Goal: Information Seeking & Learning: Learn about a topic

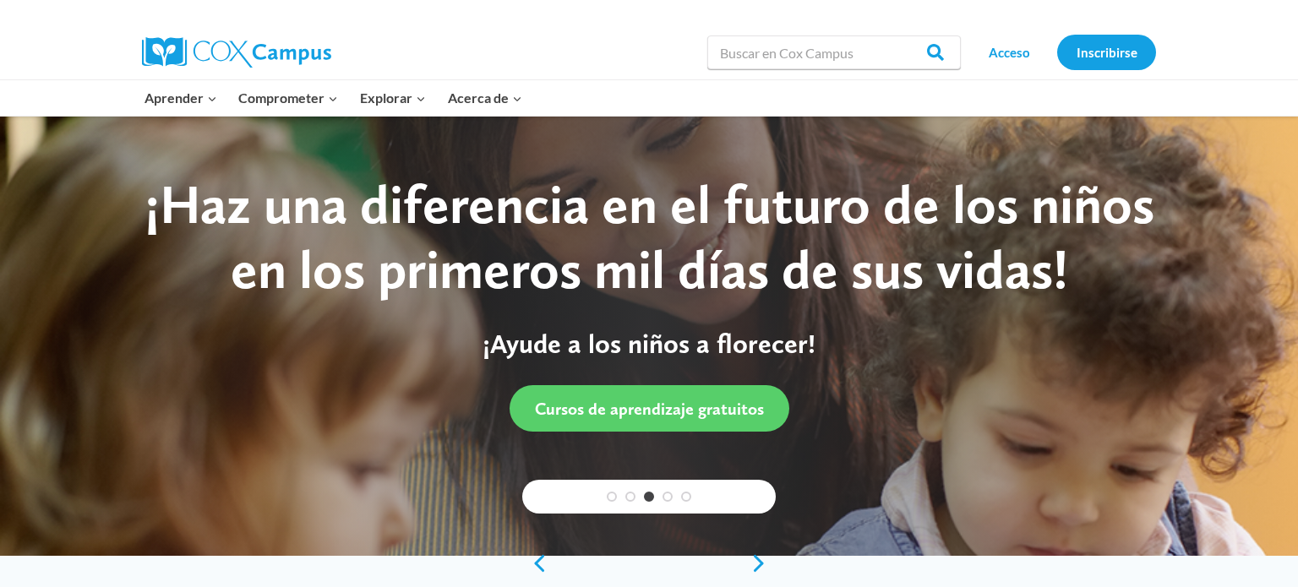
click at [1024, 115] on div "Aprender Expand Programa de alfabetización estructurada PK-5 En español Atenció…" at bounding box center [649, 98] width 1298 height 36
click at [1010, 45] on font "Acceso" at bounding box center [1008, 52] width 41 height 15
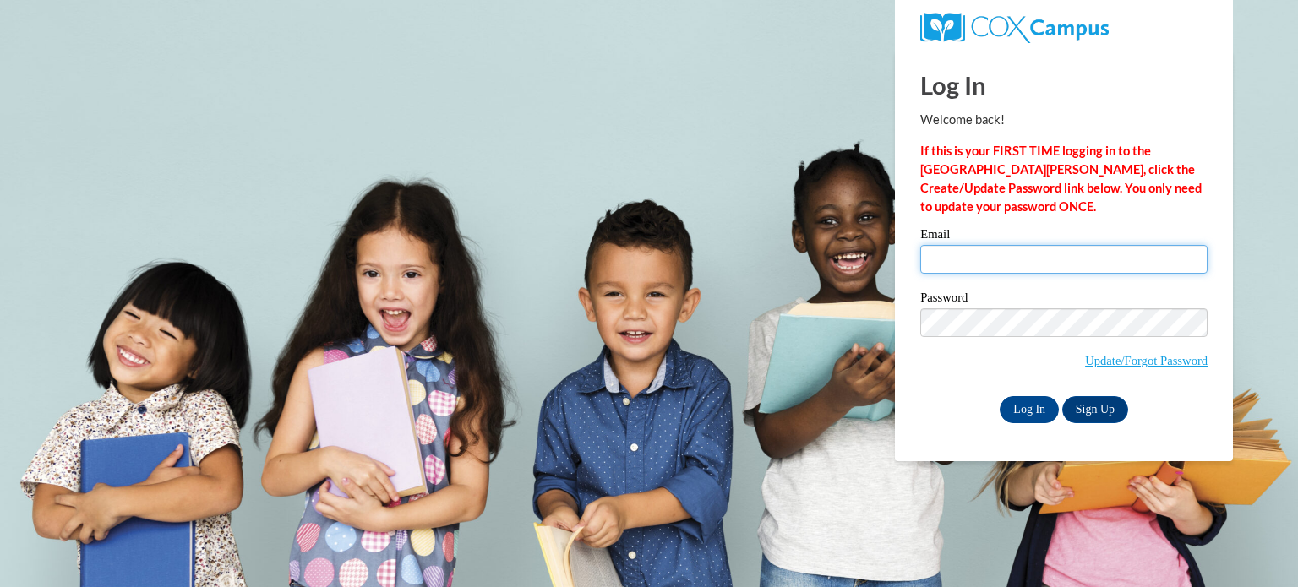
click at [998, 255] on input "Email" at bounding box center [1063, 259] width 287 height 29
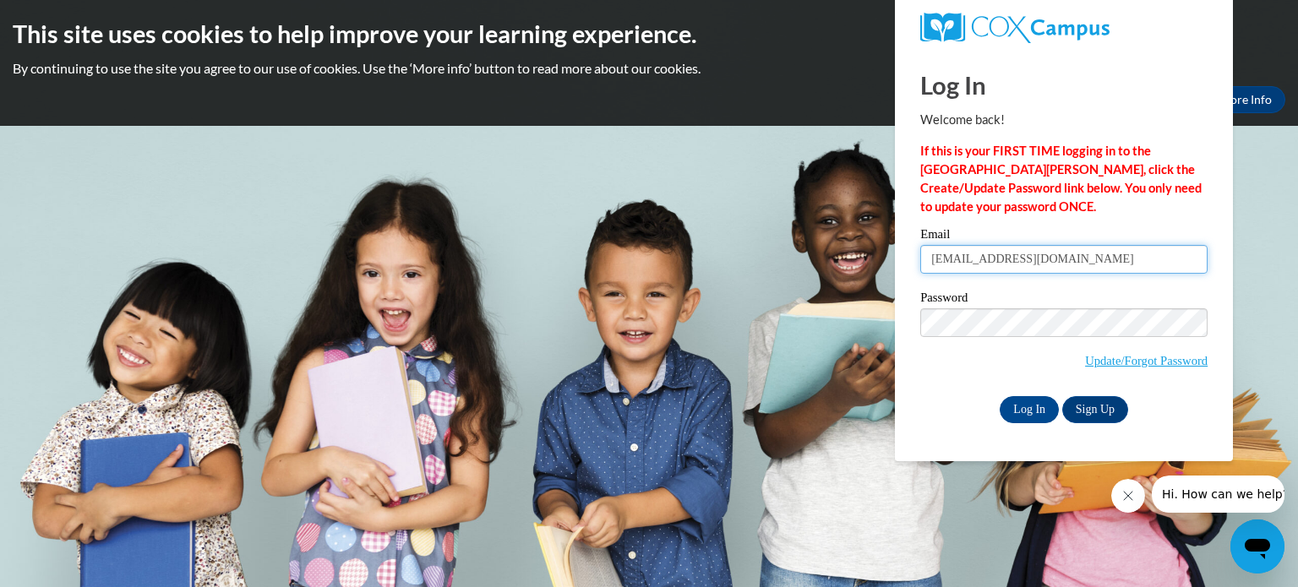
type input "[EMAIL_ADDRESS][DOMAIN_NAME]"
click at [1098, 410] on link "Sign Up" at bounding box center [1095, 409] width 66 height 27
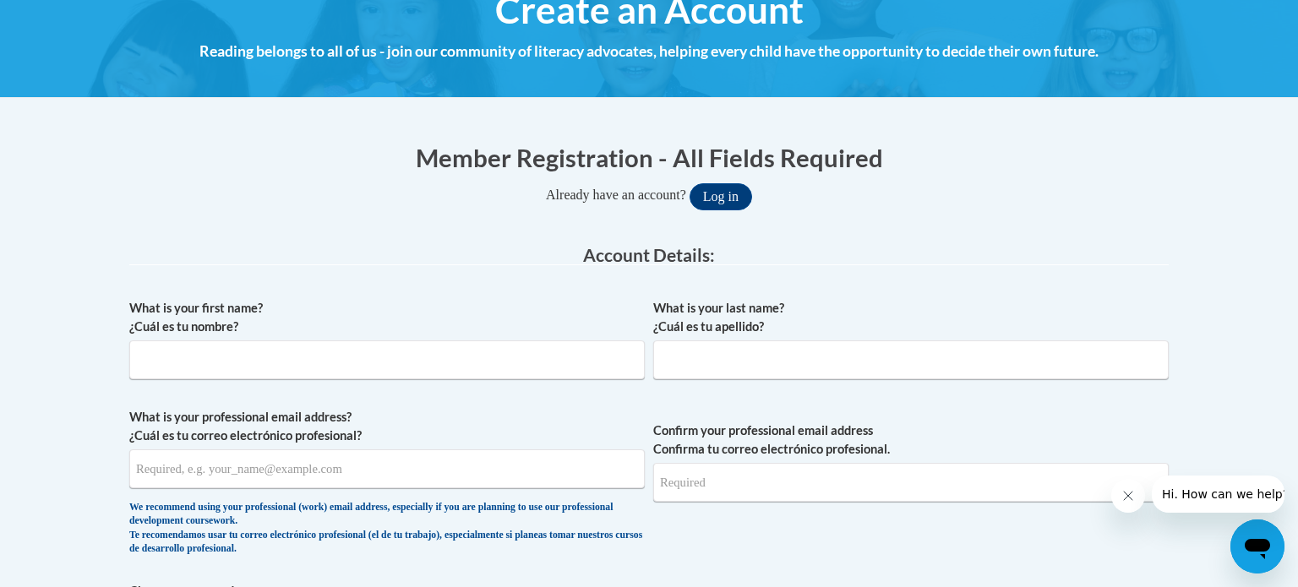
scroll to position [264, 0]
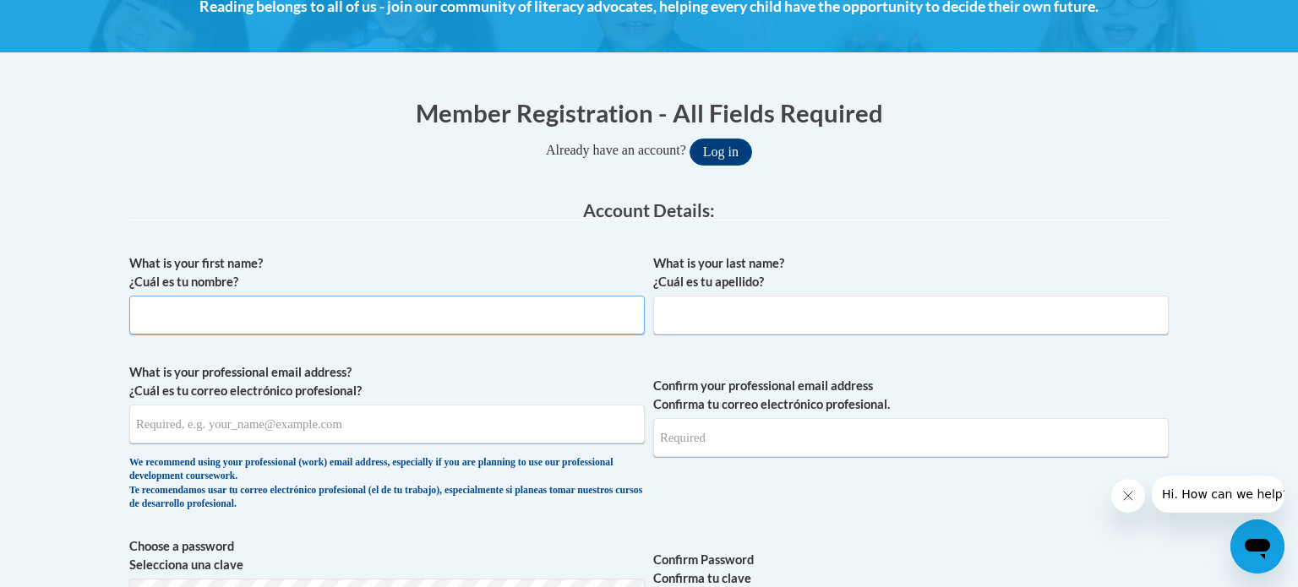
click at [436, 312] on input "What is your first name? ¿Cuál es tu nombre?" at bounding box center [386, 315] width 515 height 39
type input "joselin"
click at [819, 307] on input "What is your last name? ¿Cuál es tu apellido?" at bounding box center [910, 315] width 515 height 39
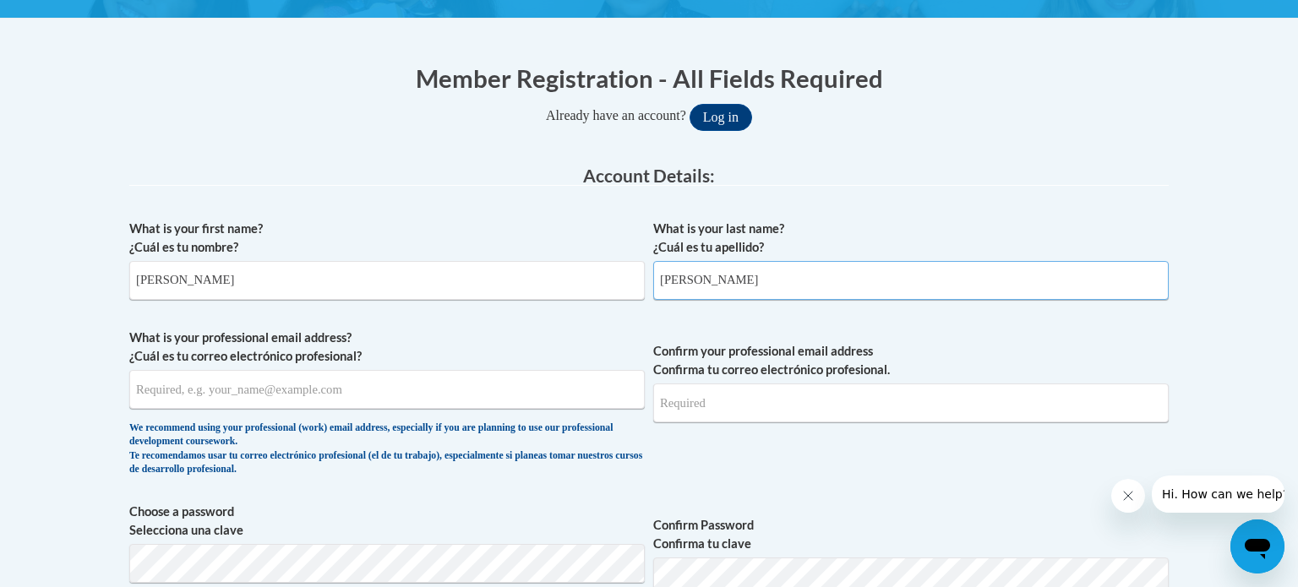
scroll to position [301, 0]
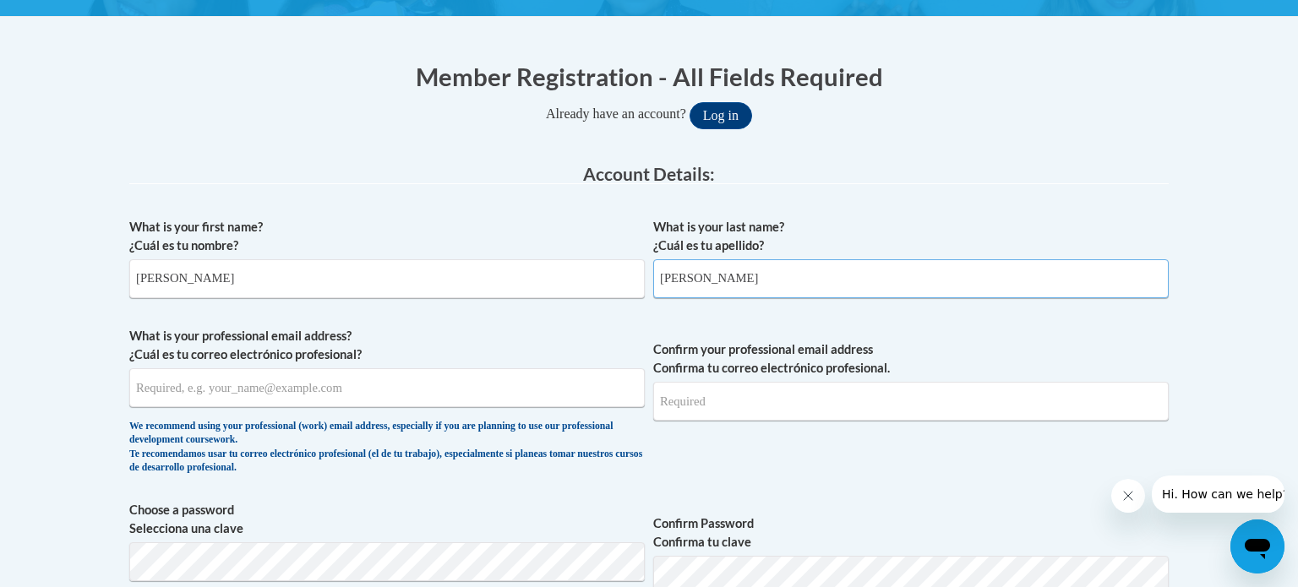
type input "Amayo"
click at [451, 394] on input "What is your professional email address? ¿Cuál es tu correo electrónico profesi…" at bounding box center [386, 387] width 515 height 39
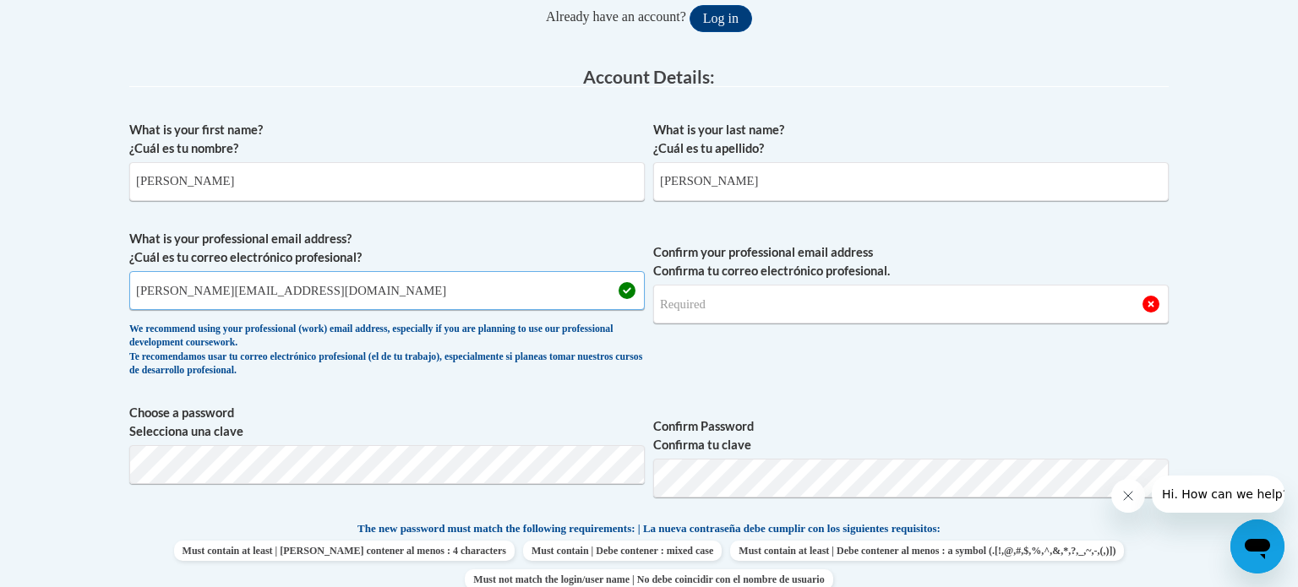
scroll to position [399, 0]
click at [839, 307] on input "Confirm your professional email address Confirma tu correo electrónico profesio…" at bounding box center [910, 303] width 515 height 39
click at [767, 297] on input "Confirm your professional email address Confirma tu correo electrónico profesio…" at bounding box center [910, 303] width 515 height 39
click at [716, 300] on input "Confirm your professional email address Confirma tu correo electrónico profesio…" at bounding box center [910, 303] width 515 height 39
click at [736, 306] on input "Confirm your professional email address Confirma tu correo electrónico profesio…" at bounding box center [910, 303] width 515 height 39
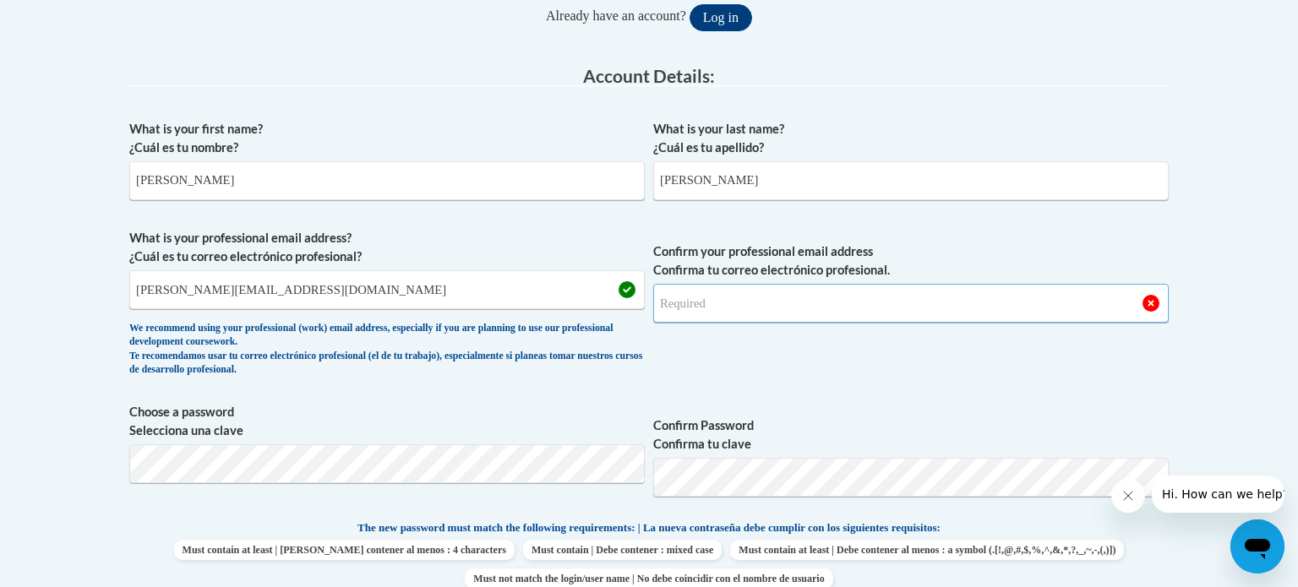
click at [694, 298] on input "Confirm your professional email address Confirma tu correo electrónico profesio…" at bounding box center [910, 303] width 515 height 39
click at [144, 293] on input "joselin.munoza@commaction.org" at bounding box center [386, 289] width 515 height 39
click at [215, 295] on input "joselin.munoza@commaction.org" at bounding box center [386, 289] width 515 height 39
click at [253, 286] on input "joselin.munoz@commaction.org" at bounding box center [386, 289] width 515 height 39
type input "joselin.munoz@commaction.org"
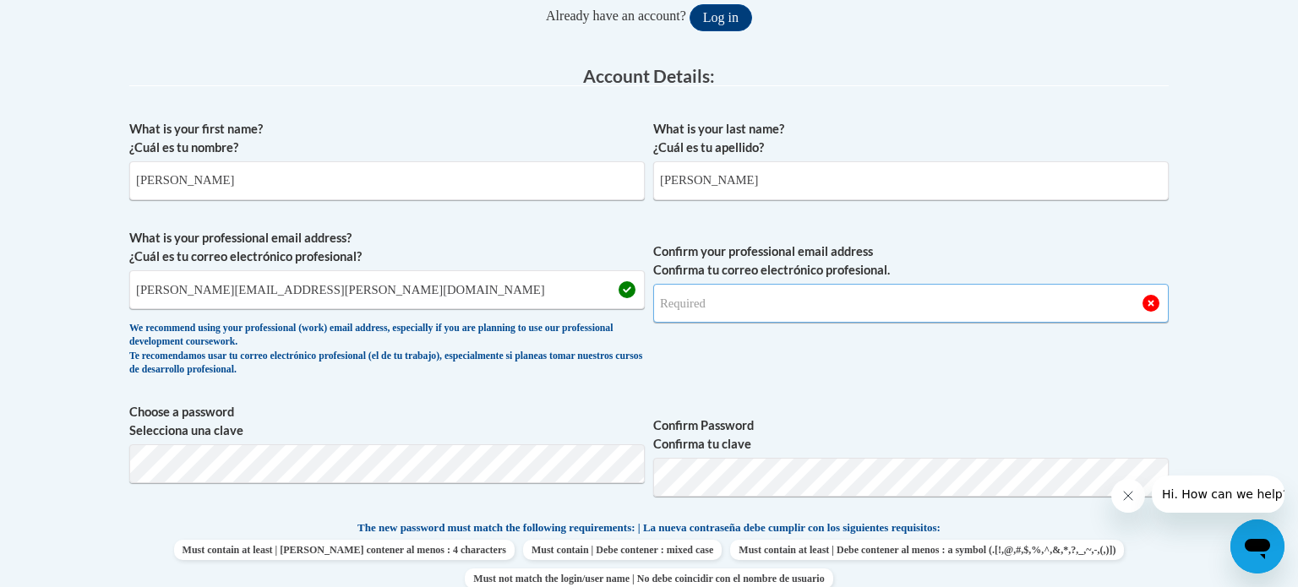
click at [773, 306] on input "Confirm your professional email address Confirma tu correo electrónico profesio…" at bounding box center [910, 303] width 515 height 39
click at [713, 307] on input "Confirm your professional email address Confirma tu correo electrónico profesio…" at bounding box center [910, 303] width 515 height 39
click at [718, 300] on input "Confirm your professional email address Confirma tu correo electrónico profesio…" at bounding box center [910, 303] width 515 height 39
click at [736, 306] on input "Confirm your professional email address Confirma tu correo electrónico profesio…" at bounding box center [910, 303] width 515 height 39
click at [780, 307] on input "joselin.munoz222222@" at bounding box center [910, 303] width 515 height 39
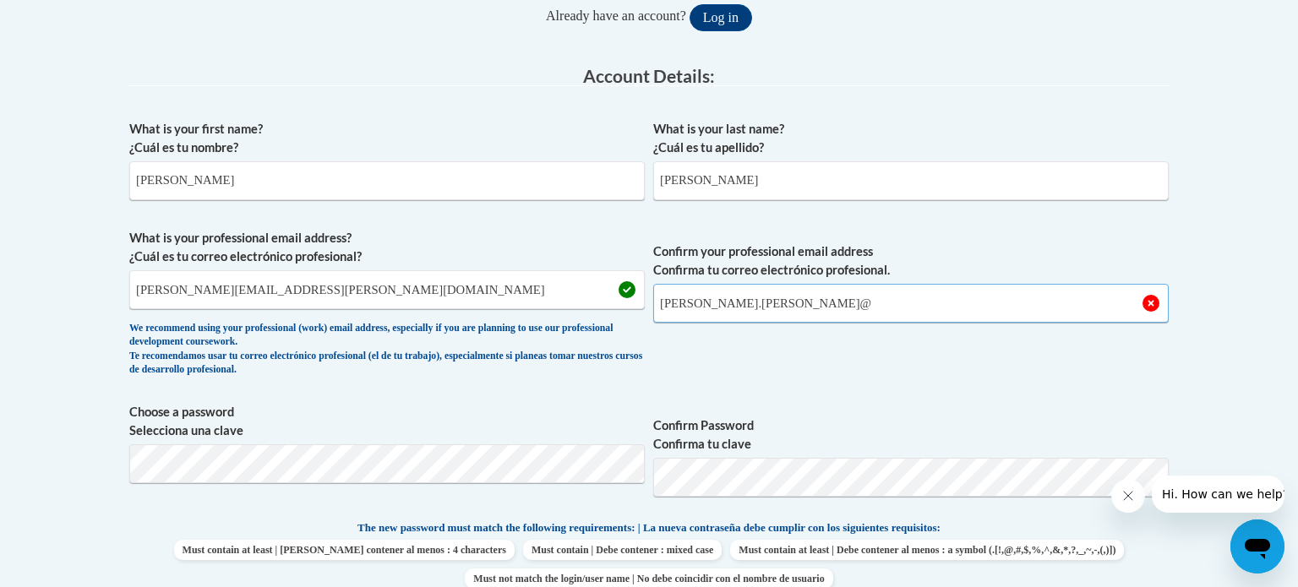
click at [817, 284] on input "joselin.munoz@" at bounding box center [910, 303] width 515 height 39
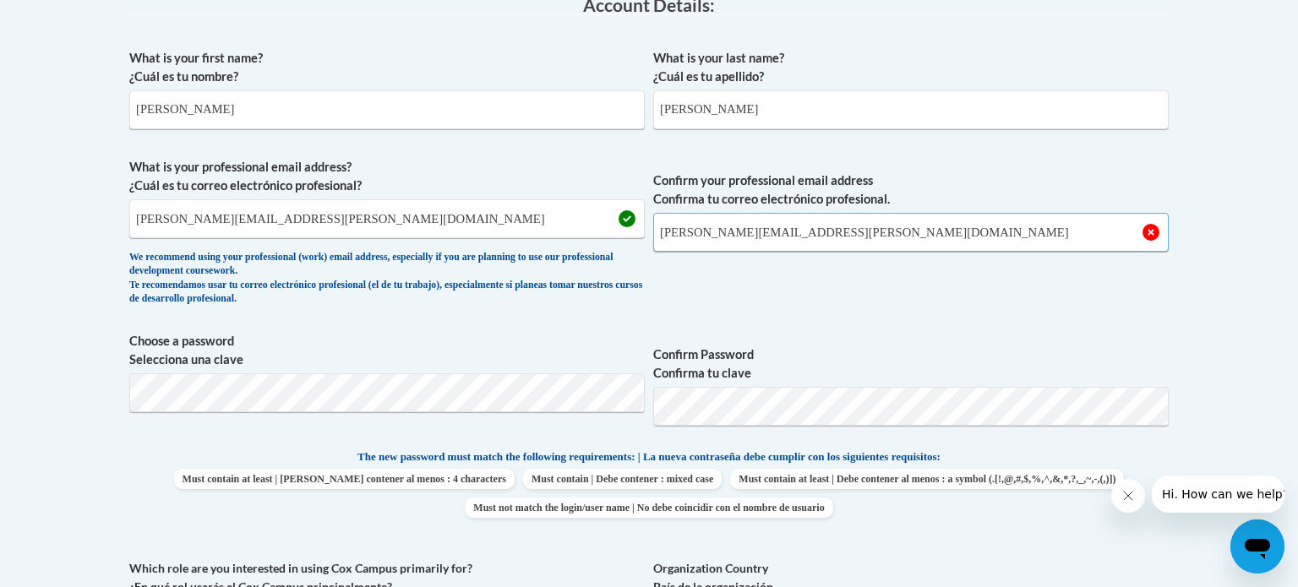
scroll to position [487, 0]
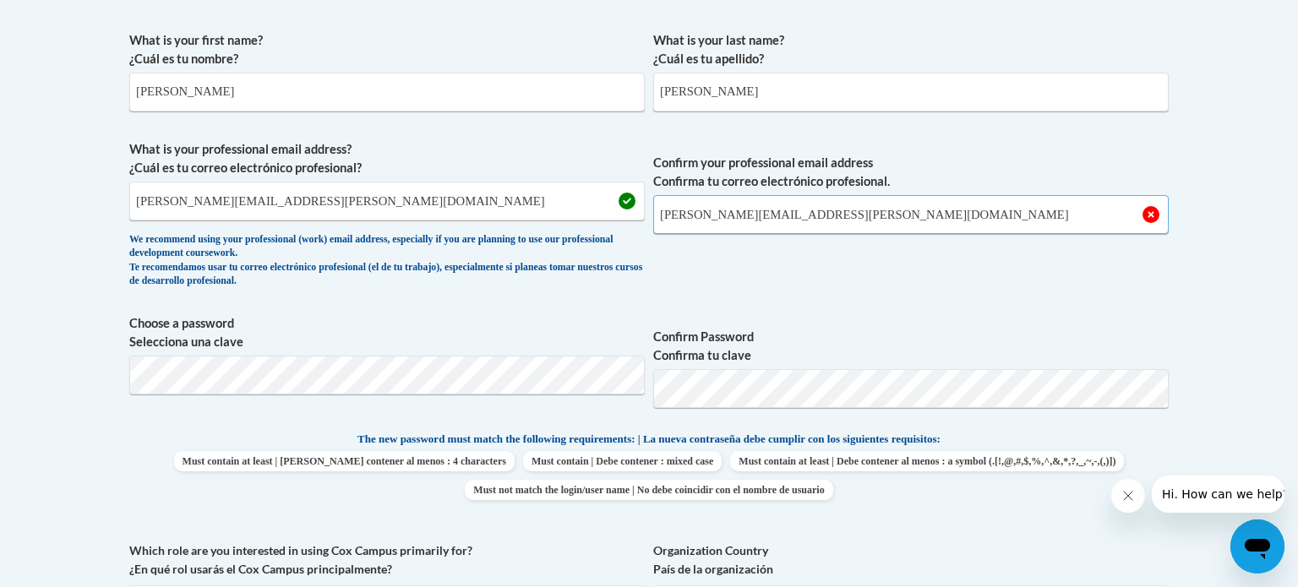
type input "joselin.munoz@commaction.org"
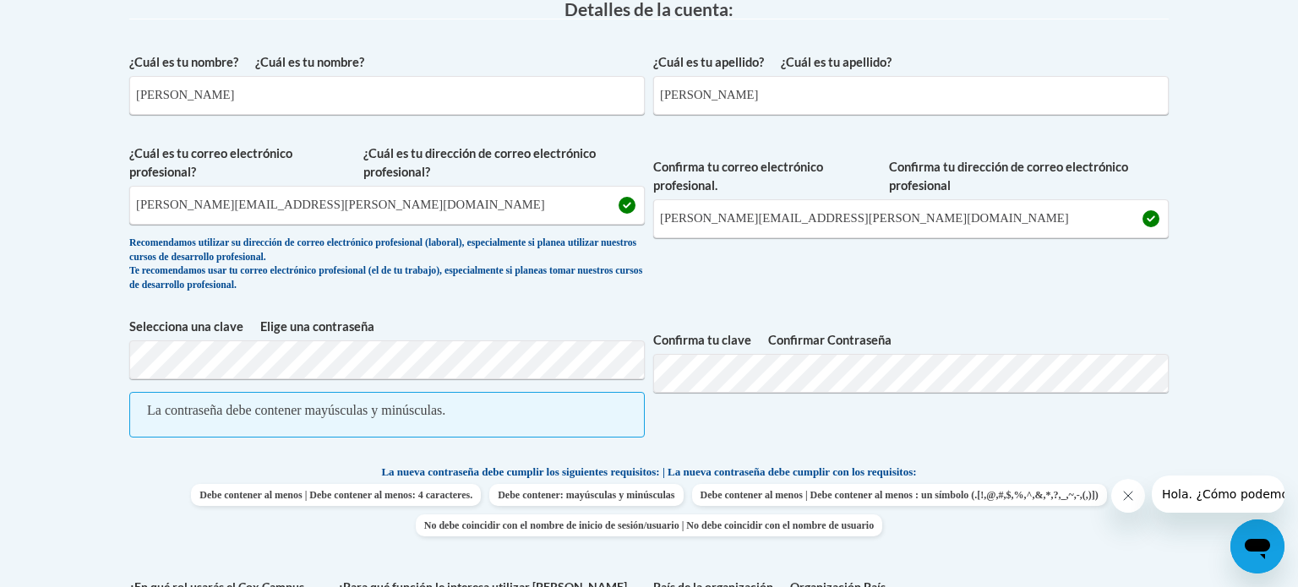
scroll to position [510, 0]
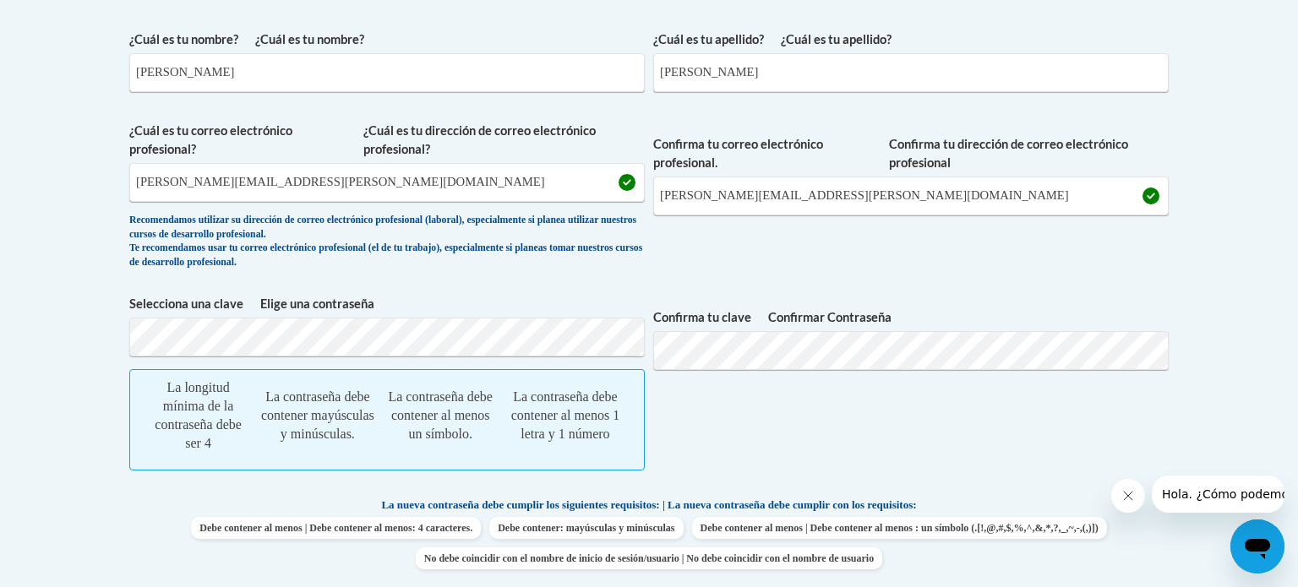
click at [785, 428] on span "Confirmar Contraseña Confirma tu clave" at bounding box center [910, 391] width 515 height 193
click at [665, 74] on input "Amayo" at bounding box center [910, 72] width 515 height 39
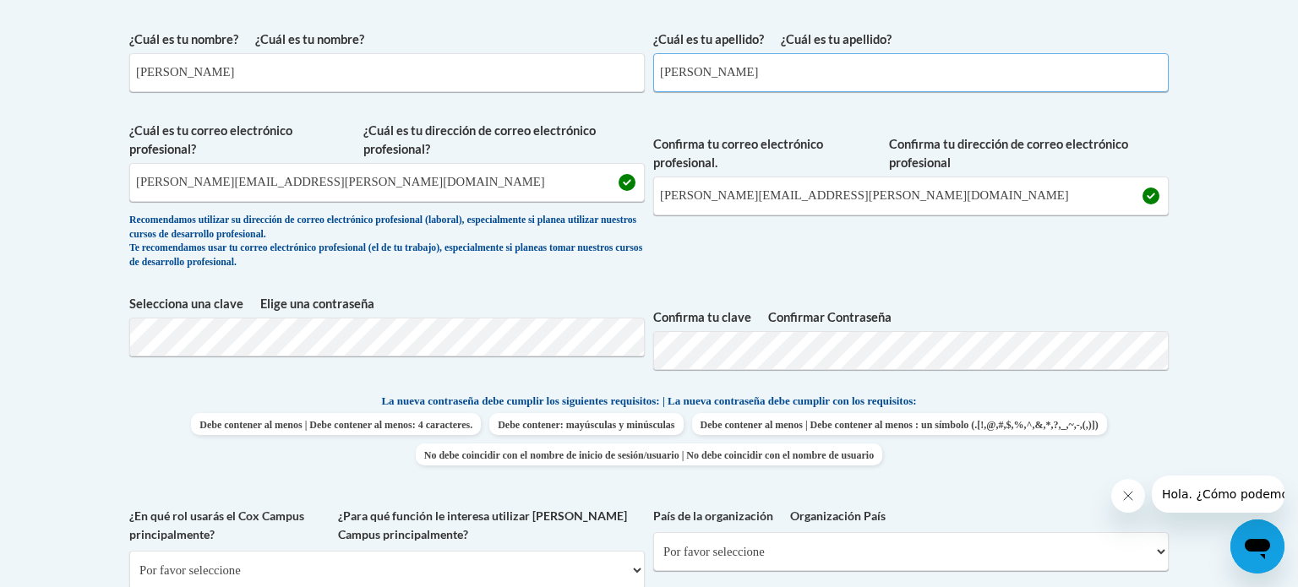
click at [666, 69] on input "Amayo" at bounding box center [910, 72] width 515 height 39
click at [663, 75] on input "Amayo" at bounding box center [910, 72] width 515 height 39
click at [735, 90] on input "Amayo" at bounding box center [910, 72] width 515 height 39
click at [1121, 418] on span "Debe contener al menos | Debe contener al menos: 4 caracteres. Debe contener: m…" at bounding box center [648, 439] width 1039 height 52
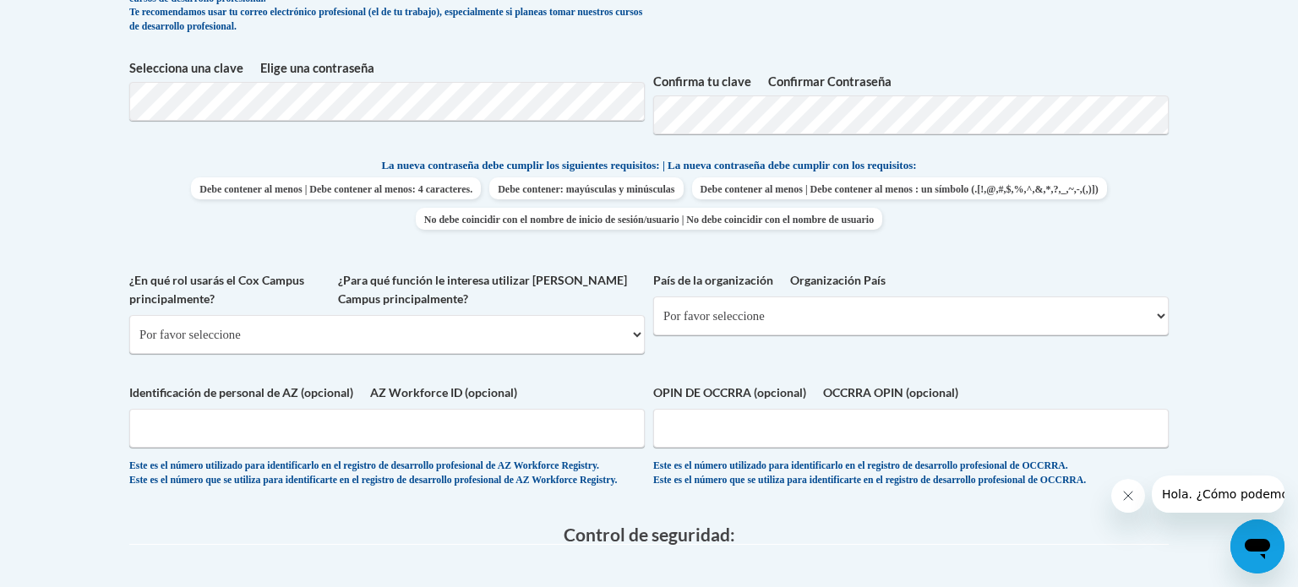
scroll to position [795, 0]
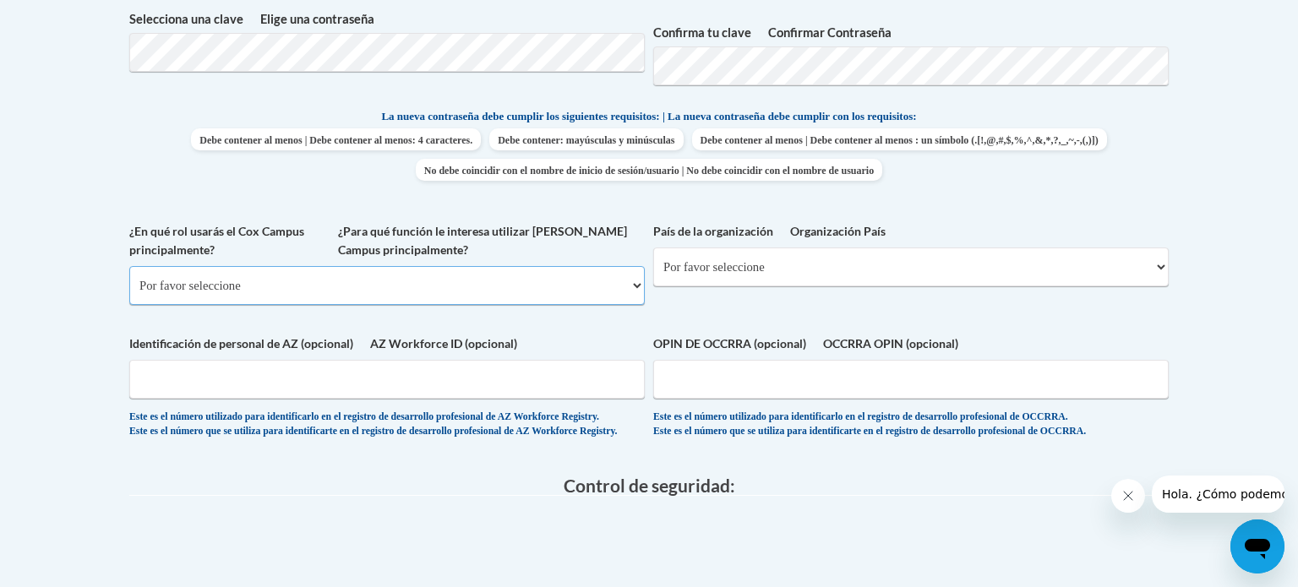
click at [531, 304] on select "Por favor seleccione Facultad/Universidad | colegio/universidad Socio comunitar…" at bounding box center [386, 285] width 515 height 39
select select "fbf2d438-af2f-41f8-98f1-81c410e29de3"
click at [129, 292] on select "Por favor seleccione Facultad/Universidad | colegio/universidad Socio comunitar…" at bounding box center [386, 285] width 515 height 39
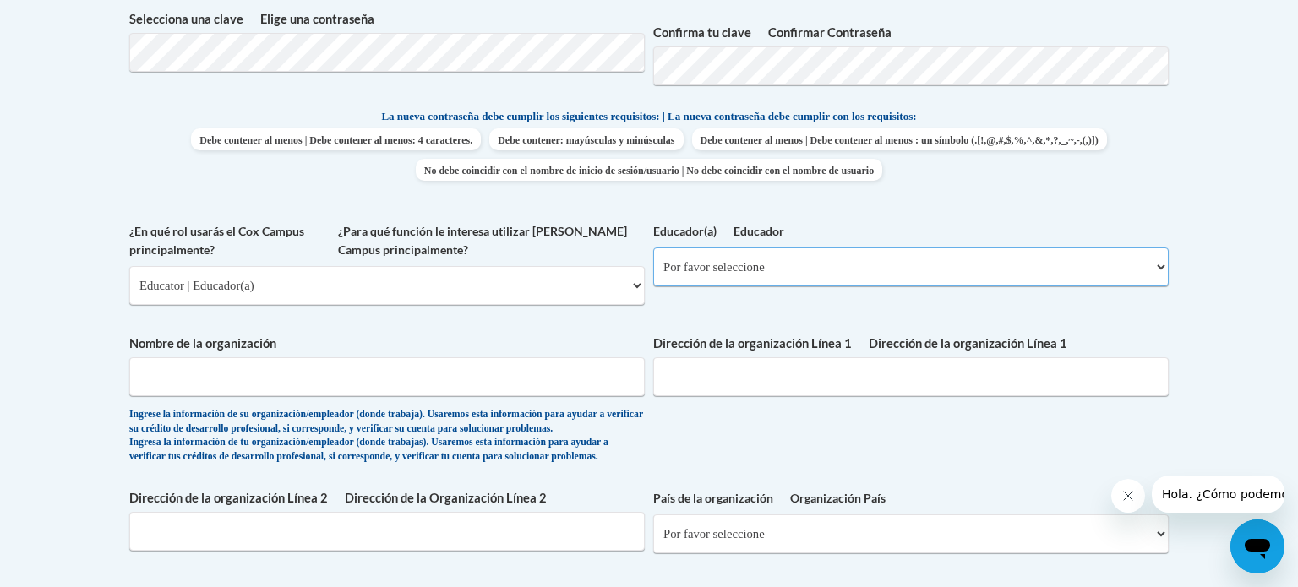
click at [872, 286] on select "Por favor seleccione Maestro de aprendizaje temprano/guardería/proveedor de cui…" at bounding box center [910, 267] width 515 height 39
select select "5e2af403-4f2c-4e49-a02f-103e55d7b75b"
click at [653, 274] on select "Por favor seleccione Maestro de aprendizaje temprano/guardería/proveedor de cui…" at bounding box center [910, 267] width 515 height 39
click at [389, 396] on input "Nombre de la organización" at bounding box center [386, 376] width 515 height 39
type input "community action winburn"
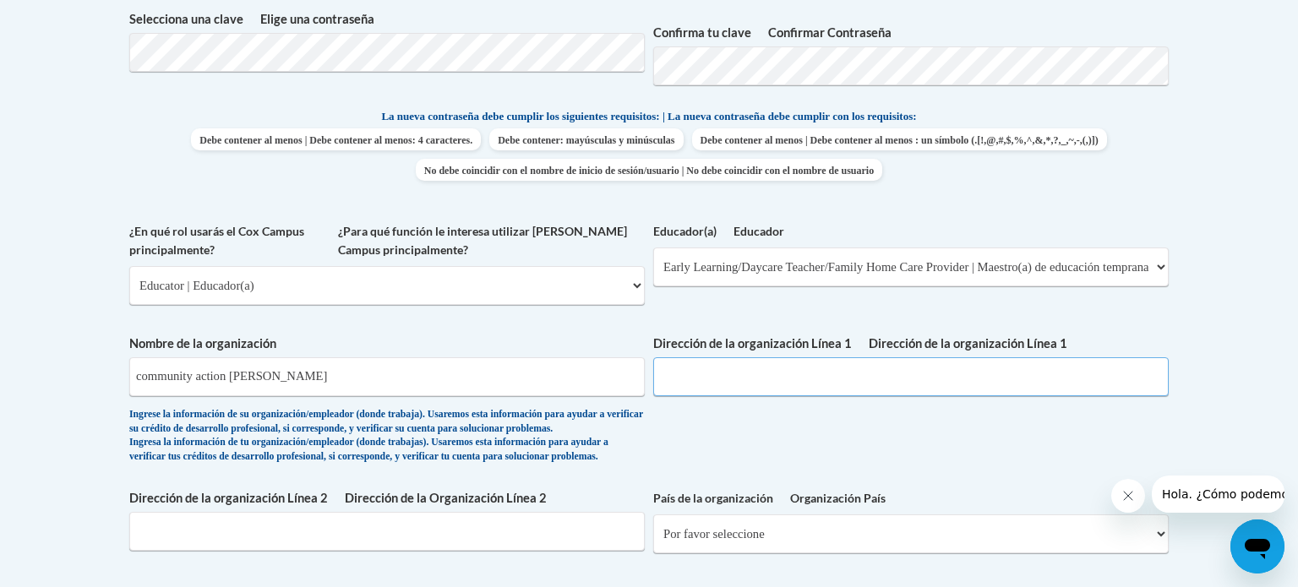
click at [787, 396] on input "Dirección de la organización Línea 1 Dirección de la organización Línea 1" at bounding box center [910, 376] width 515 height 39
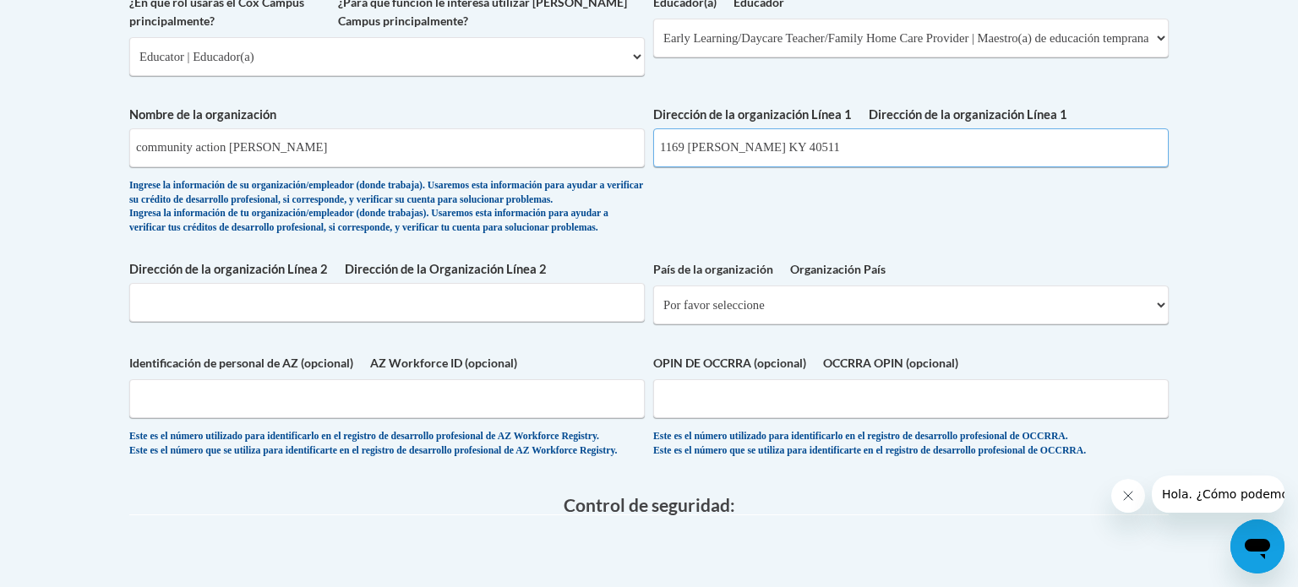
scroll to position [1045, 0]
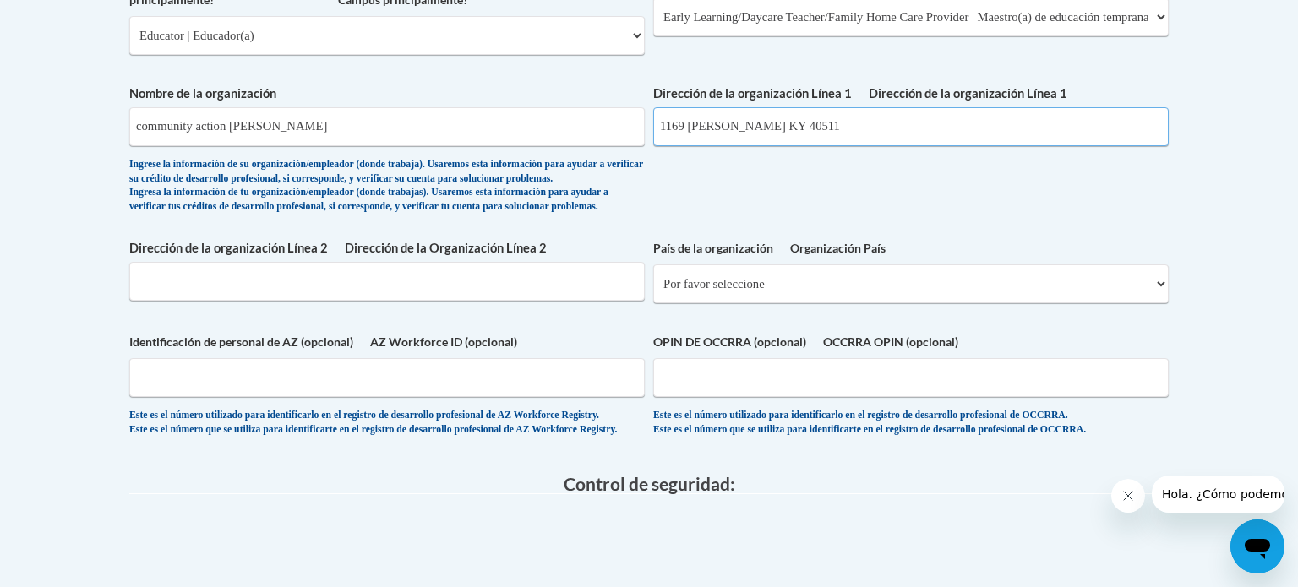
type input "1169 winburn KY 40511"
click at [443, 301] on input "Dirección de la Organización Línea 2 Dirección de la organización Línea 2" at bounding box center [386, 281] width 515 height 39
click at [801, 303] on select "Por favor seleccione Estados Unidos | Estados Unidos Fuera de los Estados Unido…" at bounding box center [910, 283] width 515 height 39
select select "ad49bcad-a171-4b2e-b99c-48b446064914"
click at [653, 303] on select "Por favor seleccione Estados Unidos | Estados Unidos Fuera de los Estados Unido…" at bounding box center [910, 283] width 515 height 39
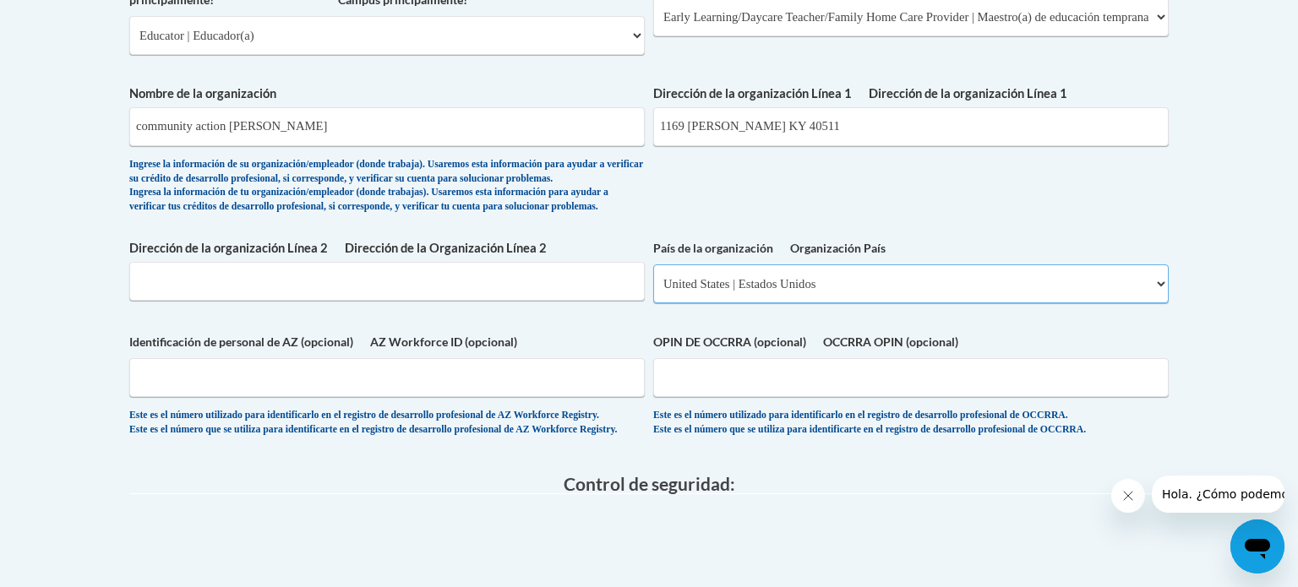
select select
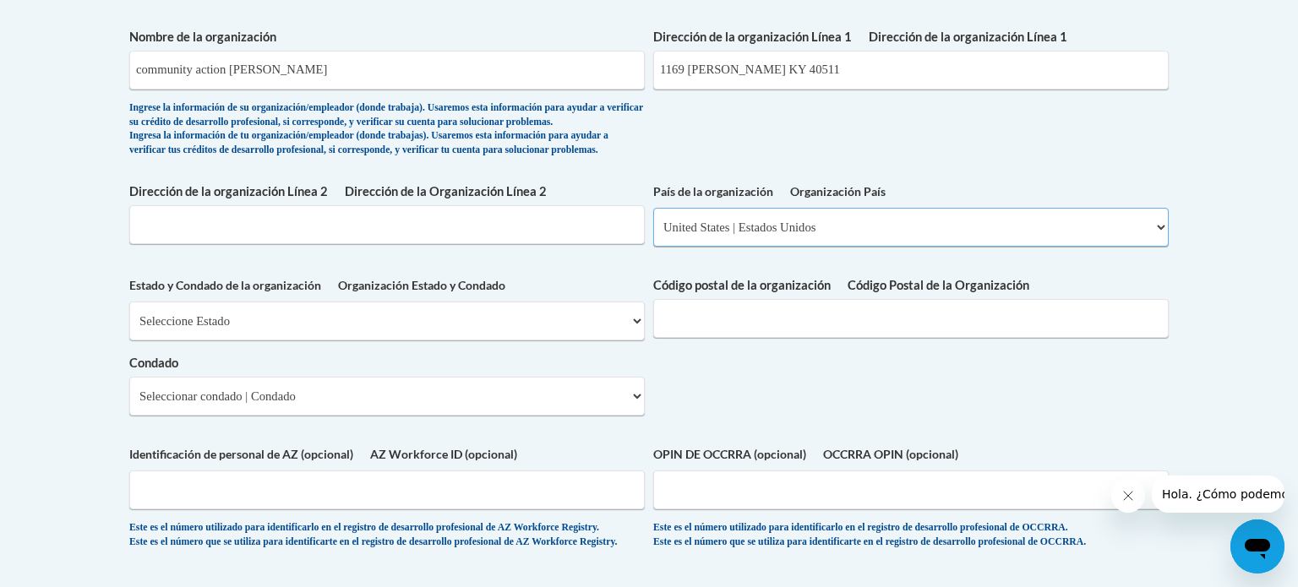
scroll to position [1115, 0]
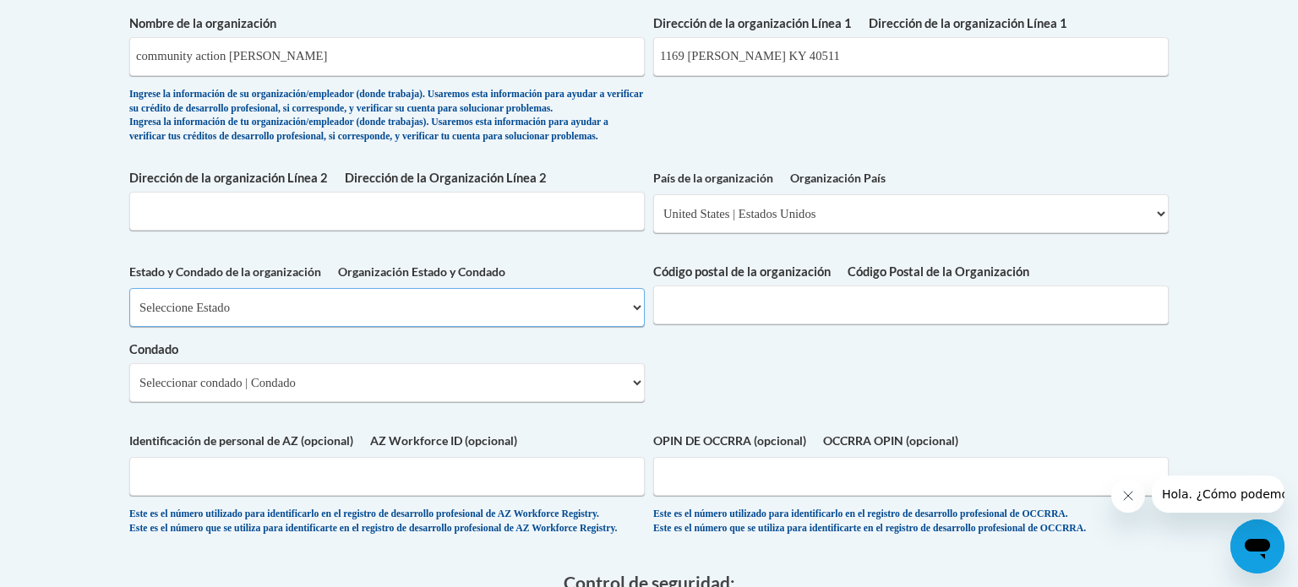
click at [382, 327] on select "Seleccione Estado Alabama Alaska Arizona Arkansas California Colorado Connectic…" at bounding box center [386, 307] width 515 height 39
select select "Kentucky"
click at [129, 327] on select "Seleccione Estado Alabama Alaska Arizona Arkansas California Colorado Connectic…" at bounding box center [386, 307] width 515 height 39
click at [845, 324] on input "Código Postal de la Organización Código postal de la organización" at bounding box center [910, 305] width 515 height 39
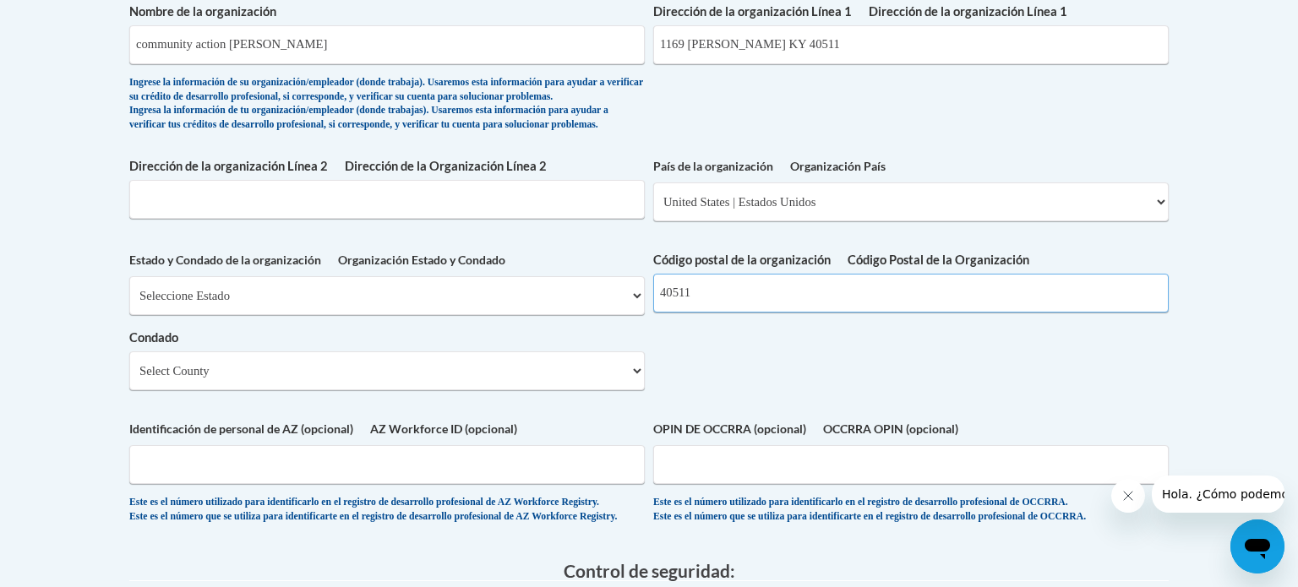
scroll to position [1151, 0]
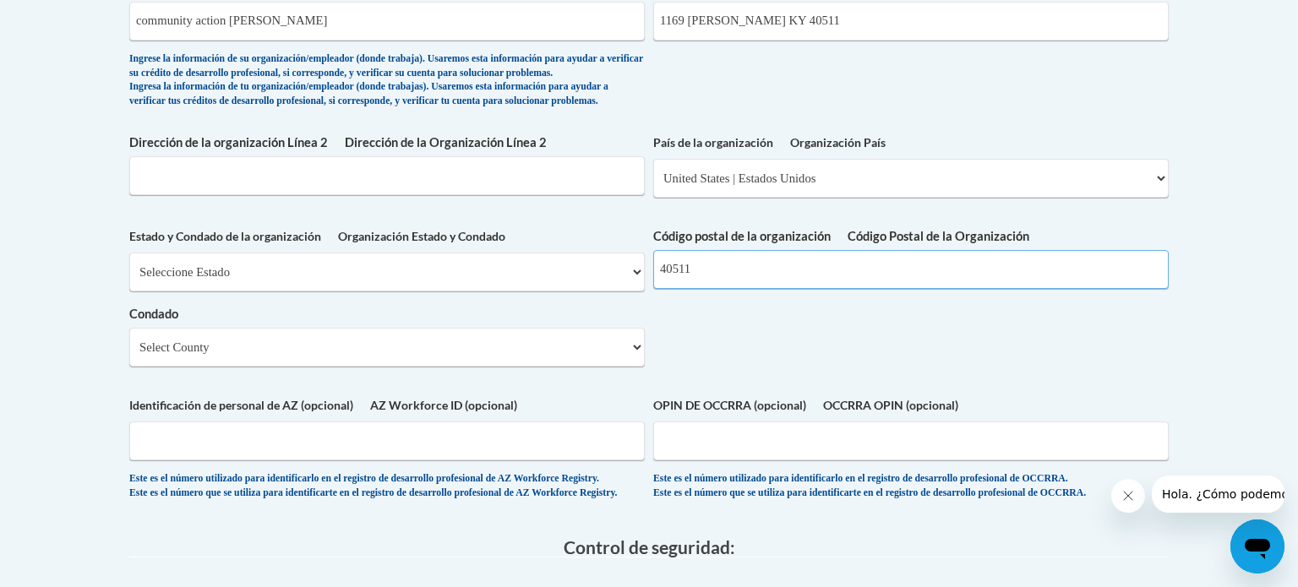
type input "40511"
click at [449, 367] on select "Select County Adair Allen Anderson Ballard Barren Bath Bell Boone Bourbon Boyd …" at bounding box center [386, 347] width 515 height 39
select select "Fayette"
click at [129, 367] on select "Select County Adair Allen Anderson Ballard Barren Bath Bell Boone Bourbon Boyd …" at bounding box center [386, 347] width 515 height 39
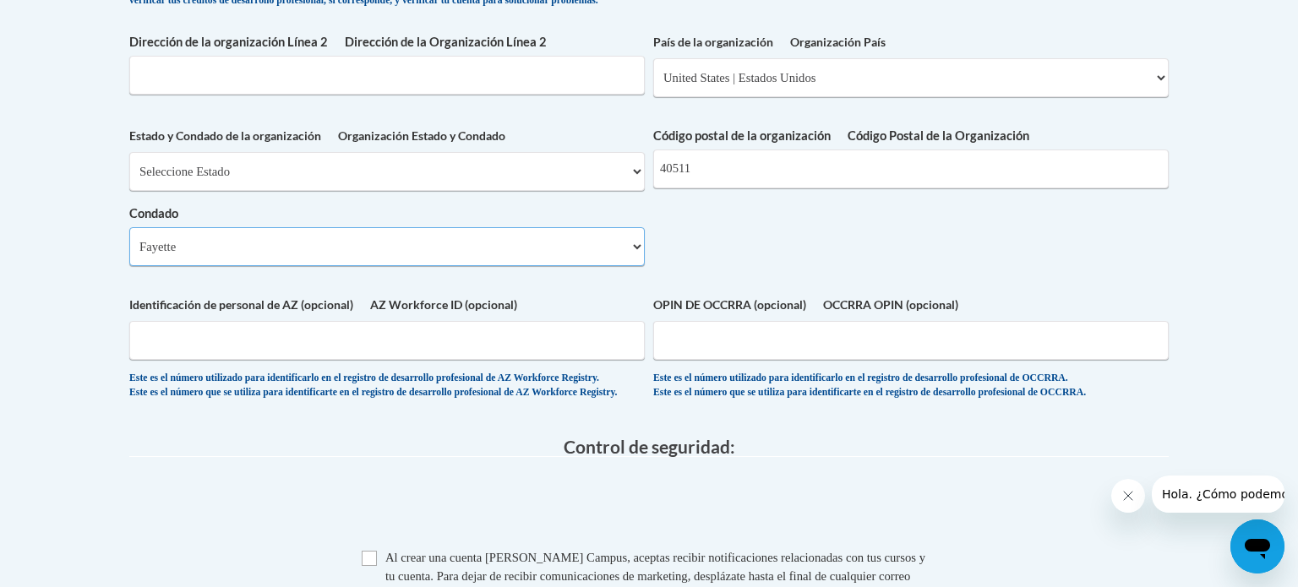
scroll to position [1252, 0]
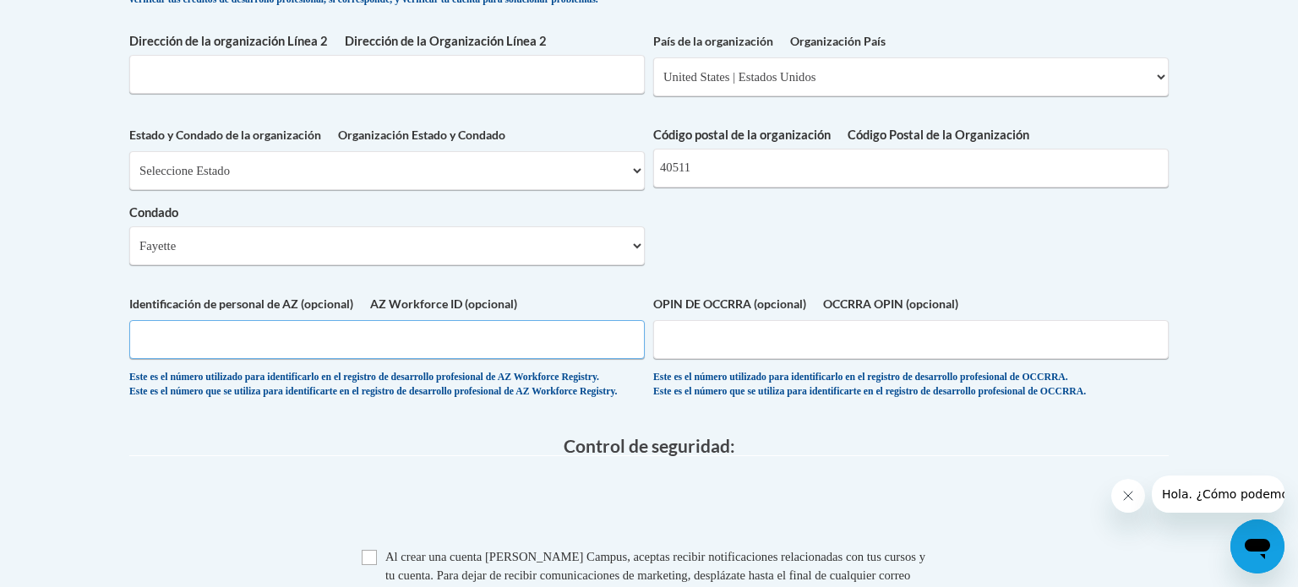
click at [346, 359] on input "AZ Workforce ID (opcional) Identificación de personal de AZ (opcional)" at bounding box center [386, 339] width 515 height 39
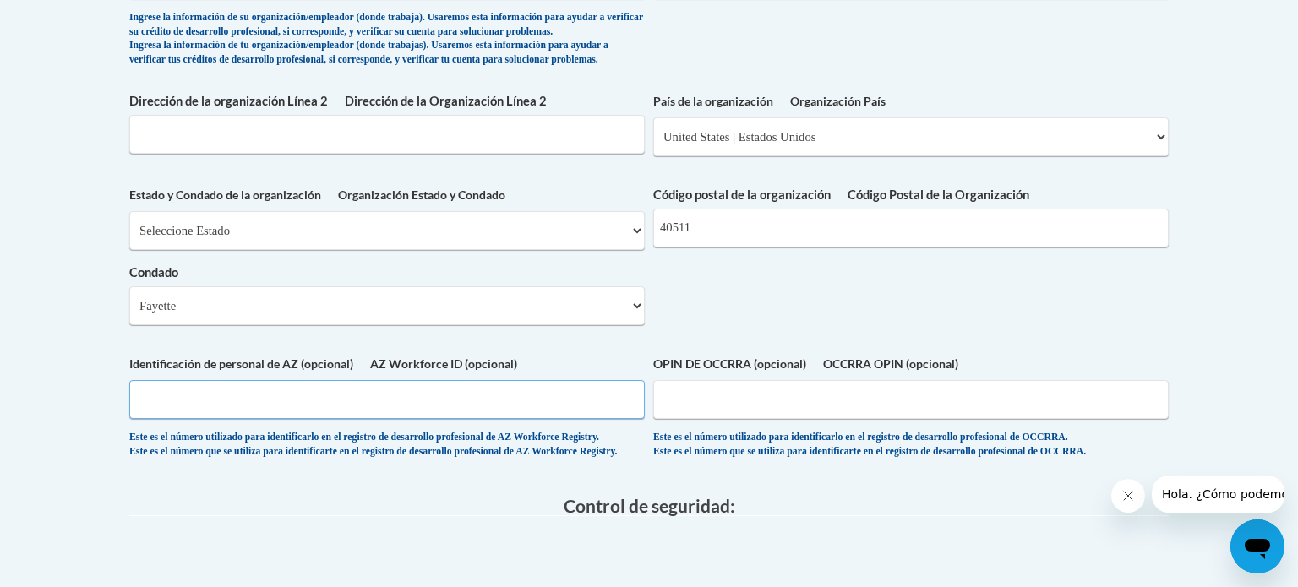
scroll to position [1176, 0]
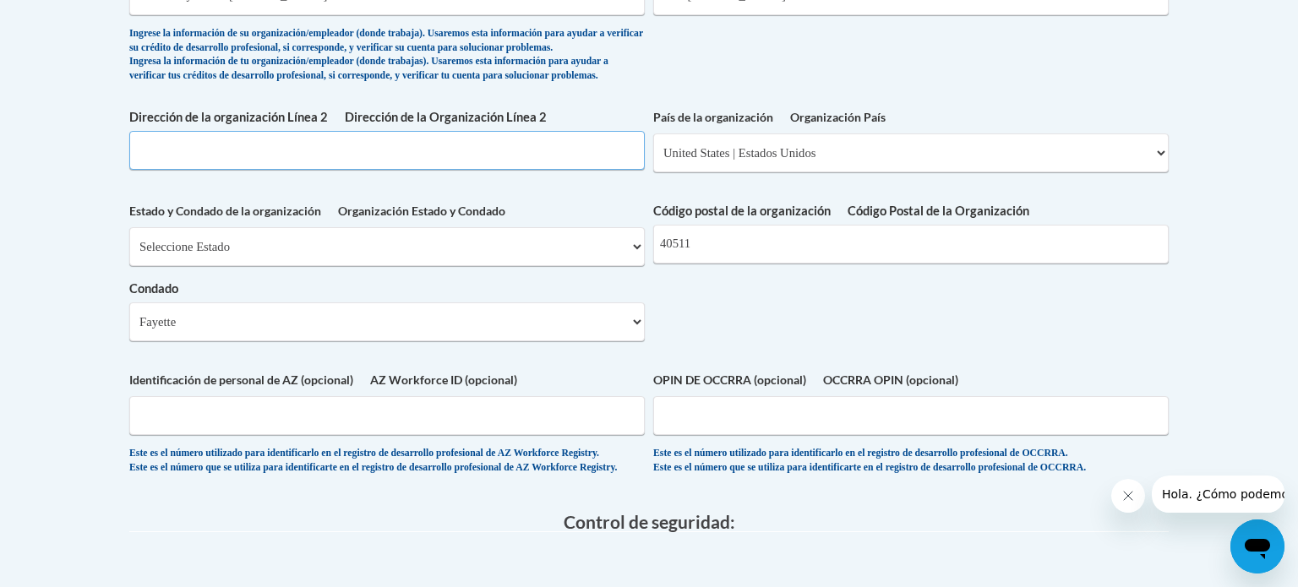
click at [438, 170] on input "Dirección de la Organización Línea 2 Dirección de la organización Línea 2" at bounding box center [386, 150] width 515 height 39
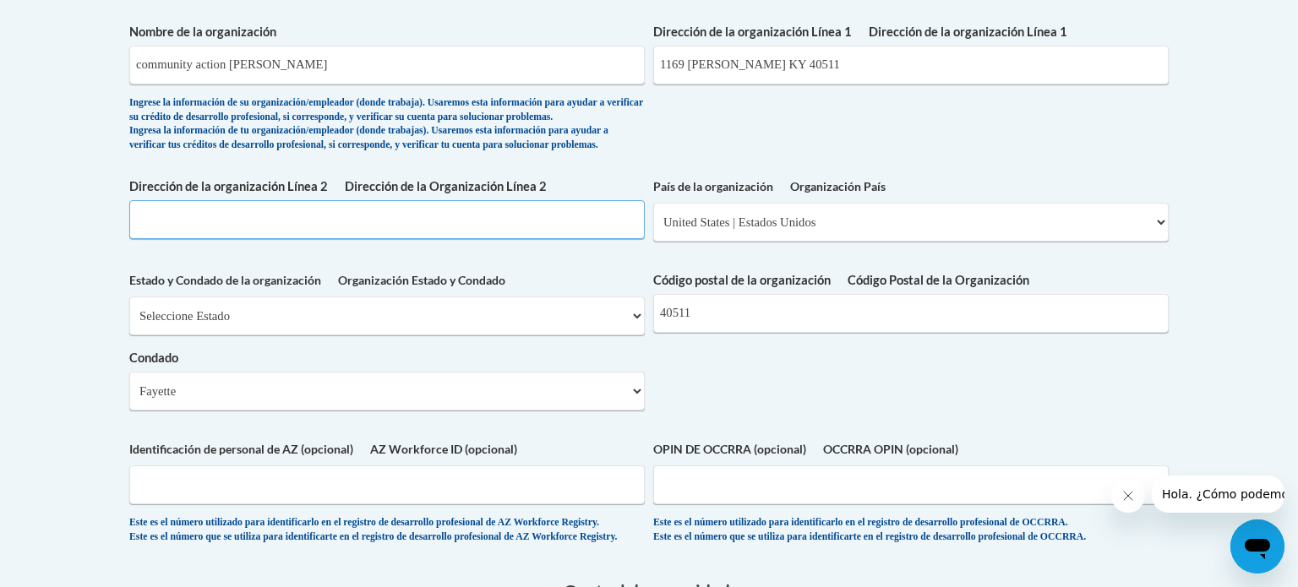
scroll to position [1106, 0]
type input "1"
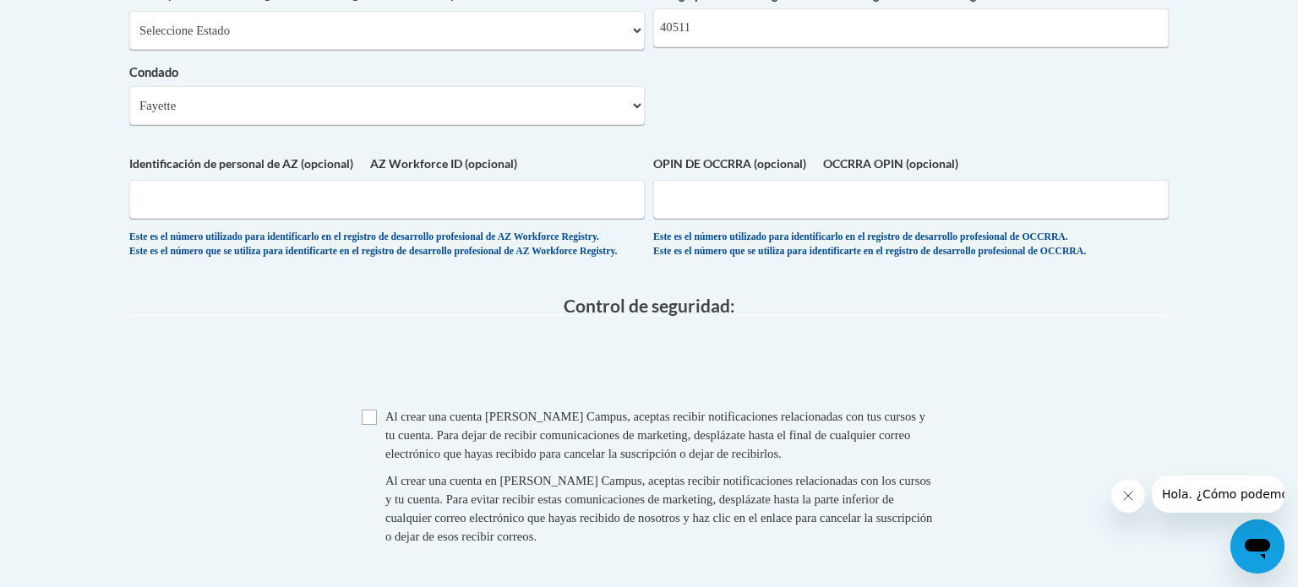
scroll to position [1412, 0]
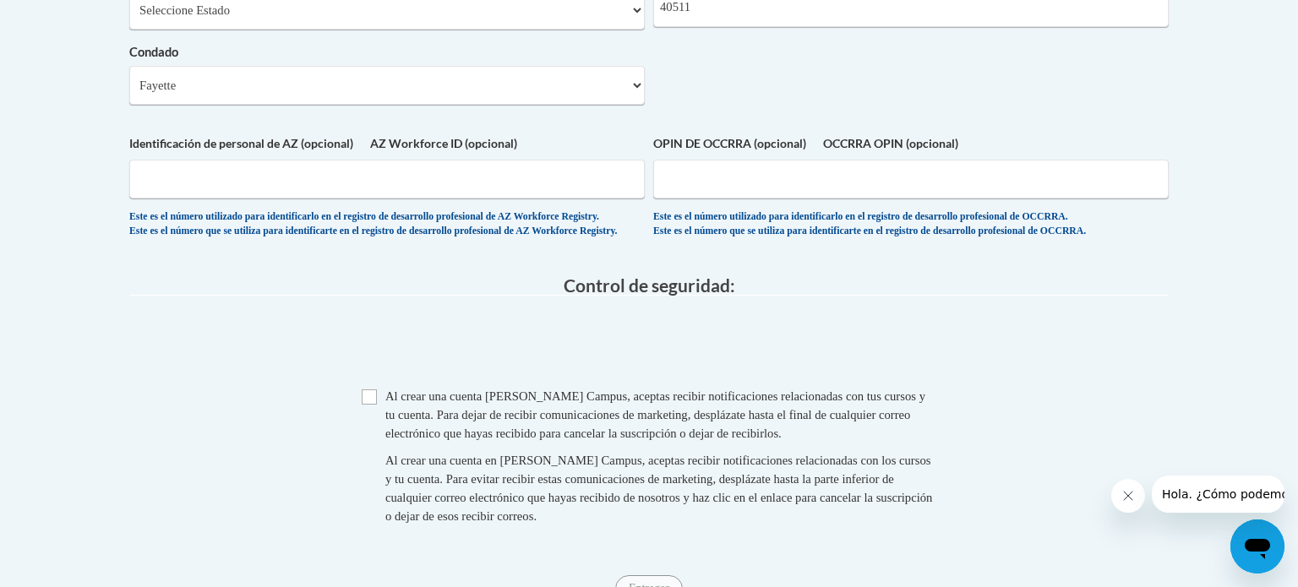
type input "1169 winburn"
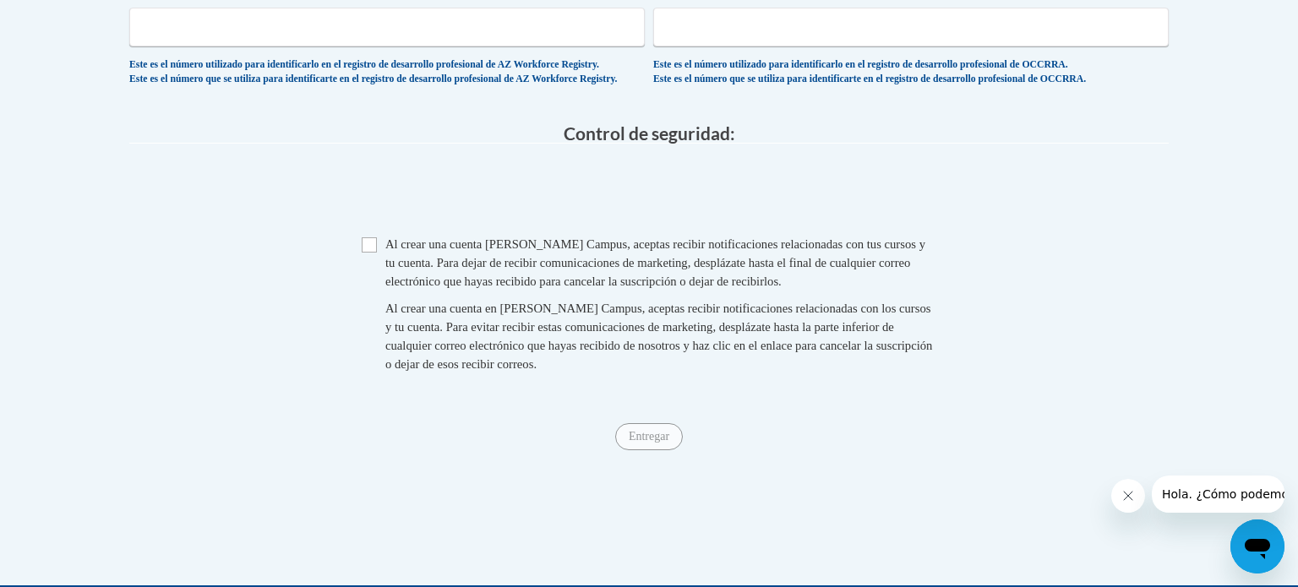
scroll to position [1565, 0]
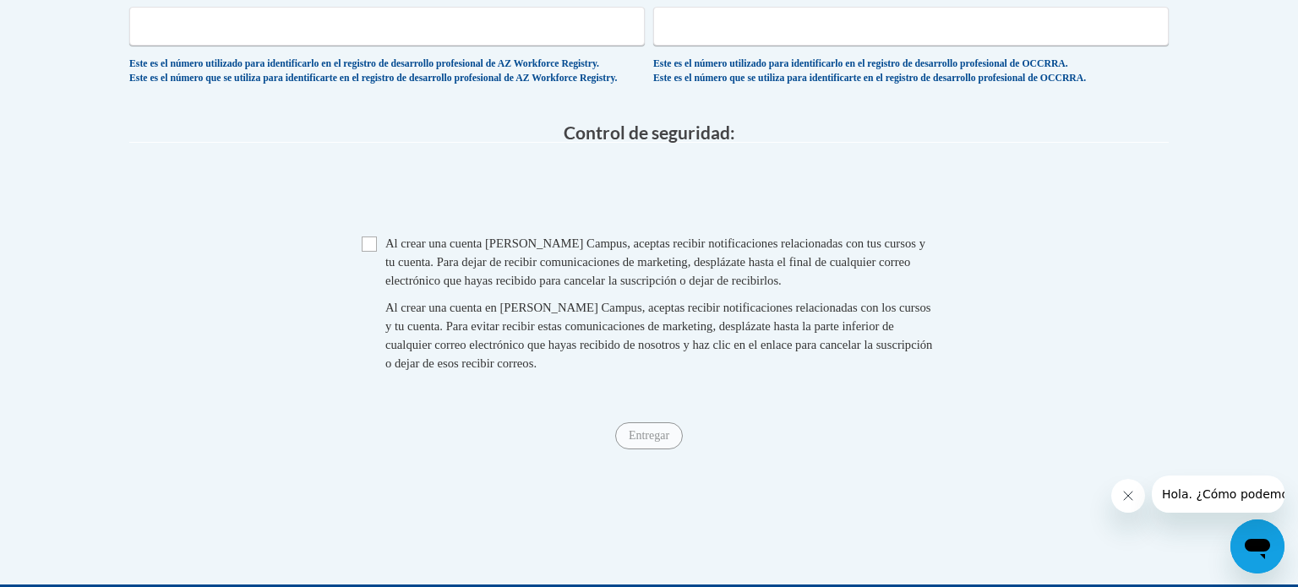
click at [388, 313] on fieldset "Control de seguridad: Introduzca el código de seguridad + = Cuadro de texto Caja" at bounding box center [648, 266] width 1039 height 287
click at [370, 252] on input "Caja" at bounding box center [369, 244] width 15 height 15
checkbox input "true"
click at [649, 449] on input "Entregar" at bounding box center [649, 435] width 68 height 27
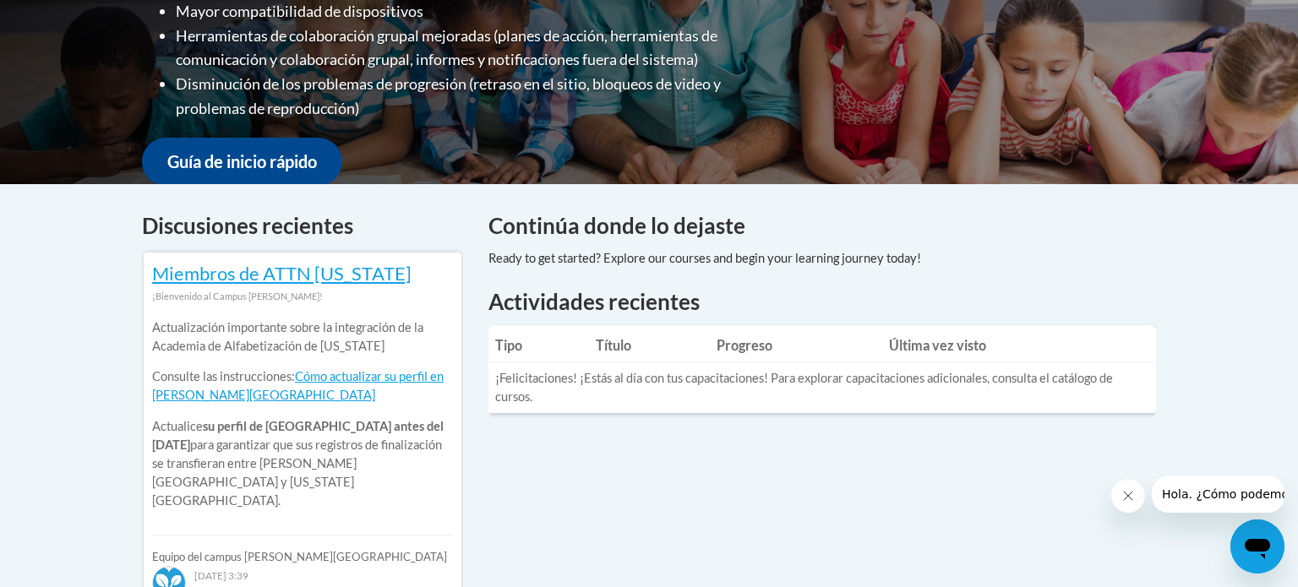
scroll to position [545, 0]
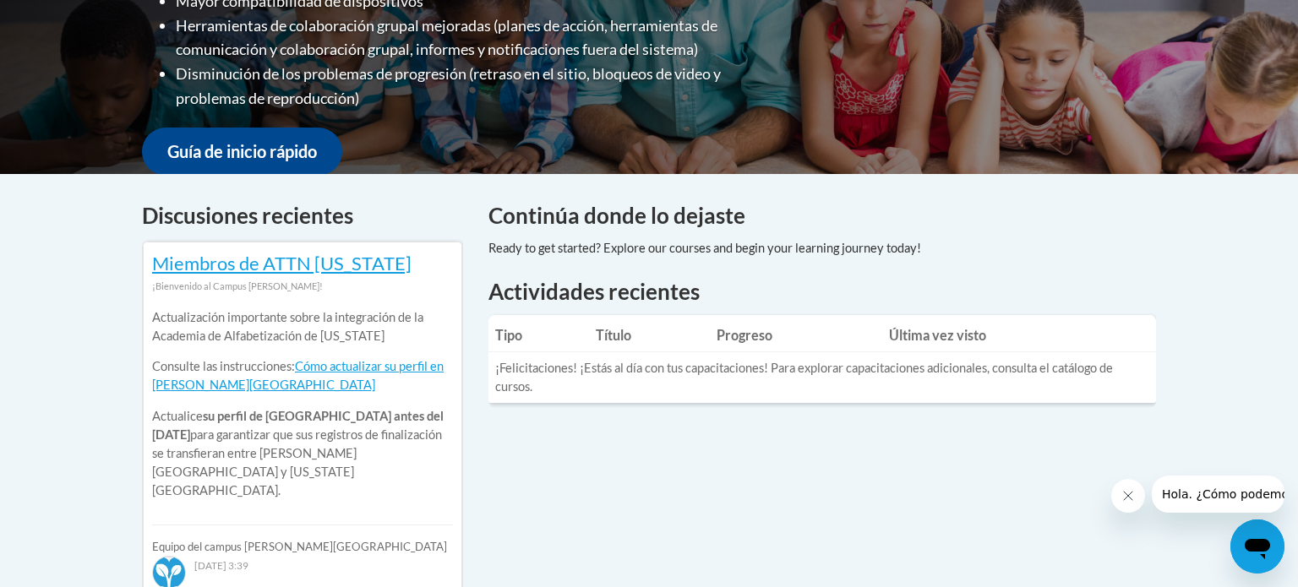
click at [762, 371] on font "¡Felicitaciones! ¡Estás al día con tus capacitaciones! Para explorar capacitaci…" at bounding box center [804, 377] width 618 height 33
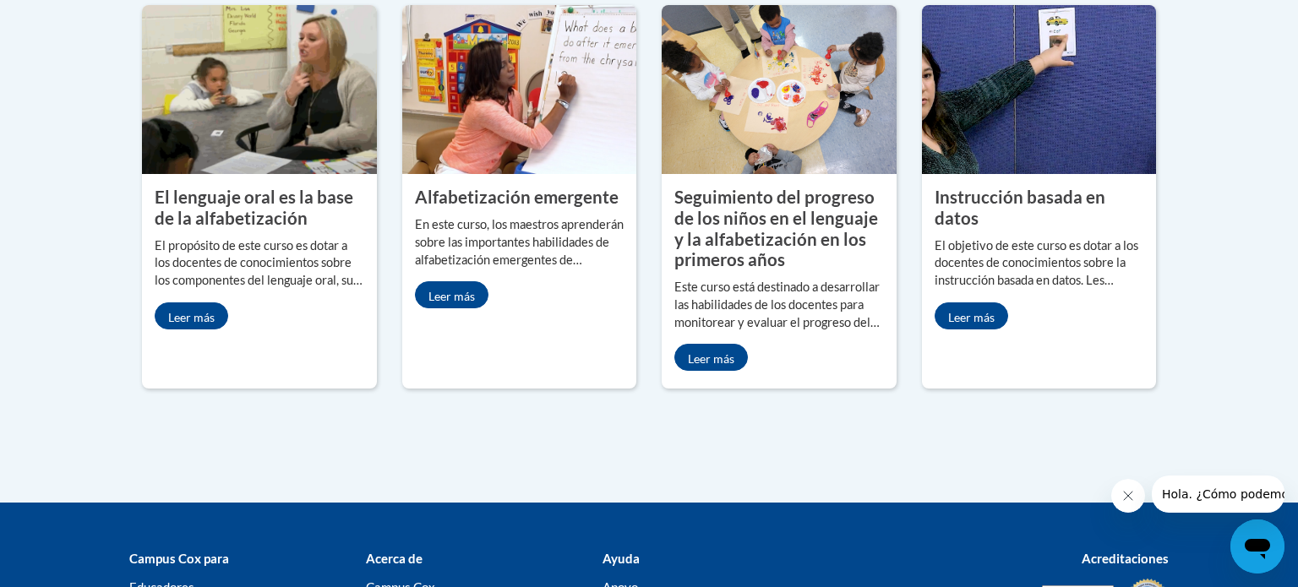
scroll to position [1693, 0]
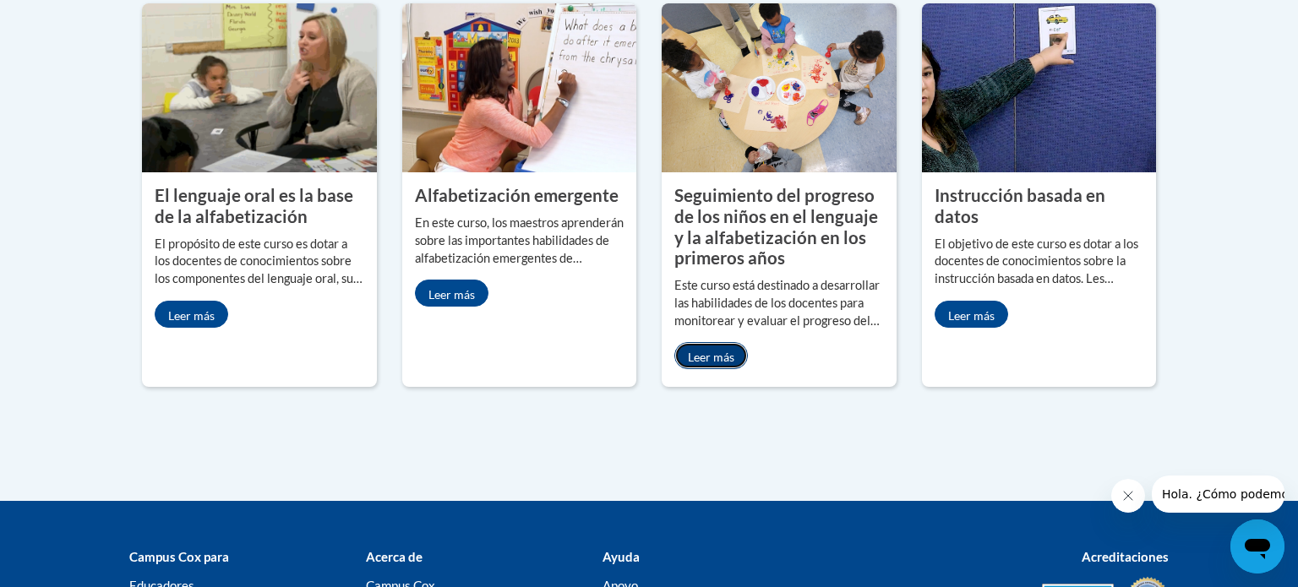
click at [705, 342] on link "Leer más" at bounding box center [710, 355] width 73 height 27
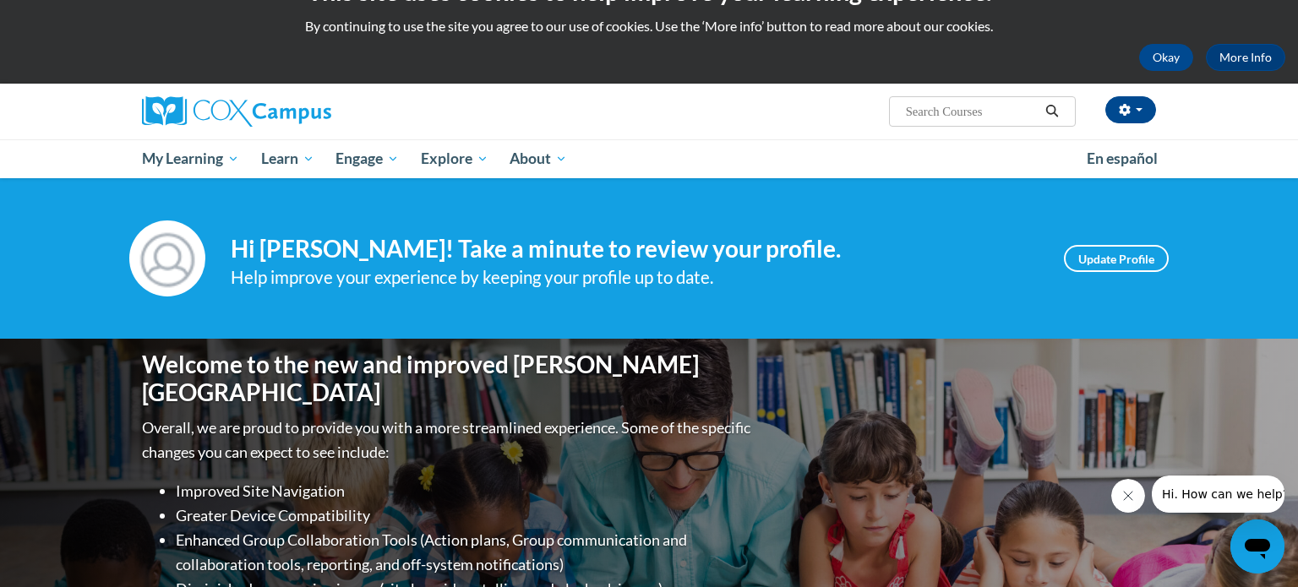
scroll to position [0, 0]
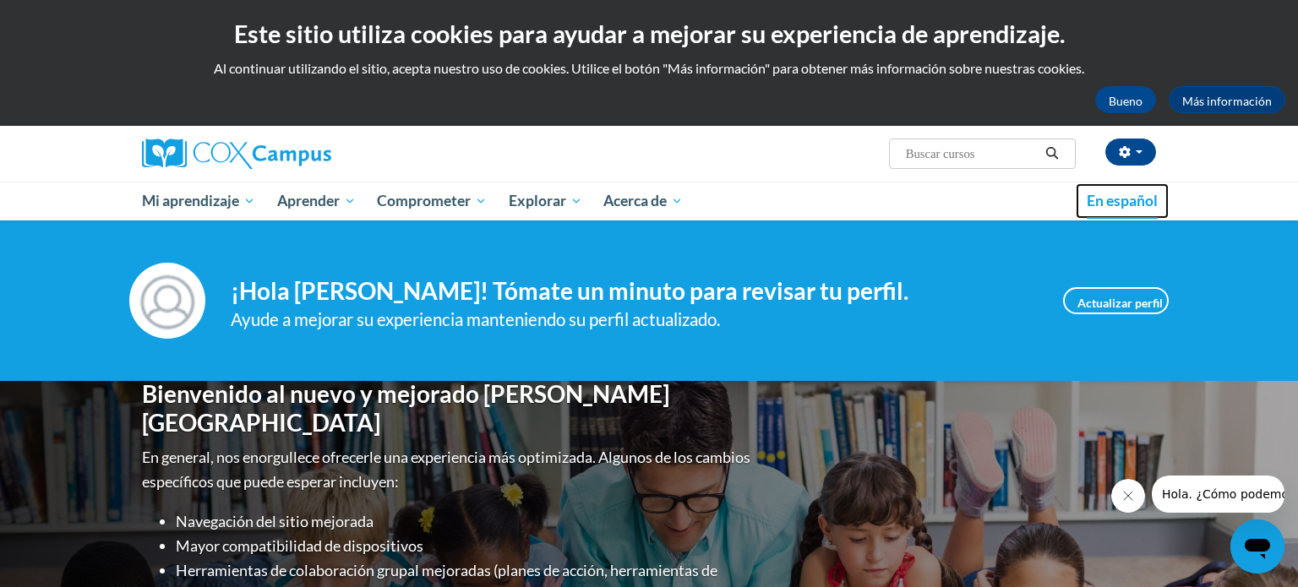
click at [1129, 216] on link "En español" at bounding box center [1121, 200] width 93 height 35
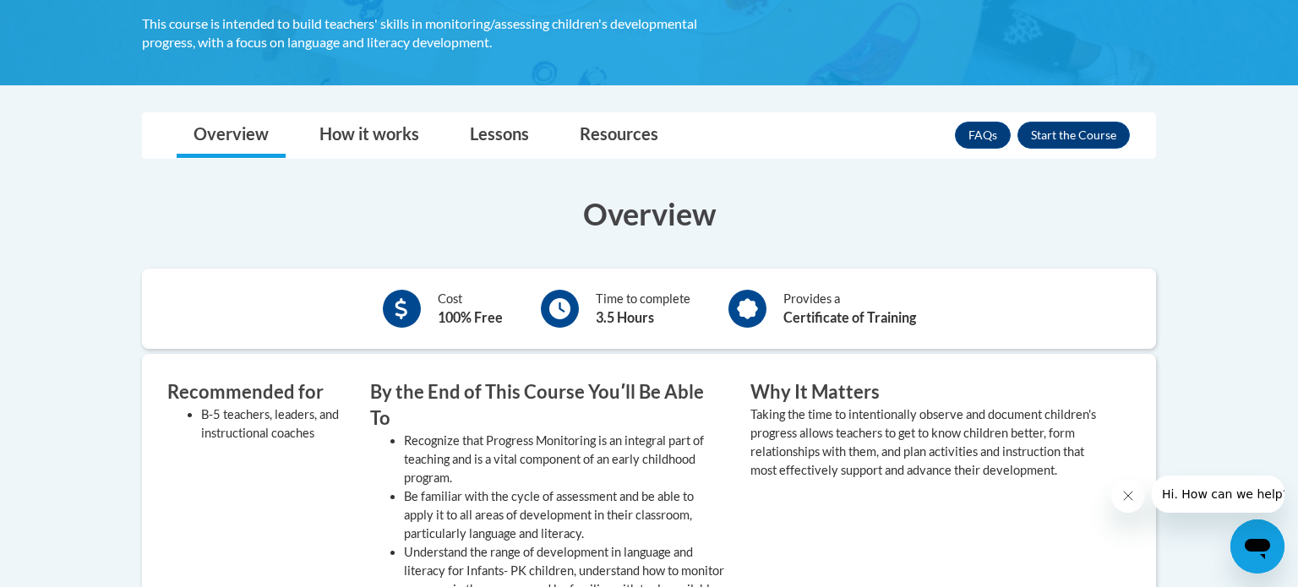
scroll to position [422, 0]
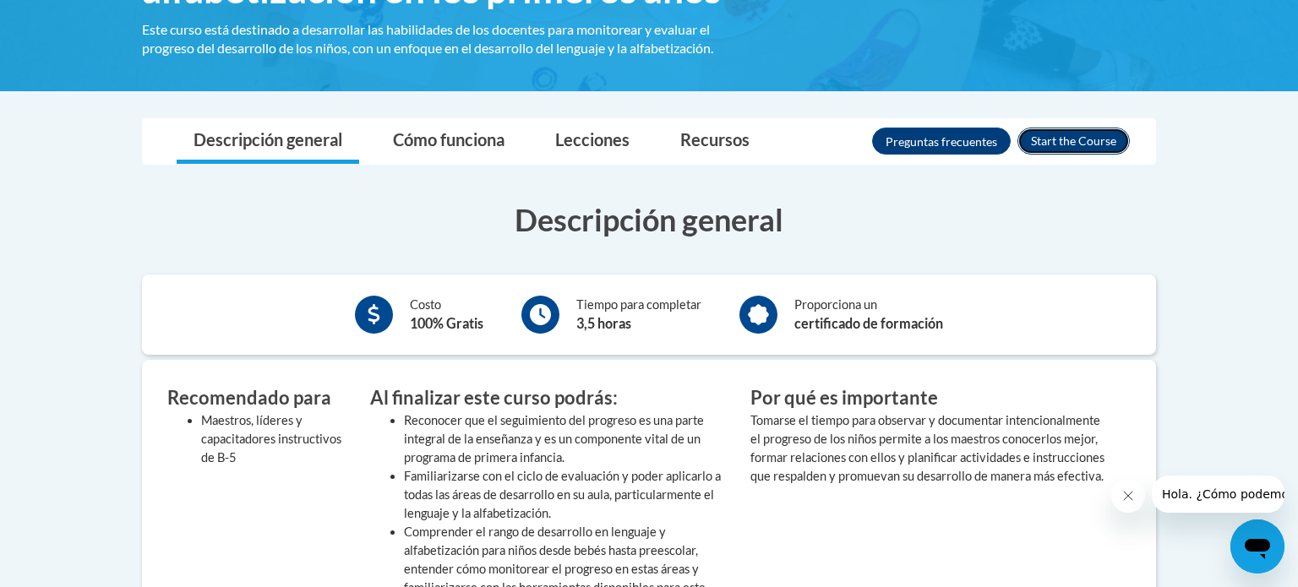
click at [1064, 142] on button "Inscribirse" at bounding box center [1073, 141] width 112 height 27
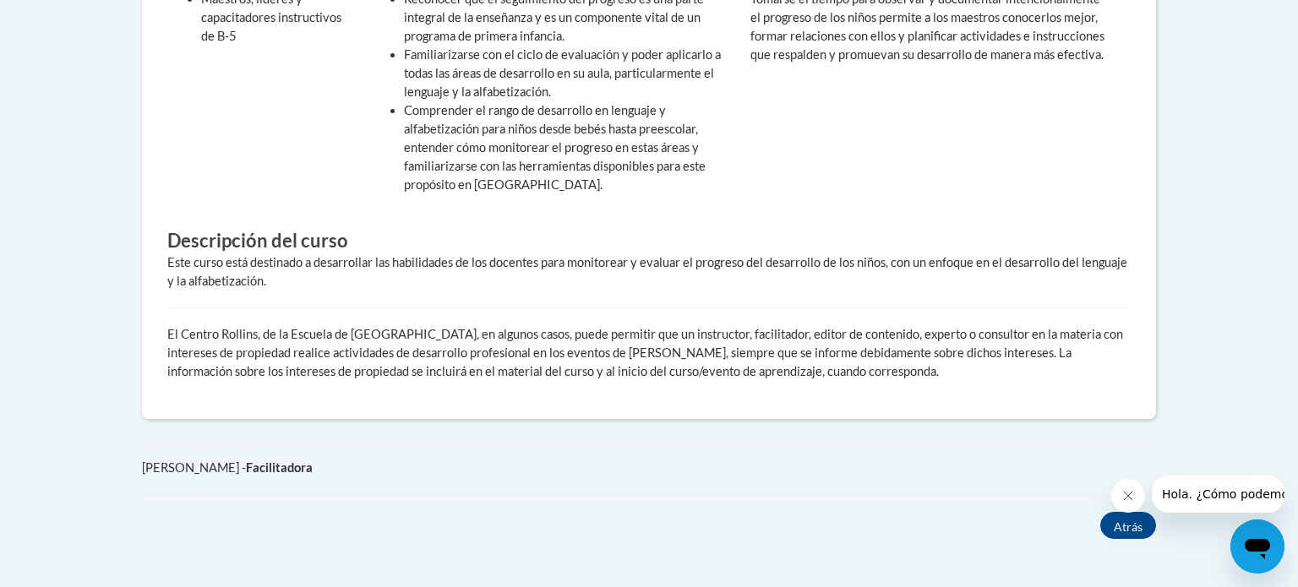
scroll to position [868, 0]
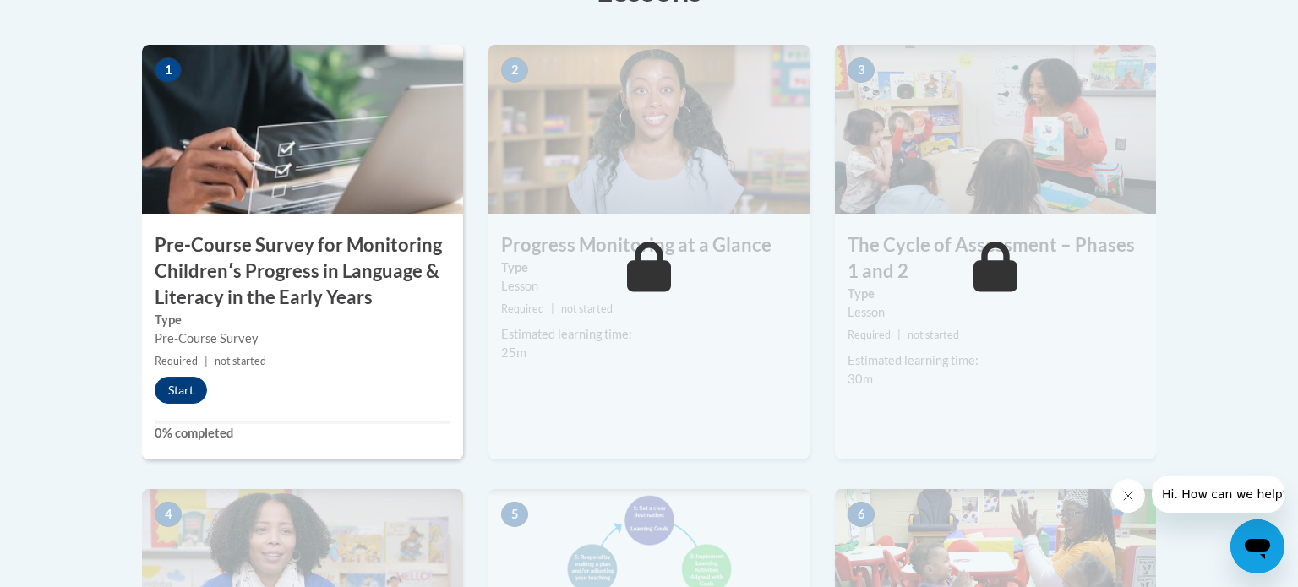
scroll to position [563, 0]
click at [182, 382] on button "Start" at bounding box center [181, 389] width 52 height 27
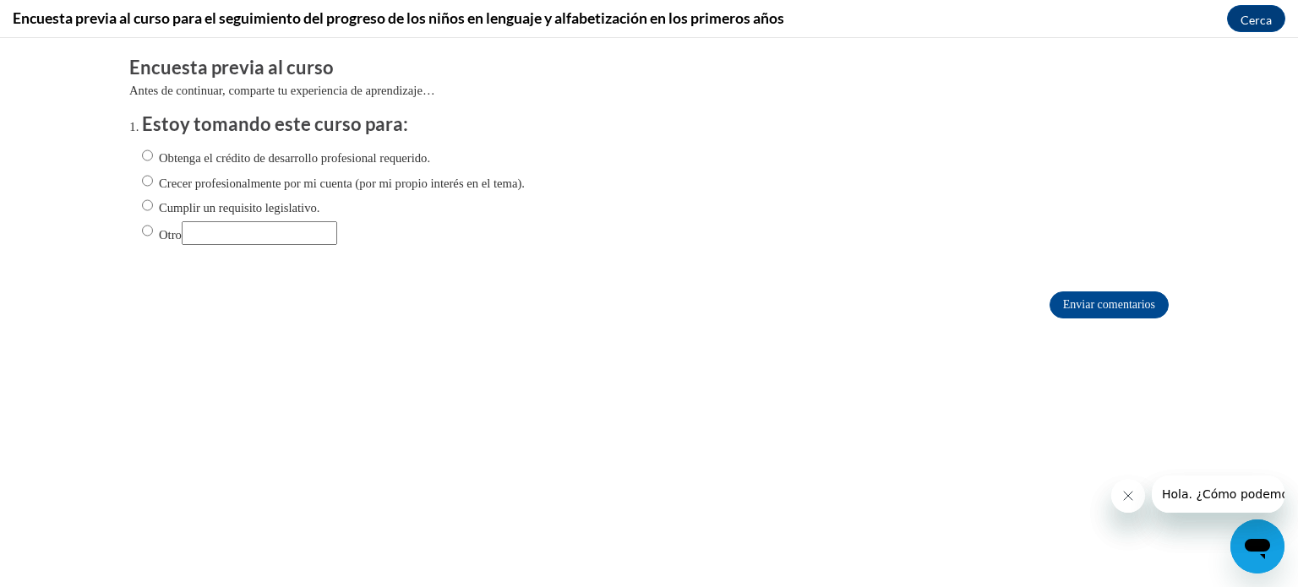
scroll to position [607, 0]
click at [139, 138] on ol "Estoy tomando este curso para: Obtenga el crédito de desarrollo profesional req…" at bounding box center [648, 191] width 1039 height 159
click at [150, 150] on input "Obtenga el crédito de desarrollo profesional requerido." at bounding box center [147, 155] width 11 height 19
radio input "true"
click at [1115, 298] on input "Enviar comentarios" at bounding box center [1108, 304] width 119 height 27
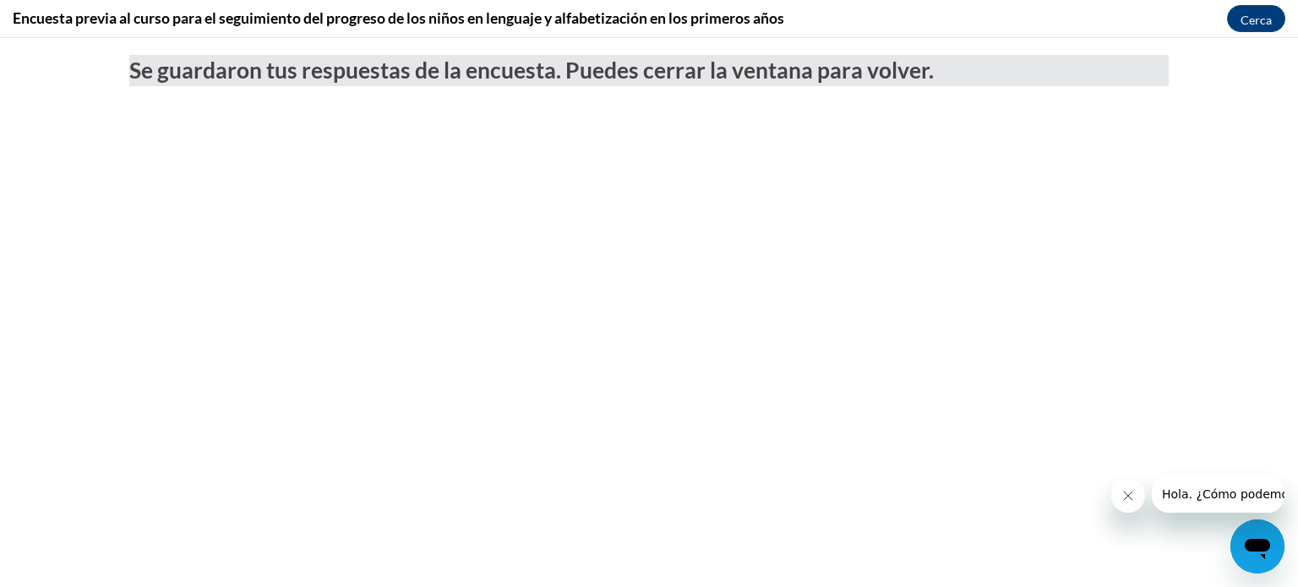
click at [893, 220] on body "Se guardaron tus respuestas de la encuesta. Puedes cerrar la ventana para volve…" at bounding box center [649, 312] width 1298 height 549
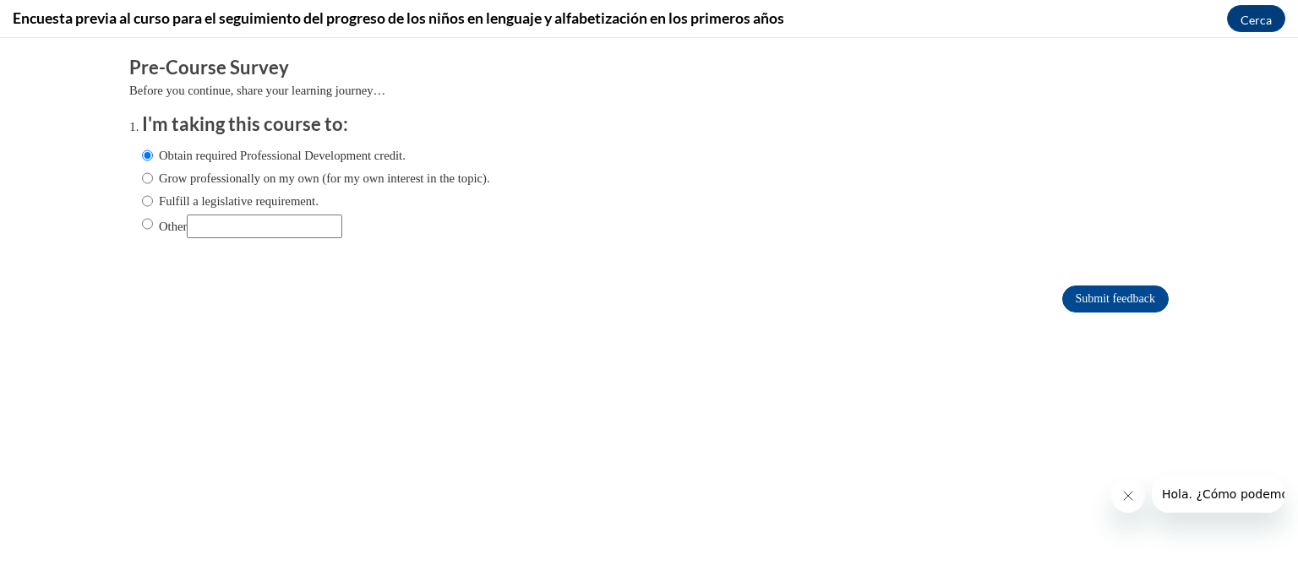
scroll to position [0, 0]
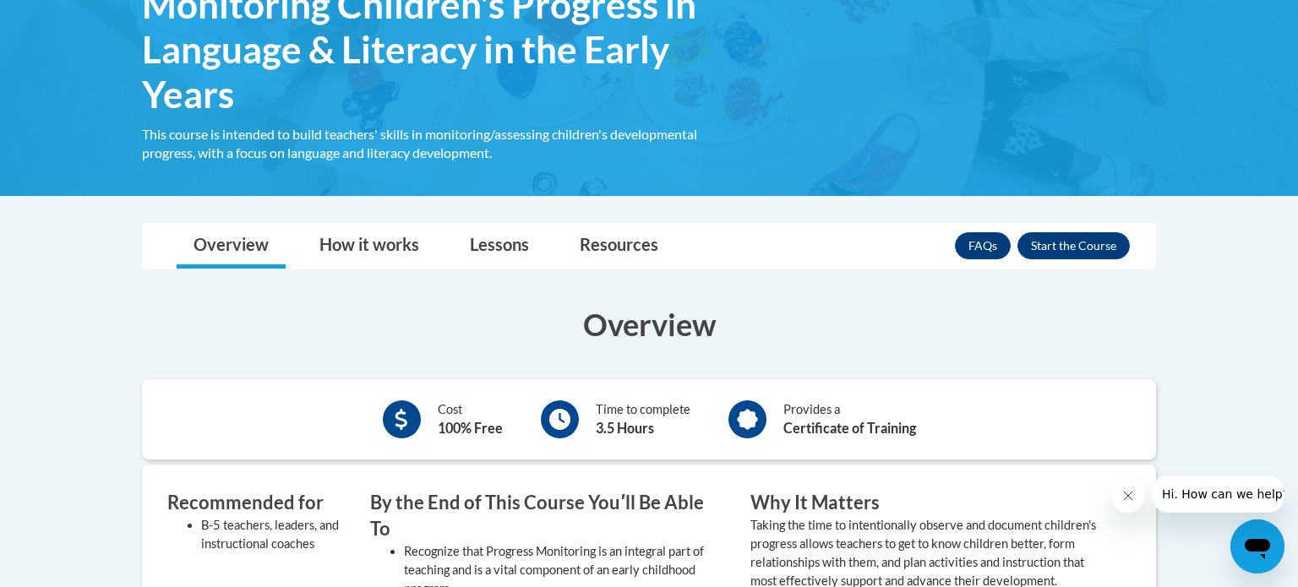
scroll to position [318, 0]
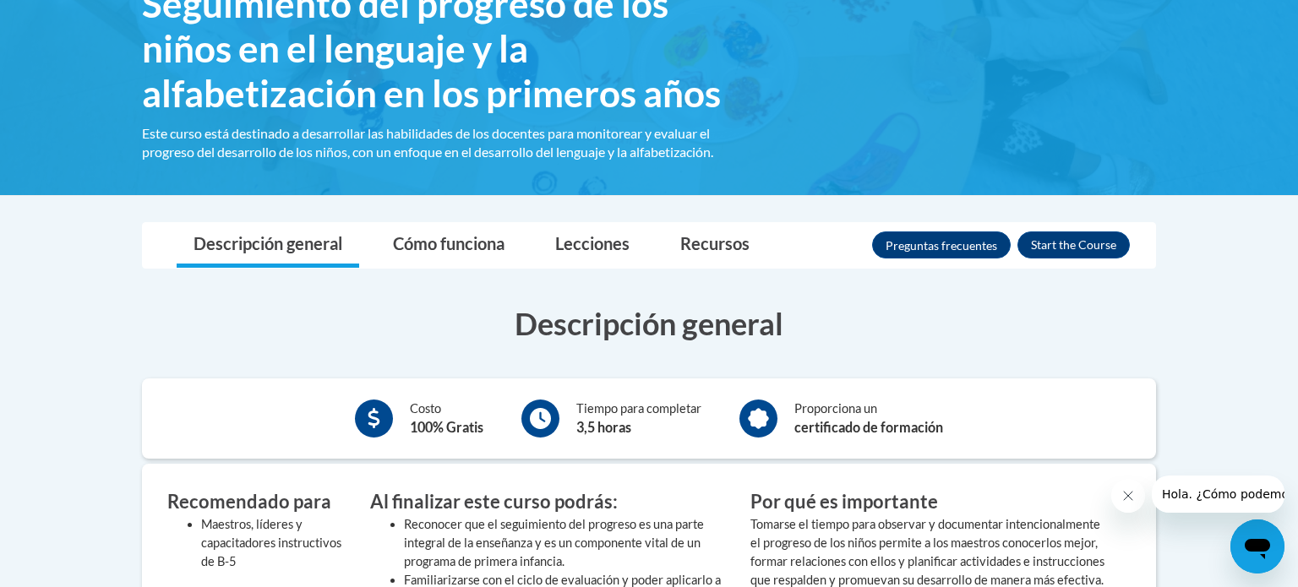
click at [1105, 193] on img at bounding box center [649, 48] width 1298 height 292
click at [735, 245] on font "Recursos" at bounding box center [714, 243] width 69 height 20
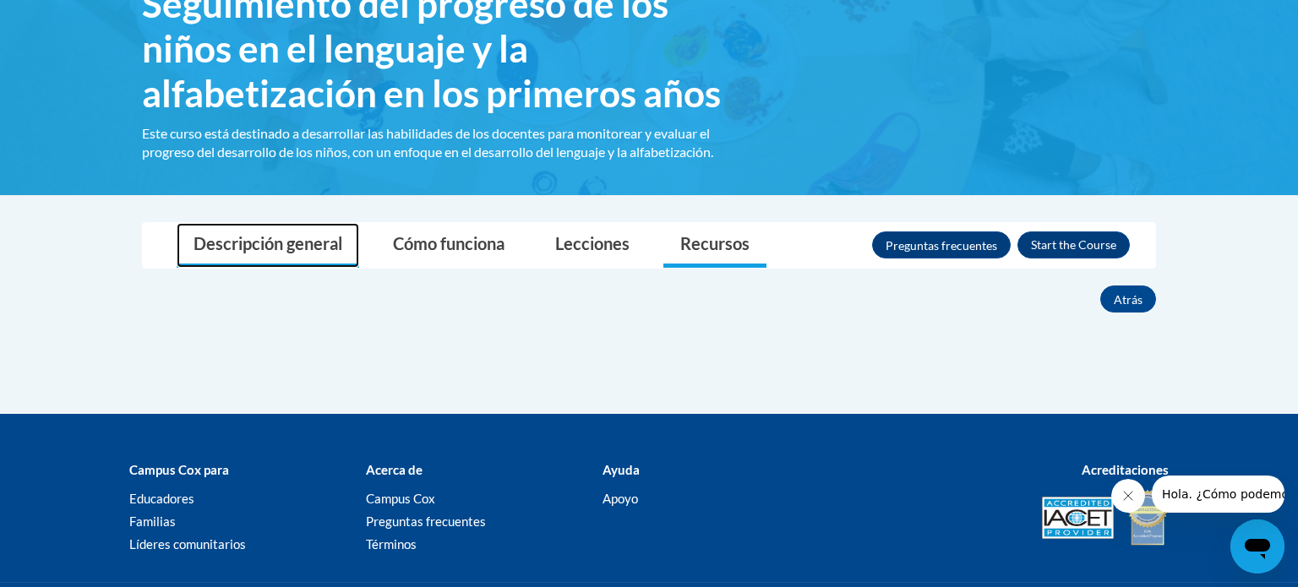
click at [287, 243] on font "Descripción general" at bounding box center [267, 243] width 149 height 20
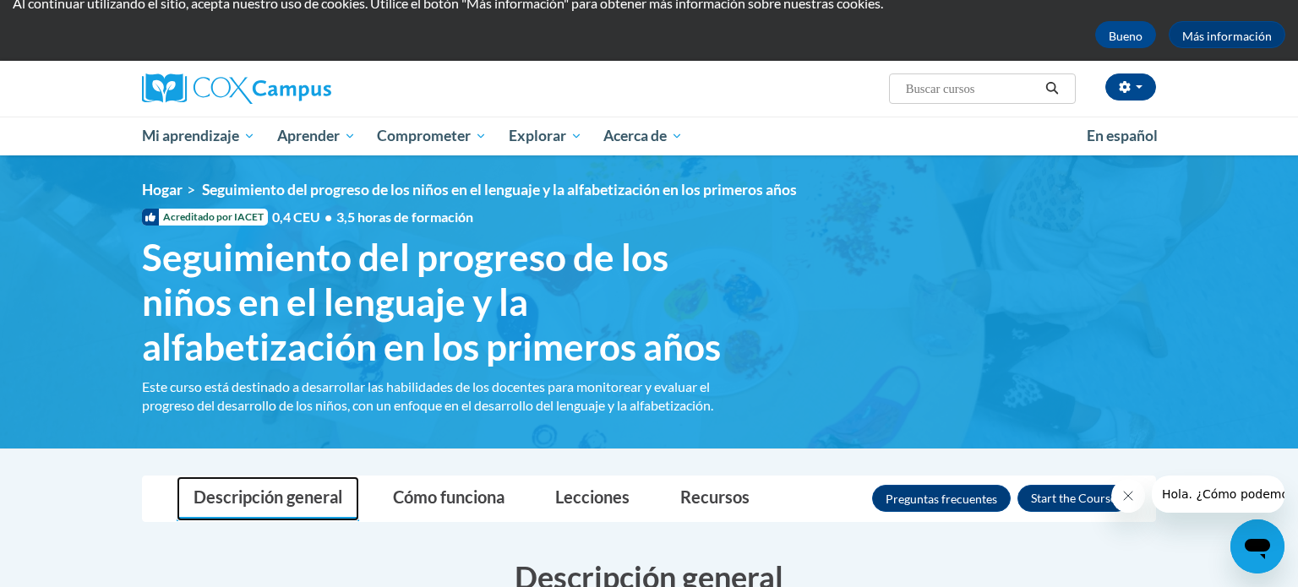
scroll to position [58, 0]
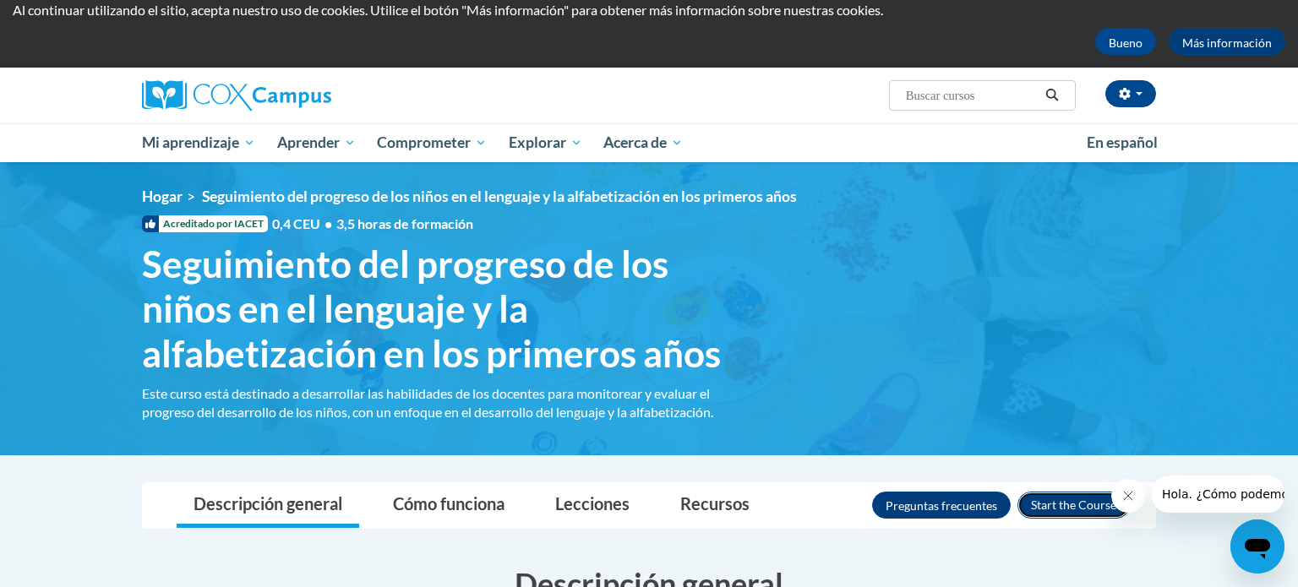
click at [1055, 503] on button "Inscribirse" at bounding box center [1073, 505] width 112 height 27
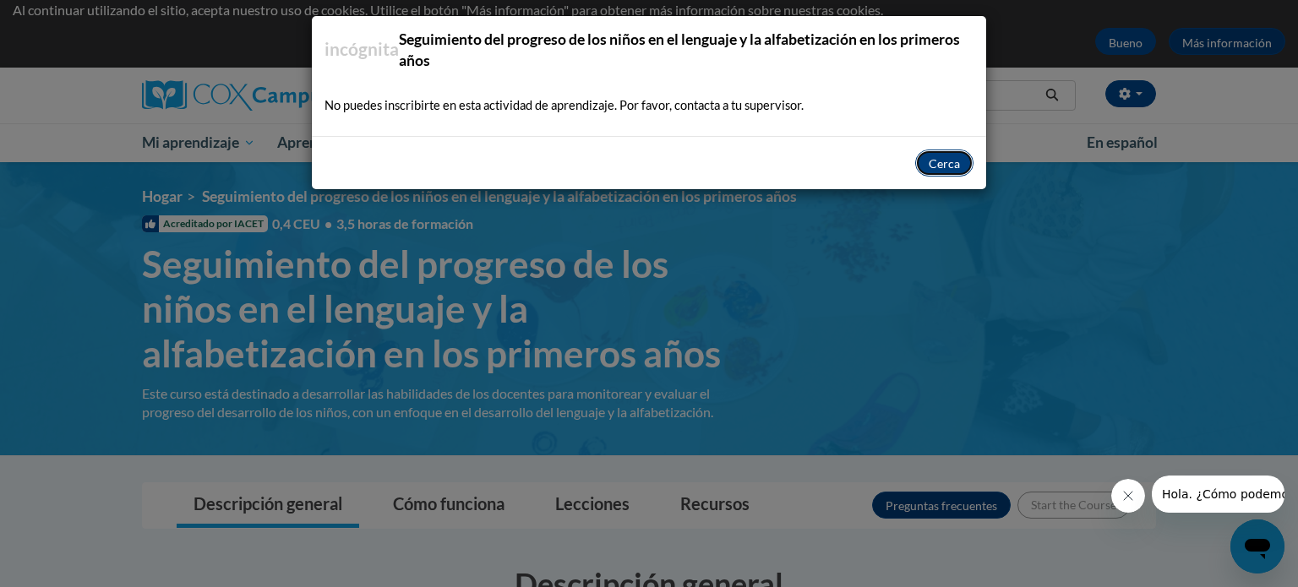
click at [944, 157] on font "Cerca" at bounding box center [943, 164] width 31 height 14
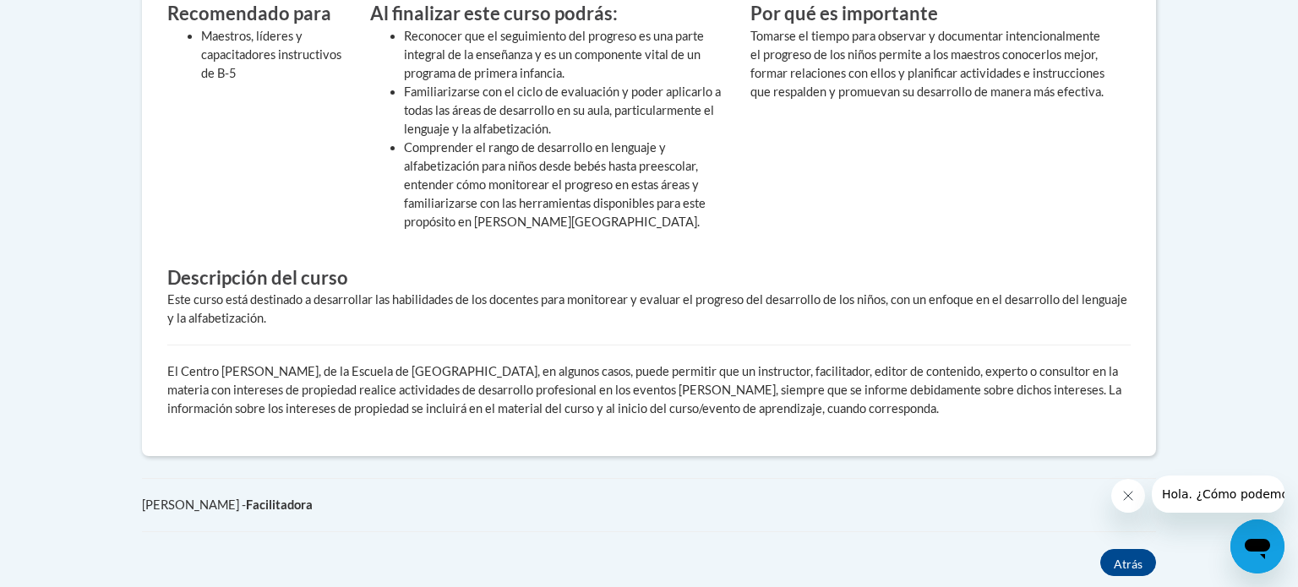
scroll to position [808, 0]
click at [969, 377] on font "El Centro [PERSON_NAME], de la Escuela de [GEOGRAPHIC_DATA], en algunos casos, …" at bounding box center [644, 389] width 954 height 52
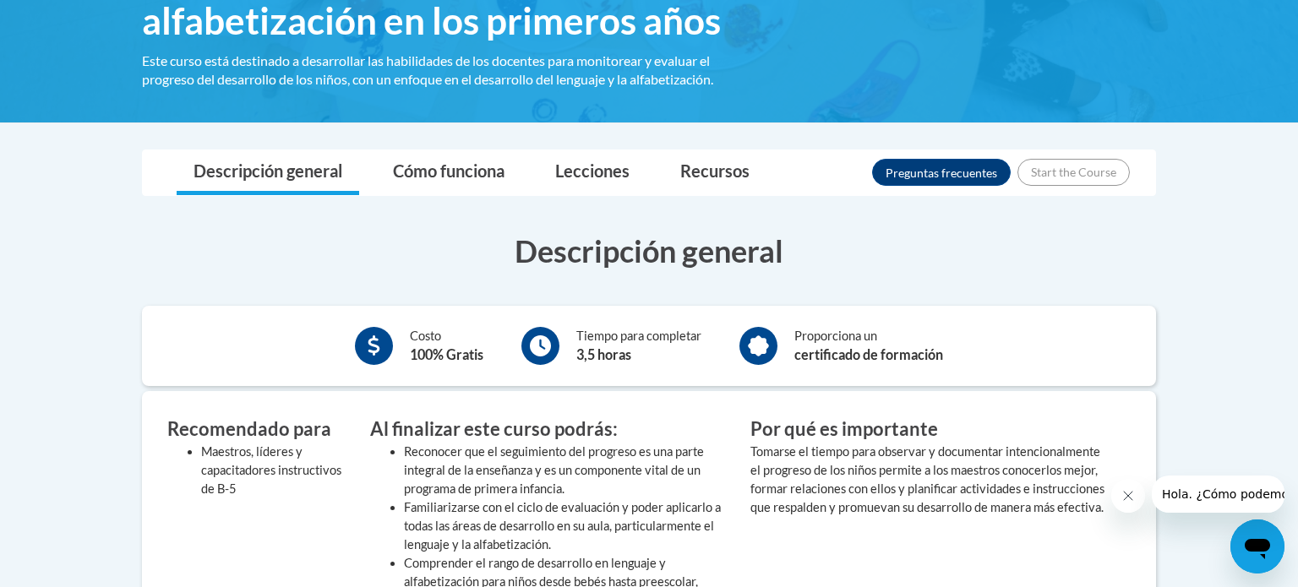
scroll to position [389, 0]
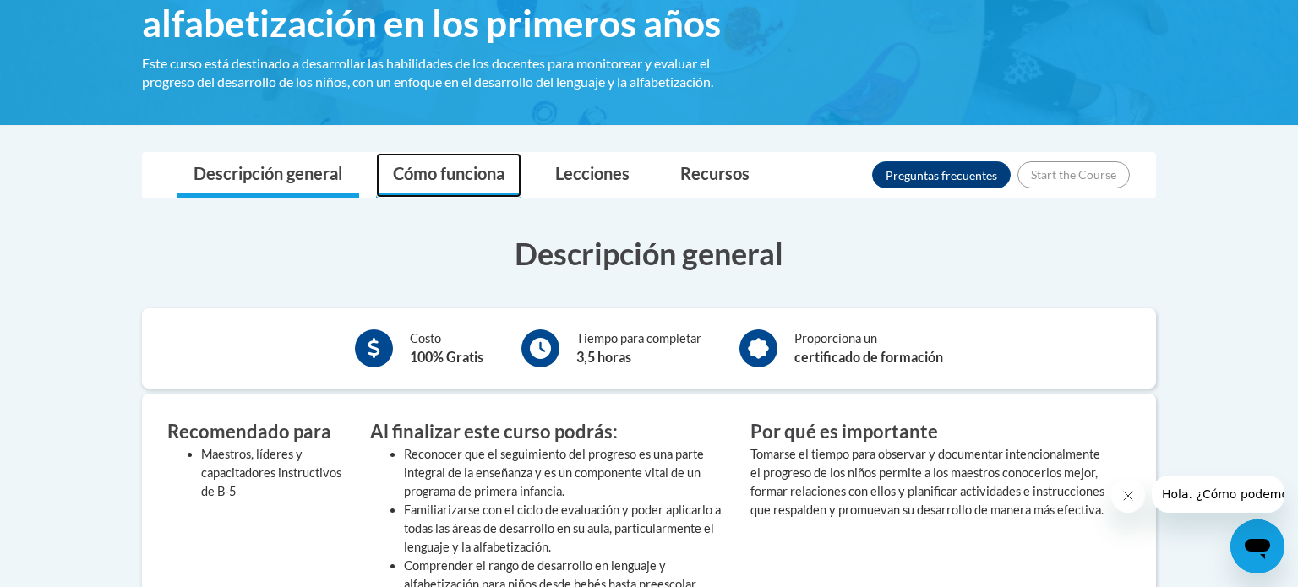
click at [460, 193] on link "Cómo funciona" at bounding box center [448, 175] width 145 height 45
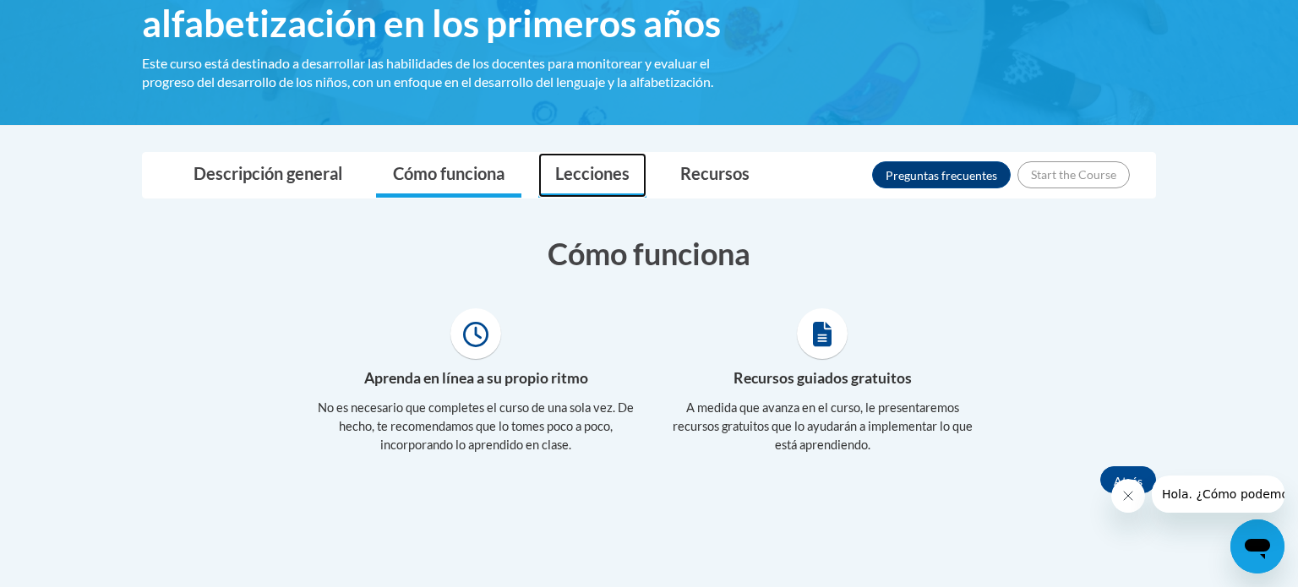
click at [605, 176] on font "Lecciones" at bounding box center [592, 173] width 74 height 20
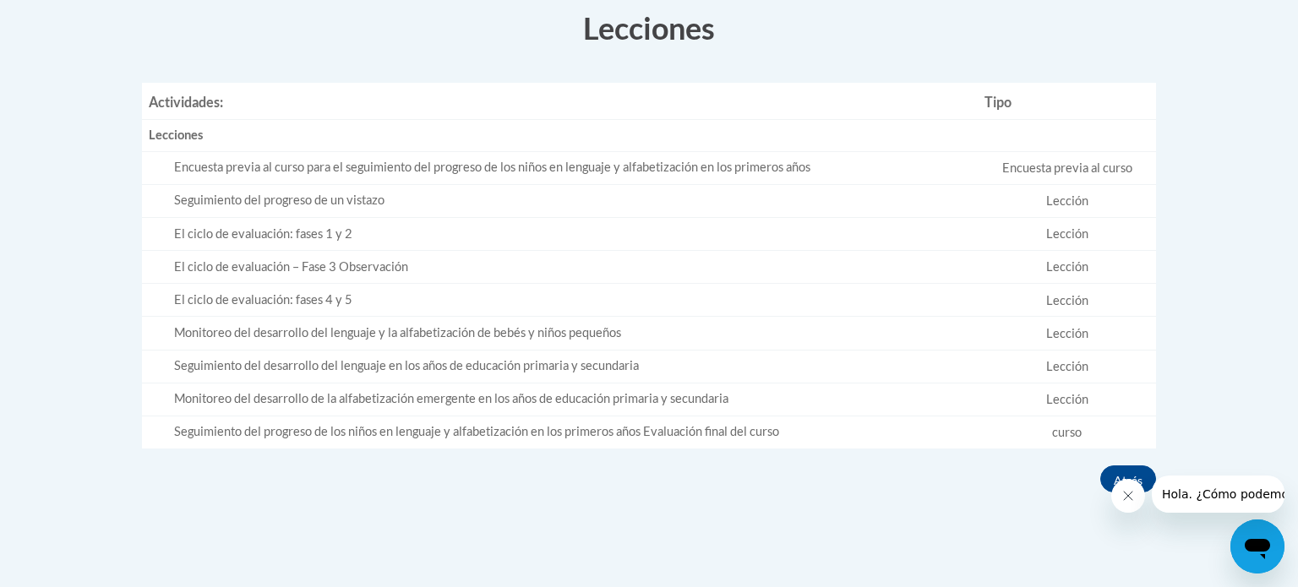
scroll to position [632, 0]
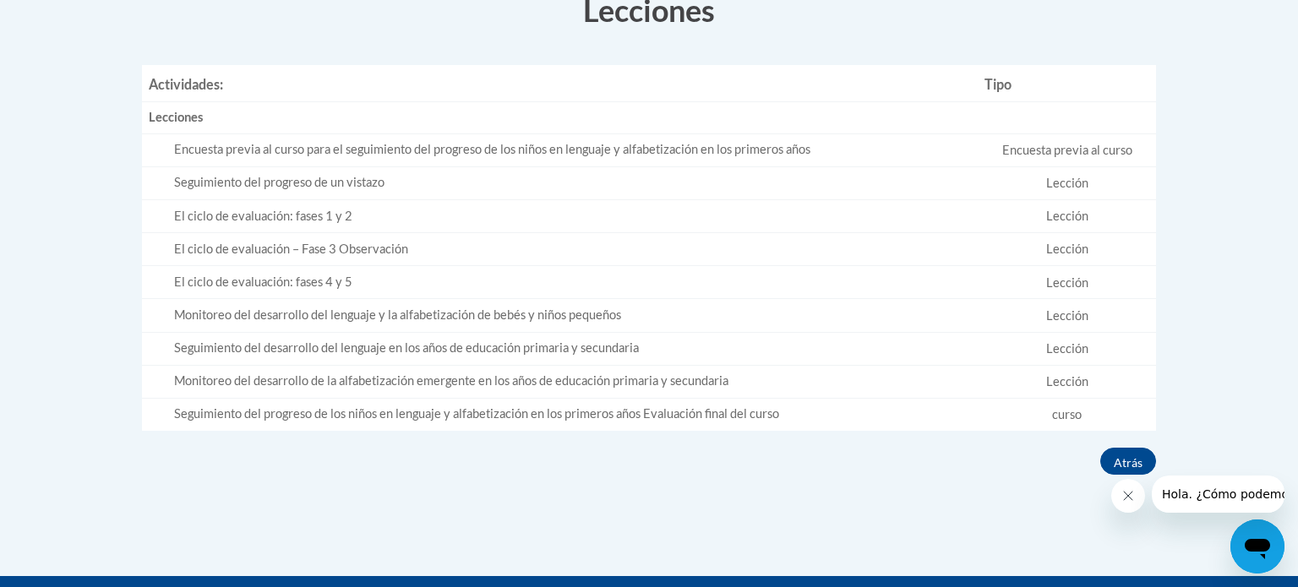
click at [1071, 185] on font "Lección" at bounding box center [1067, 183] width 42 height 14
click at [959, 177] on div "Seguimiento del progreso de un vistazo" at bounding box center [572, 183] width 797 height 18
click at [332, 174] on div "Seguimiento del progreso de un vistazo" at bounding box center [572, 183] width 797 height 18
click at [356, 178] on font "Seguimiento del progreso de un vistazo" at bounding box center [279, 182] width 210 height 14
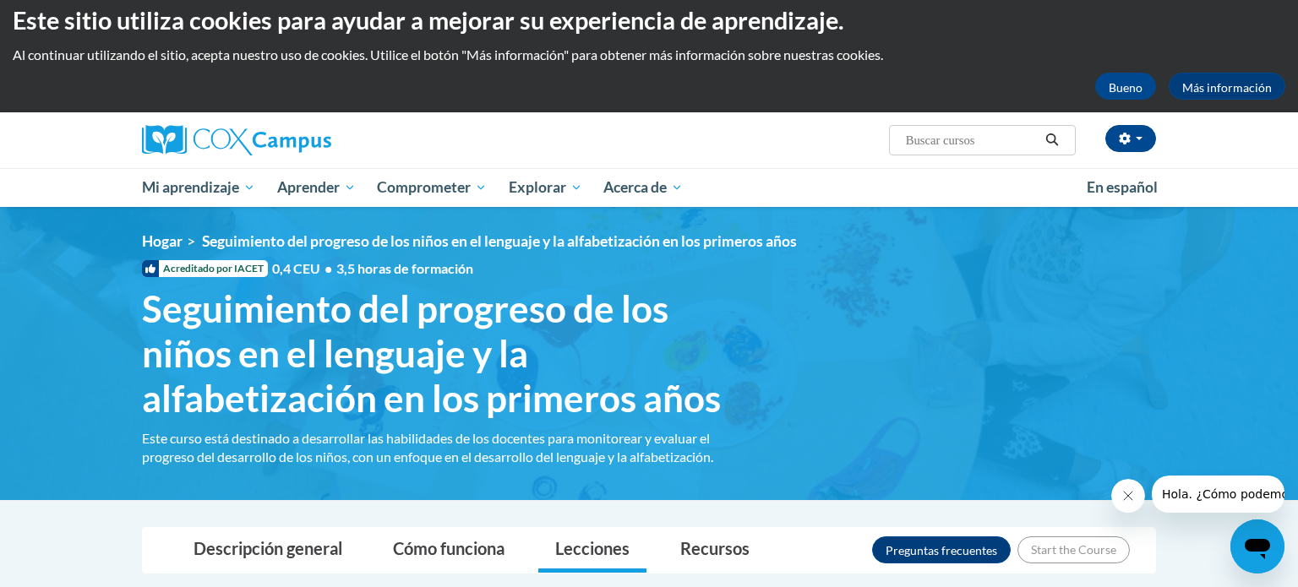
scroll to position [0, 0]
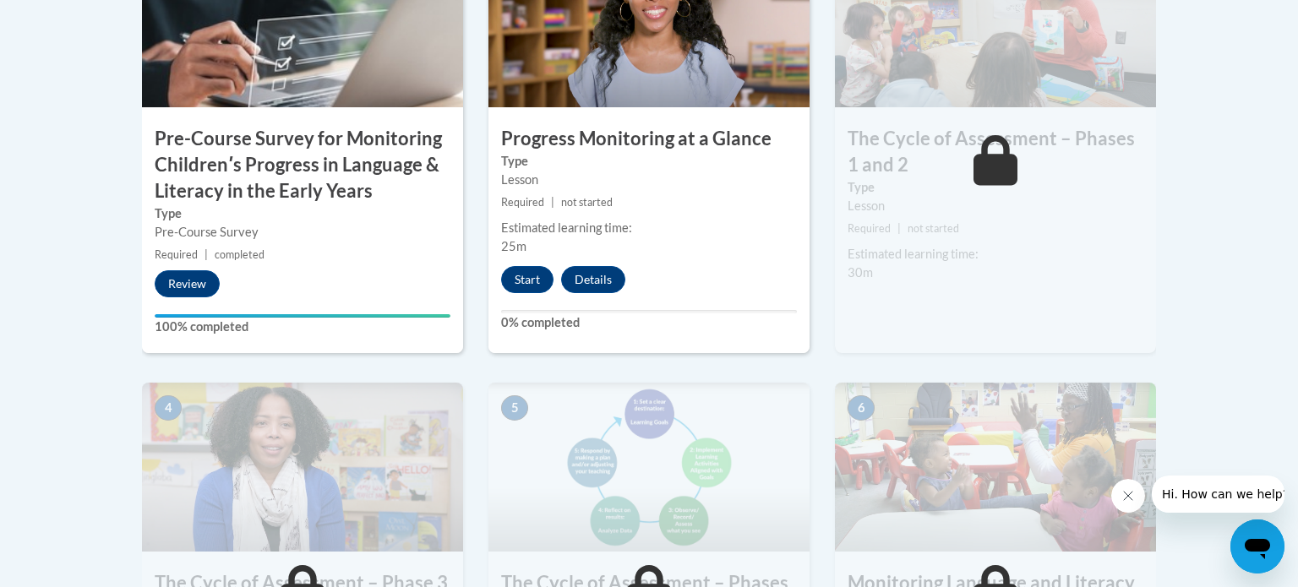
scroll to position [634, 0]
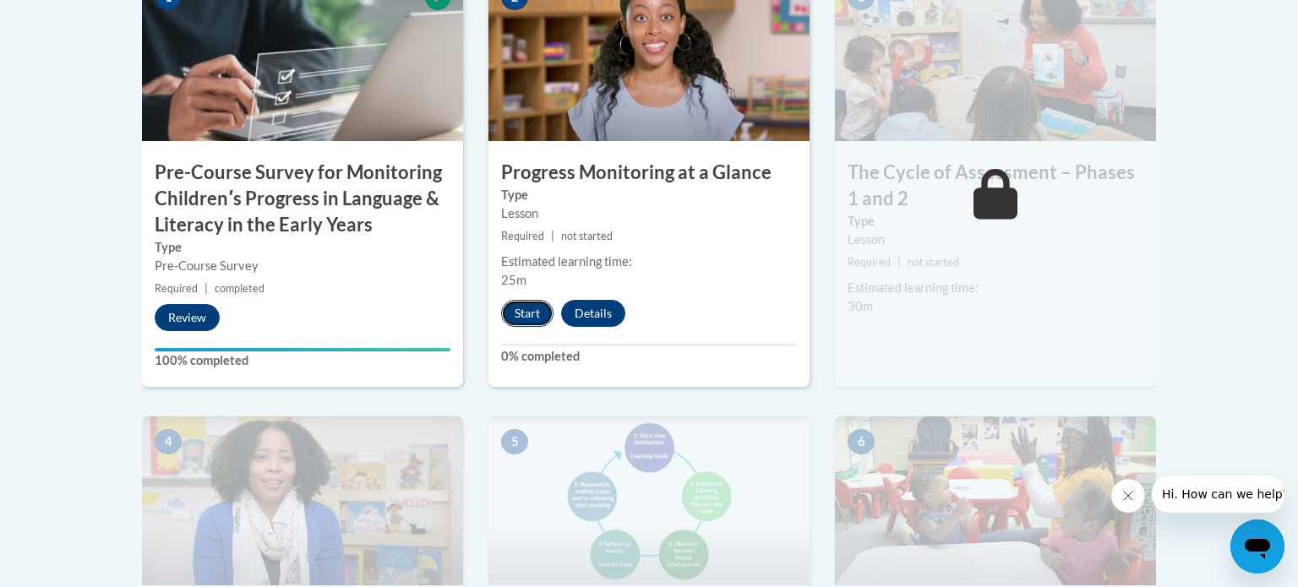
click at [536, 310] on button "Start" at bounding box center [527, 313] width 52 height 27
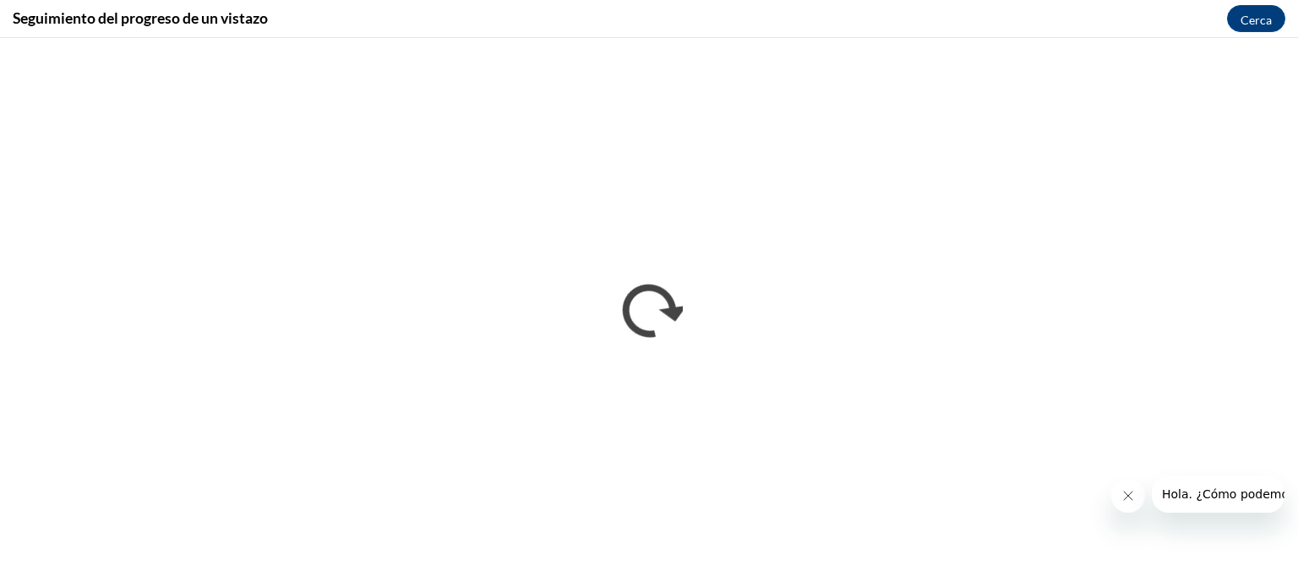
scroll to position [679, 0]
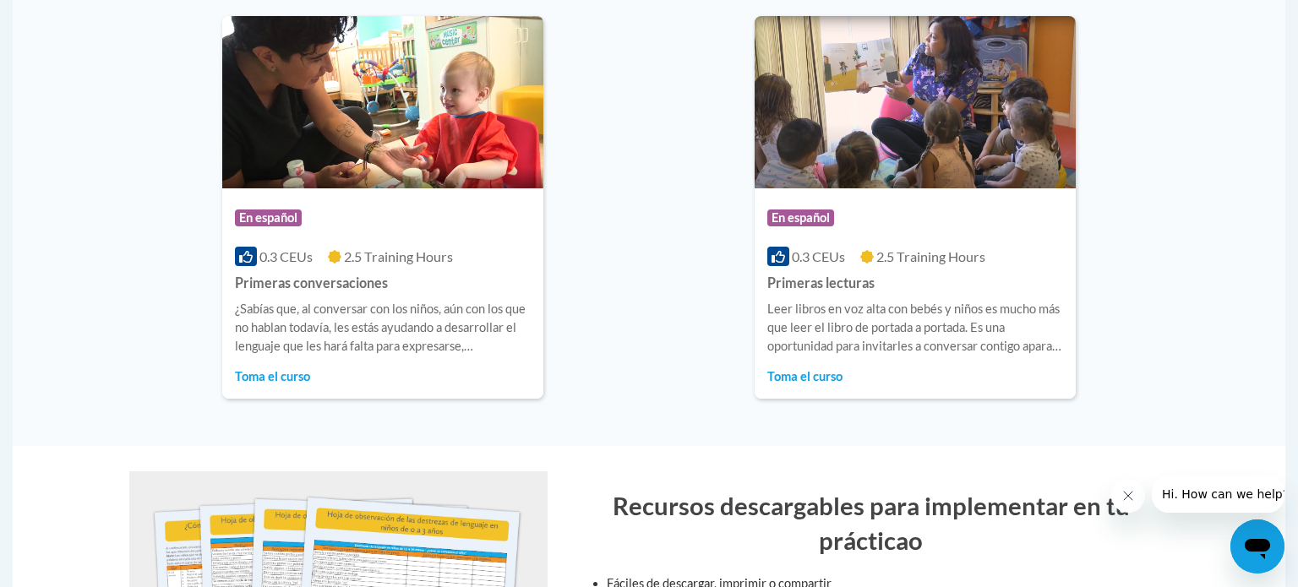
scroll to position [1261, 0]
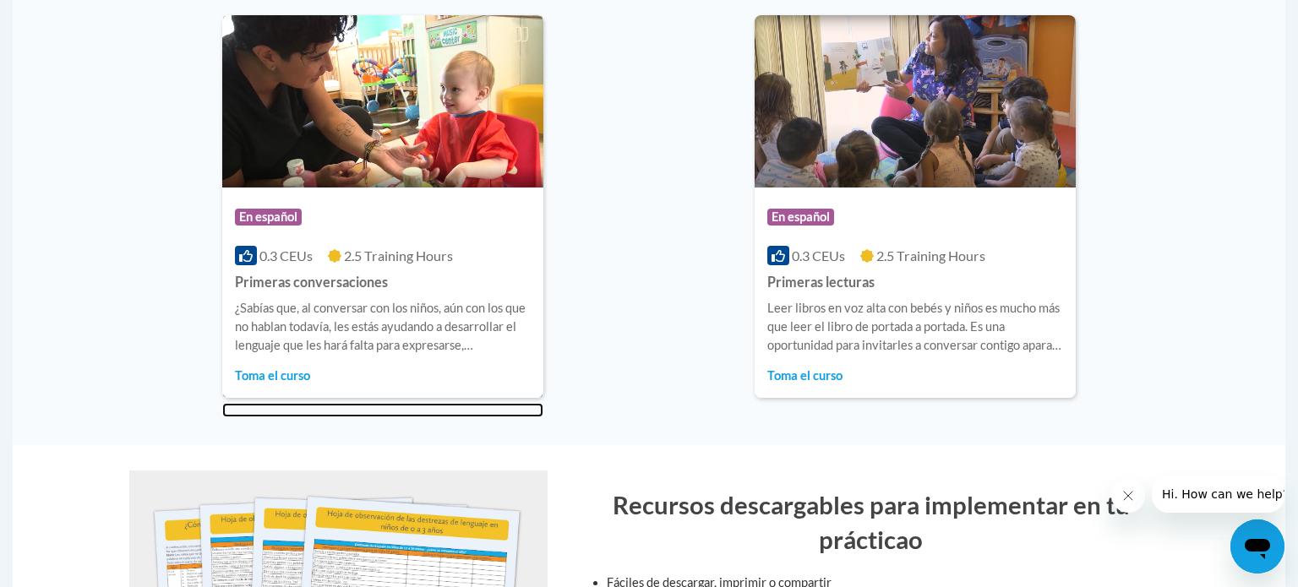
click at [280, 372] on span "Toma el curso" at bounding box center [272, 375] width 75 height 14
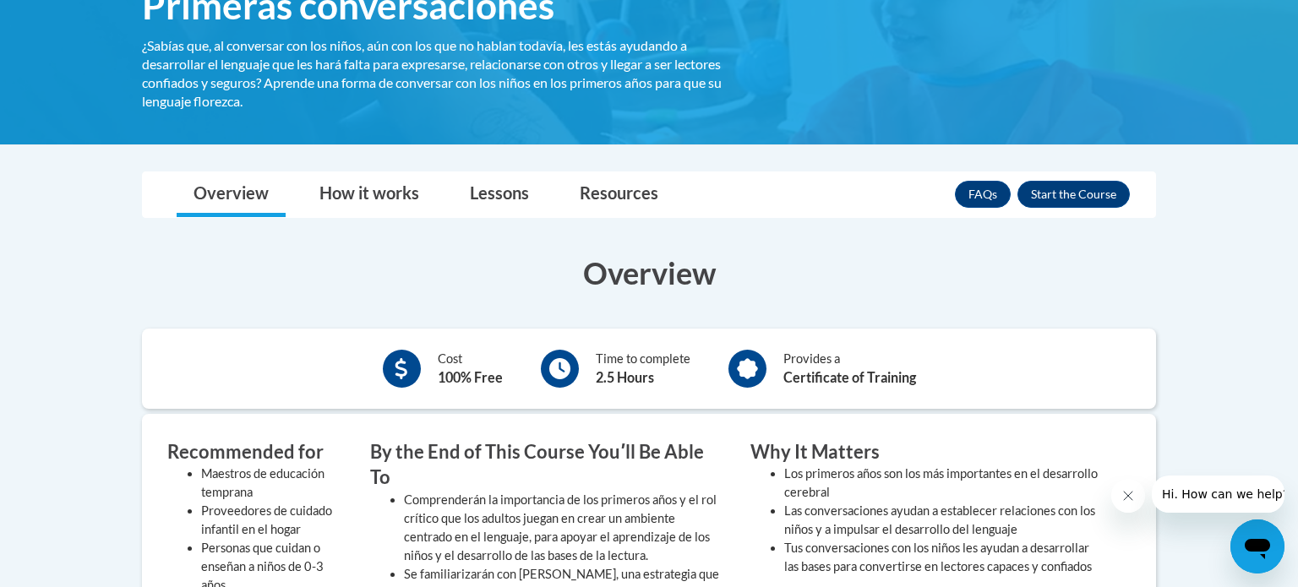
scroll to position [314, 0]
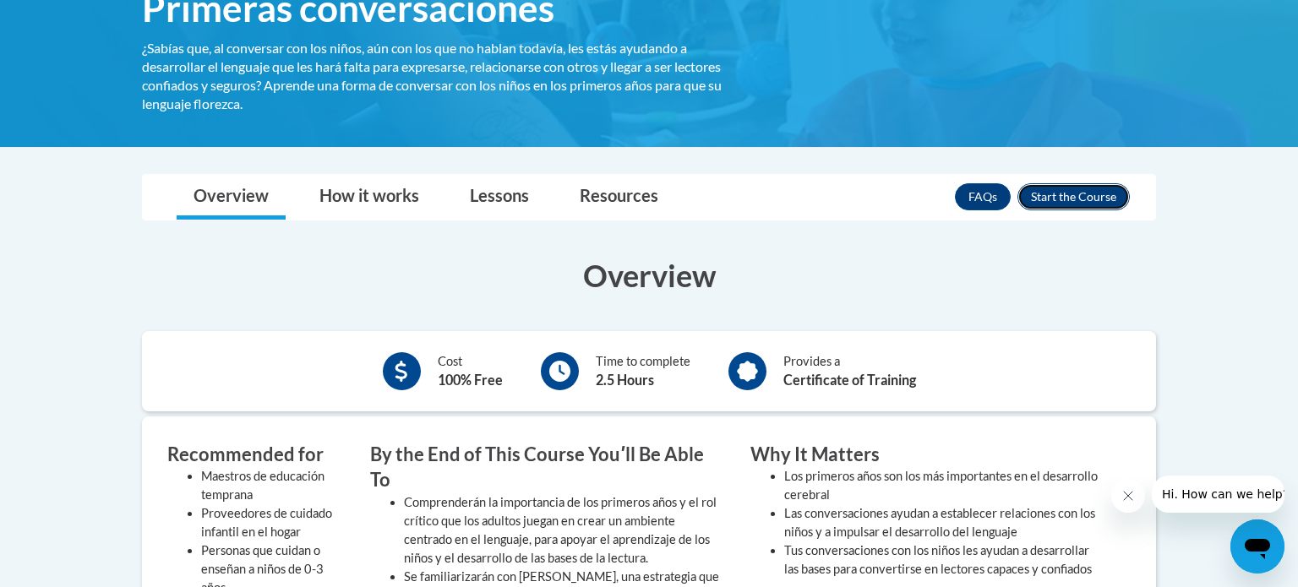
click at [1086, 197] on button "Enroll" at bounding box center [1073, 196] width 112 height 27
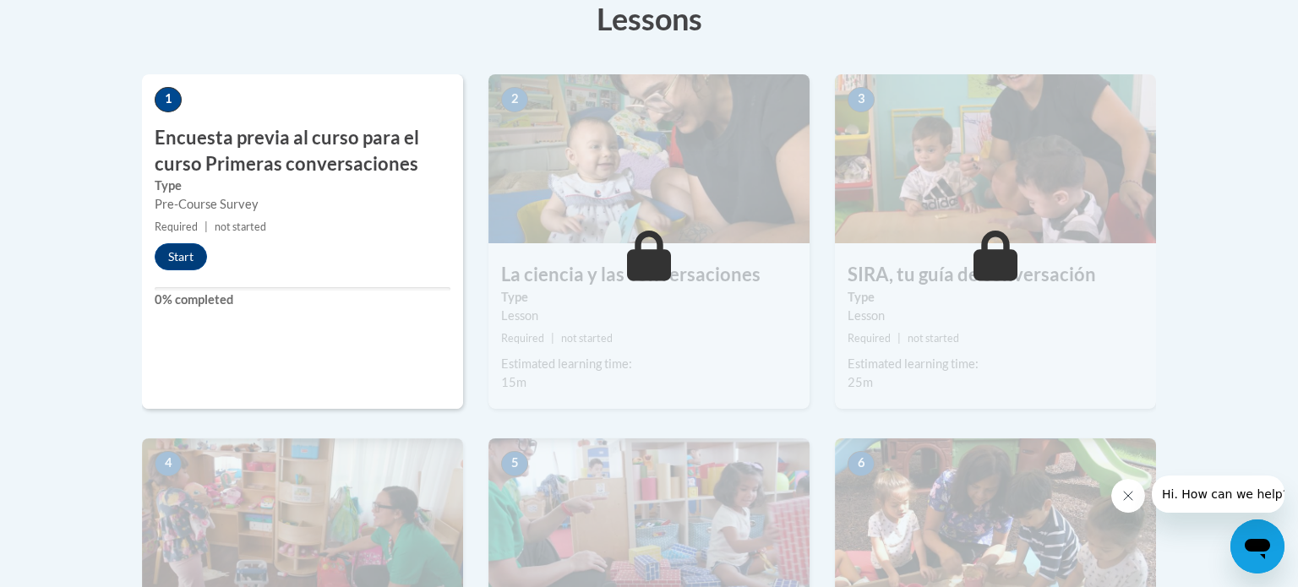
scroll to position [498, 0]
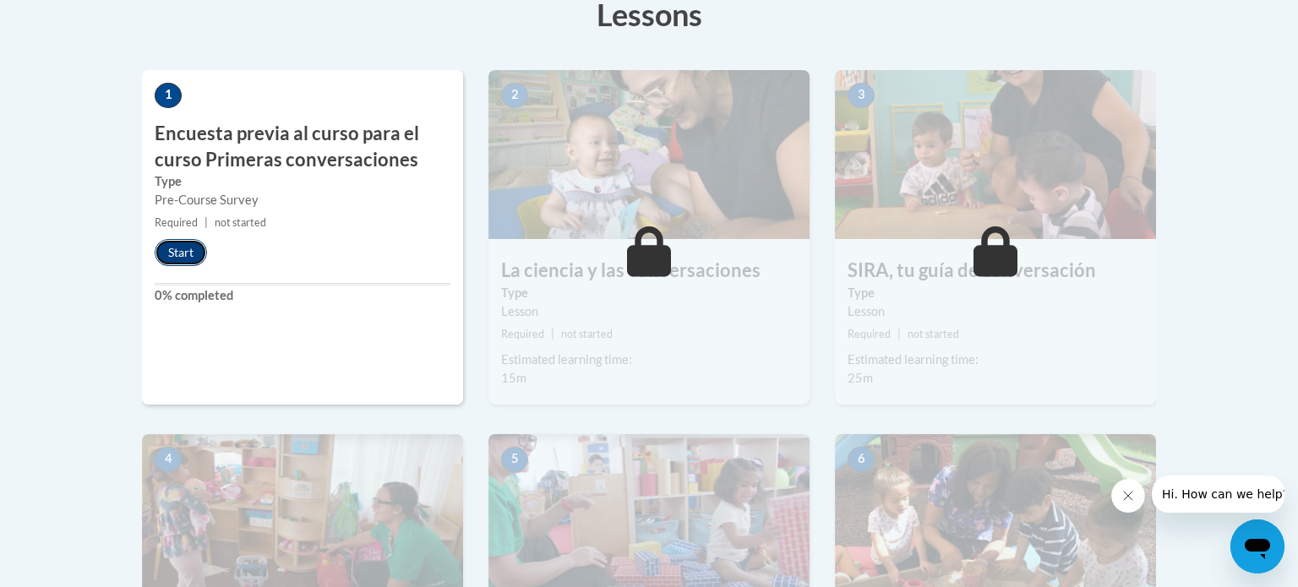
click at [195, 240] on button "Start" at bounding box center [181, 252] width 52 height 27
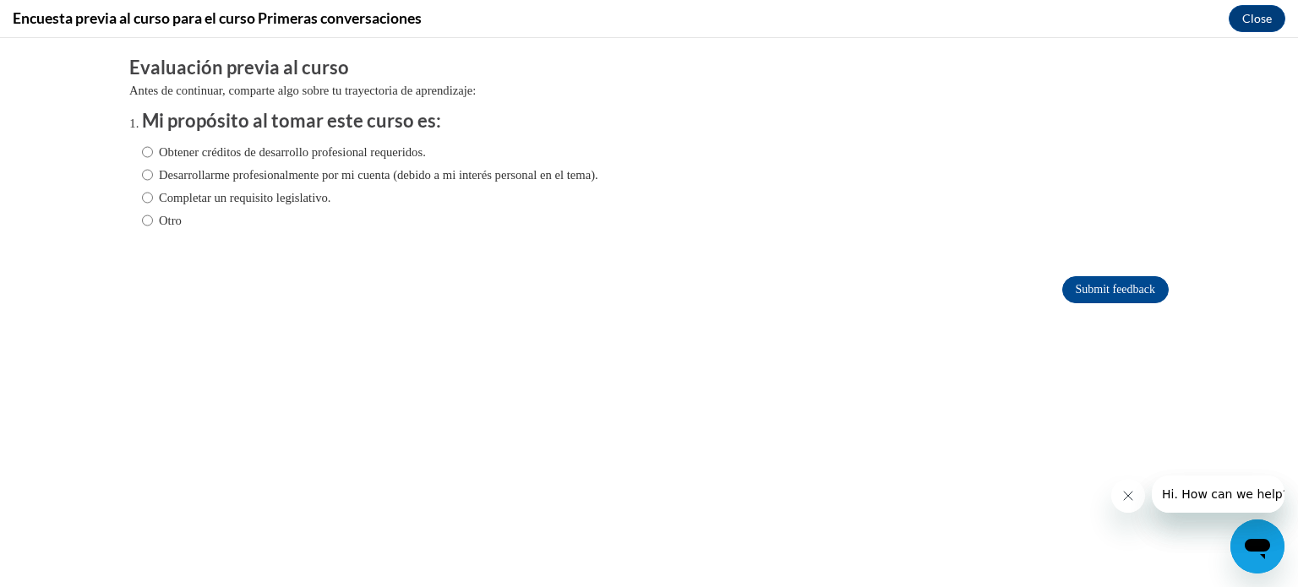
scroll to position [0, 0]
click at [145, 151] on input "Obtener créditos de desarrollo profesional requeridos." at bounding box center [147, 152] width 11 height 19
radio input "true"
click at [1112, 291] on input "Submit feedback" at bounding box center [1115, 289] width 106 height 27
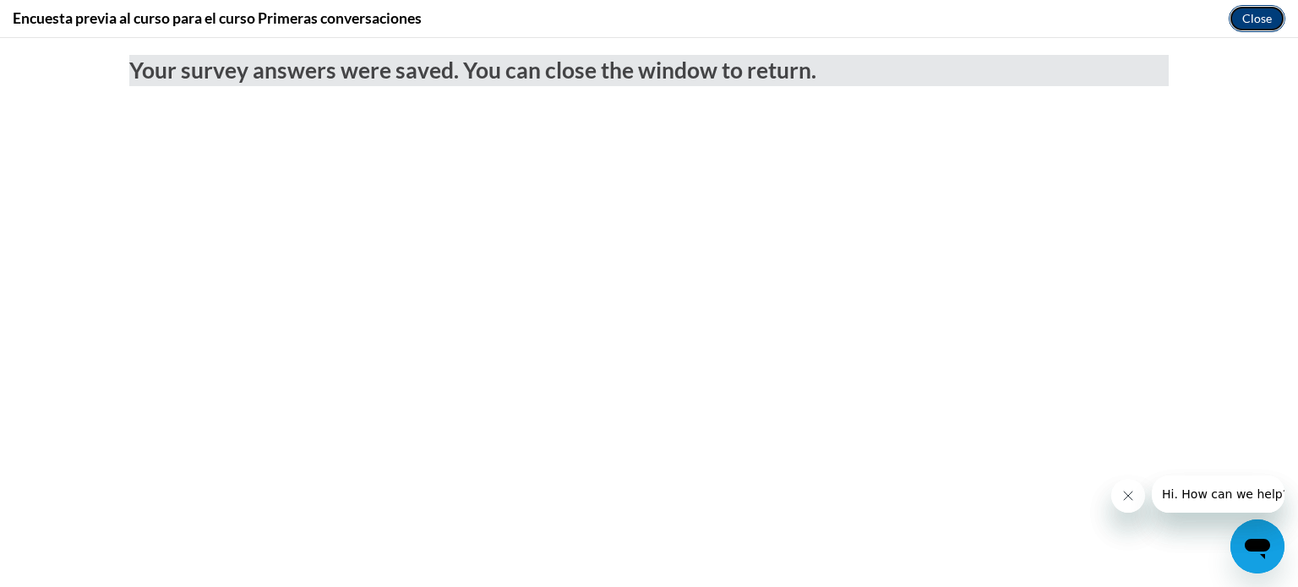
click at [1263, 20] on button "Close" at bounding box center [1256, 18] width 57 height 27
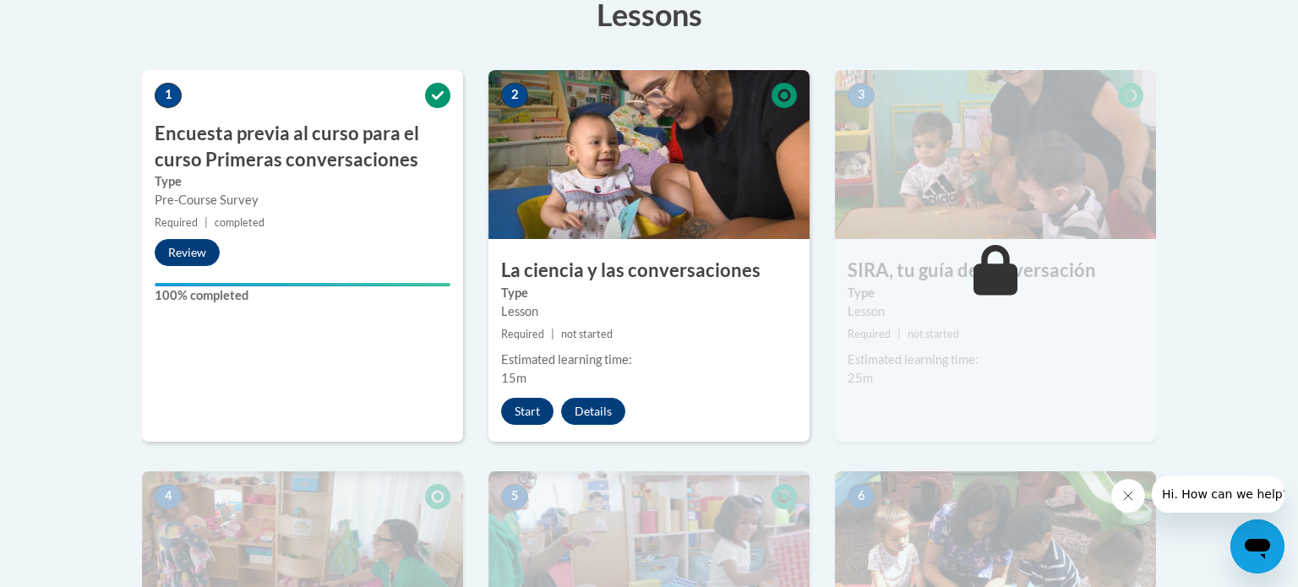
click at [534, 418] on button "Start" at bounding box center [527, 411] width 52 height 27
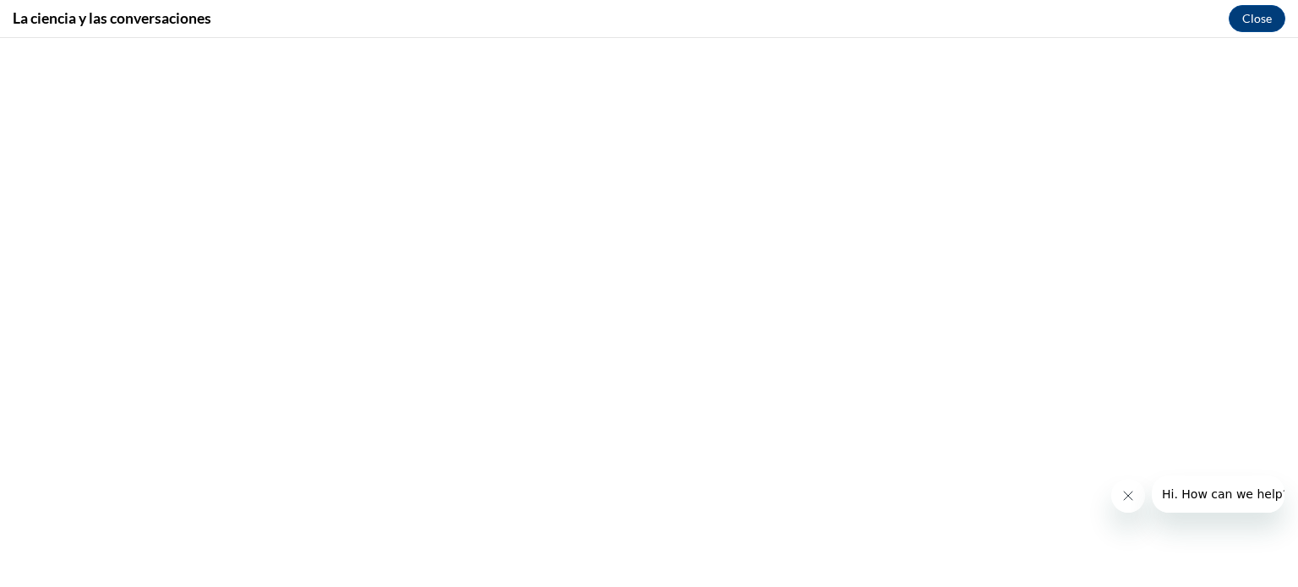
click at [1125, 507] on button "Close message from company" at bounding box center [1128, 496] width 34 height 34
click at [1118, 494] on button "Close message from company" at bounding box center [1128, 496] width 34 height 34
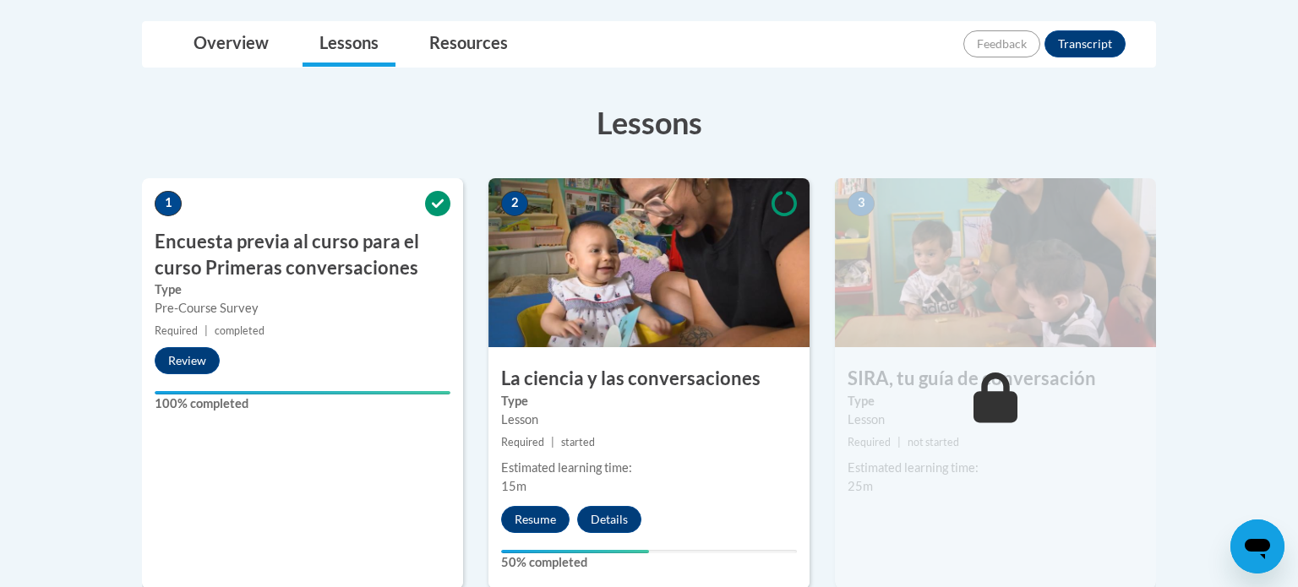
scroll to position [526, 0]
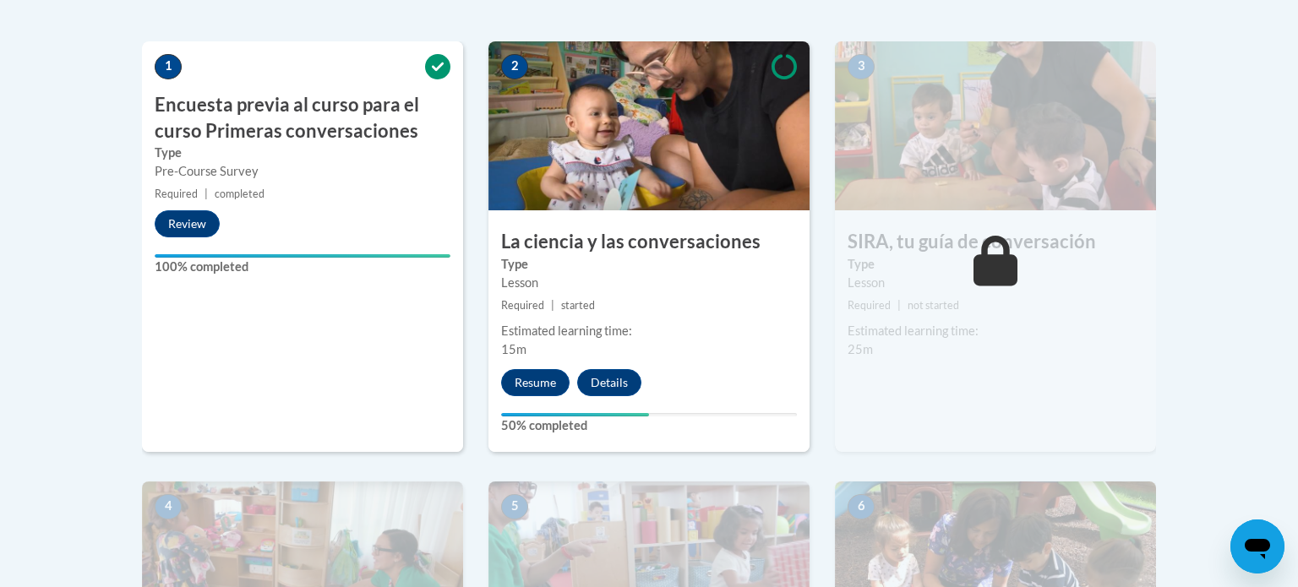
click at [683, 268] on label "Type" at bounding box center [649, 264] width 296 height 19
click at [626, 284] on div "Lesson" at bounding box center [649, 283] width 296 height 19
click at [606, 373] on button "Details" at bounding box center [609, 382] width 64 height 27
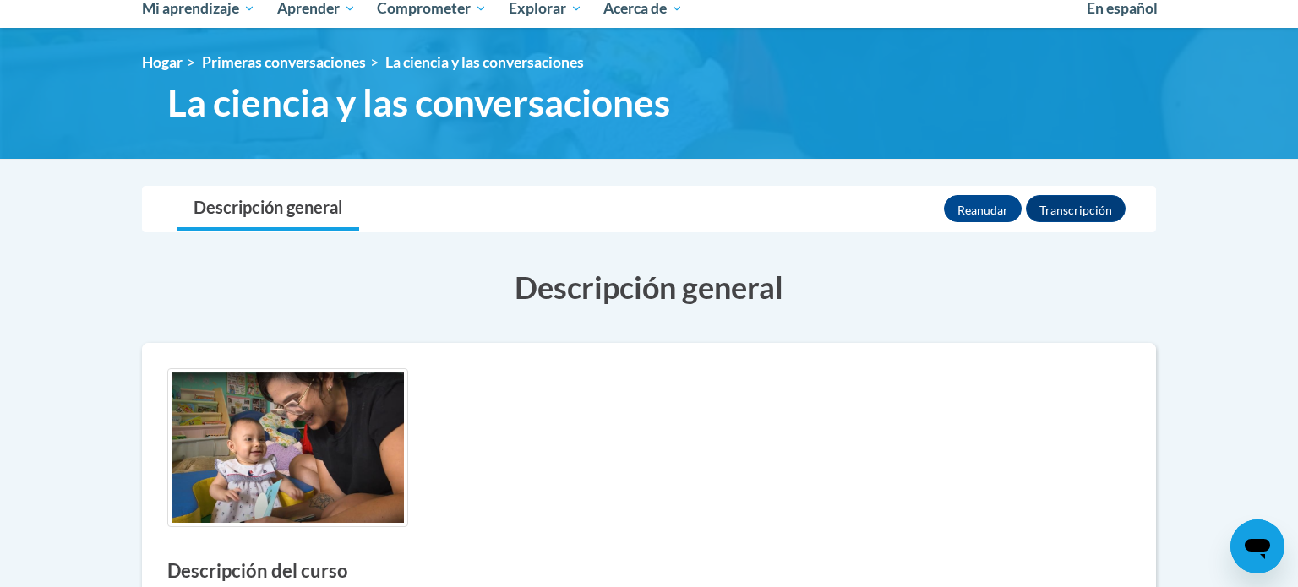
scroll to position [189, 0]
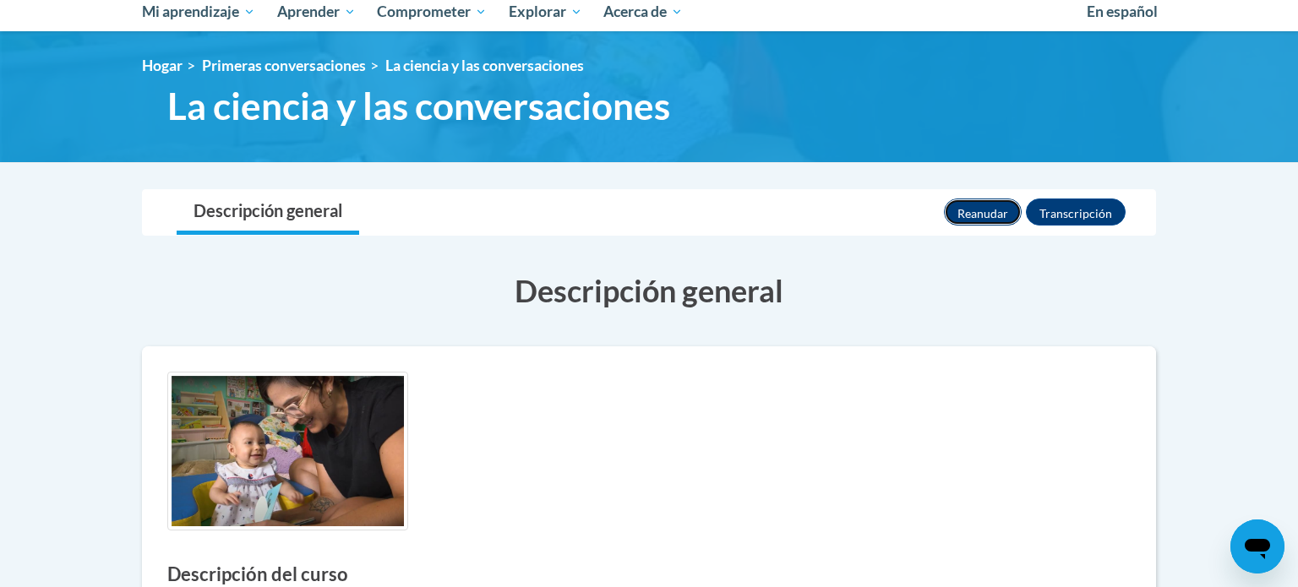
click at [990, 209] on font "Reanudar" at bounding box center [982, 213] width 51 height 14
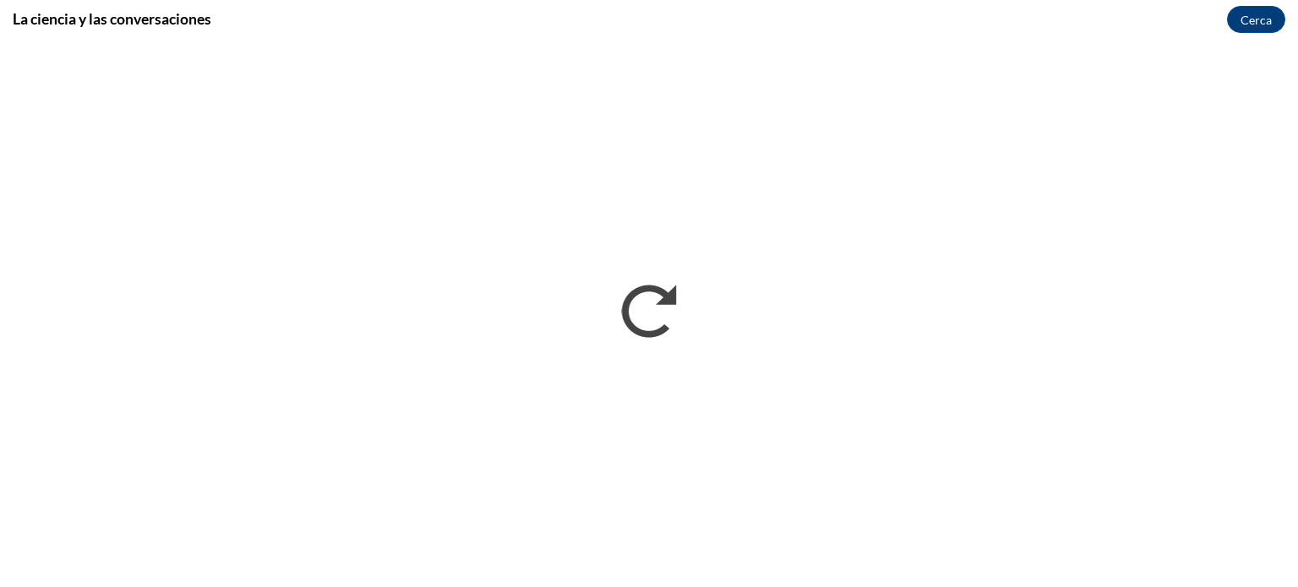
scroll to position [0, 0]
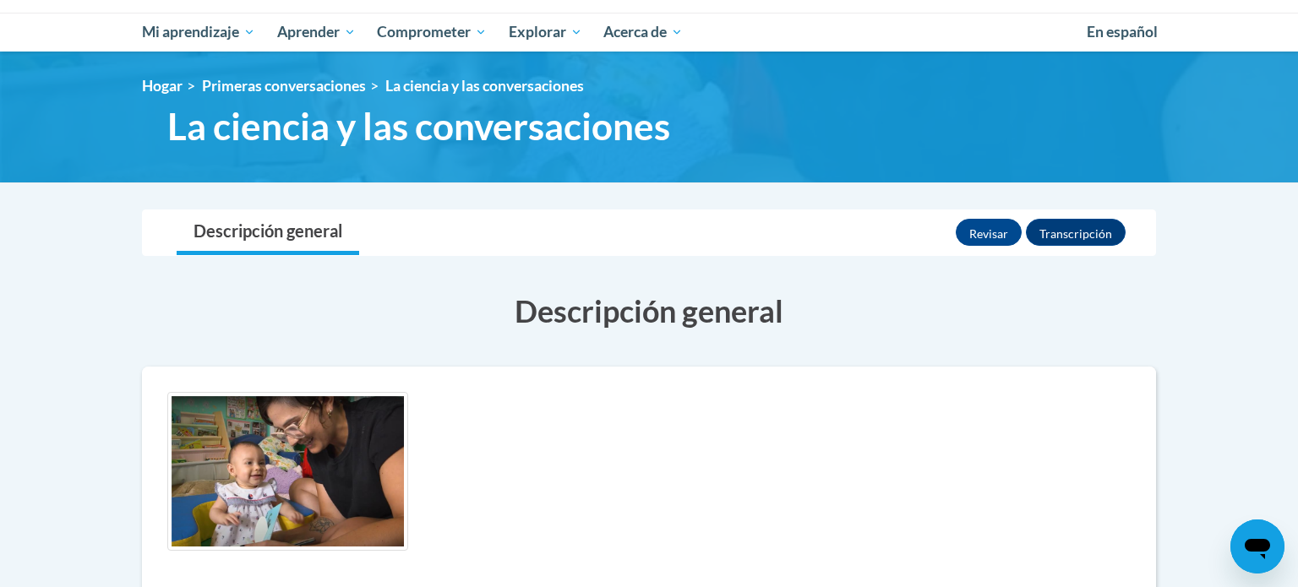
scroll to position [169, 0]
click at [1000, 221] on button "Revisar" at bounding box center [988, 232] width 66 height 27
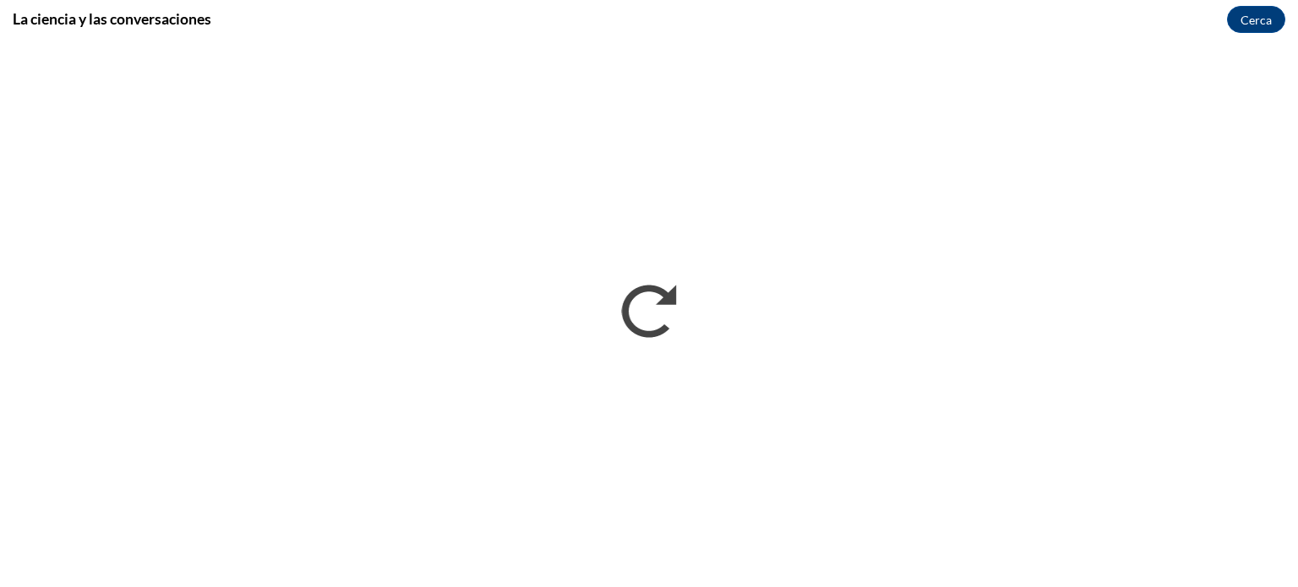
scroll to position [0, 0]
click at [1256, 12] on font "Cerca" at bounding box center [1255, 19] width 31 height 14
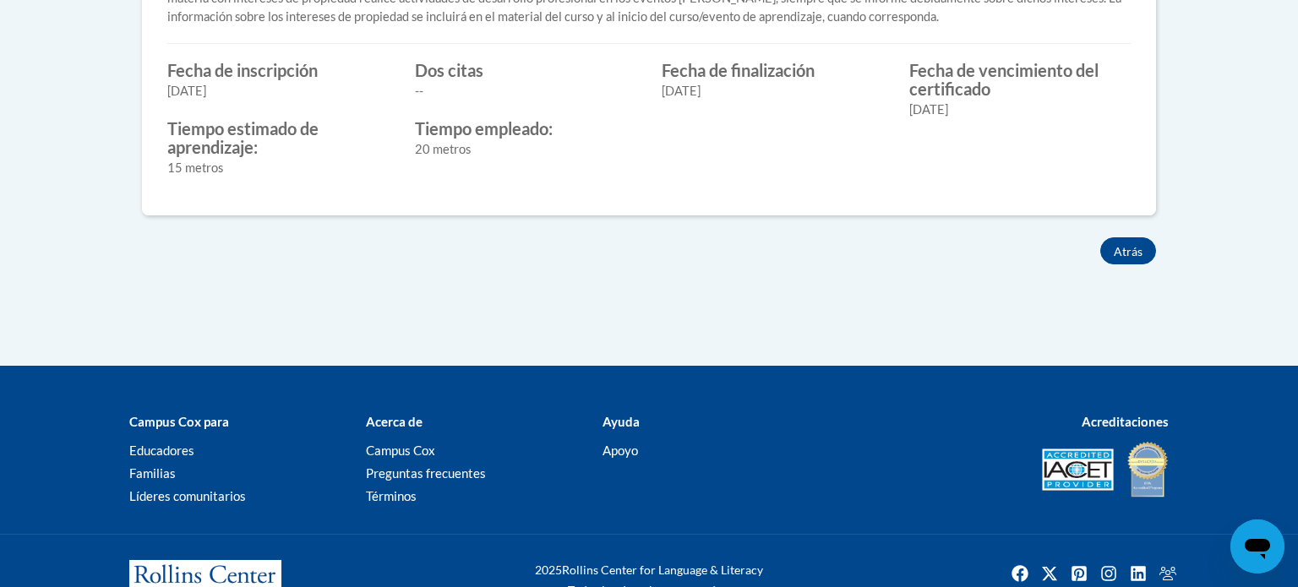
scroll to position [884, 0]
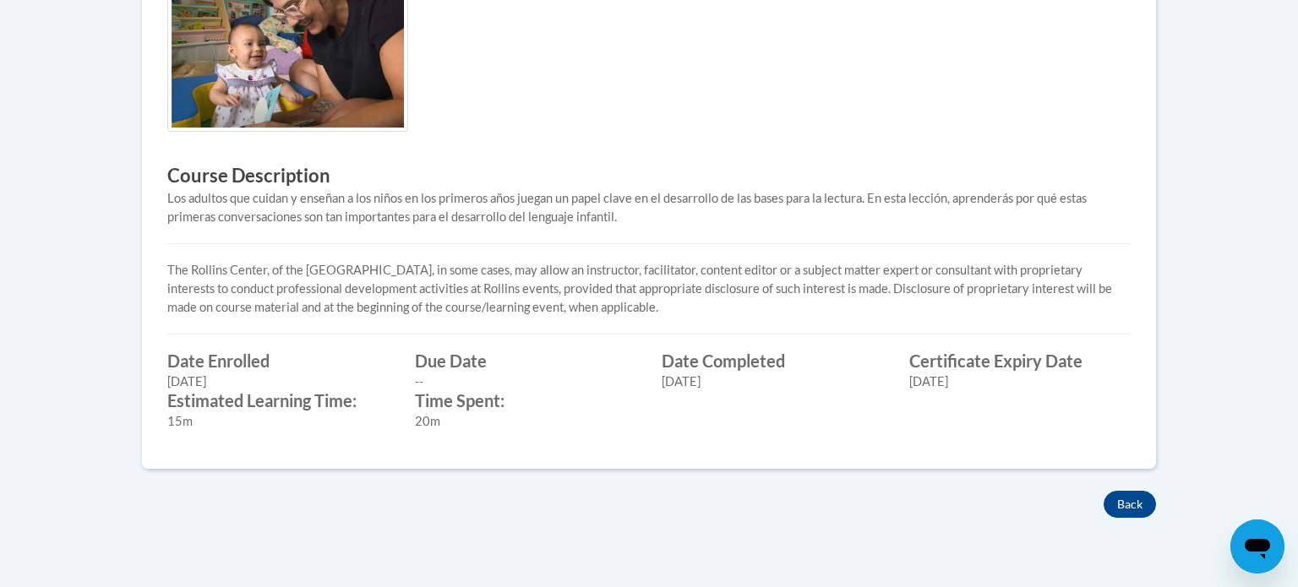
scroll to position [607, 0]
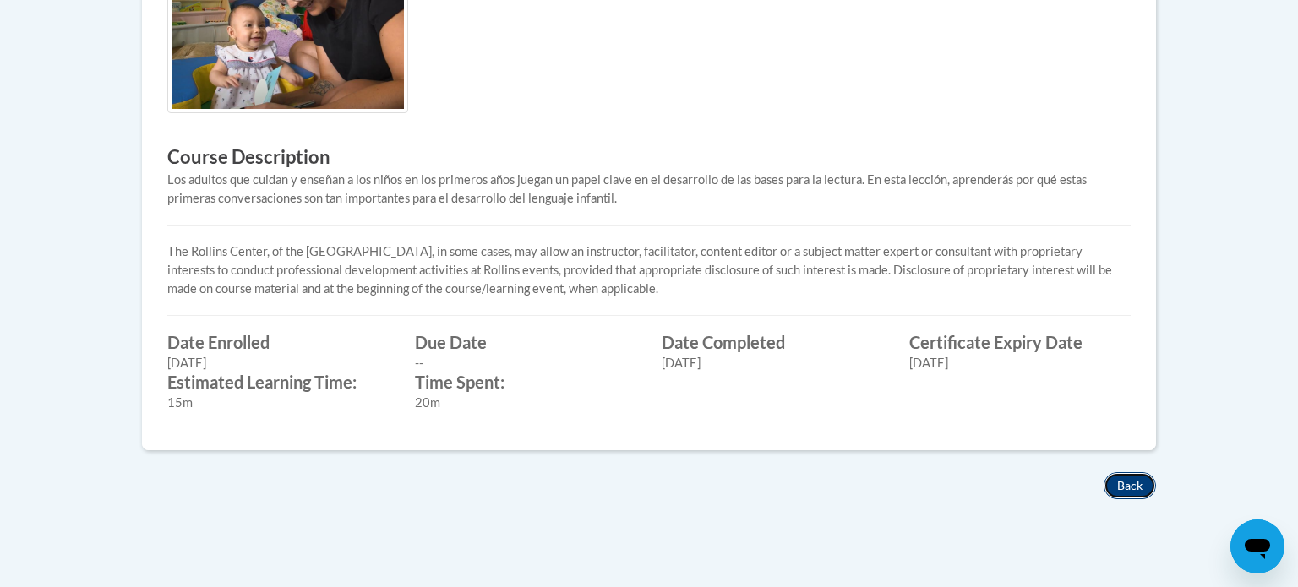
click at [1129, 483] on button "Back" at bounding box center [1129, 485] width 52 height 27
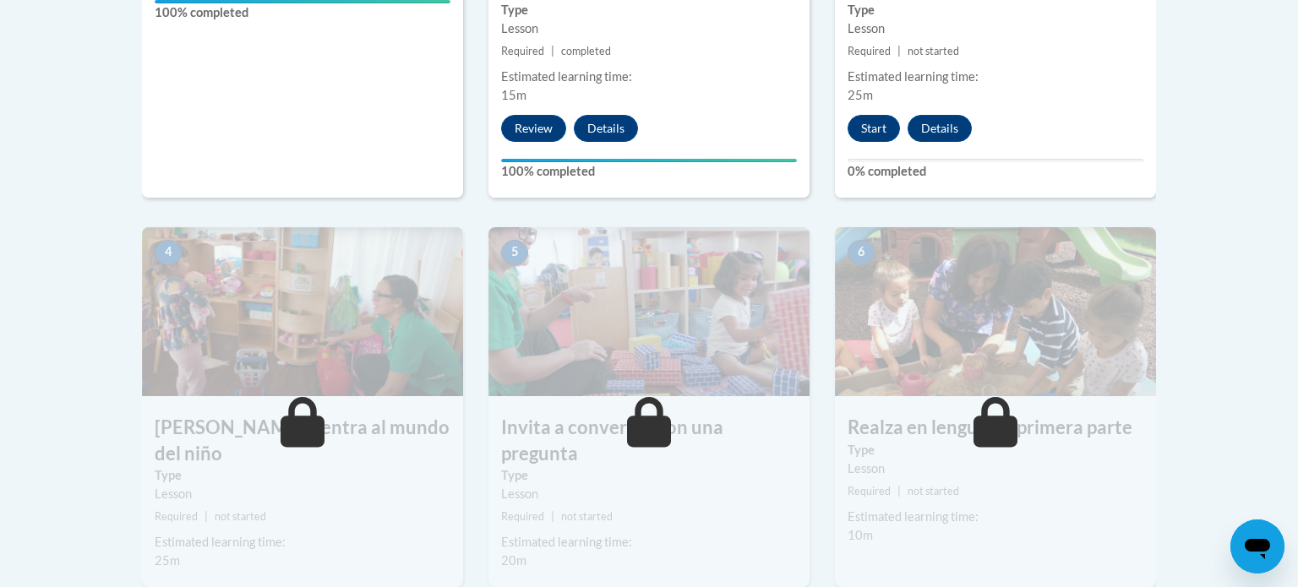
scroll to position [781, 0]
click at [871, 115] on button "Start" at bounding box center [873, 128] width 52 height 27
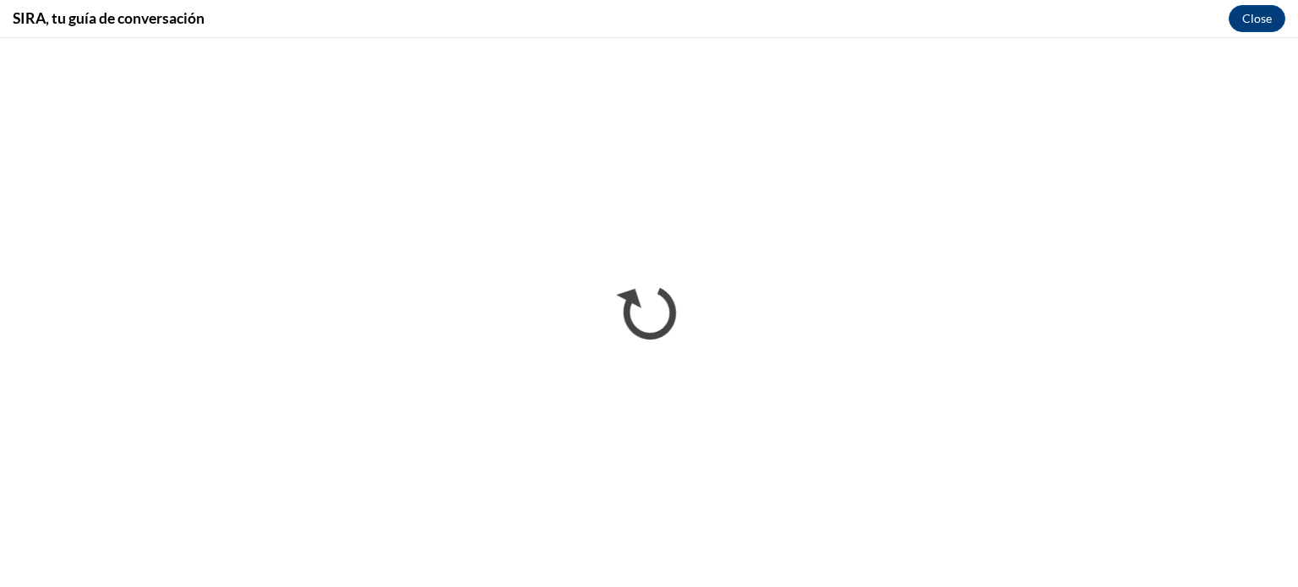
scroll to position [0, 0]
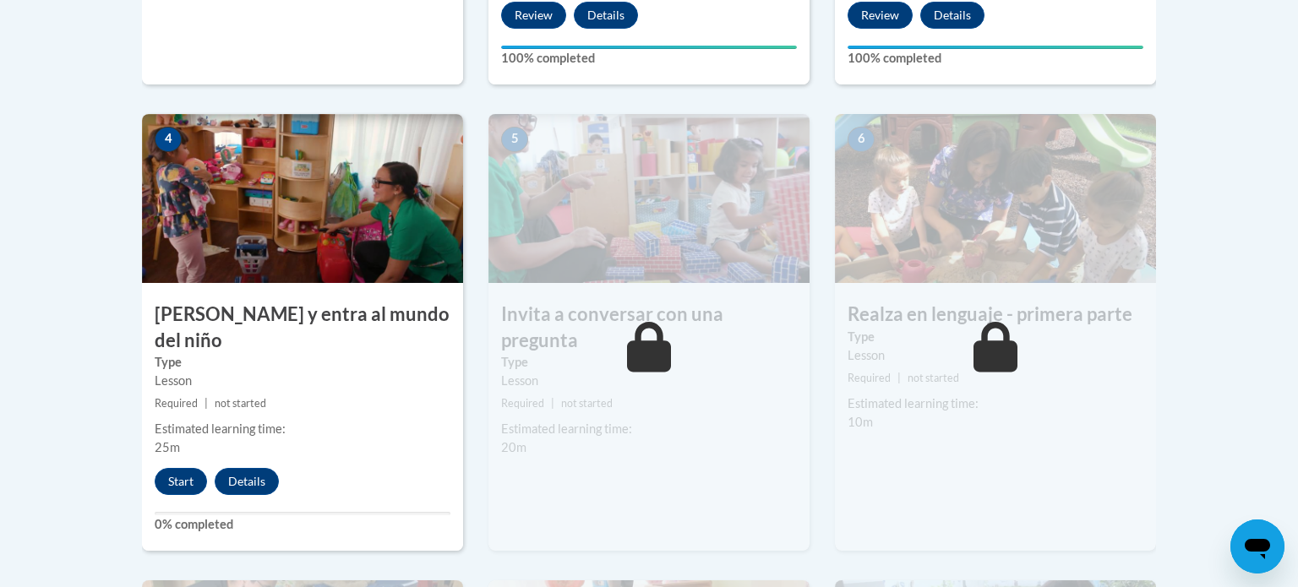
scroll to position [895, 0]
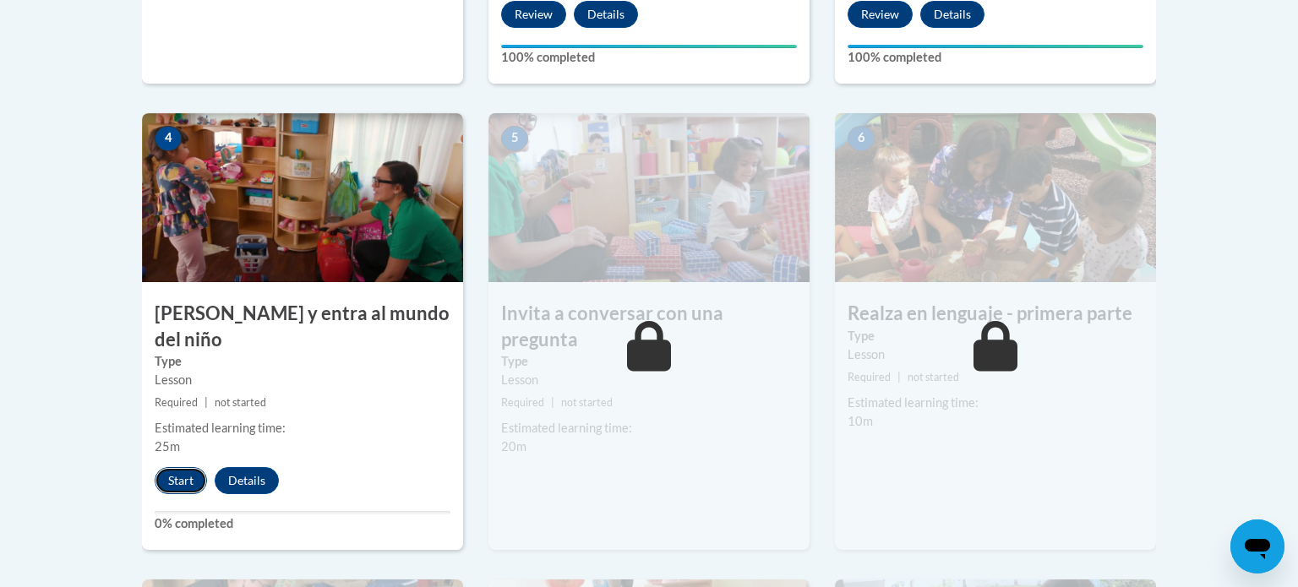
click at [182, 467] on button "Start" at bounding box center [181, 480] width 52 height 27
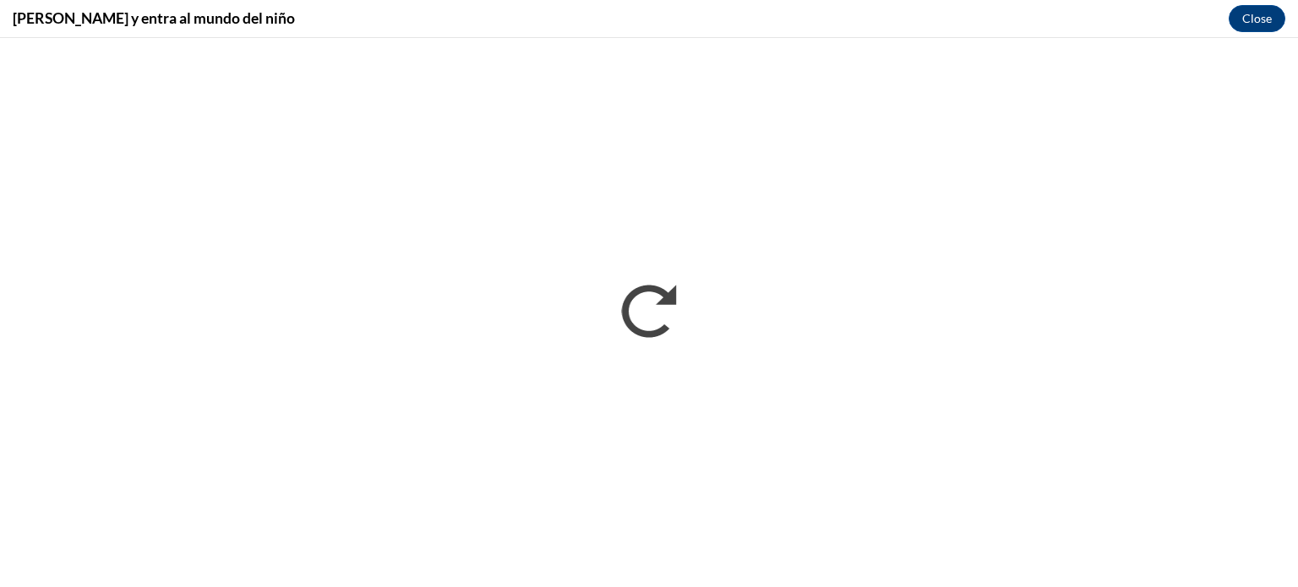
scroll to position [0, 0]
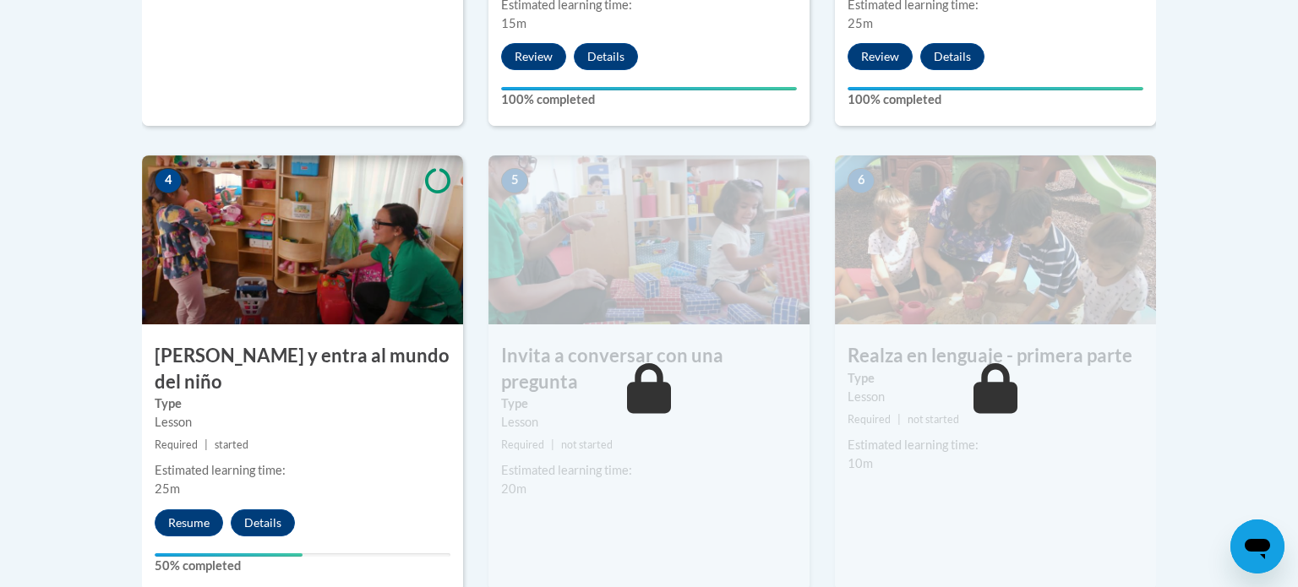
scroll to position [855, 0]
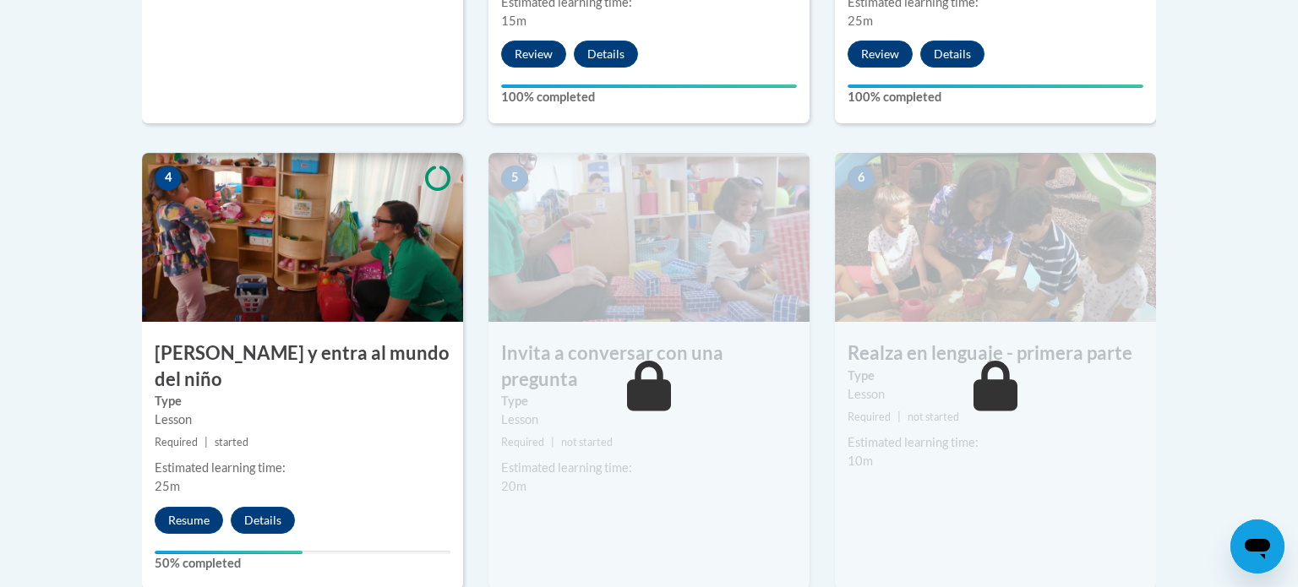
click at [318, 301] on img at bounding box center [302, 237] width 321 height 169
click at [255, 411] on div "Lesson" at bounding box center [303, 420] width 296 height 19
click at [193, 507] on button "Resume" at bounding box center [189, 520] width 68 height 27
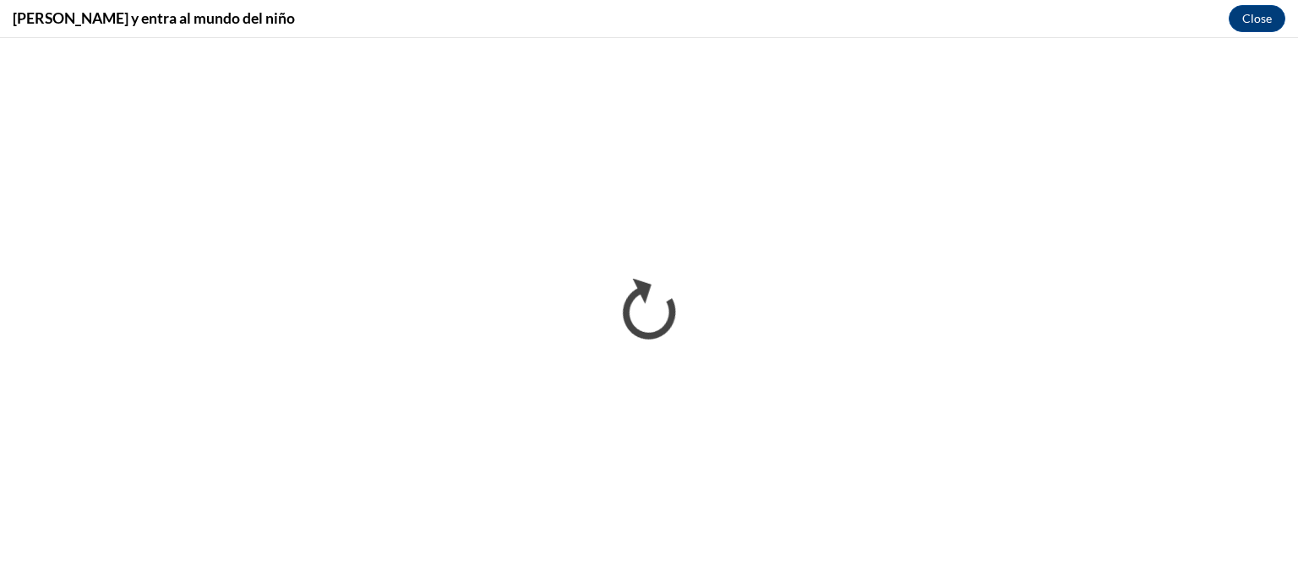
scroll to position [0, 0]
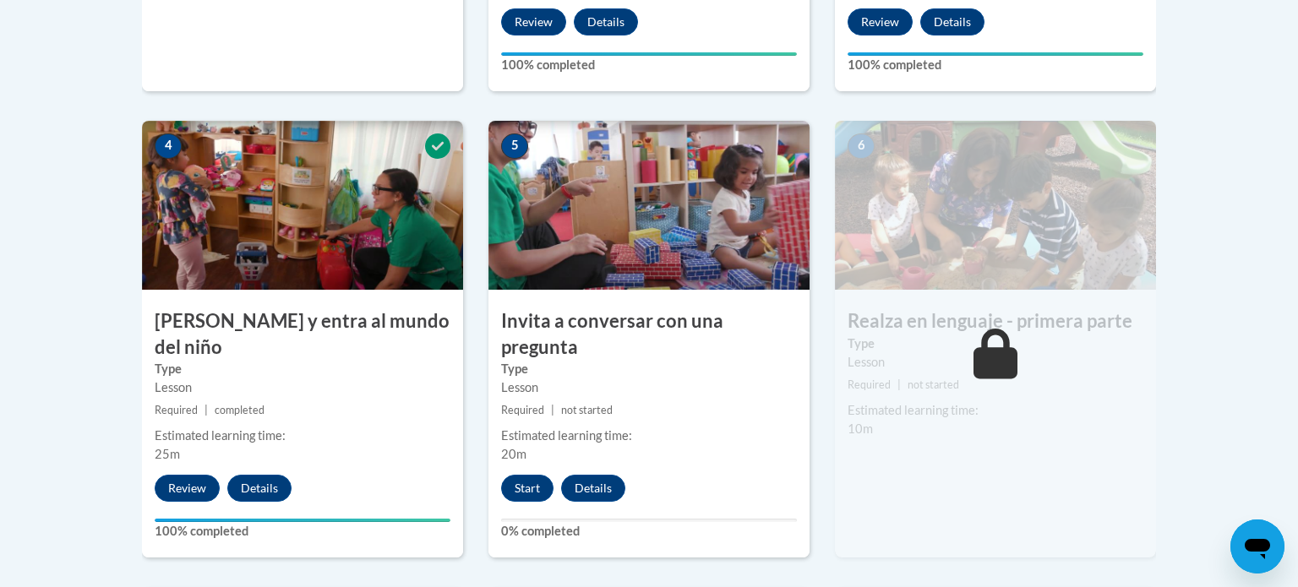
scroll to position [923, 0]
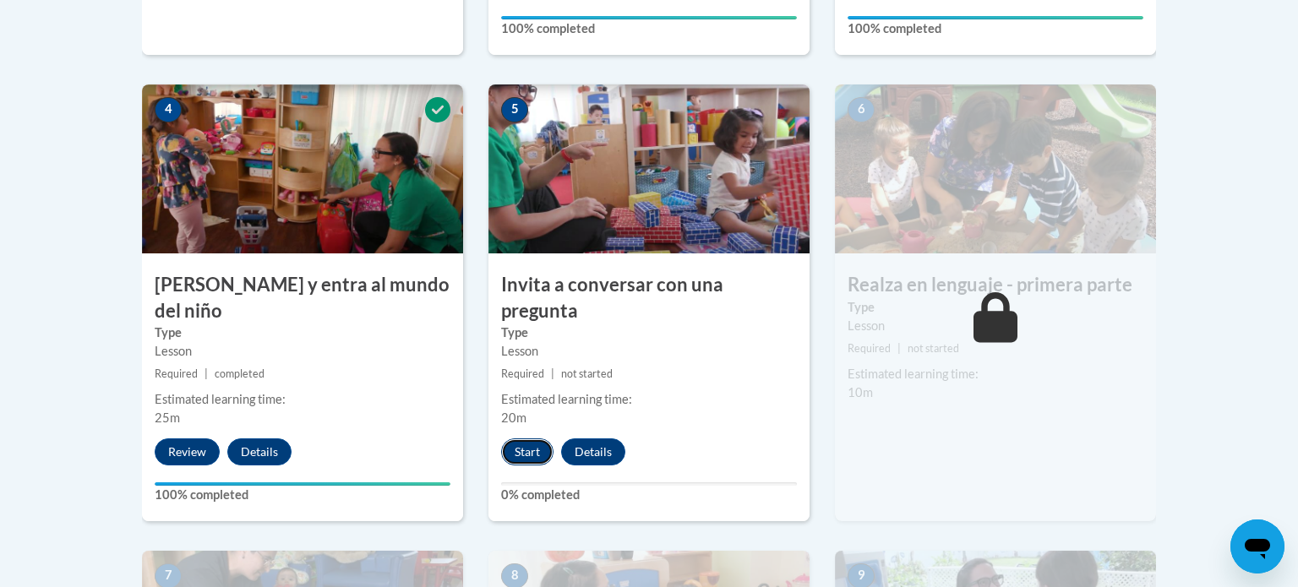
click at [527, 438] on button "Start" at bounding box center [527, 451] width 52 height 27
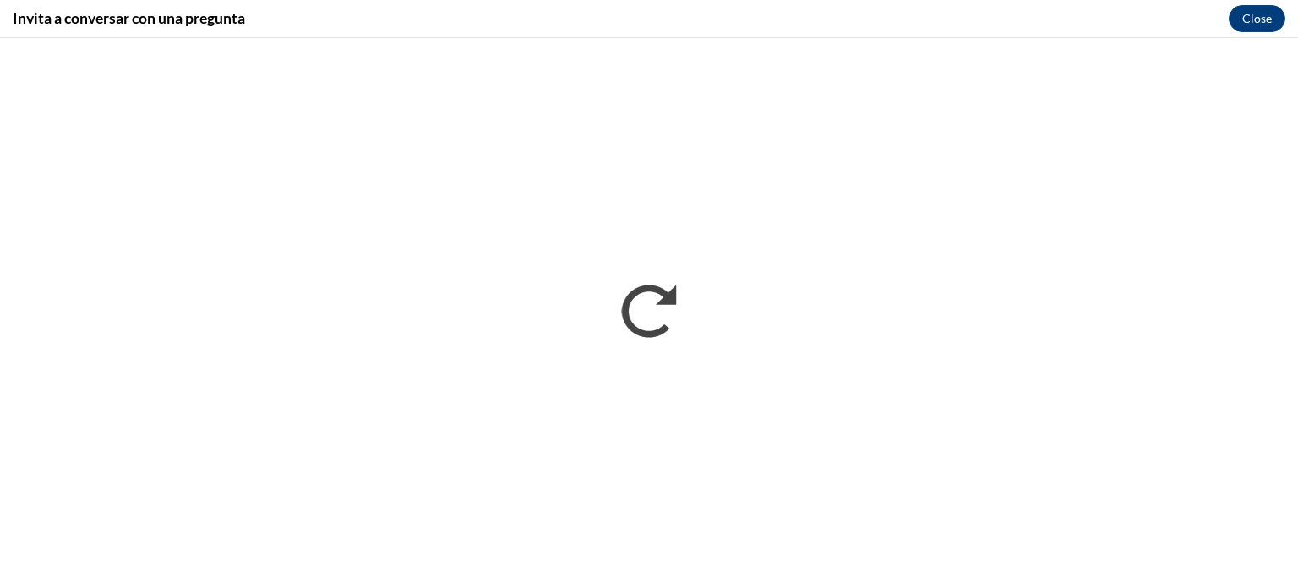
scroll to position [0, 0]
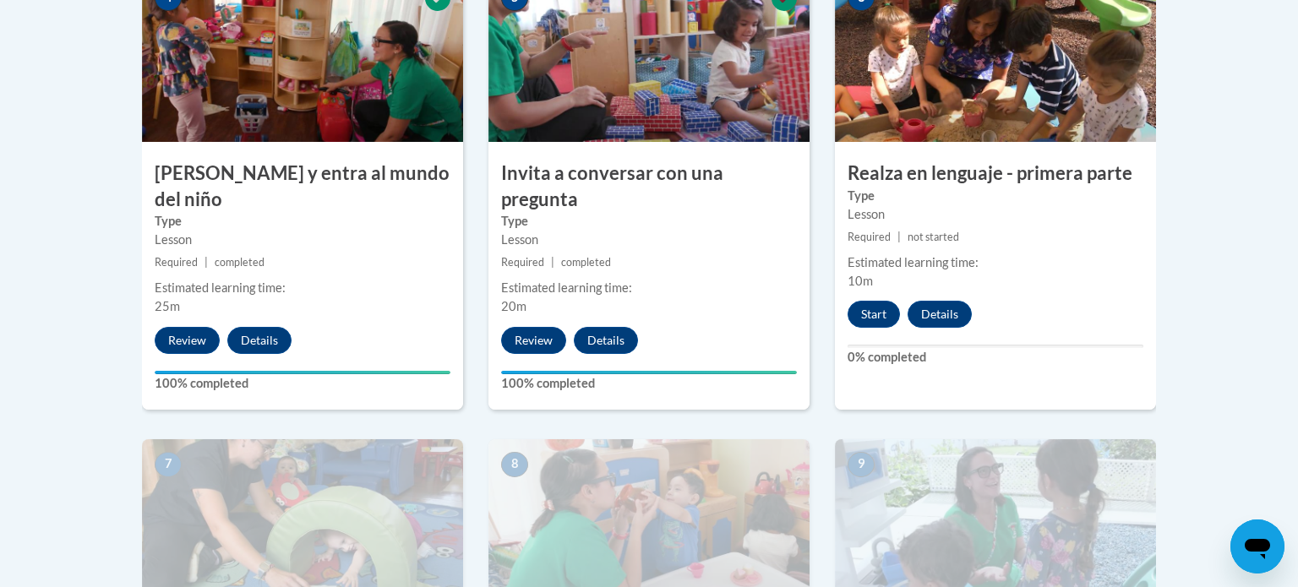
scroll to position [974, 0]
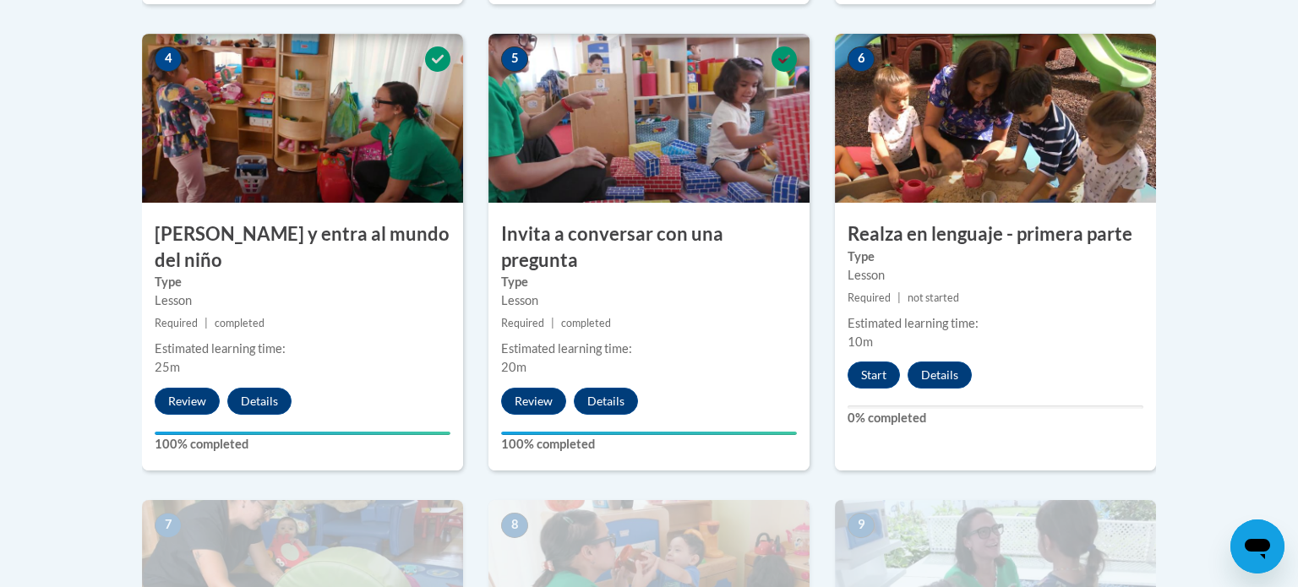
click at [977, 266] on div "Lesson" at bounding box center [995, 275] width 296 height 19
click at [875, 373] on button "Start" at bounding box center [873, 375] width 52 height 27
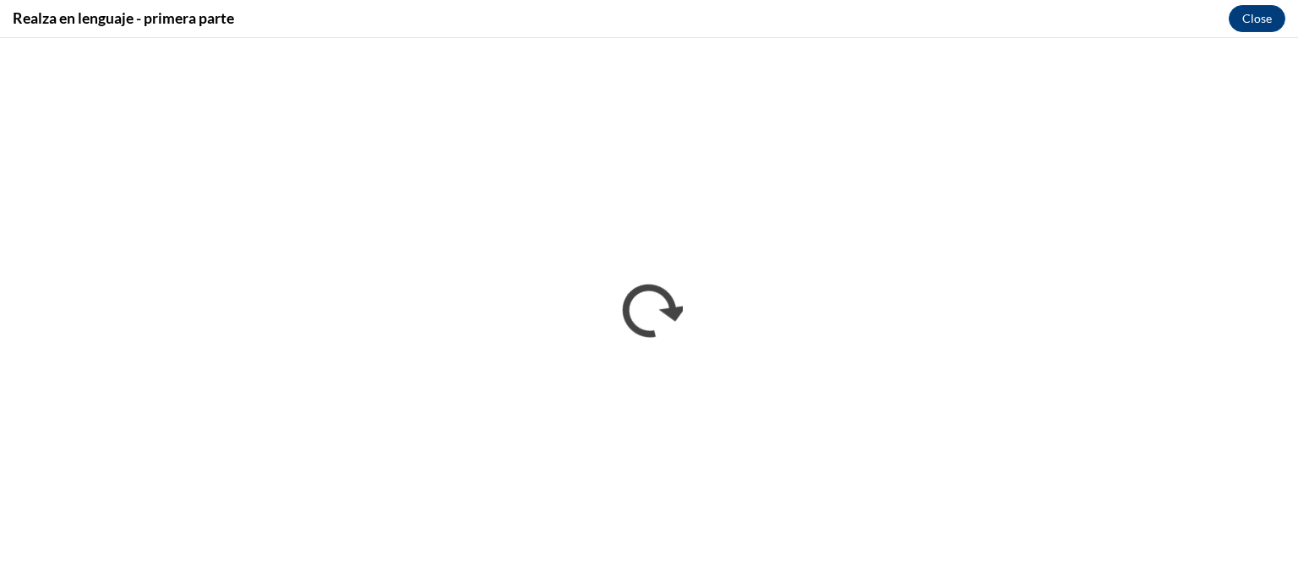
scroll to position [0, 0]
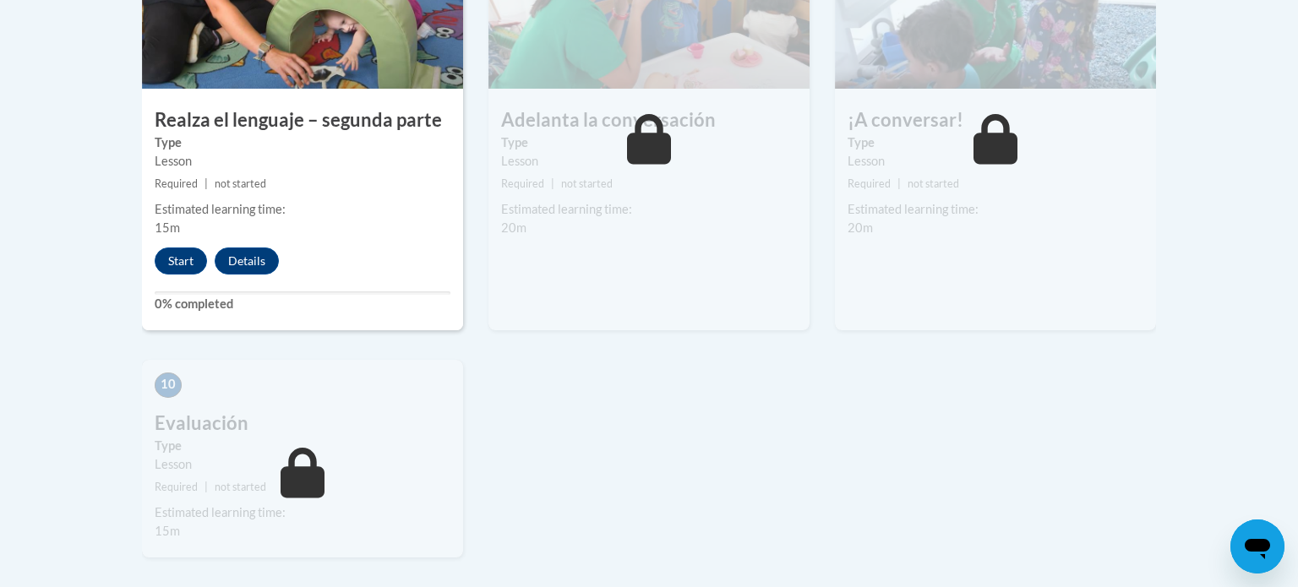
scroll to position [1551, 0]
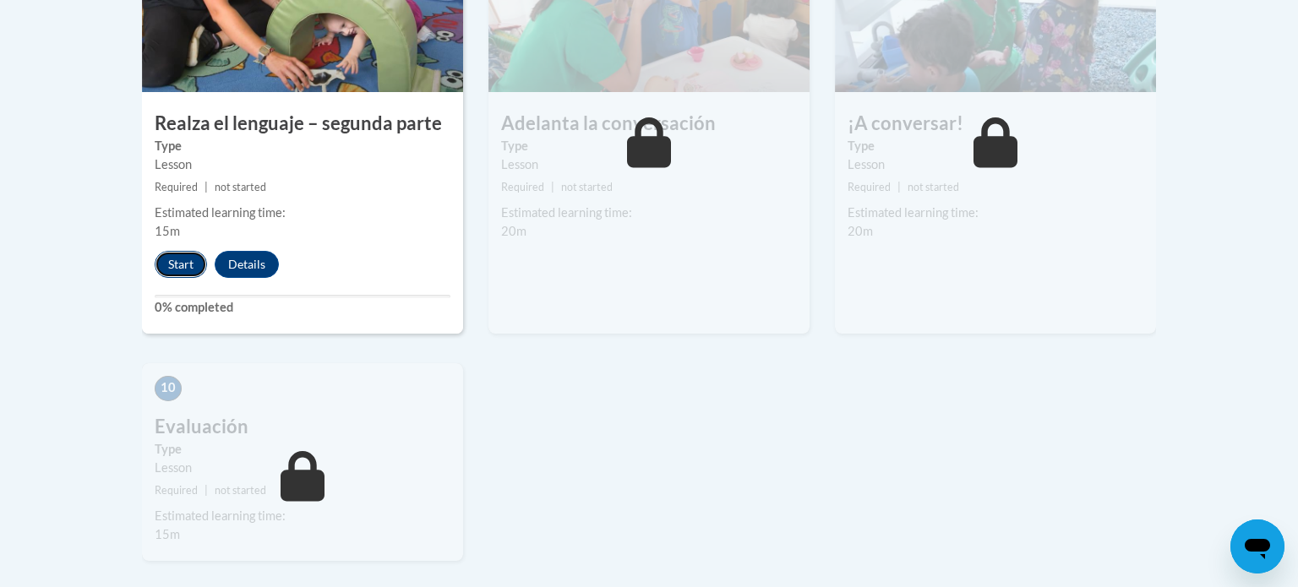
click at [179, 251] on button "Start" at bounding box center [181, 264] width 52 height 27
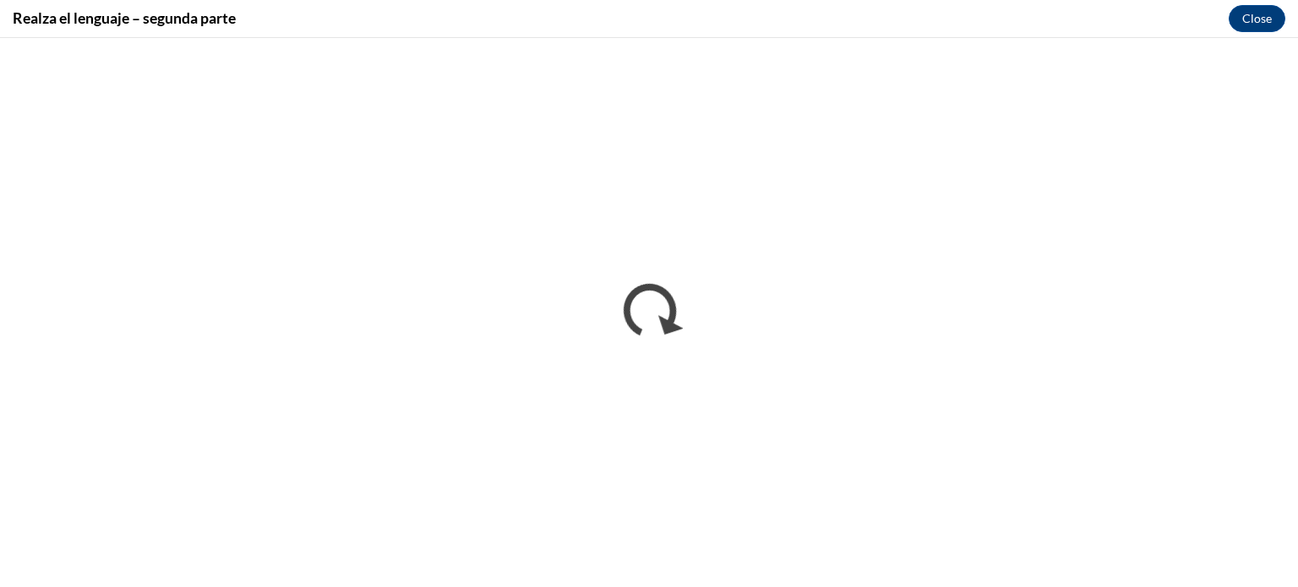
scroll to position [0, 0]
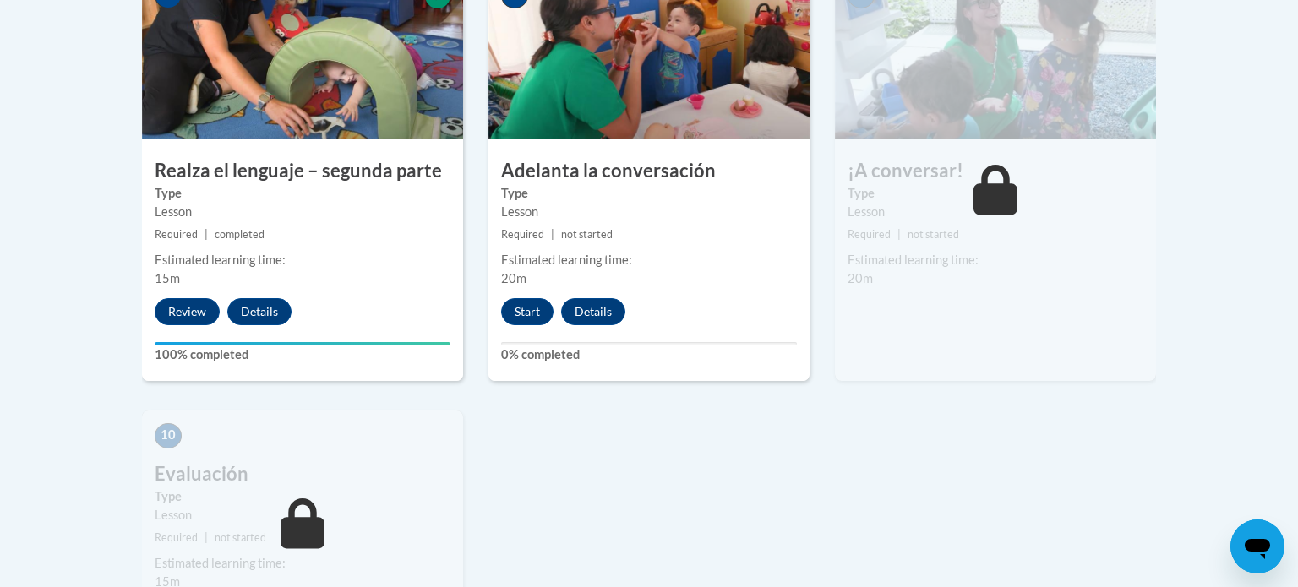
scroll to position [1602, 0]
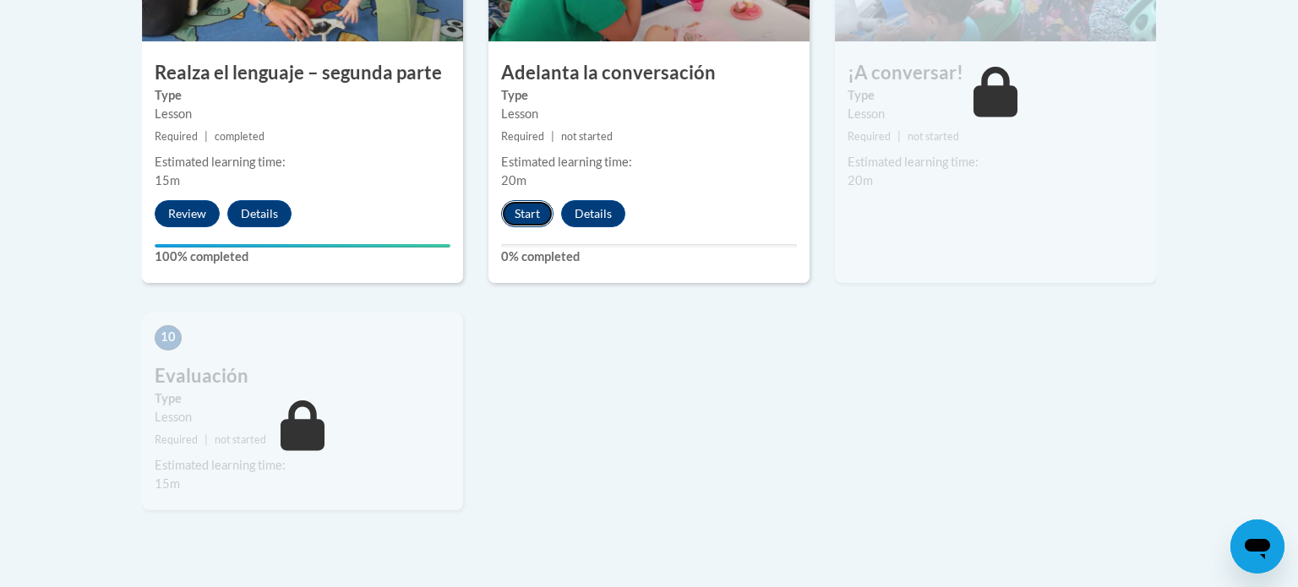
click at [525, 200] on button "Start" at bounding box center [527, 213] width 52 height 27
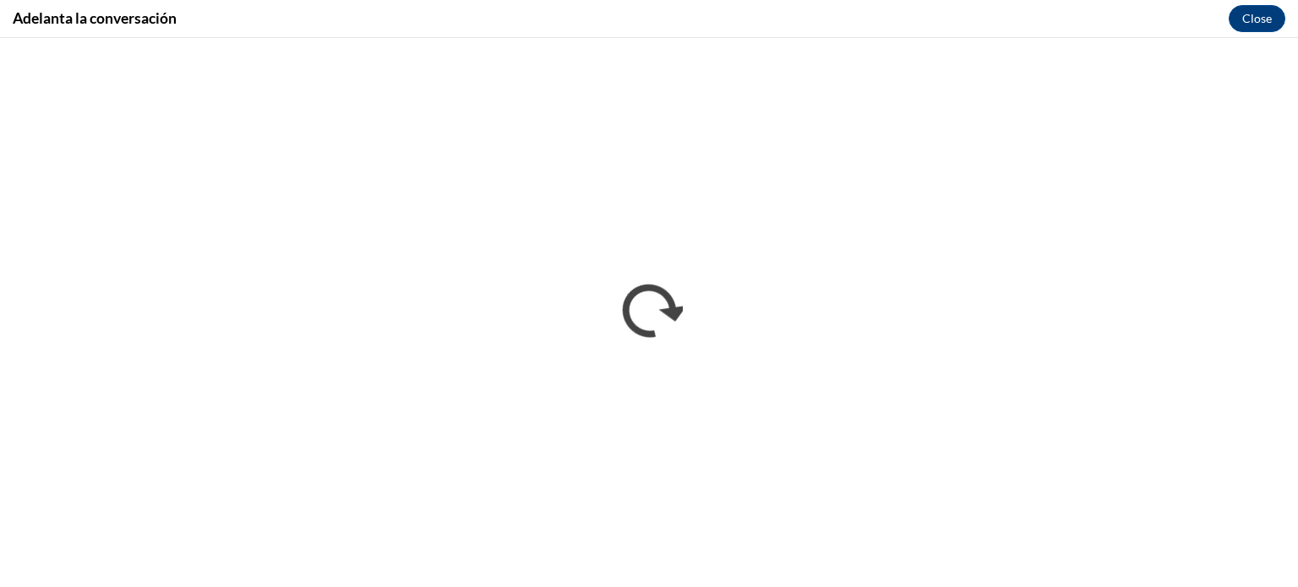
scroll to position [0, 0]
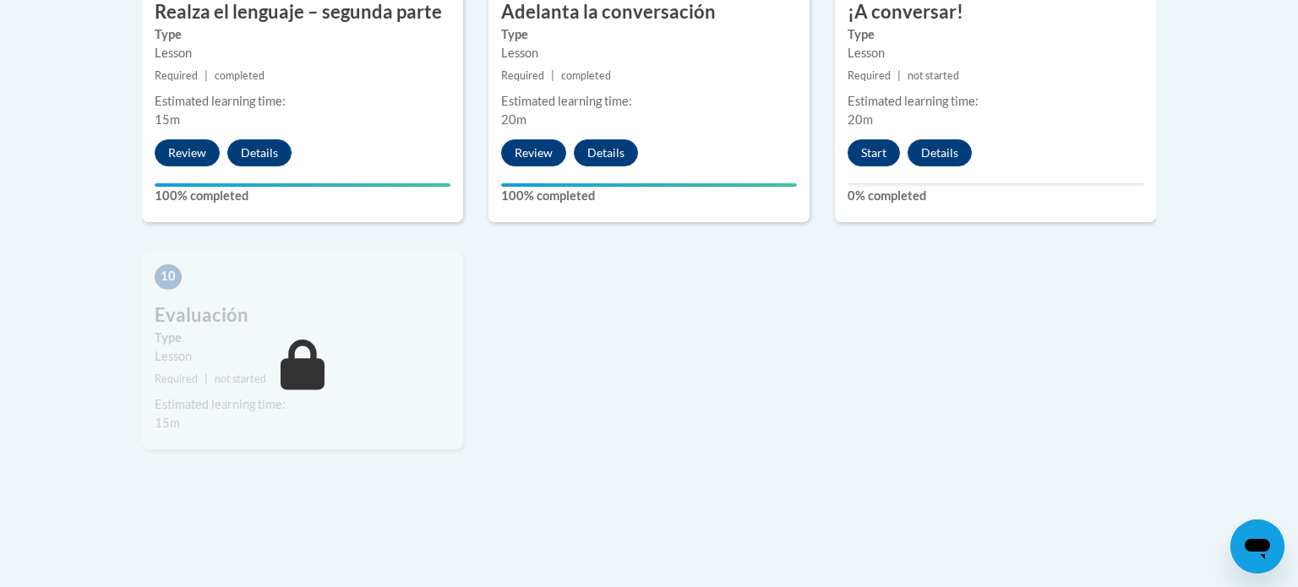
scroll to position [1659, 0]
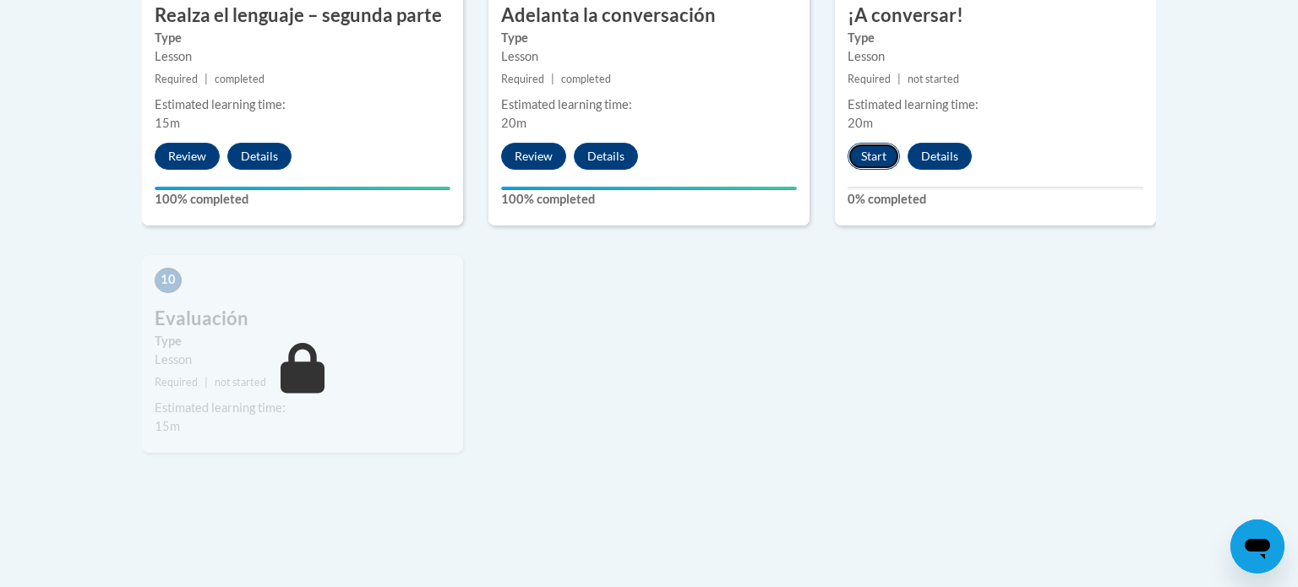
click at [876, 143] on button "Start" at bounding box center [873, 156] width 52 height 27
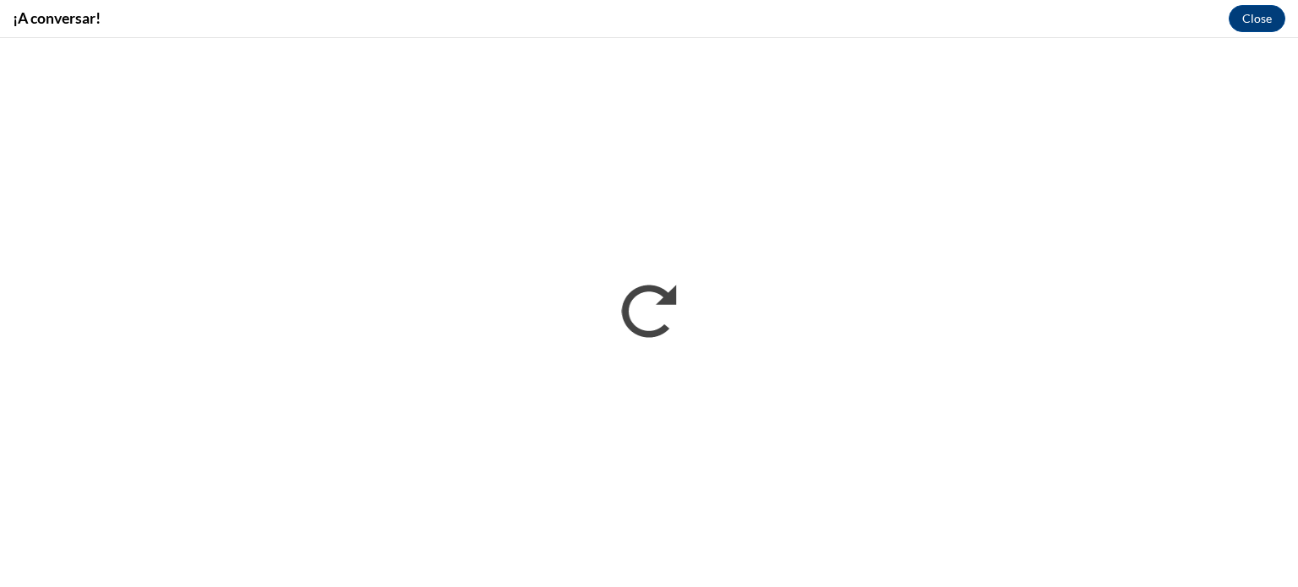
scroll to position [0, 0]
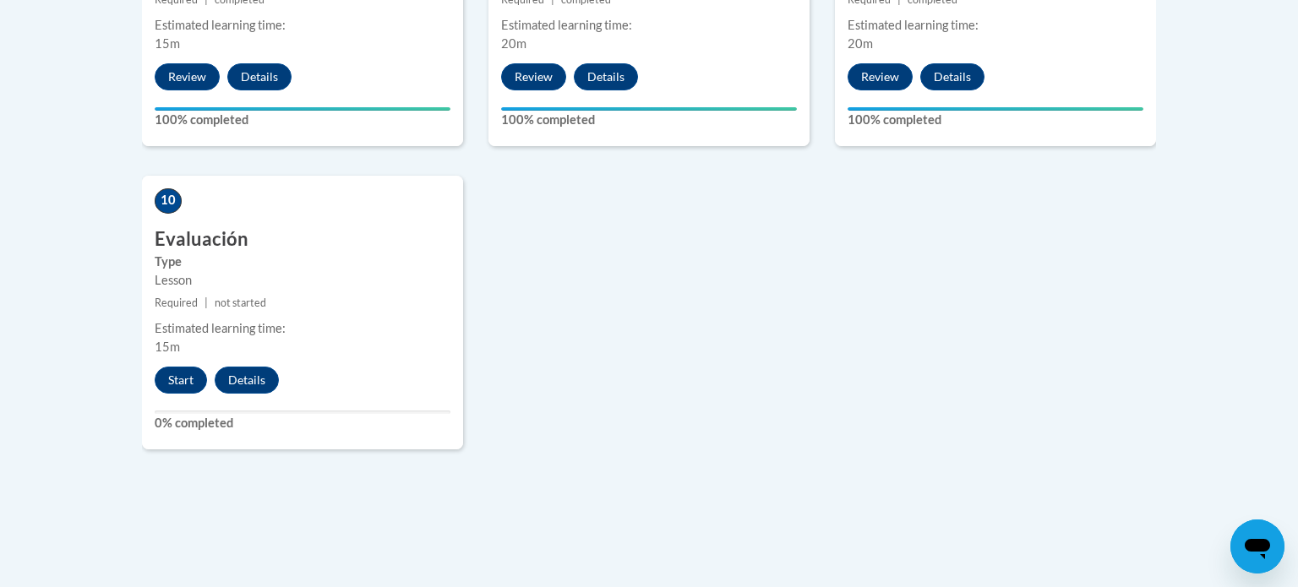
scroll to position [1749, 0]
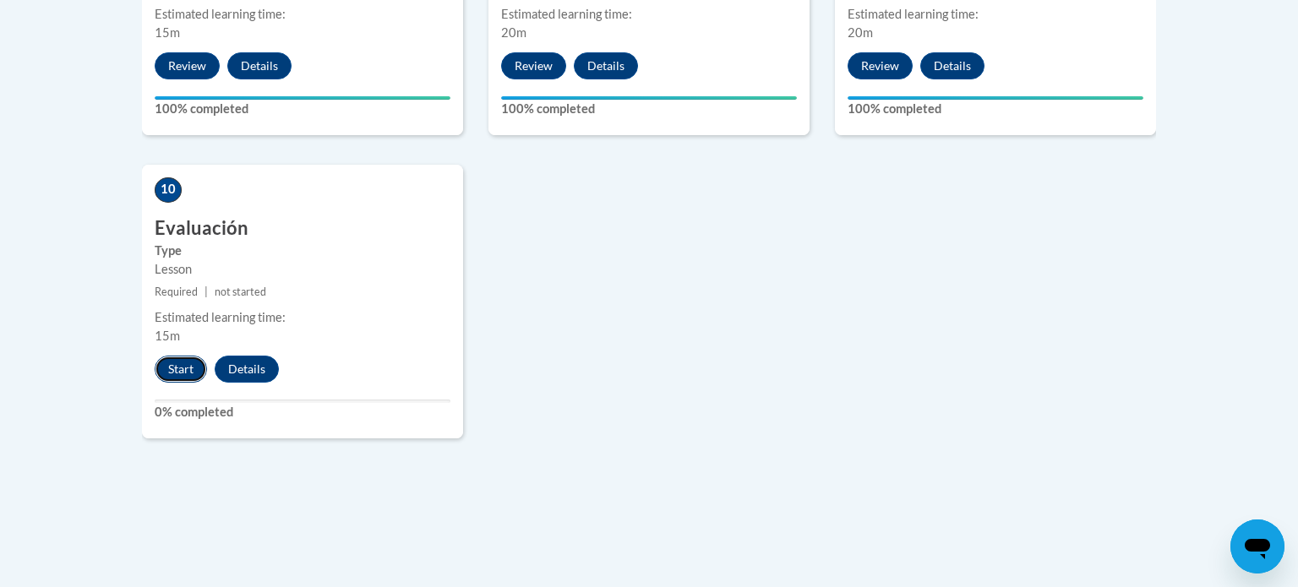
click at [189, 356] on button "Start" at bounding box center [181, 369] width 52 height 27
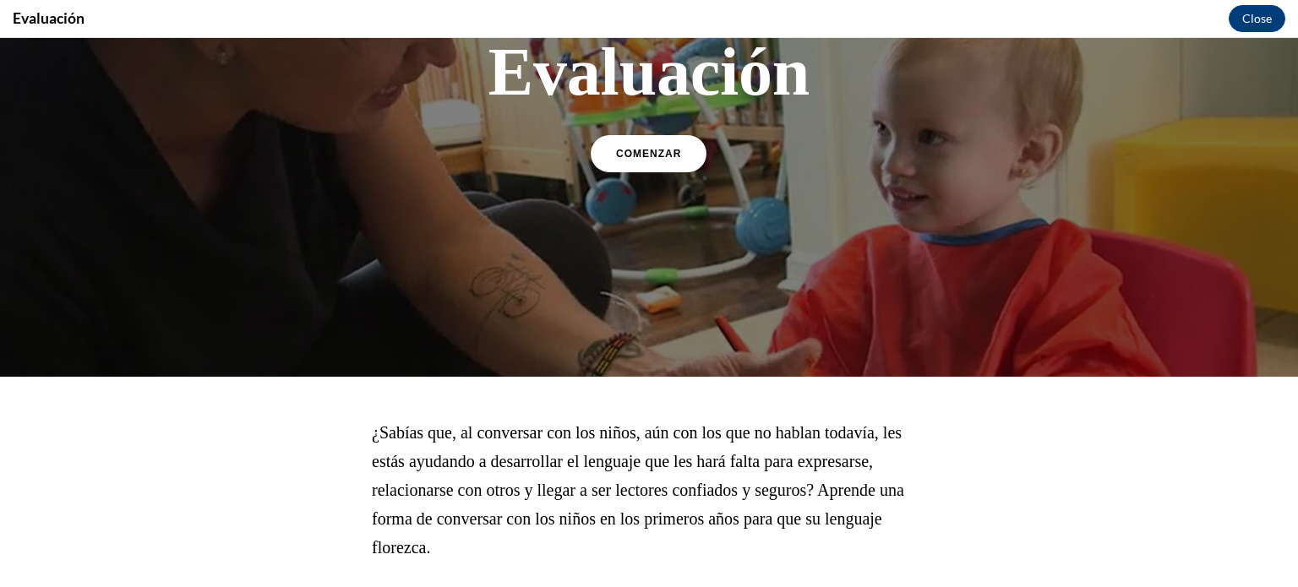
scroll to position [0, 0]
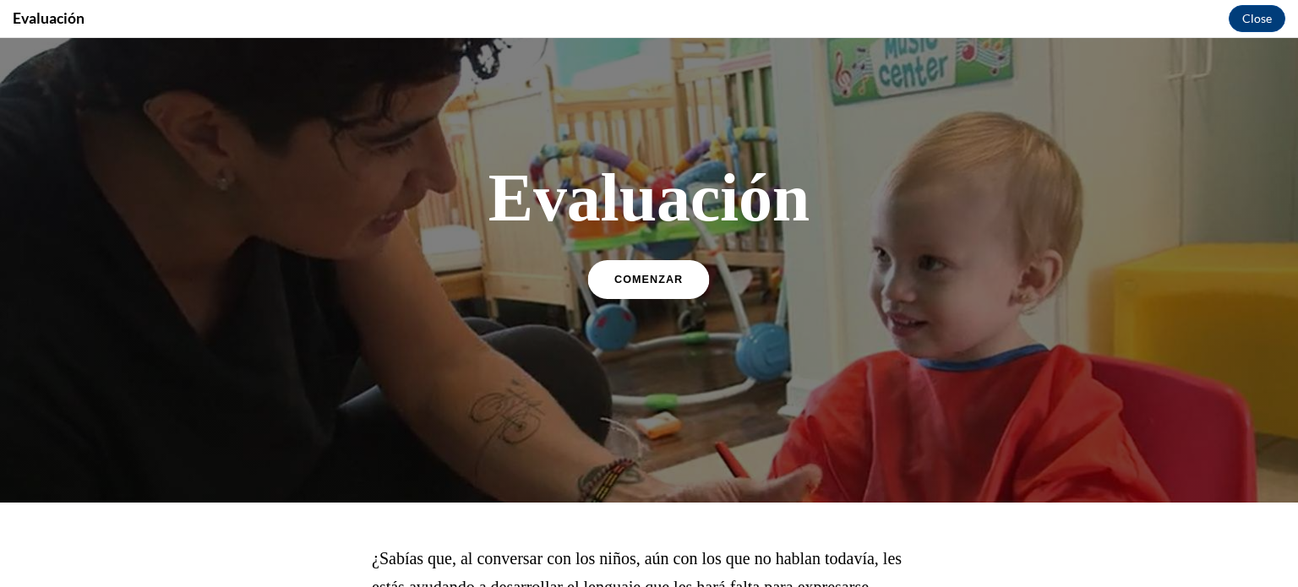
click at [665, 280] on span "COMENZAR" at bounding box center [648, 280] width 68 height 13
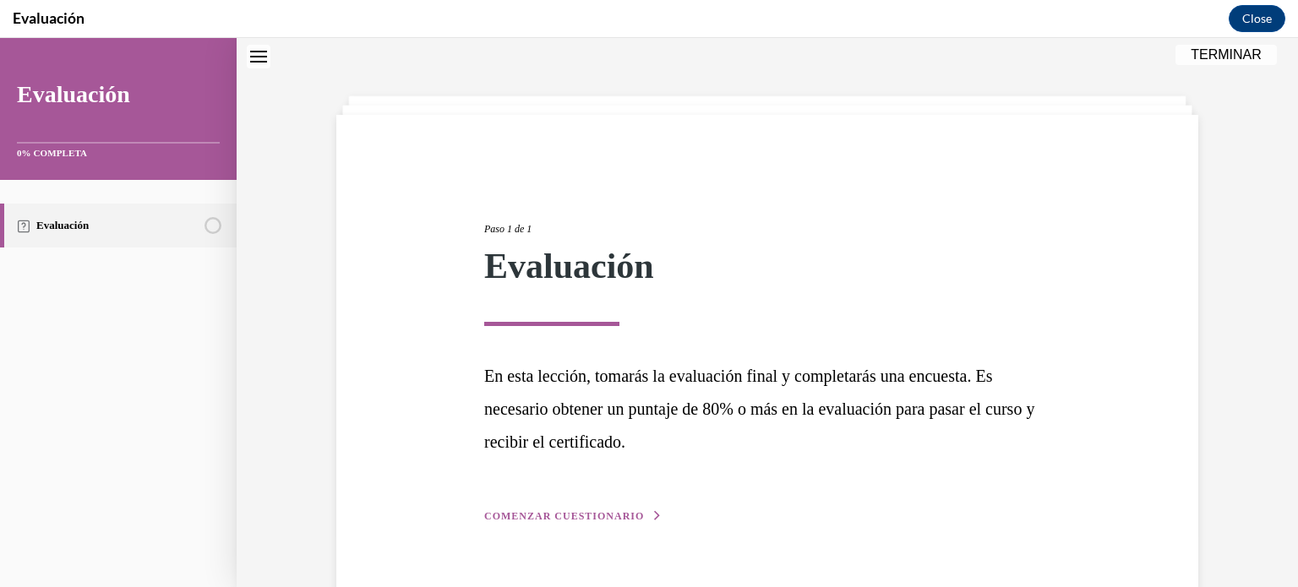
scroll to position [91, 0]
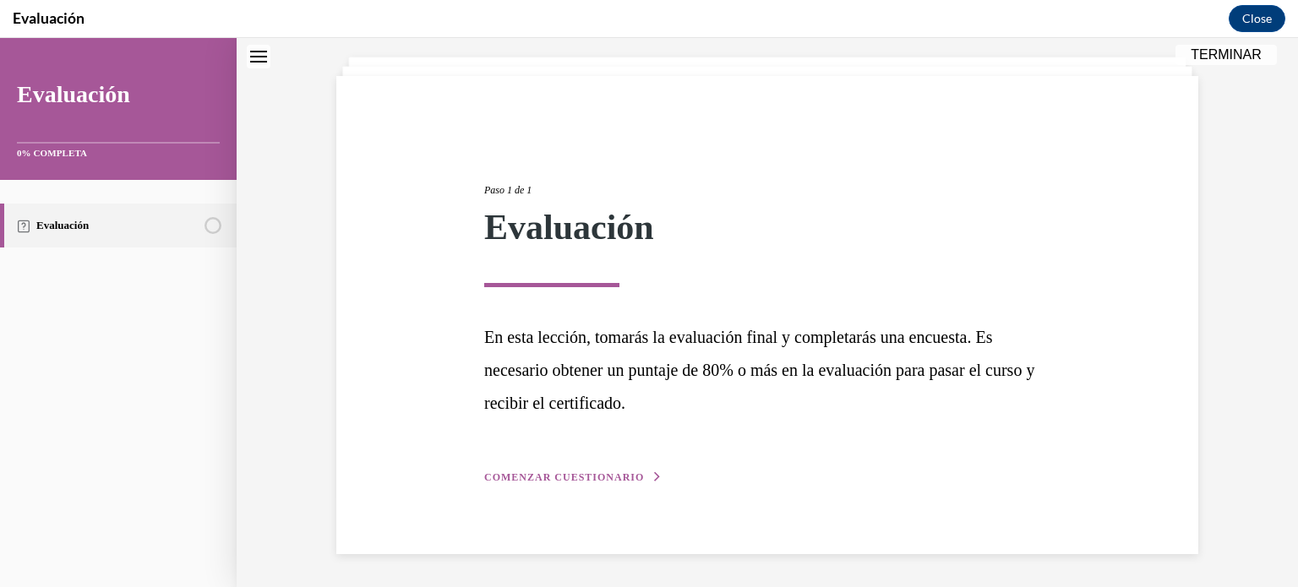
click at [596, 475] on span "COMENZAR CUESTIONARIO" at bounding box center [564, 477] width 160 height 12
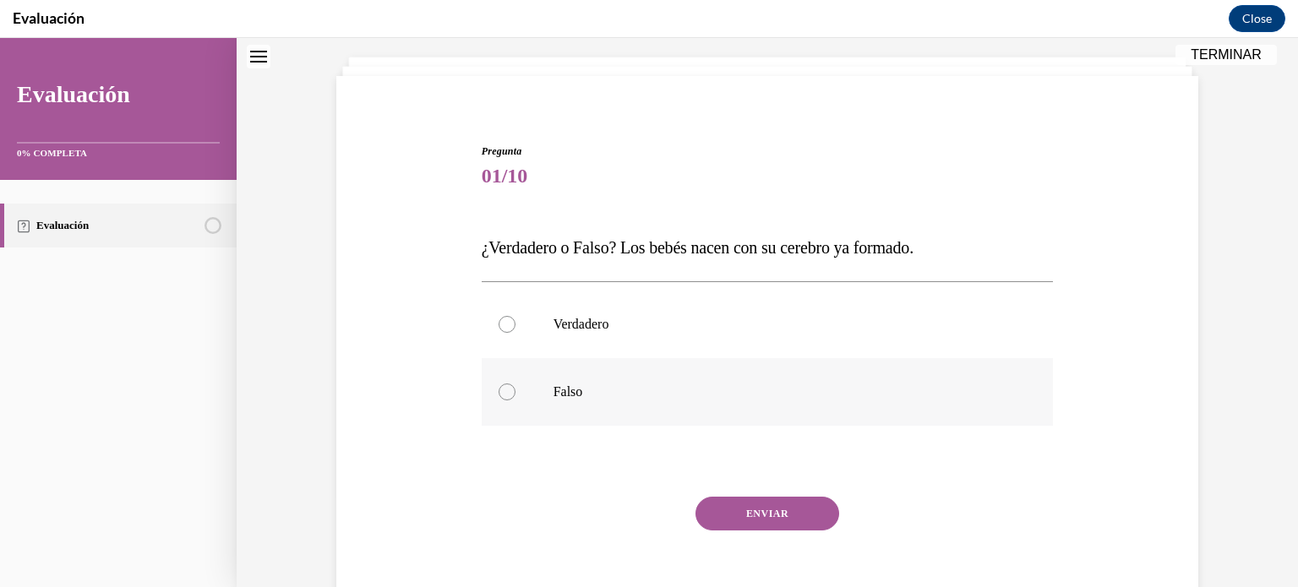
click at [523, 409] on label "Falso" at bounding box center [768, 392] width 572 height 68
click at [515, 400] on input "Falso" at bounding box center [506, 392] width 17 height 17
radio input "true"
click at [758, 527] on button "ENVIAR" at bounding box center [767, 514] width 144 height 34
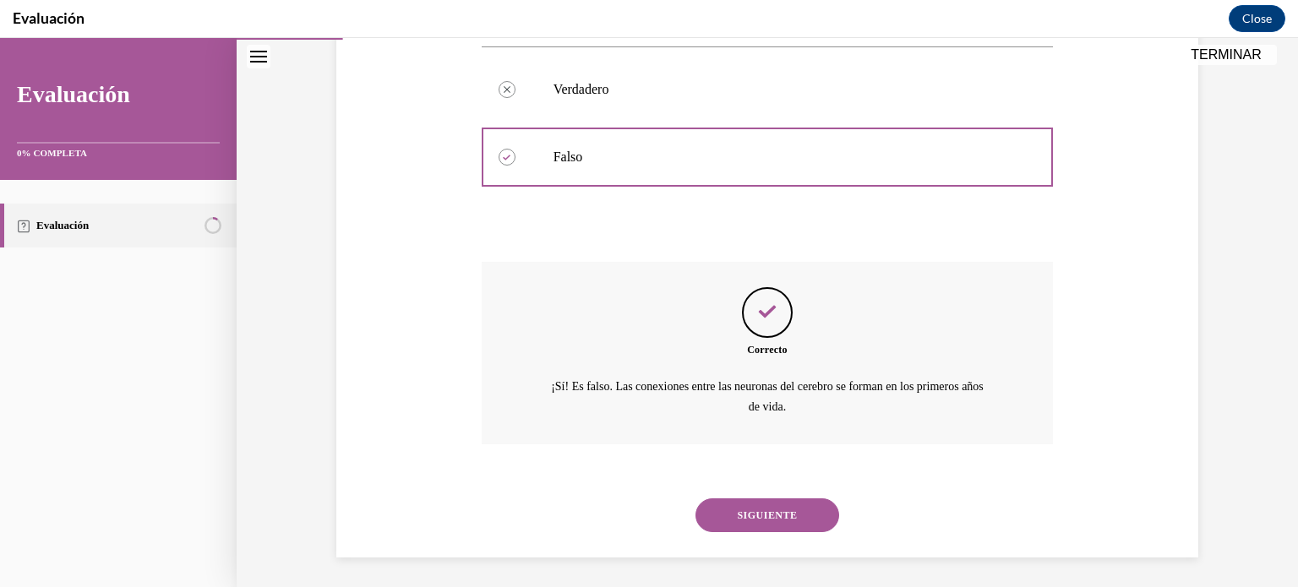
scroll to position [329, 0]
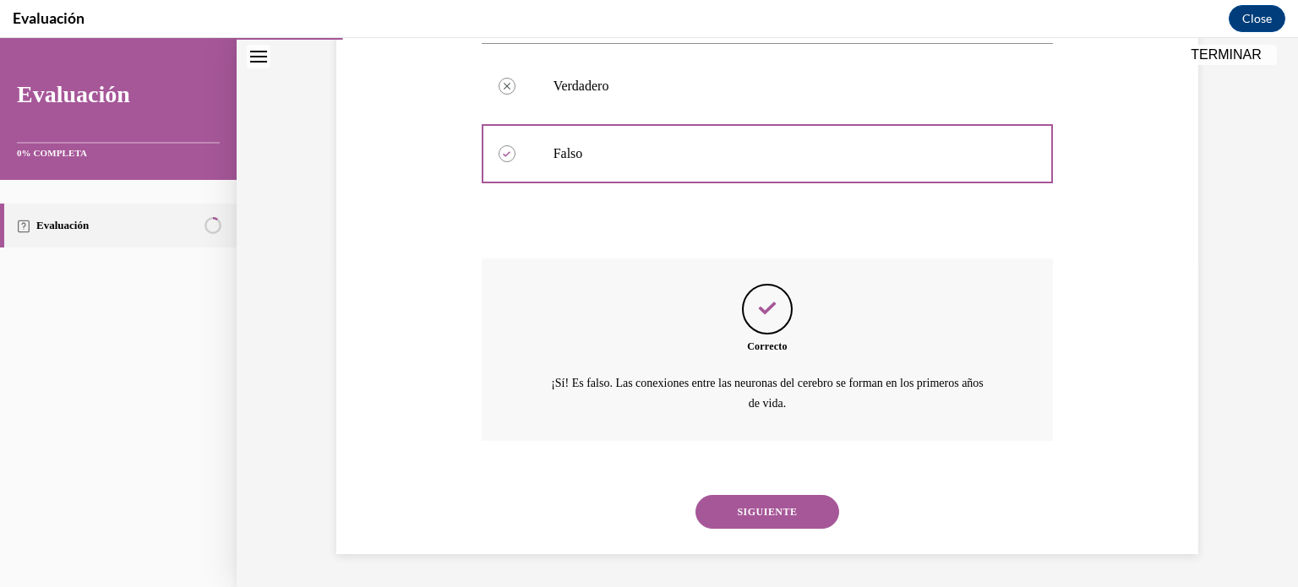
click at [768, 502] on button "SIGUIENTE" at bounding box center [767, 512] width 144 height 34
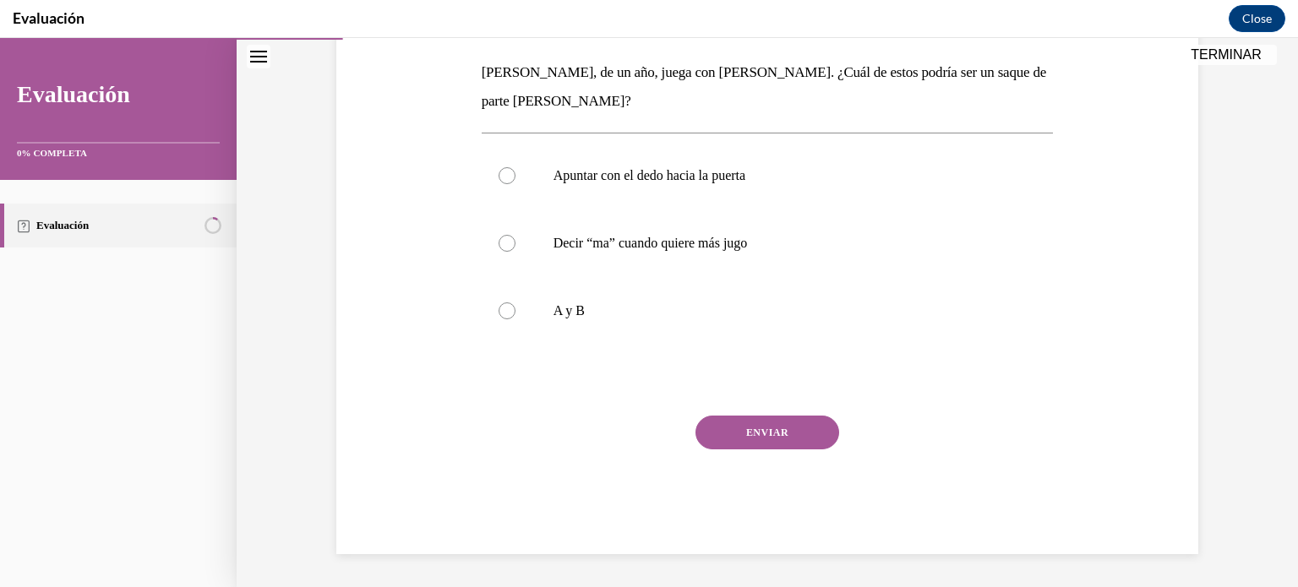
scroll to position [262, 0]
click at [661, 242] on p "Decir “ma” cuando quiere más jugo" at bounding box center [782, 245] width 458 height 17
click at [515, 242] on input "Decir “ma” cuando quiere más jugo" at bounding box center [506, 245] width 17 height 17
radio input "true"
click at [783, 438] on button "ENVIAR" at bounding box center [767, 434] width 144 height 34
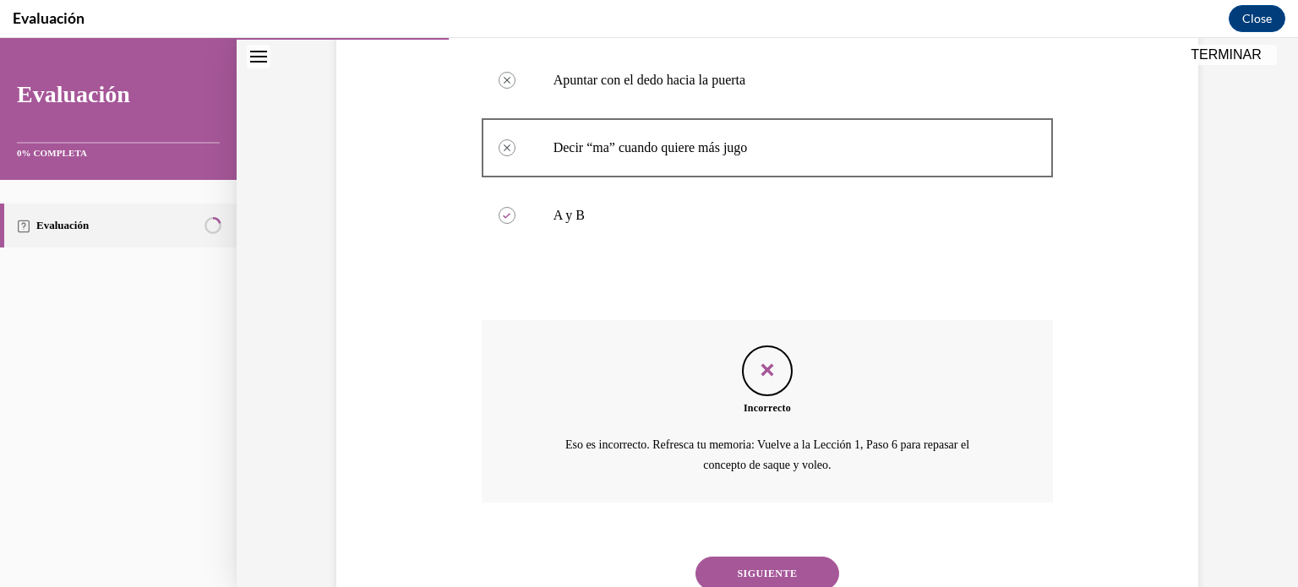
scroll to position [421, 0]
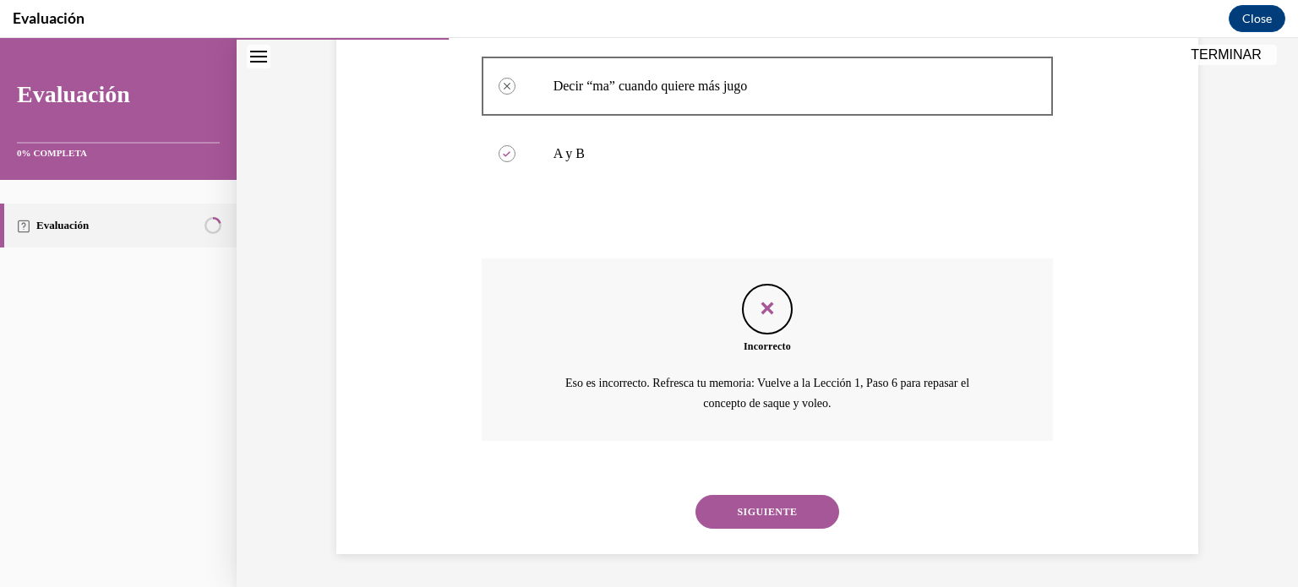
click at [786, 517] on button "SIGUIENTE" at bounding box center [767, 512] width 144 height 34
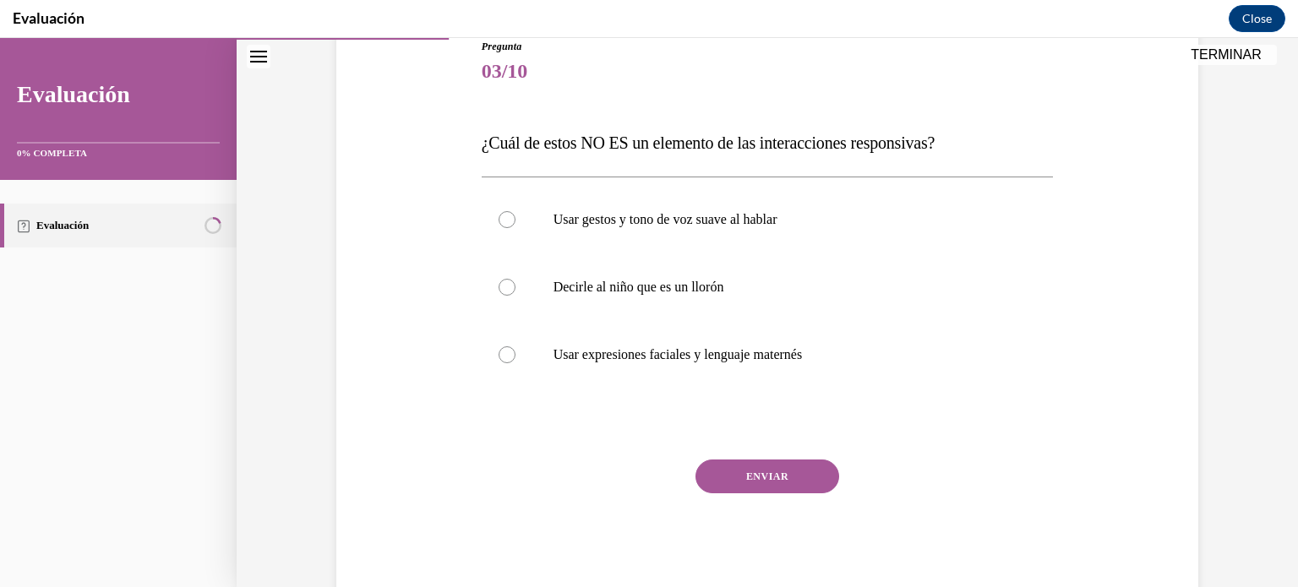
scroll to position [200, 0]
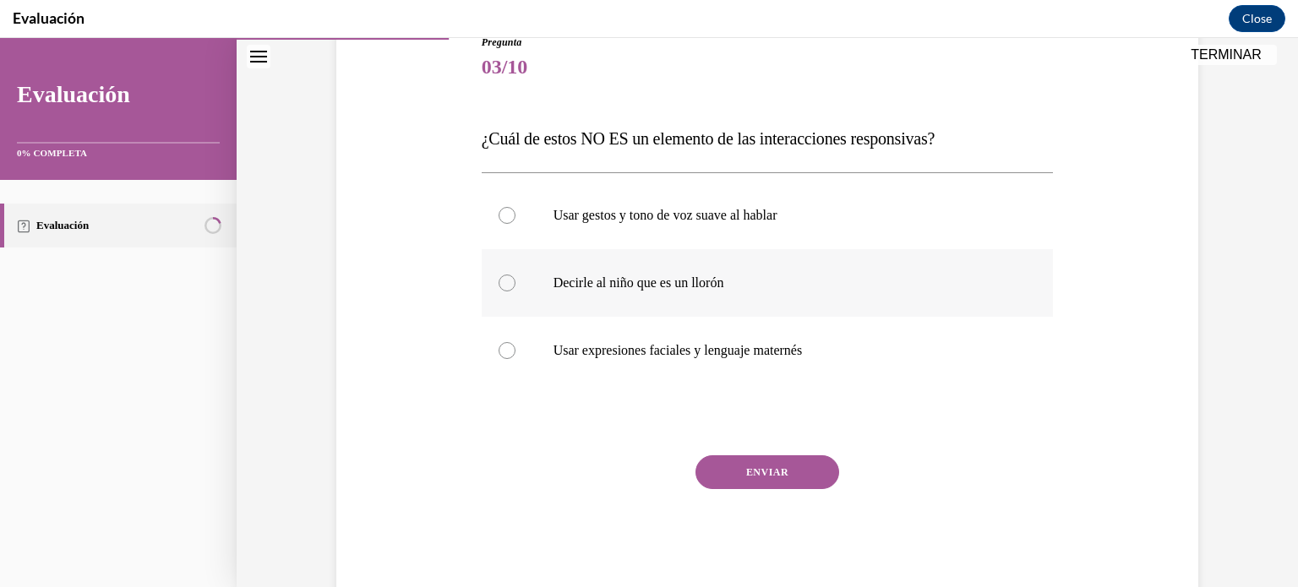
click at [530, 280] on label "Decirle al niño que es un llorón" at bounding box center [768, 283] width 572 height 68
click at [515, 280] on input "Decirle al niño que es un llorón" at bounding box center [506, 283] width 17 height 17
radio input "true"
click at [753, 480] on button "ENVIAR" at bounding box center [767, 472] width 144 height 34
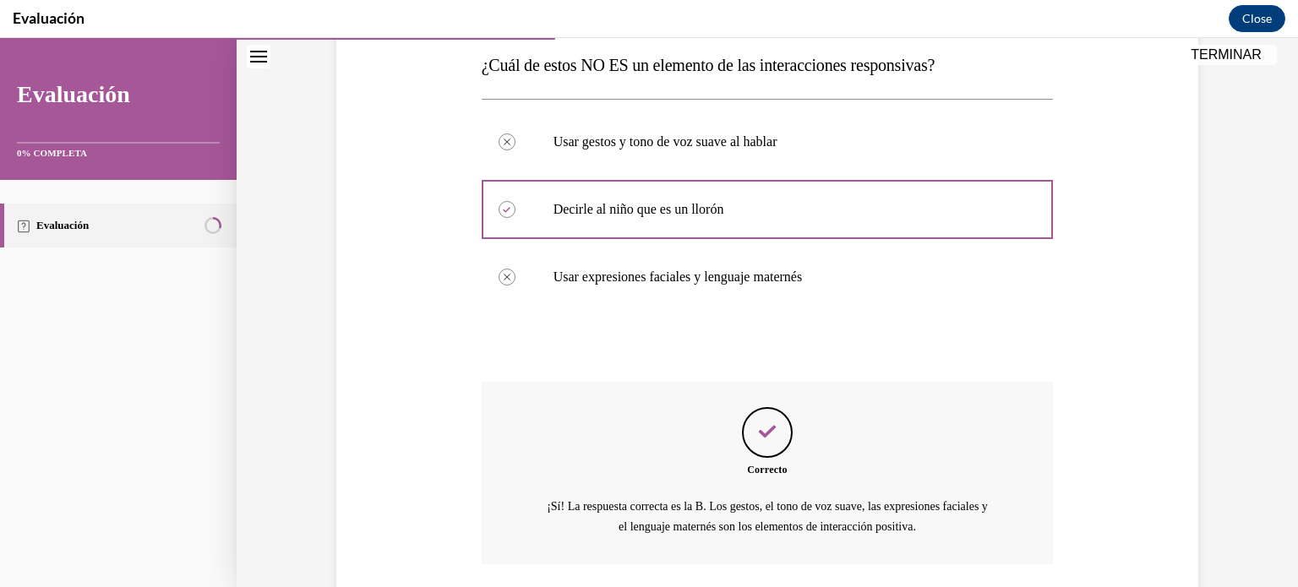
scroll to position [397, 0]
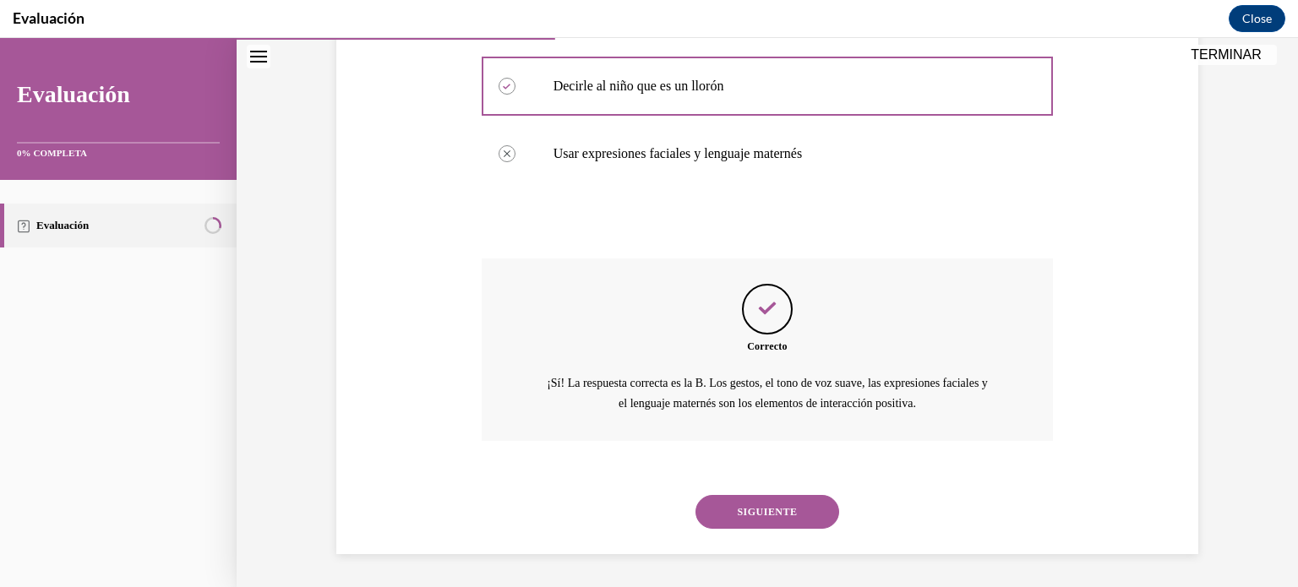
click at [788, 514] on button "SIGUIENTE" at bounding box center [767, 512] width 144 height 34
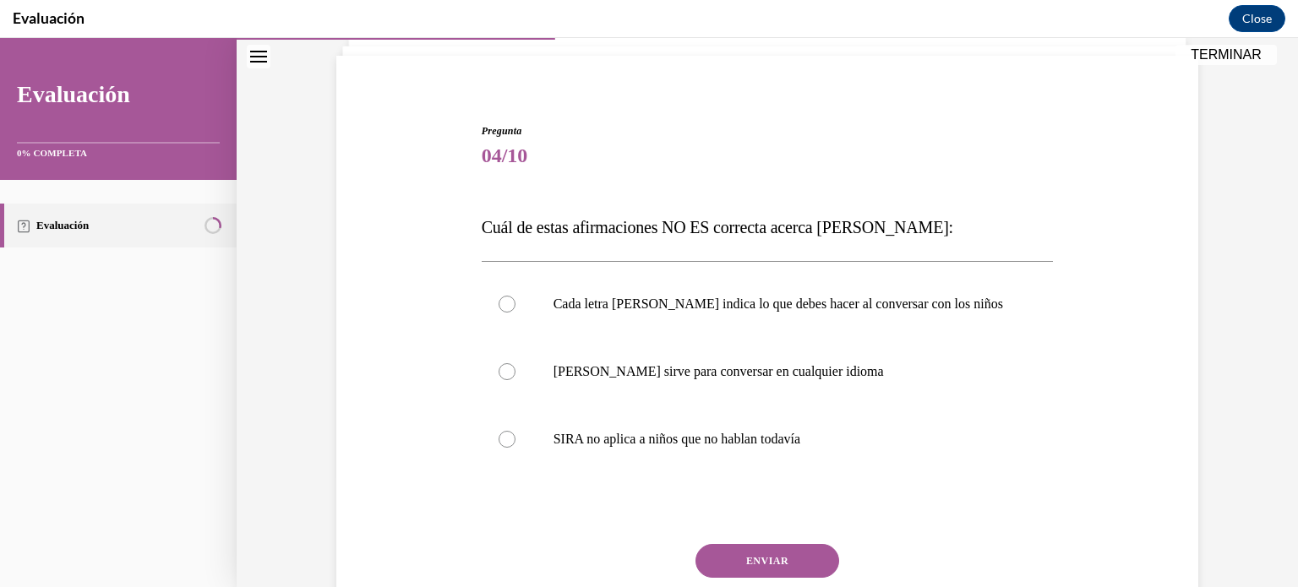
scroll to position [116, 0]
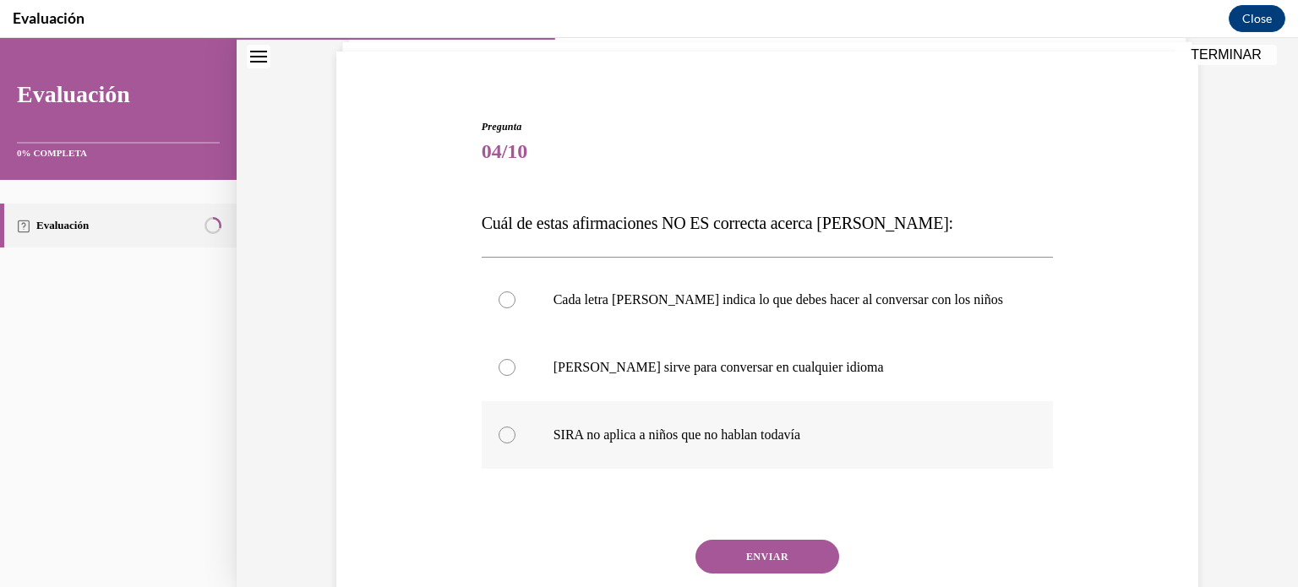
click at [544, 447] on label "SIRA no aplica a niños que no hablan todavía" at bounding box center [768, 435] width 572 height 68
click at [515, 443] on input "SIRA no aplica a niños que no hablan todavía" at bounding box center [506, 435] width 17 height 17
radio input "true"
click at [754, 550] on button "ENVIAR" at bounding box center [767, 557] width 144 height 34
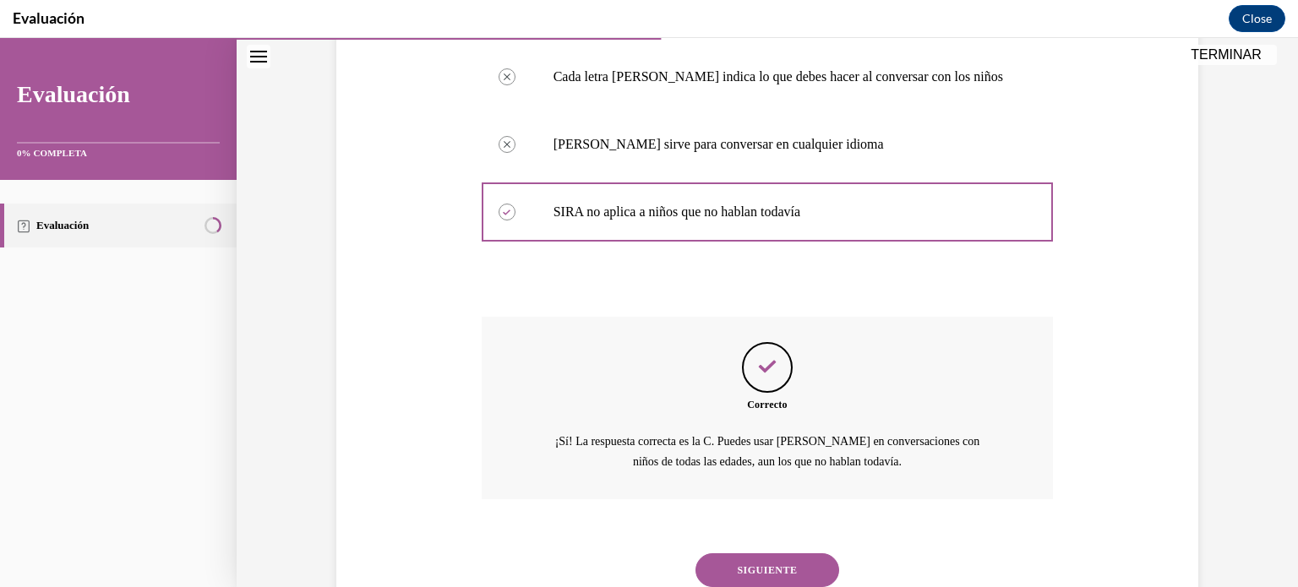
scroll to position [397, 0]
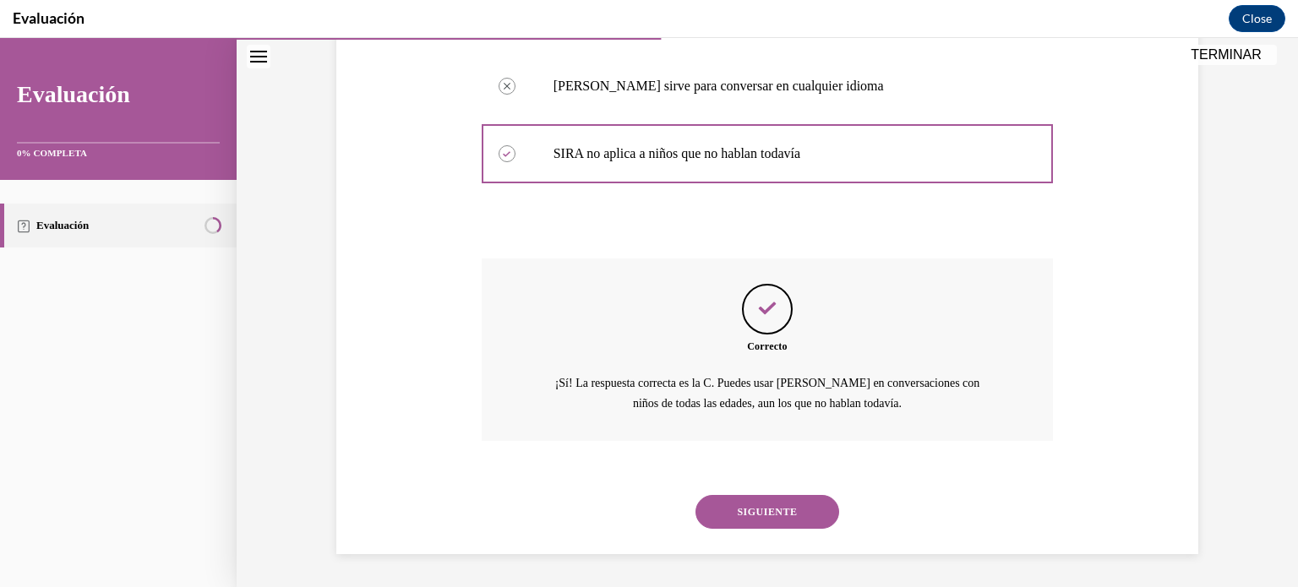
click at [786, 519] on button "SIGUIENTE" at bounding box center [767, 512] width 144 height 34
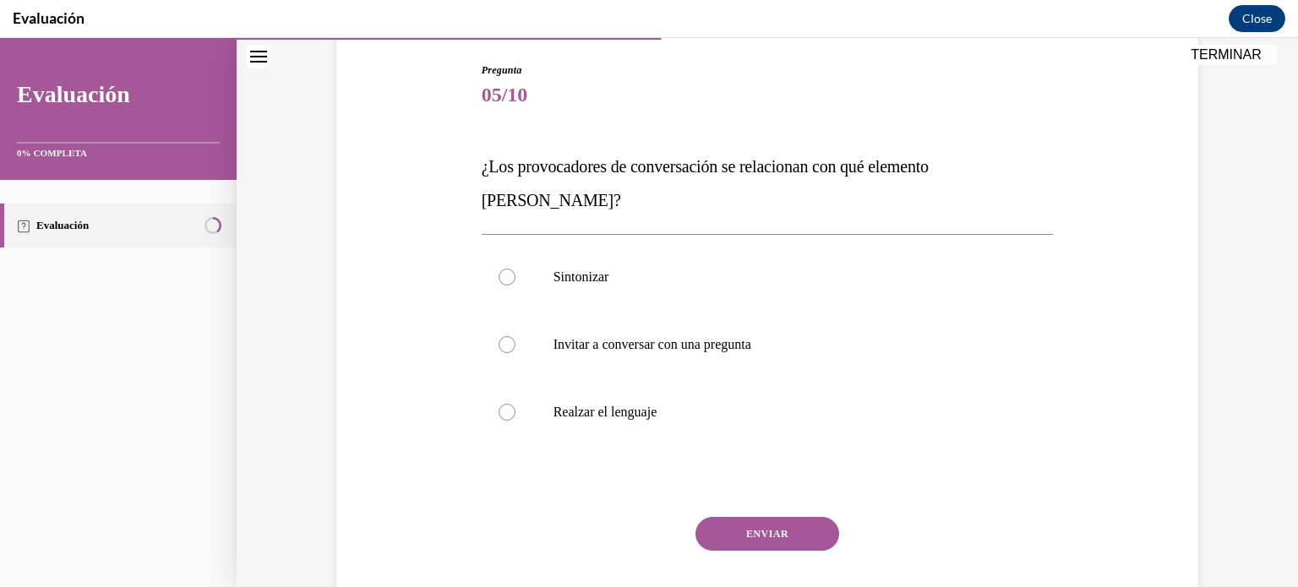
scroll to position [175, 0]
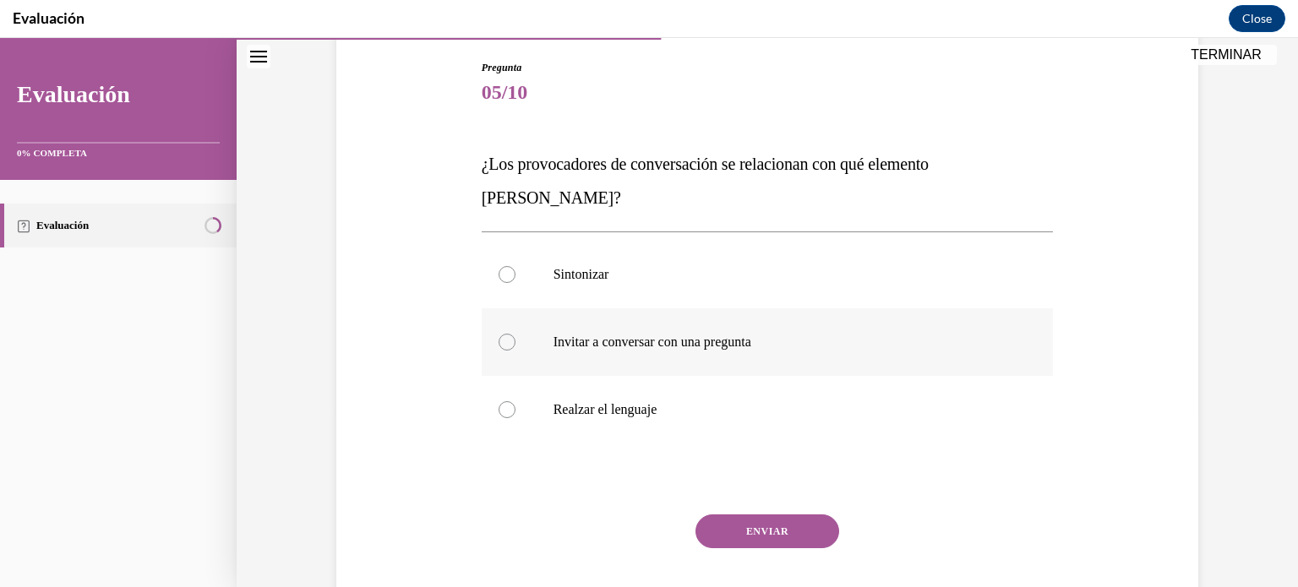
click at [512, 334] on div at bounding box center [506, 342] width 17 height 17
click at [512, 334] on input "Invitar a conversar con una pregunta" at bounding box center [506, 342] width 17 height 17
radio input "true"
click at [780, 514] on button "ENVIAR" at bounding box center [767, 531] width 144 height 34
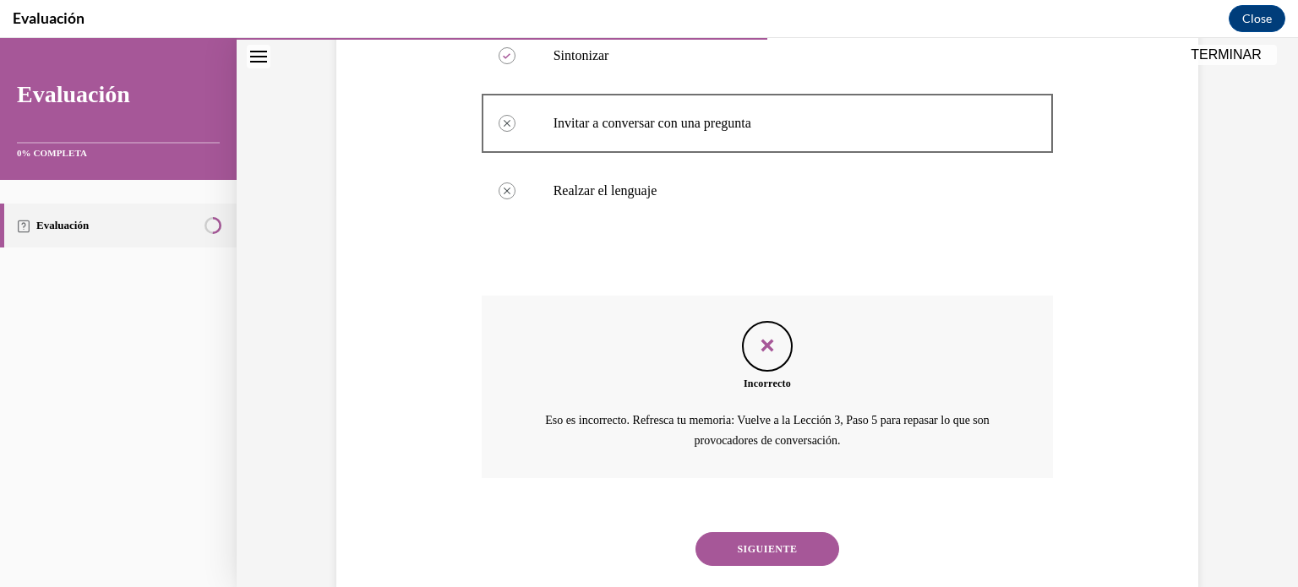
scroll to position [397, 0]
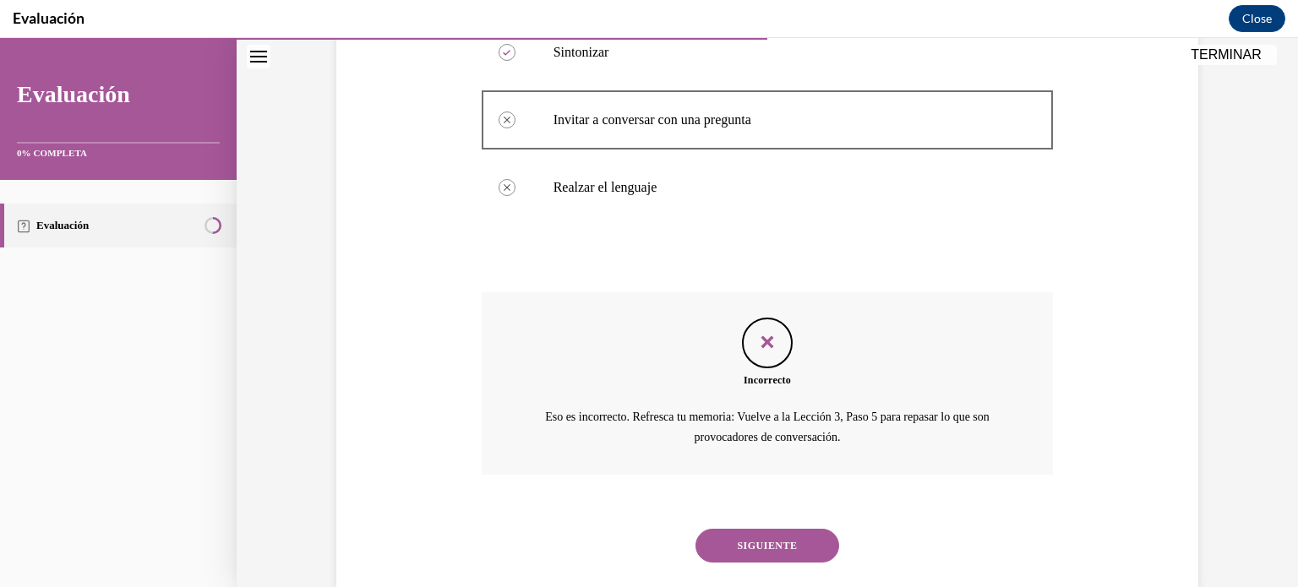
click at [777, 529] on button "SIGUIENTE" at bounding box center [767, 546] width 144 height 34
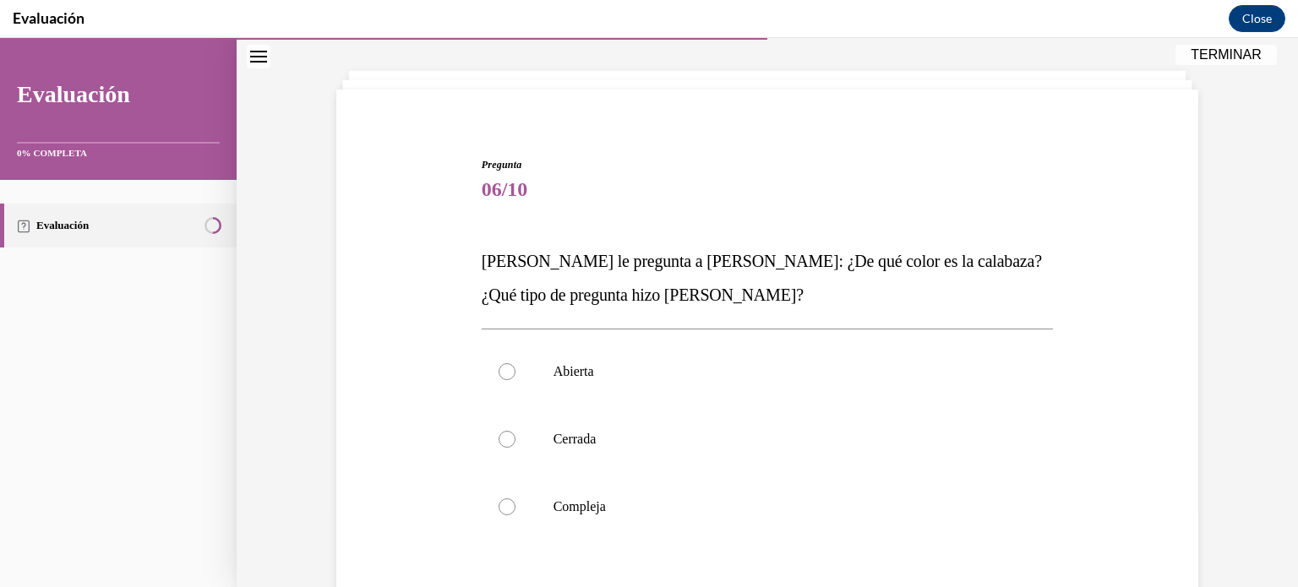
scroll to position [100, 0]
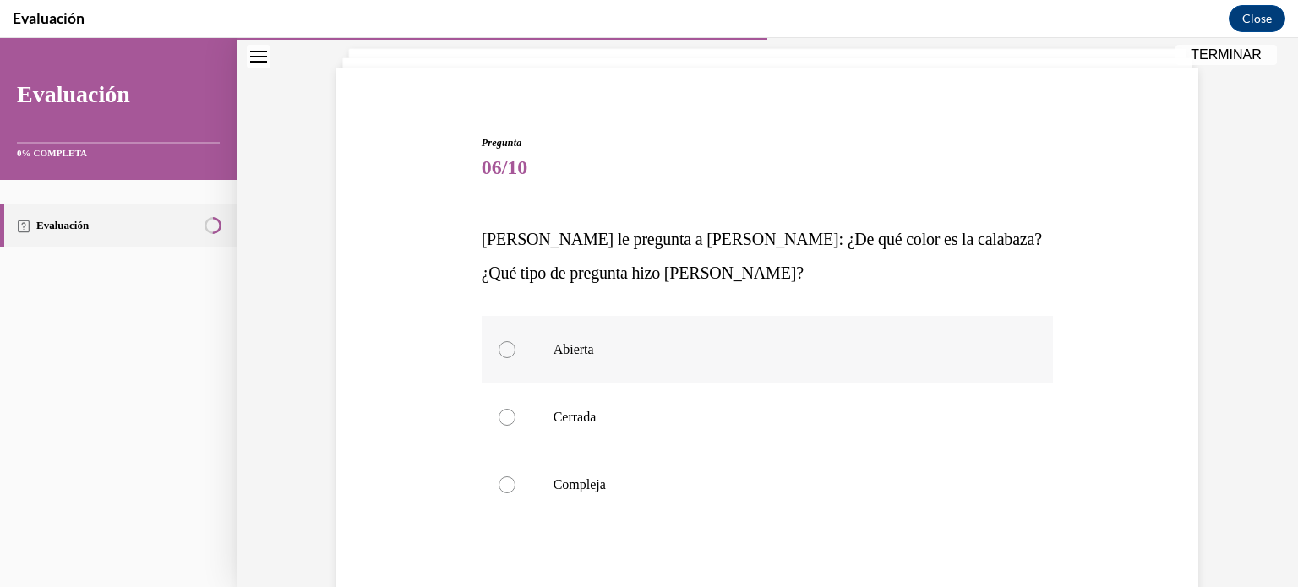
click at [522, 363] on label "Abierta" at bounding box center [768, 350] width 572 height 68
click at [515, 358] on input "Abierta" at bounding box center [506, 349] width 17 height 17
radio input "true"
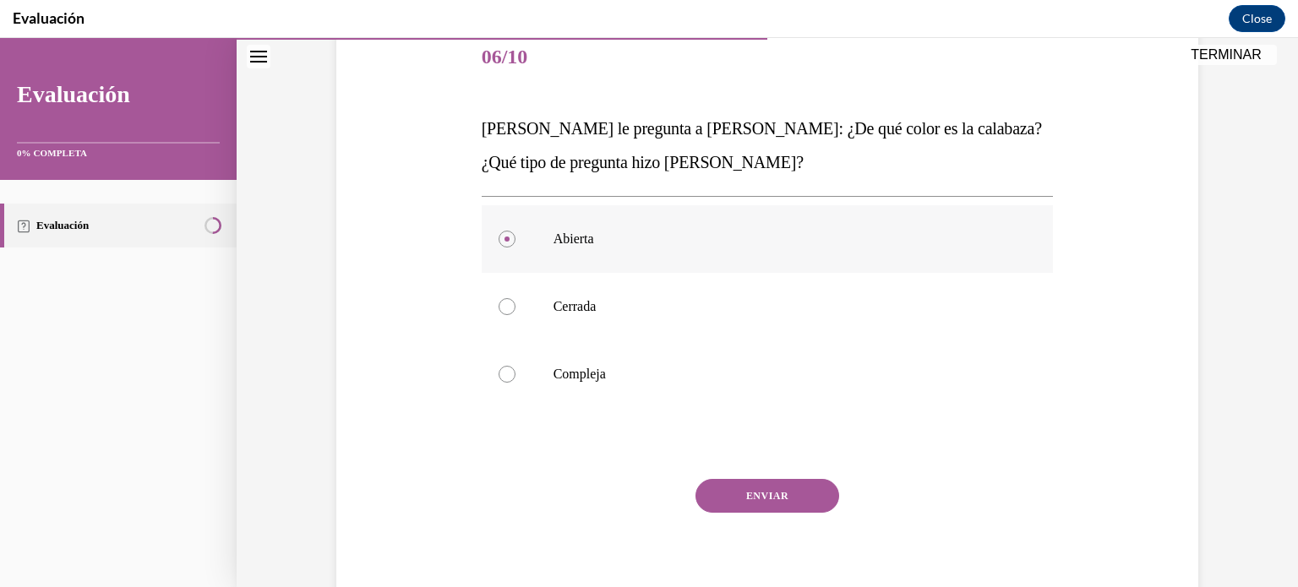
scroll to position [274, 0]
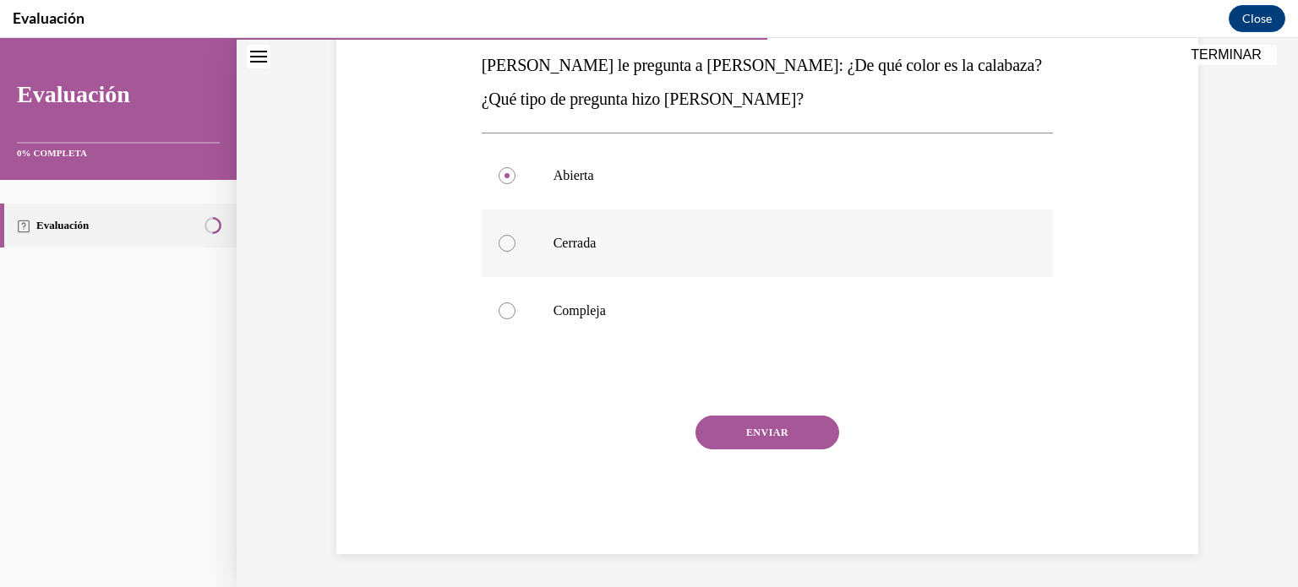
click at [542, 237] on label "Cerrada" at bounding box center [768, 243] width 572 height 68
click at [515, 237] on input "Cerrada" at bounding box center [506, 243] width 17 height 17
radio input "true"
click at [751, 430] on button "ENVIAR" at bounding box center [767, 433] width 144 height 34
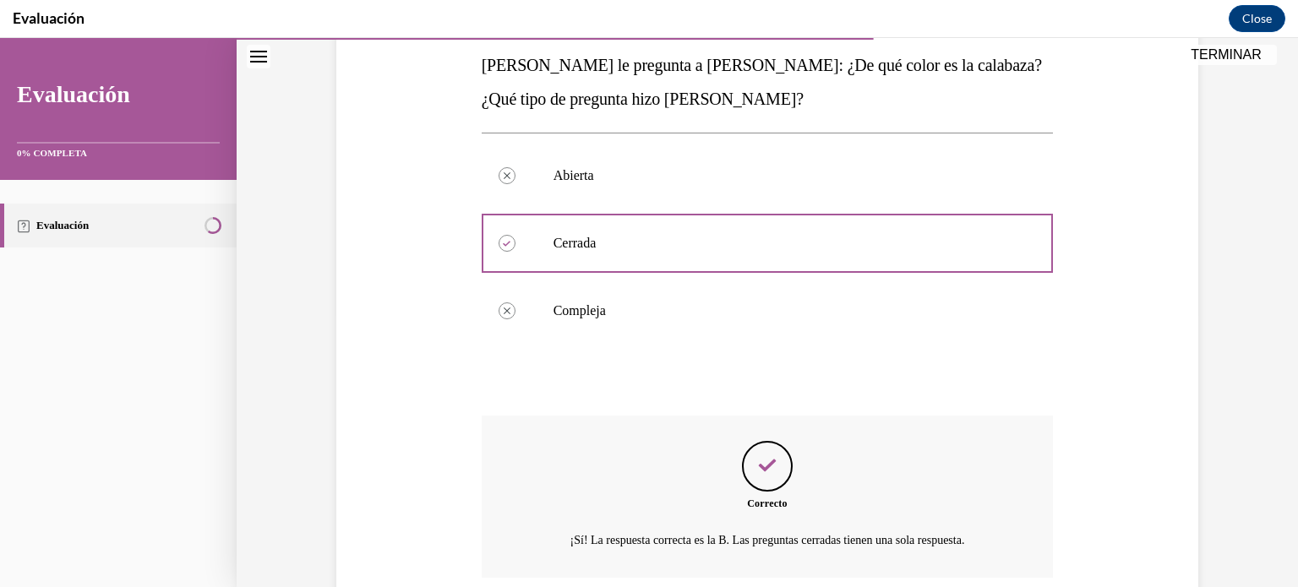
scroll to position [411, 0]
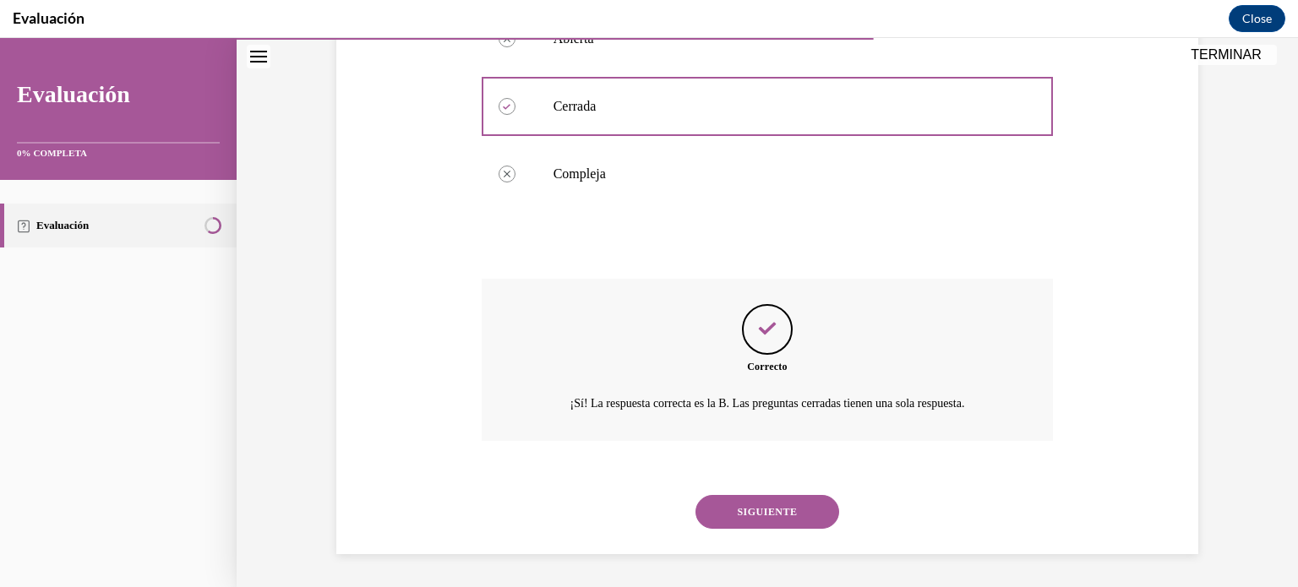
click at [761, 499] on button "SIGUIENTE" at bounding box center [767, 512] width 144 height 34
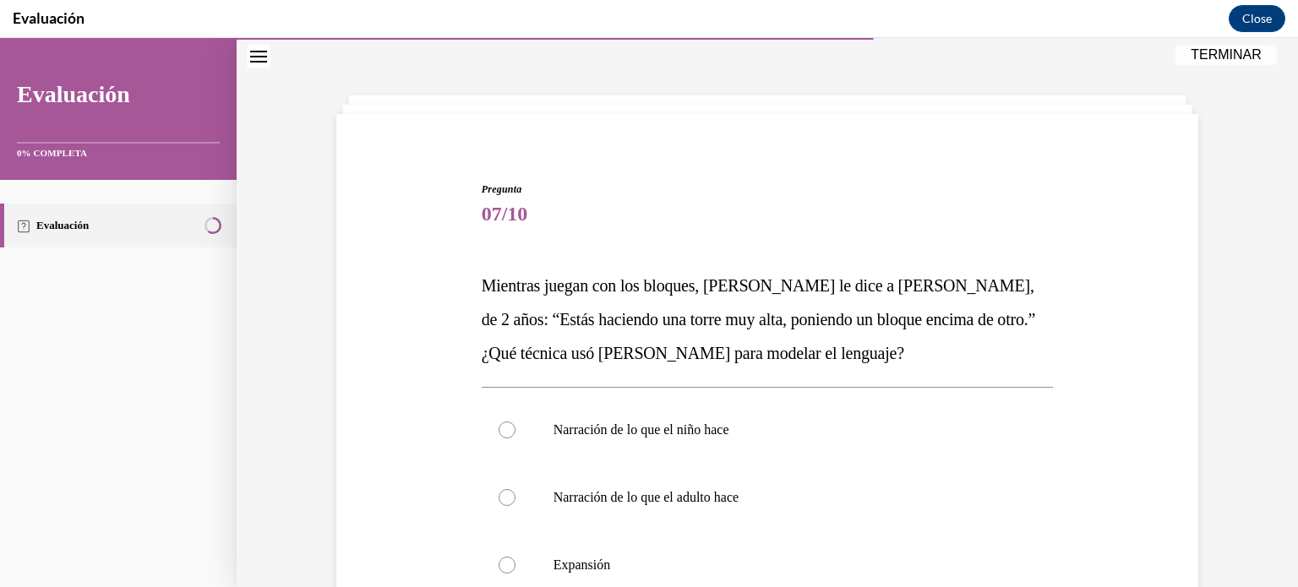
scroll to position [162, 0]
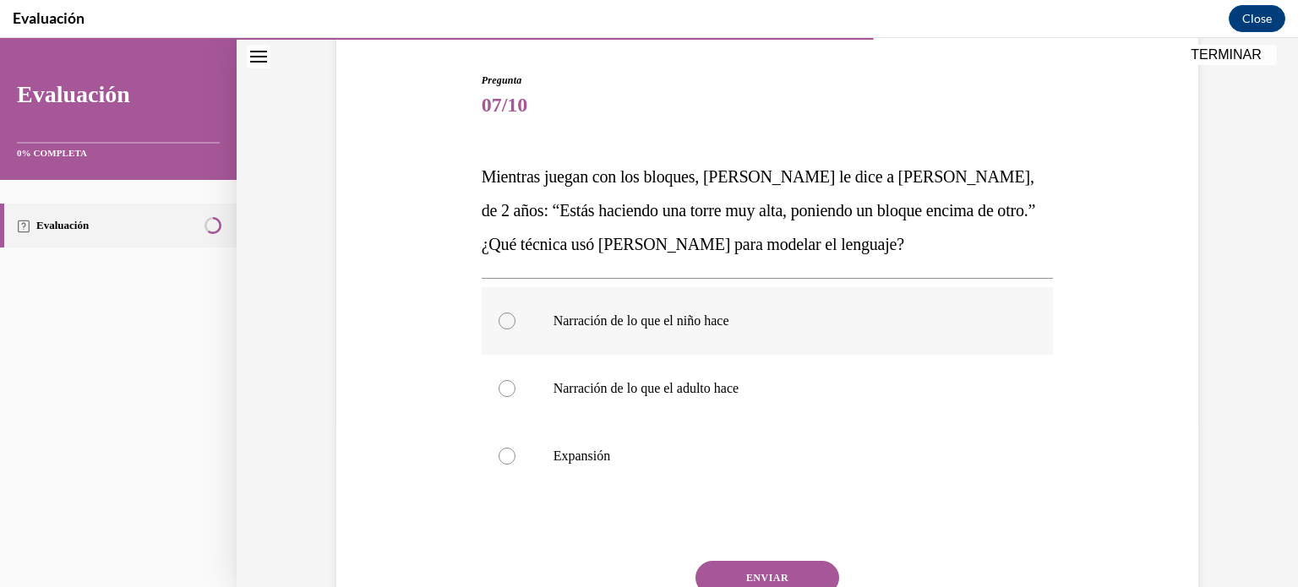
click at [524, 309] on label "Narración de lo que el niño hace" at bounding box center [768, 321] width 572 height 68
click at [515, 313] on input "Narración de lo que el niño hace" at bounding box center [506, 321] width 17 height 17
radio input "true"
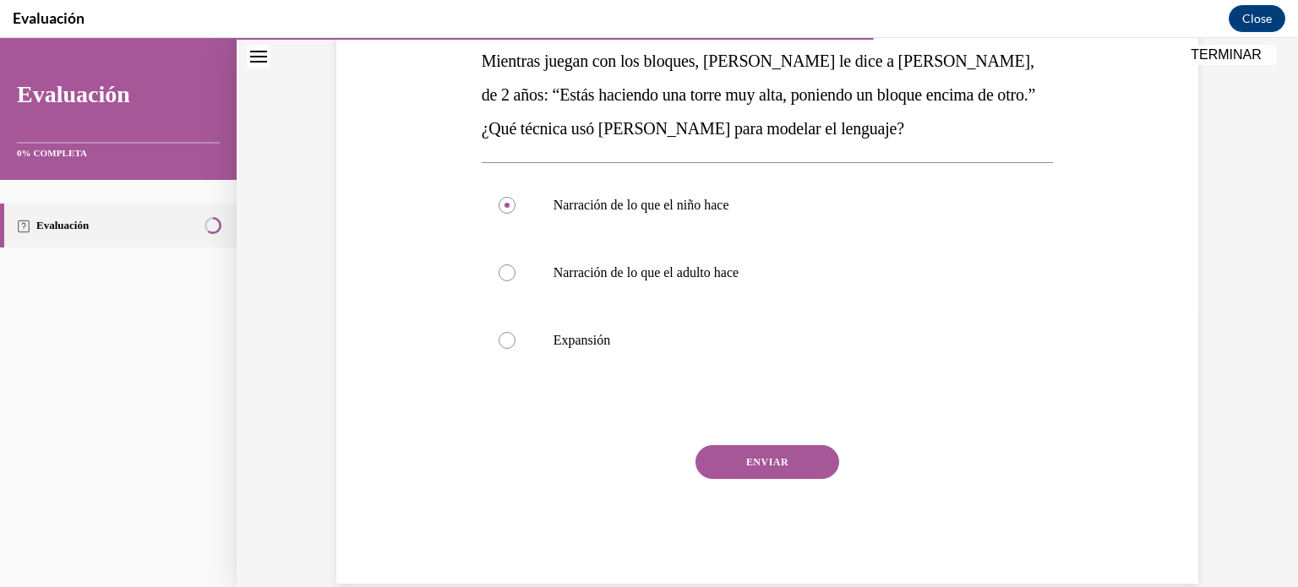
click at [778, 462] on button "ENVIAR" at bounding box center [767, 462] width 144 height 34
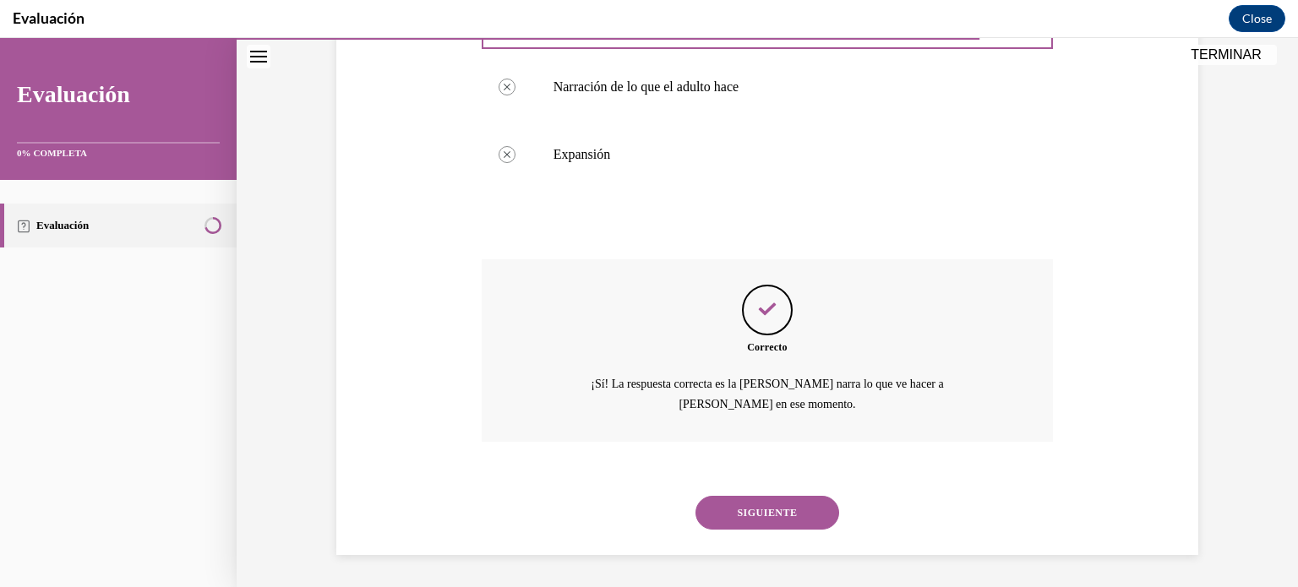
scroll to position [465, 0]
click at [763, 525] on button "SIGUIENTE" at bounding box center [767, 512] width 144 height 34
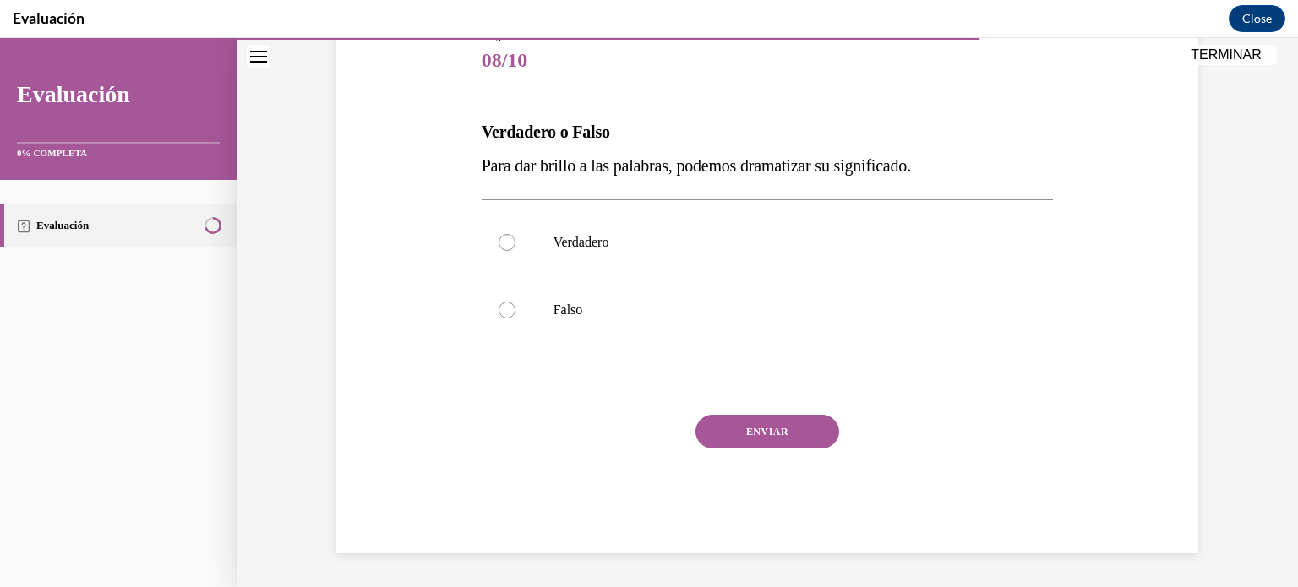
scroll to position [187, 0]
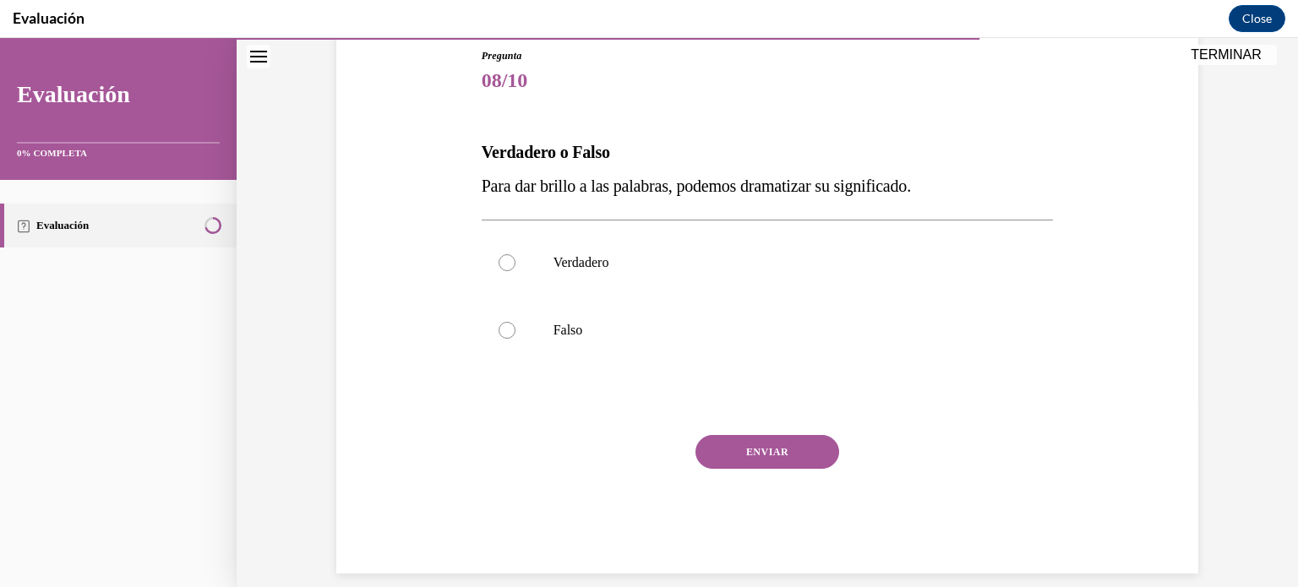
click at [470, 248] on div "Pregunta 08/10 Verdadero o Falso Para dar brillo a las palabras, podemos dramat…" at bounding box center [767, 285] width 870 height 576
click at [528, 260] on label "Verdadero" at bounding box center [768, 263] width 572 height 68
click at [515, 260] on input "Verdadero" at bounding box center [506, 262] width 17 height 17
radio input "true"
click at [755, 452] on button "ENVIAR" at bounding box center [767, 452] width 144 height 34
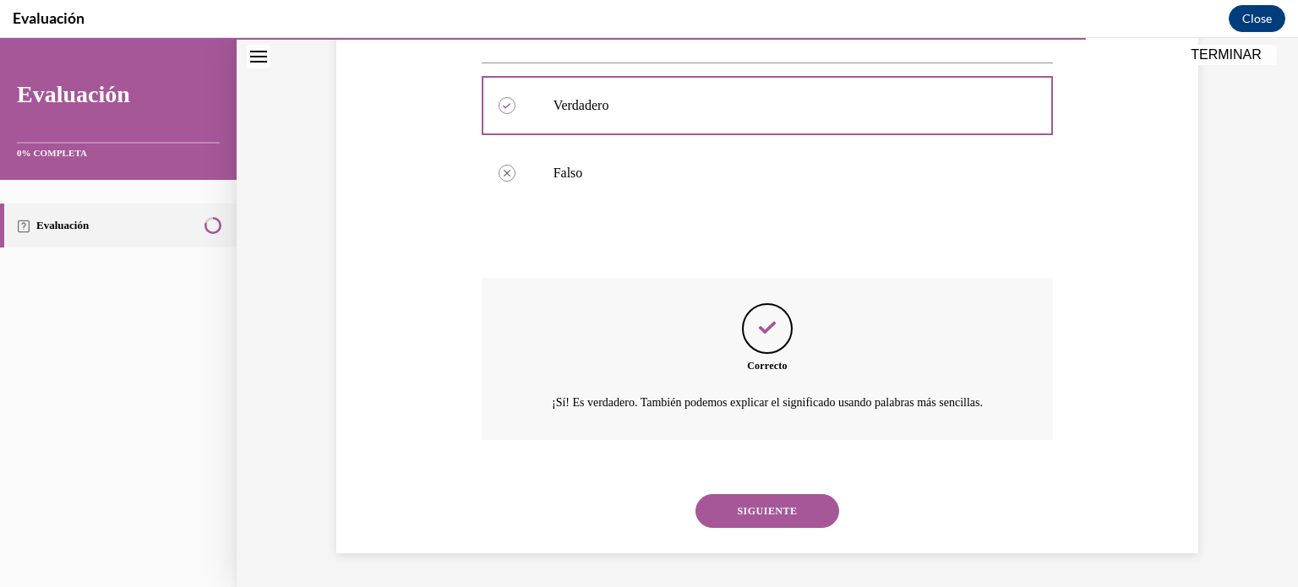
scroll to position [363, 0]
click at [801, 521] on button "SIGUIENTE" at bounding box center [767, 511] width 144 height 34
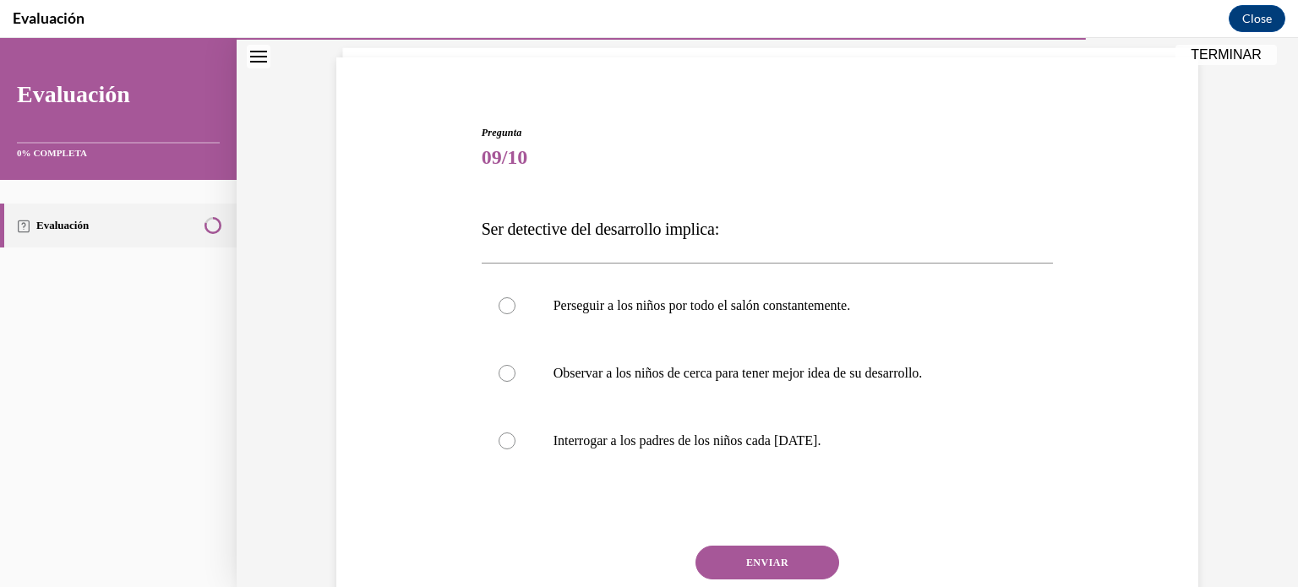
scroll to position [111, 0]
click at [503, 379] on div at bounding box center [506, 372] width 17 height 17
click at [503, 379] on input "Observar a los niños de cerca para tener mejor idea de su desarrollo." at bounding box center [506, 372] width 17 height 17
radio input "true"
click at [791, 553] on button "ENVIAR" at bounding box center [767, 562] width 144 height 34
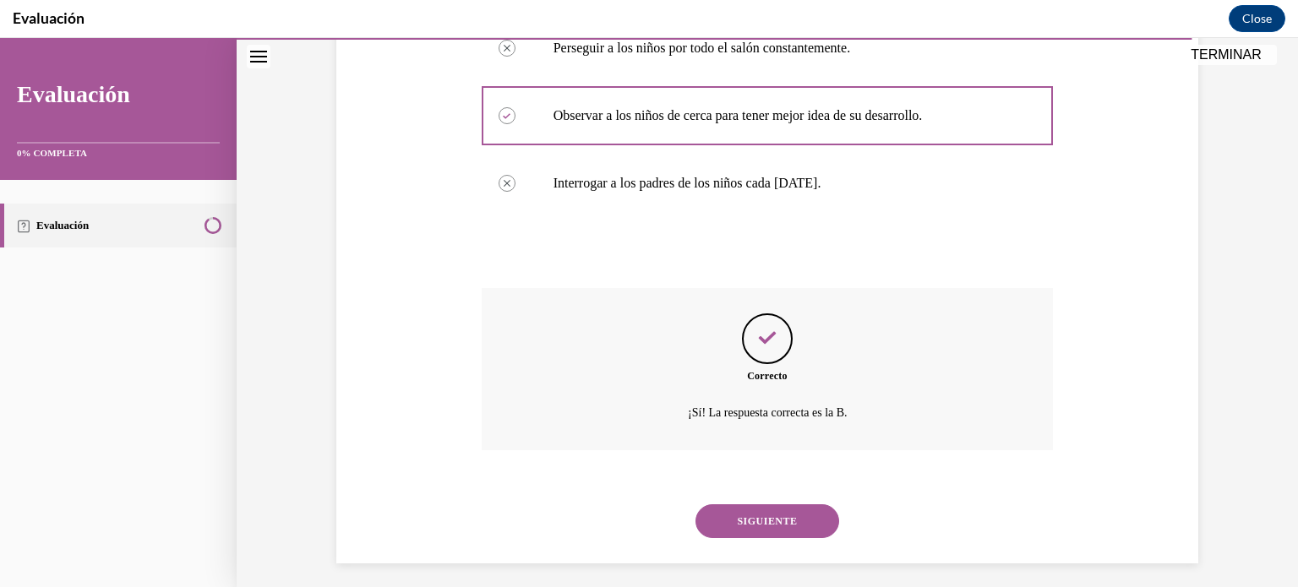
scroll to position [377, 0]
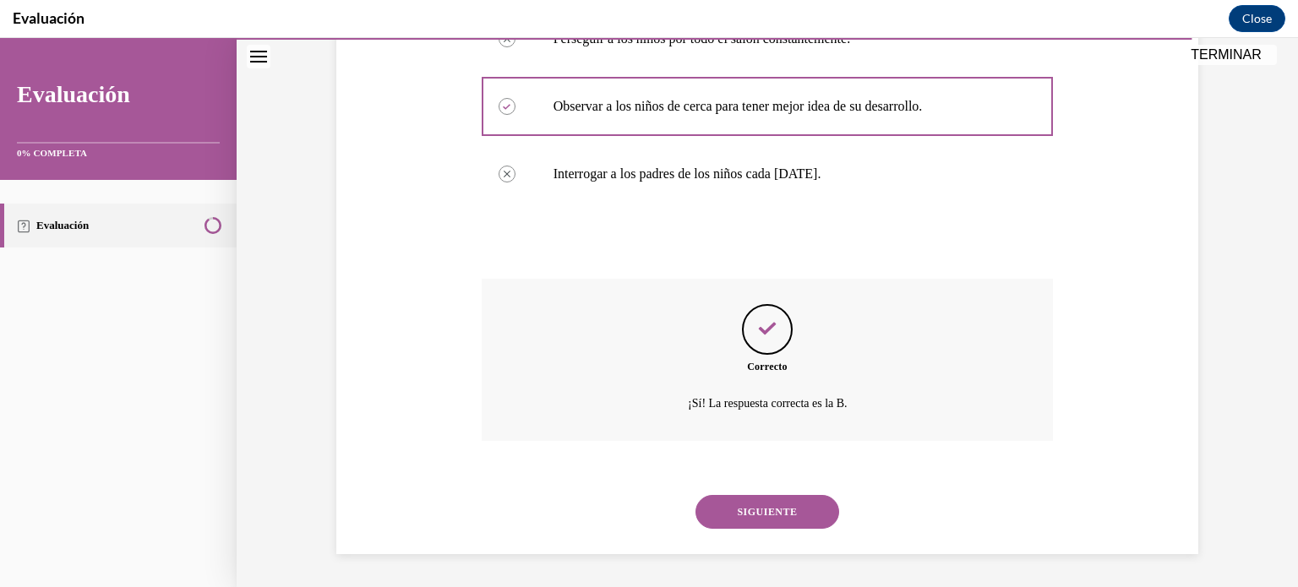
click at [806, 527] on button "SIGUIENTE" at bounding box center [767, 512] width 144 height 34
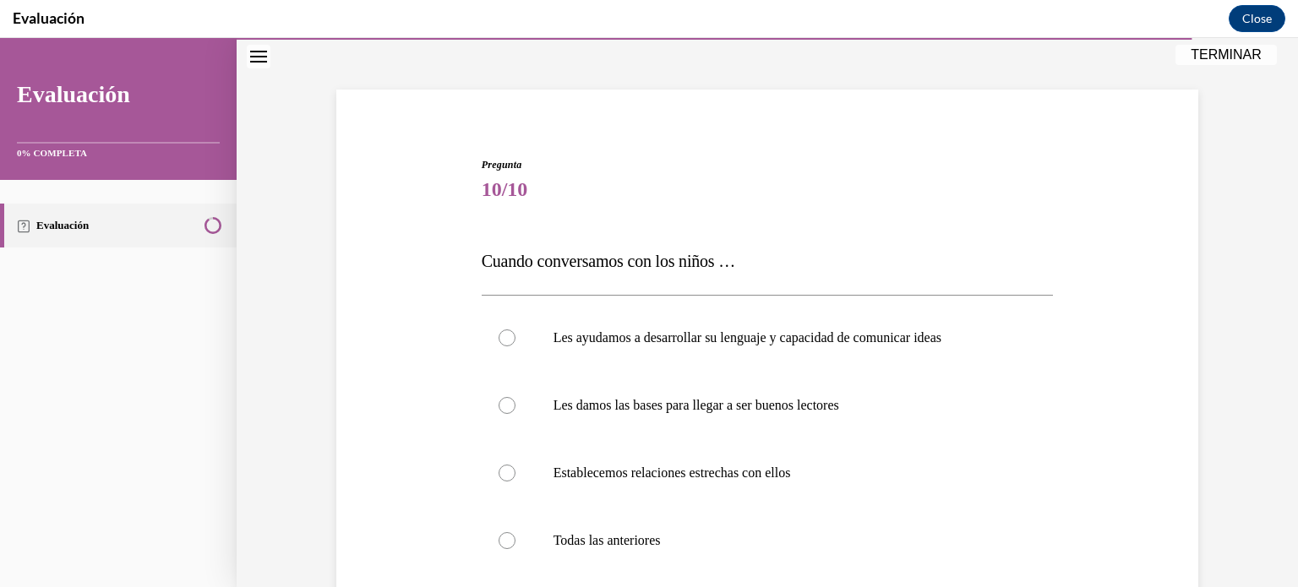
scroll to position [162, 0]
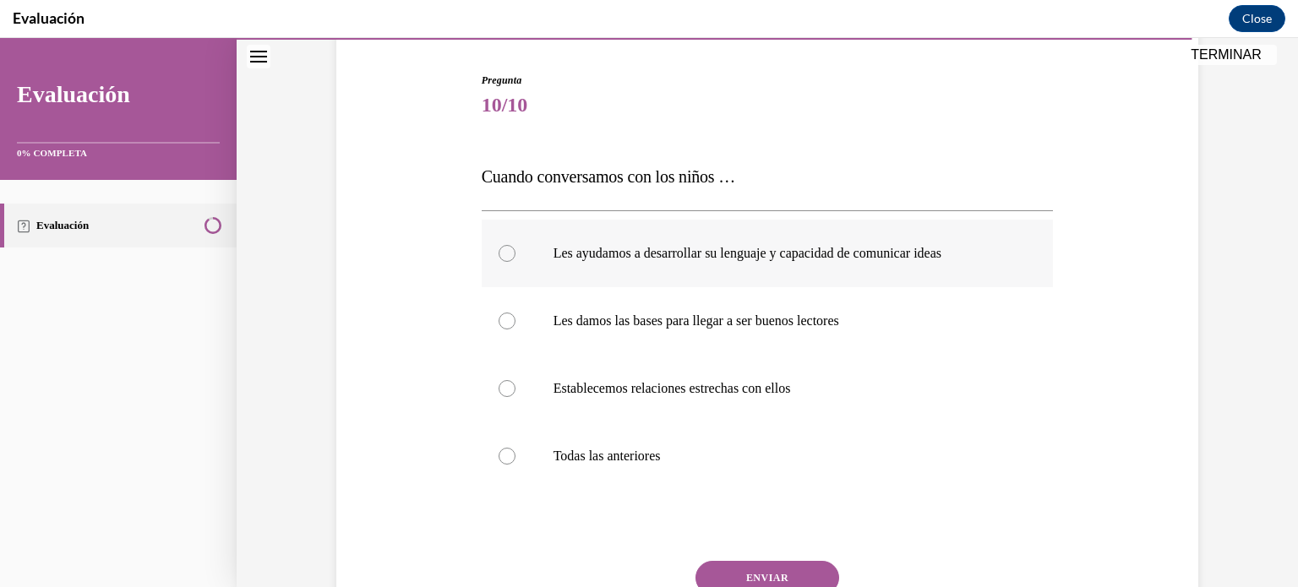
click at [514, 249] on div at bounding box center [506, 253] width 17 height 17
click at [514, 249] on input "Les ayudamos a desarrollar su lenguaje y capacidad de comunicar ideas" at bounding box center [506, 253] width 17 height 17
radio input "true"
click at [516, 324] on label "Les damos las bases para llegar a ser buenos lectores" at bounding box center [768, 321] width 572 height 68
click at [515, 324] on input "Les damos las bases para llegar a ser buenos lectores" at bounding box center [506, 321] width 17 height 17
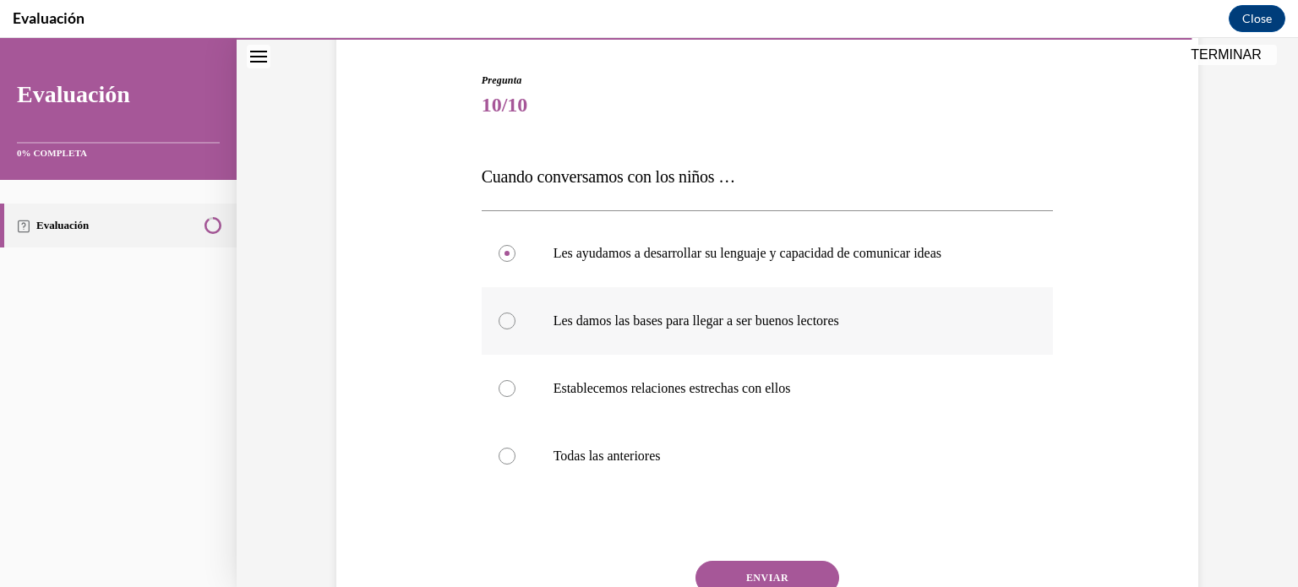
radio input "true"
click at [576, 257] on p "Les ayudamos a desarrollar su lenguaje y capacidad de comunicar ideas" at bounding box center [782, 253] width 458 height 17
click at [515, 257] on input "Les ayudamos a desarrollar su lenguaje y capacidad de comunicar ideas" at bounding box center [506, 253] width 17 height 17
radio input "true"
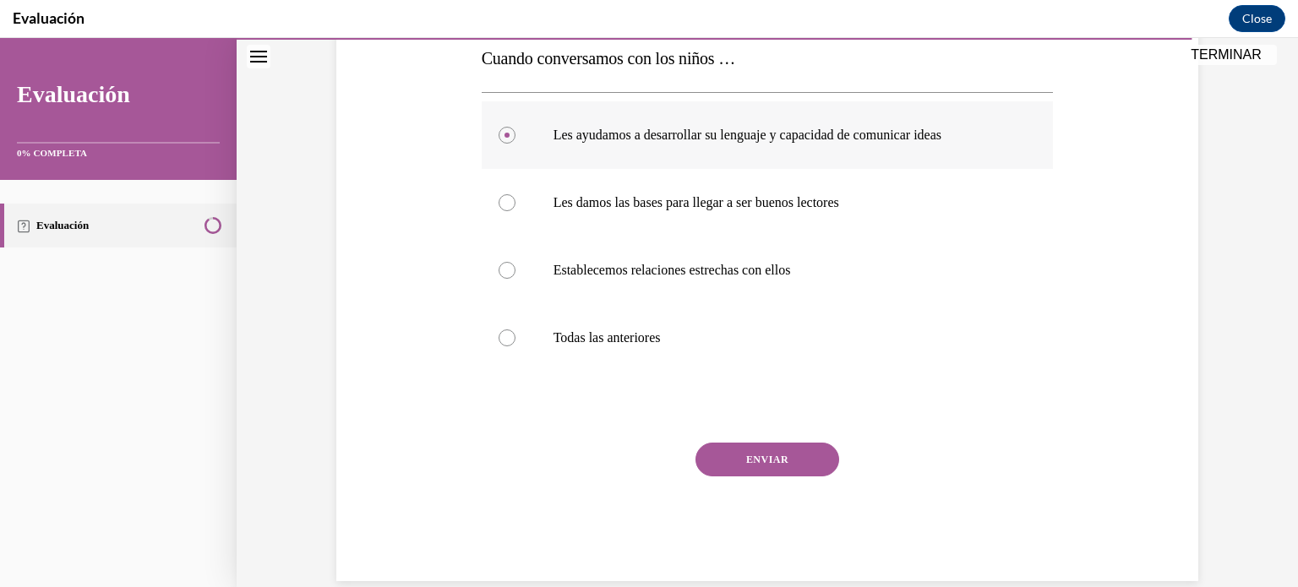
scroll to position [307, 0]
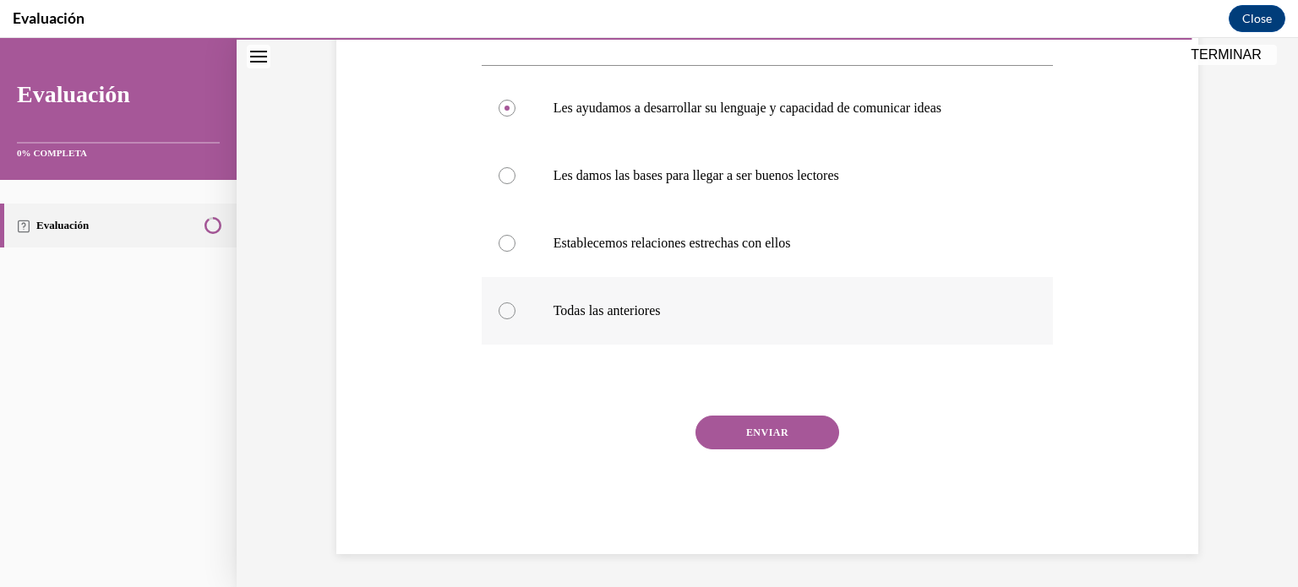
click at [703, 295] on label "Todas las anteriores" at bounding box center [768, 311] width 572 height 68
click at [515, 302] on input "Todas las anteriores" at bounding box center [506, 310] width 17 height 17
radio input "true"
click at [802, 427] on button "ENVIAR" at bounding box center [767, 433] width 144 height 34
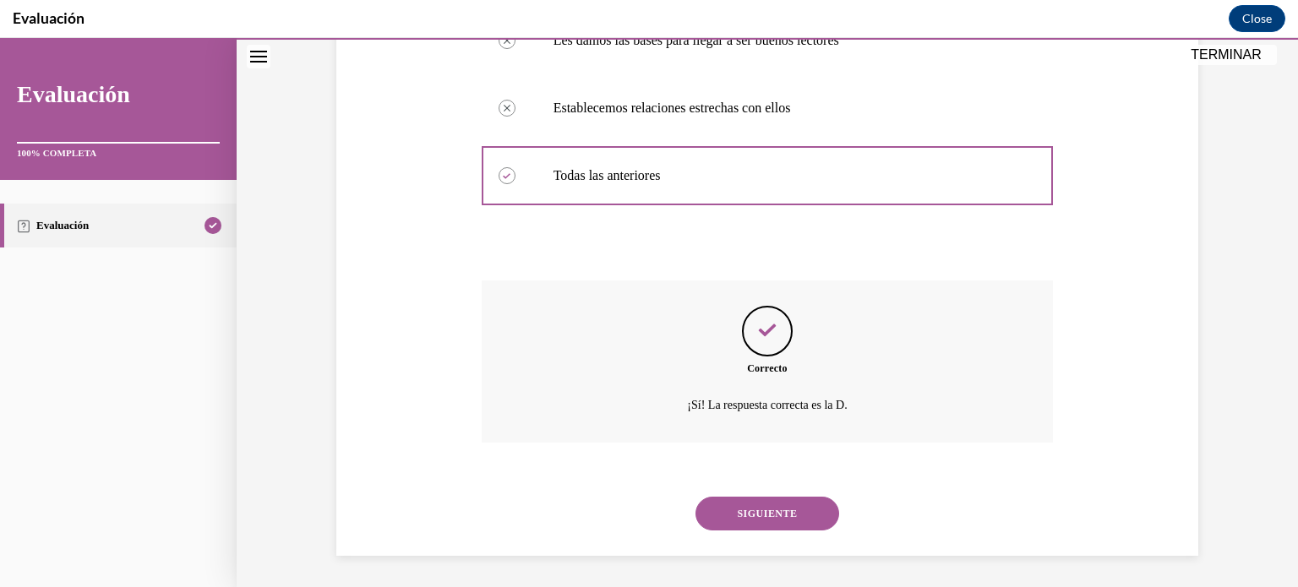
scroll to position [444, 0]
click at [781, 507] on button "SIGUIENTE" at bounding box center [767, 512] width 144 height 34
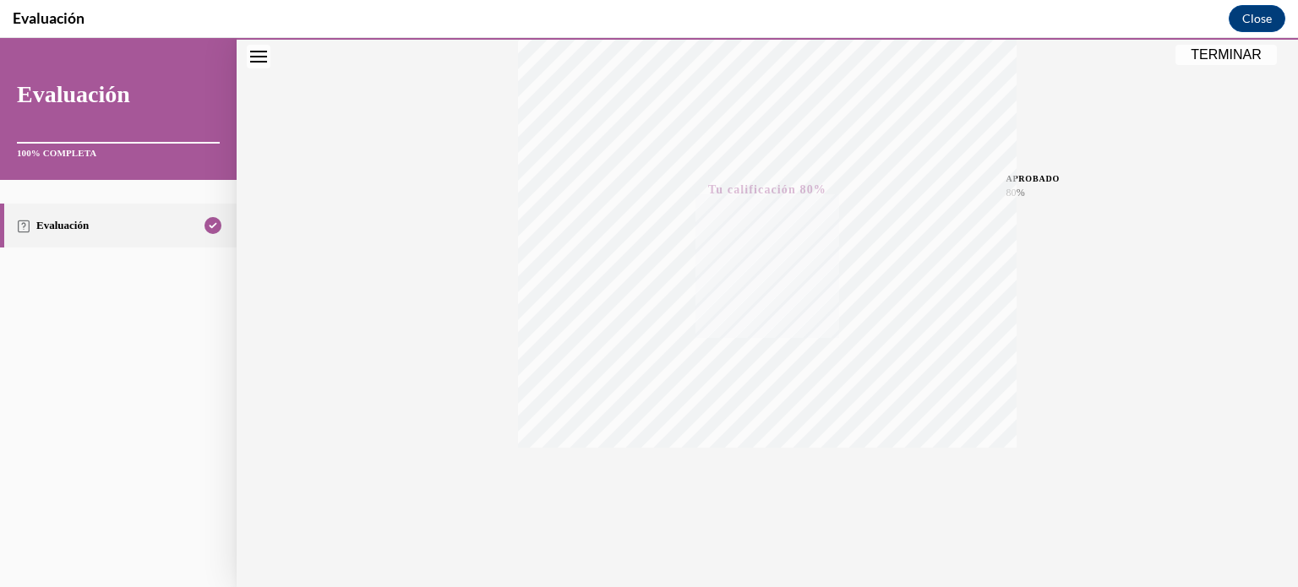
scroll to position [316, 0]
click at [750, 507] on button "INTENTAR DE NUEVO" at bounding box center [767, 474] width 142 height 76
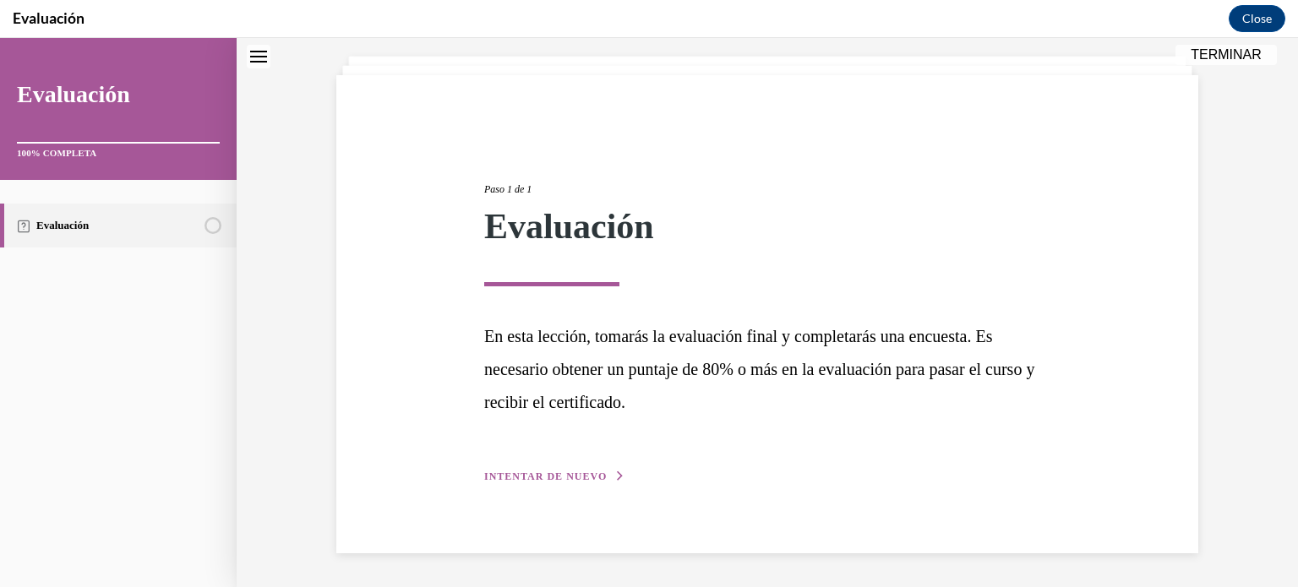
scroll to position [91, 0]
click at [598, 480] on span "INTENTAR DE NUEVO" at bounding box center [545, 477] width 122 height 12
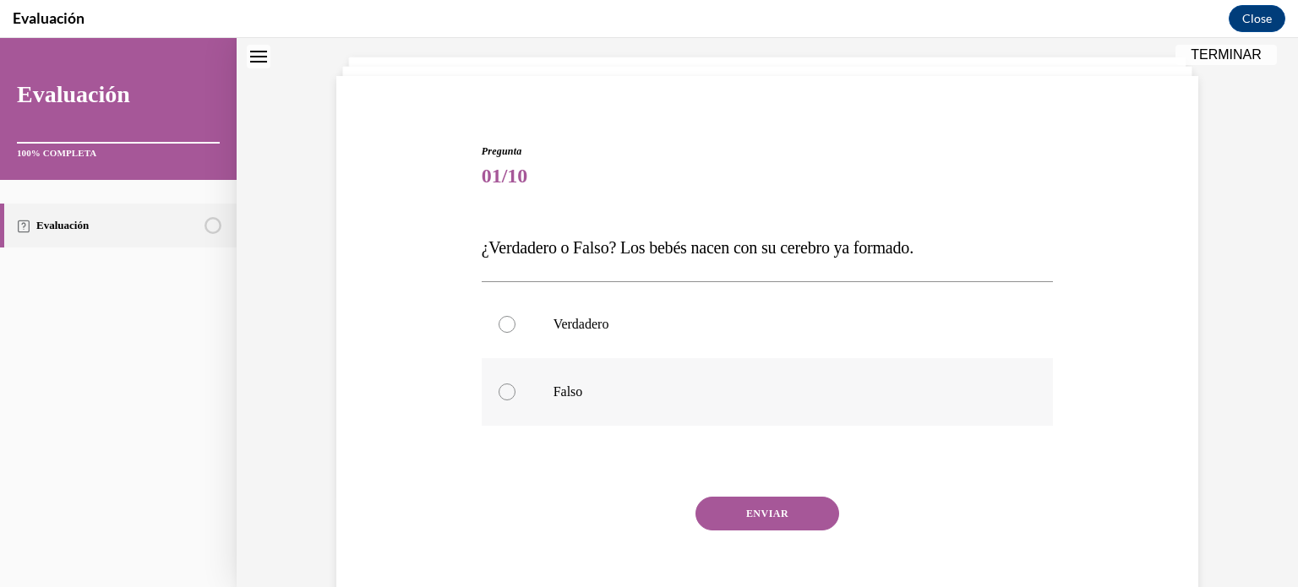
click at [496, 405] on label "Falso" at bounding box center [768, 392] width 572 height 68
click at [498, 400] on input "Falso" at bounding box center [506, 392] width 17 height 17
radio input "true"
click at [762, 519] on button "ENVIAR" at bounding box center [767, 514] width 144 height 34
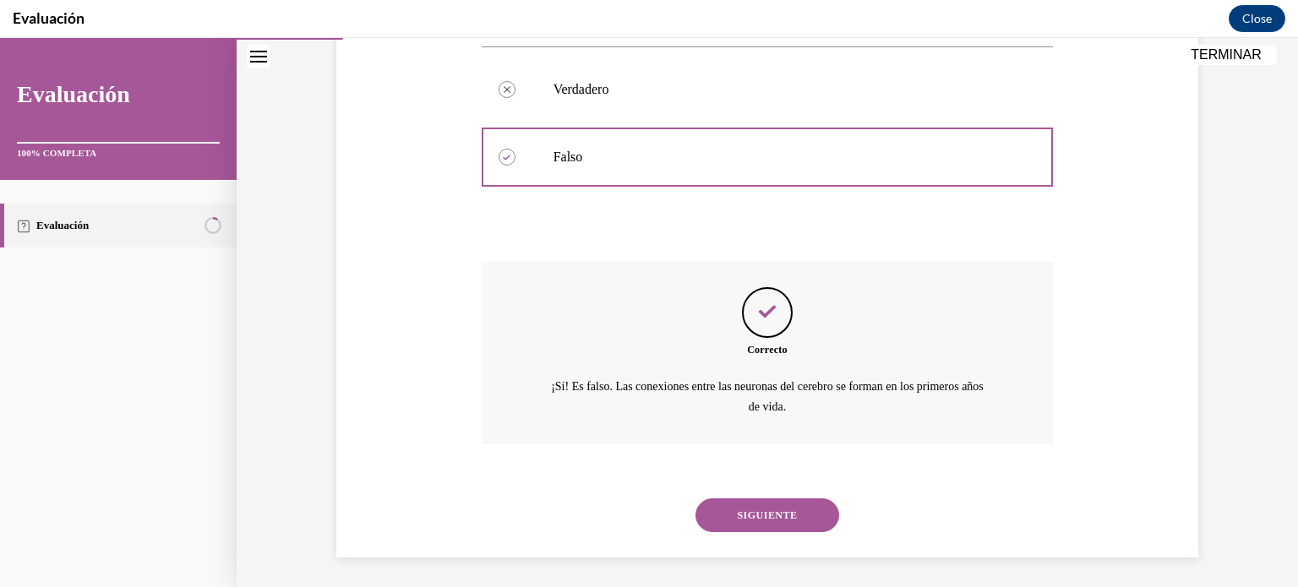
scroll to position [329, 0]
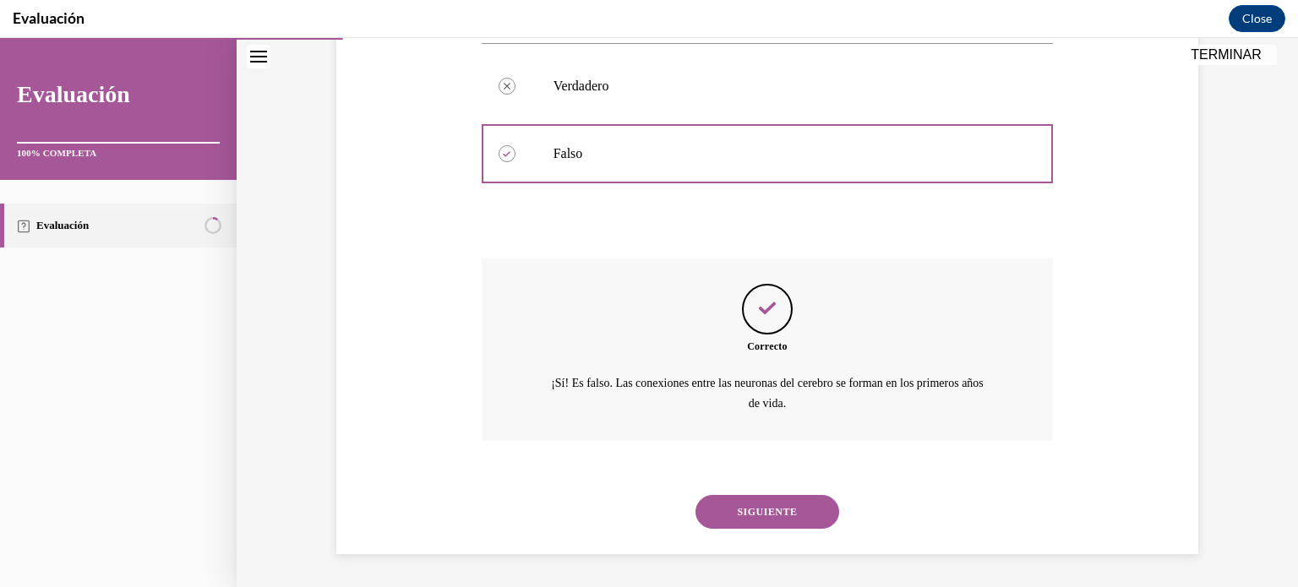
click at [791, 520] on button "SIGUIENTE" at bounding box center [767, 512] width 144 height 34
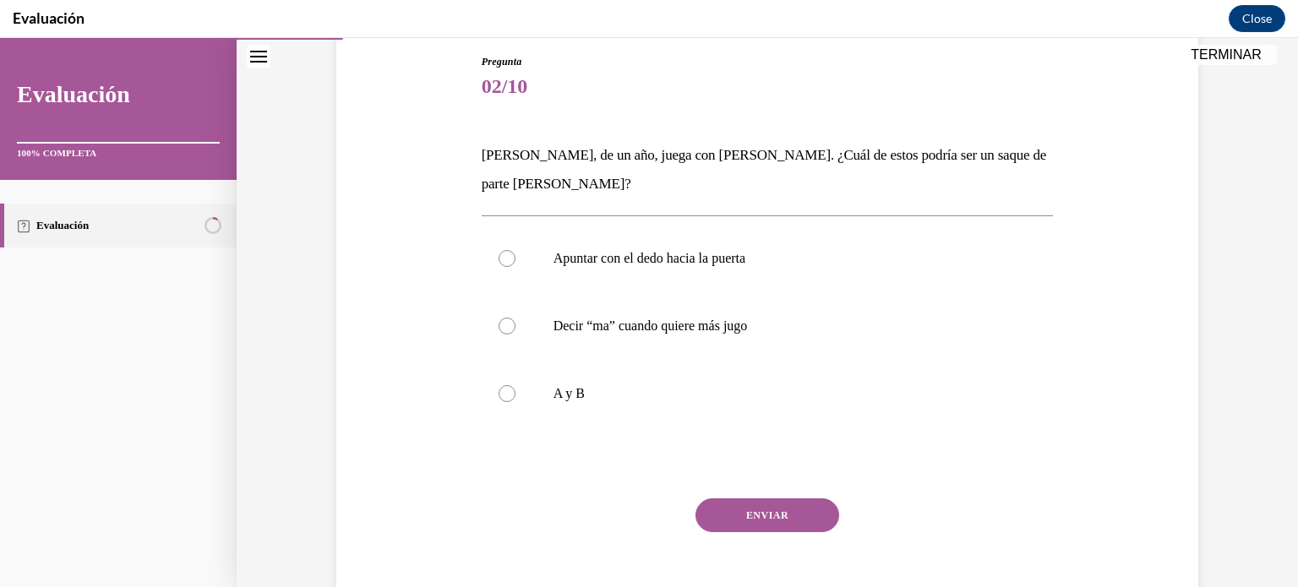
scroll to position [182, 0]
click at [605, 393] on p "A y B" at bounding box center [782, 392] width 458 height 17
click at [515, 393] on input "A y B" at bounding box center [506, 392] width 17 height 17
radio input "true"
click at [770, 522] on button "ENVIAR" at bounding box center [767, 514] width 144 height 34
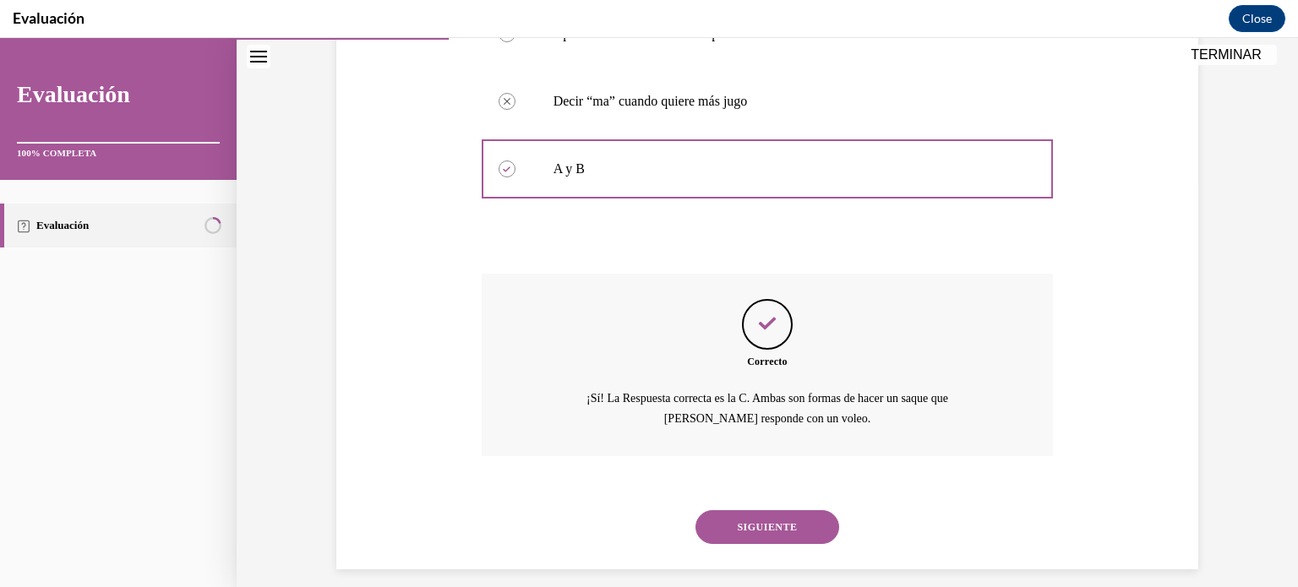
scroll to position [421, 0]
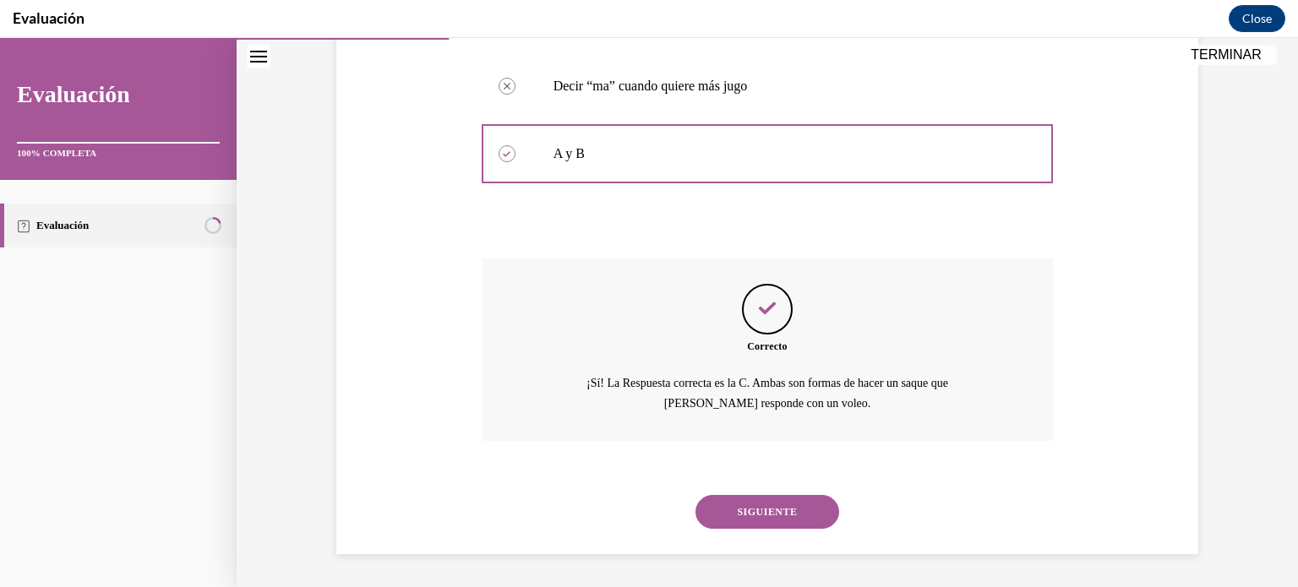
click at [783, 509] on button "SIGUIENTE" at bounding box center [767, 512] width 144 height 34
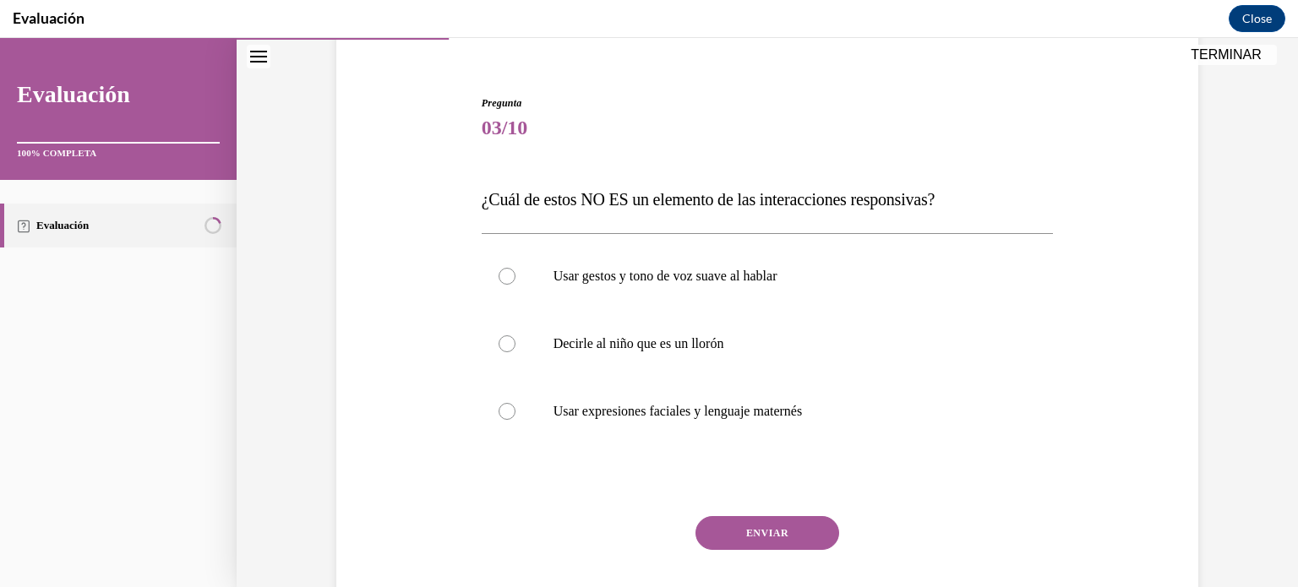
scroll to position [142, 0]
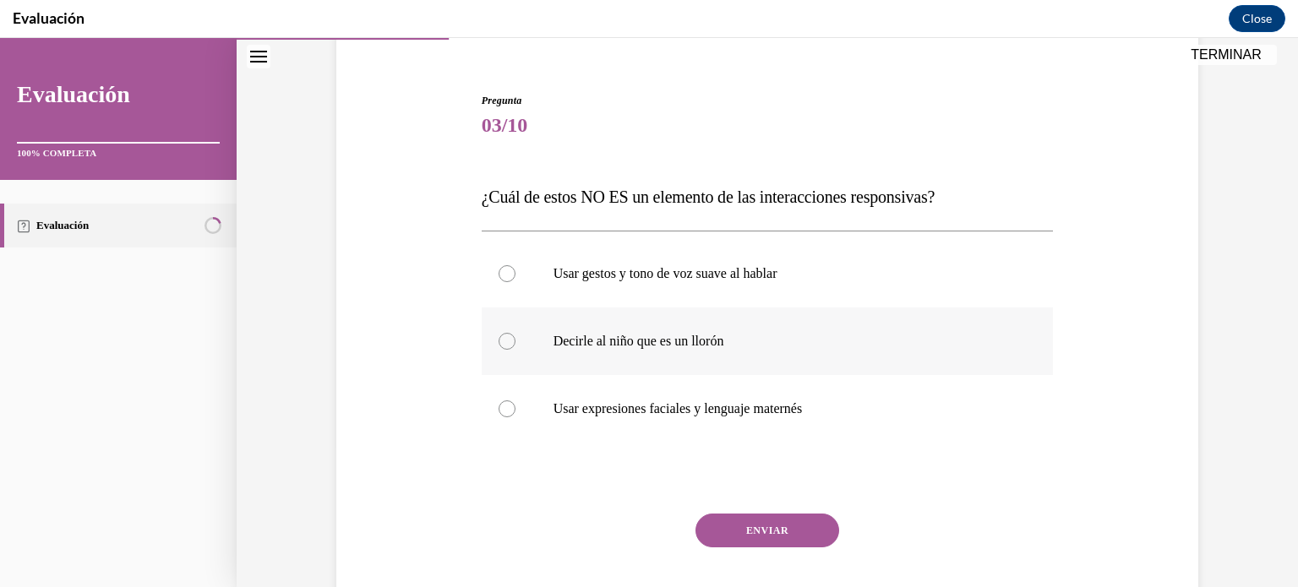
click at [818, 355] on label "Decirle al niño que es un llorón" at bounding box center [768, 341] width 572 height 68
click at [515, 350] on input "Decirle al niño que es un llorón" at bounding box center [506, 341] width 17 height 17
radio input "true"
click at [770, 531] on button "ENVIAR" at bounding box center [767, 531] width 144 height 34
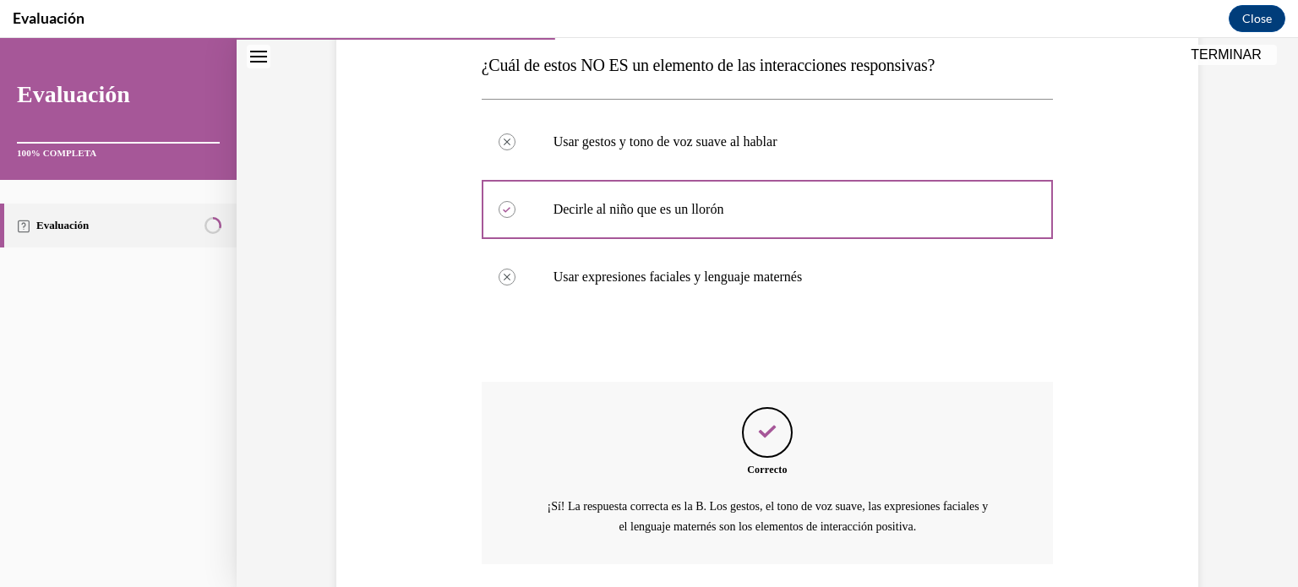
scroll to position [397, 0]
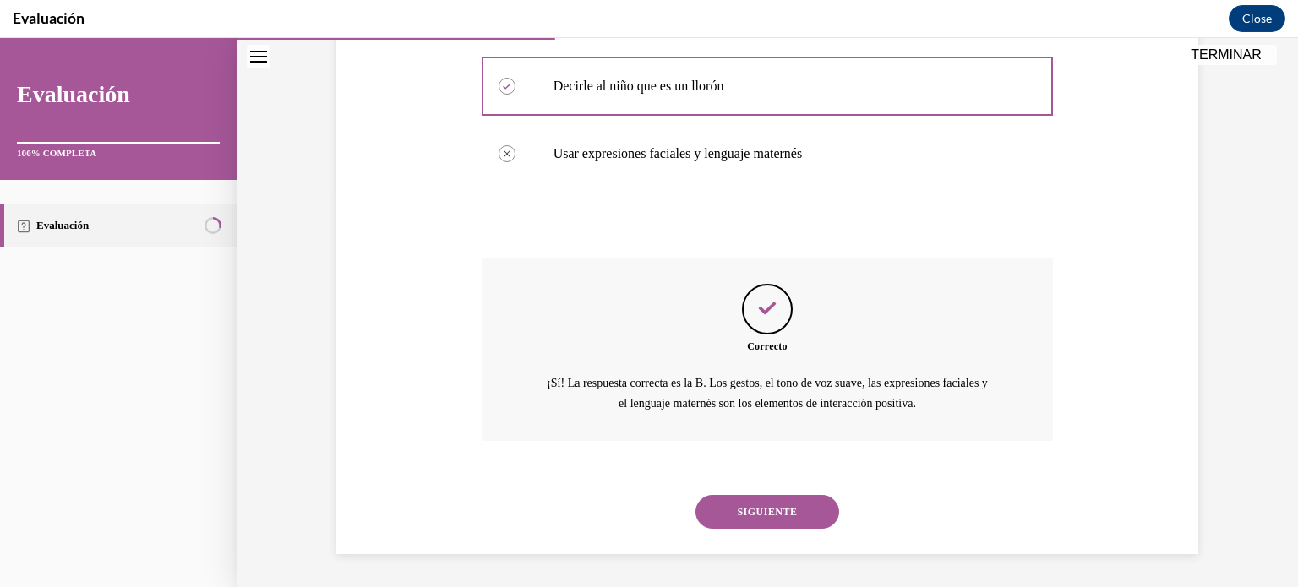
click at [812, 520] on button "SIGUIENTE" at bounding box center [767, 512] width 144 height 34
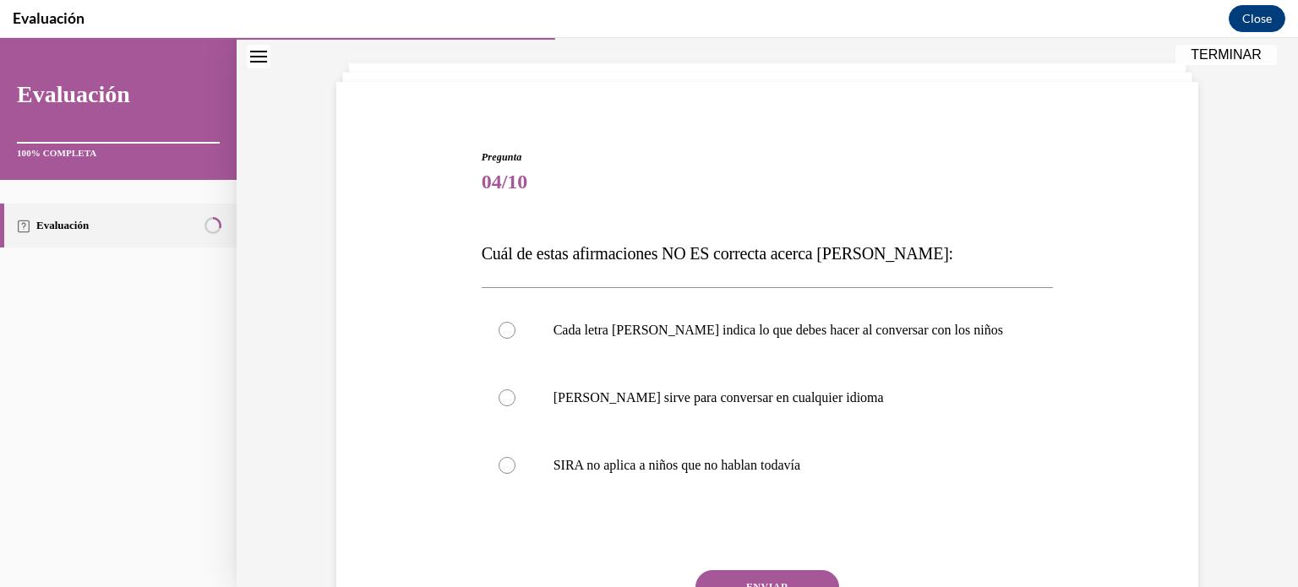
scroll to position [92, 0]
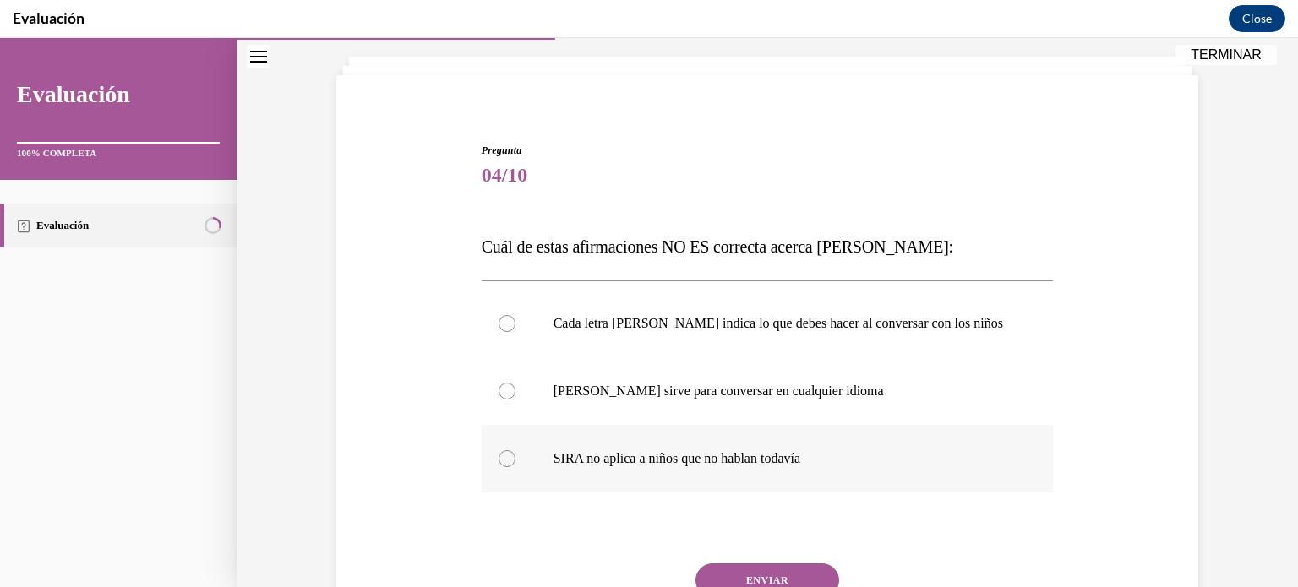
click at [786, 465] on p "SIRA no aplica a niños que no hablan todavía" at bounding box center [782, 458] width 458 height 17
click at [515, 465] on input "SIRA no aplica a niños que no hablan todavía" at bounding box center [506, 458] width 17 height 17
radio input "true"
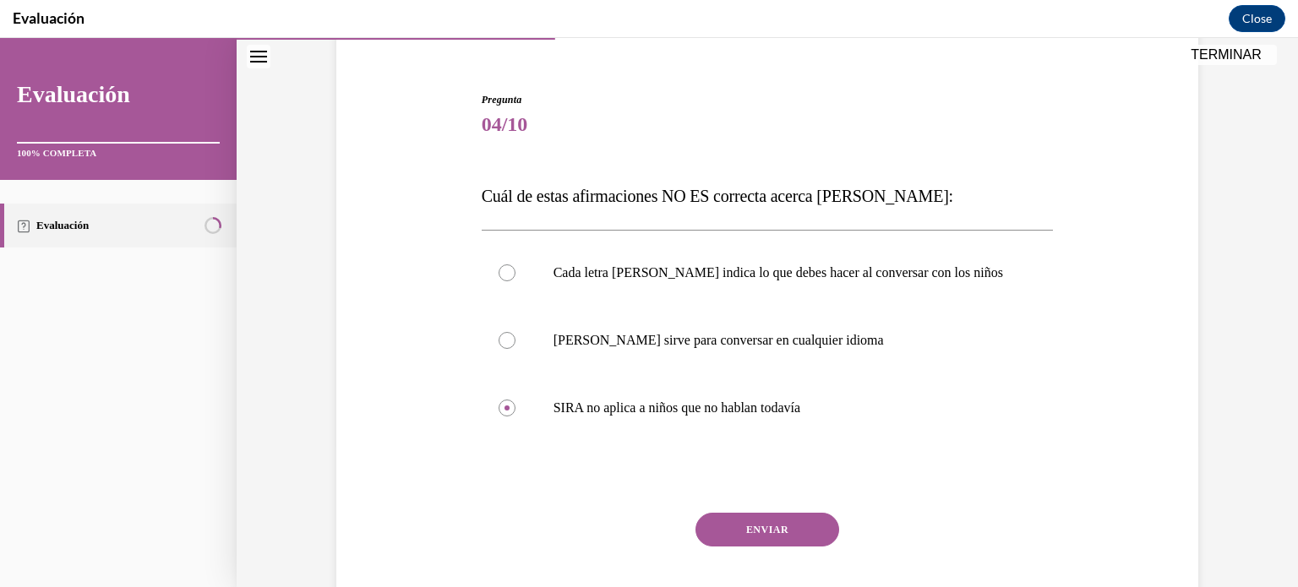
click at [776, 537] on button "ENVIAR" at bounding box center [767, 530] width 144 height 34
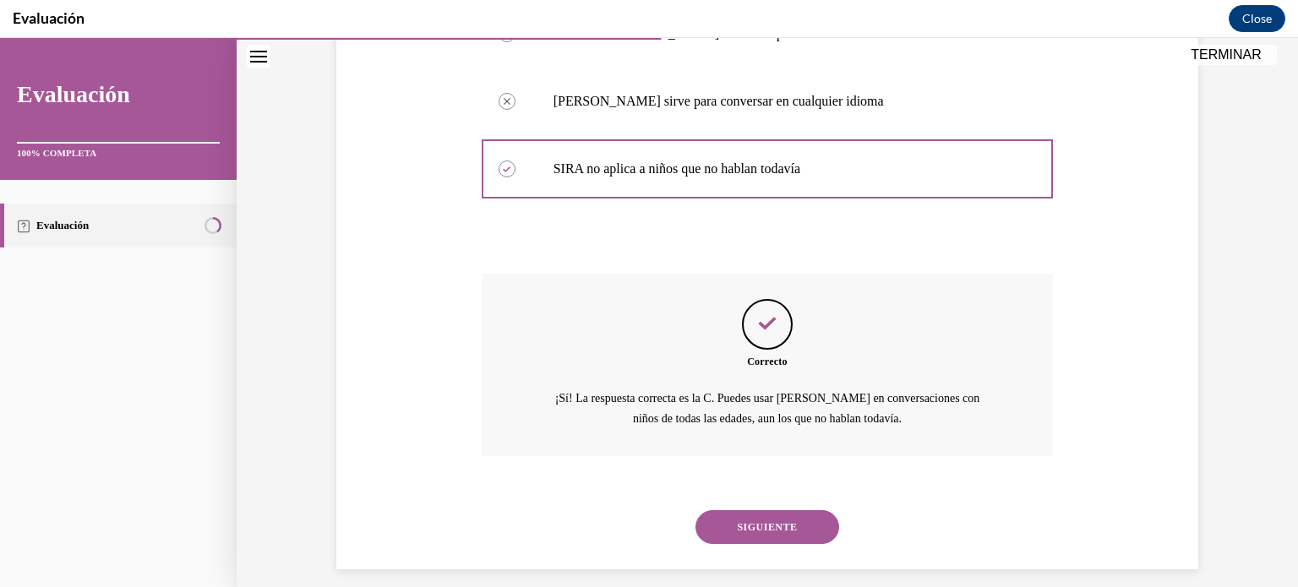
scroll to position [397, 0]
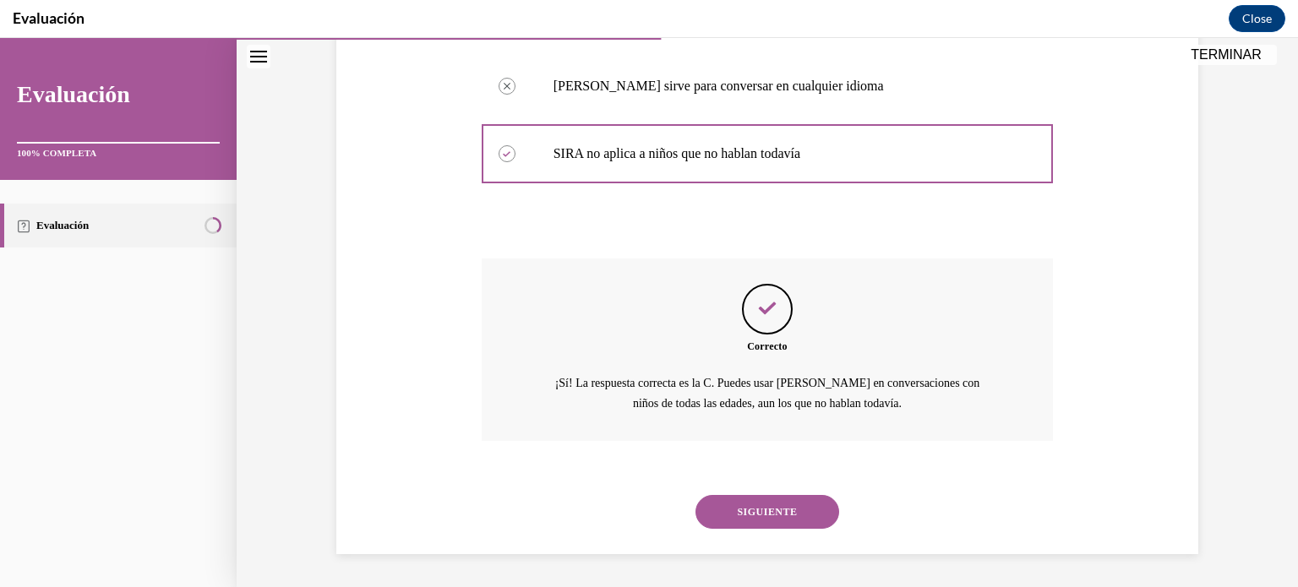
click at [799, 510] on button "SIGUIENTE" at bounding box center [767, 512] width 144 height 34
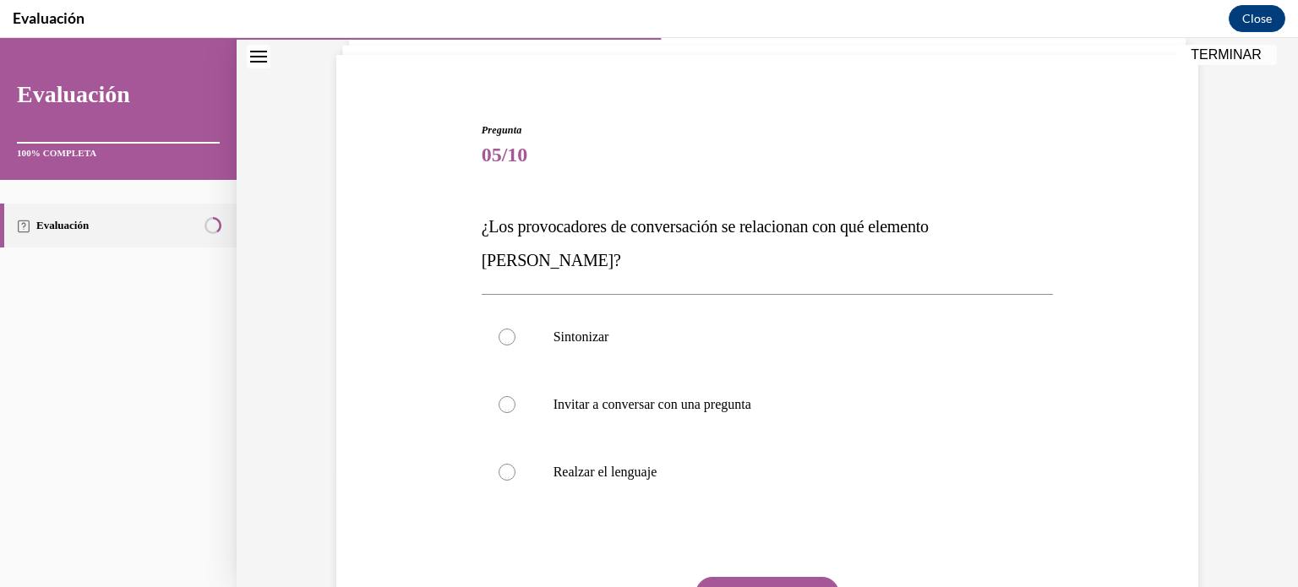
scroll to position [113, 0]
click at [698, 313] on label "Sintonizar" at bounding box center [768, 336] width 572 height 68
click at [515, 328] on input "Sintonizar" at bounding box center [506, 336] width 17 height 17
radio input "true"
click at [767, 576] on button "ENVIAR" at bounding box center [767, 593] width 144 height 34
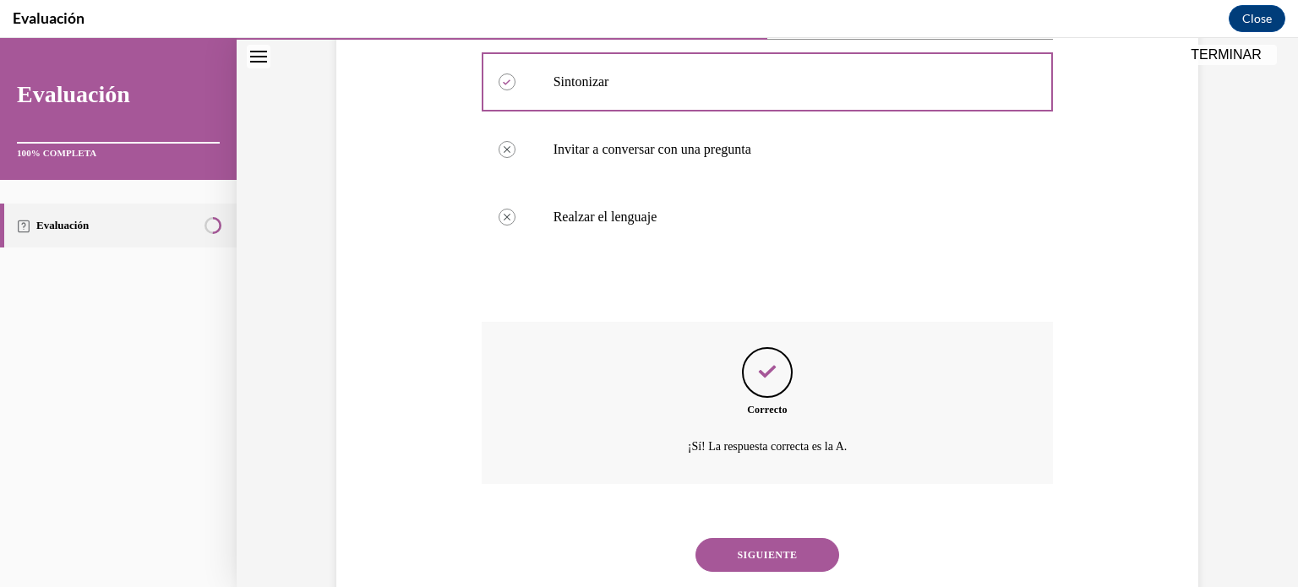
scroll to position [377, 0]
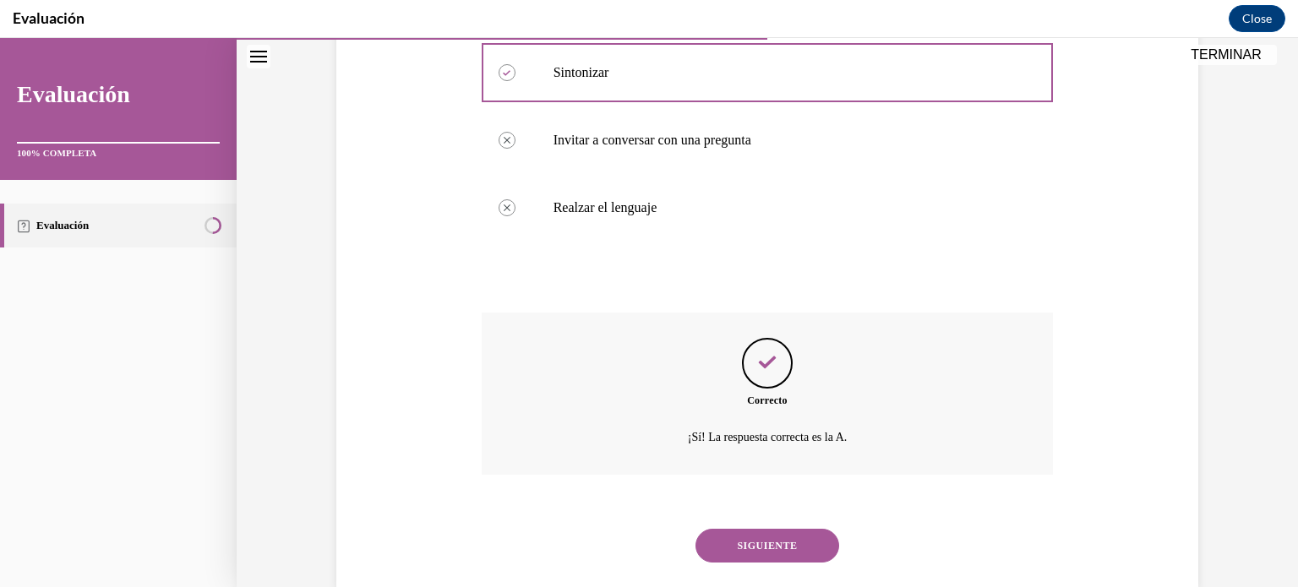
click at [767, 529] on button "SIGUIENTE" at bounding box center [767, 546] width 144 height 34
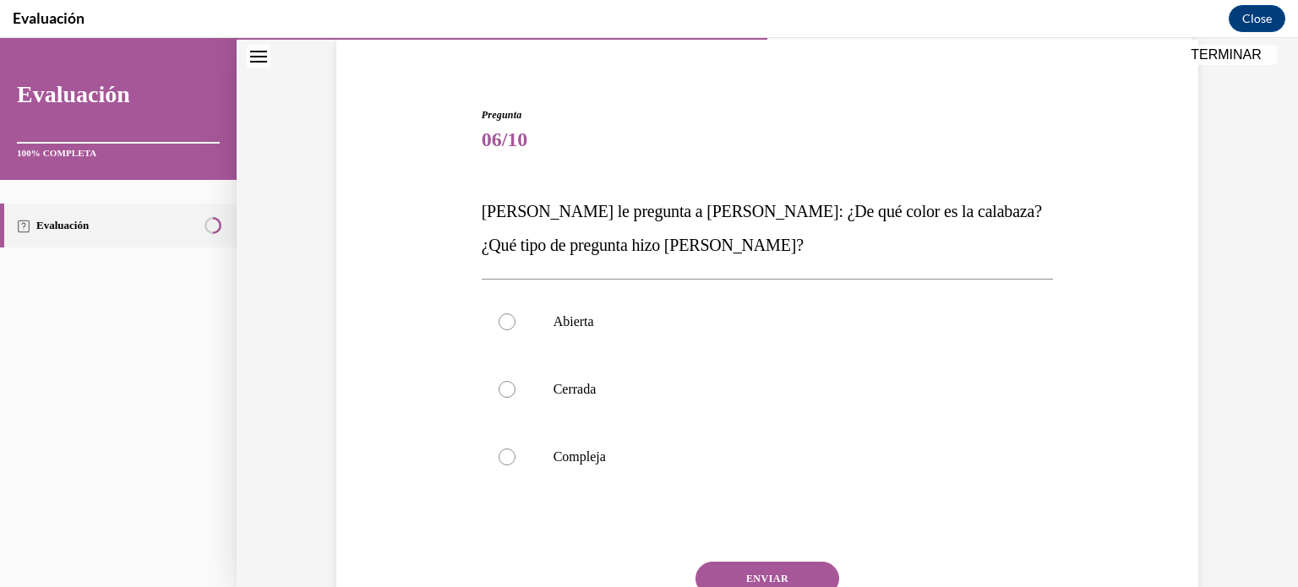
scroll to position [159, 0]
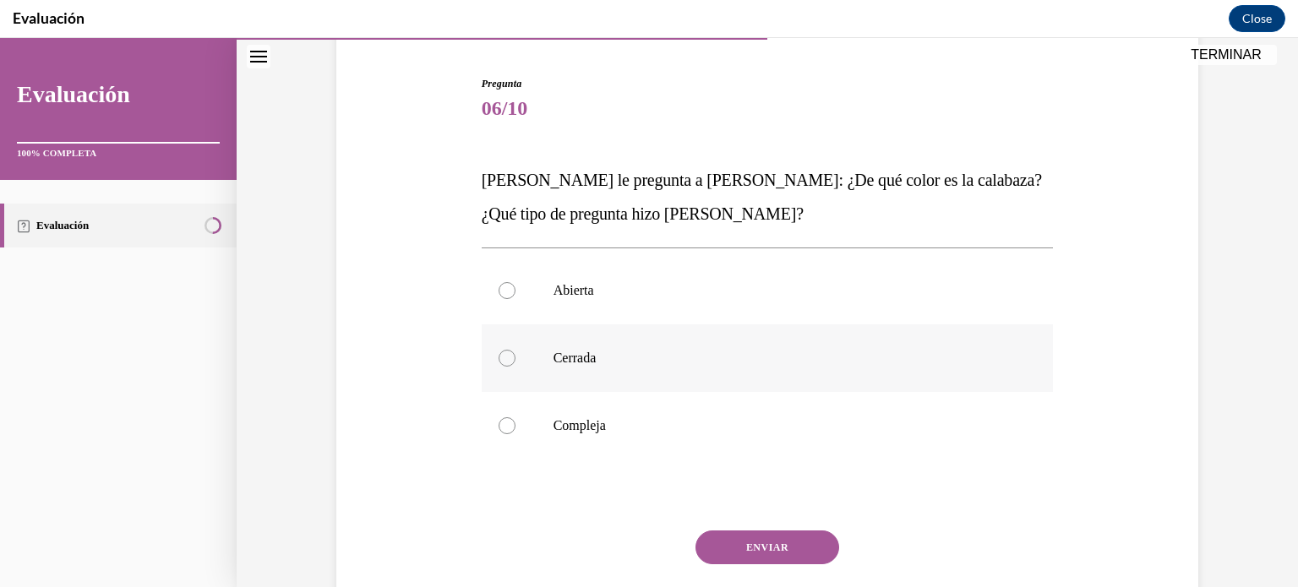
click at [535, 366] on label "Cerrada" at bounding box center [768, 358] width 572 height 68
click at [515, 366] on input "Cerrada" at bounding box center [506, 358] width 17 height 17
radio input "true"
click at [774, 547] on button "ENVIAR" at bounding box center [767, 548] width 144 height 34
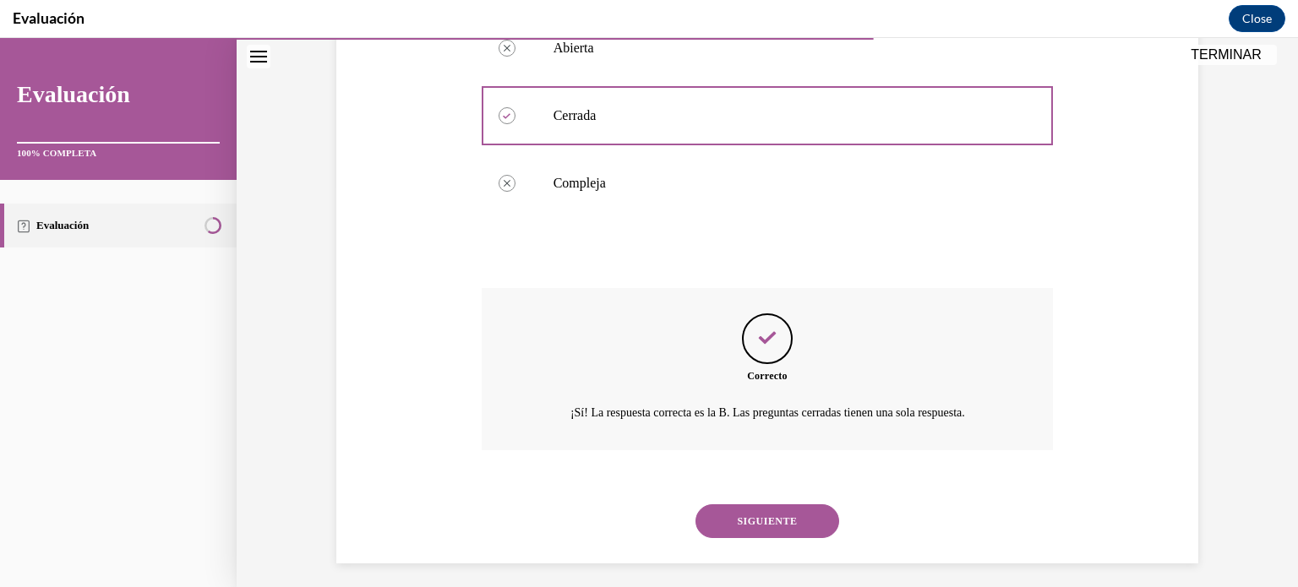
scroll to position [411, 0]
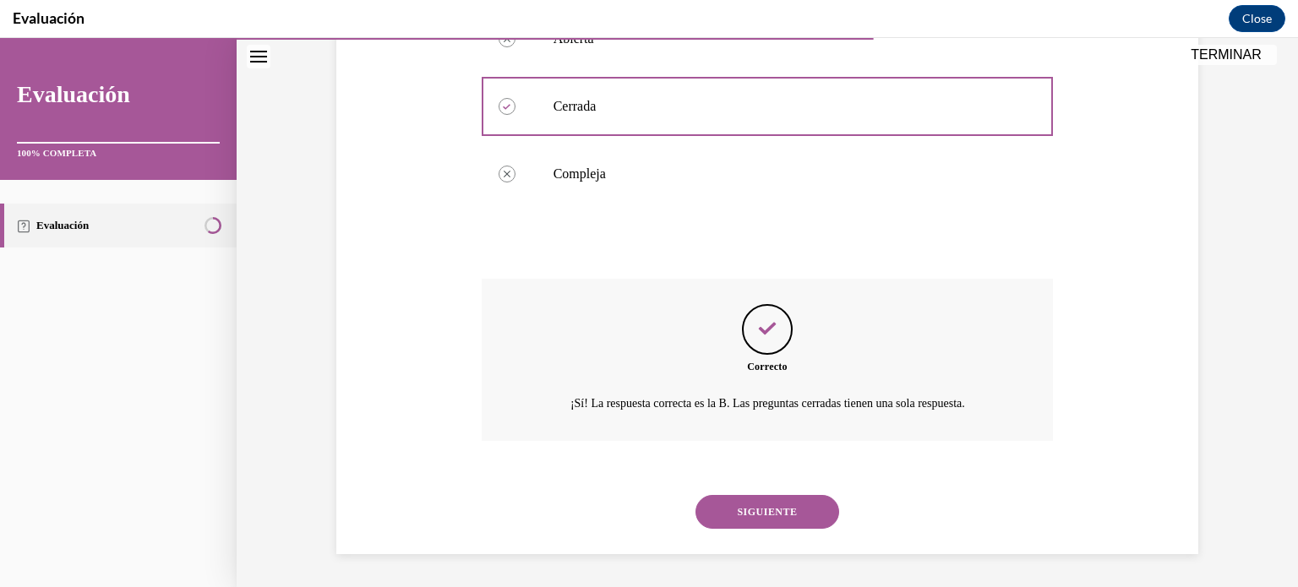
click at [794, 519] on button "SIGUIENTE" at bounding box center [767, 512] width 144 height 34
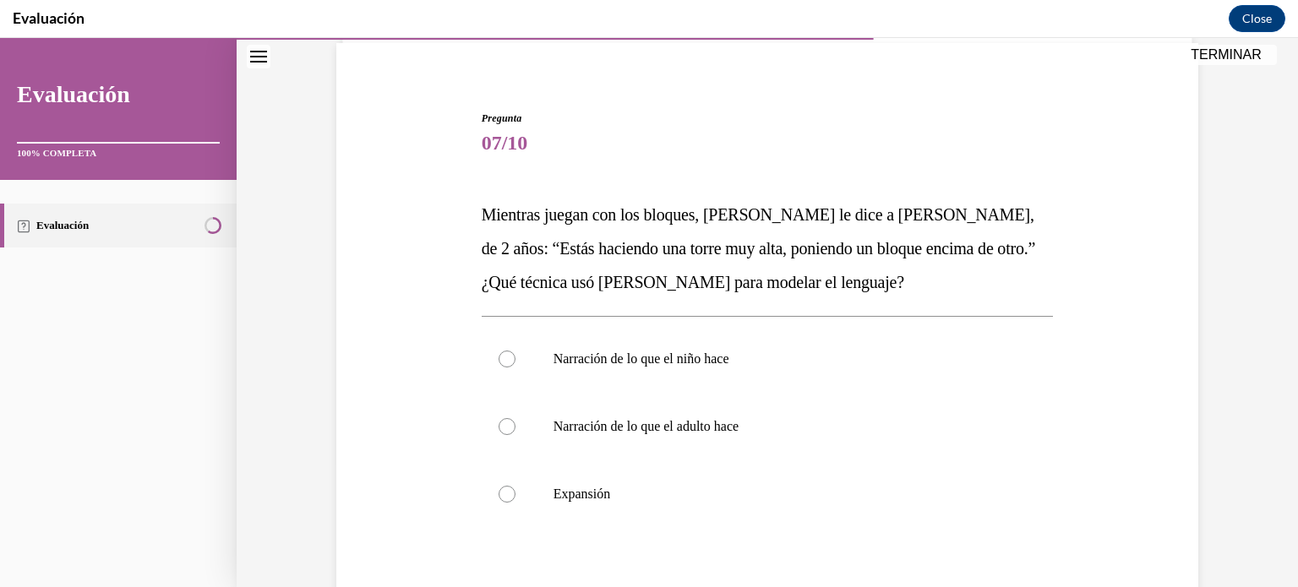
scroll to position [140, 0]
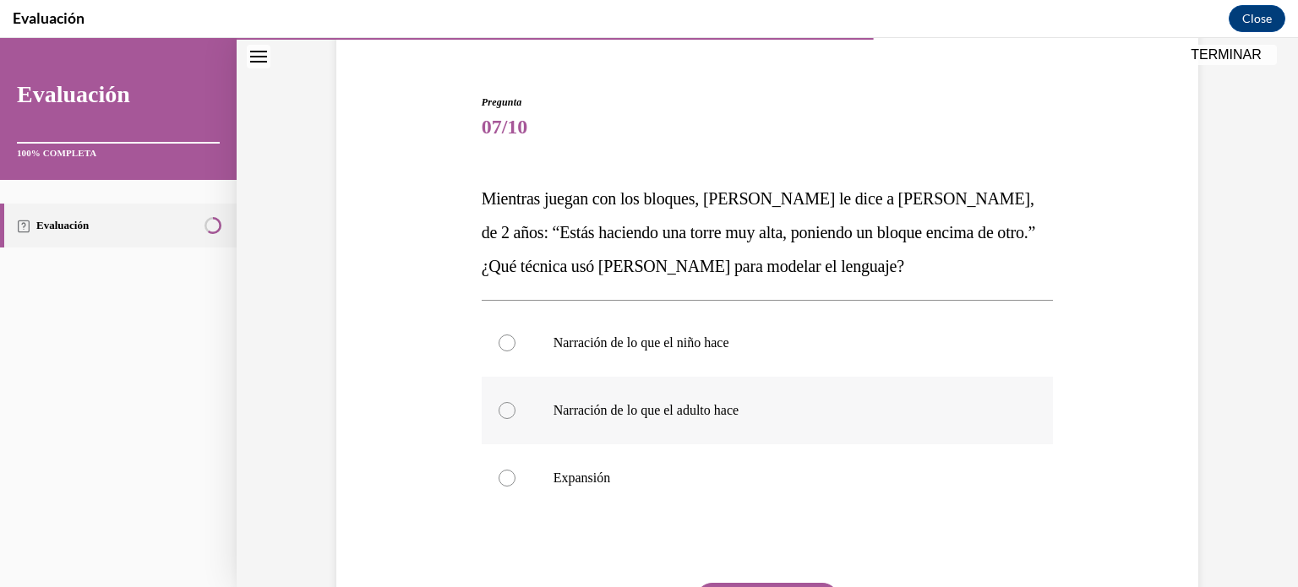
click at [794, 413] on p "Narración de lo que el adulto hace" at bounding box center [782, 410] width 458 height 17
click at [515, 413] on input "Narración de lo que el adulto hace" at bounding box center [506, 410] width 17 height 17
radio input "true"
click at [797, 346] on p "Narración de lo que el niño hace" at bounding box center [782, 343] width 458 height 17
click at [515, 346] on input "Narración de lo que el niño hace" at bounding box center [506, 343] width 17 height 17
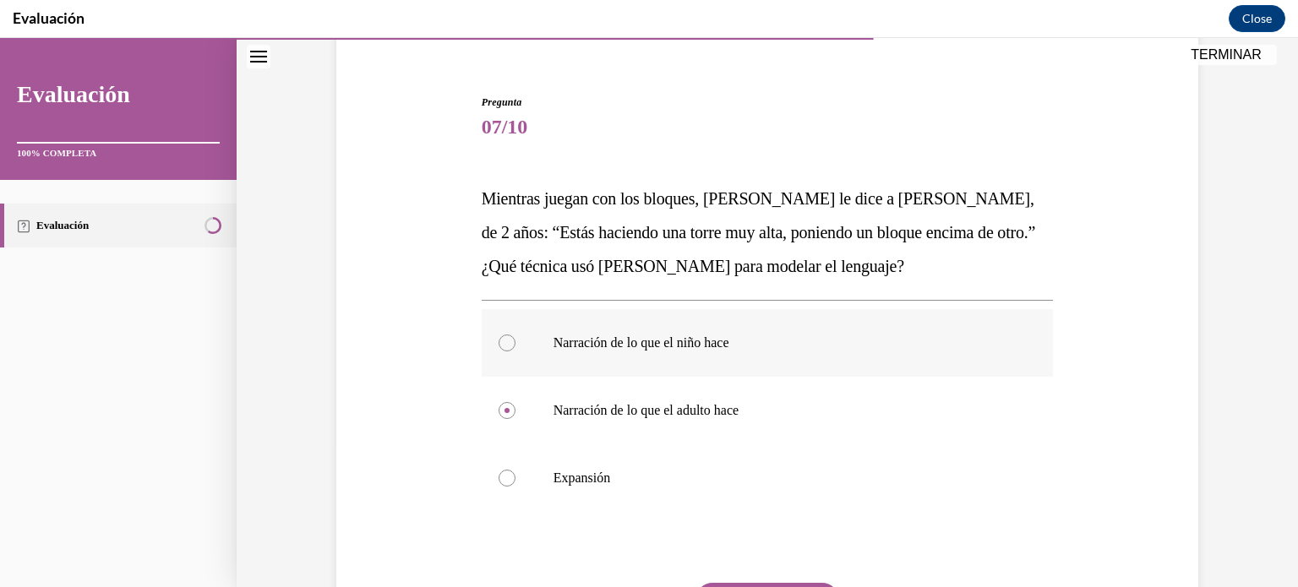
radio input "true"
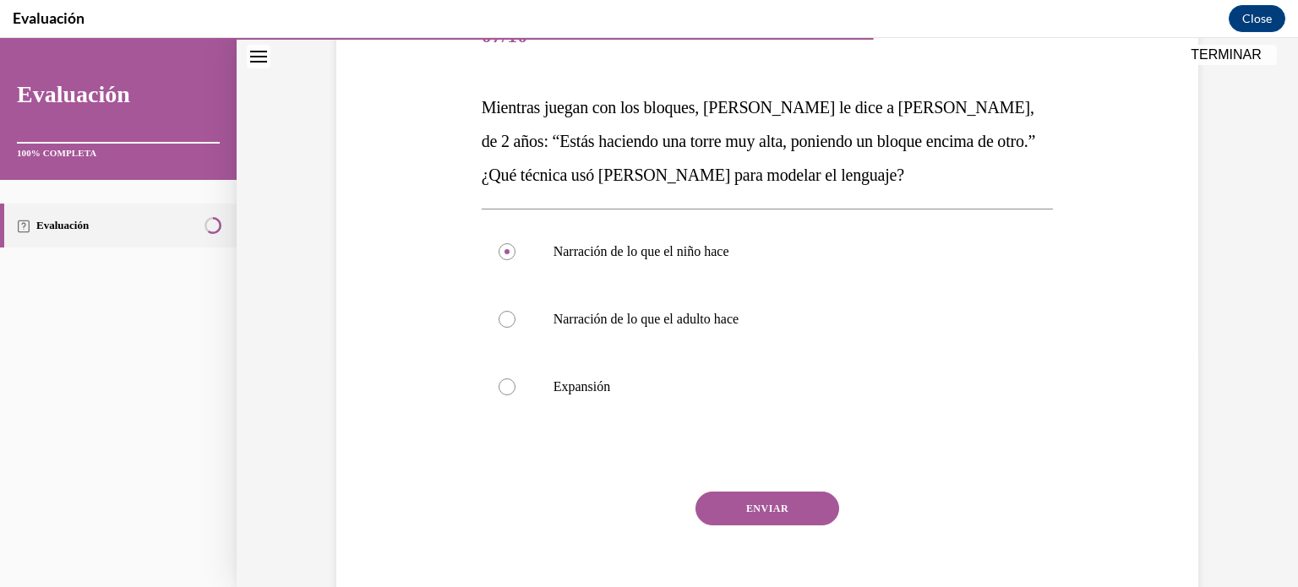
click at [780, 501] on button "ENVIAR" at bounding box center [767, 509] width 144 height 34
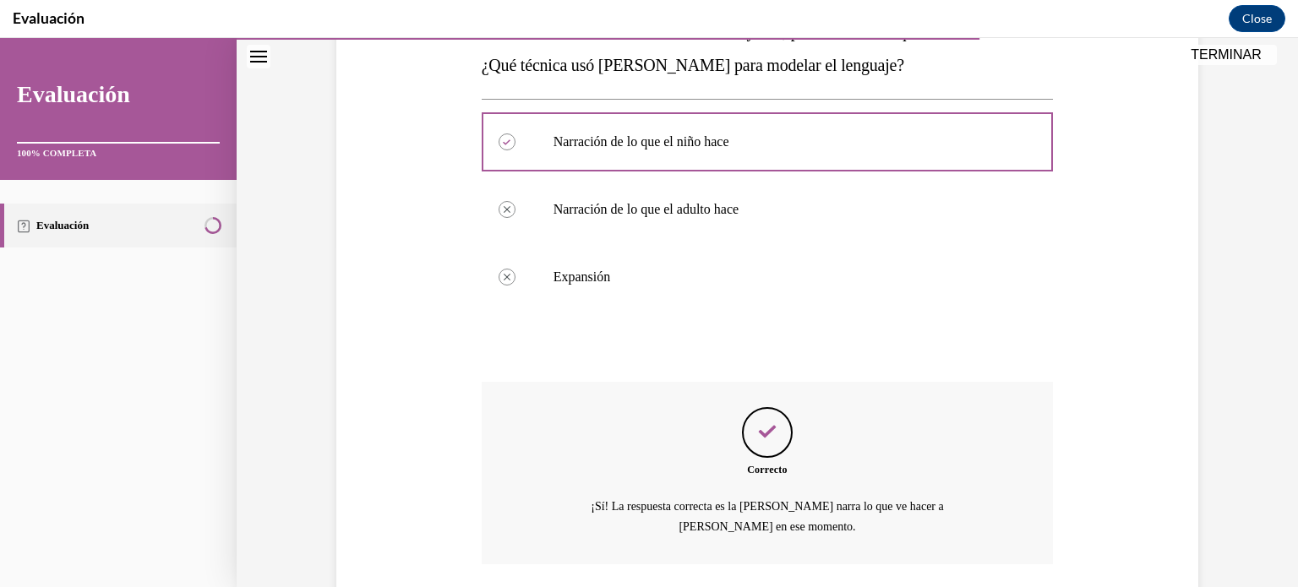
scroll to position [465, 0]
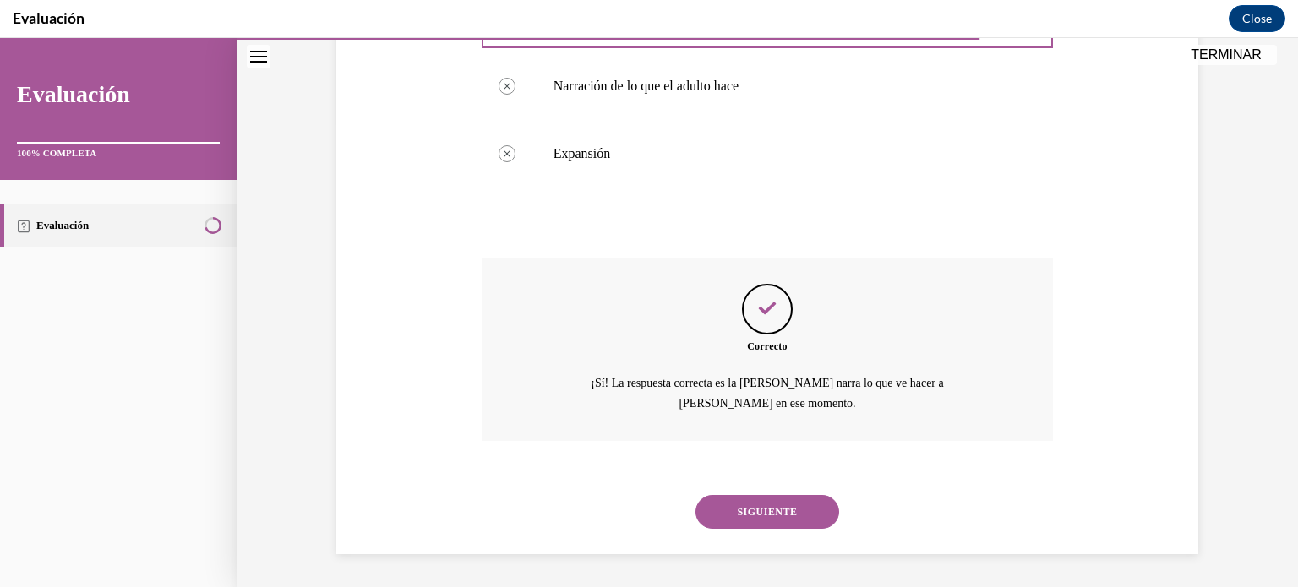
click at [821, 510] on button "SIGUIENTE" at bounding box center [767, 512] width 144 height 34
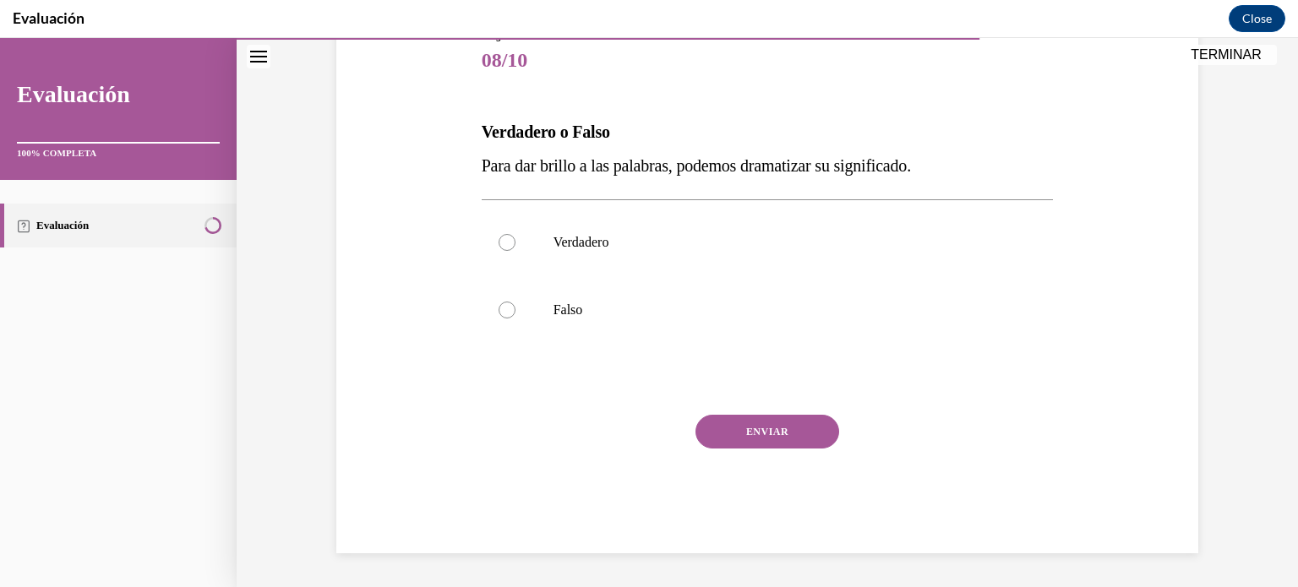
scroll to position [187, 0]
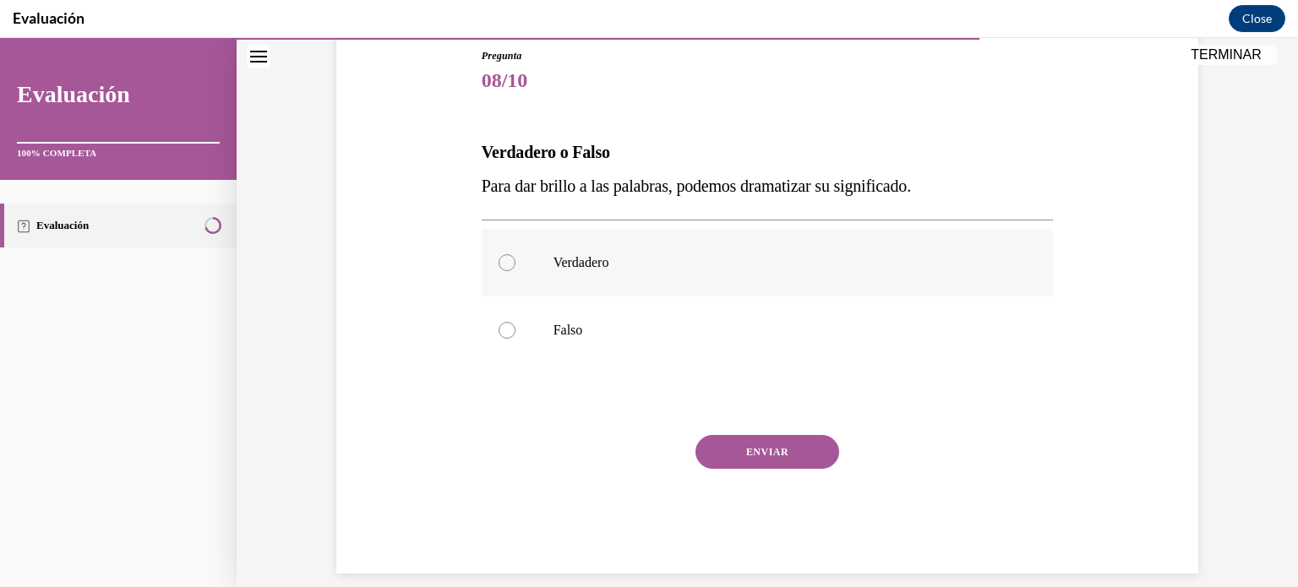
click at [825, 243] on label "Verdadero" at bounding box center [768, 263] width 572 height 68
click at [515, 254] on input "Verdadero" at bounding box center [506, 262] width 17 height 17
radio input "true"
click at [768, 451] on button "ENVIAR" at bounding box center [767, 452] width 144 height 34
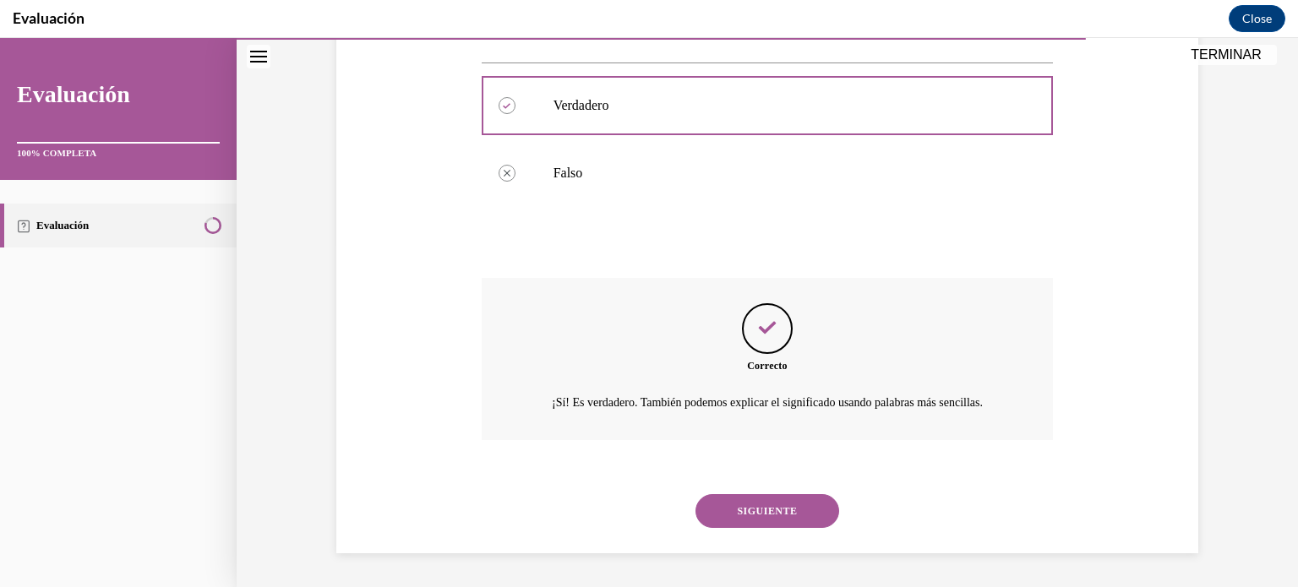
scroll to position [363, 0]
click at [811, 513] on button "SIGUIENTE" at bounding box center [767, 511] width 144 height 34
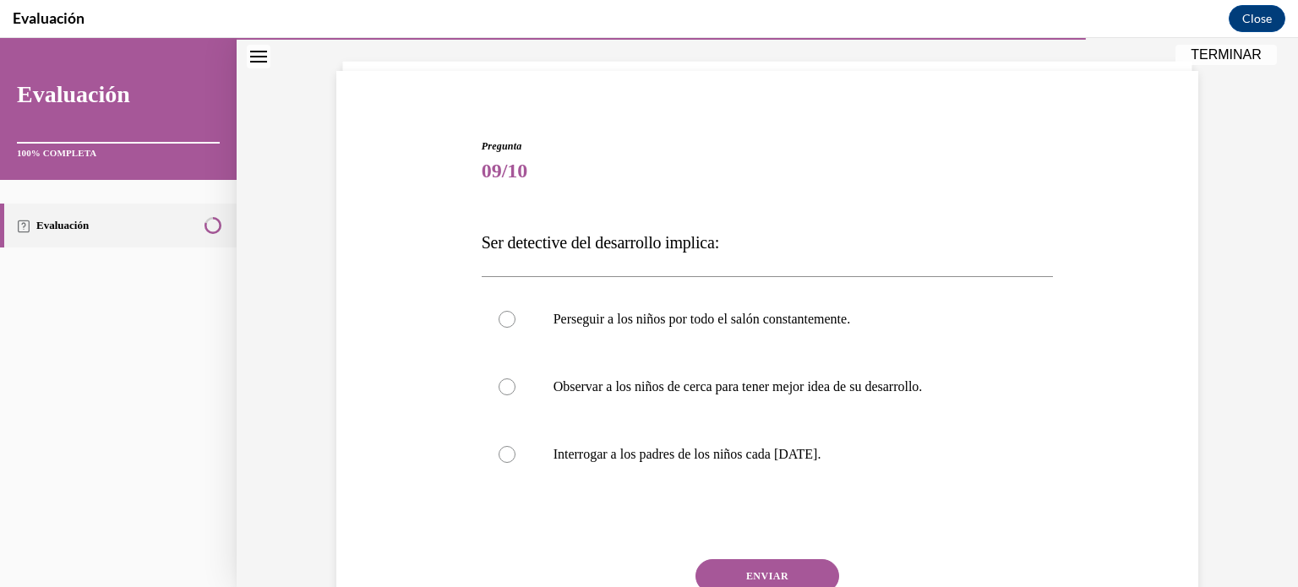
scroll to position [100, 0]
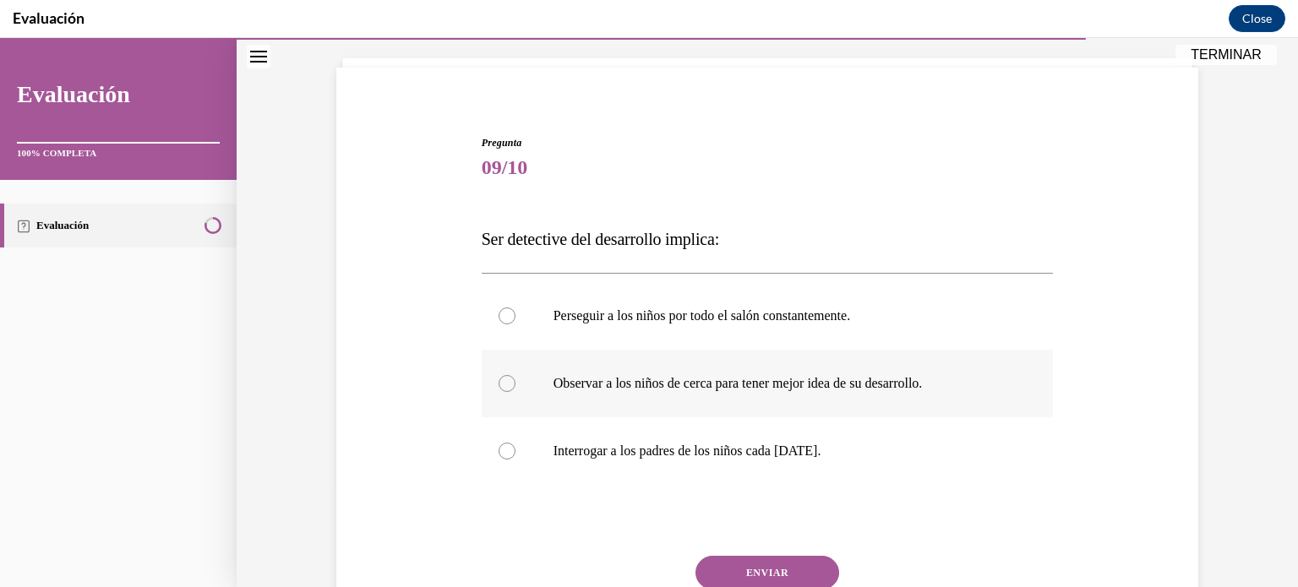
click at [716, 379] on p "Observar a los niños de cerca para tener mejor idea de su desarrollo." at bounding box center [782, 383] width 458 height 17
click at [515, 379] on input "Observar a los niños de cerca para tener mejor idea de su desarrollo." at bounding box center [506, 383] width 17 height 17
radio input "true"
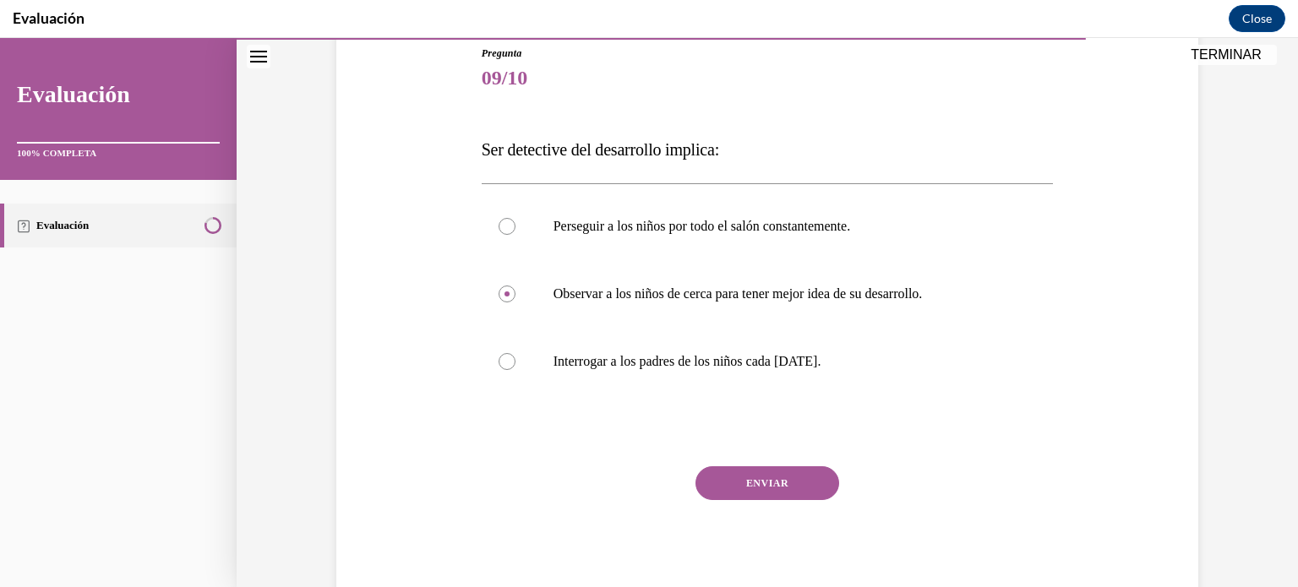
click at [787, 496] on button "ENVIAR" at bounding box center [767, 483] width 144 height 34
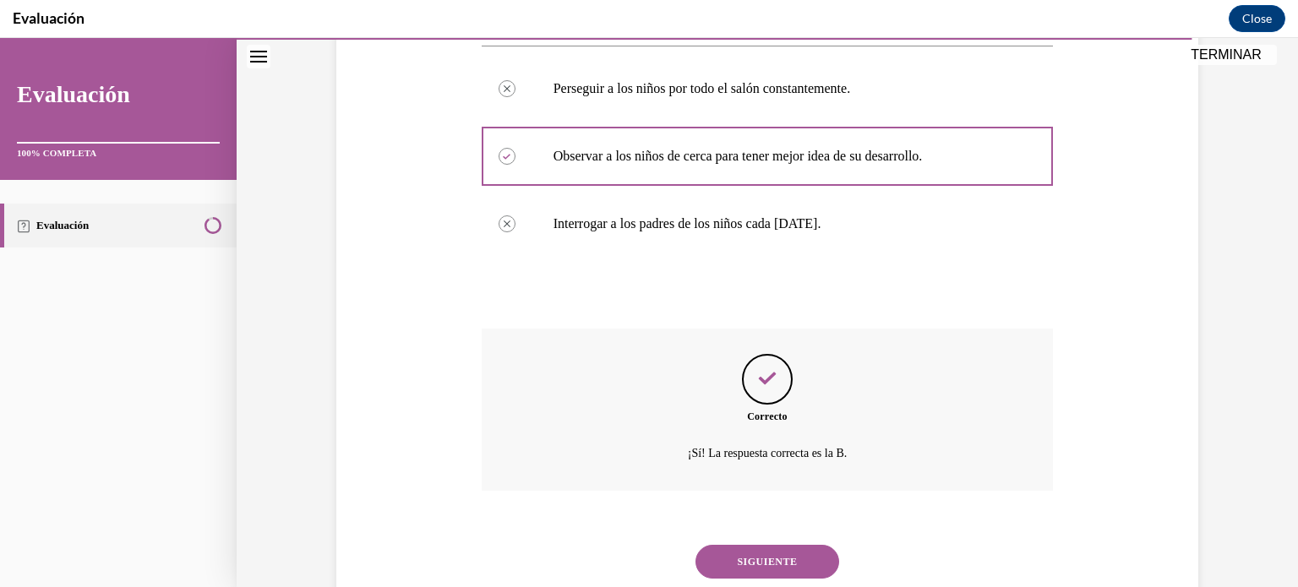
scroll to position [338, 0]
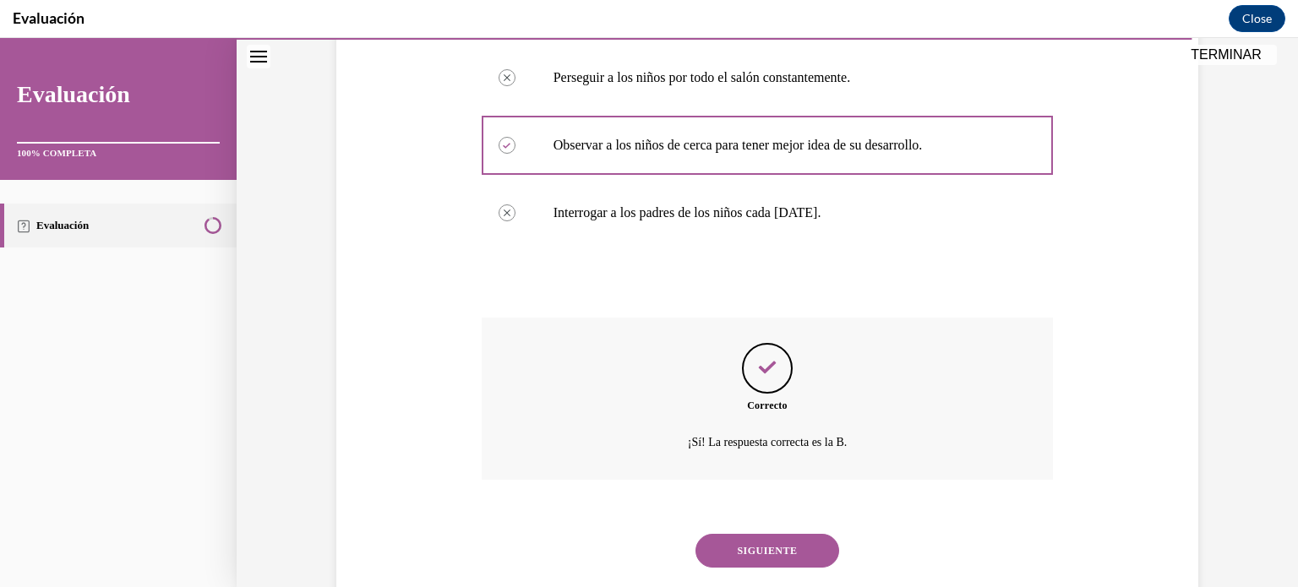
click at [786, 547] on button "SIGUIENTE" at bounding box center [767, 551] width 144 height 34
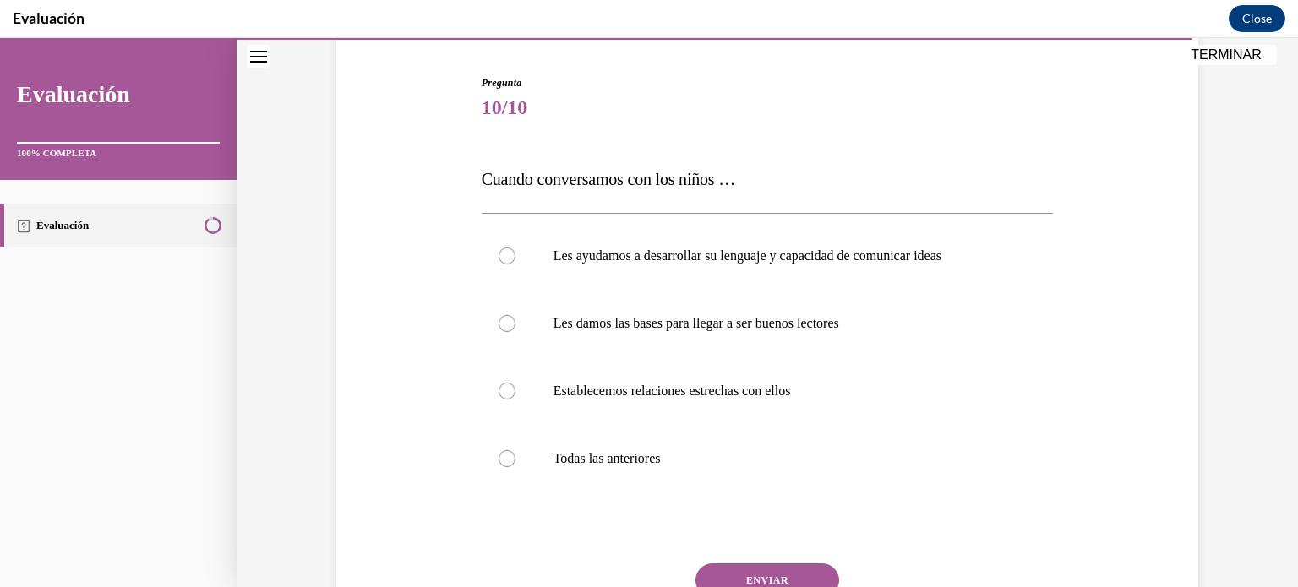
scroll to position [163, 0]
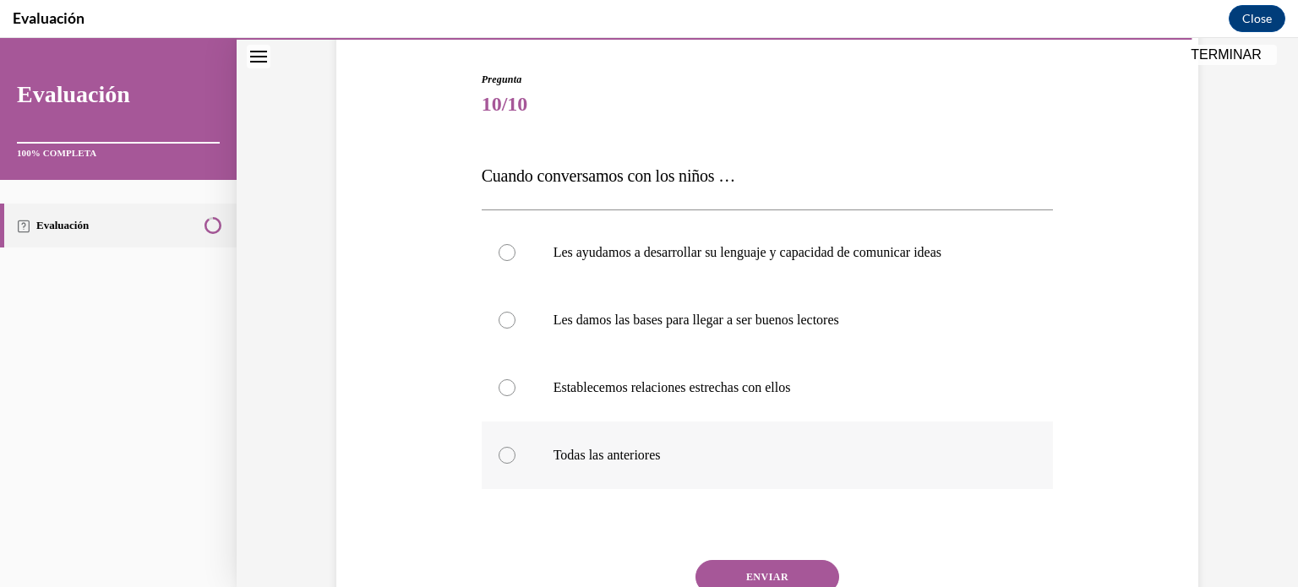
click at [619, 422] on label "Todas las anteriores" at bounding box center [768, 456] width 572 height 68
click at [515, 447] on input "Todas las anteriores" at bounding box center [506, 455] width 17 height 17
radio input "true"
click at [786, 568] on button "ENVIAR" at bounding box center [767, 577] width 144 height 34
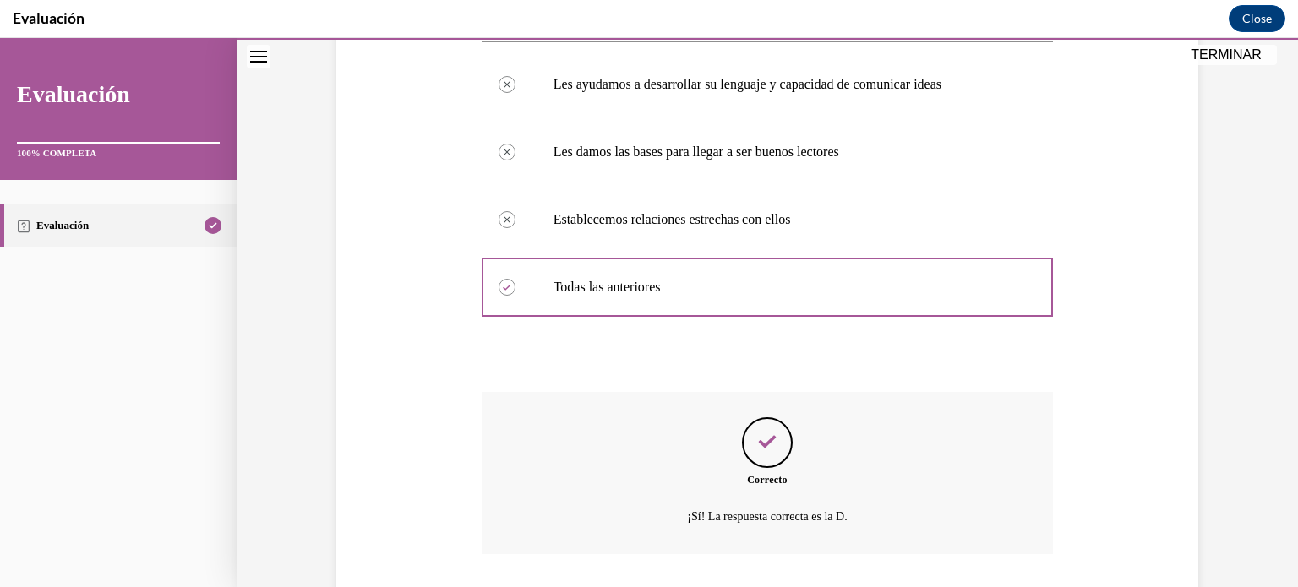
scroll to position [444, 0]
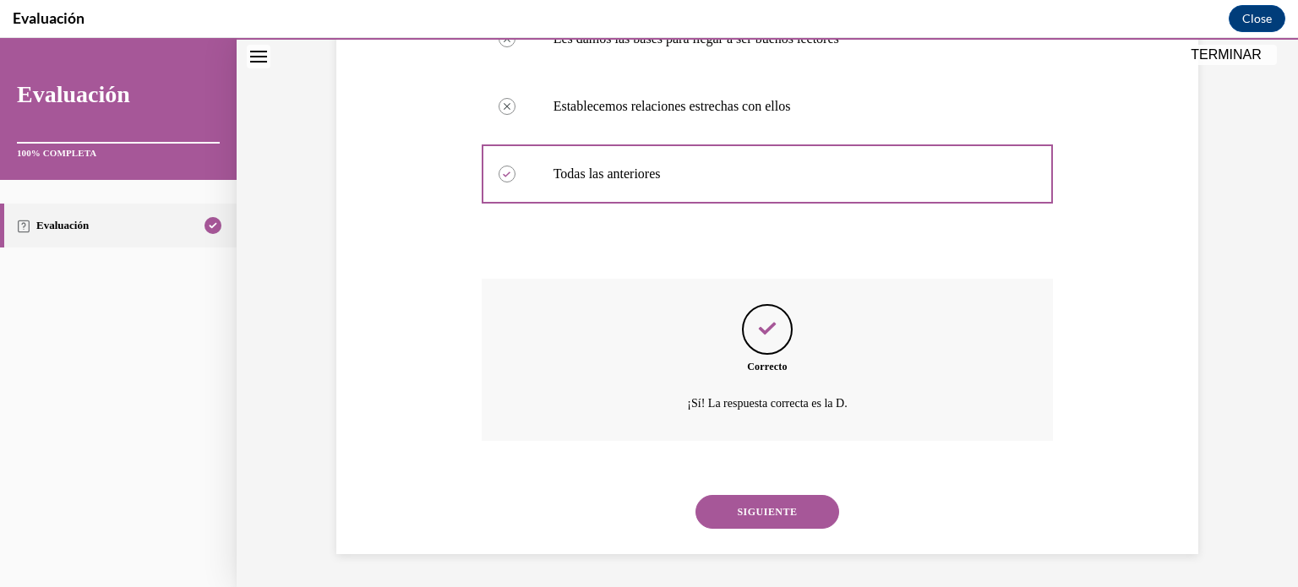
click at [812, 504] on button "SIGUIENTE" at bounding box center [767, 512] width 144 height 34
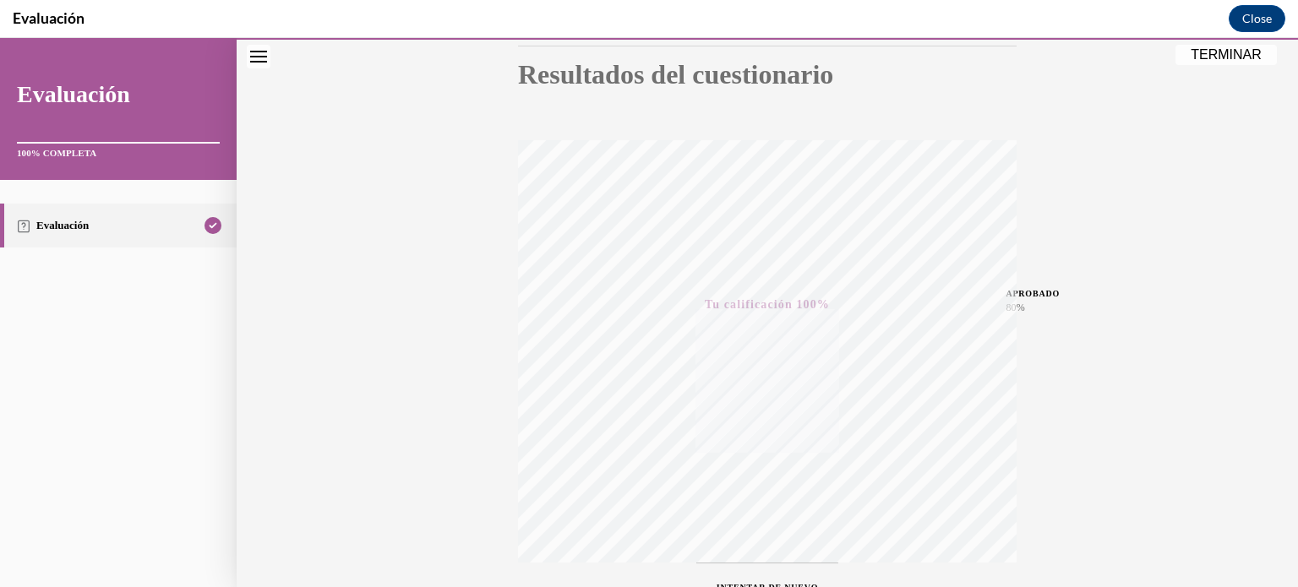
scroll to position [188, 0]
click at [1242, 54] on button "TERMINAR" at bounding box center [1225, 55] width 101 height 20
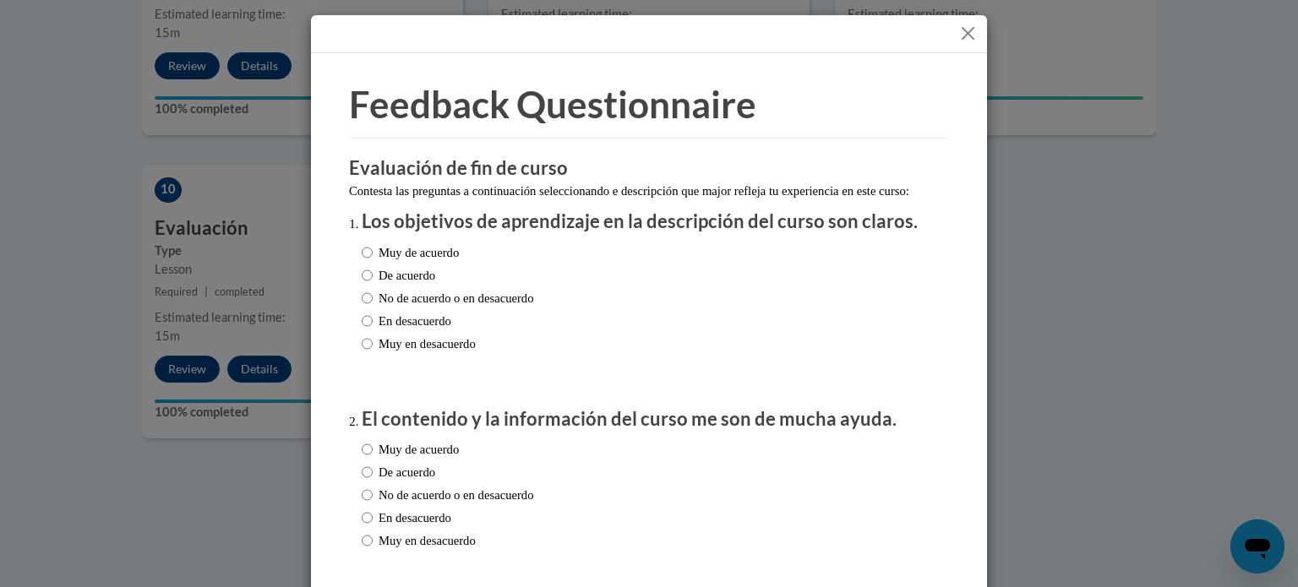
click at [407, 262] on label "Muy de acuerdo" at bounding box center [410, 252] width 97 height 19
click at [373, 262] on input "Muy de acuerdo" at bounding box center [367, 252] width 11 height 19
radio input "true"
click at [418, 459] on label "Muy de acuerdo" at bounding box center [410, 449] width 97 height 19
click at [373, 459] on input "Muy de acuerdo" at bounding box center [367, 449] width 11 height 19
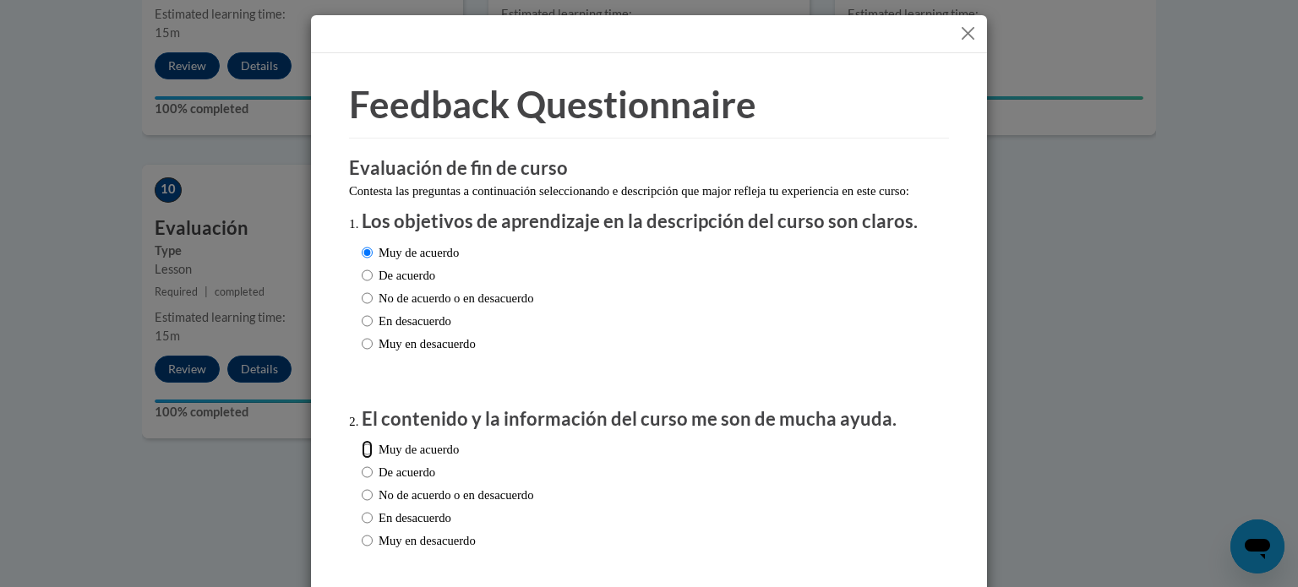
radio input "true"
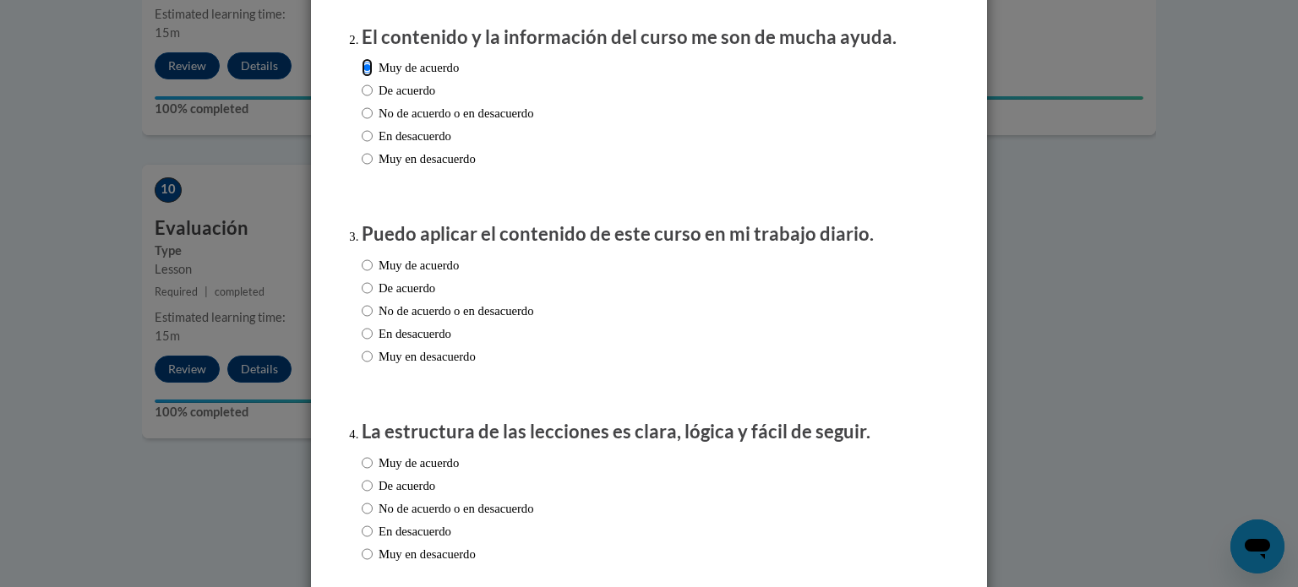
scroll to position [386, 0]
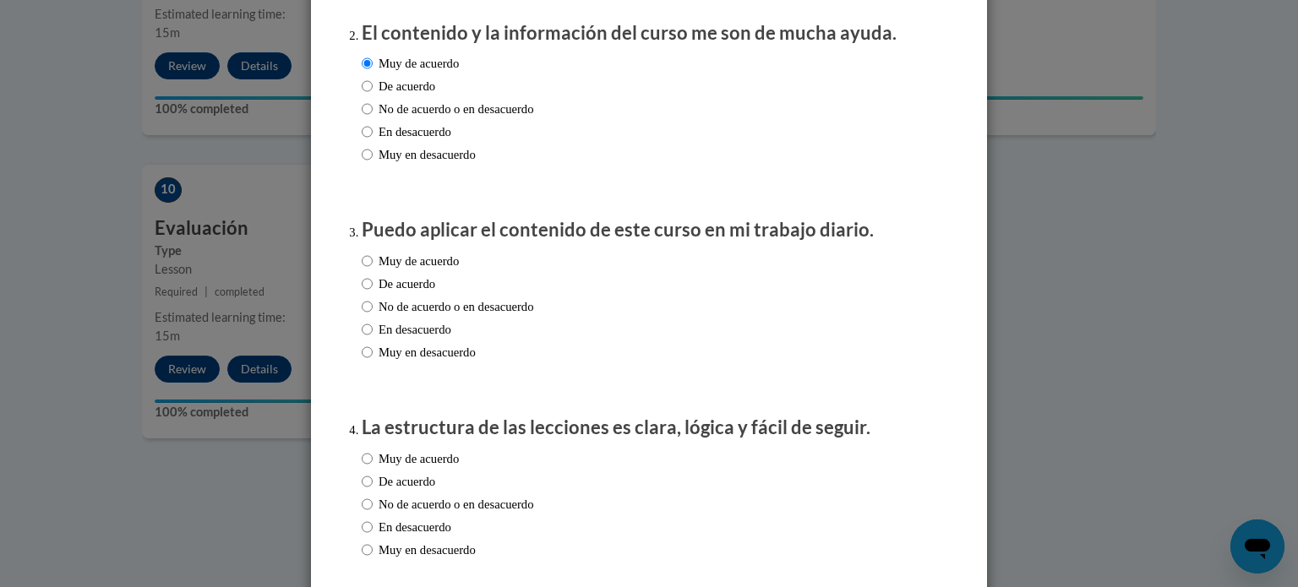
click at [422, 270] on label "Muy de acuerdo" at bounding box center [410, 261] width 97 height 19
click at [373, 270] on input "Muy de acuerdo" at bounding box center [367, 261] width 11 height 19
radio input "true"
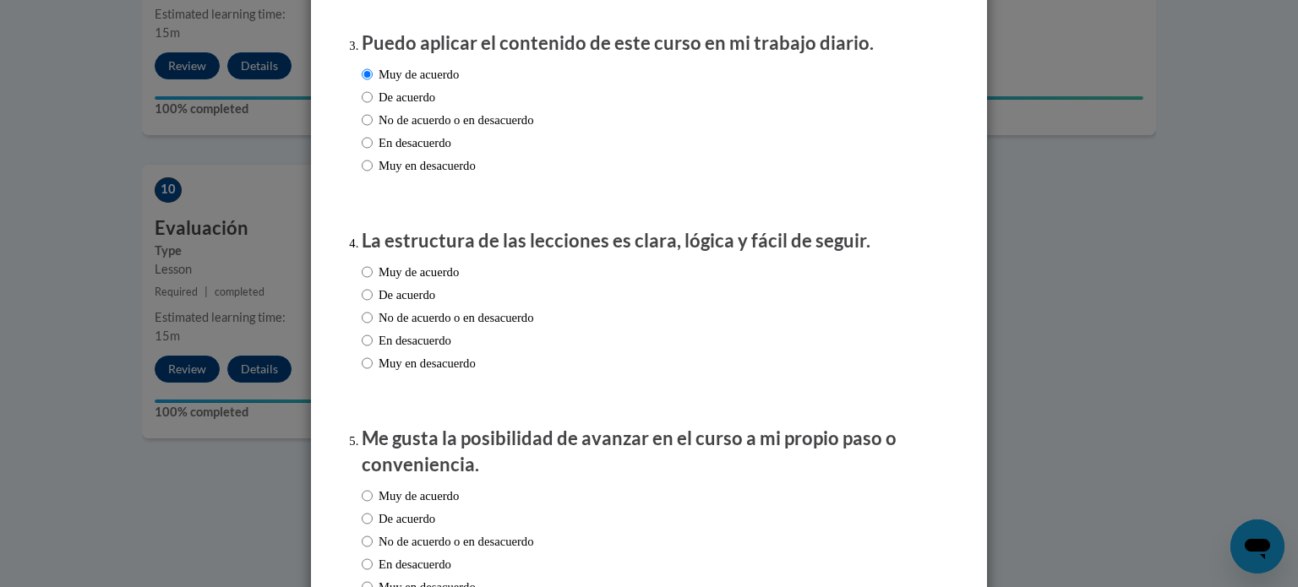
click at [442, 281] on label "Muy de acuerdo" at bounding box center [410, 272] width 97 height 19
click at [373, 281] on input "Muy de acuerdo" at bounding box center [367, 272] width 11 height 19
radio input "true"
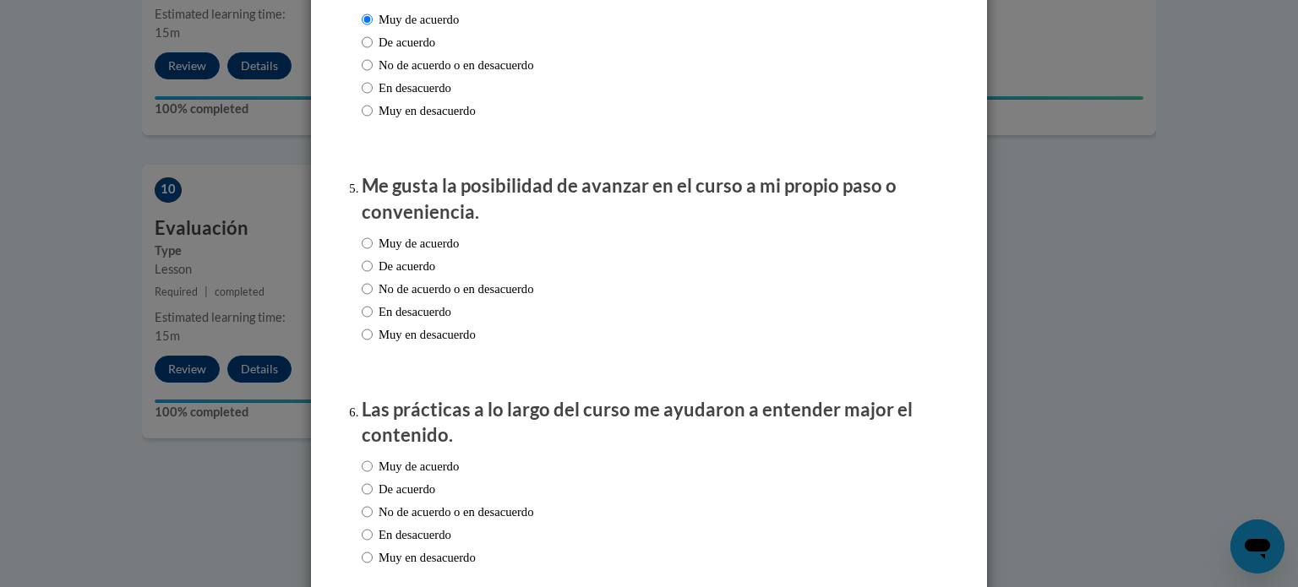
click at [442, 253] on label "Muy de acuerdo" at bounding box center [410, 243] width 97 height 19
click at [373, 253] on input "Muy de acuerdo" at bounding box center [367, 243] width 11 height 19
radio input "true"
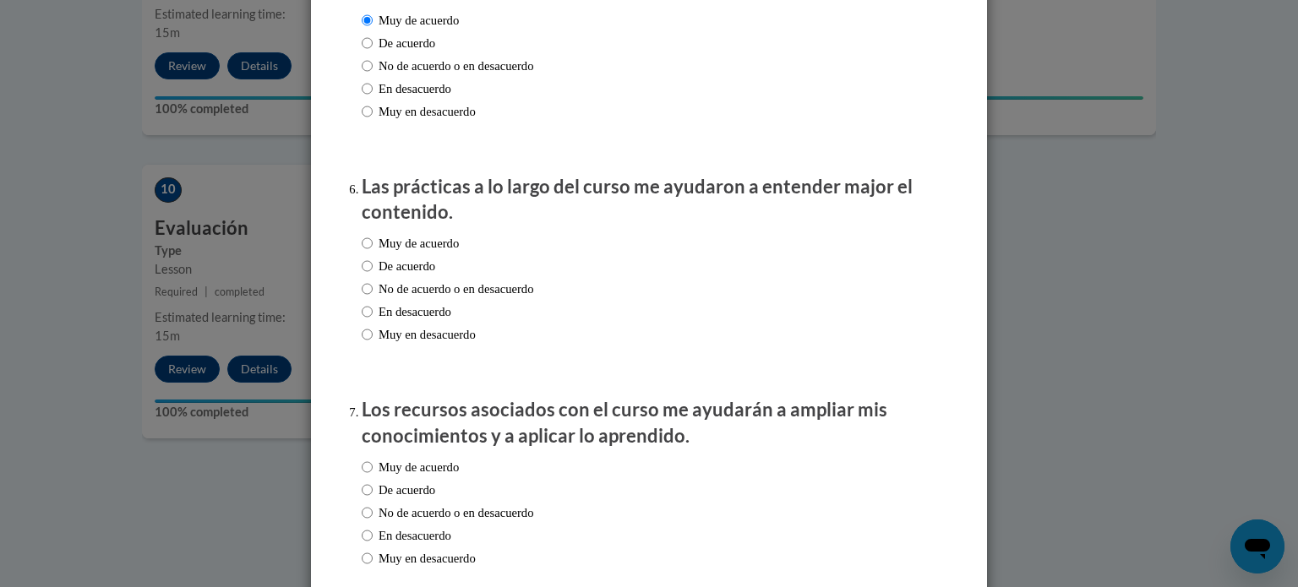
click at [430, 253] on label "Muy de acuerdo" at bounding box center [410, 243] width 97 height 19
click at [373, 253] on input "Muy de acuerdo" at bounding box center [367, 243] width 11 height 19
radio input "true"
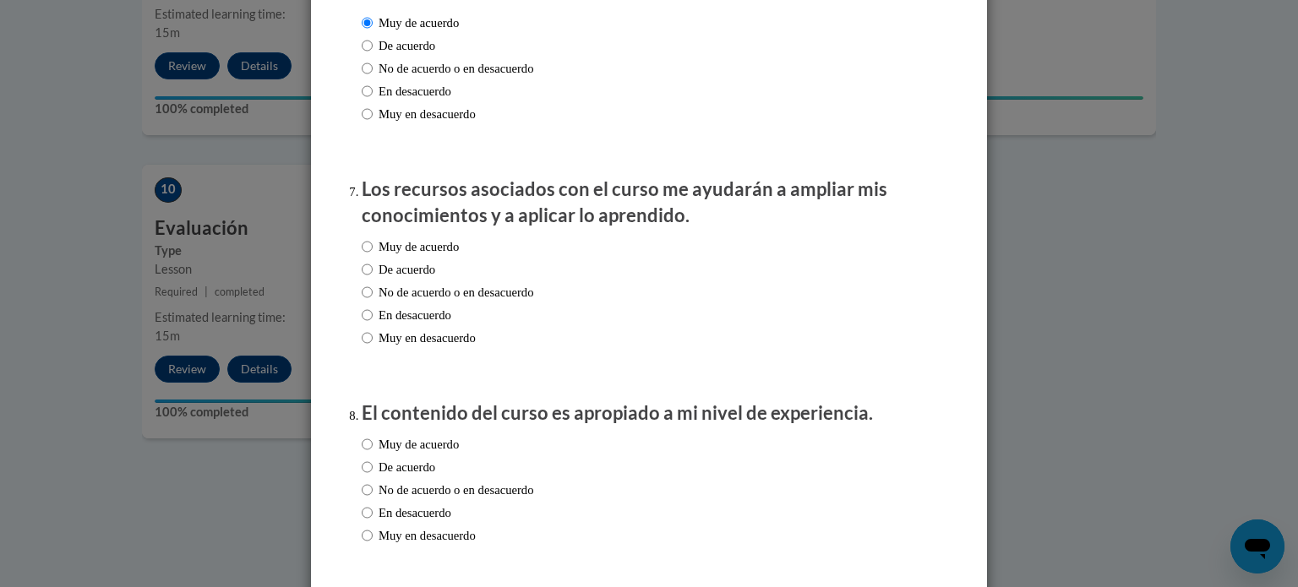
click at [428, 256] on label "Muy de acuerdo" at bounding box center [410, 246] width 97 height 19
click at [373, 256] on input "Muy de acuerdo" at bounding box center [367, 246] width 11 height 19
radio input "true"
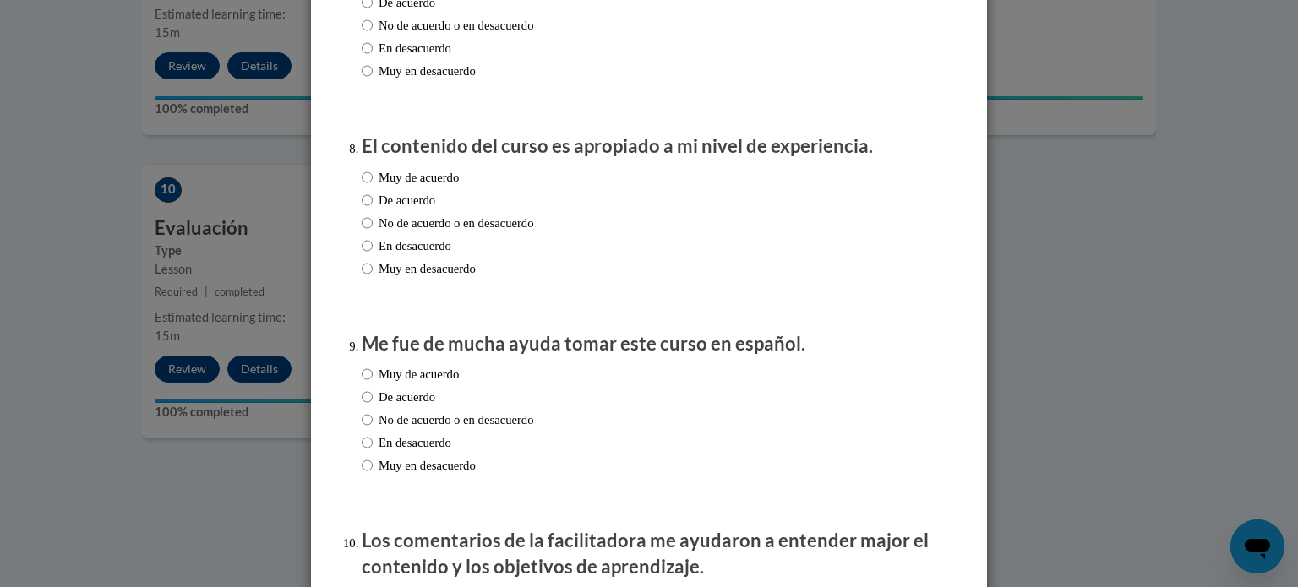
scroll to position [1553, 0]
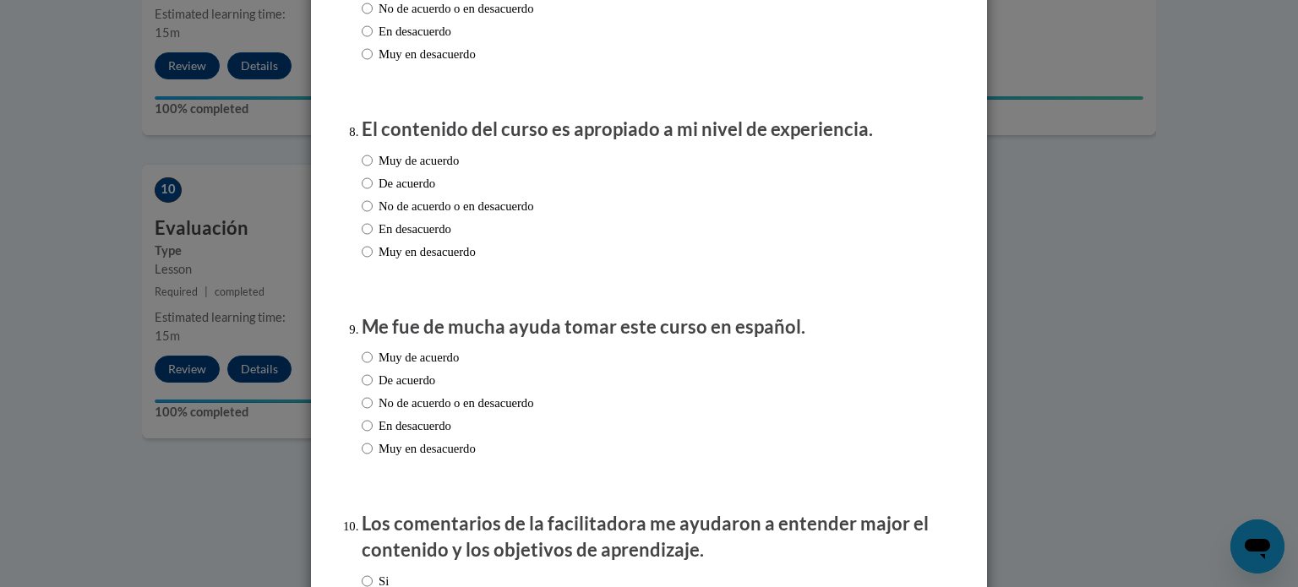
click at [428, 170] on label "Muy de acuerdo" at bounding box center [410, 160] width 97 height 19
click at [373, 170] on input "Muy de acuerdo" at bounding box center [367, 160] width 11 height 19
radio input "true"
click at [452, 367] on label "Muy de acuerdo" at bounding box center [410, 357] width 97 height 19
click at [373, 367] on input "Muy de acuerdo" at bounding box center [367, 357] width 11 height 19
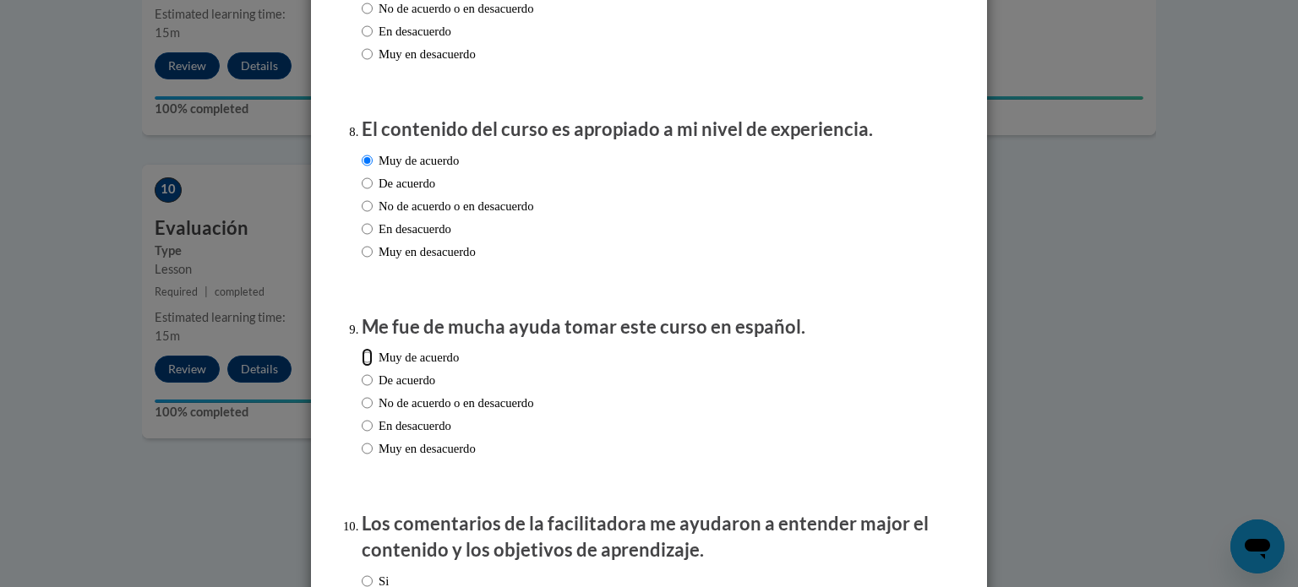
radio input "true"
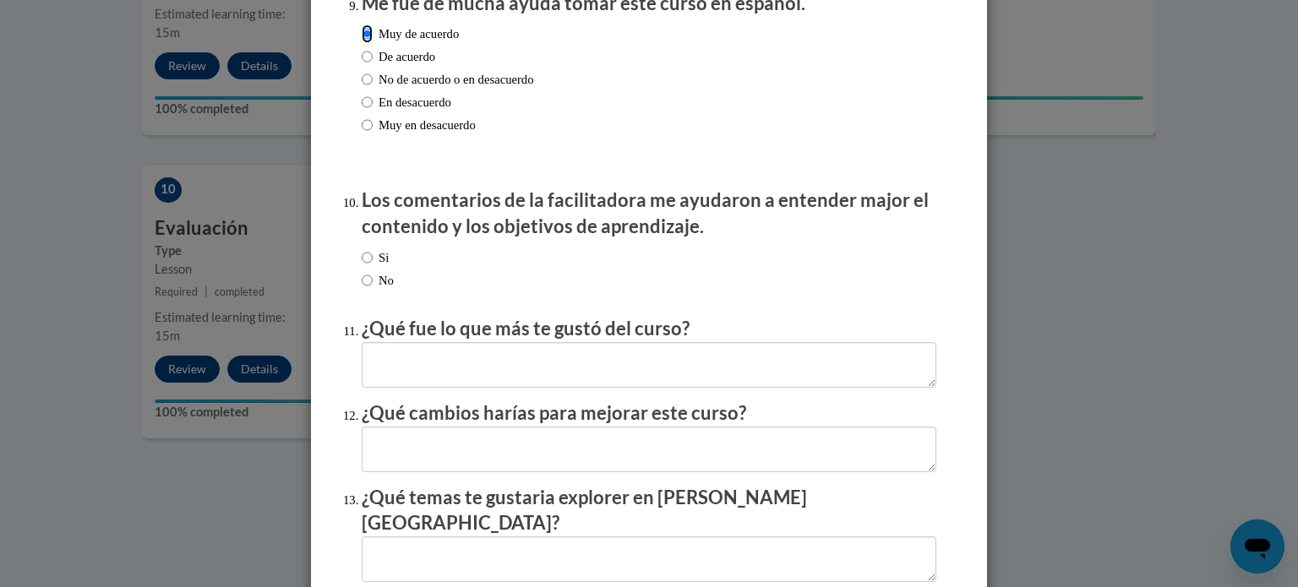
scroll to position [1885, 0]
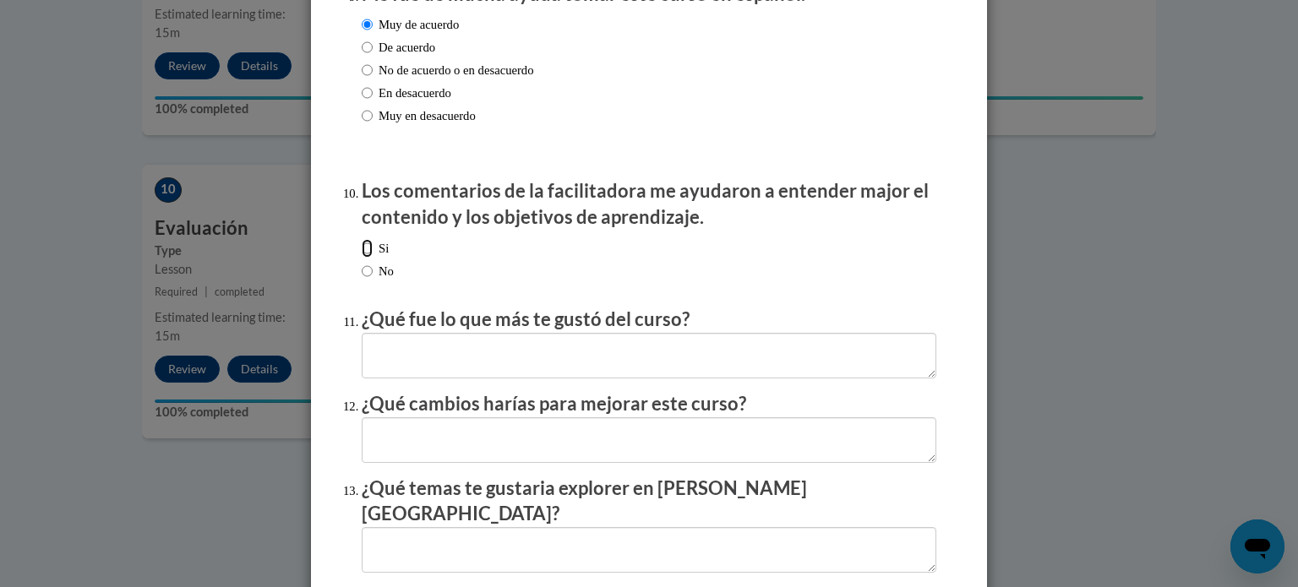
click at [368, 258] on input "Si" at bounding box center [367, 248] width 11 height 19
radio input "true"
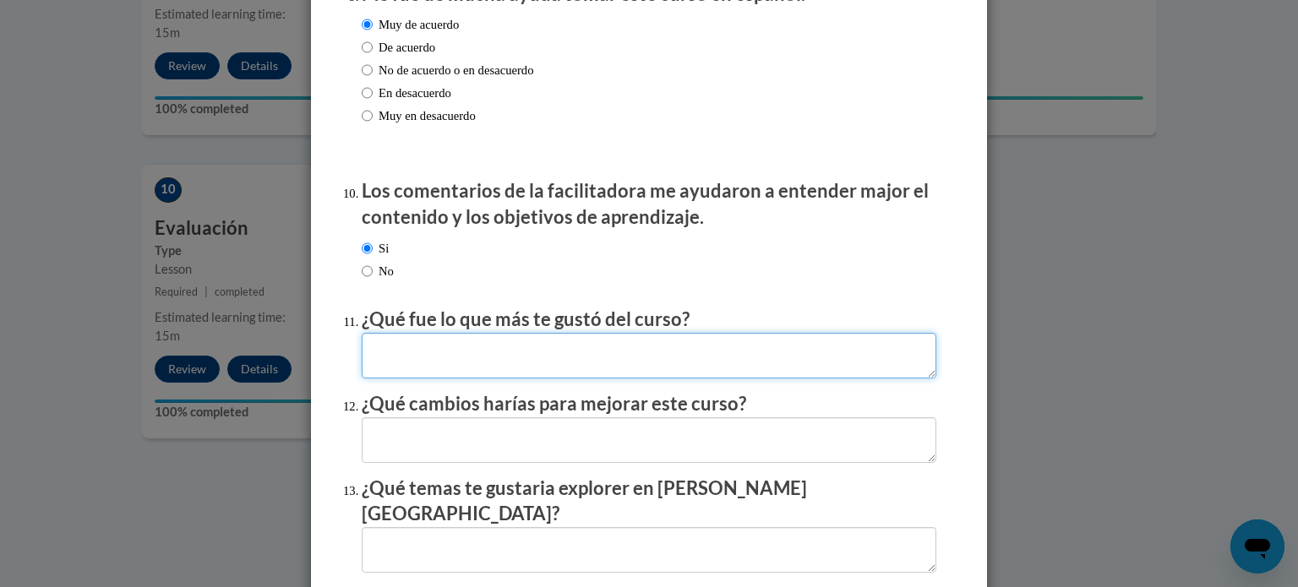
click at [563, 369] on textarea at bounding box center [649, 356] width 574 height 46
type textarea "aprende"
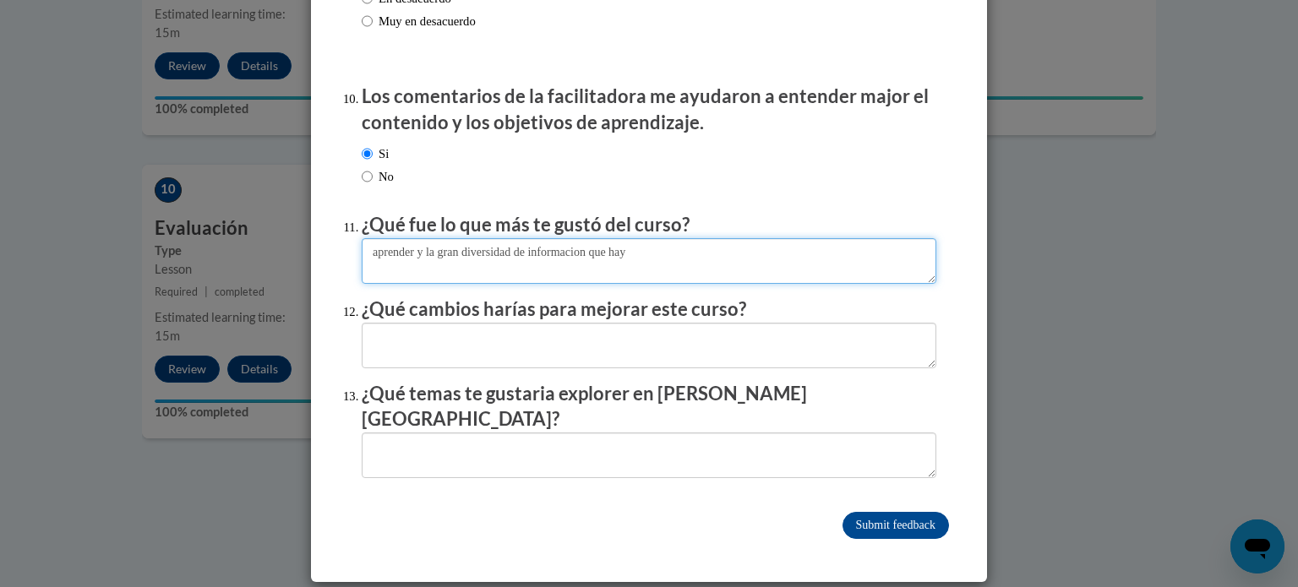
type textarea "aprender y la gran diversidad de informacion que hay"
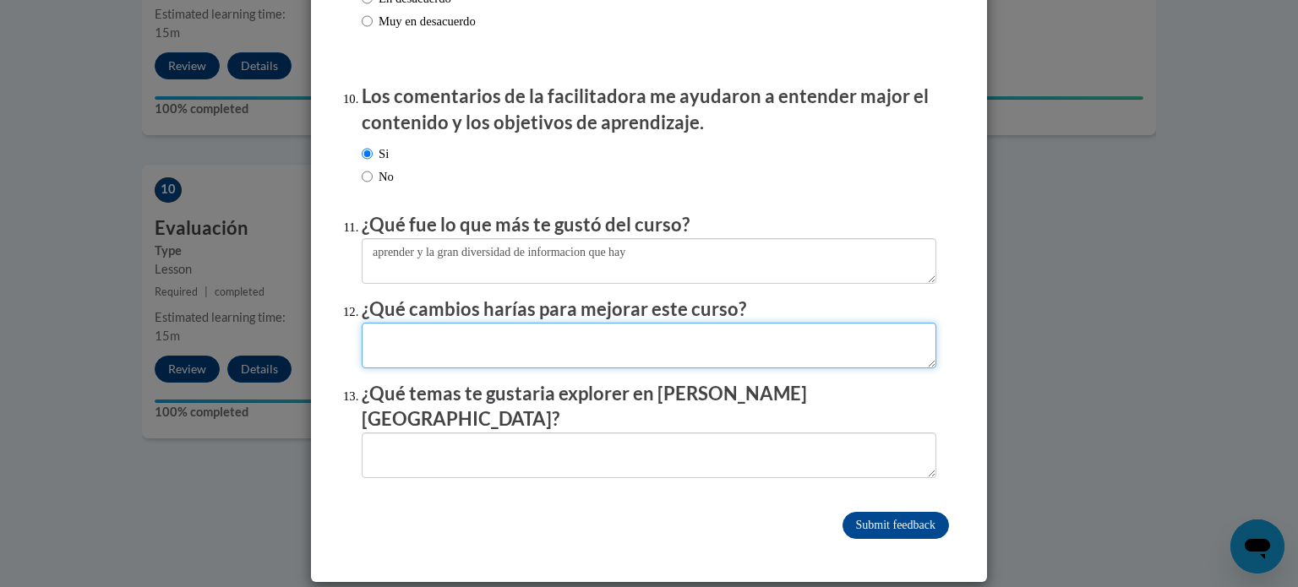
click at [629, 368] on textarea at bounding box center [649, 346] width 574 height 46
type textarea "nada todo ESTA bastante completo"
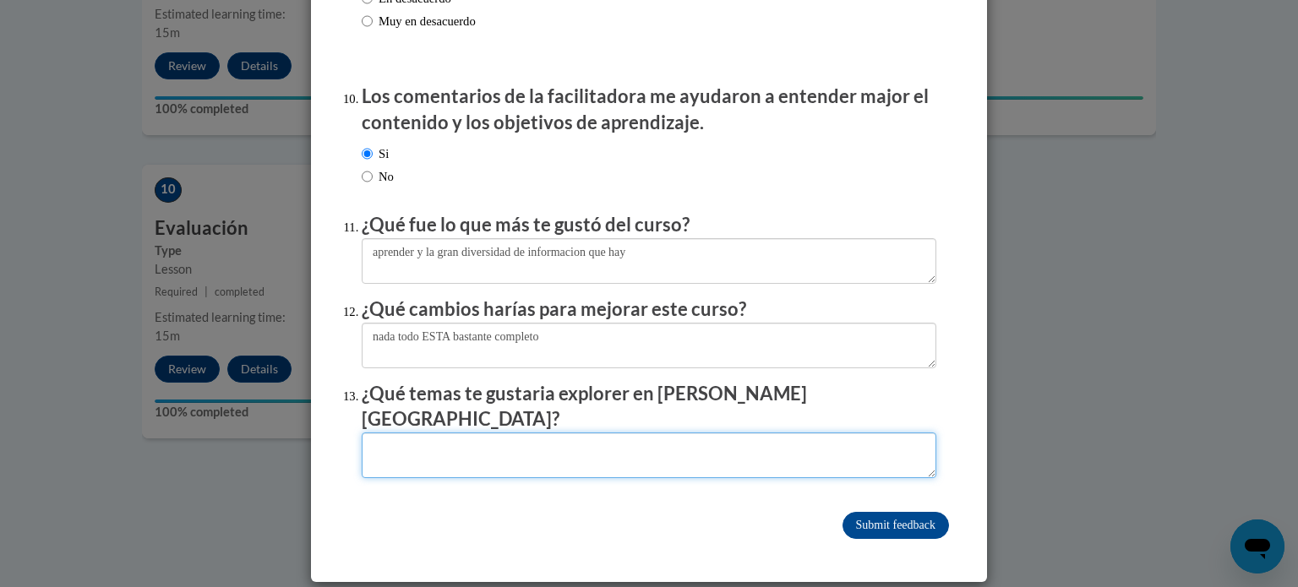
click at [556, 442] on textarea at bounding box center [649, 456] width 574 height 46
type textarea "salud y nutricion en ninos"
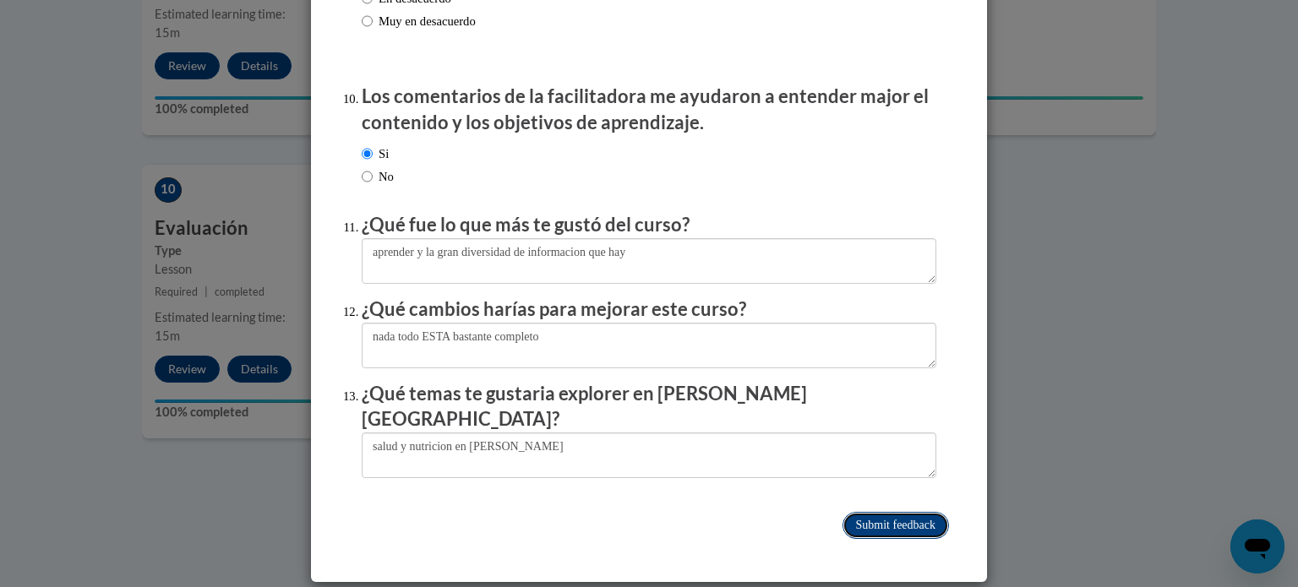
click at [930, 527] on input "Submit feedback" at bounding box center [895, 525] width 106 height 27
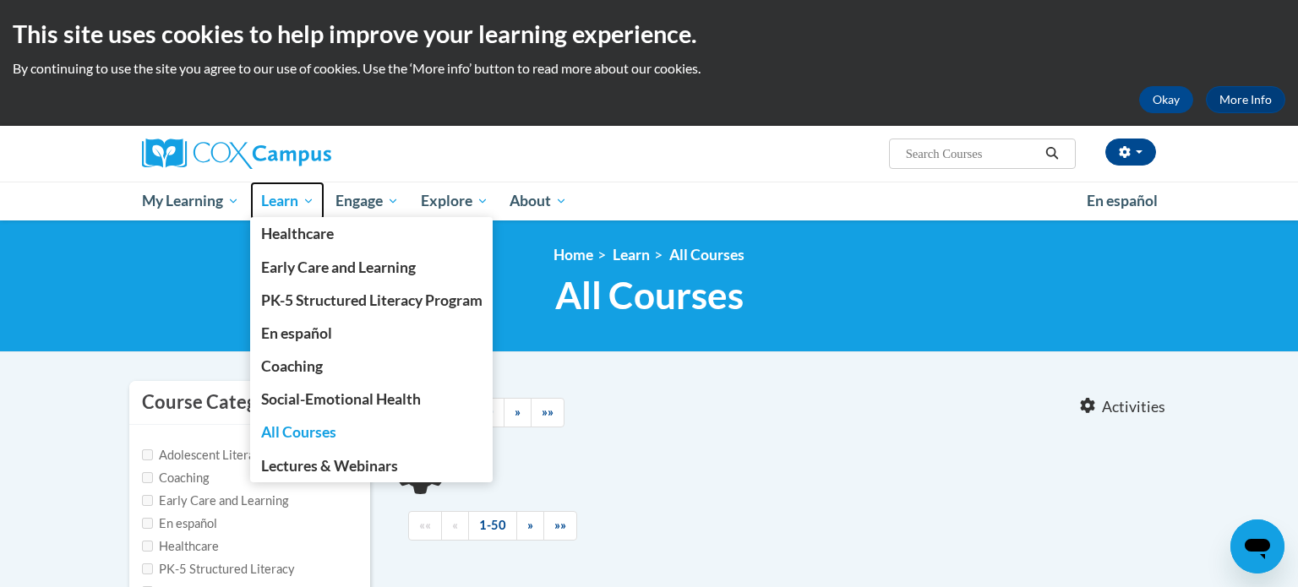
click at [280, 187] on link "Learn" at bounding box center [287, 201] width 75 height 39
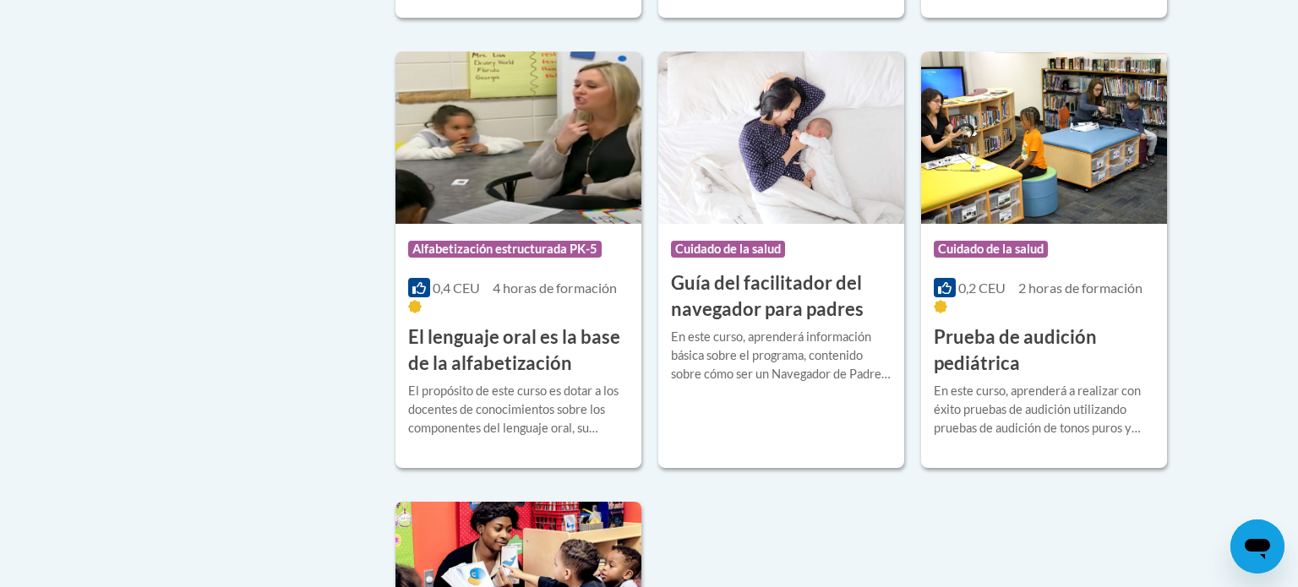
scroll to position [3870, 0]
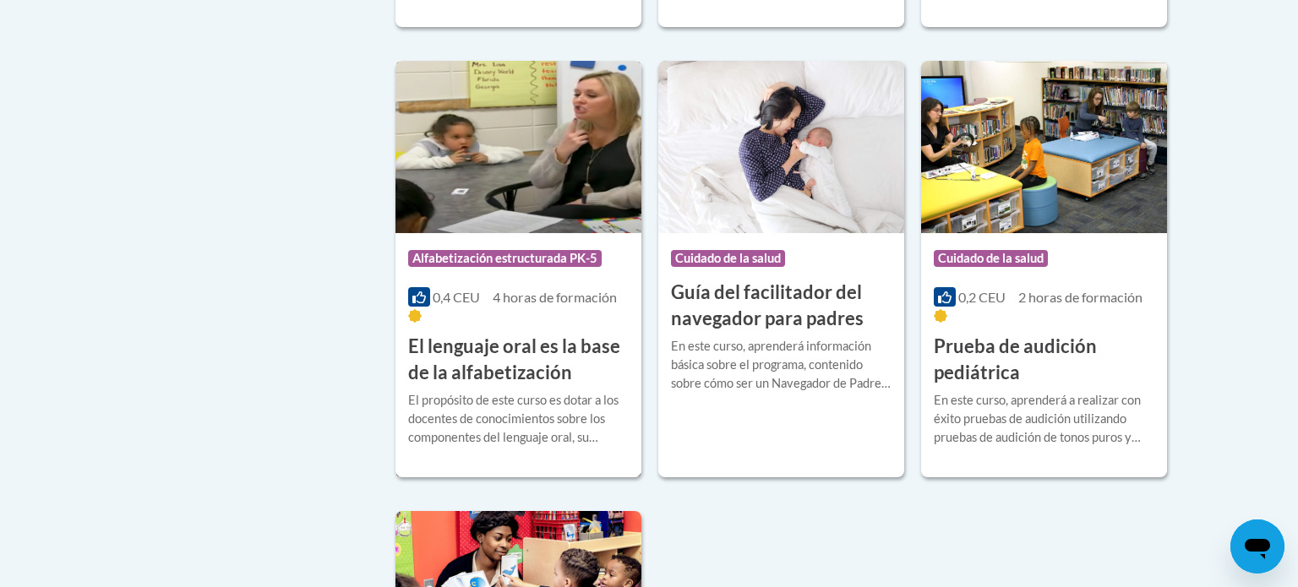
click at [560, 173] on img at bounding box center [518, 147] width 246 height 172
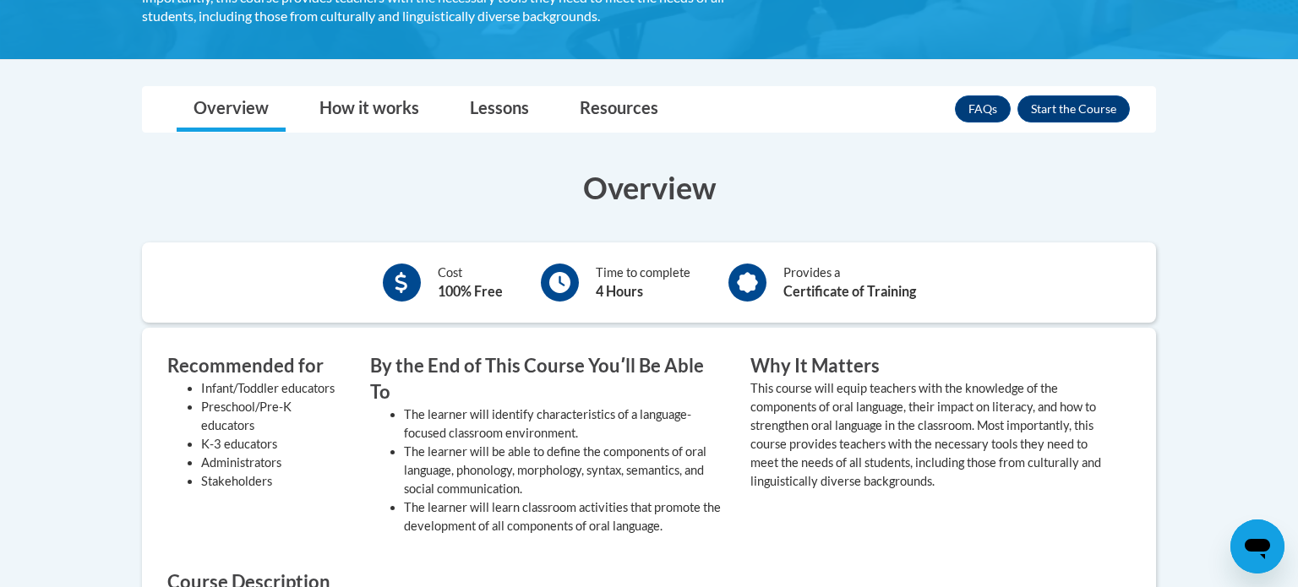
scroll to position [446, 0]
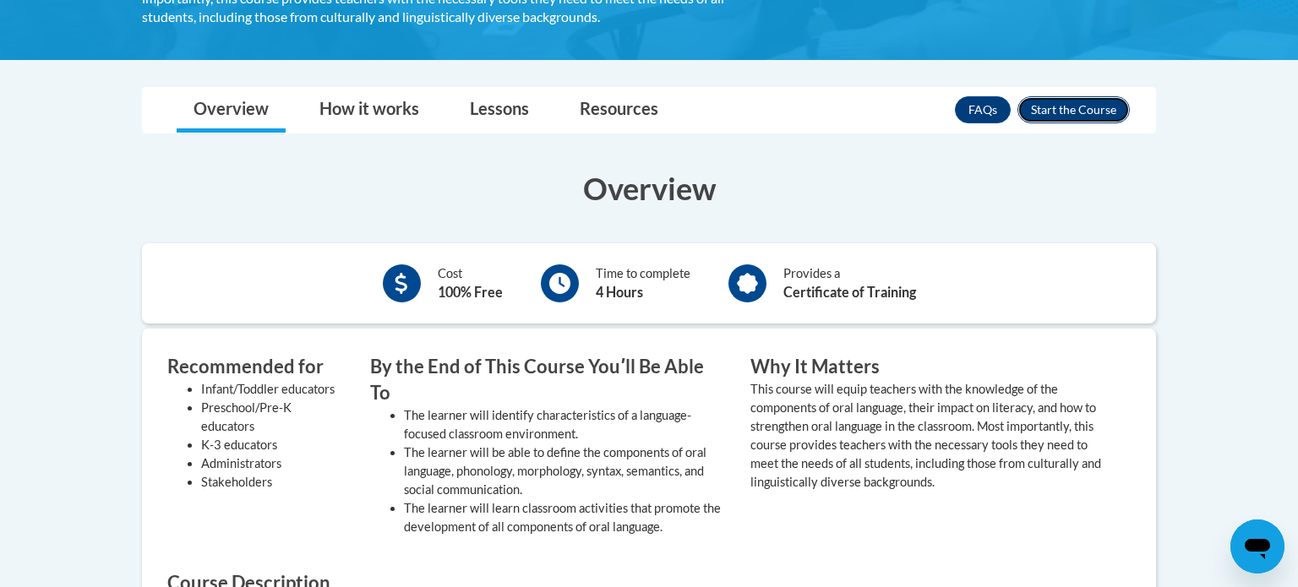
click at [1082, 105] on button "Enroll" at bounding box center [1073, 109] width 112 height 27
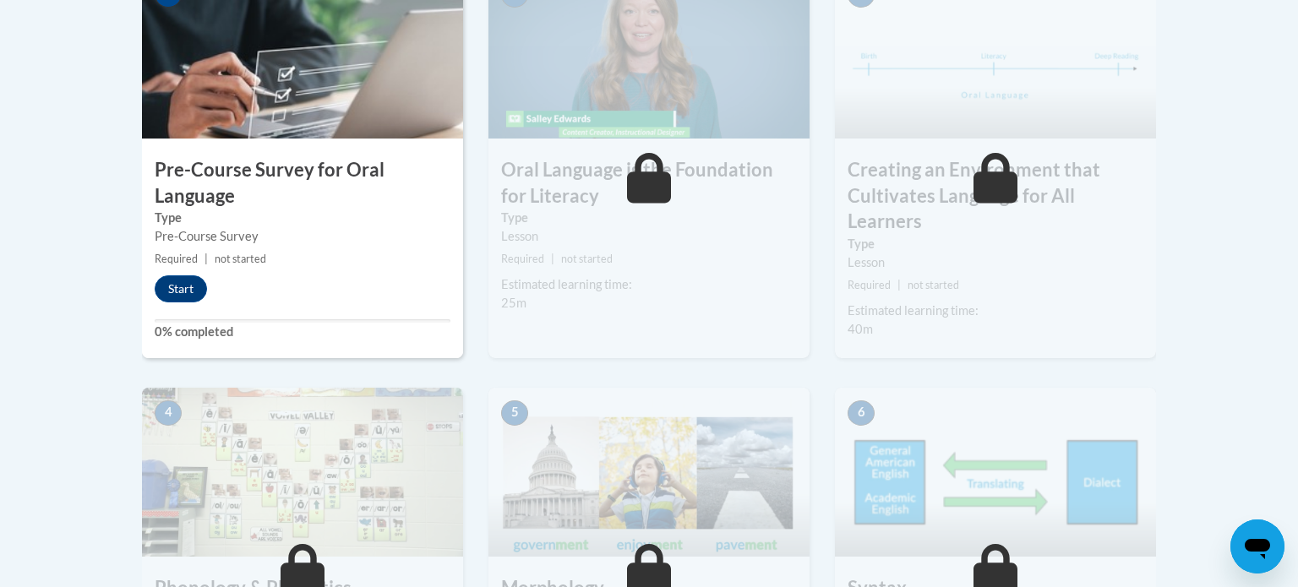
scroll to position [599, 0]
click at [182, 278] on button "Start" at bounding box center [181, 288] width 52 height 27
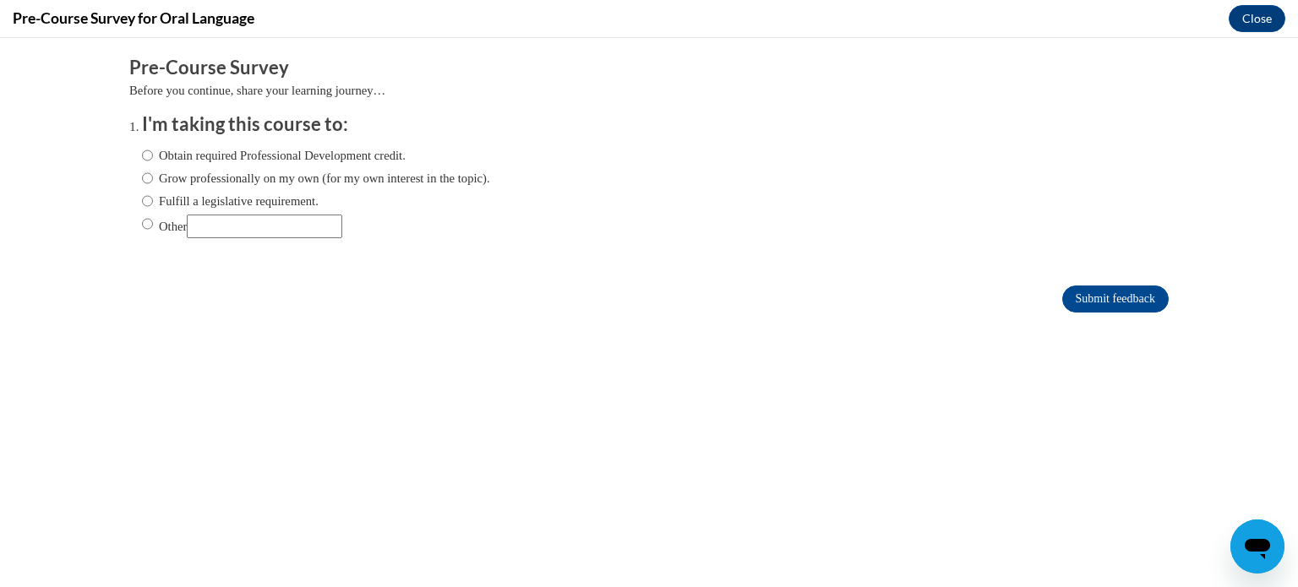
scroll to position [0, 0]
click at [374, 148] on label "Obtain required Professional Development credit." at bounding box center [274, 155] width 264 height 19
click at [153, 148] on input "Obtain required Professional Development credit." at bounding box center [147, 155] width 11 height 19
radio input "true"
click at [1140, 389] on div "Comments Pre-Course Survey Before you continue, share your learning journey… I'…" at bounding box center [649, 235] width 1064 height 394
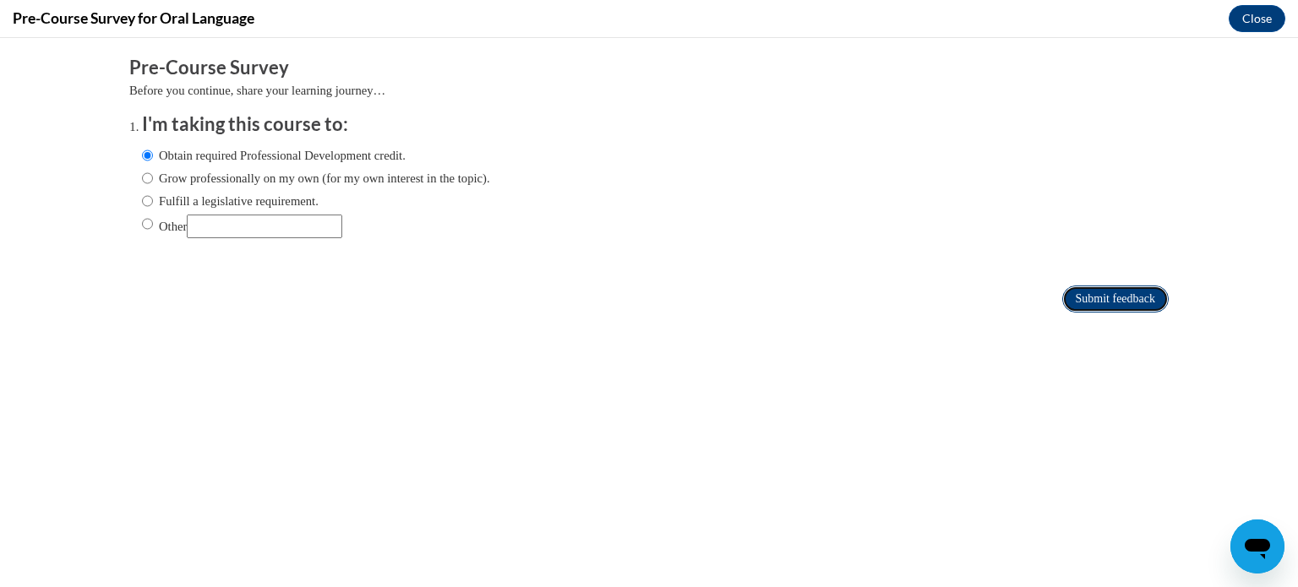
click at [1147, 291] on input "Submit feedback" at bounding box center [1115, 299] width 106 height 27
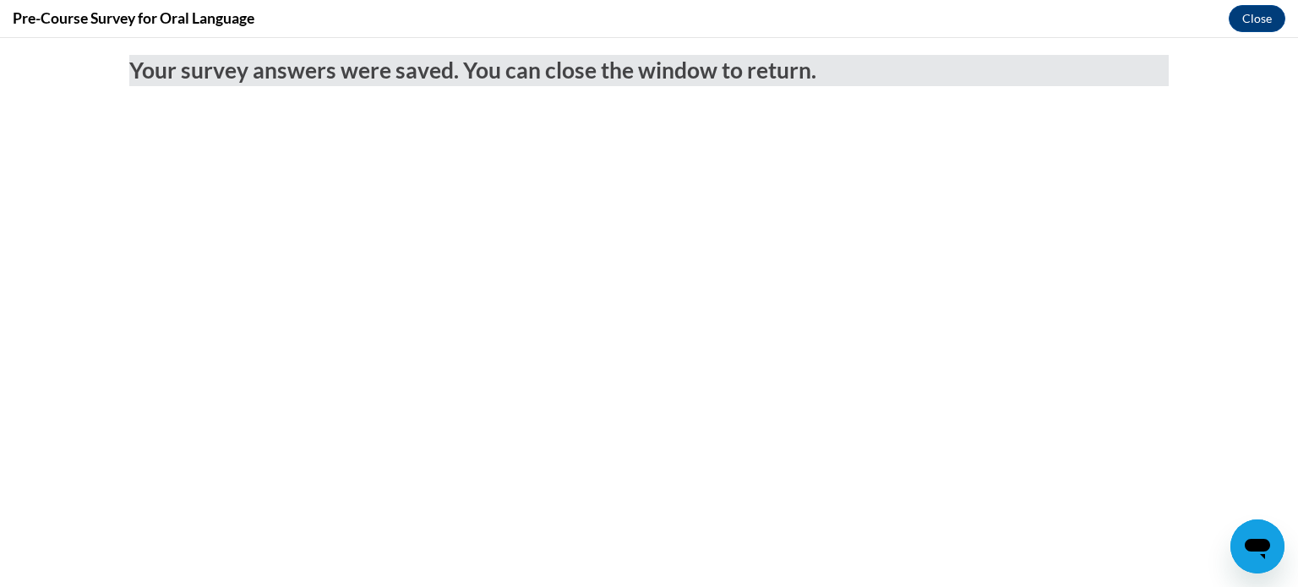
click at [890, 65] on h2 "Your survey answers were saved. You can close the window to return." at bounding box center [648, 70] width 1039 height 31
click at [1256, 20] on button "Close" at bounding box center [1256, 18] width 57 height 27
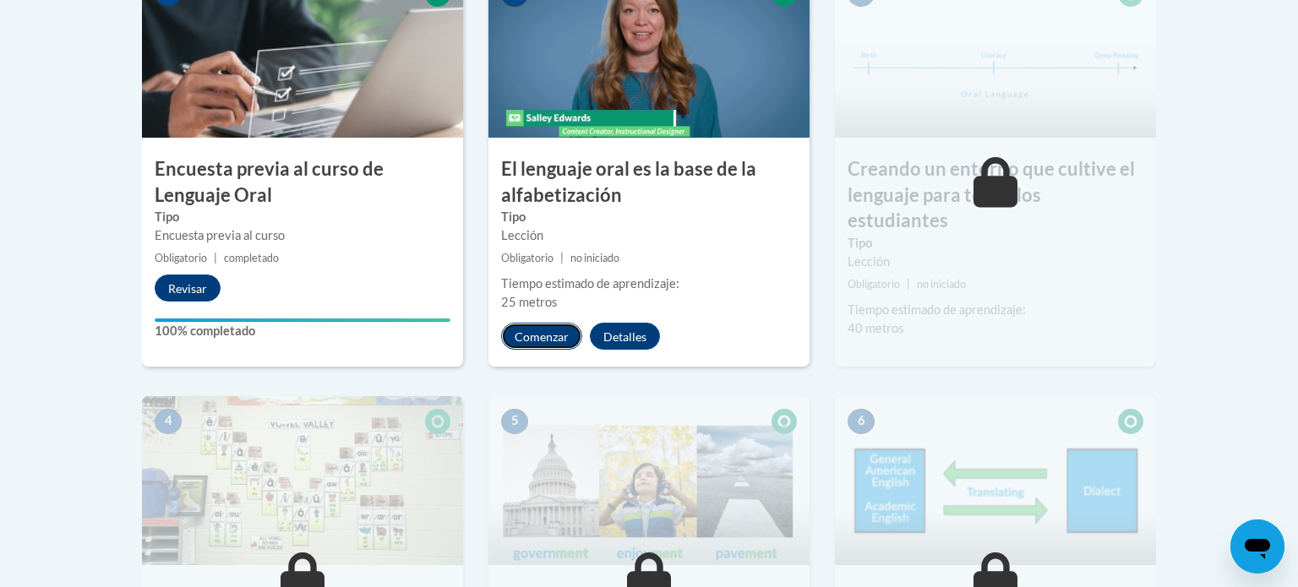
click at [547, 330] on font "Comenzar" at bounding box center [541, 337] width 54 height 14
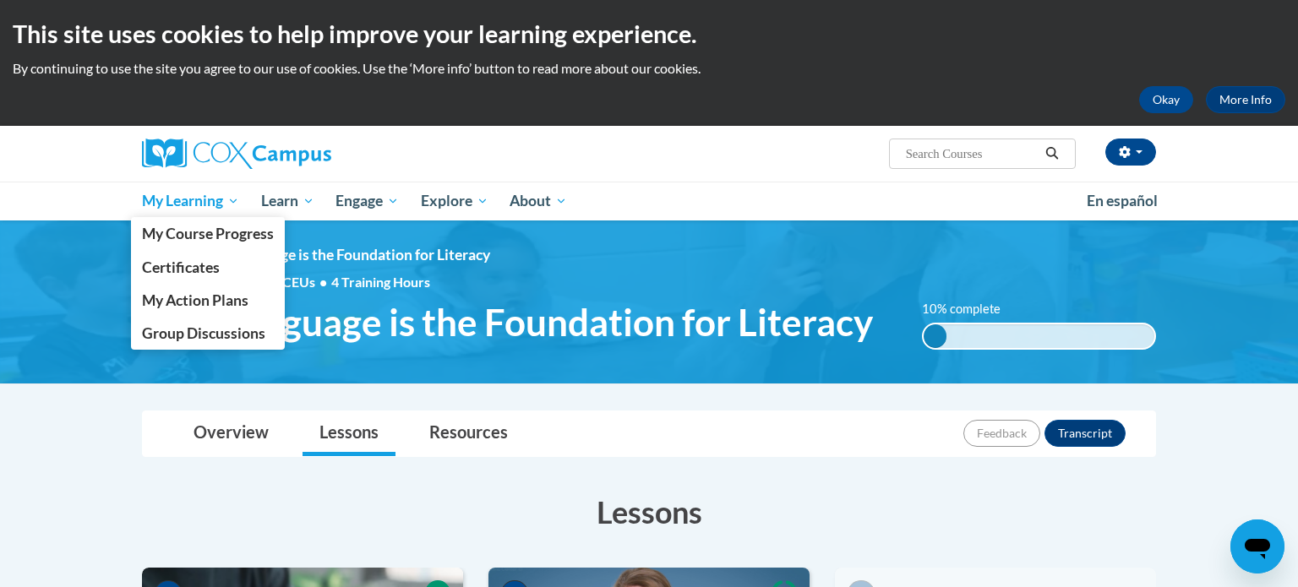
click at [216, 198] on span "My Learning" at bounding box center [190, 201] width 97 height 20
click at [233, 234] on span "My Course Progress" at bounding box center [208, 234] width 132 height 18
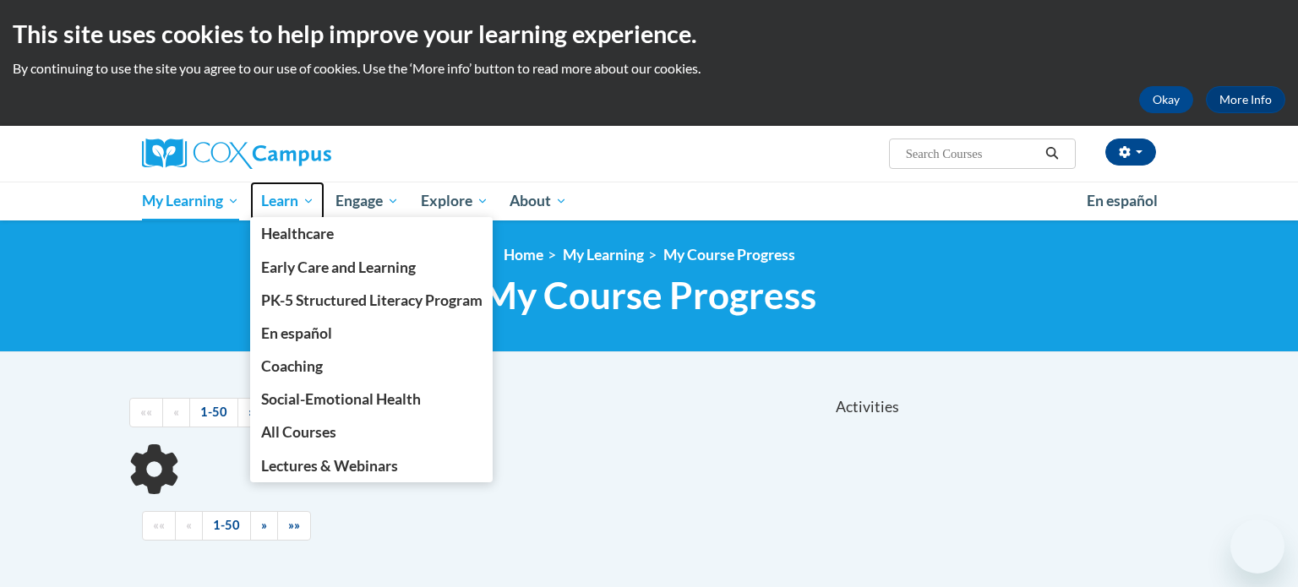
click at [295, 206] on span "Learn" at bounding box center [287, 201] width 53 height 20
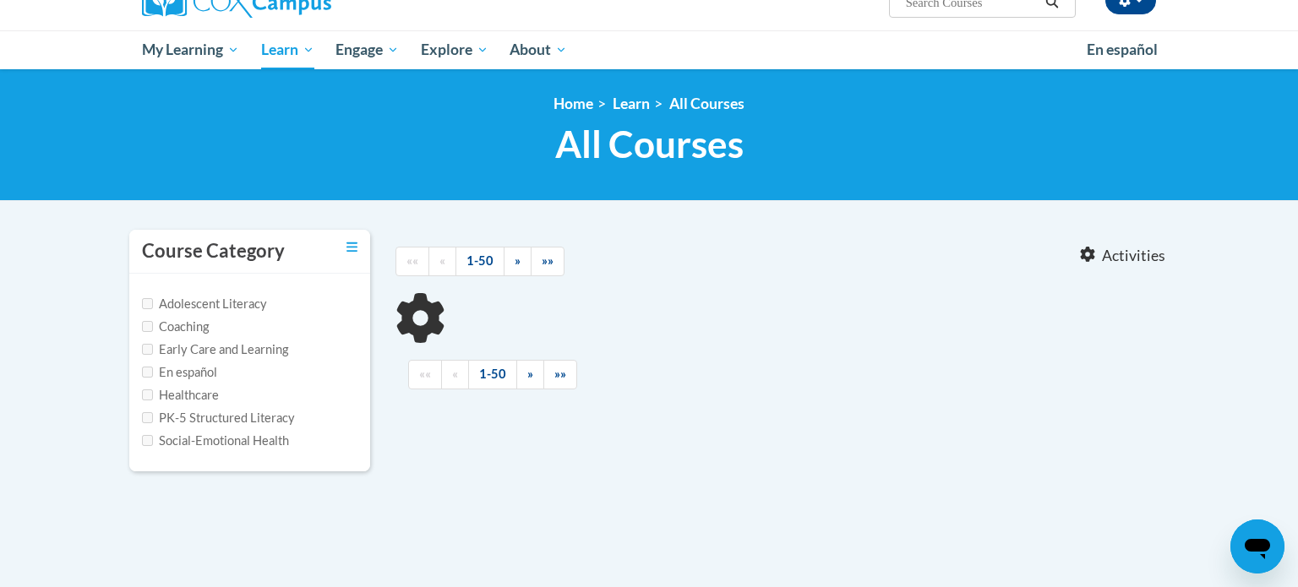
scroll to position [162, 0]
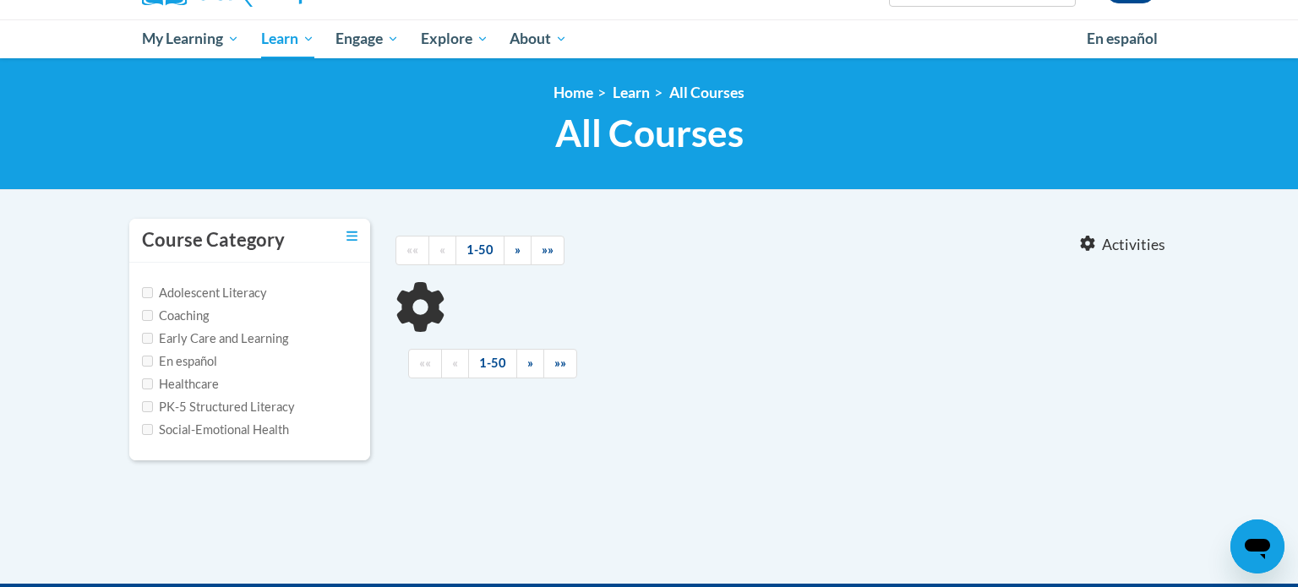
click at [167, 356] on label "En español" at bounding box center [179, 361] width 75 height 19
click at [153, 356] on input "En español" at bounding box center [147, 361] width 11 height 11
checkbox input "true"
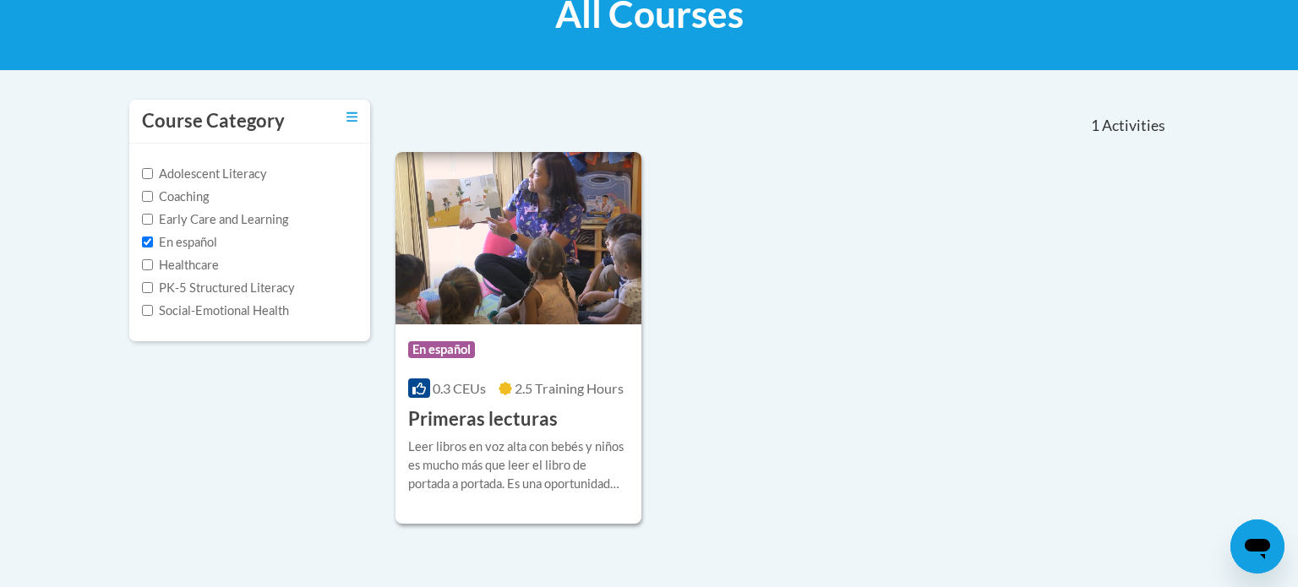
scroll to position [256, 0]
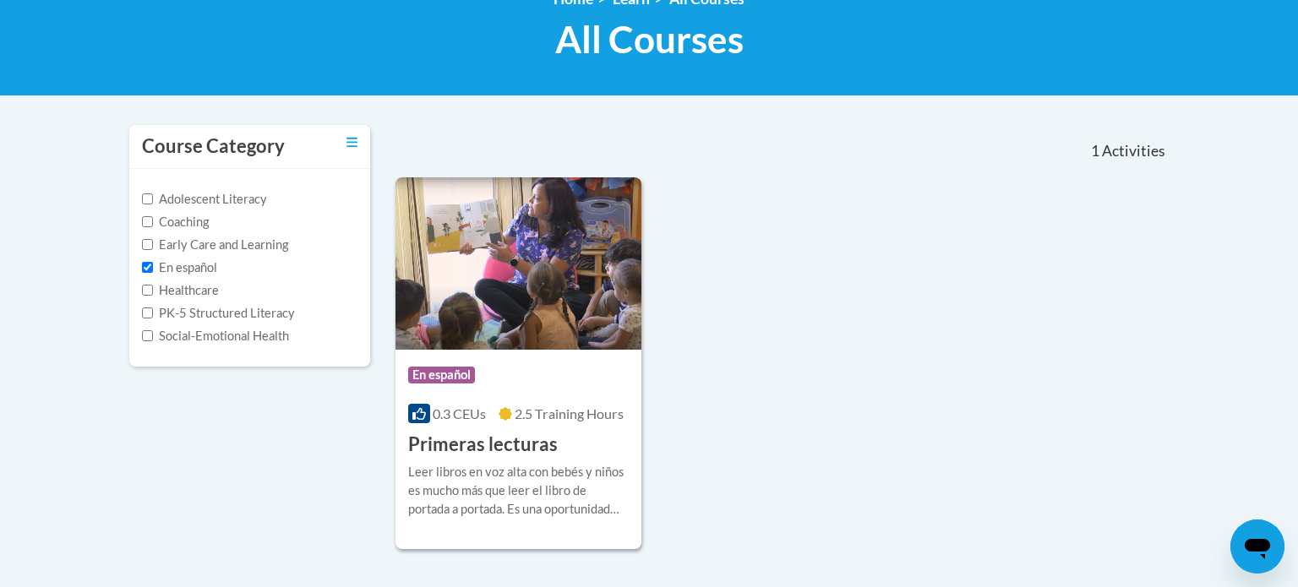
click at [1122, 166] on div "1 Activities CEUs" at bounding box center [1048, 151] width 266 height 52
click at [1103, 149] on span "Activities" at bounding box center [1133, 151] width 63 height 19
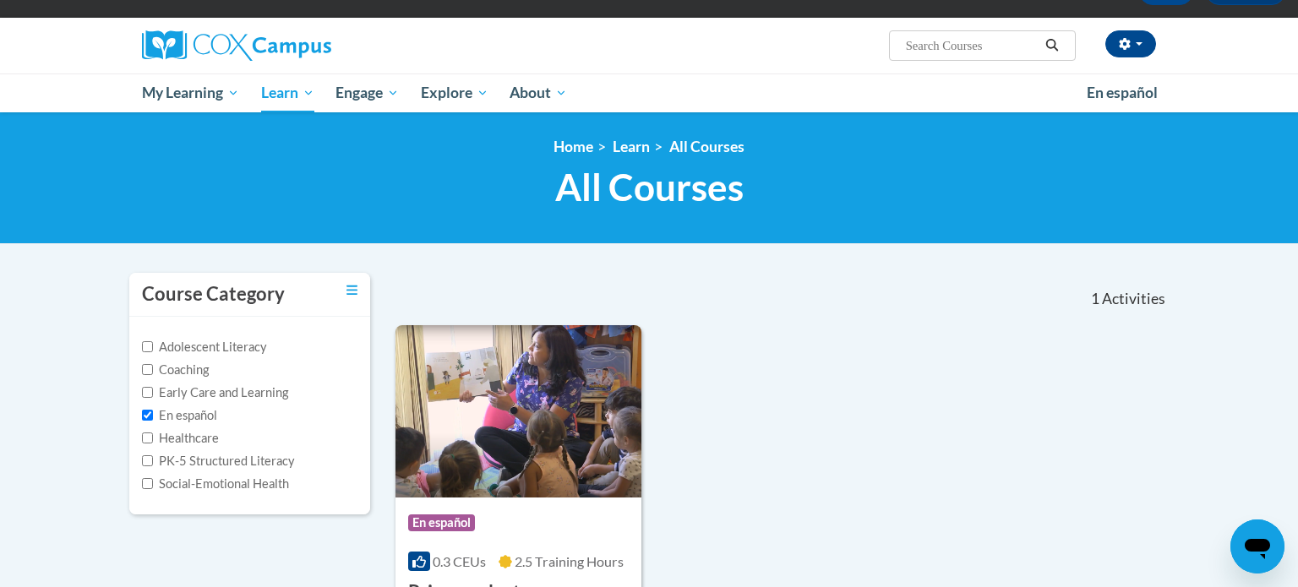
scroll to position [107, 0]
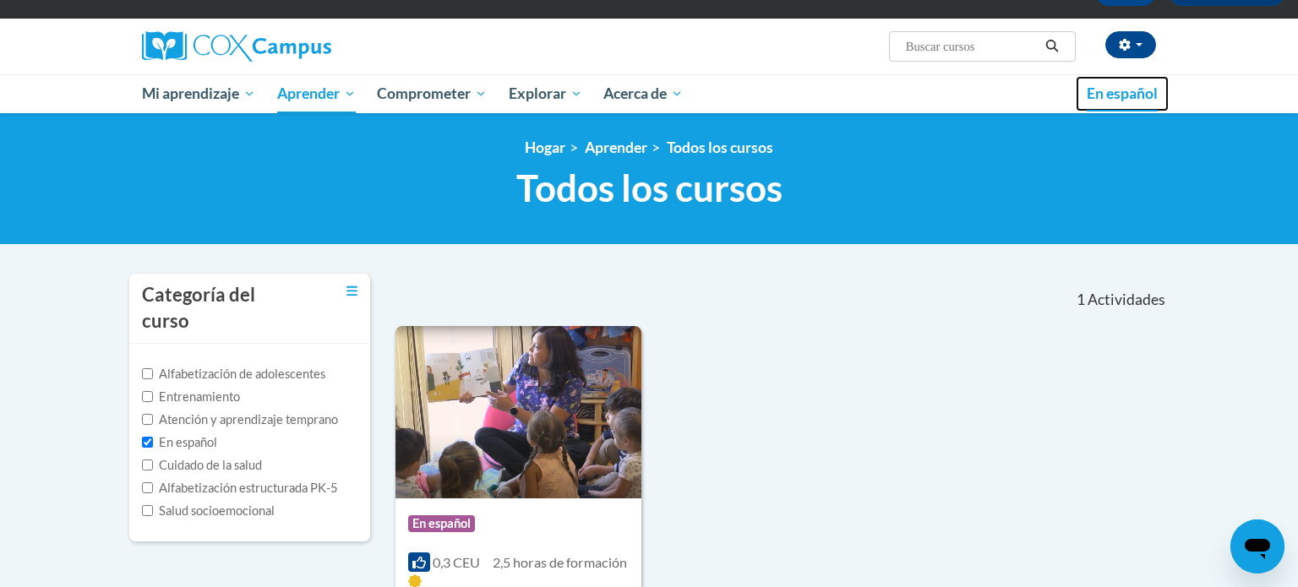
click at [1113, 111] on link "En español" at bounding box center [1121, 93] width 93 height 35
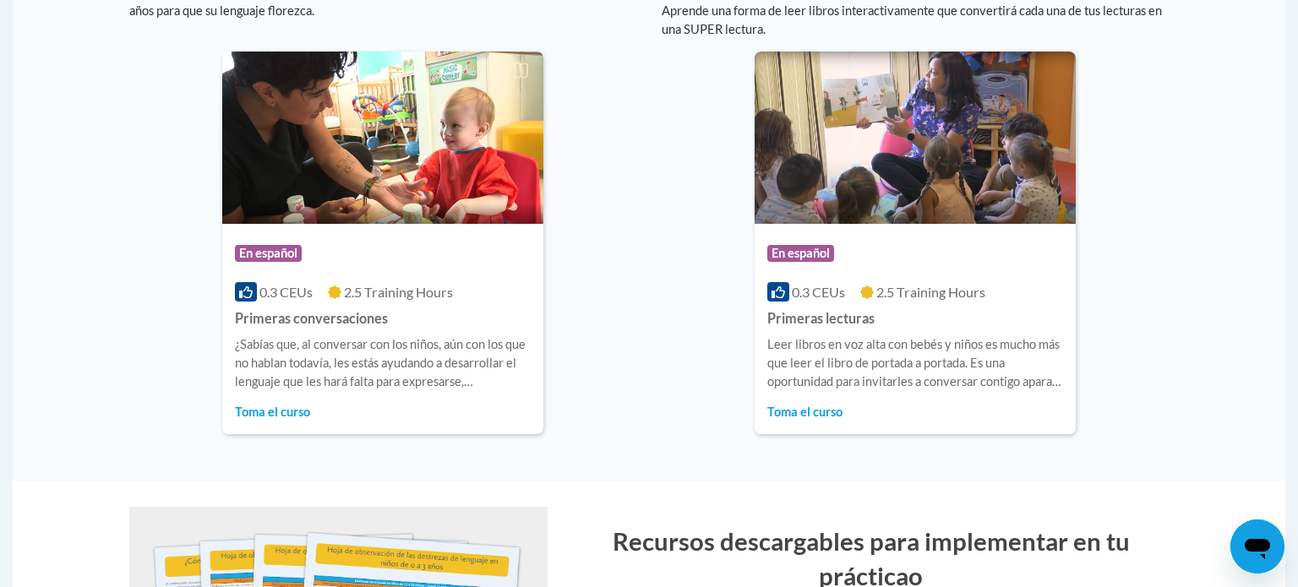
scroll to position [1203, 0]
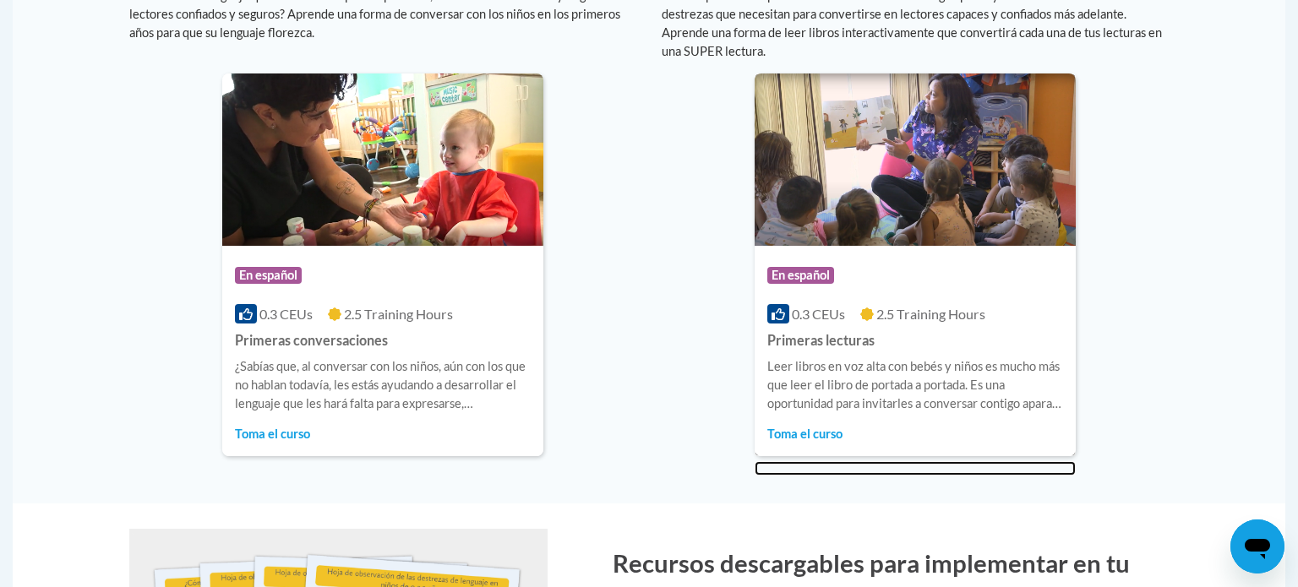
click at [818, 431] on span "Toma el curso" at bounding box center [804, 434] width 75 height 14
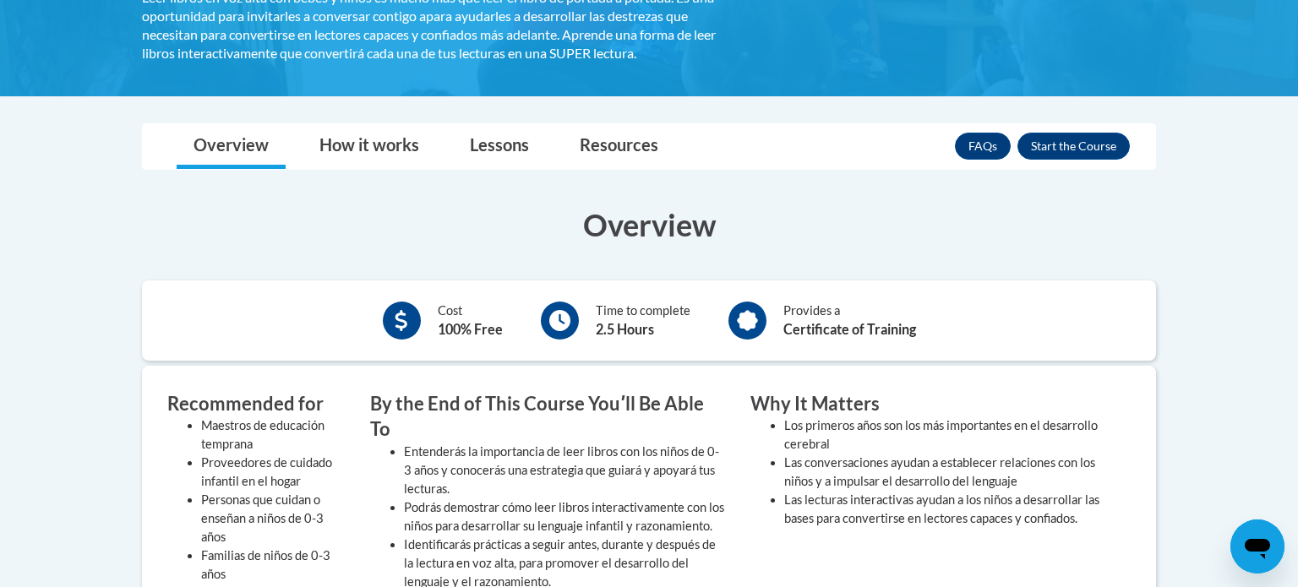
scroll to position [335, 0]
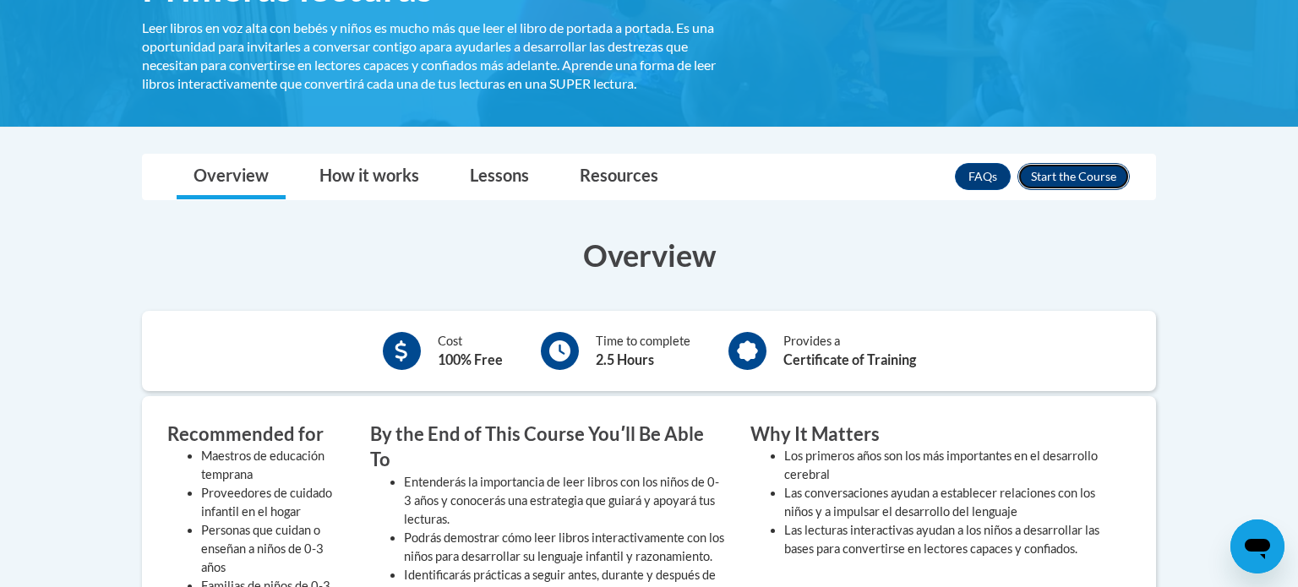
click at [1062, 176] on button "Enroll" at bounding box center [1073, 176] width 112 height 27
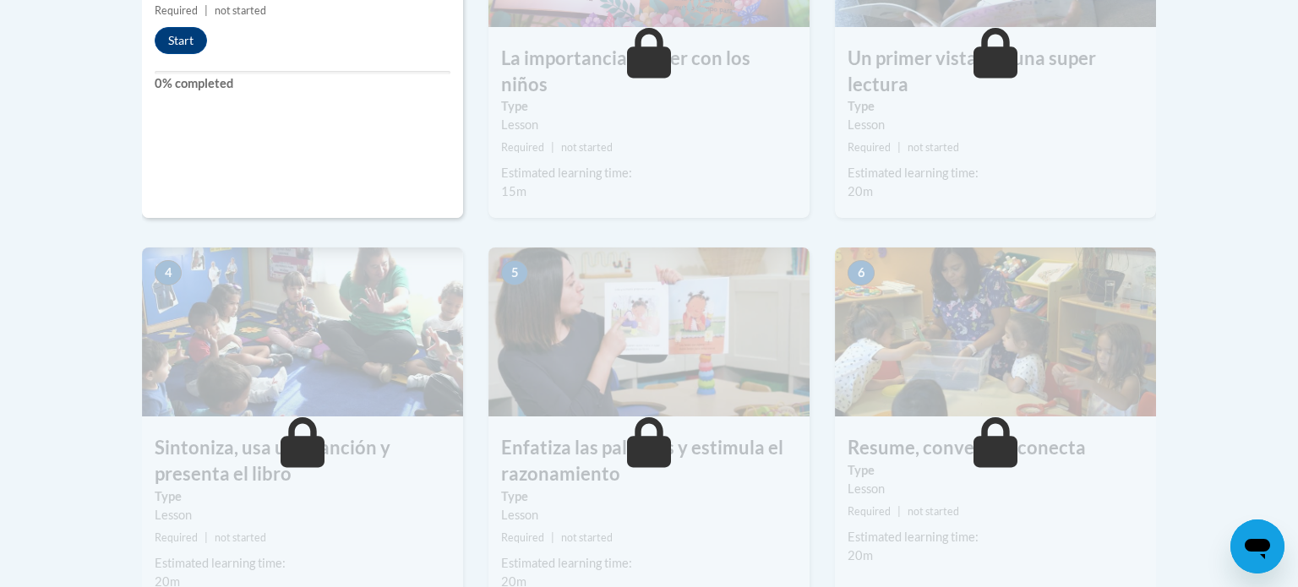
click at [945, 439] on h3 "Resume, conversa y conecta" at bounding box center [995, 448] width 321 height 26
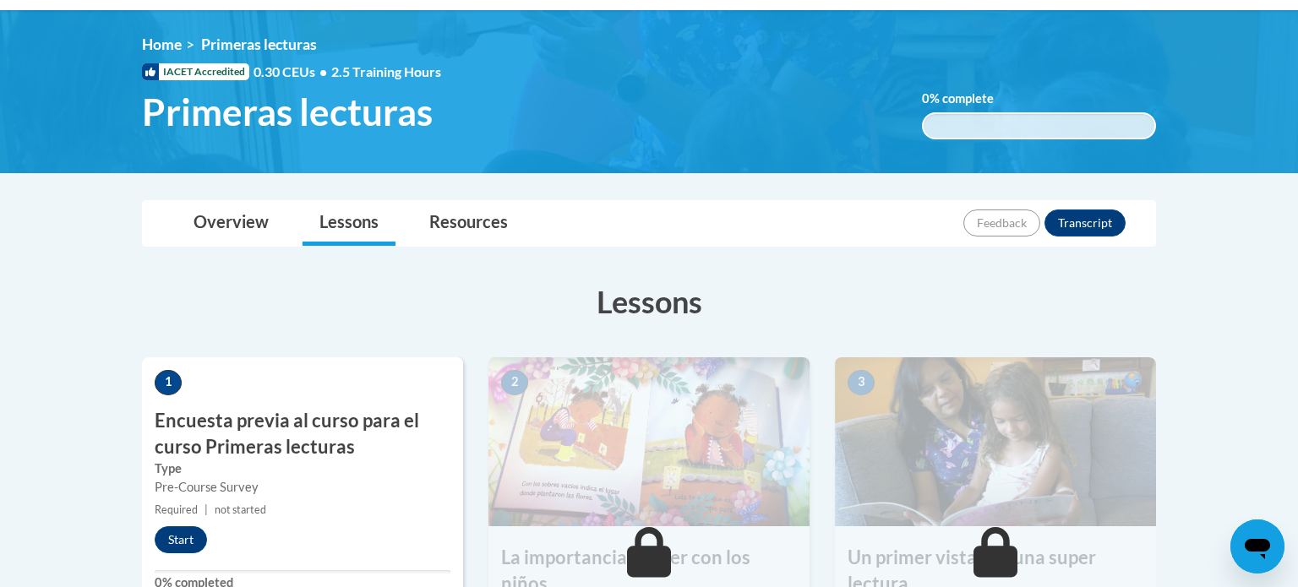
scroll to position [209, 0]
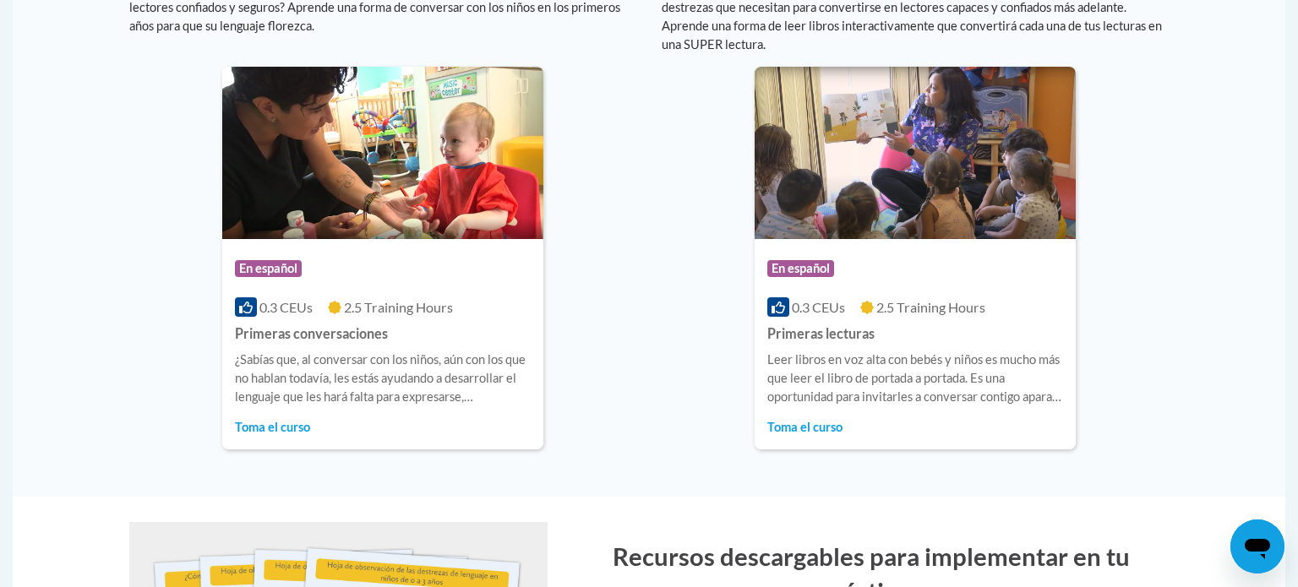
scroll to position [1203, 0]
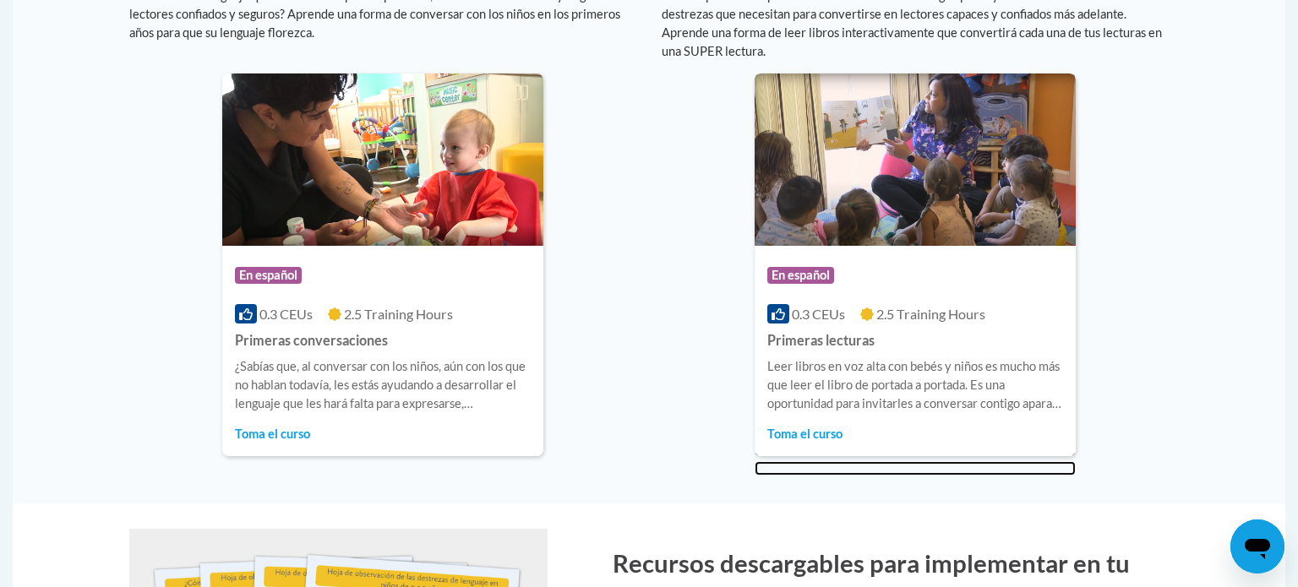
click at [933, 262] on div "En español" at bounding box center [915, 277] width 296 height 38
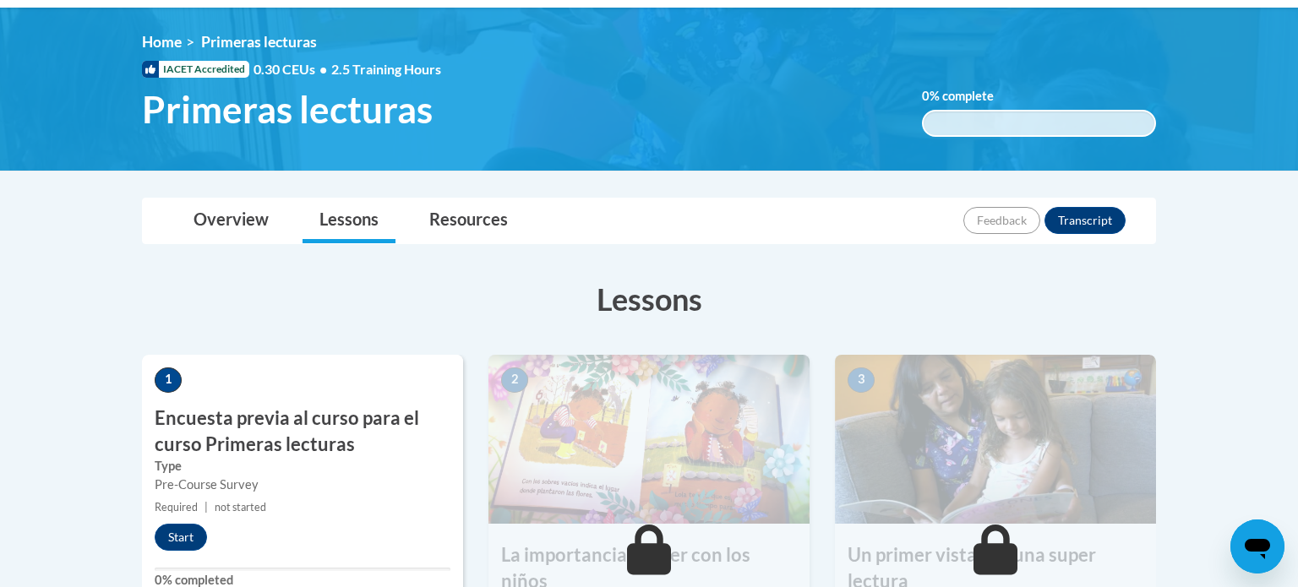
scroll to position [206, 0]
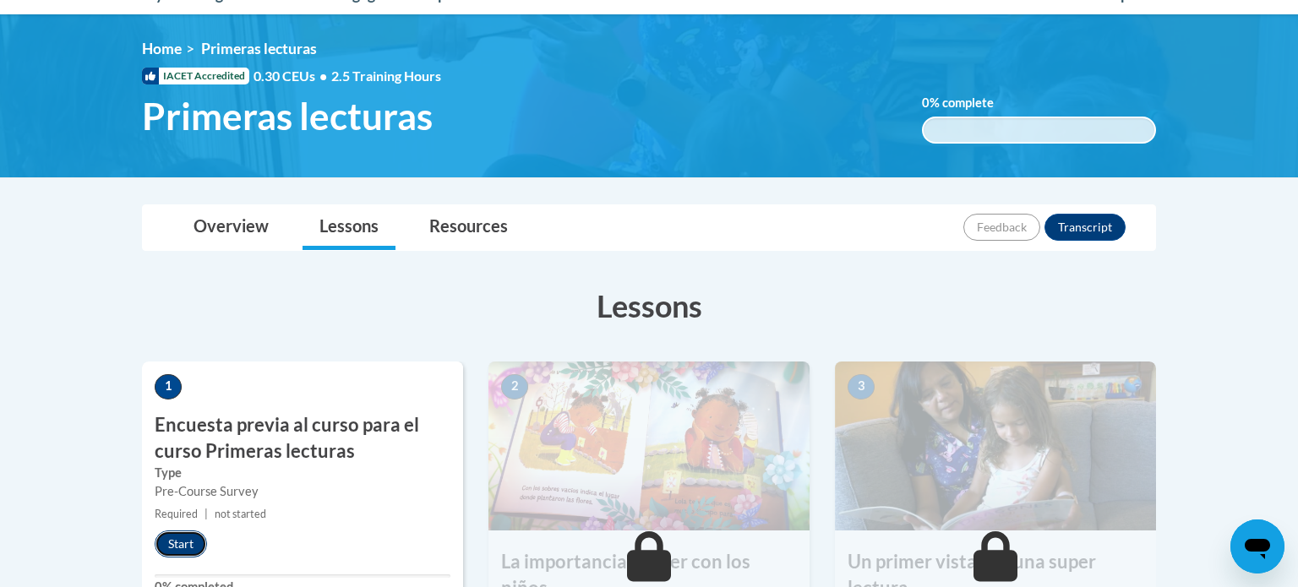
click at [186, 534] on button "Start" at bounding box center [181, 544] width 52 height 27
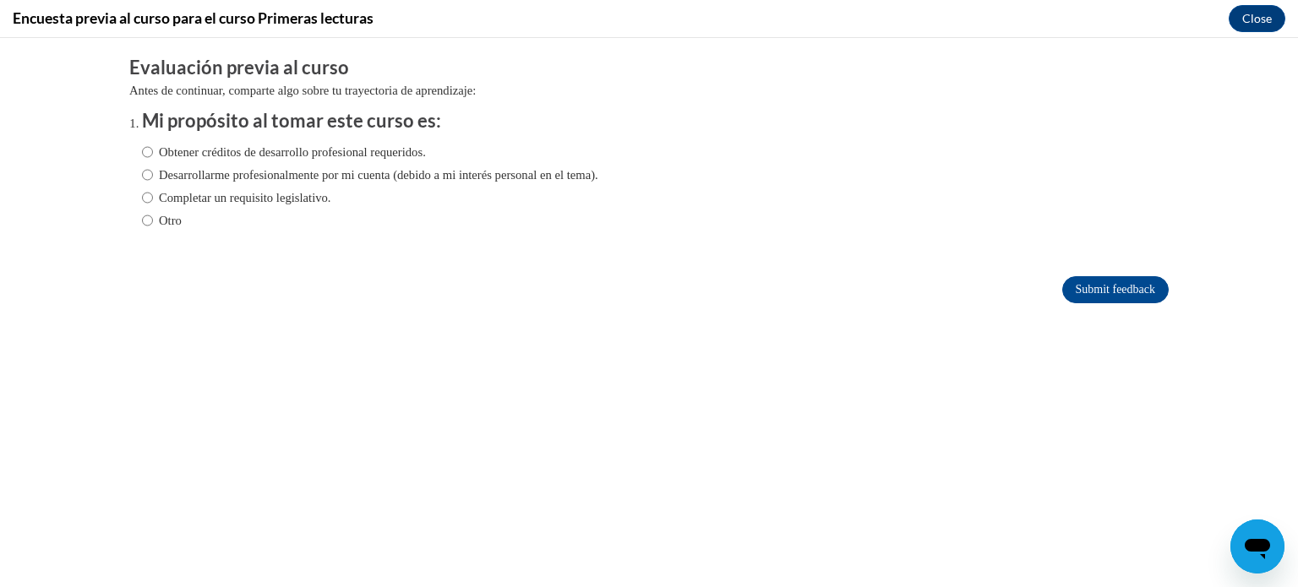
scroll to position [0, 0]
click at [319, 155] on label "Obtener créditos de desarrollo profesional requeridos." at bounding box center [284, 152] width 284 height 19
click at [153, 155] on input "Obtener créditos de desarrollo profesional requeridos." at bounding box center [147, 152] width 11 height 19
radio input "true"
click at [1134, 292] on input "Submit feedback" at bounding box center [1115, 289] width 106 height 27
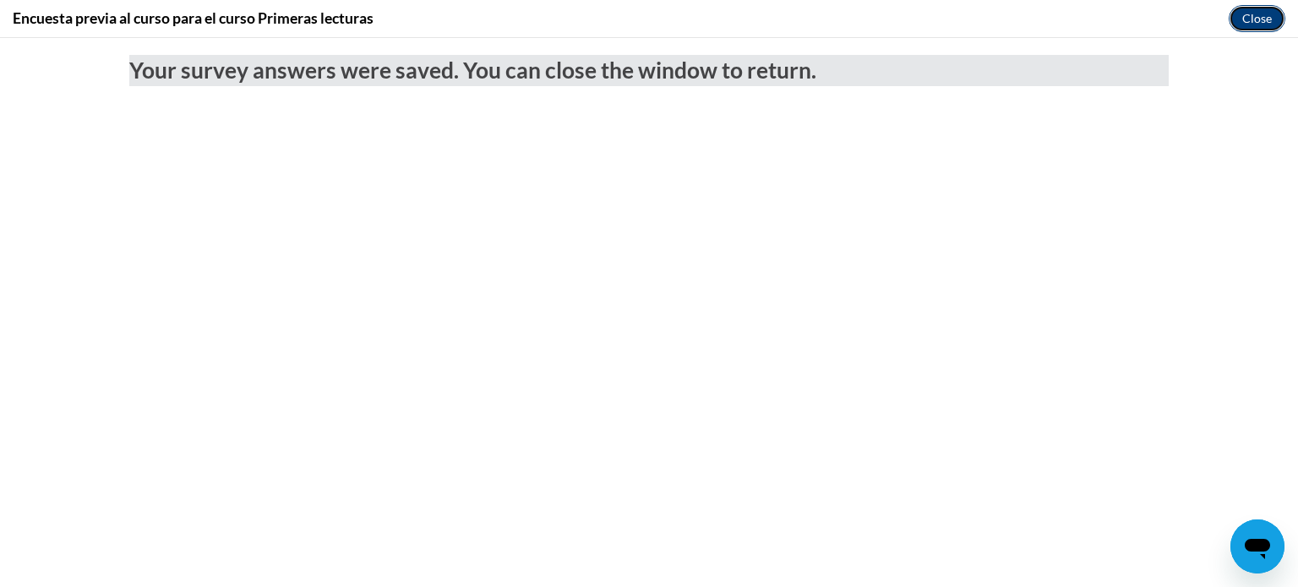
click at [1254, 26] on button "Close" at bounding box center [1256, 18] width 57 height 27
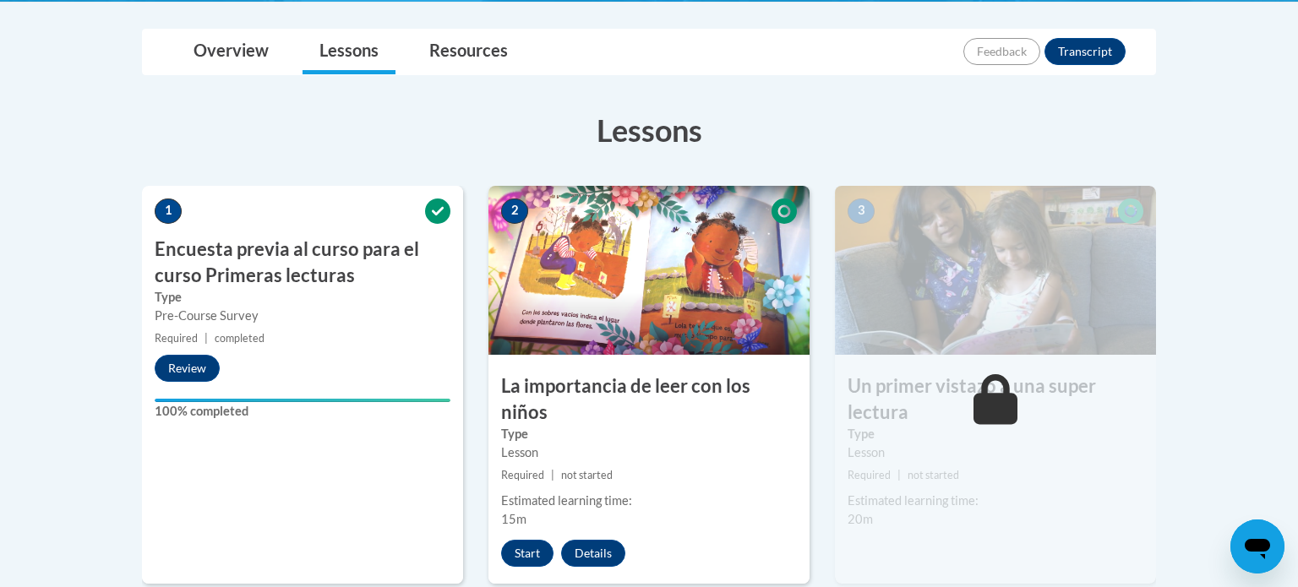
scroll to position [412, 0]
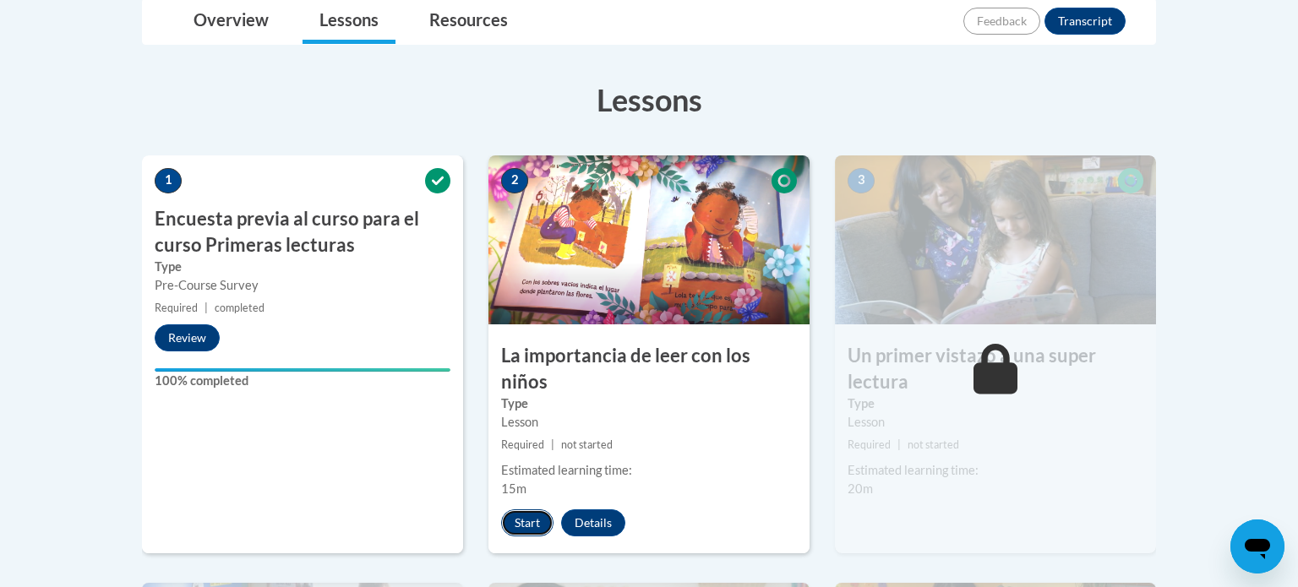
click at [529, 509] on button "Start" at bounding box center [527, 522] width 52 height 27
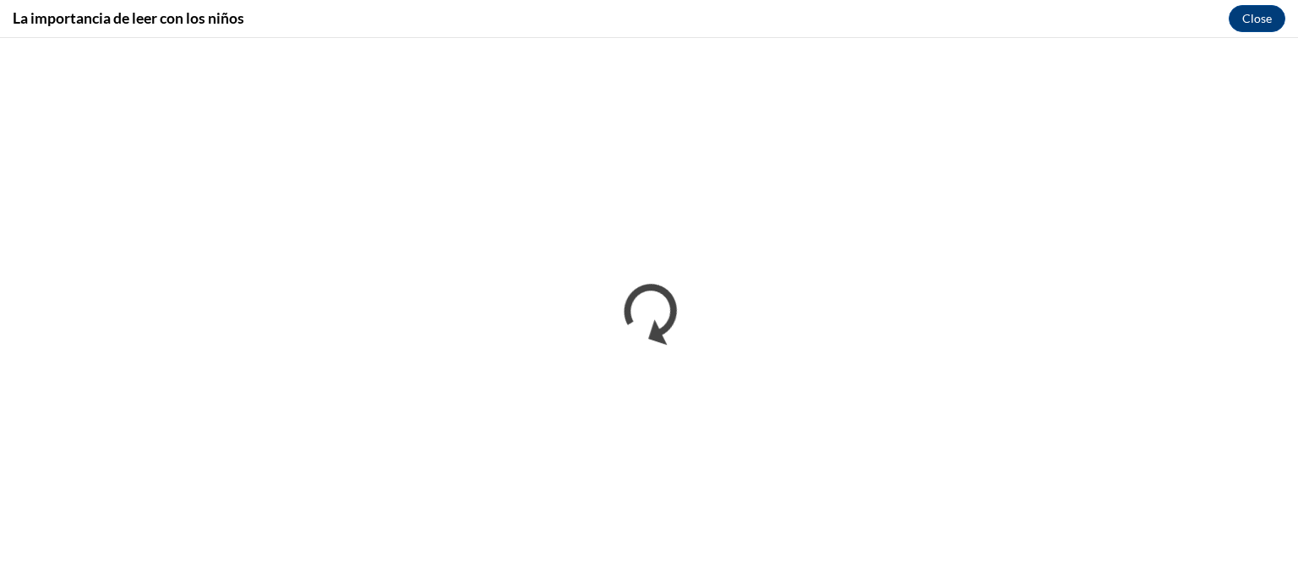
scroll to position [0, 0]
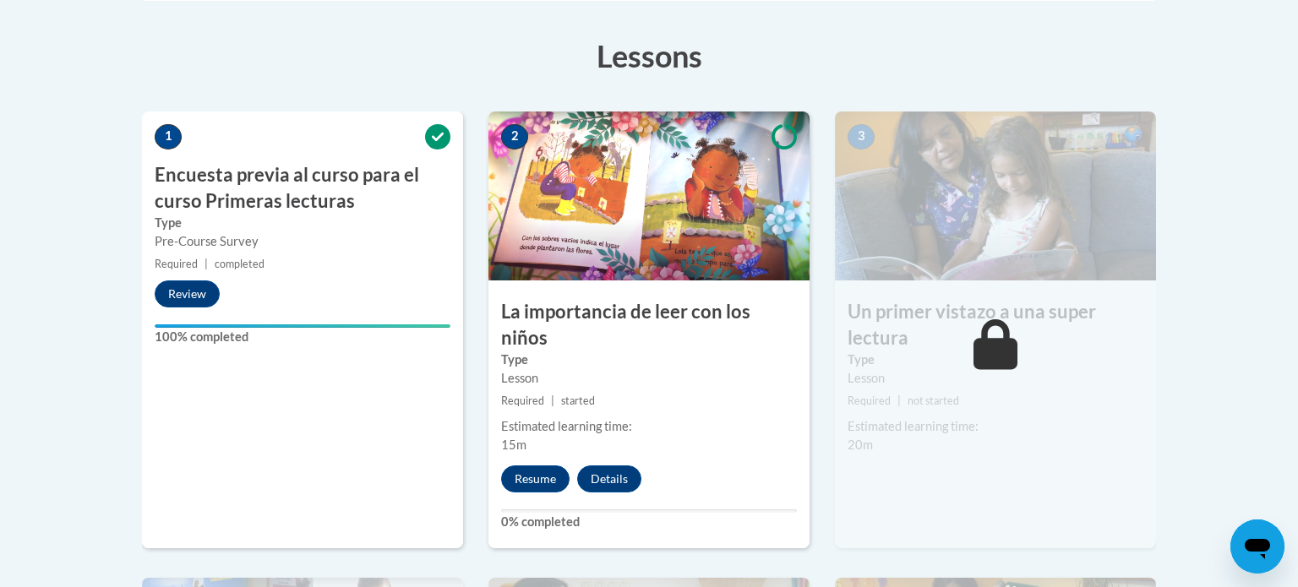
scroll to position [456, 0]
click at [634, 265] on img at bounding box center [648, 196] width 321 height 169
click at [675, 210] on img at bounding box center [648, 196] width 321 height 169
click at [685, 142] on img at bounding box center [648, 196] width 321 height 169
click at [524, 150] on img at bounding box center [648, 196] width 321 height 169
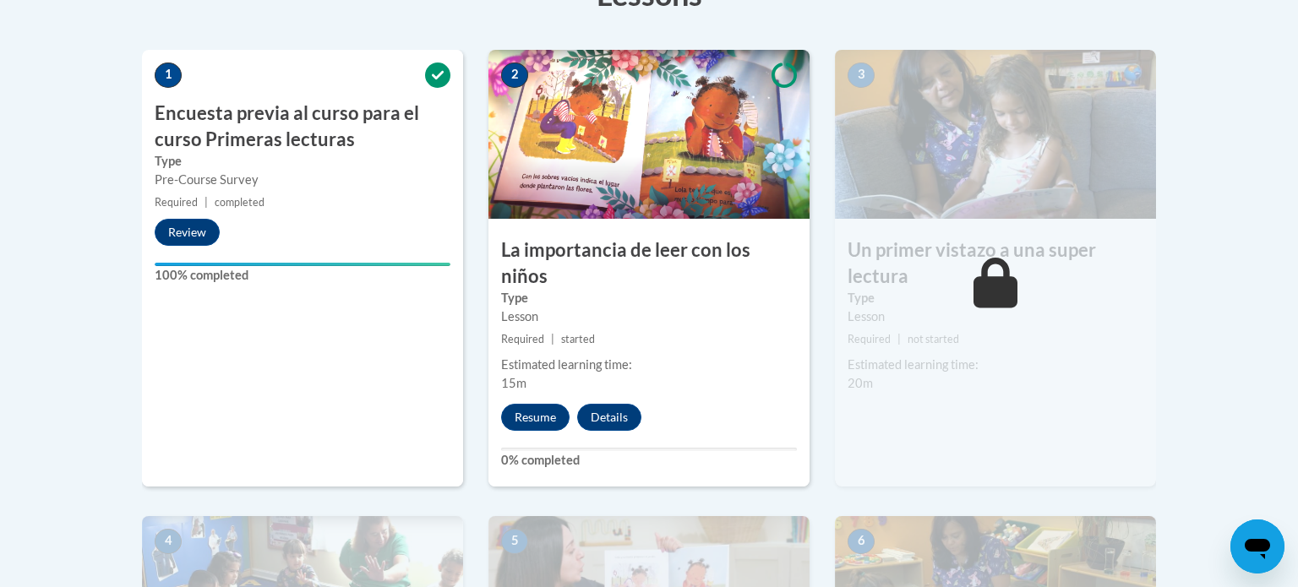
scroll to position [631, 0]
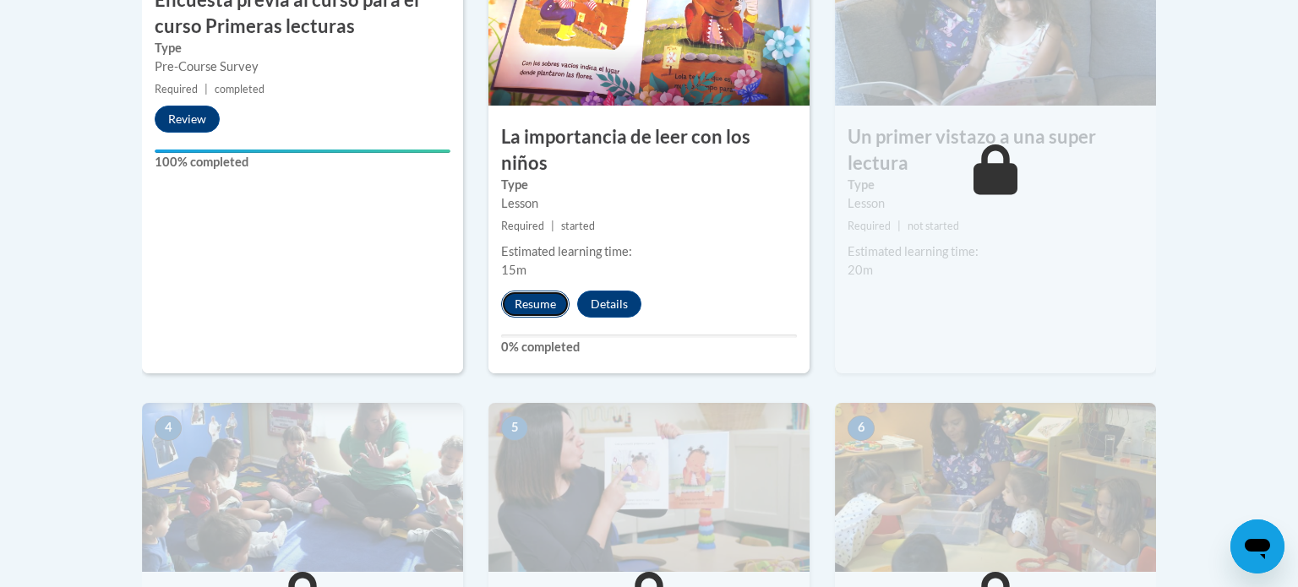
click at [541, 291] on button "Resume" at bounding box center [535, 304] width 68 height 27
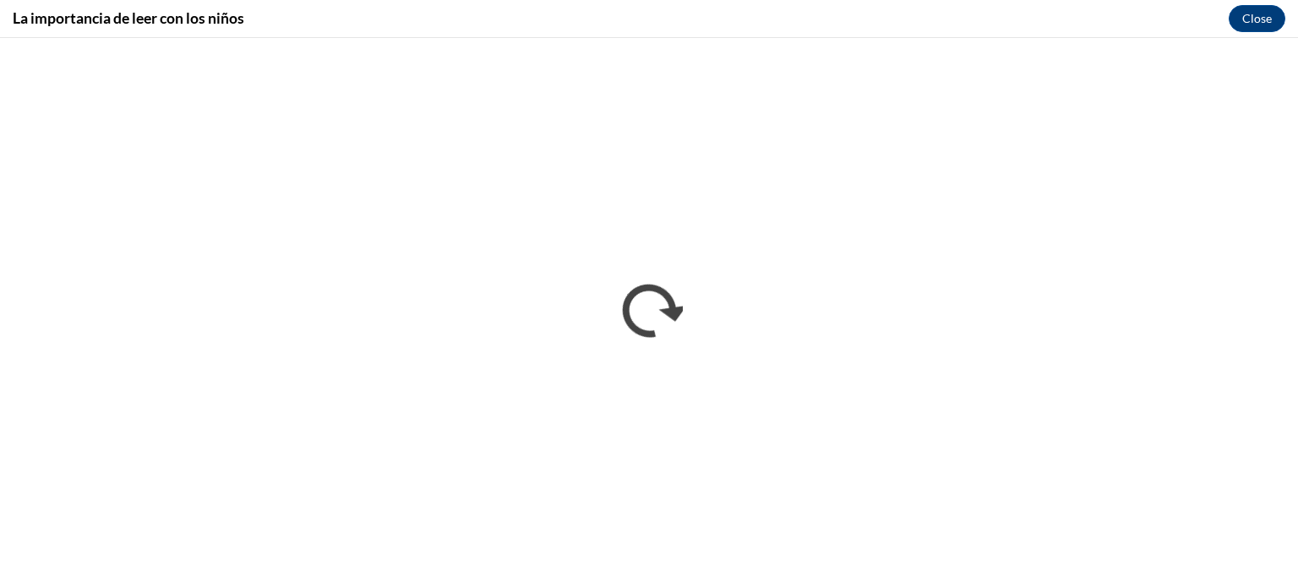
scroll to position [0, 0]
click at [994, 10] on div "La importancia de leer con los niños Close" at bounding box center [649, 19] width 1298 height 38
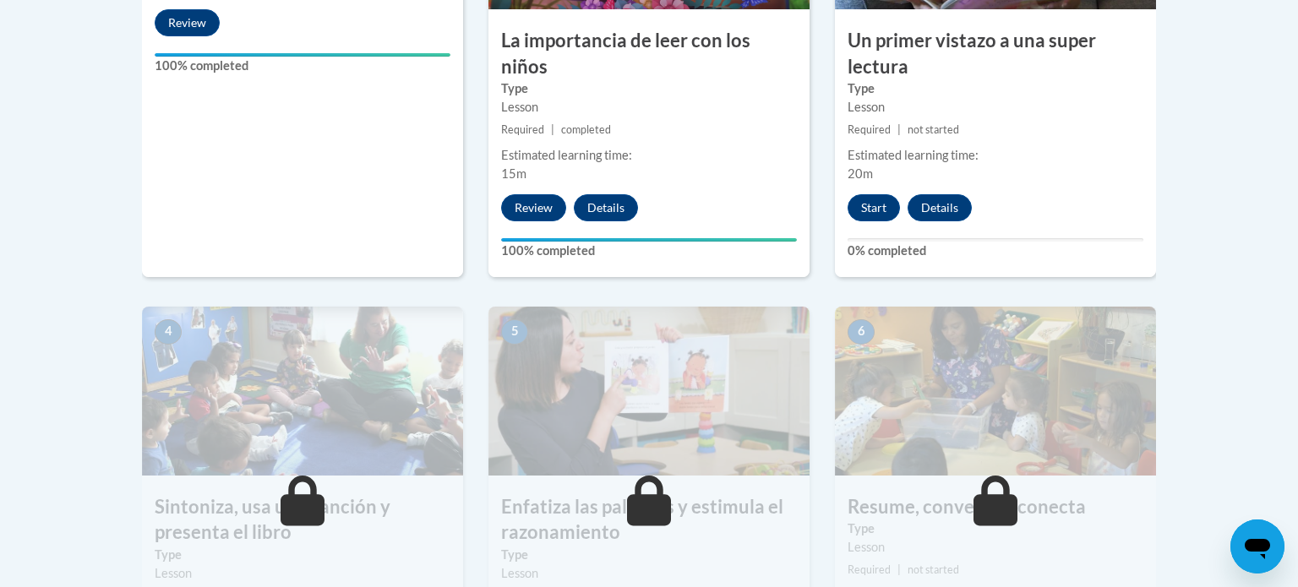
scroll to position [692, 0]
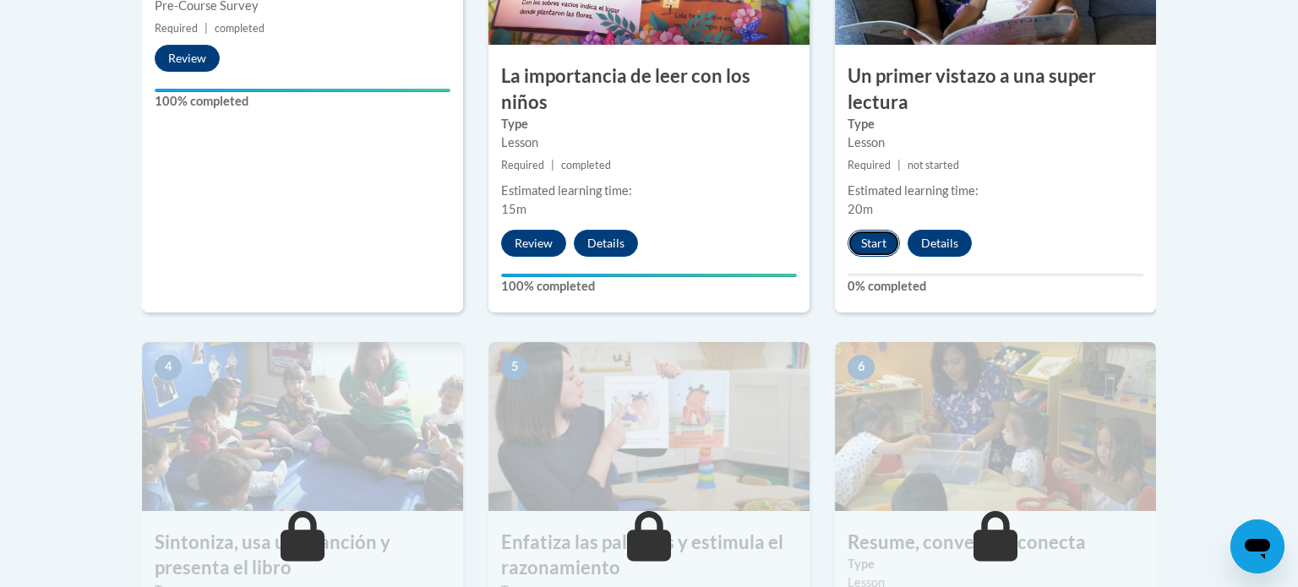
click at [875, 243] on button "Start" at bounding box center [873, 243] width 52 height 27
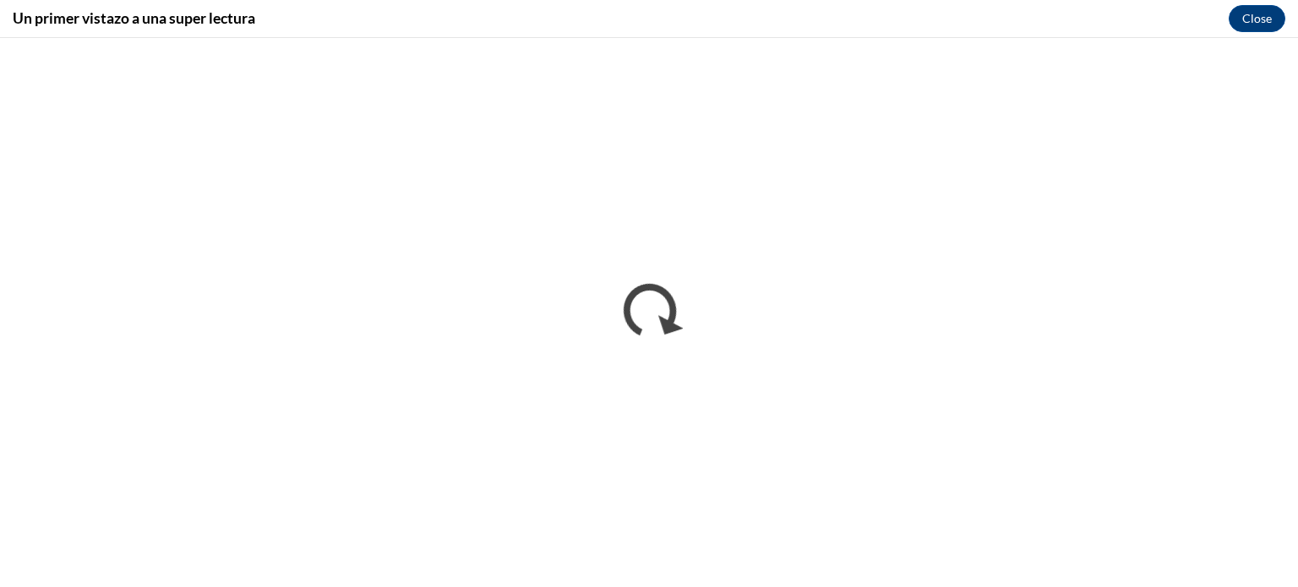
scroll to position [0, 0]
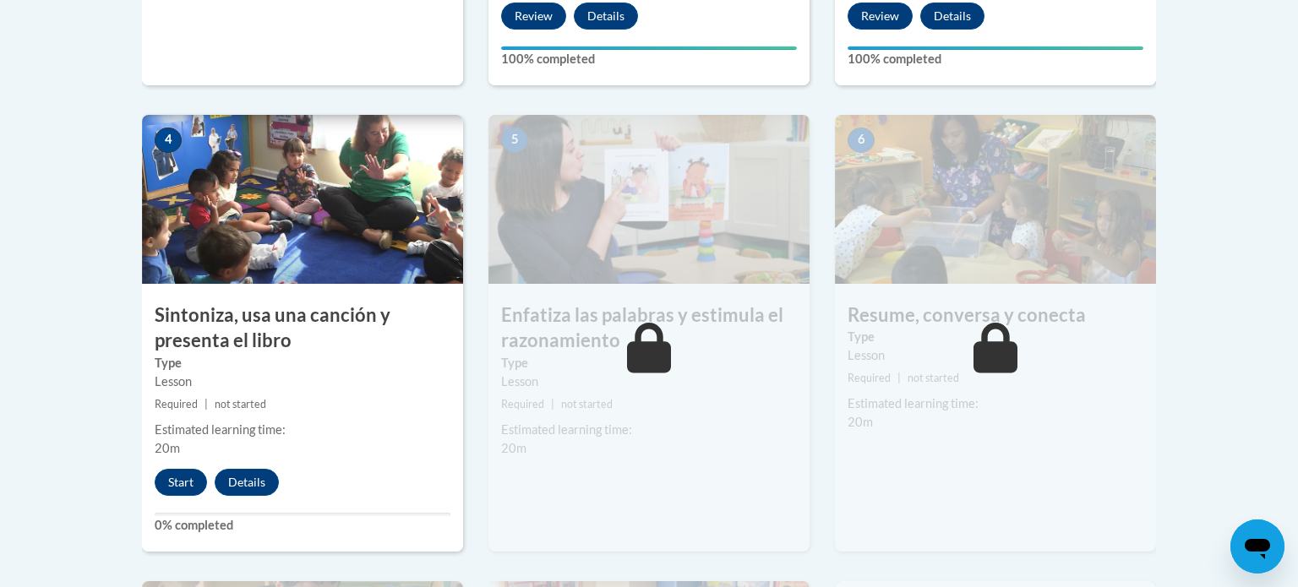
scroll to position [918, 0]
click at [819, 329] on div "5 Enfatiza las palabras y estimula el razonamiento Type Lesson Required | not s…" at bounding box center [649, 349] width 346 height 466
click at [1231, 327] on body "This site uses cookies to help improve your learning experience. By continuing …" at bounding box center [649, 228] width 1298 height 2293
click at [1236, 195] on body "This site uses cookies to help improve your learning experience. By continuing …" at bounding box center [649, 228] width 1298 height 2293
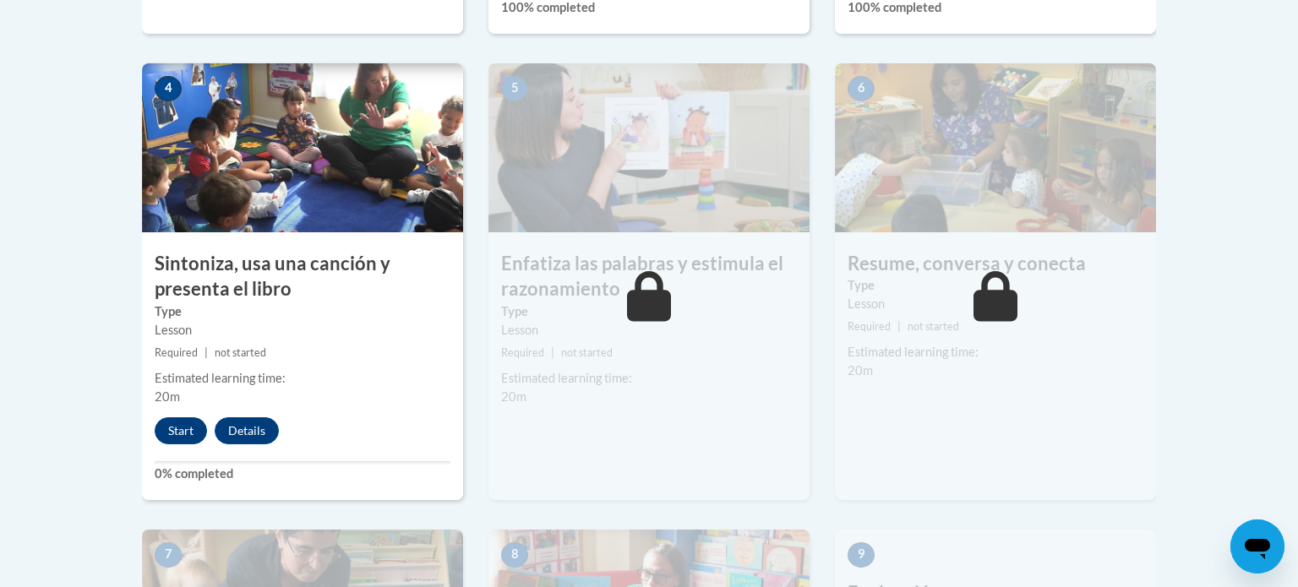
scroll to position [1012, 0]
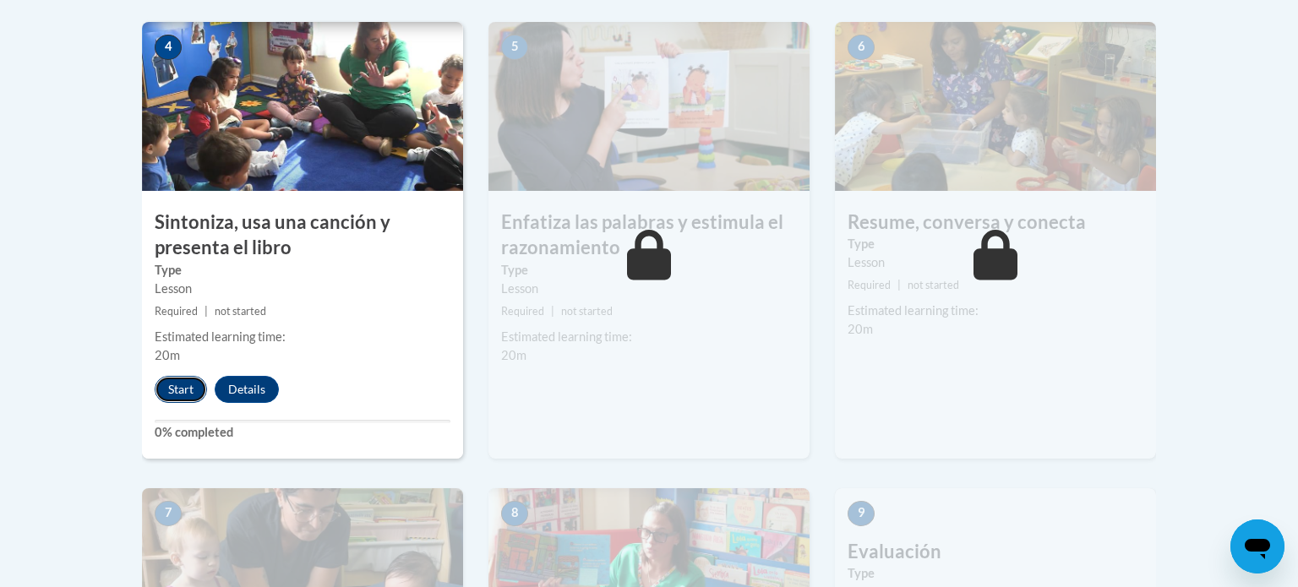
click at [171, 387] on button "Start" at bounding box center [181, 389] width 52 height 27
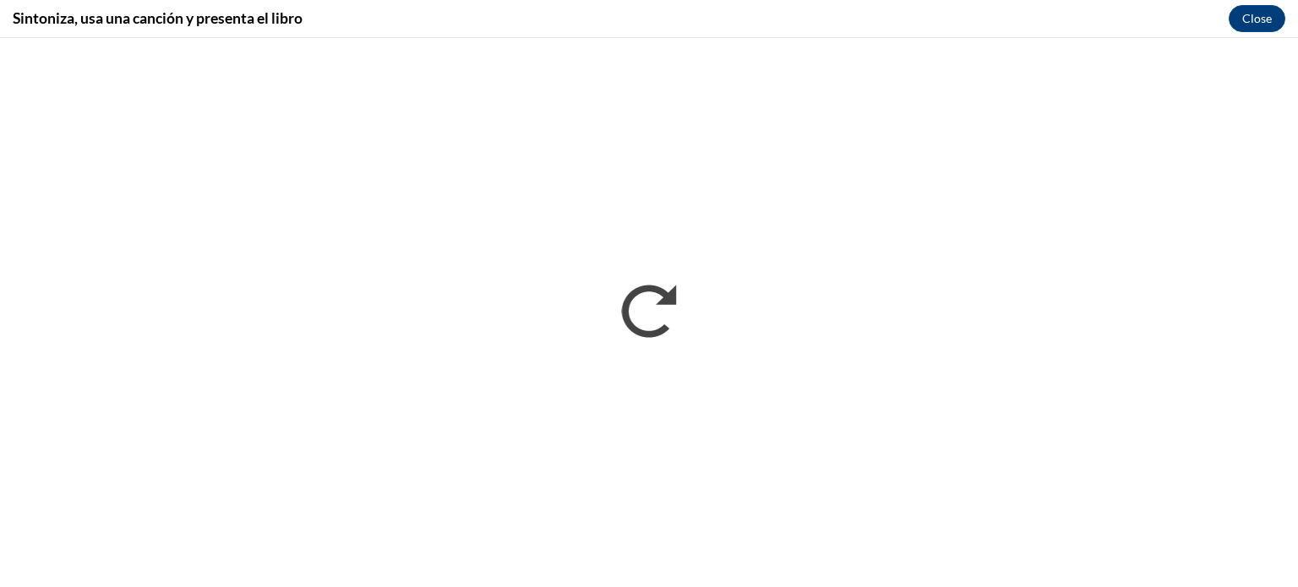
scroll to position [0, 0]
click at [491, 18] on div "Sintoniza, [GEOGRAPHIC_DATA] una canción y presenta el libro Close" at bounding box center [649, 19] width 1298 height 38
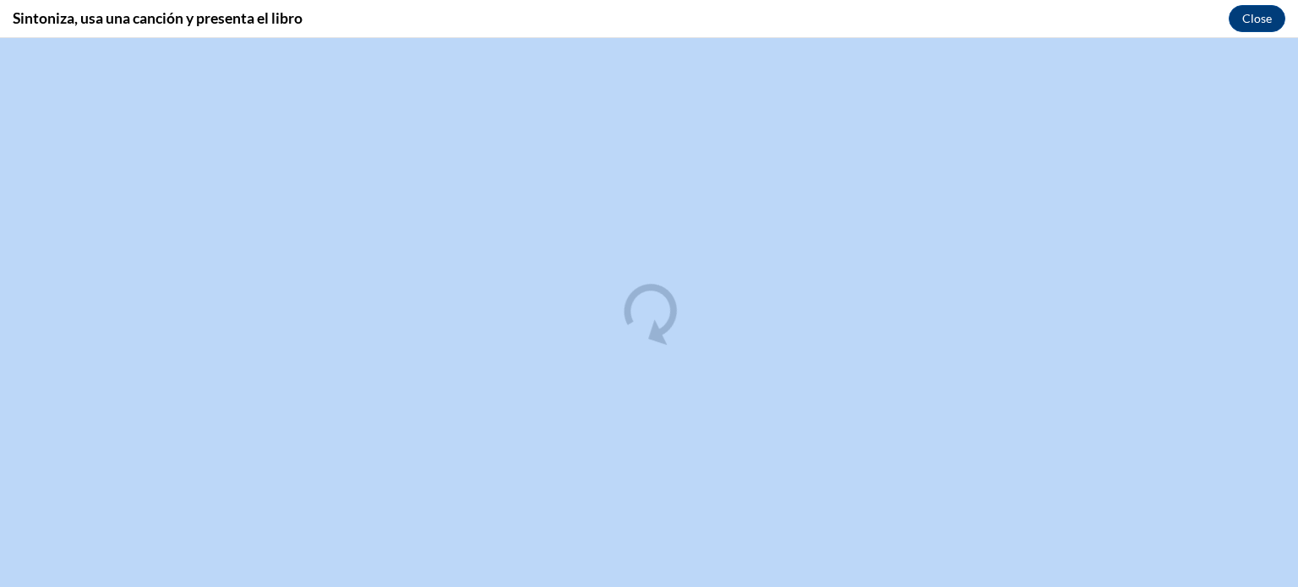
drag, startPoint x: 171, startPoint y: 387, endPoint x: 489, endPoint y: 18, distance: 487.0
click at [489, 18] on div "Sintoniza, [GEOGRAPHIC_DATA] una canción y presenta el libro Close" at bounding box center [649, 19] width 1298 height 38
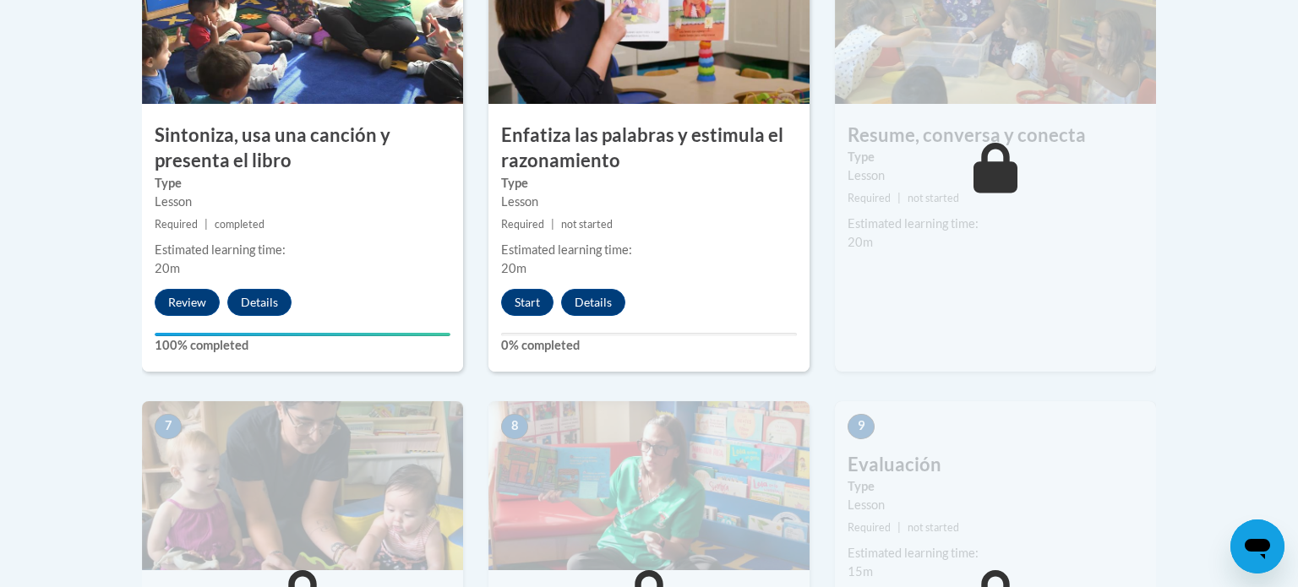
scroll to position [1096, 0]
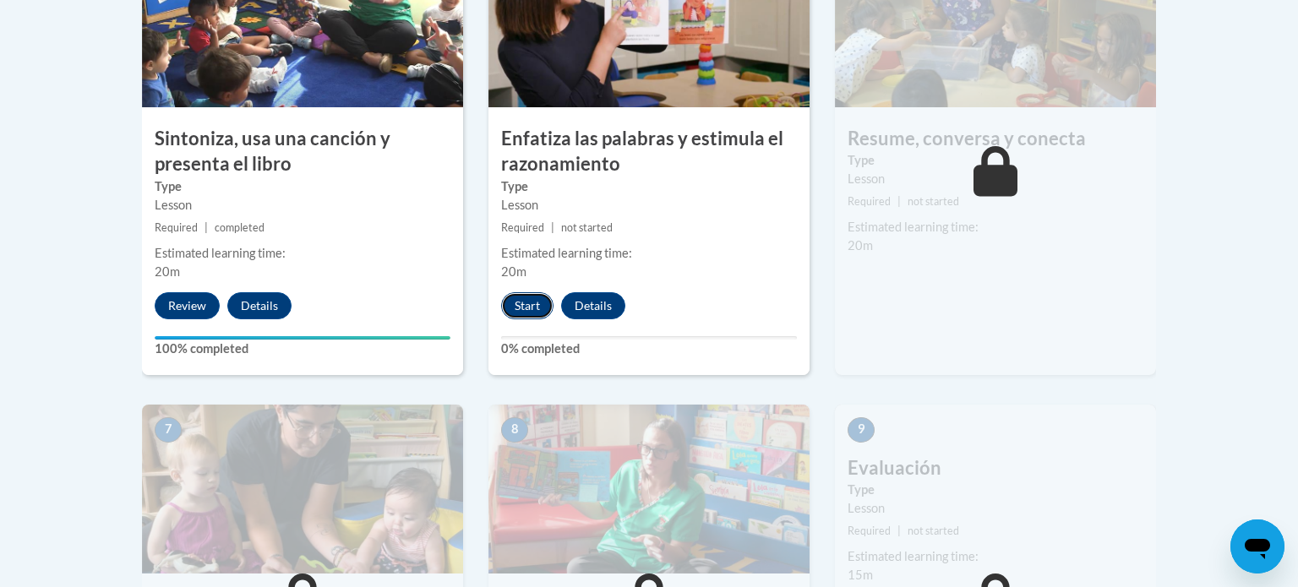
click at [530, 309] on button "Start" at bounding box center [527, 305] width 52 height 27
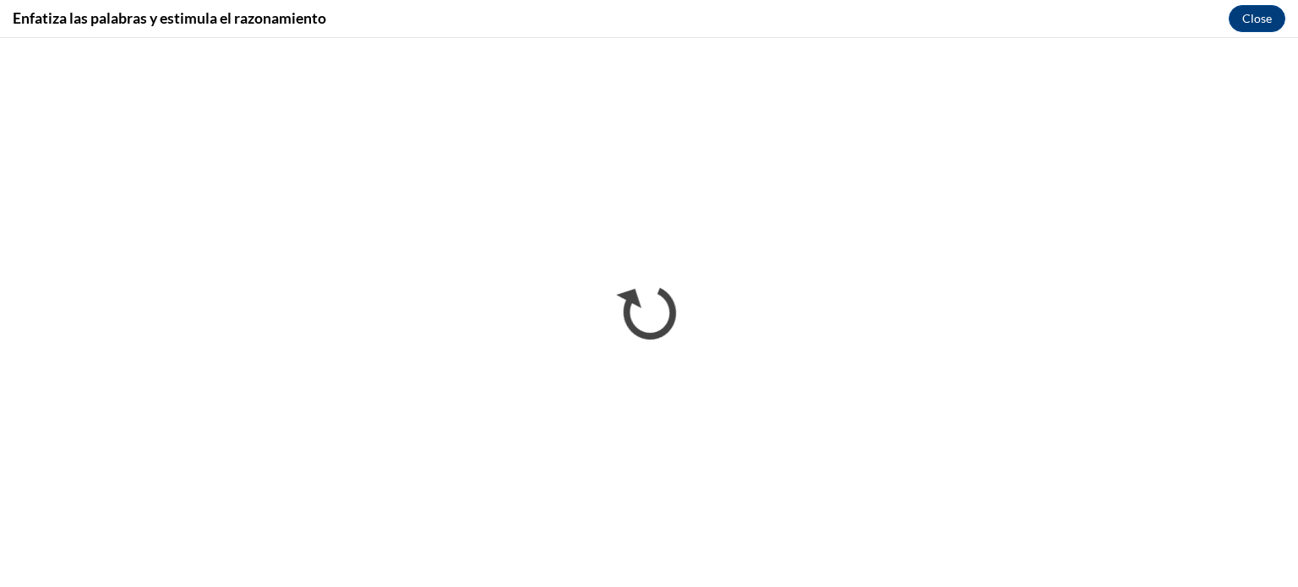
scroll to position [0, 0]
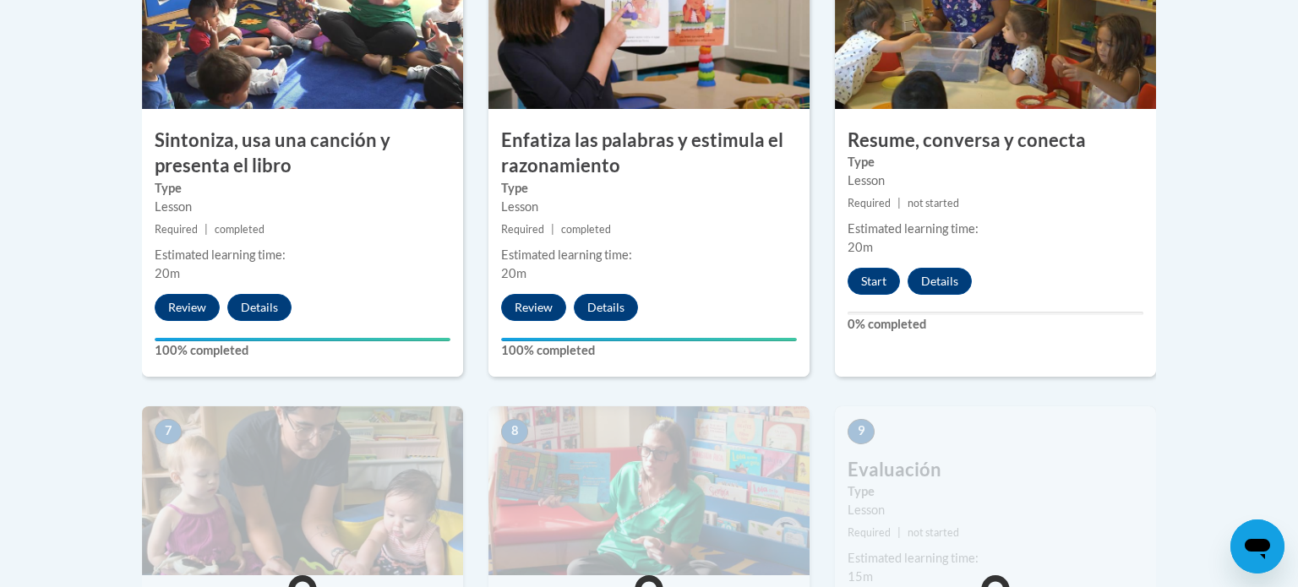
scroll to position [1092, 0]
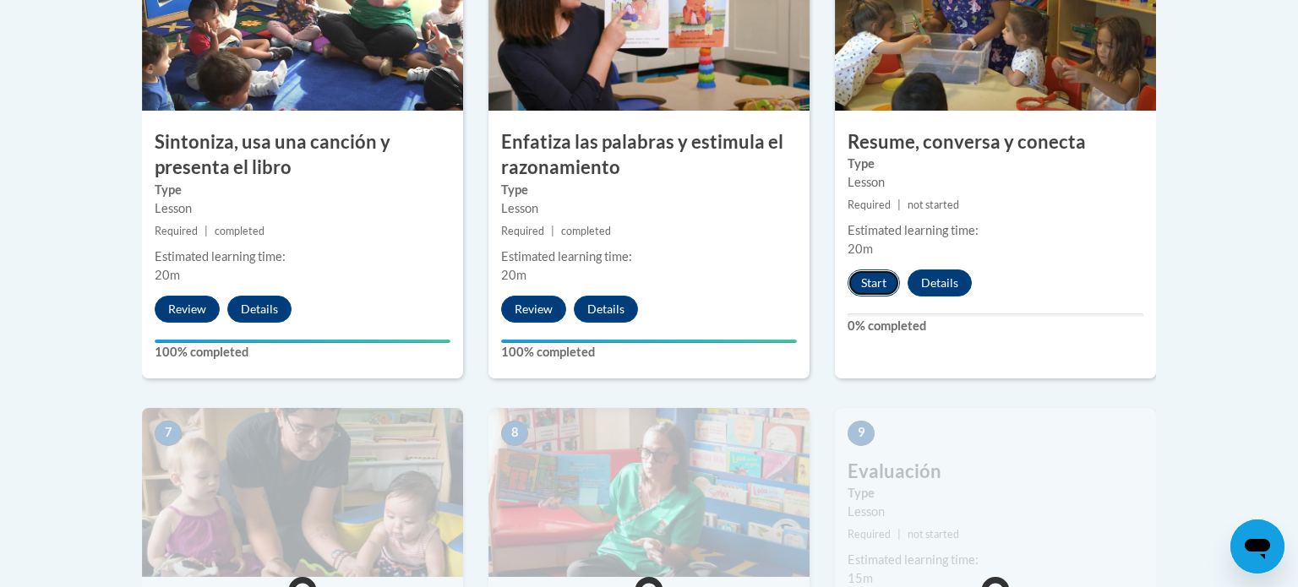
click at [872, 280] on button "Start" at bounding box center [873, 282] width 52 height 27
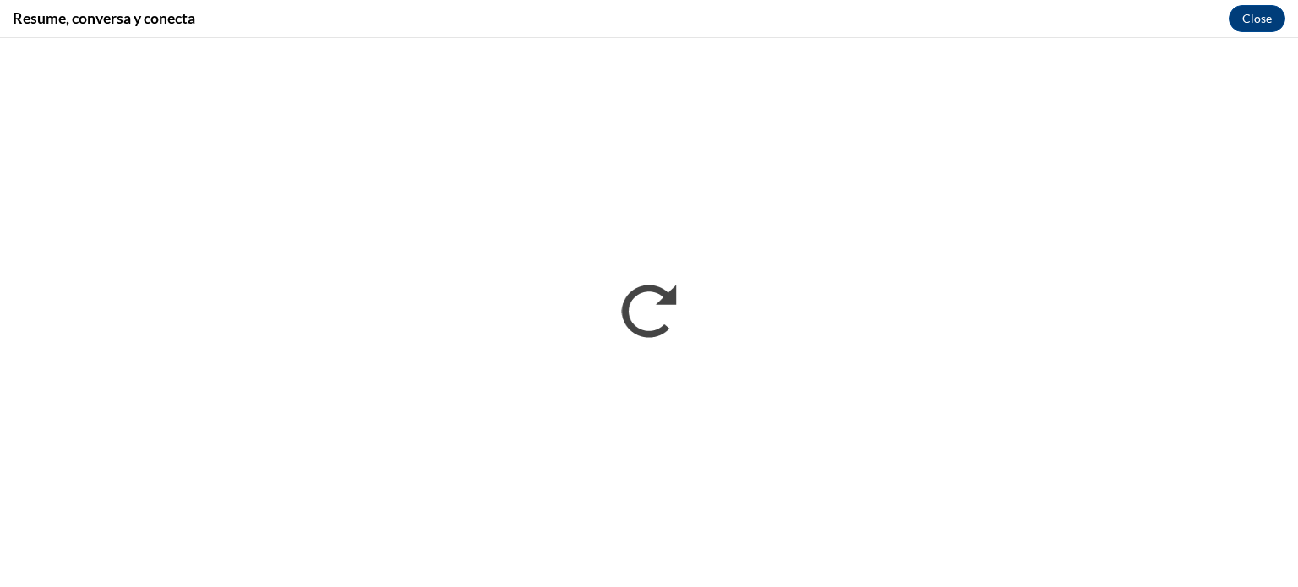
scroll to position [0, 0]
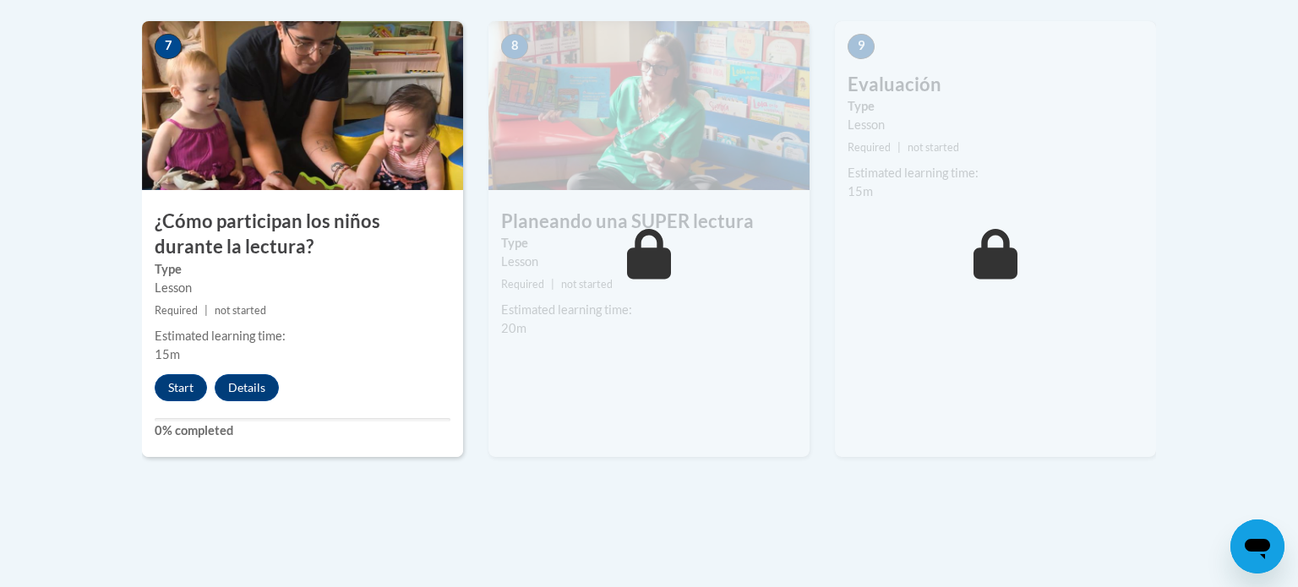
scroll to position [1534, 0]
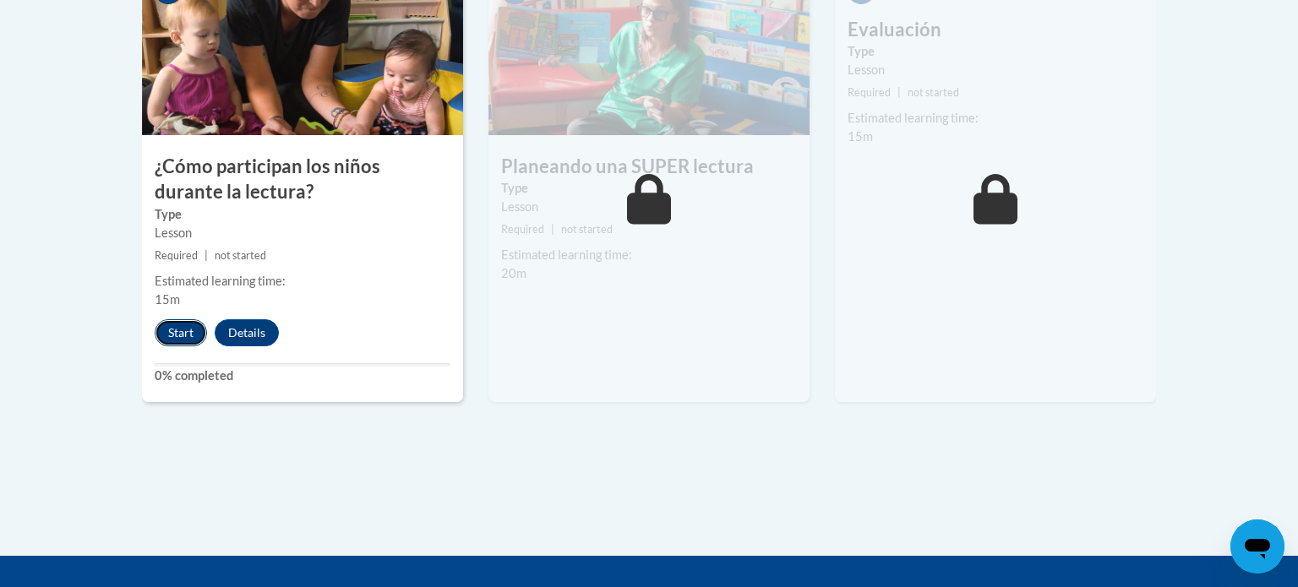
click at [171, 325] on button "Start" at bounding box center [181, 332] width 52 height 27
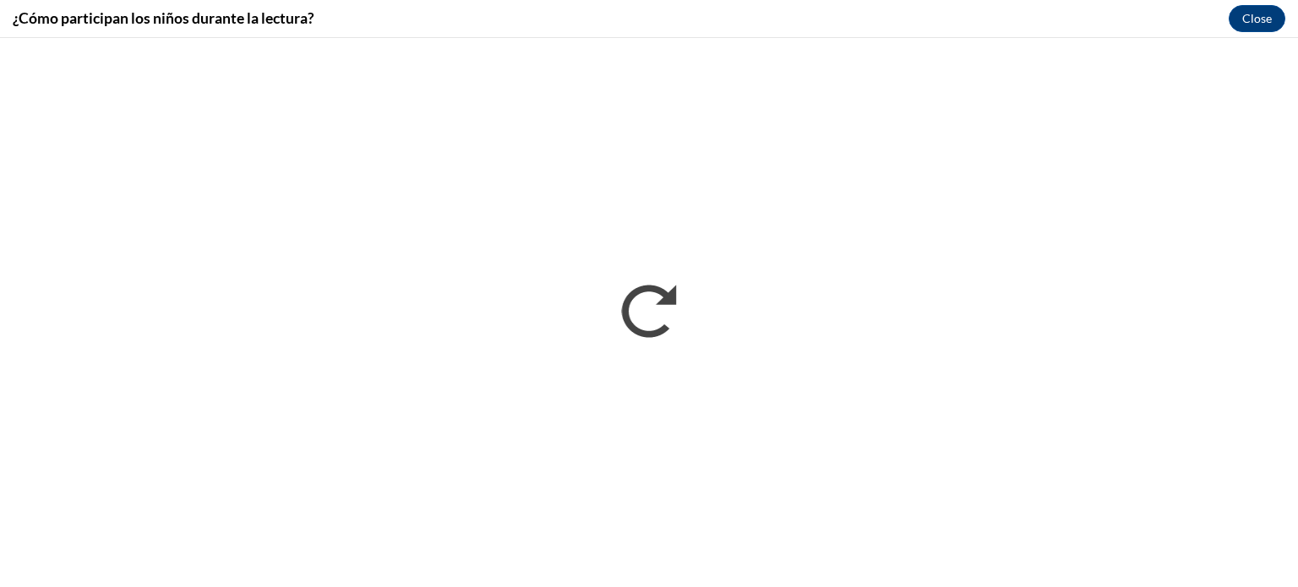
scroll to position [0, 0]
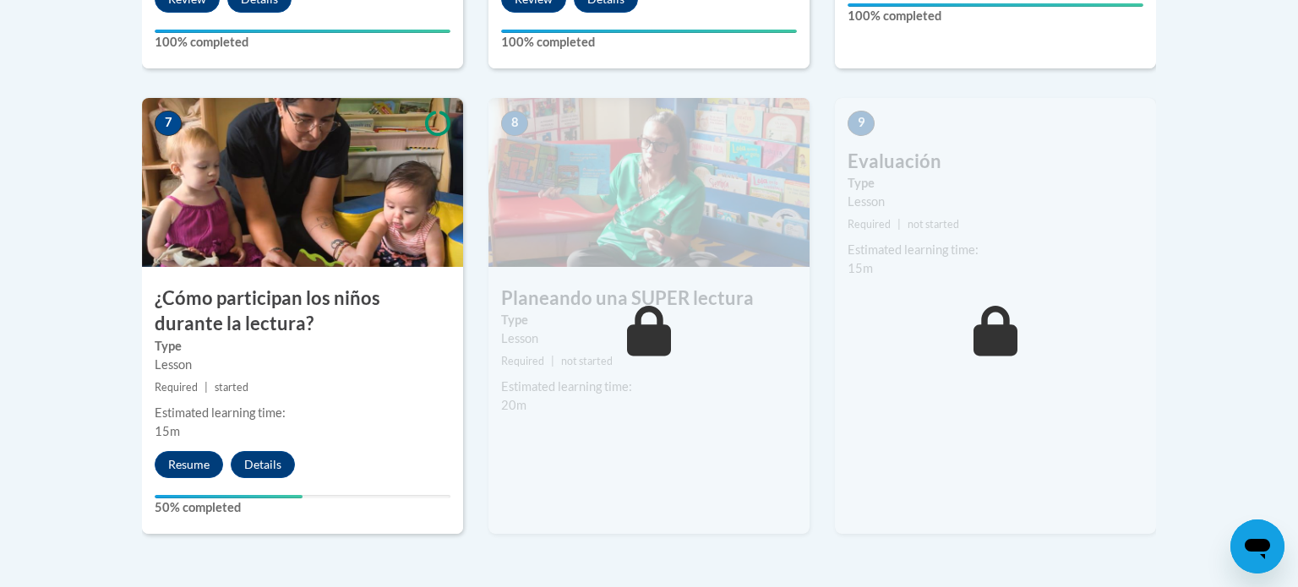
scroll to position [1401, 0]
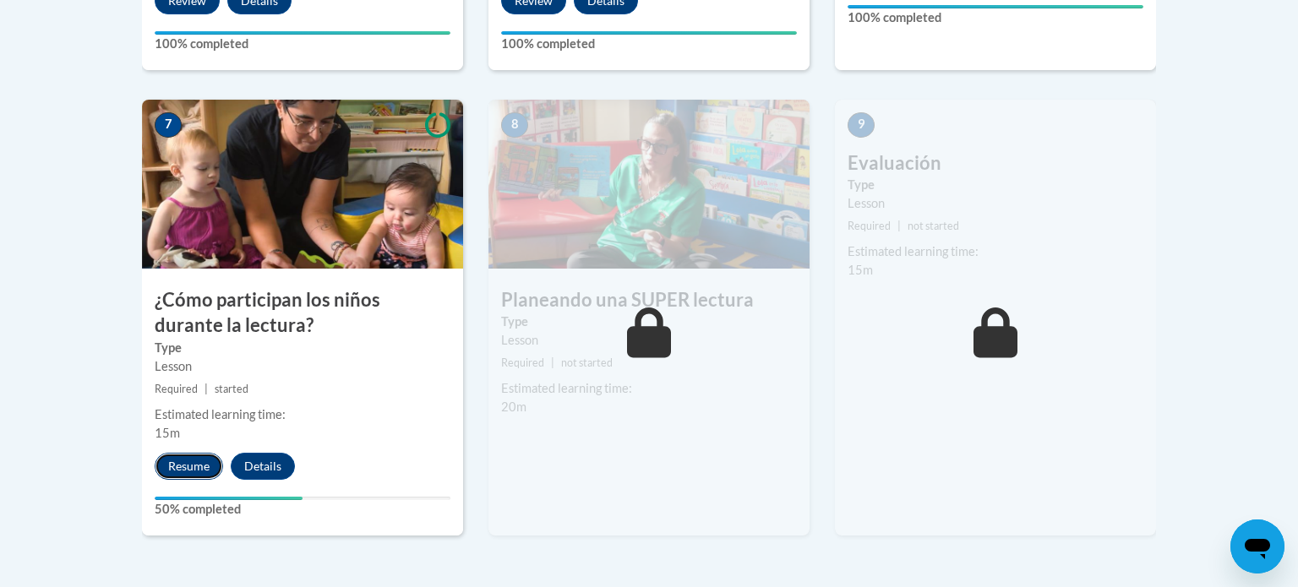
click at [204, 462] on button "Resume" at bounding box center [189, 466] width 68 height 27
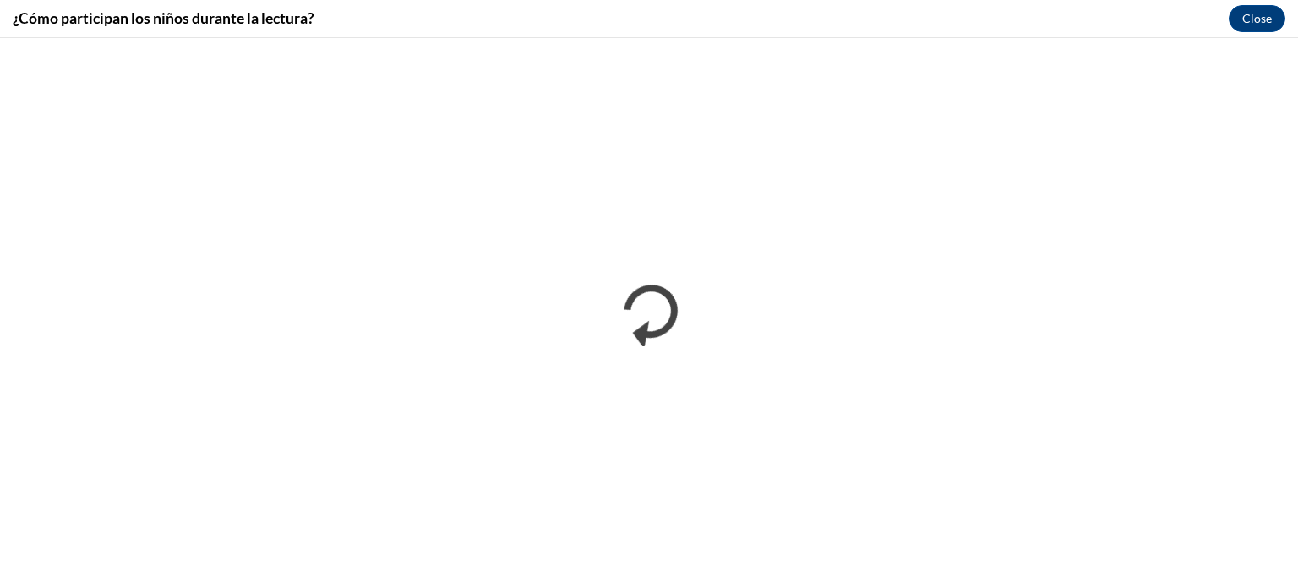
scroll to position [0, 0]
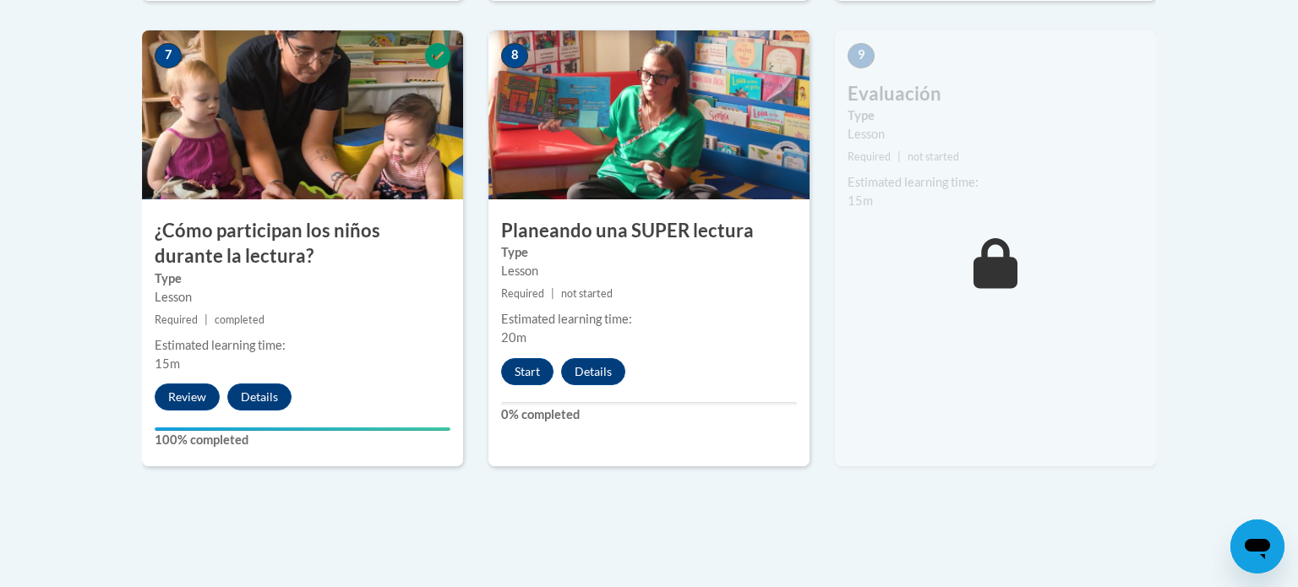
scroll to position [1550, 0]
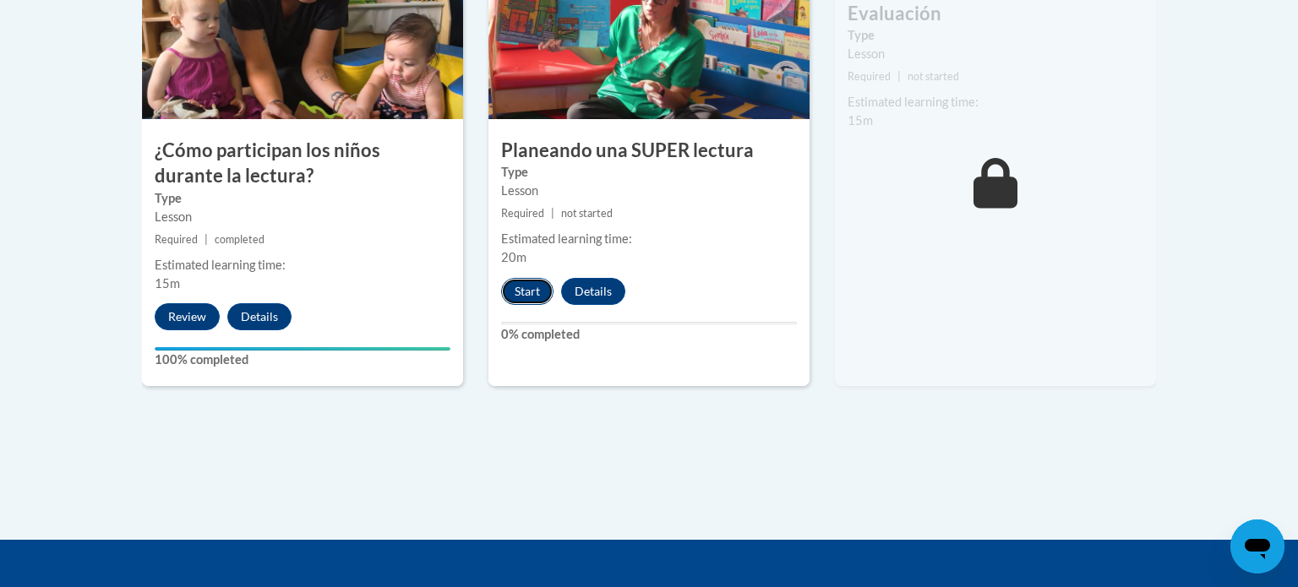
click at [532, 286] on button "Start" at bounding box center [527, 291] width 52 height 27
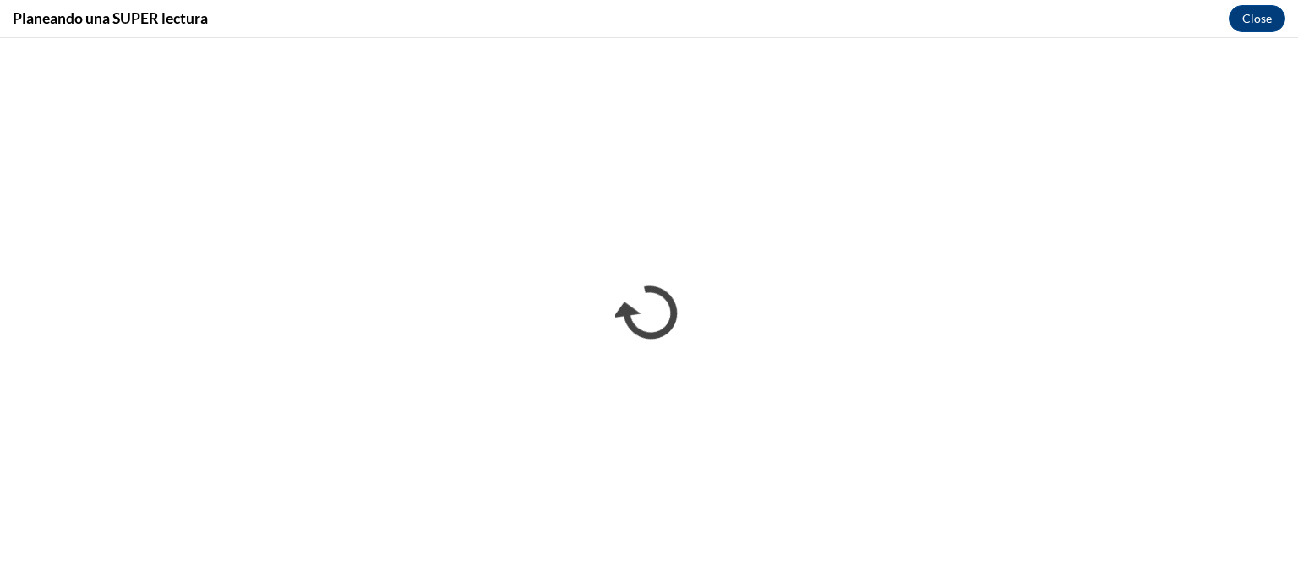
scroll to position [0, 0]
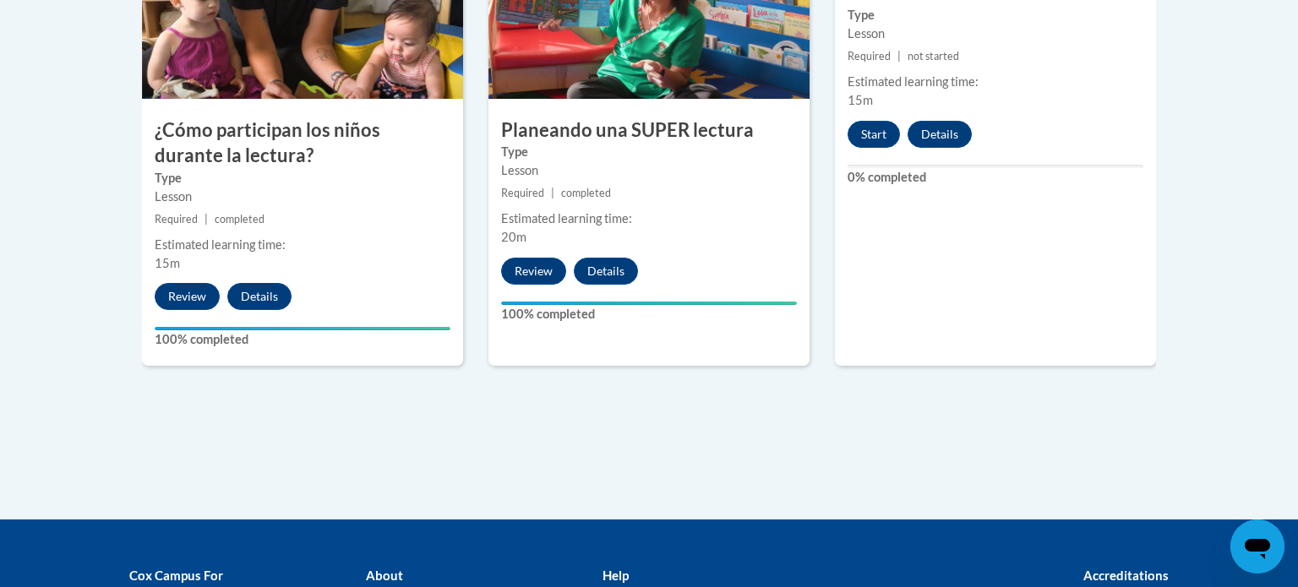
scroll to position [1559, 0]
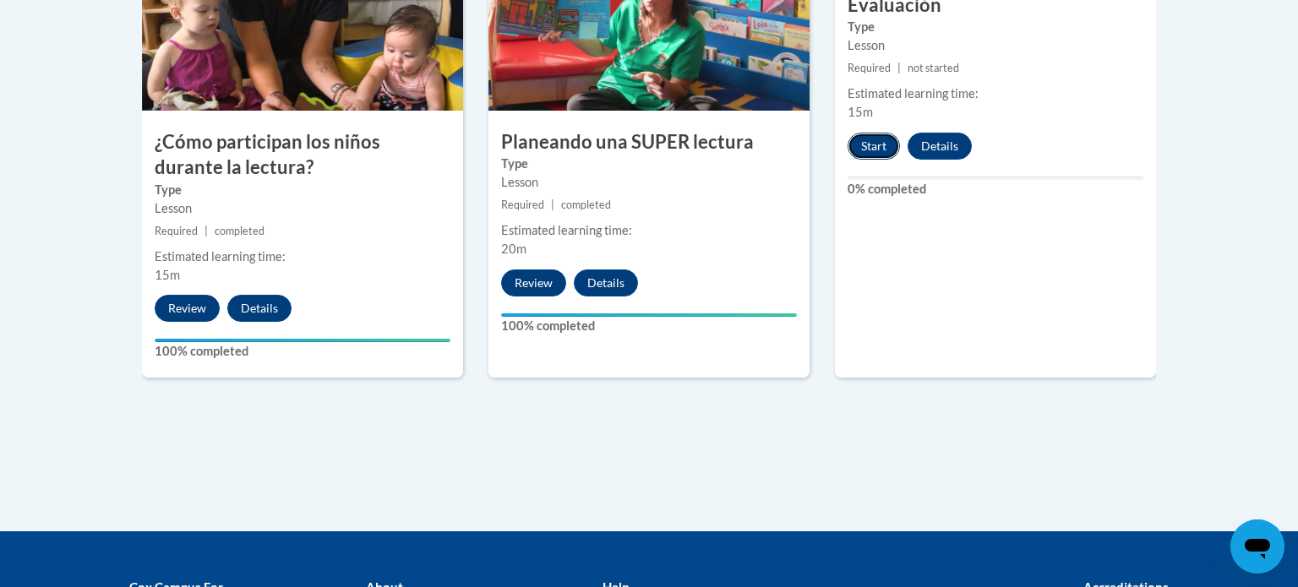
click at [879, 144] on button "Start" at bounding box center [873, 146] width 52 height 27
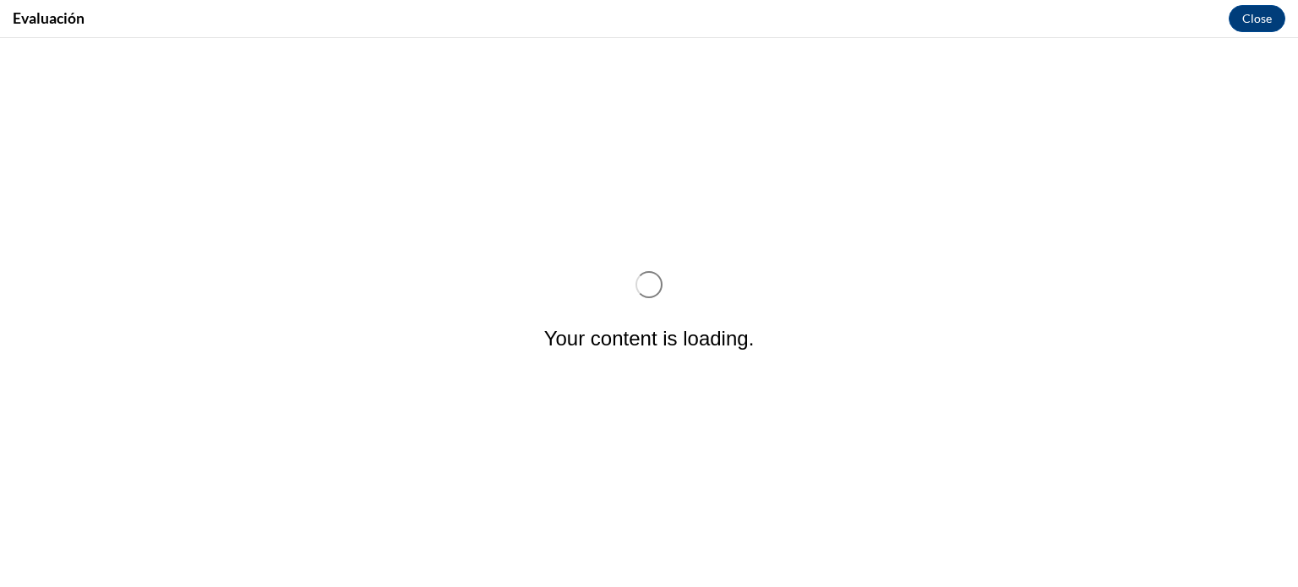
scroll to position [0, 0]
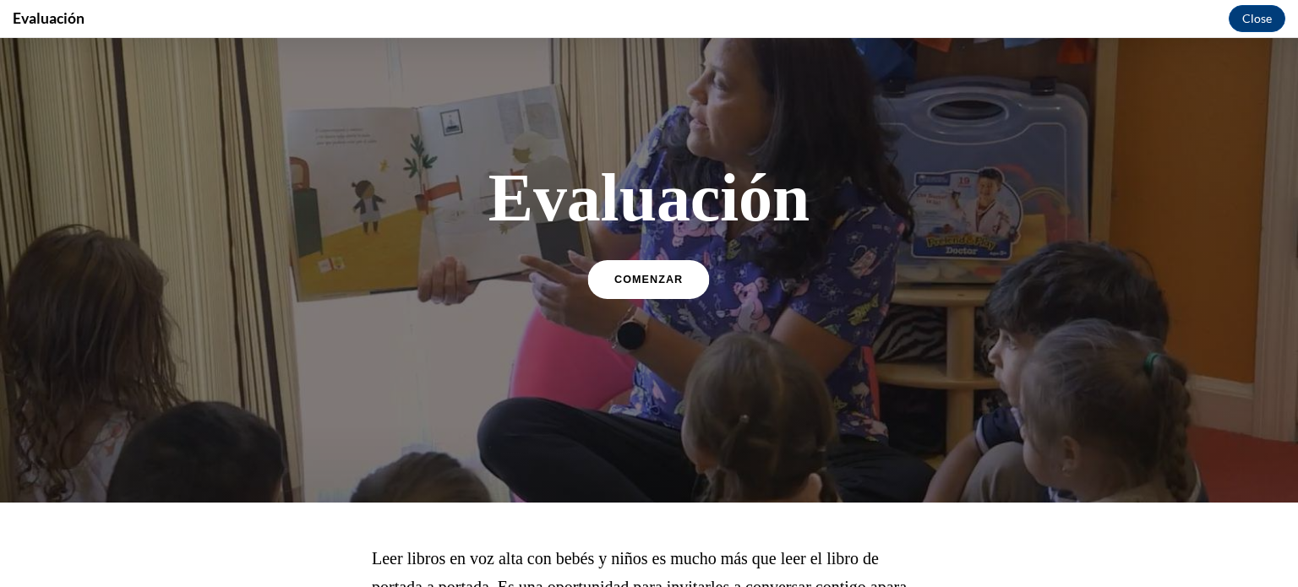
click at [670, 277] on span "COMENZAR" at bounding box center [648, 280] width 68 height 13
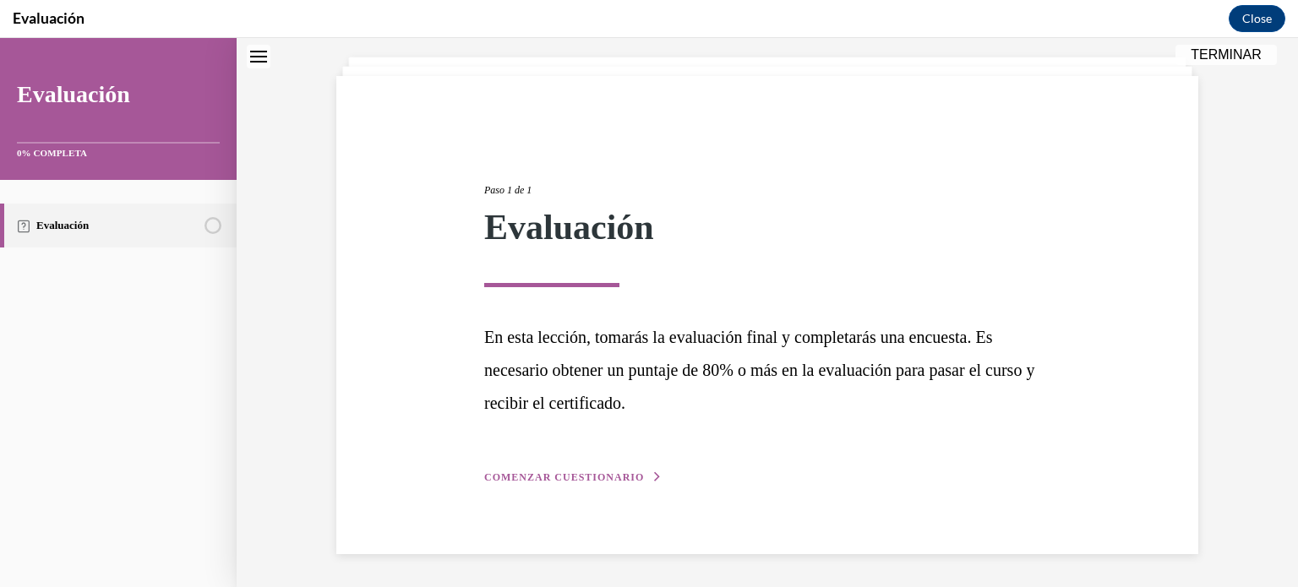
scroll to position [90, 0]
click at [628, 477] on span "COMENZAR CUESTIONARIO" at bounding box center [564, 478] width 160 height 12
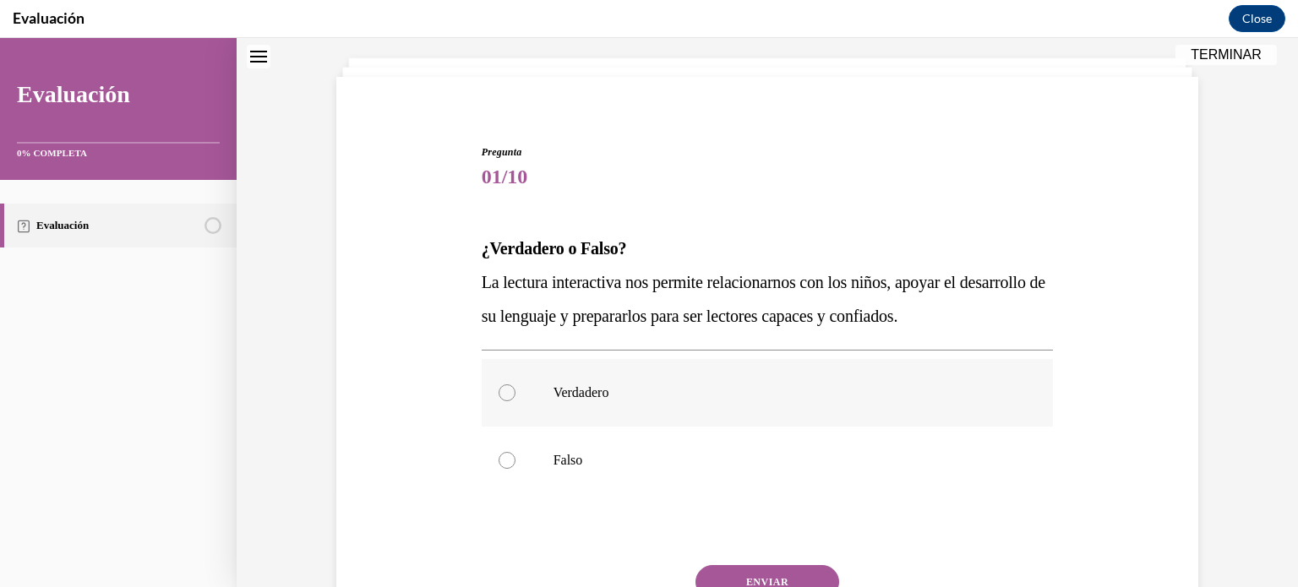
click at [530, 385] on label "Verdadero" at bounding box center [768, 393] width 572 height 68
click at [515, 385] on input "Verdadero" at bounding box center [506, 392] width 17 height 17
radio input "true"
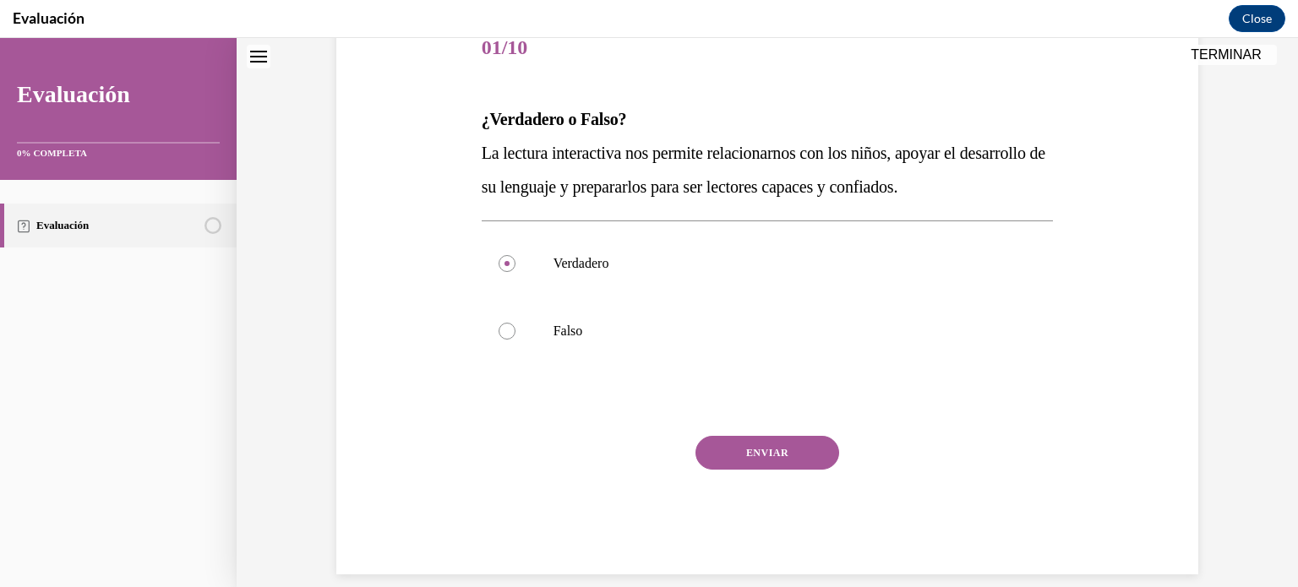
click at [785, 460] on button "ENVIAR" at bounding box center [767, 453] width 144 height 34
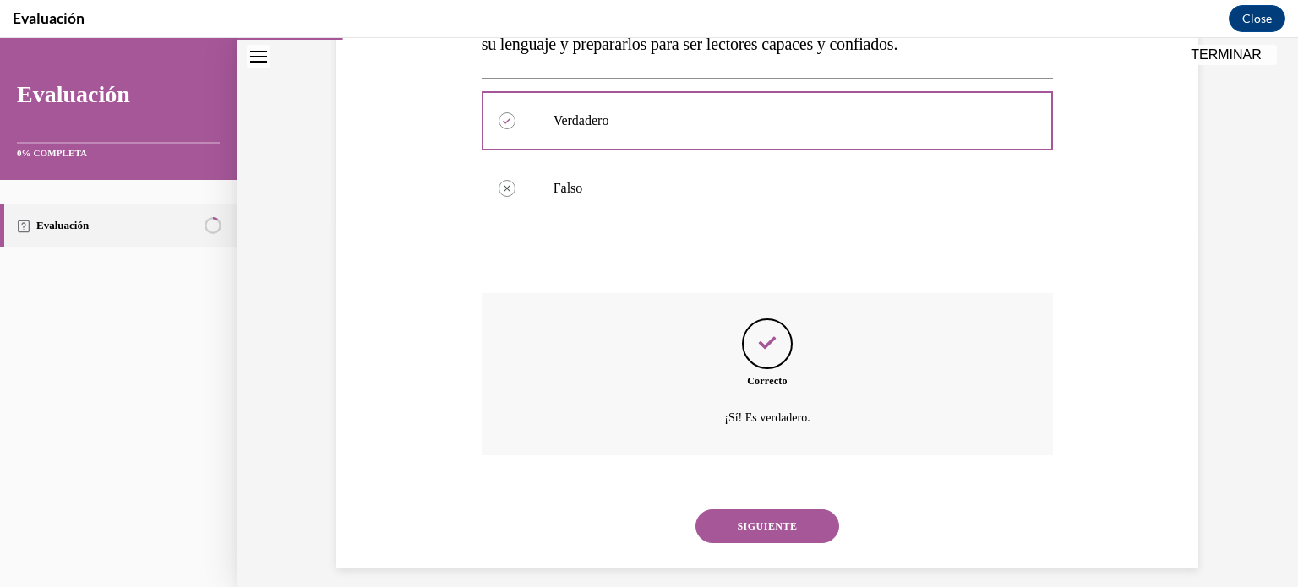
scroll to position [377, 0]
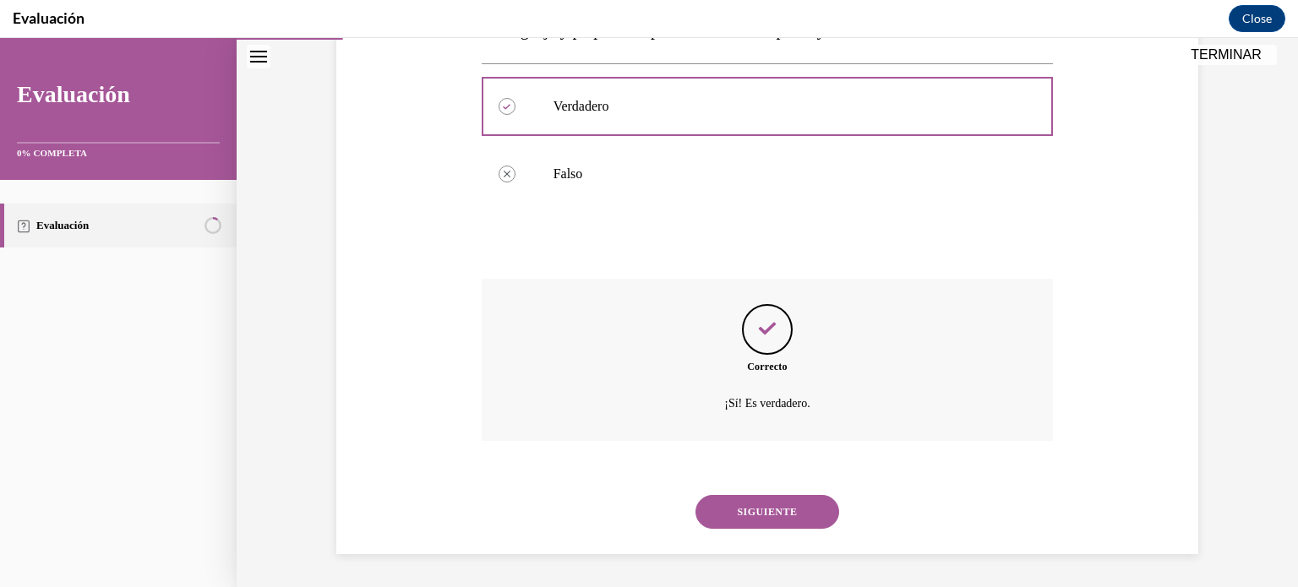
click at [781, 503] on button "SIGUIENTE" at bounding box center [767, 512] width 144 height 34
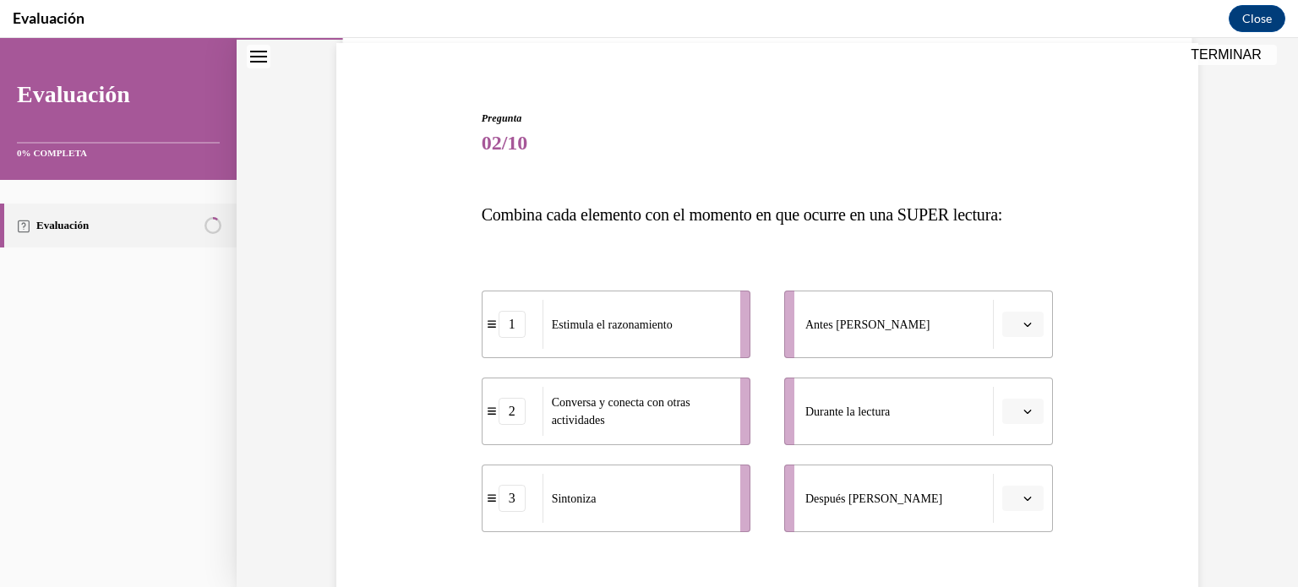
scroll to position [136, 0]
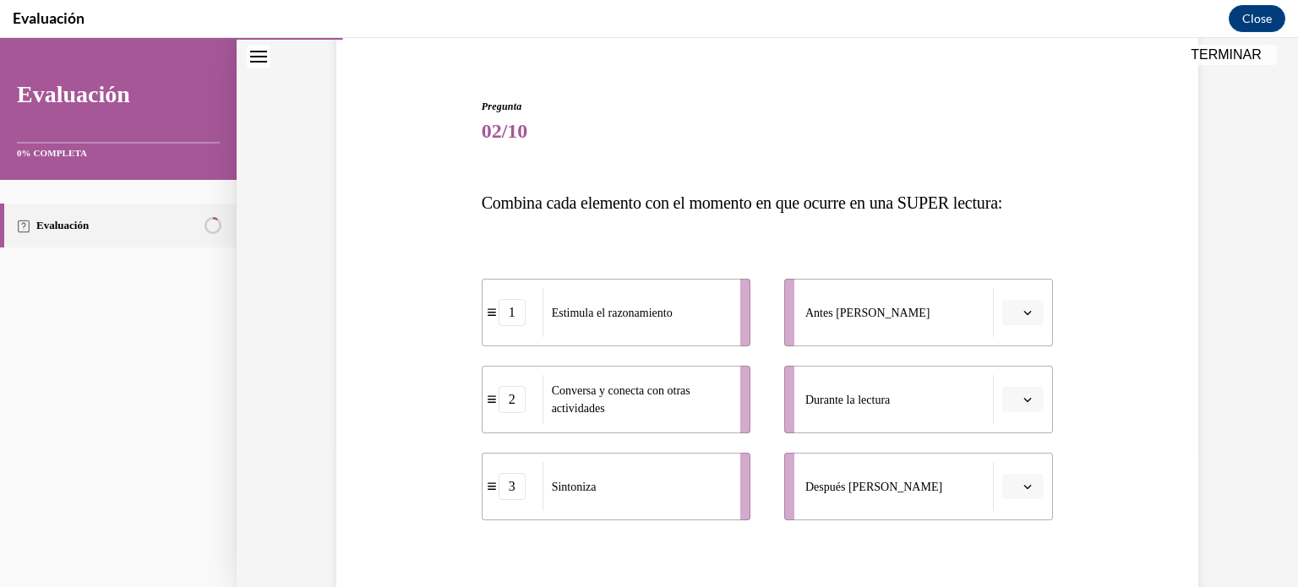
click at [1010, 405] on button "button" at bounding box center [1022, 399] width 41 height 25
click at [1020, 503] on span "2" at bounding box center [1017, 505] width 6 height 14
click at [984, 314] on div "Antes [PERSON_NAME]" at bounding box center [899, 312] width 188 height 49
click at [1038, 322] on button "button" at bounding box center [1022, 312] width 41 height 25
click at [912, 480] on div "Después [PERSON_NAME]" at bounding box center [899, 486] width 188 height 49
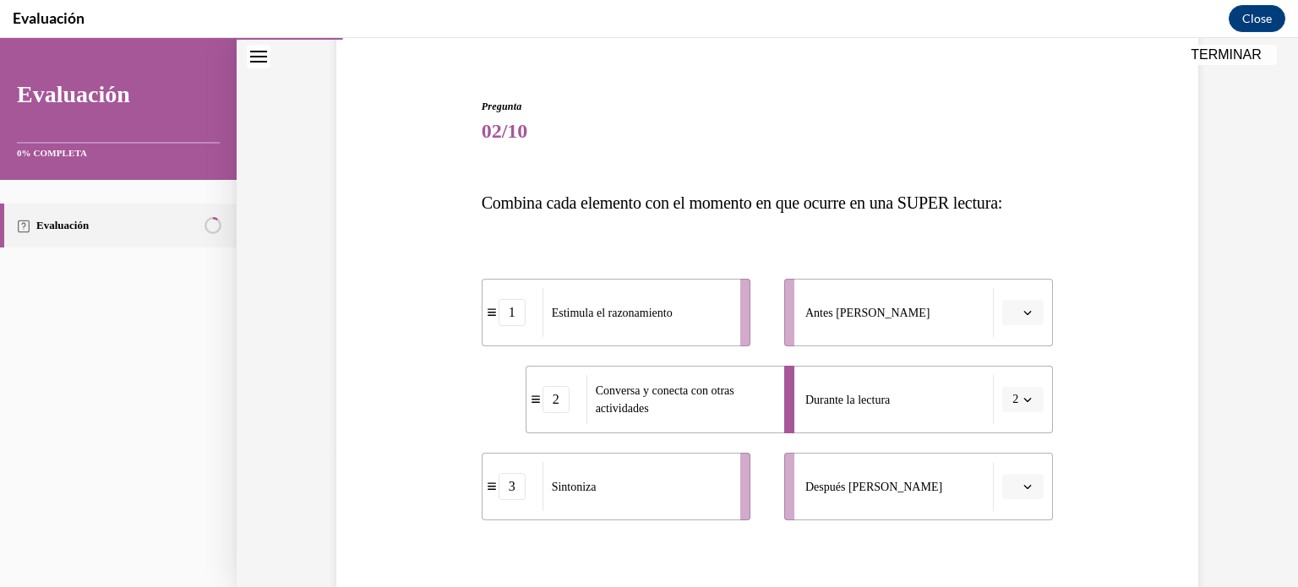
click at [1031, 489] on icon "button" at bounding box center [1027, 486] width 8 height 8
click at [1024, 372] on div "1" at bounding box center [1021, 381] width 42 height 34
click at [1014, 314] on span "Please select an option" at bounding box center [1015, 312] width 6 height 17
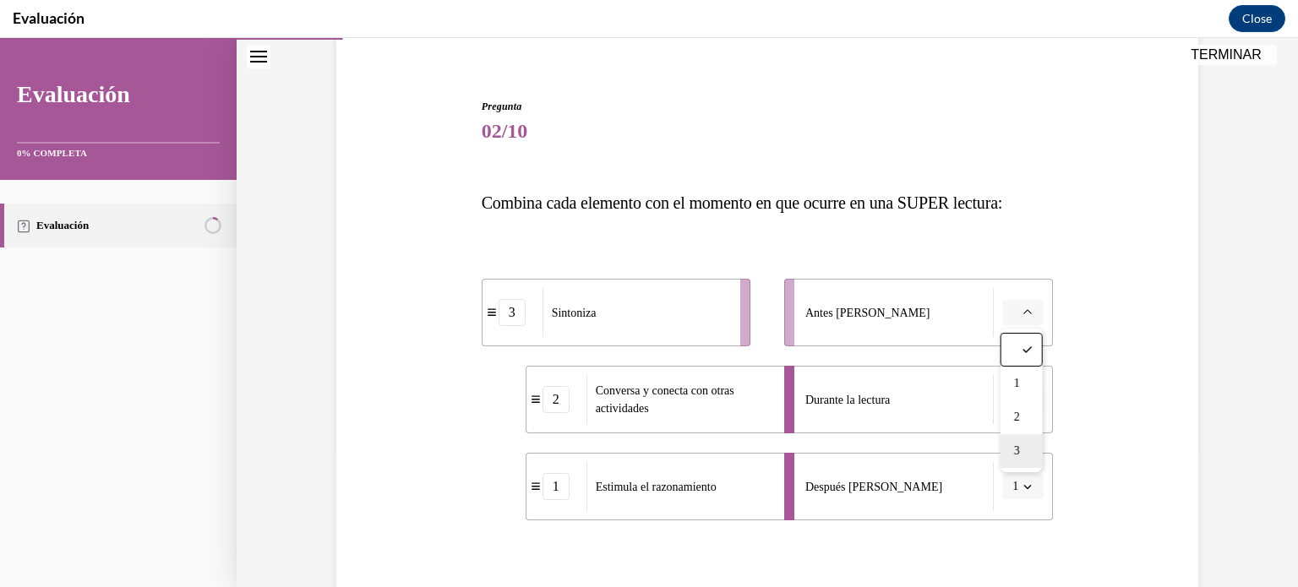
click at [1031, 460] on div "3" at bounding box center [1021, 451] width 42 height 34
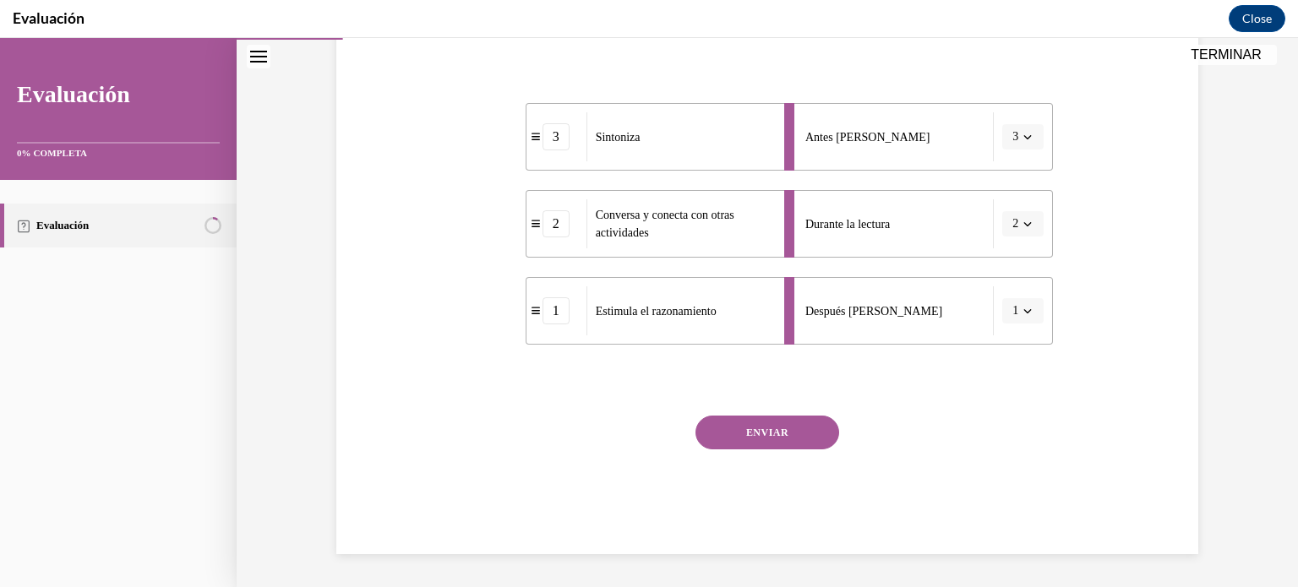
click at [793, 438] on button "ENVIAR" at bounding box center [767, 433] width 144 height 34
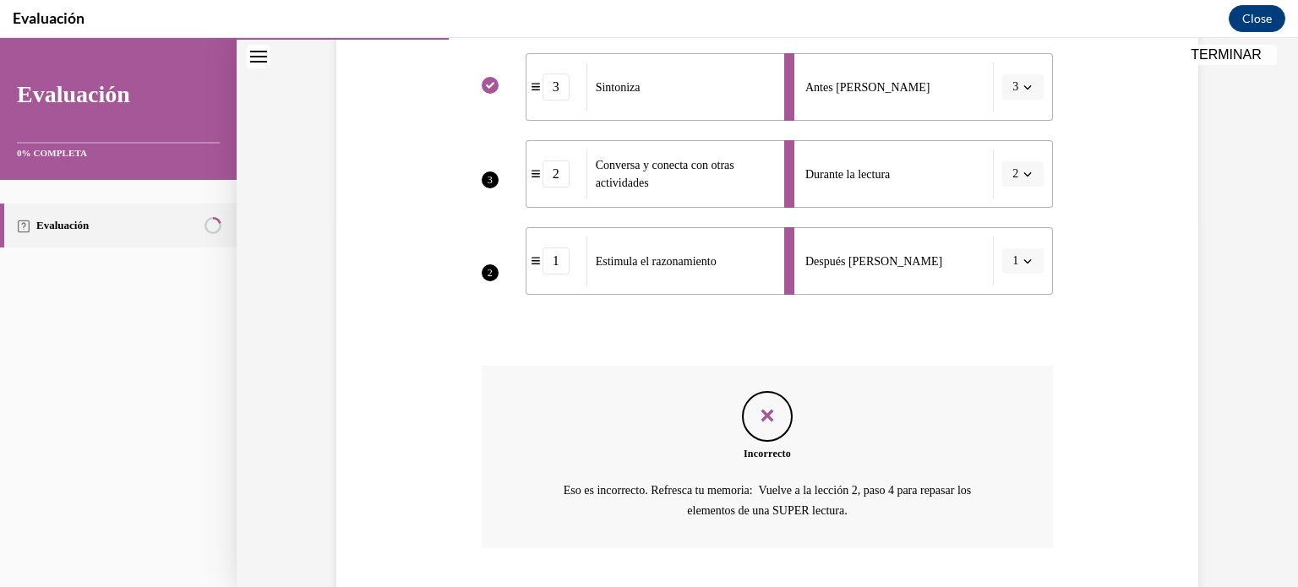
scroll to position [469, 0]
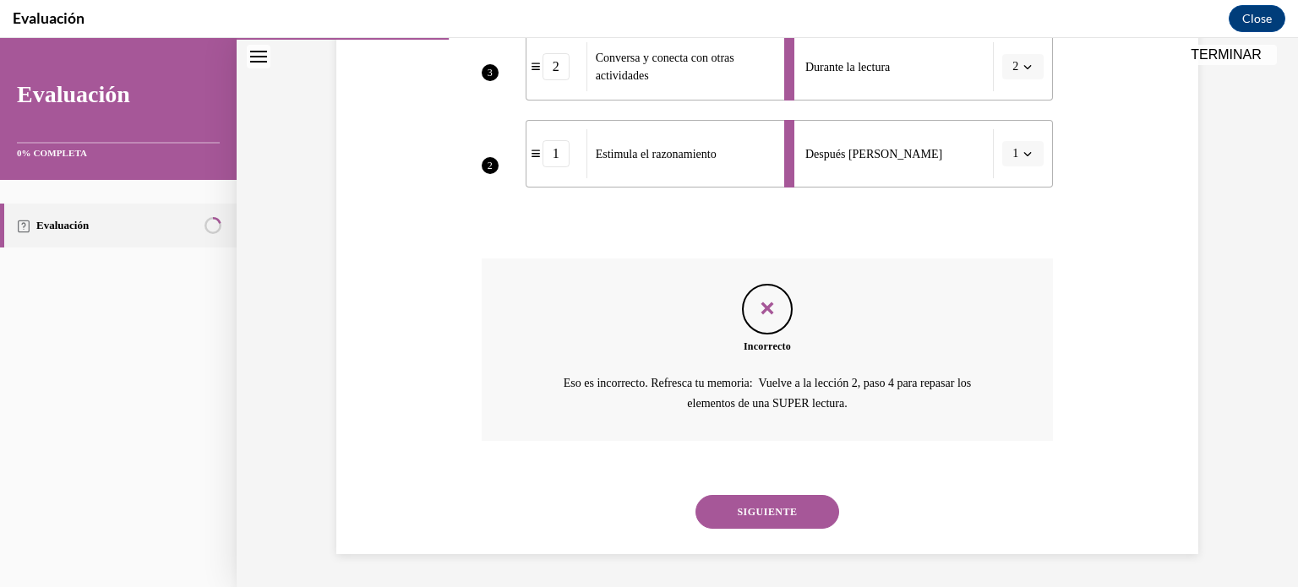
click at [764, 520] on button "SIGUIENTE" at bounding box center [767, 512] width 144 height 34
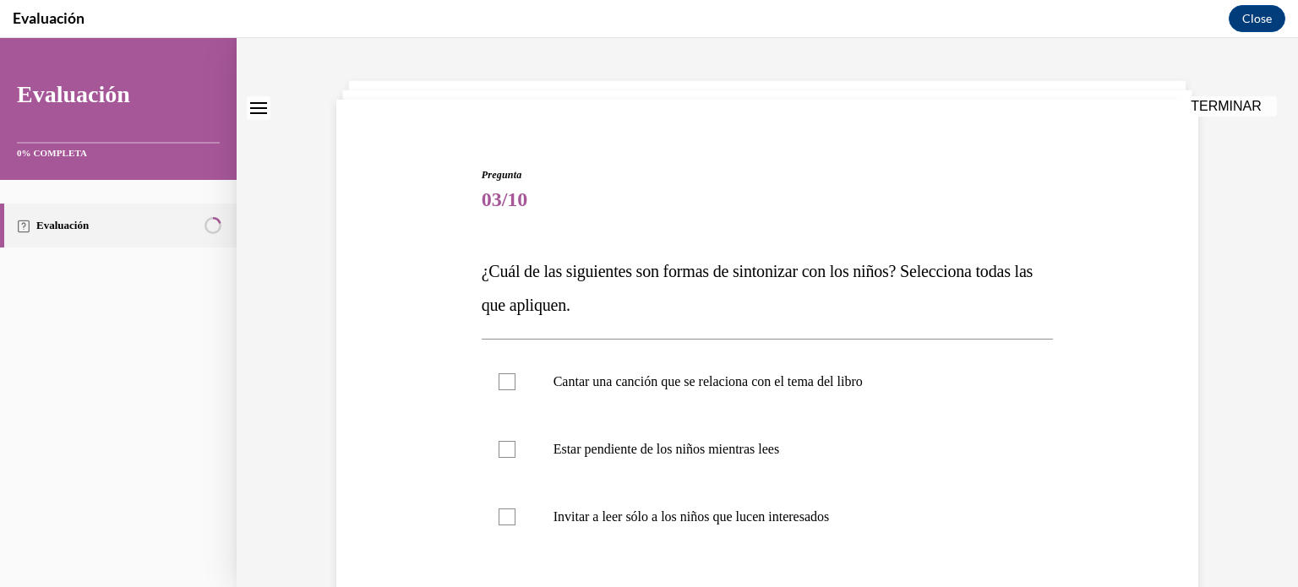
scroll to position [135, 0]
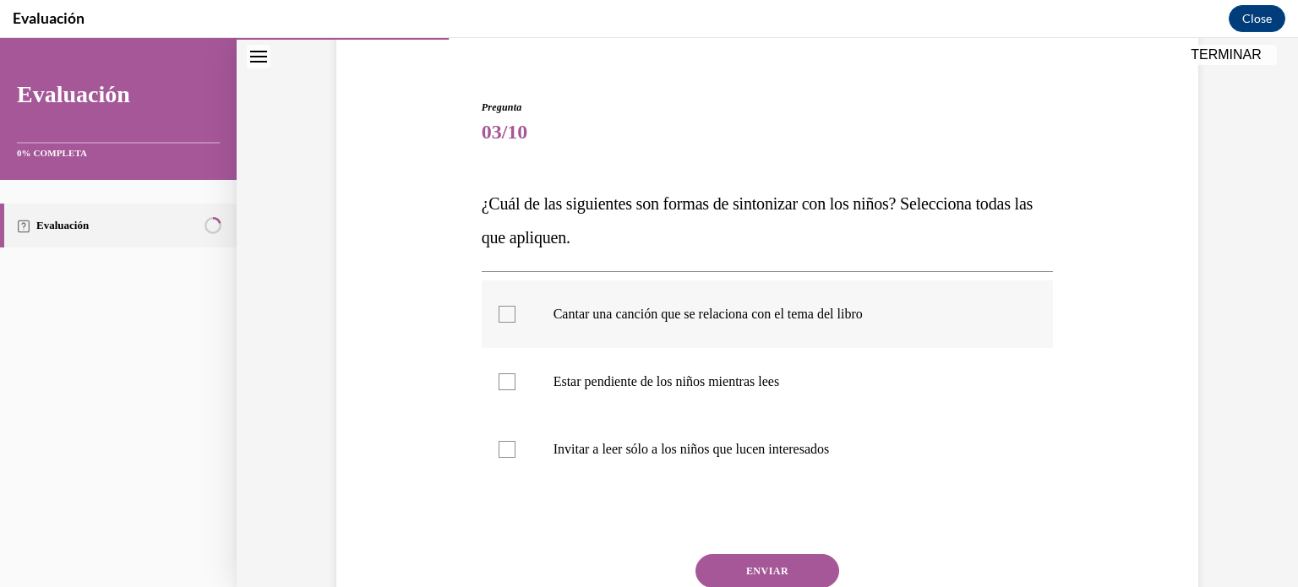
click at [527, 318] on label "Cantar una canción que se relaciona con el tema del libro" at bounding box center [768, 314] width 572 height 68
click at [515, 318] on input "Cantar una canción que se relaciona con el tema del libro" at bounding box center [506, 314] width 17 height 17
checkbox input "true"
click at [780, 574] on button "ENVIAR" at bounding box center [767, 571] width 144 height 34
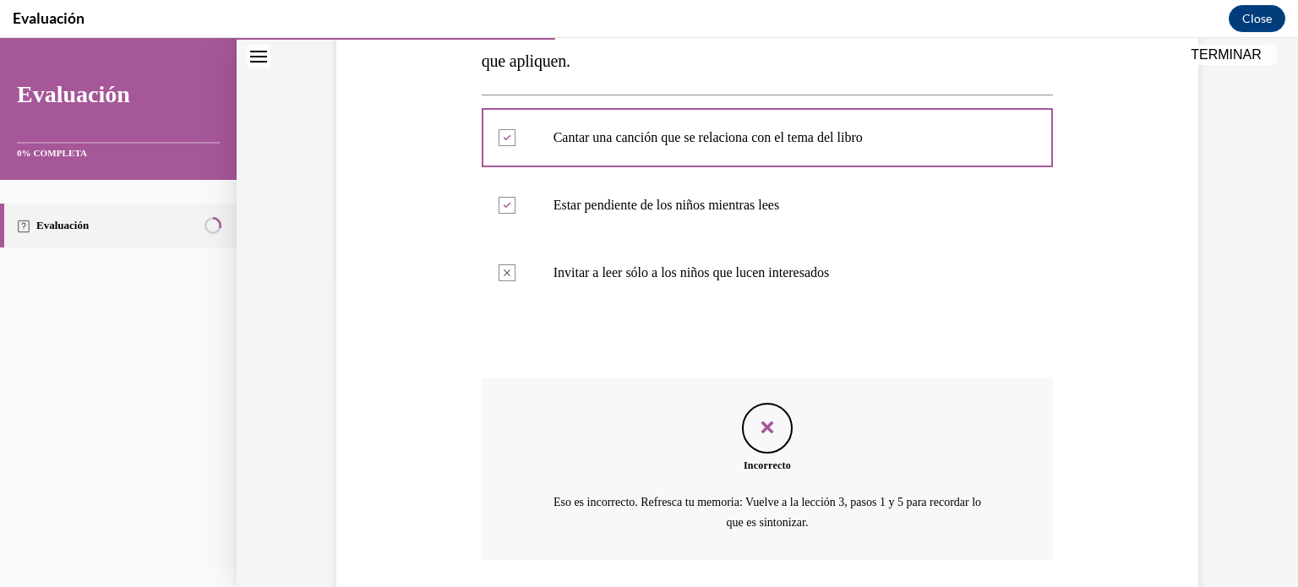
scroll to position [431, 0]
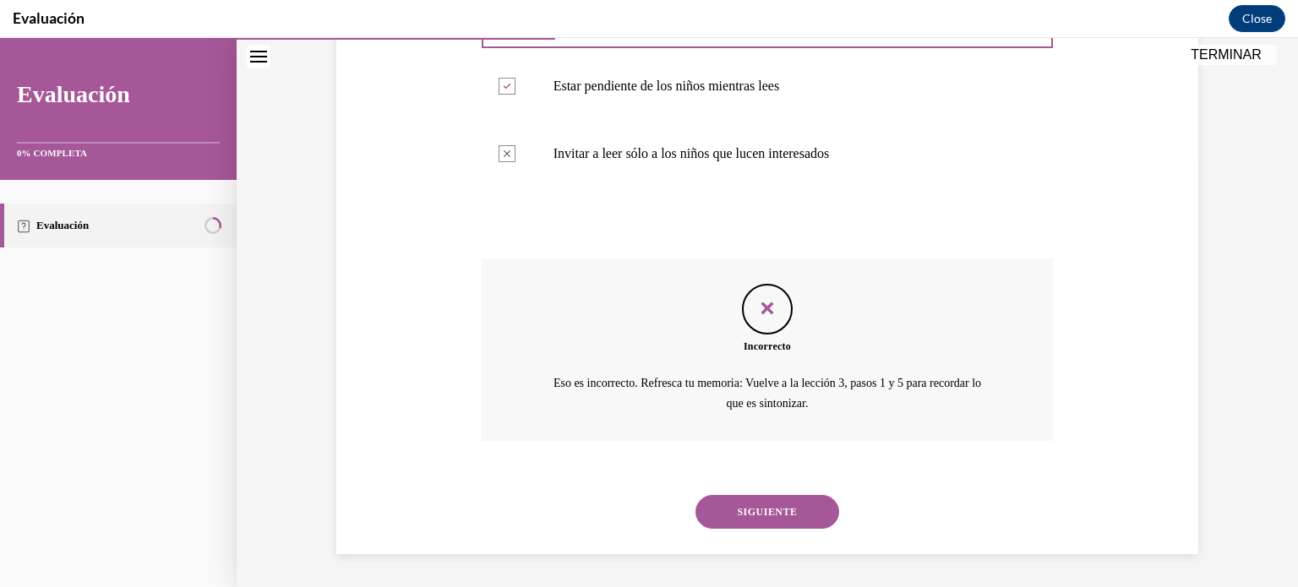
click at [767, 514] on button "SIGUIENTE" at bounding box center [767, 512] width 144 height 34
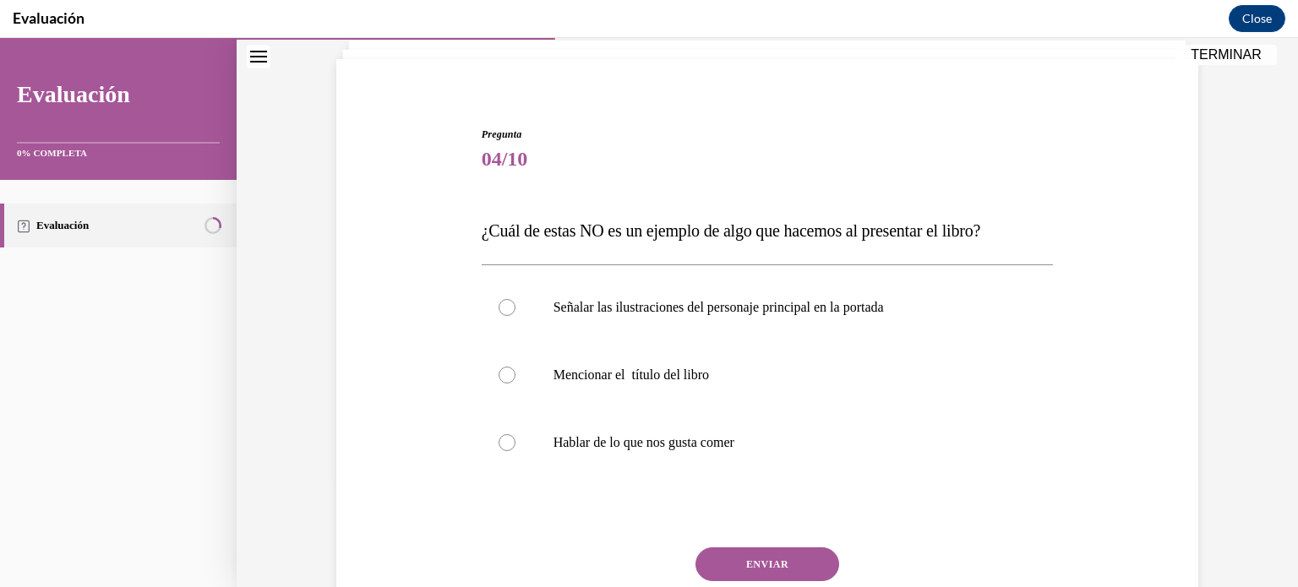
scroll to position [108, 0]
click at [509, 442] on div at bounding box center [506, 442] width 17 height 17
click at [509, 442] on input "Hablar de lo que nos gusta comer" at bounding box center [506, 442] width 17 height 17
radio input "true"
click at [767, 557] on button "ENVIAR" at bounding box center [767, 564] width 144 height 34
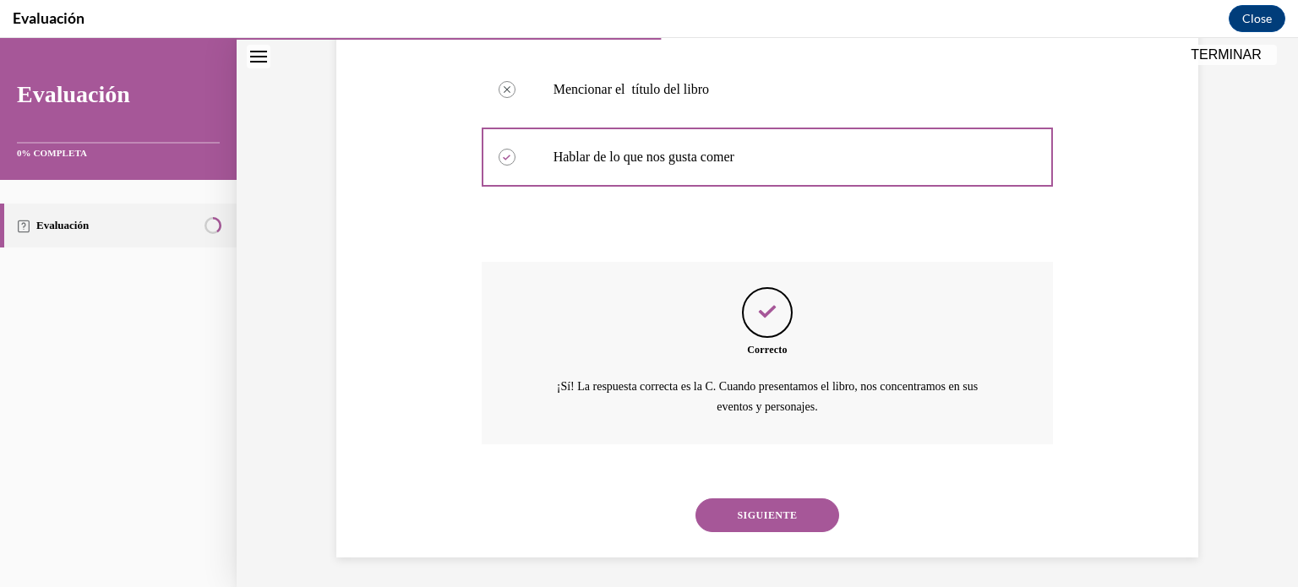
scroll to position [397, 0]
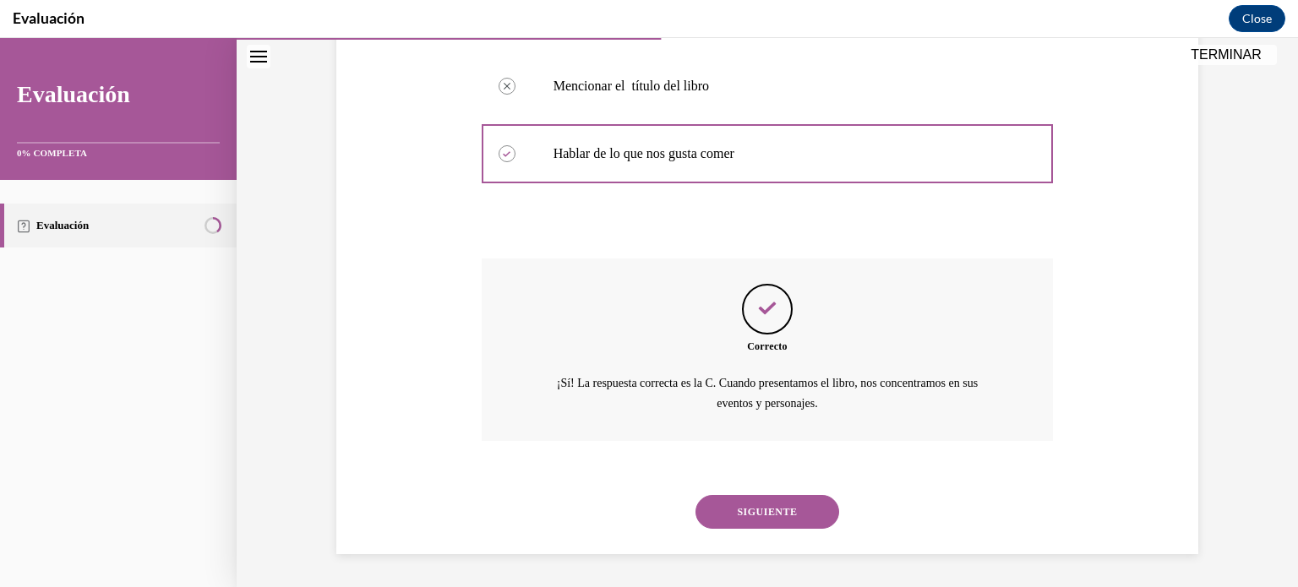
click at [774, 512] on button "SIGUIENTE" at bounding box center [767, 512] width 144 height 34
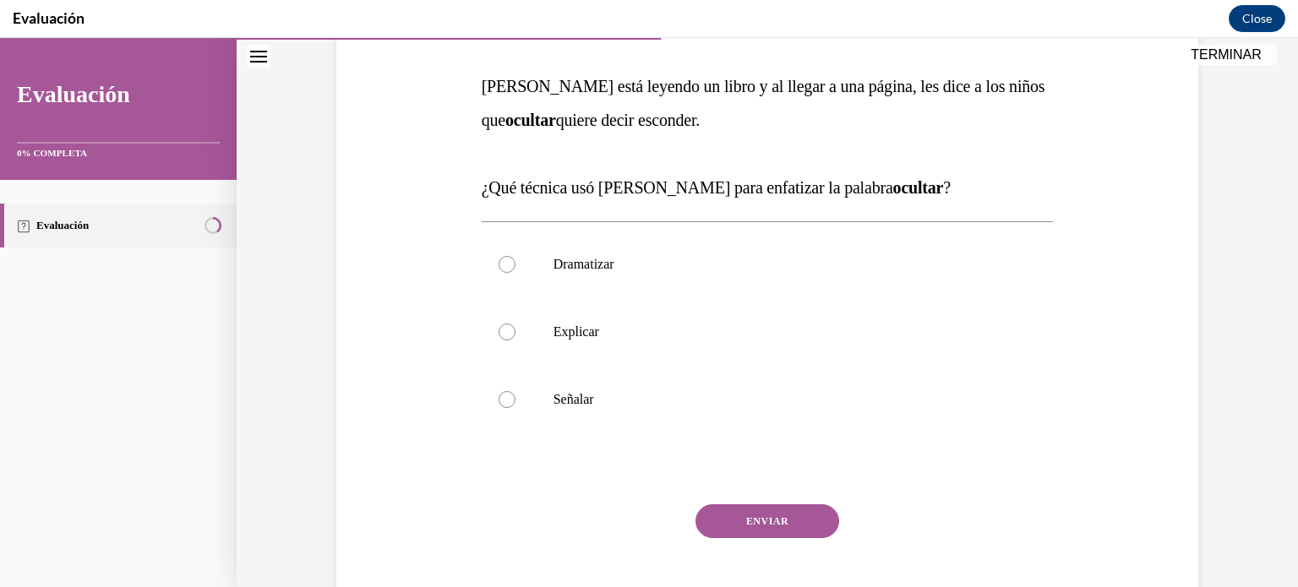
scroll to position [291, 0]
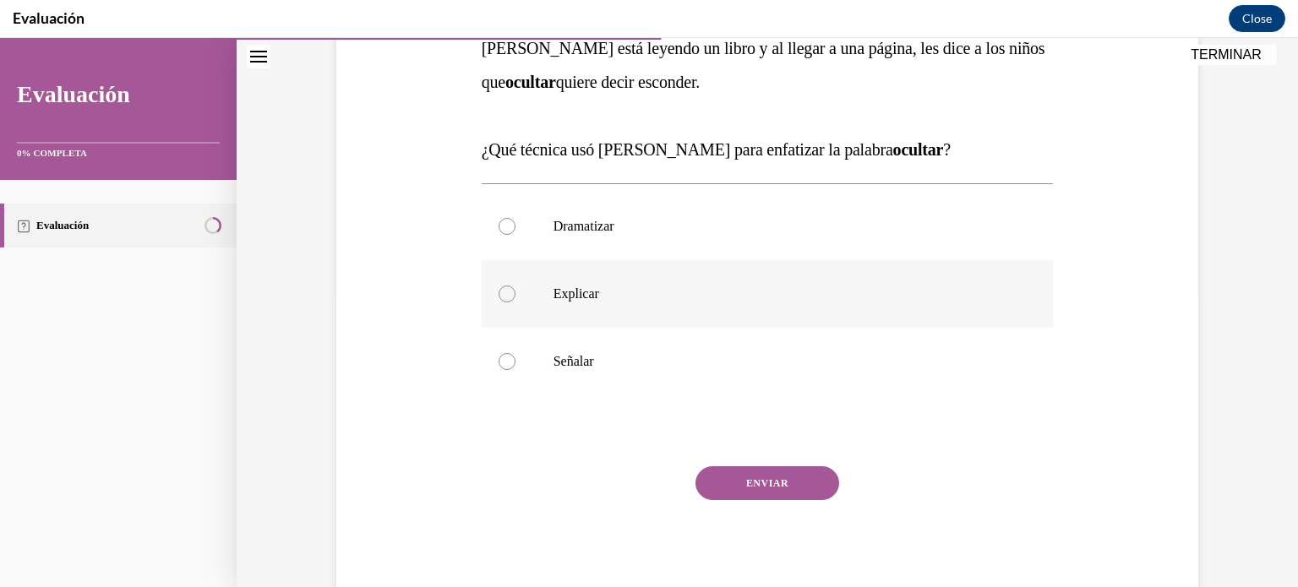
click at [492, 278] on label "Explicar" at bounding box center [768, 294] width 572 height 68
click at [498, 286] on input "Explicar" at bounding box center [506, 294] width 17 height 17
radio input "true"
click at [771, 490] on button "ENVIAR" at bounding box center [767, 483] width 144 height 34
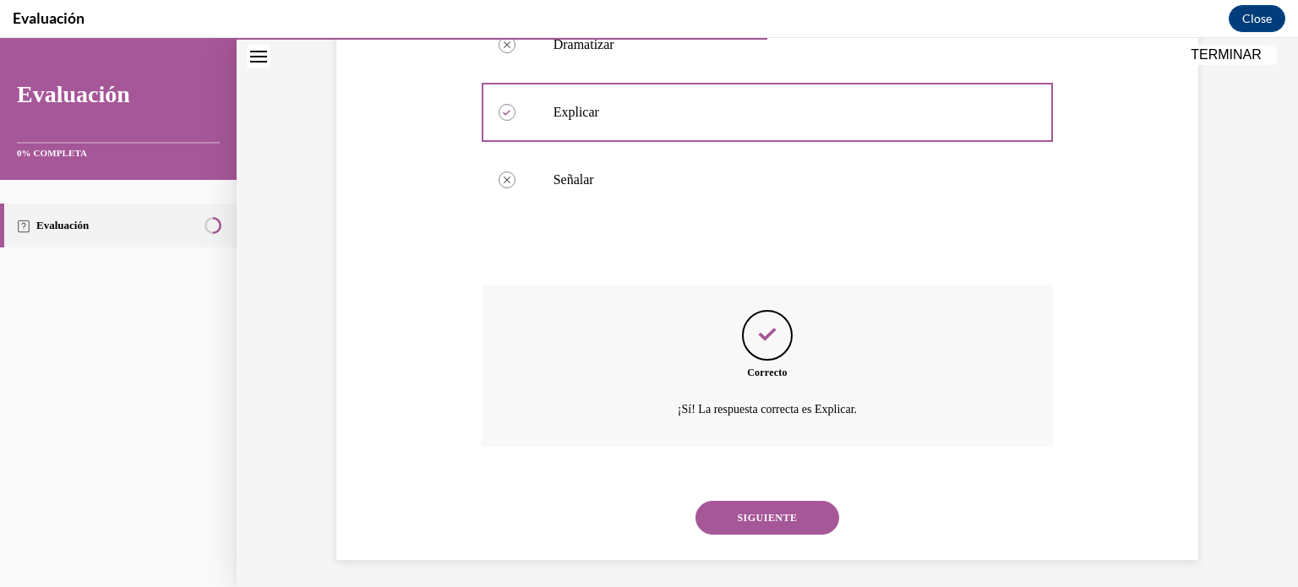
scroll to position [478, 0]
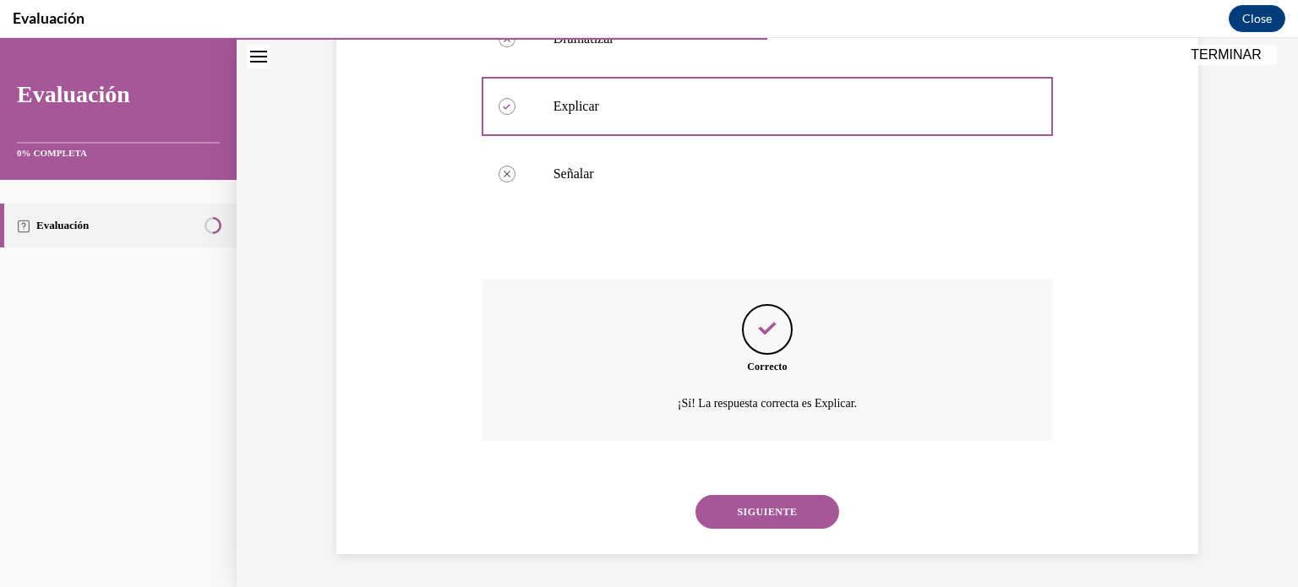
click at [806, 514] on button "SIGUIENTE" at bounding box center [767, 512] width 144 height 34
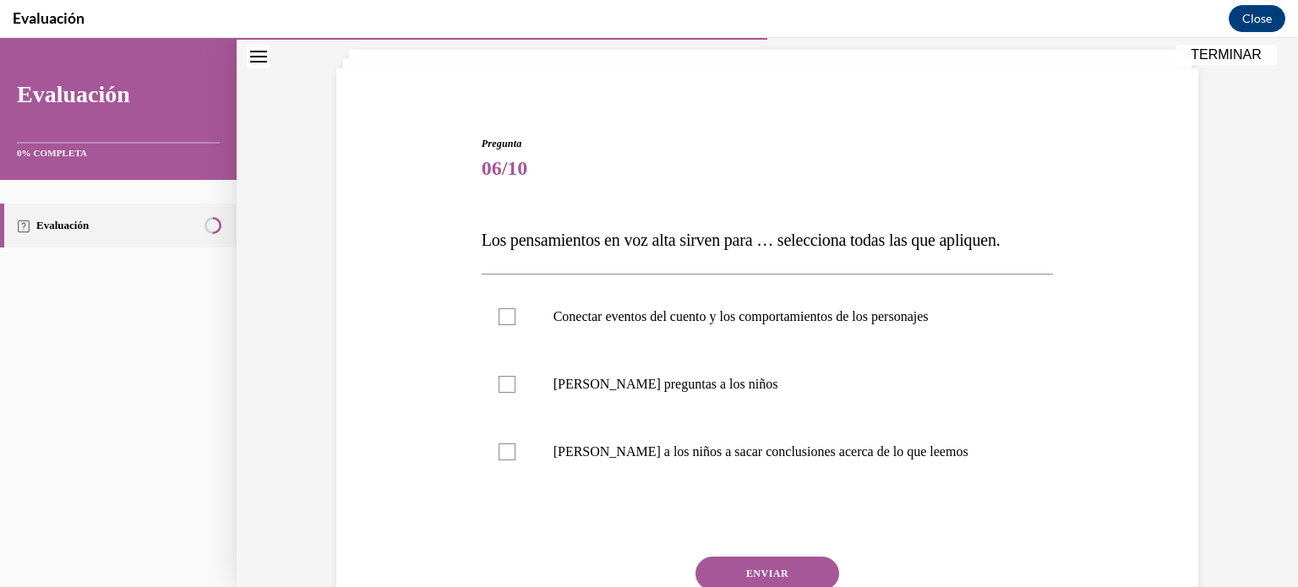
scroll to position [102, 0]
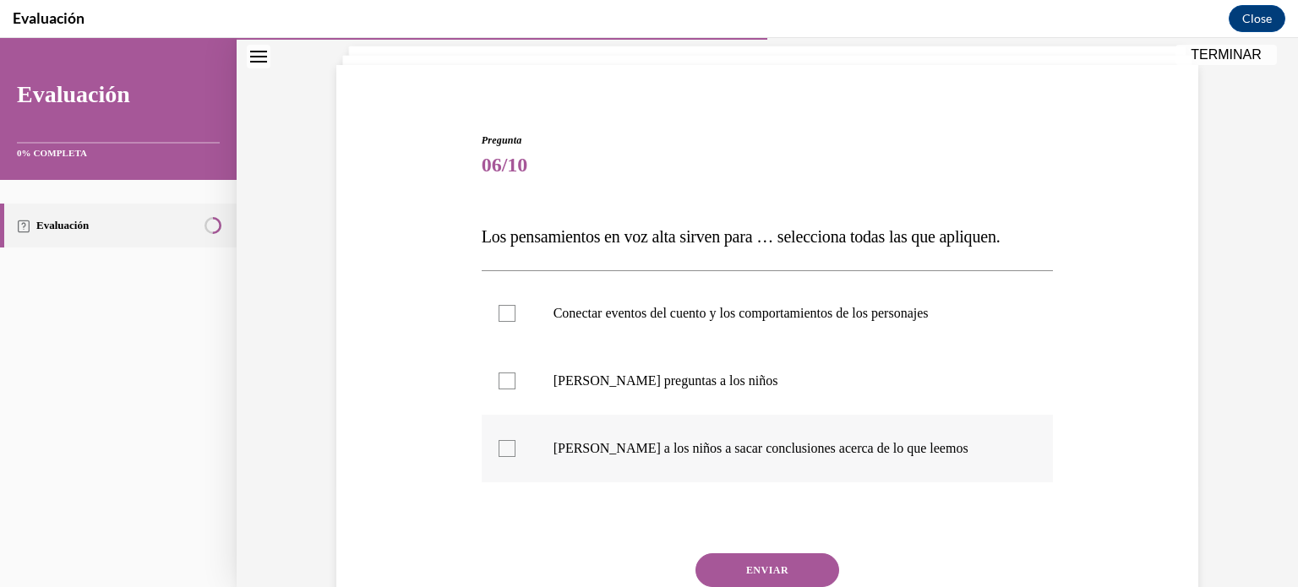
click at [505, 447] on div at bounding box center [506, 448] width 17 height 17
click at [505, 447] on input "[PERSON_NAME] a los niños a sacar conclusiones acerca de lo que leemos" at bounding box center [506, 448] width 17 height 17
checkbox input "true"
click at [786, 569] on button "ENVIAR" at bounding box center [767, 570] width 144 height 34
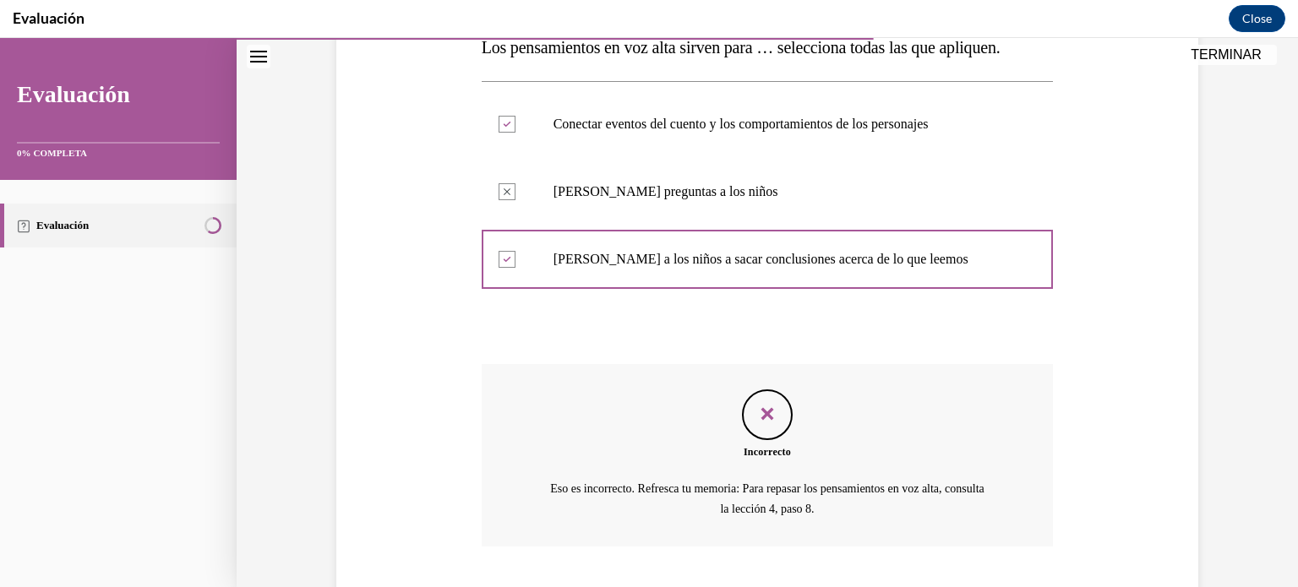
scroll to position [294, 0]
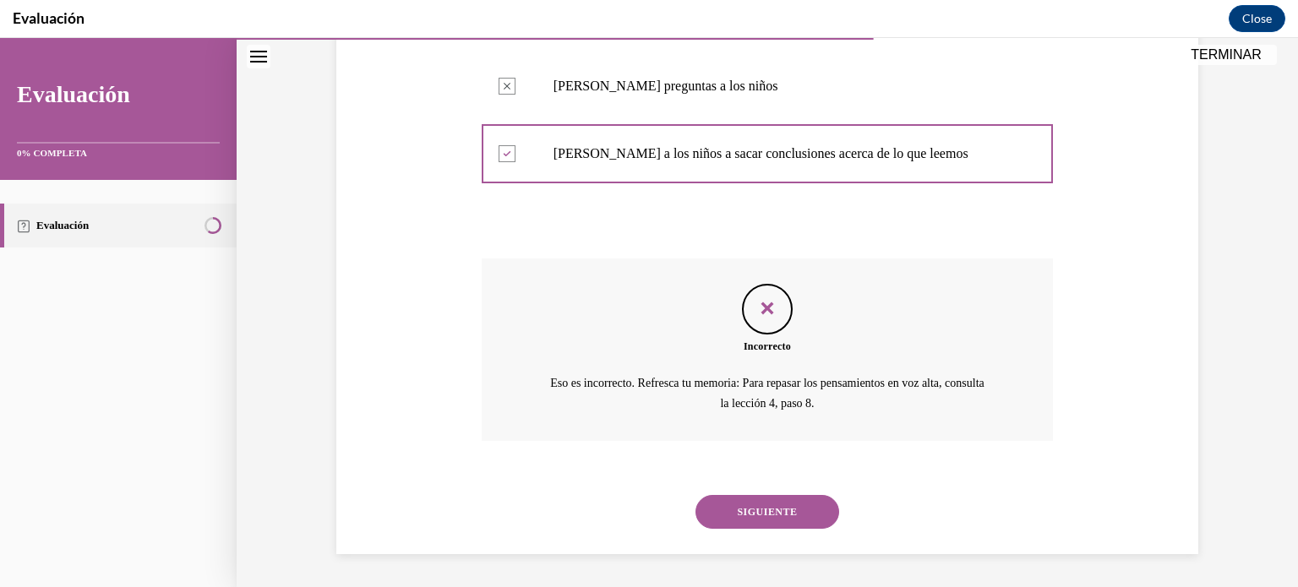
click at [774, 510] on button "SIGUIENTE" at bounding box center [767, 512] width 144 height 34
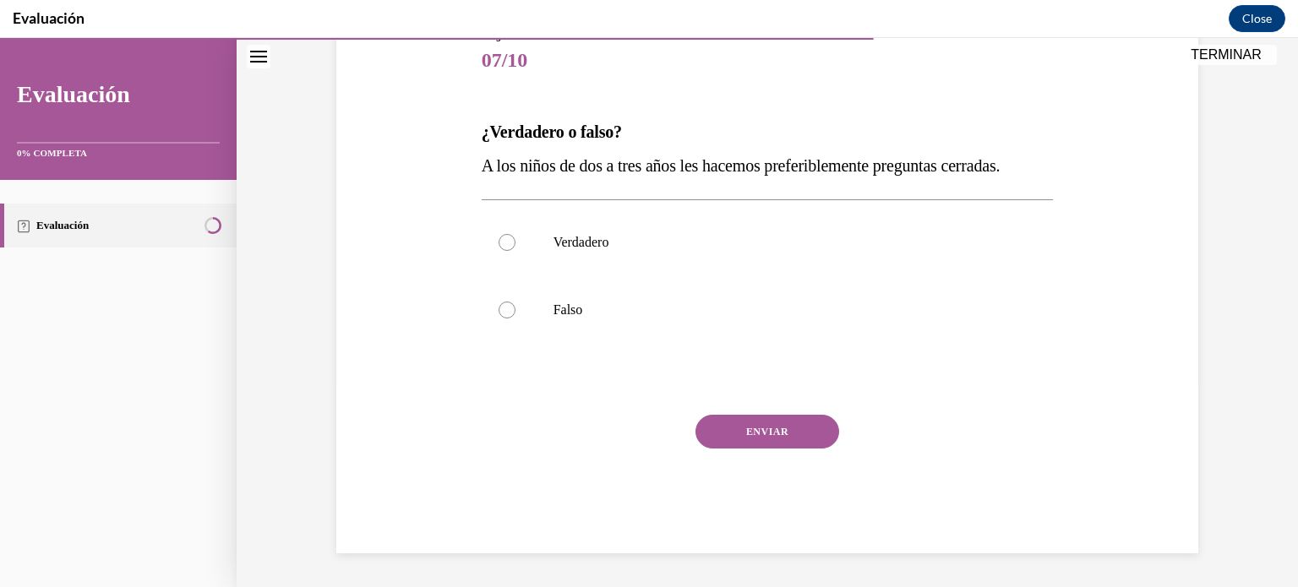
scroll to position [187, 0]
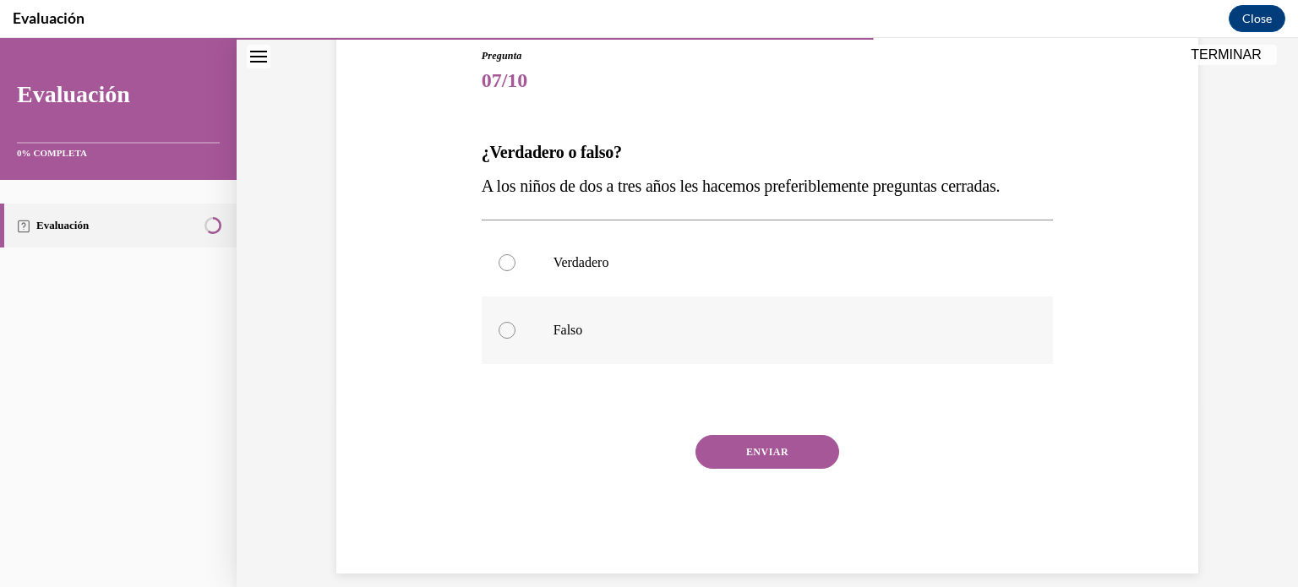
click at [509, 341] on label "Falso" at bounding box center [768, 331] width 572 height 68
click at [509, 339] on input "Falso" at bounding box center [506, 330] width 17 height 17
radio input "true"
click at [766, 461] on button "ENVIAR" at bounding box center [767, 452] width 144 height 34
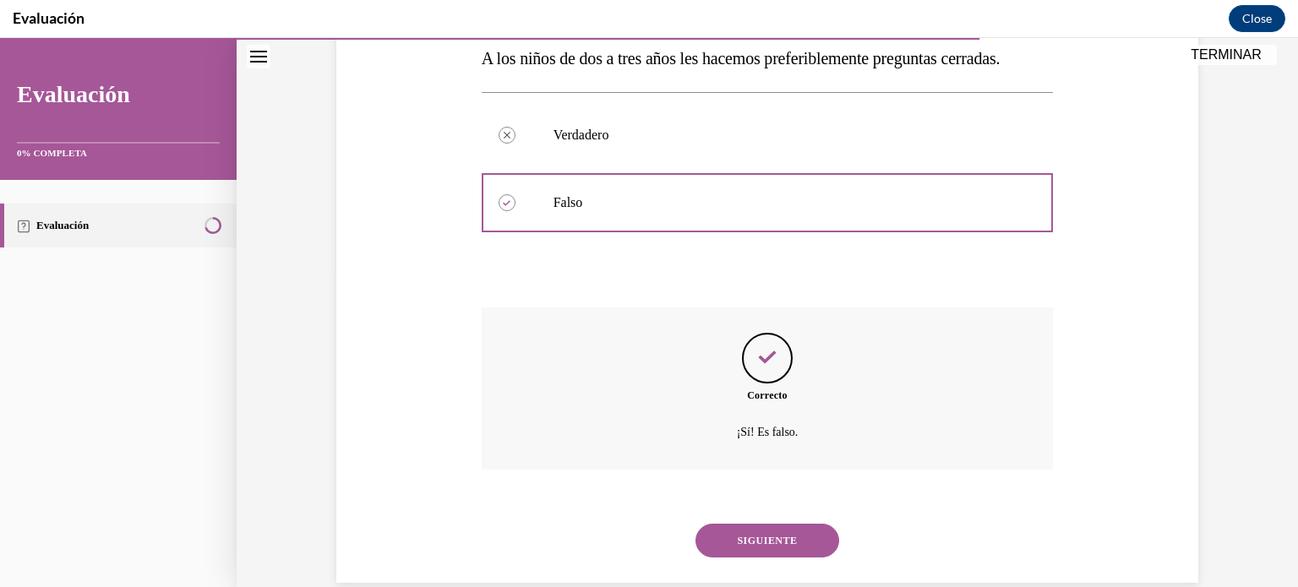
scroll to position [343, 0]
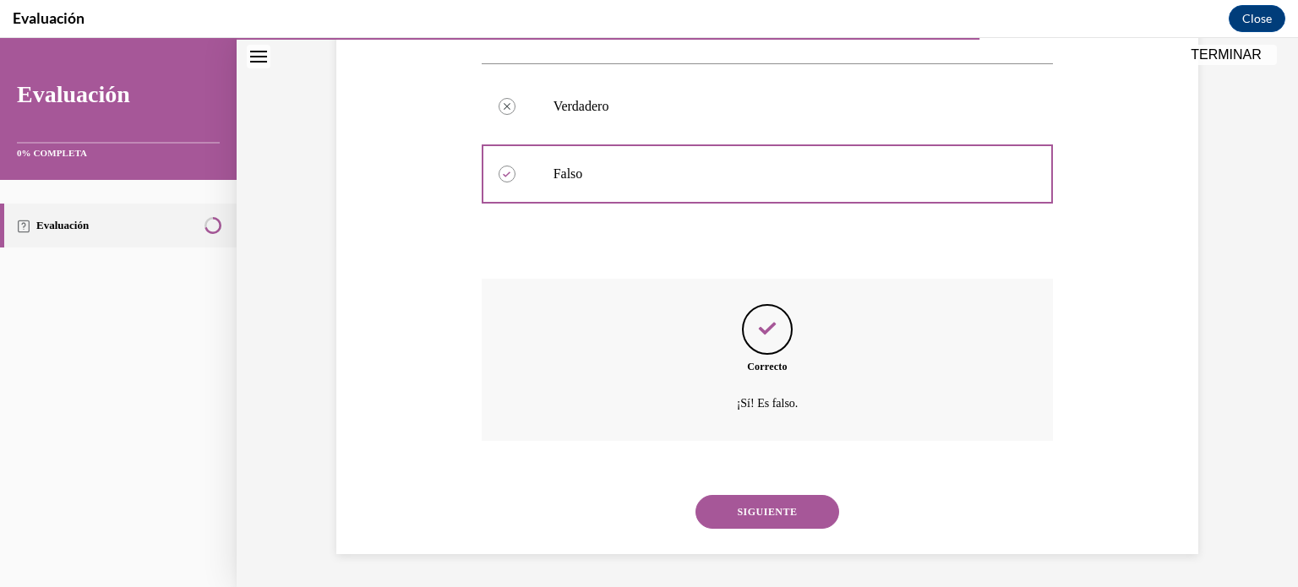
click at [797, 525] on button "SIGUIENTE" at bounding box center [767, 512] width 144 height 34
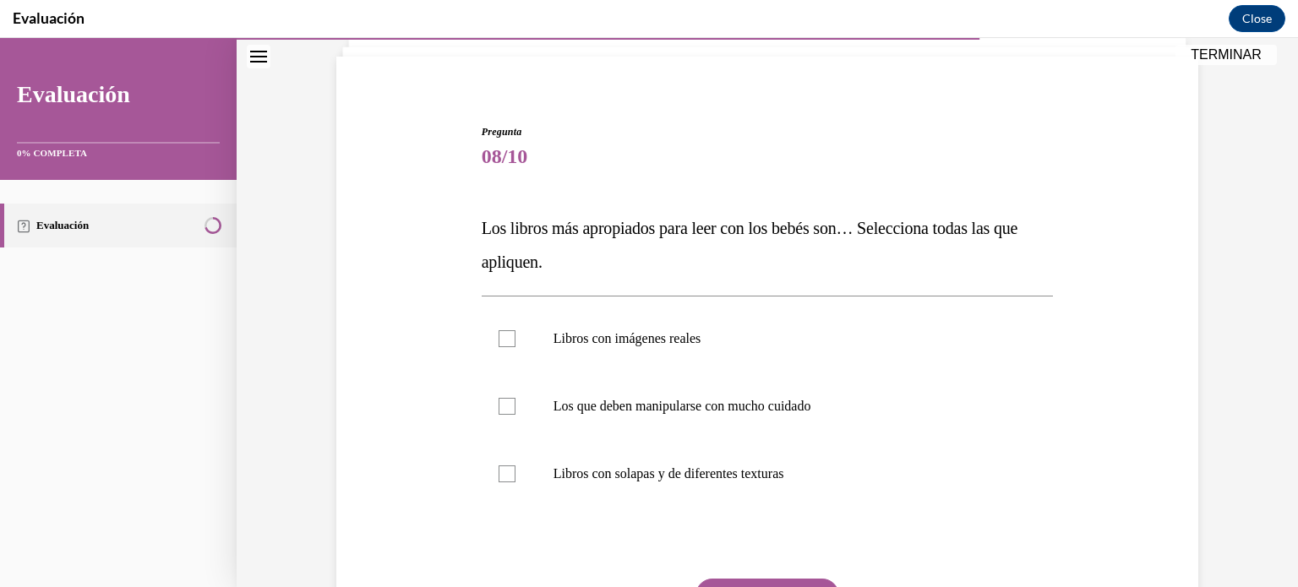
scroll to position [112, 0]
click at [541, 344] on label "Libros con imágenes reales" at bounding box center [768, 338] width 572 height 68
click at [515, 344] on input "Libros con imágenes reales" at bounding box center [506, 337] width 17 height 17
checkbox input "true"
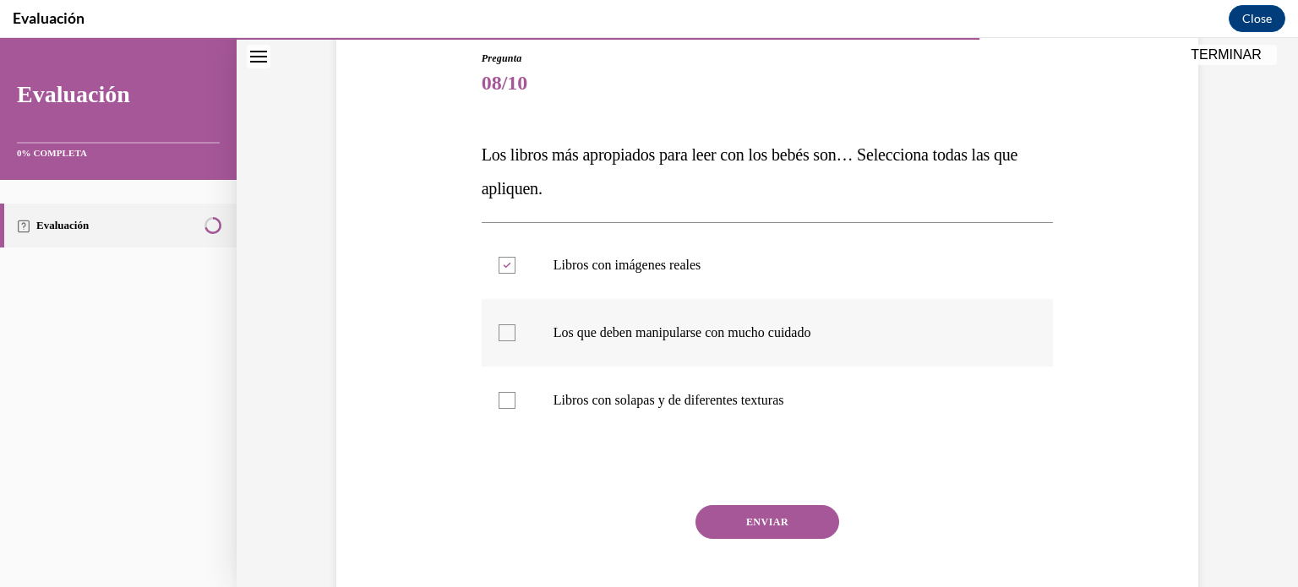
click at [724, 346] on label "Los que deben manipularse con mucho cuidado" at bounding box center [768, 333] width 572 height 68
click at [515, 341] on input "Los que deben manipularse con mucho cuidado" at bounding box center [506, 332] width 17 height 17
checkbox input "true"
click at [785, 517] on button "ENVIAR" at bounding box center [767, 522] width 144 height 34
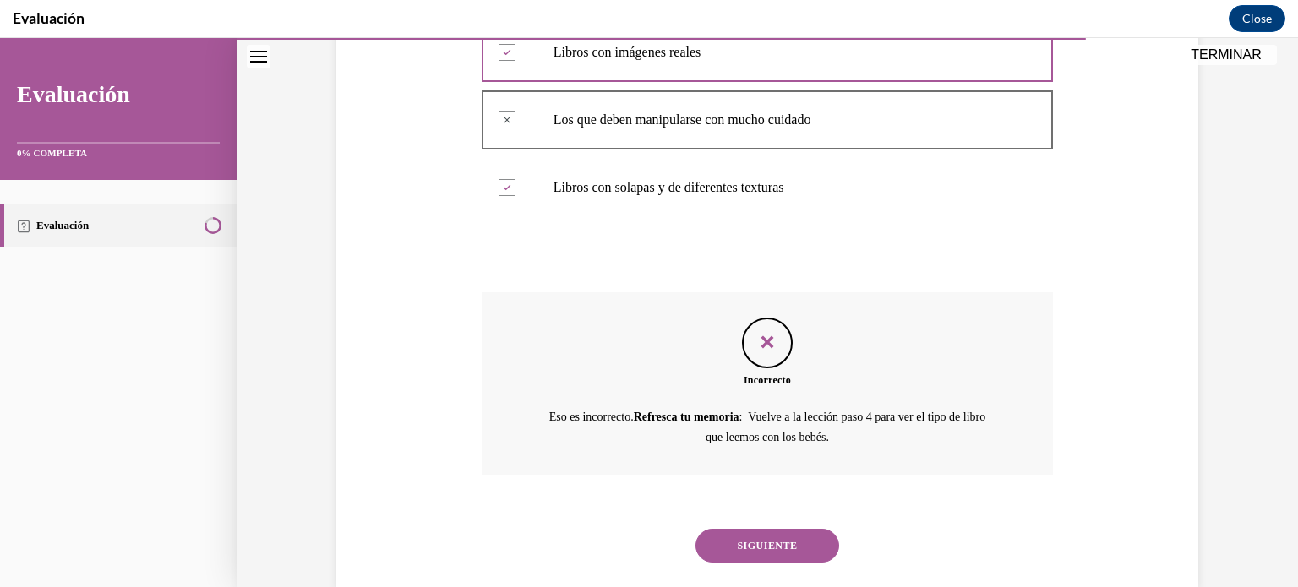
scroll to position [431, 0]
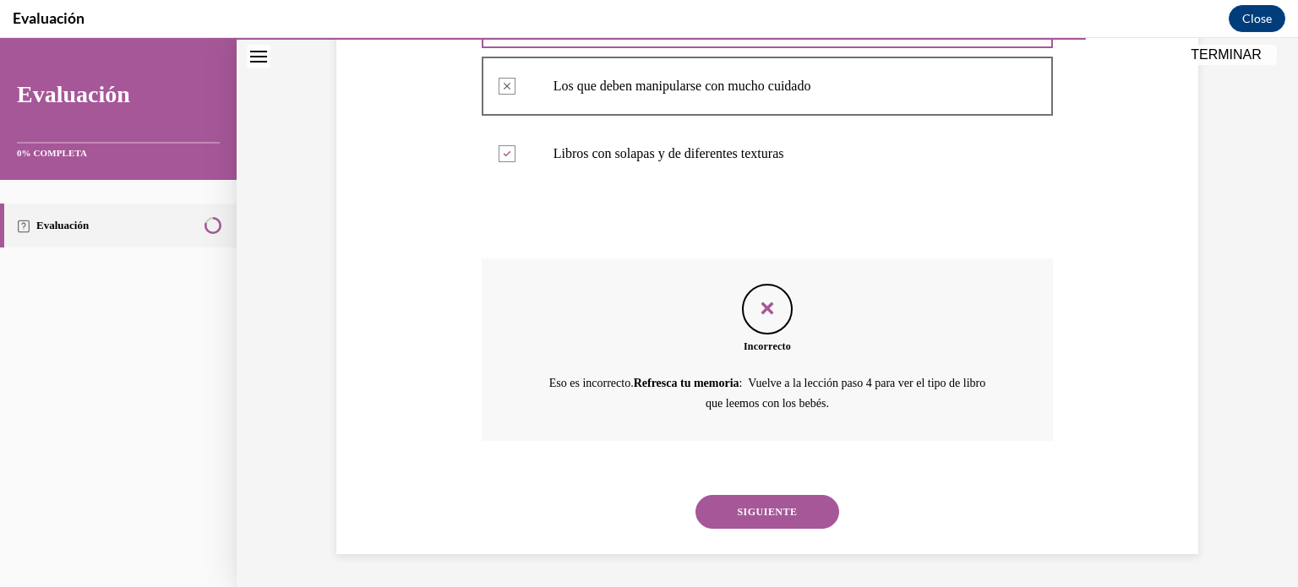
click at [810, 527] on button "SIGUIENTE" at bounding box center [767, 512] width 144 height 34
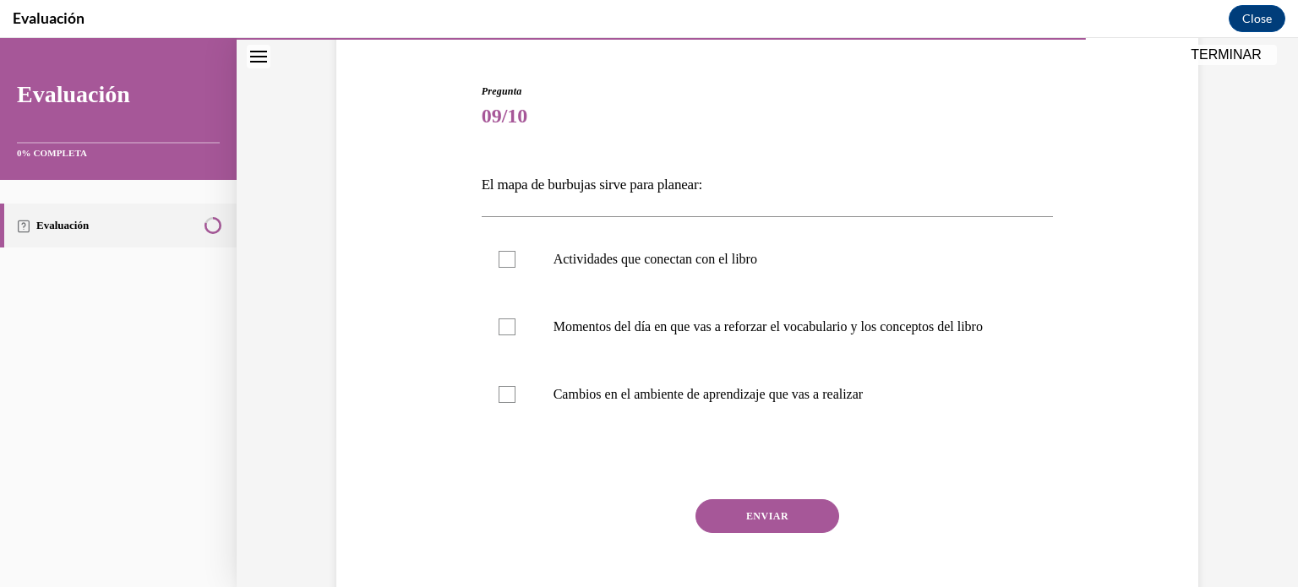
scroll to position [155, 0]
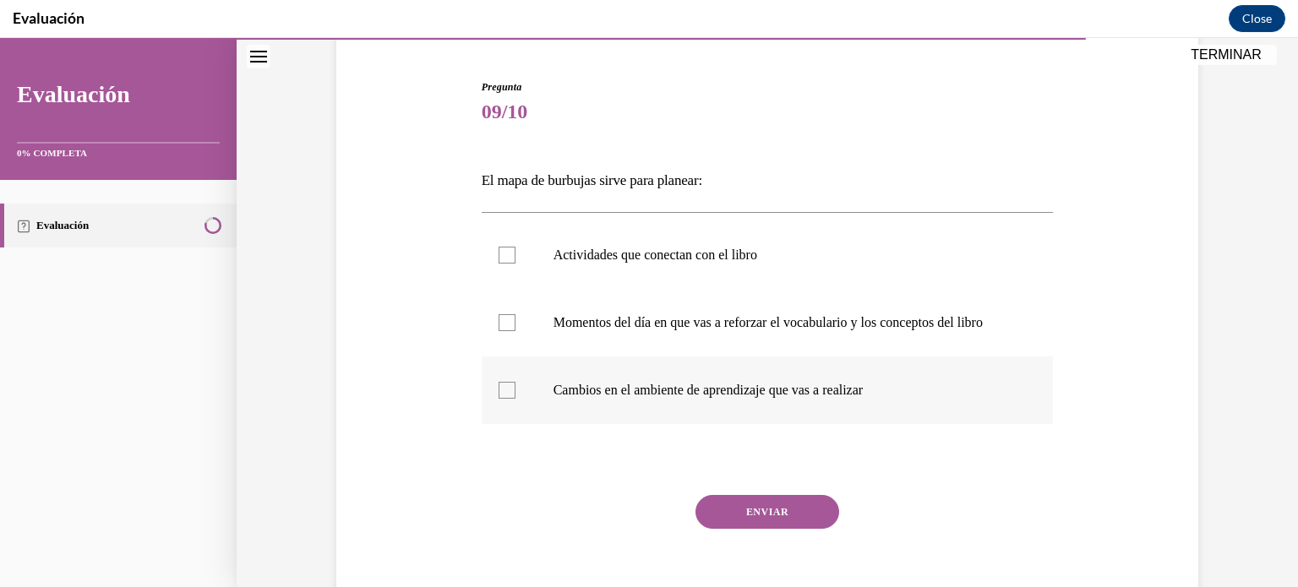
click at [662, 399] on p "Cambios en el ambiente de aprendizaje que vas a realizar" at bounding box center [782, 390] width 458 height 17
click at [515, 399] on input "Cambios en el ambiente de aprendizaje que vas a realizar" at bounding box center [506, 390] width 17 height 17
checkbox input "true"
click at [778, 520] on button "ENVIAR" at bounding box center [767, 512] width 144 height 34
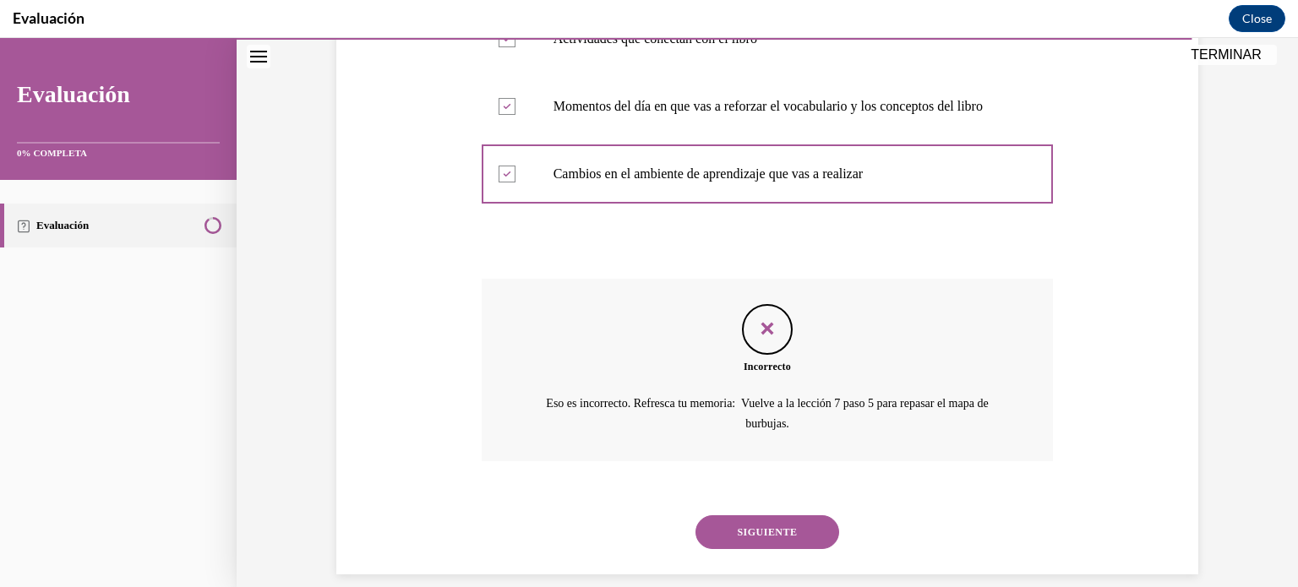
scroll to position [395, 0]
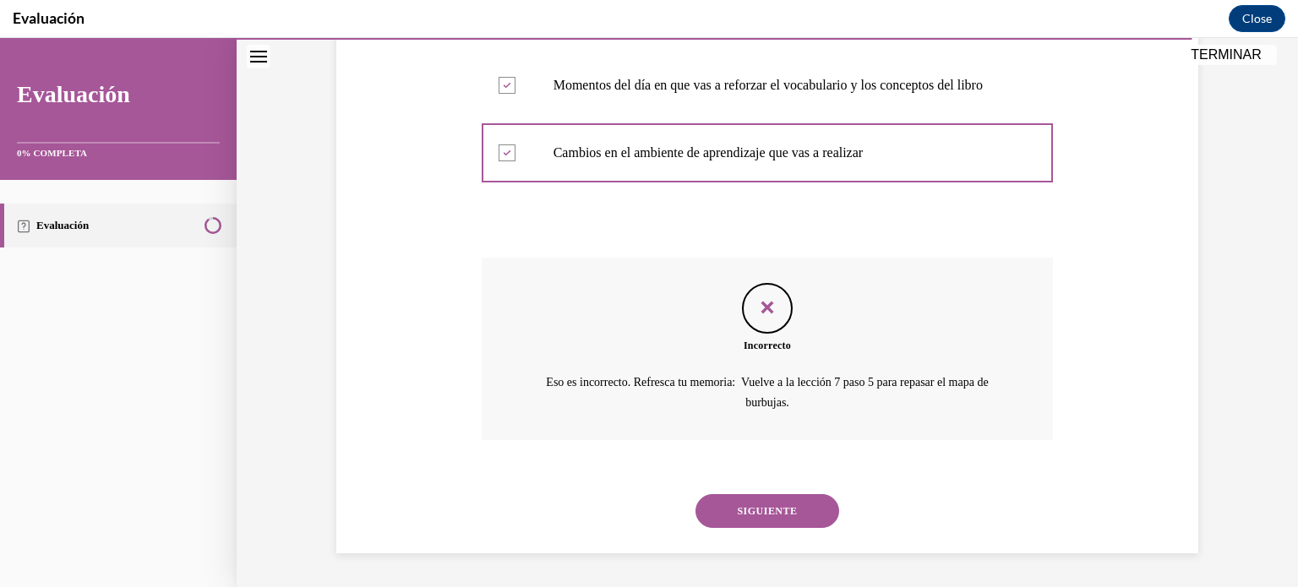
click at [797, 528] on button "SIGUIENTE" at bounding box center [767, 511] width 144 height 34
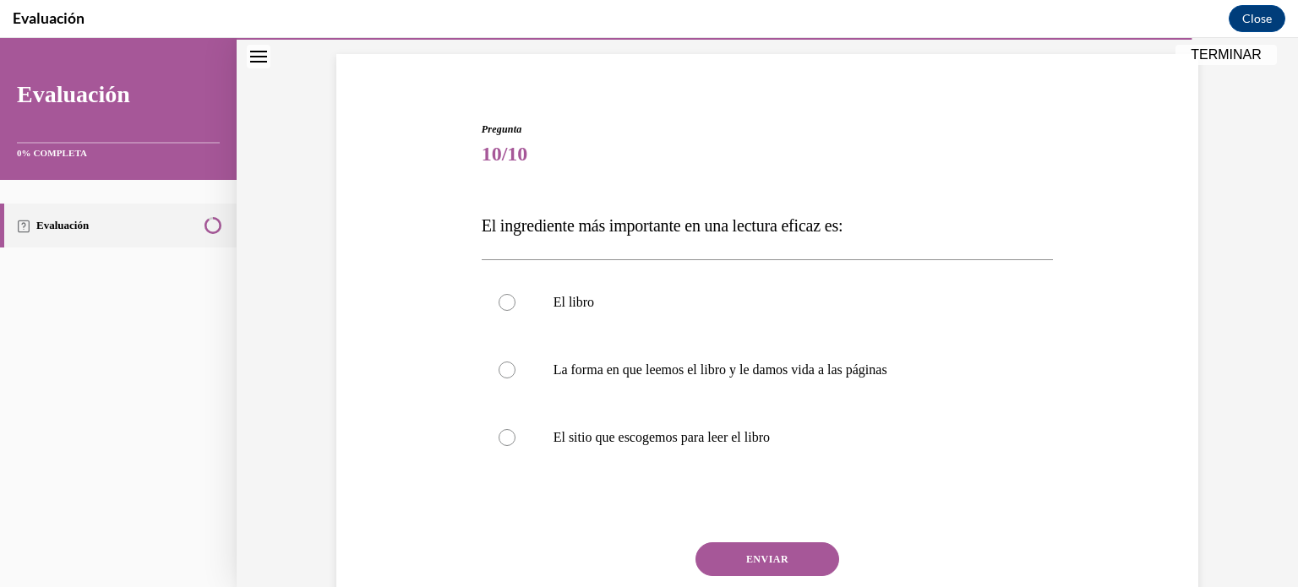
scroll to position [115, 0]
click at [889, 382] on label "La forma en que leemos el libro y le damos vida a las páginas" at bounding box center [768, 369] width 572 height 68
click at [515, 377] on input "La forma en que leemos el libro y le damos vida a las páginas" at bounding box center [506, 368] width 17 height 17
radio input "true"
click at [802, 553] on button "ENVIAR" at bounding box center [767, 558] width 144 height 34
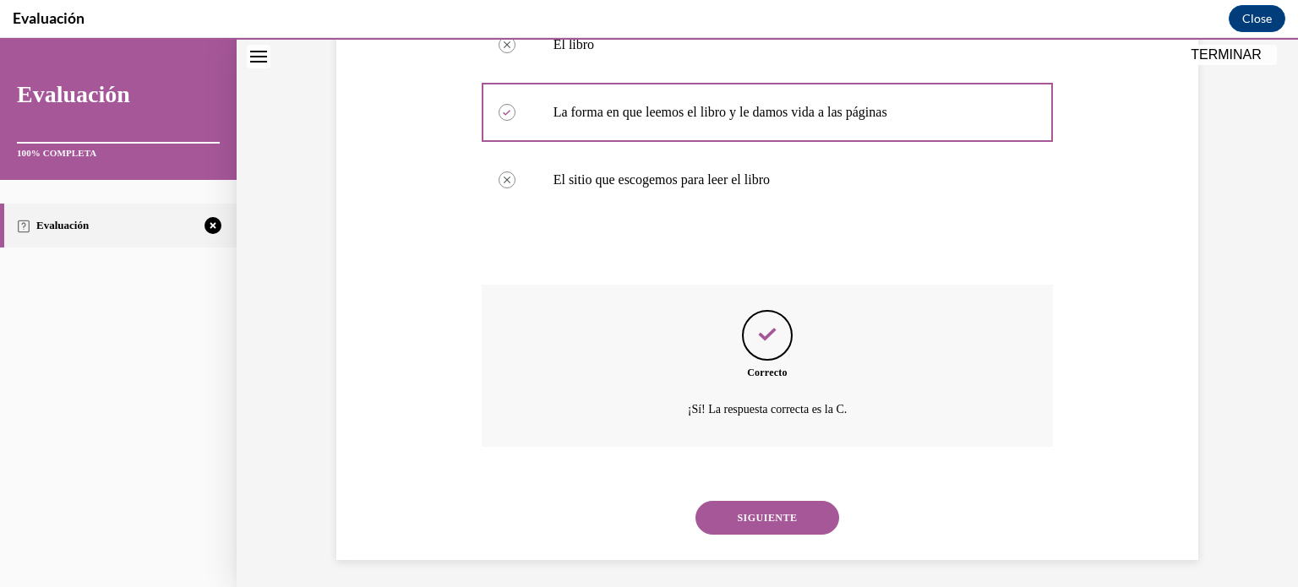
scroll to position [377, 0]
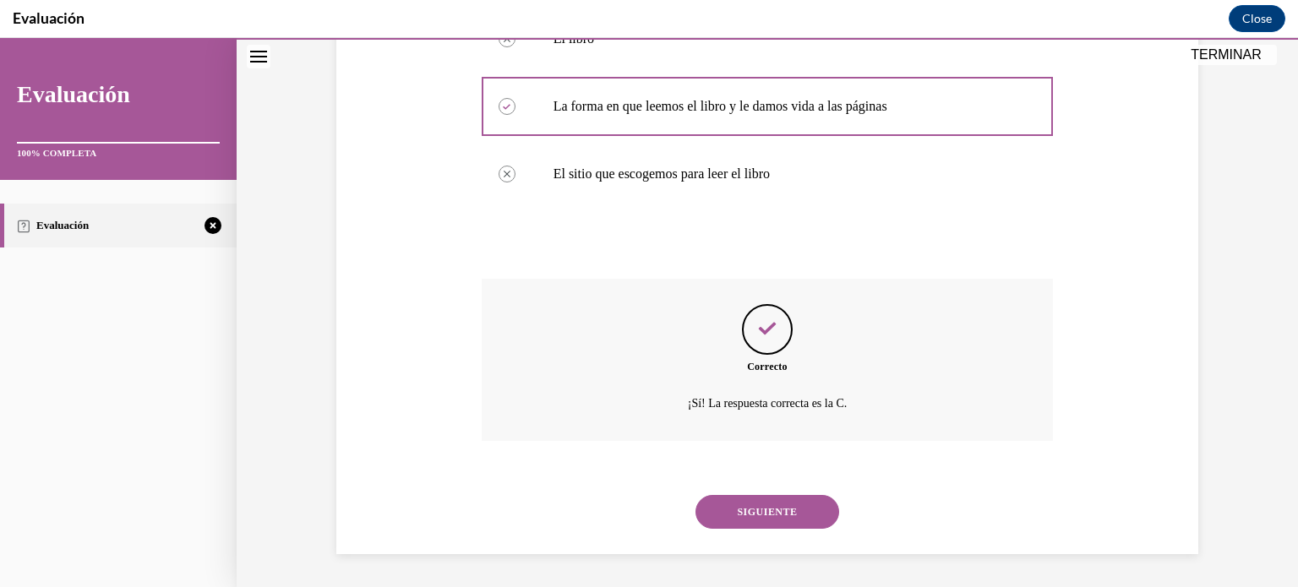
click at [805, 524] on button "SIGUIENTE" at bounding box center [767, 512] width 144 height 34
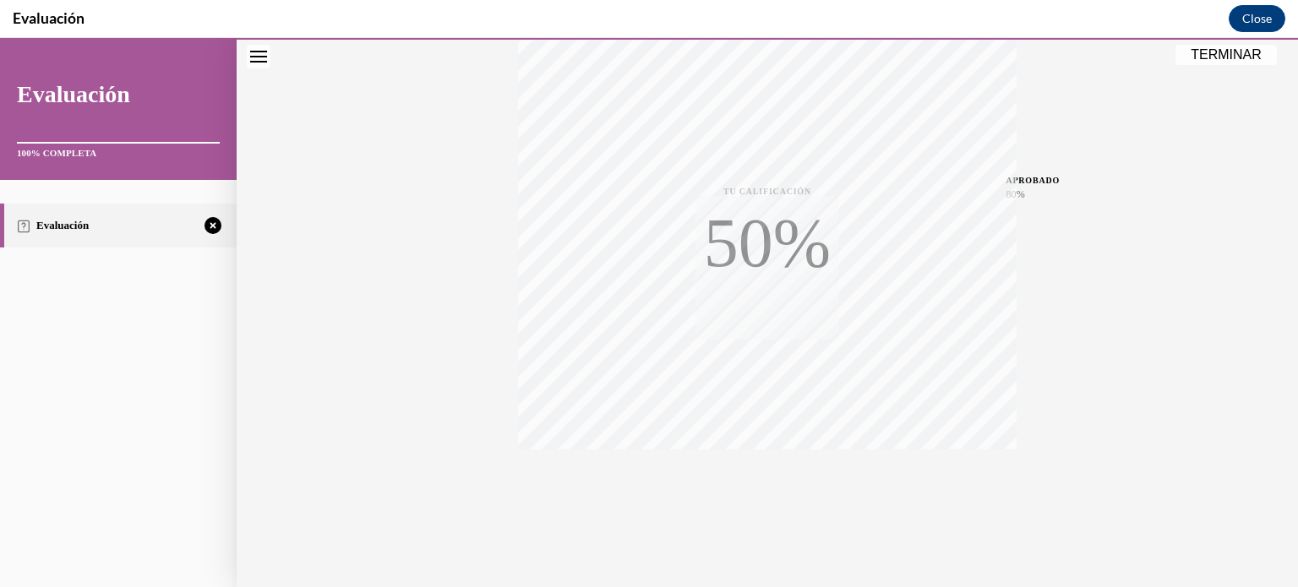
scroll to position [316, 0]
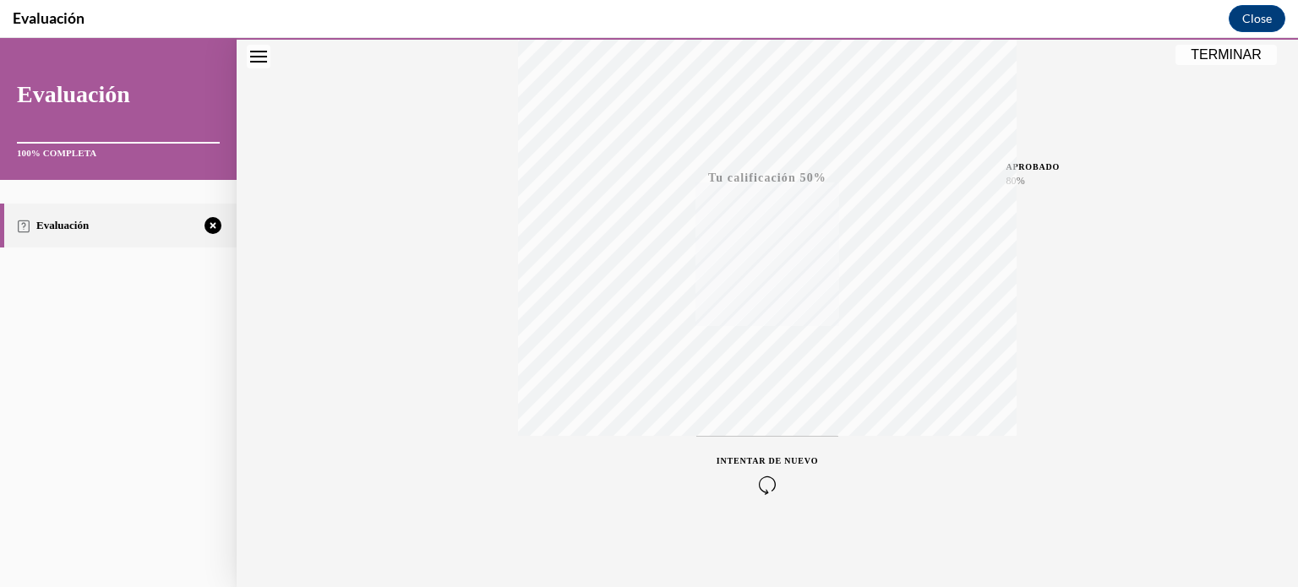
click at [771, 482] on icon "button" at bounding box center [766, 485] width 101 height 19
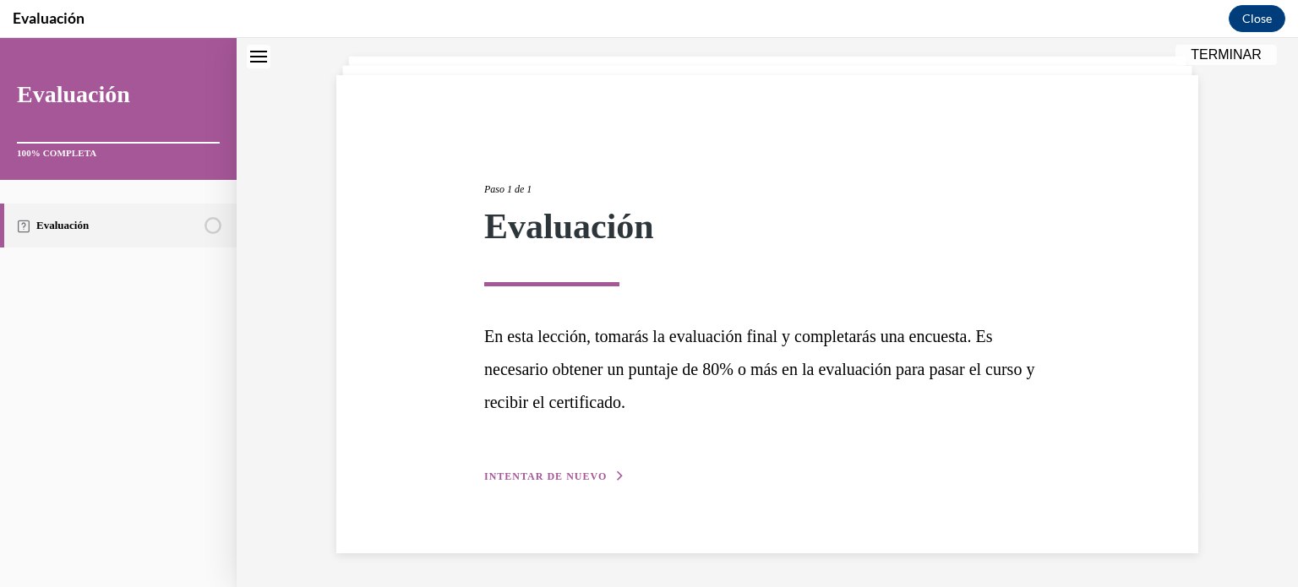
scroll to position [91, 0]
click at [573, 481] on span "INTENTAR DE NUEVO" at bounding box center [545, 477] width 122 height 12
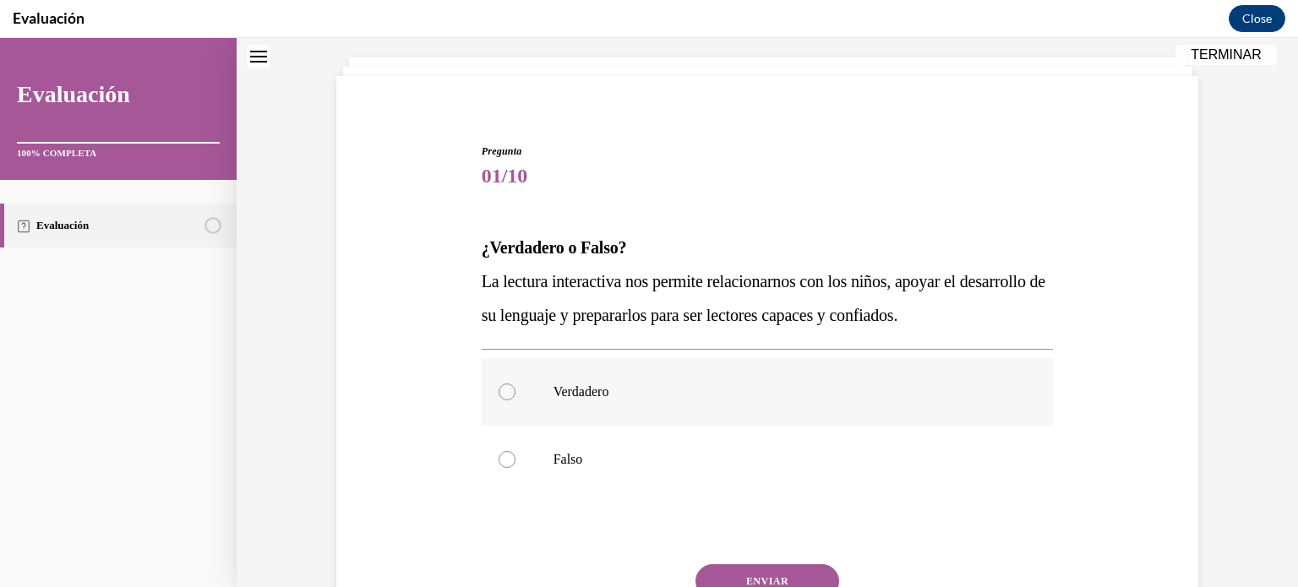
click at [543, 383] on label "Verdadero" at bounding box center [768, 392] width 572 height 68
click at [515, 384] on input "Verdadero" at bounding box center [506, 392] width 17 height 17
radio input "true"
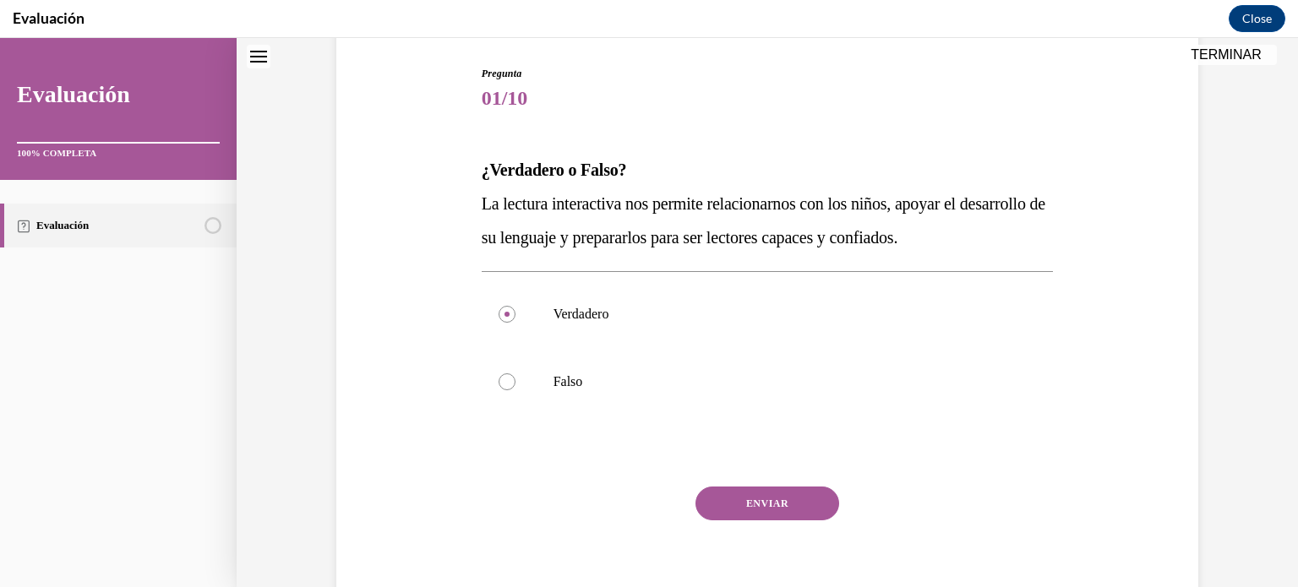
click at [796, 503] on button "ENVIAR" at bounding box center [767, 504] width 144 height 34
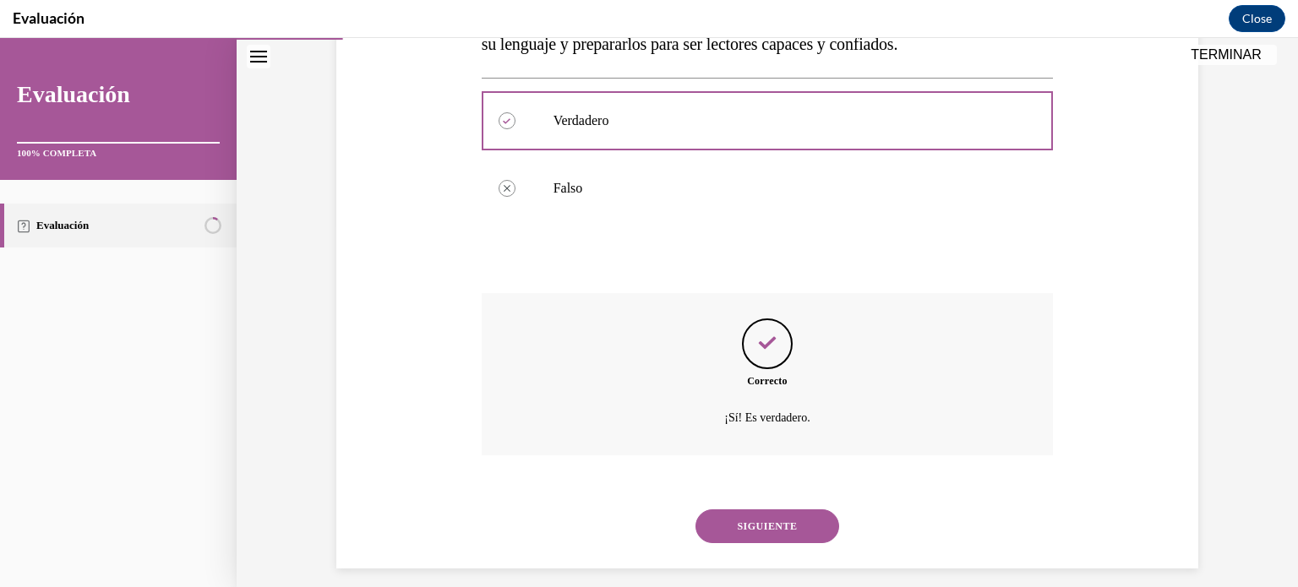
scroll to position [377, 0]
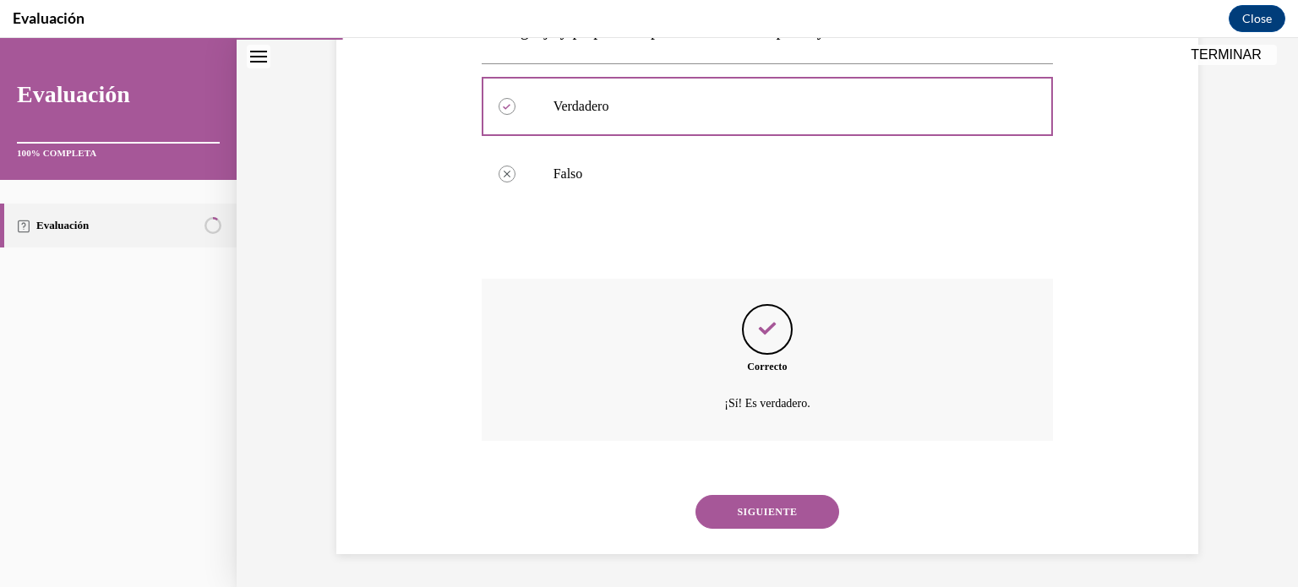
click at [795, 505] on button "SIGUIENTE" at bounding box center [767, 512] width 144 height 34
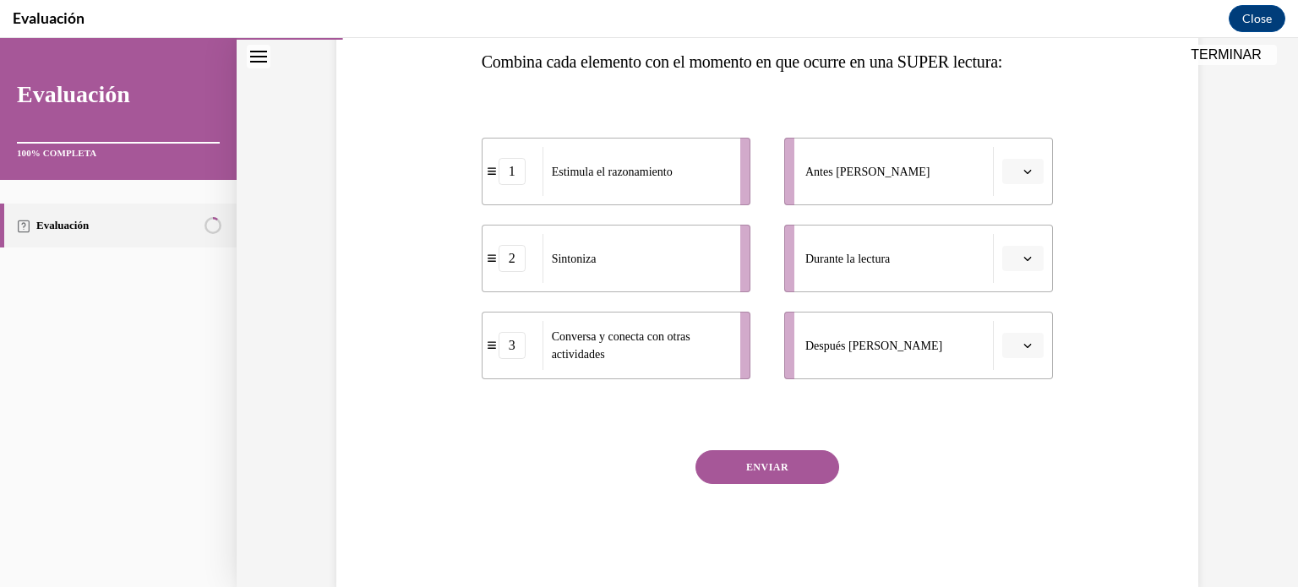
scroll to position [278, 0]
click at [1034, 168] on button "button" at bounding box center [1022, 170] width 41 height 25
click at [902, 243] on div "Durante la lectura" at bounding box center [899, 257] width 188 height 49
click at [1017, 252] on span "Please select an option" at bounding box center [1015, 257] width 6 height 17
click at [1024, 328] on div "1" at bounding box center [1021, 329] width 42 height 34
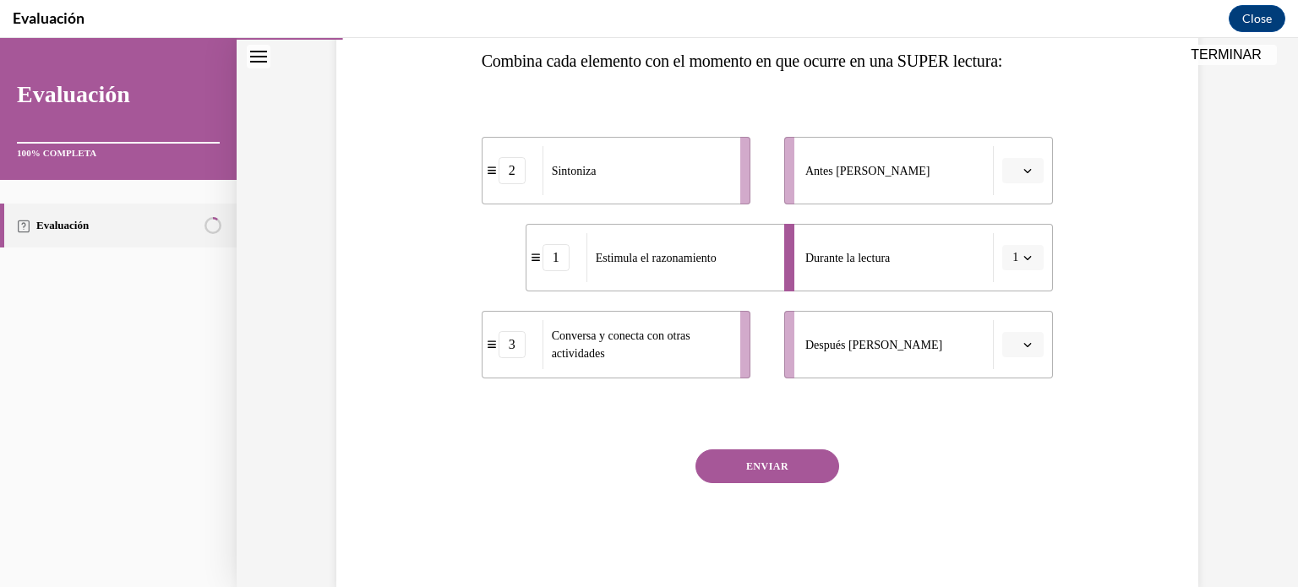
click at [1027, 351] on button "button" at bounding box center [1022, 344] width 41 height 25
click at [1025, 487] on div "3" at bounding box center [1021, 483] width 42 height 34
click at [1027, 170] on icon "button" at bounding box center [1027, 170] width 8 height 8
click at [1029, 240] on div "1" at bounding box center [1021, 242] width 42 height 34
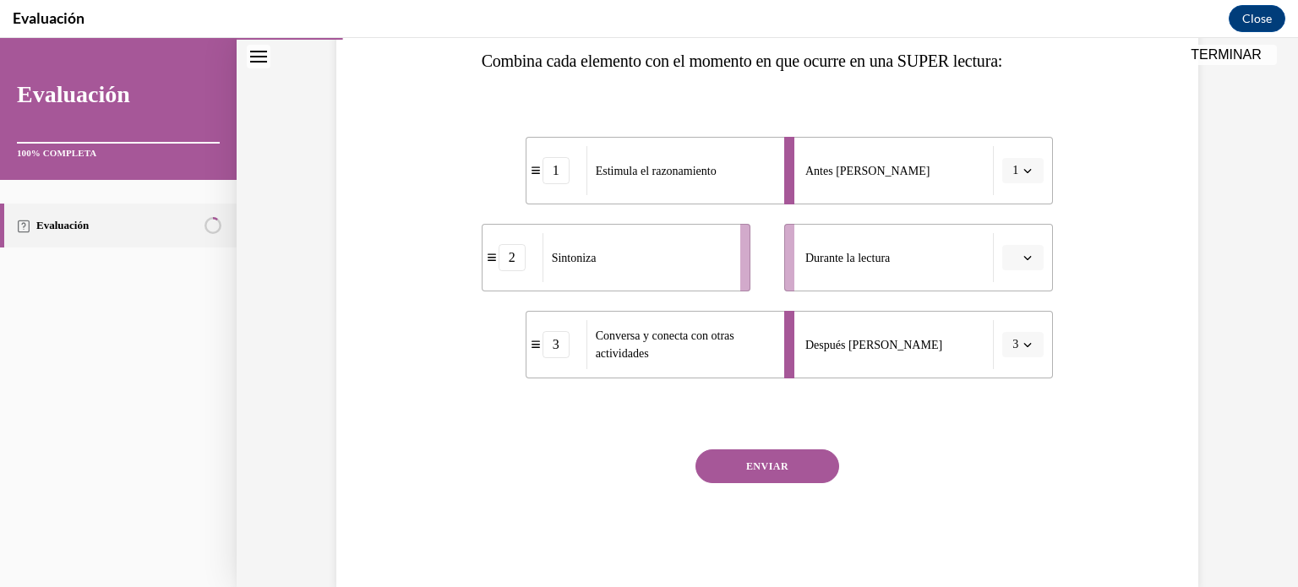
click at [782, 470] on button "ENVIAR" at bounding box center [767, 466] width 144 height 34
click at [1036, 264] on button "button" at bounding box center [1022, 257] width 41 height 25
click at [1029, 366] on div "2" at bounding box center [1021, 363] width 42 height 34
click at [795, 476] on button "ENVIAR" at bounding box center [767, 466] width 144 height 34
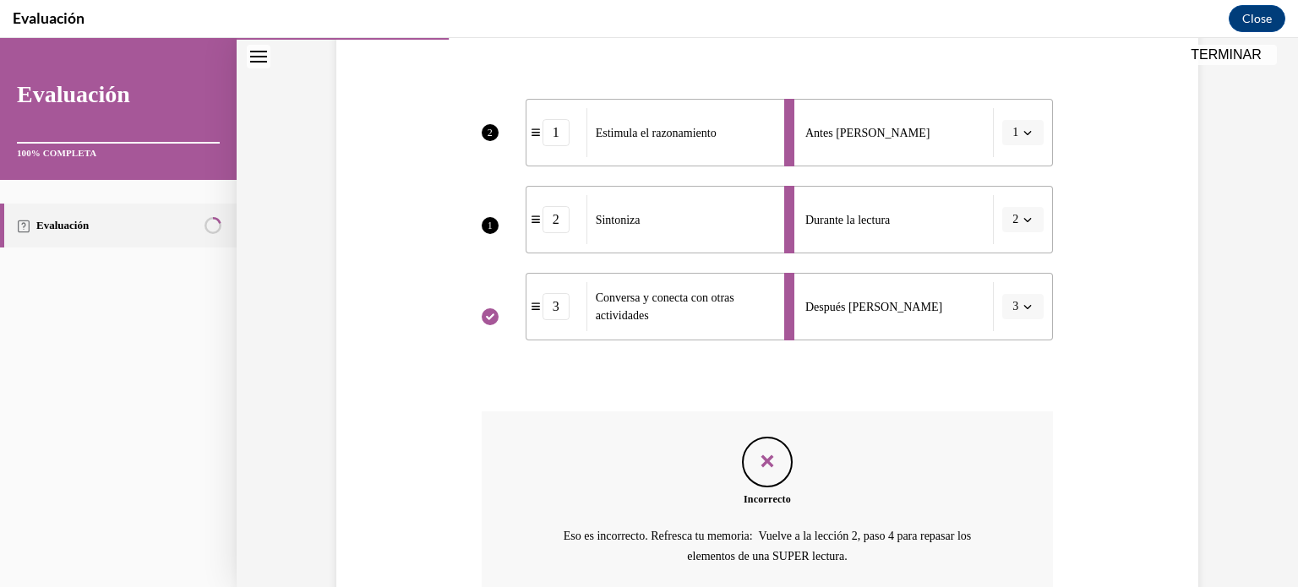
scroll to position [469, 0]
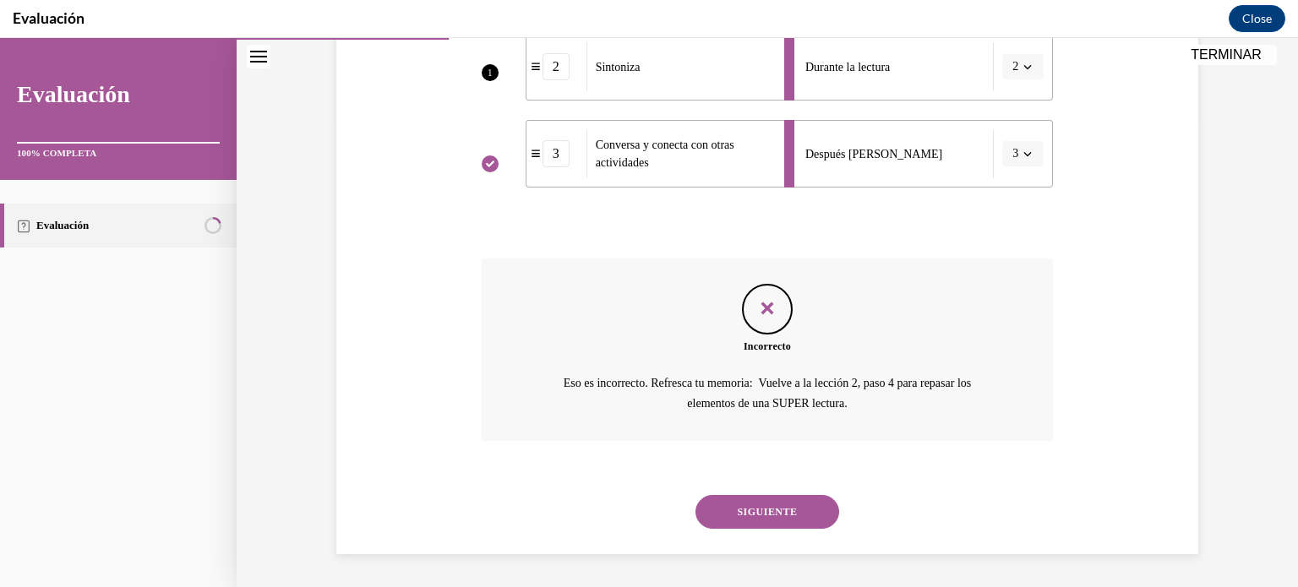
click at [757, 514] on button "SIGUIENTE" at bounding box center [767, 512] width 144 height 34
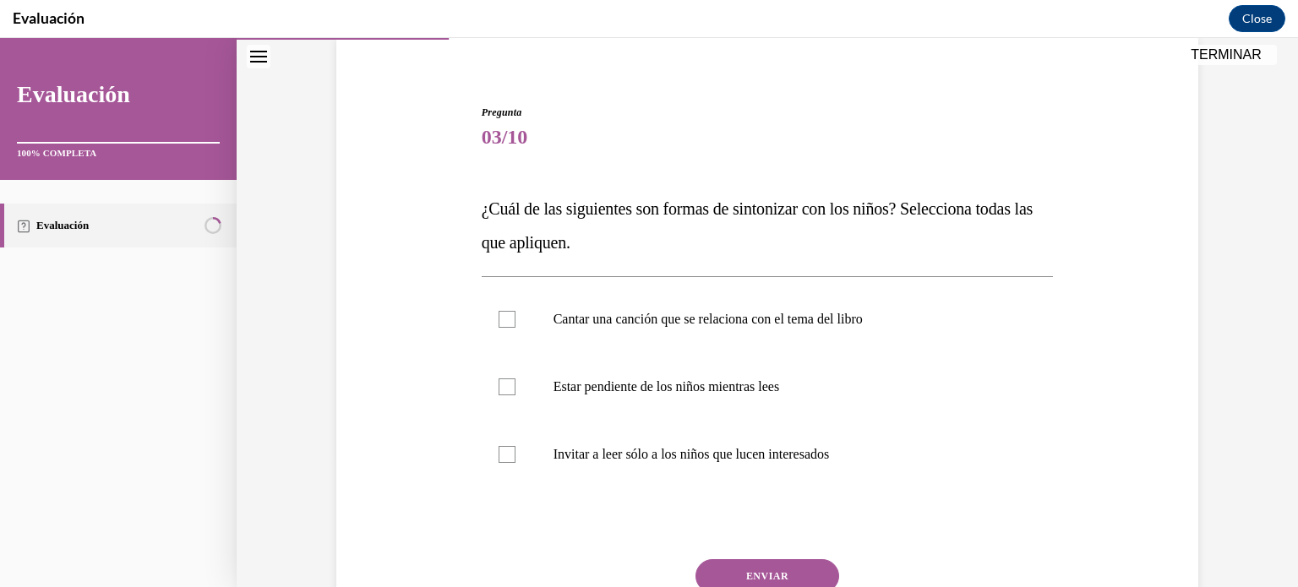
scroll to position [144, 0]
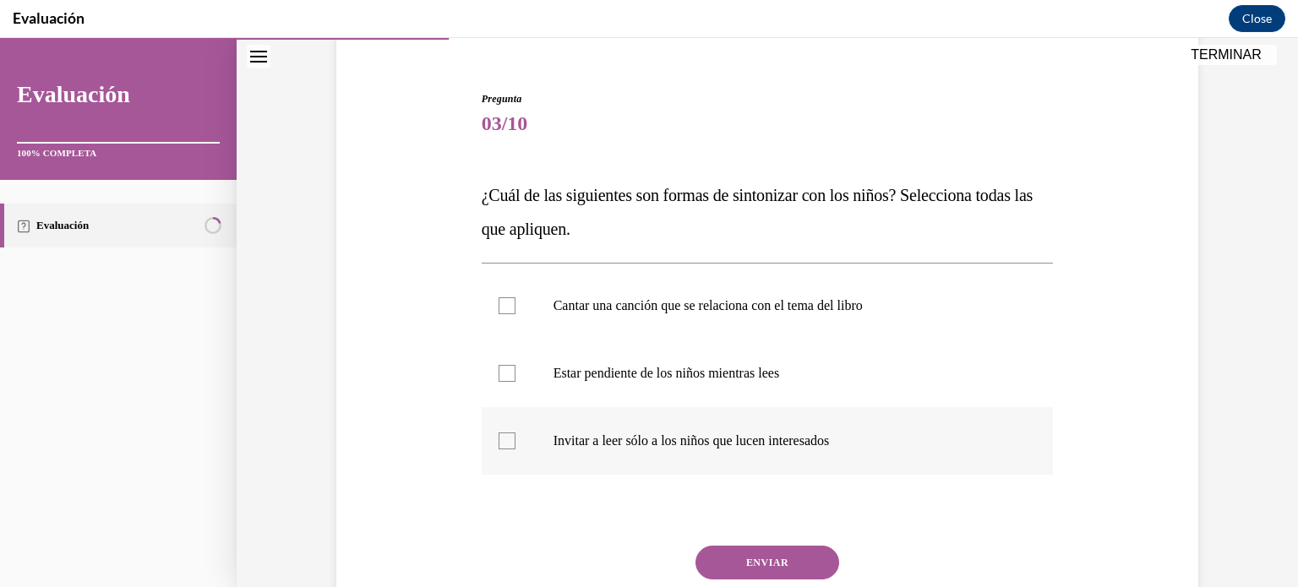
click at [531, 460] on label "Invitar a leer sólo a los niños que lucen interesados" at bounding box center [768, 441] width 572 height 68
click at [515, 449] on input "Invitar a leer sólo a los niños que lucen interesados" at bounding box center [506, 441] width 17 height 17
click at [546, 446] on label "Invitar a leer sólo a los niños que lucen interesados" at bounding box center [768, 441] width 572 height 68
click at [515, 446] on input "Invitar a leer sólo a los niños que lucen interesados" at bounding box center [506, 441] width 17 height 17
checkbox input "false"
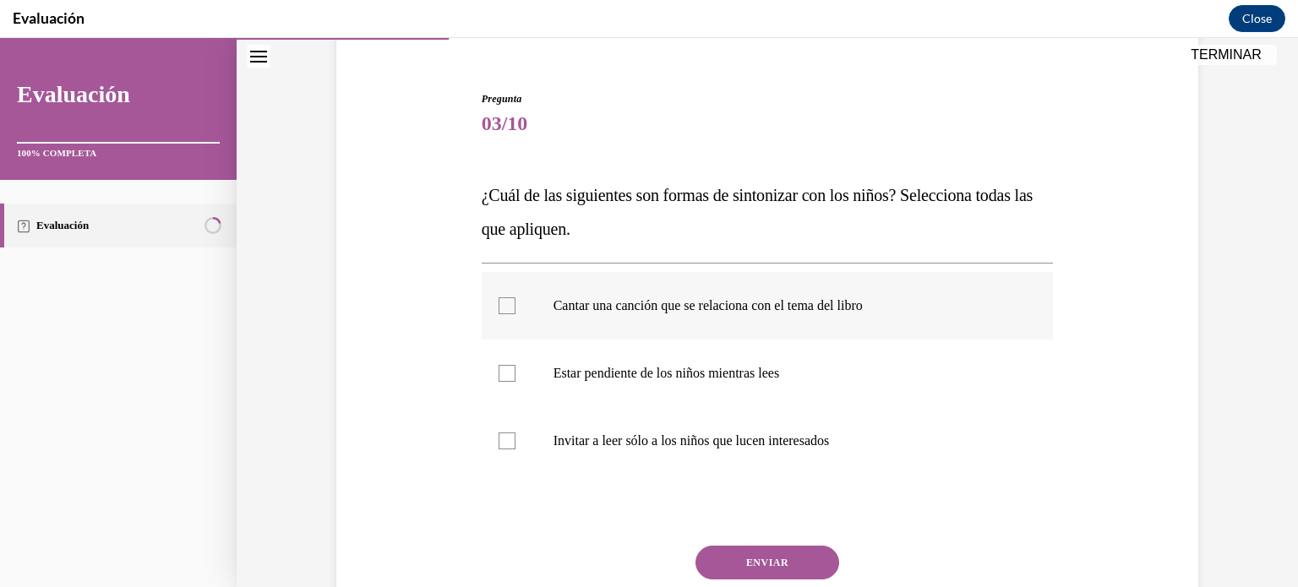
click at [630, 313] on p "Cantar una canción que se relaciona con el tema del libro" at bounding box center [782, 305] width 458 height 17
click at [515, 313] on input "Cantar una canción que se relaciona con el tema del libro" at bounding box center [506, 305] width 17 height 17
checkbox input "true"
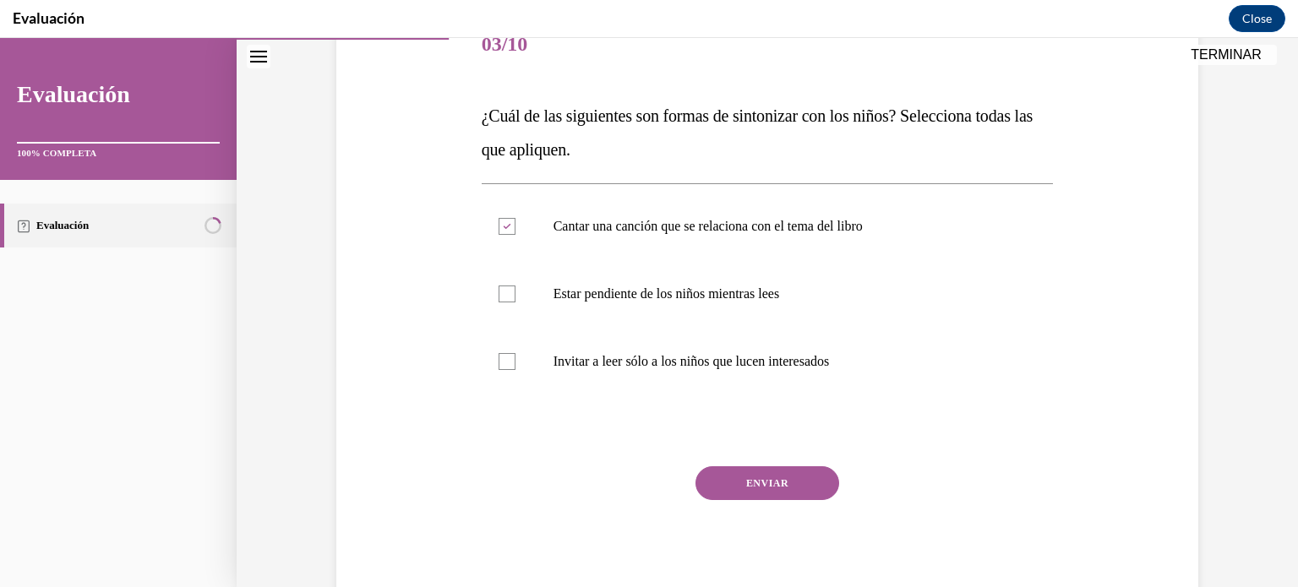
click at [769, 479] on button "ENVIAR" at bounding box center [767, 483] width 144 height 34
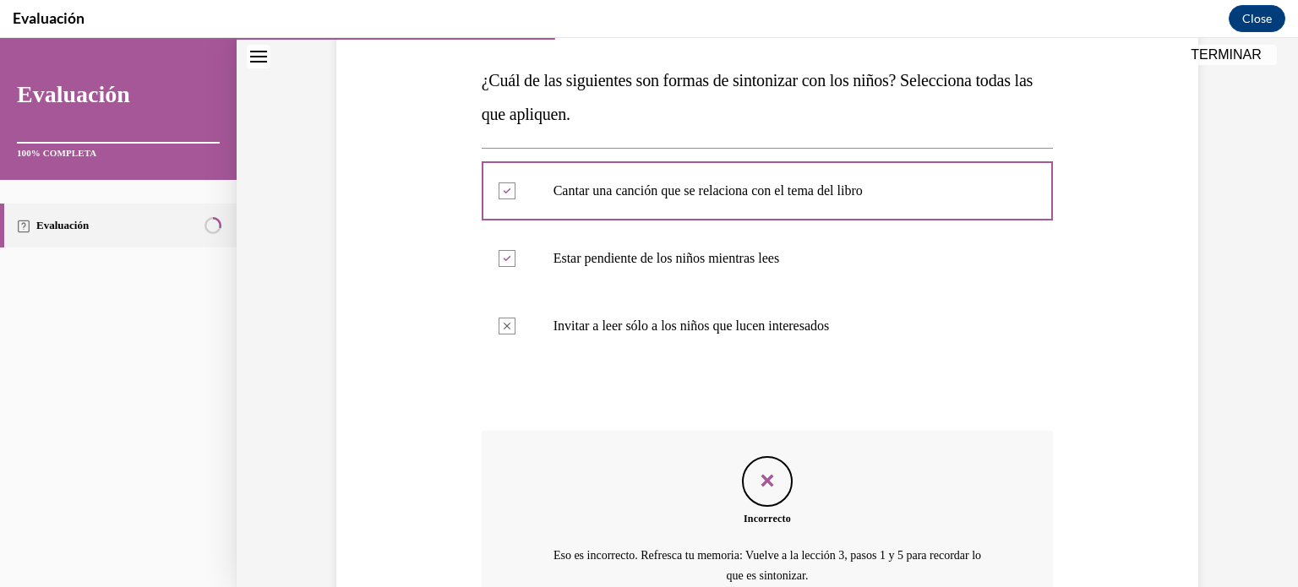
scroll to position [431, 0]
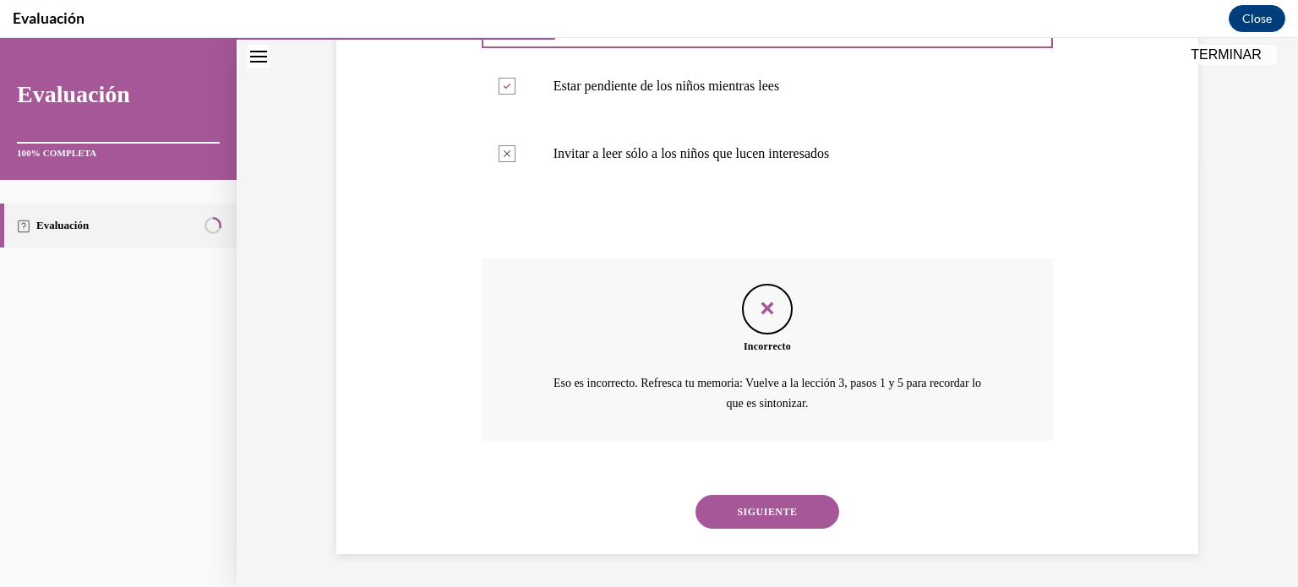
click at [774, 523] on button "SIGUIENTE" at bounding box center [767, 512] width 144 height 34
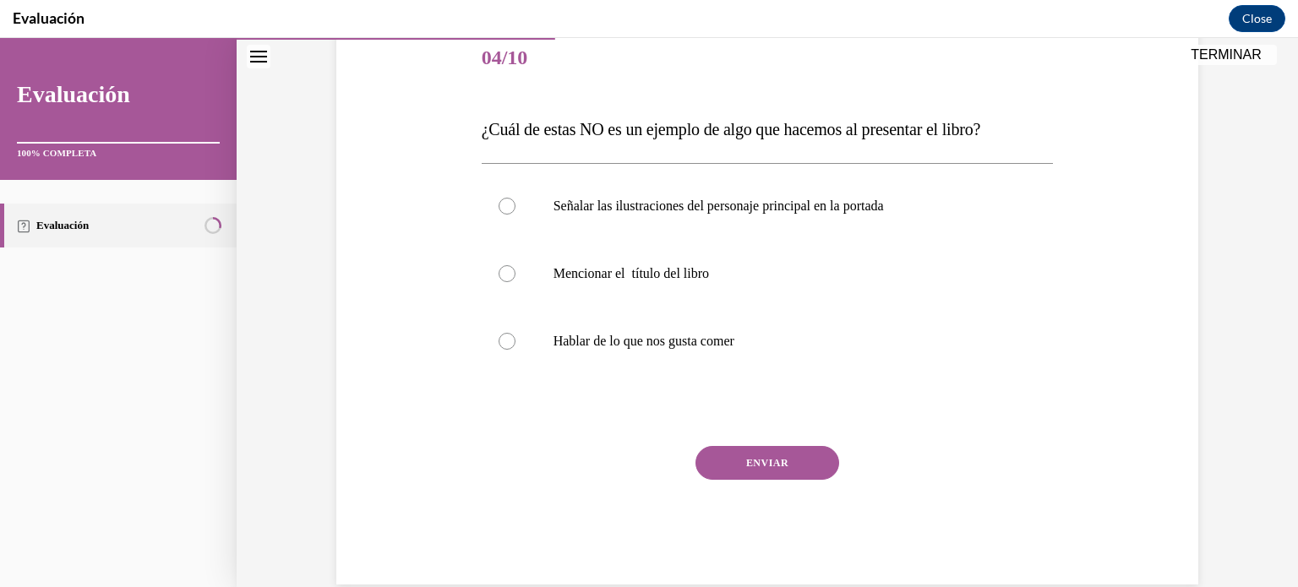
scroll to position [210, 0]
click at [554, 324] on label "Hablar de lo que nos gusta comer" at bounding box center [768, 341] width 572 height 68
click at [515, 332] on input "Hablar de lo que nos gusta comer" at bounding box center [506, 340] width 17 height 17
radio input "true"
click at [740, 462] on button "ENVIAR" at bounding box center [767, 462] width 144 height 34
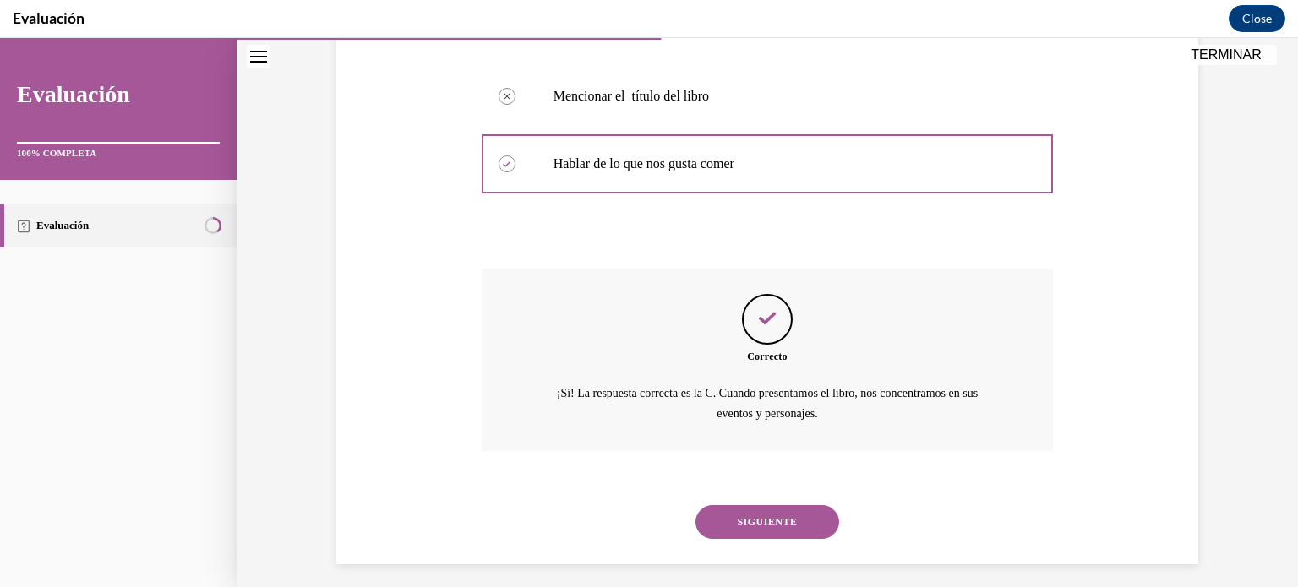
scroll to position [397, 0]
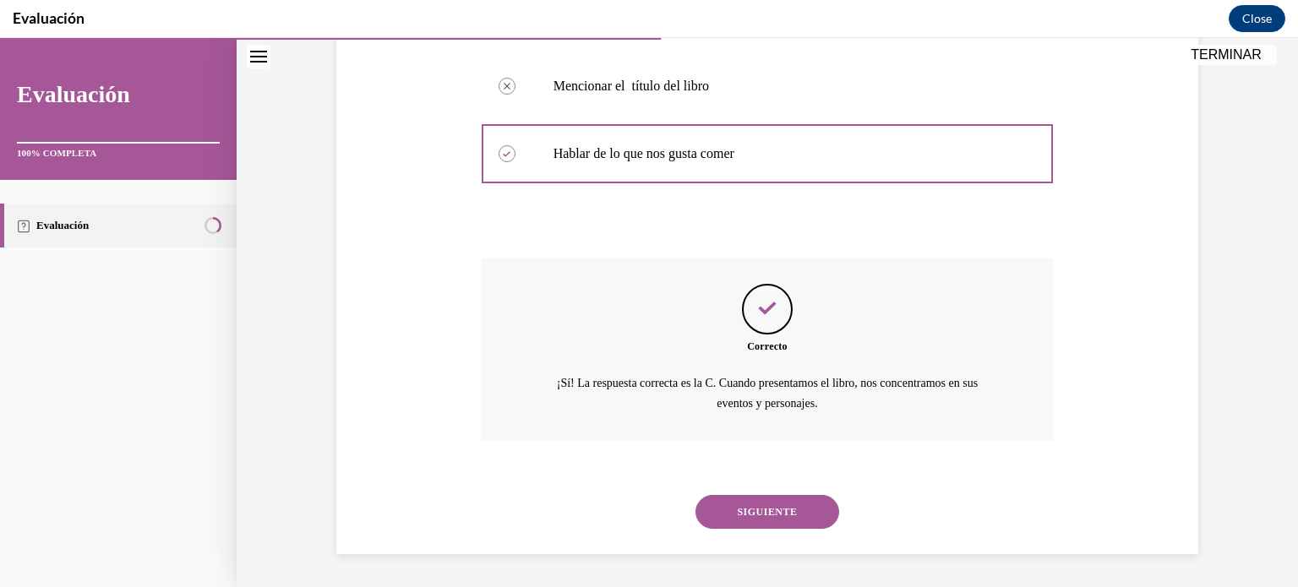
click at [781, 514] on button "SIGUIENTE" at bounding box center [767, 512] width 144 height 34
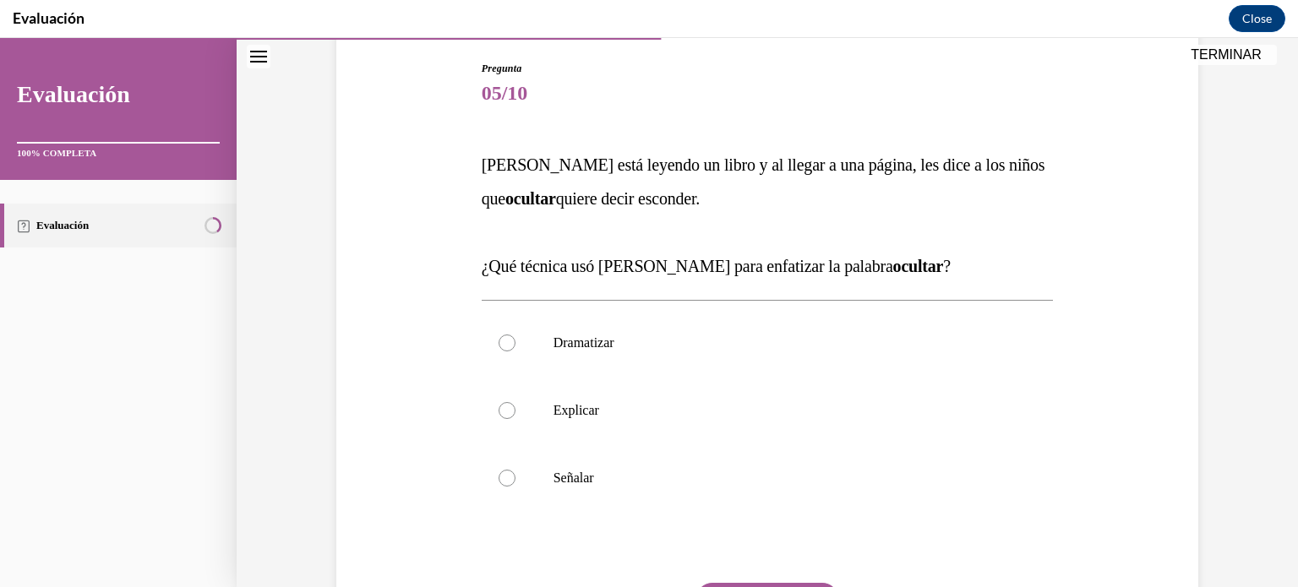
scroll to position [175, 0]
click at [529, 413] on label "Explicar" at bounding box center [768, 410] width 572 height 68
click at [515, 413] on input "Explicar" at bounding box center [506, 409] width 17 height 17
radio input "true"
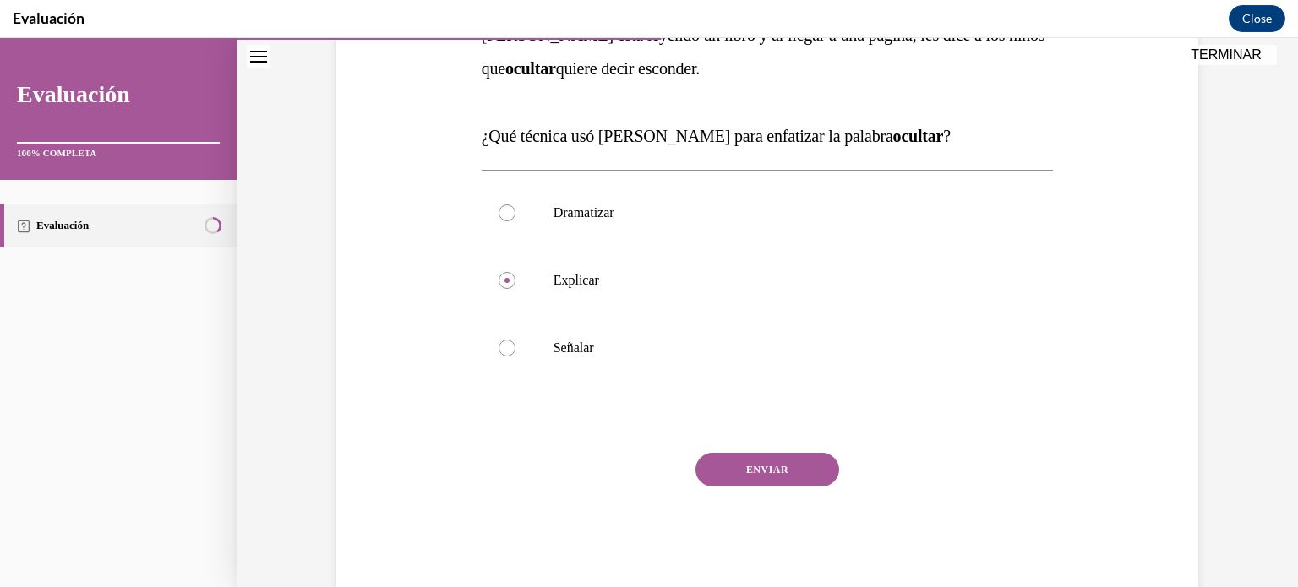
click at [754, 466] on button "ENVIAR" at bounding box center [767, 470] width 144 height 34
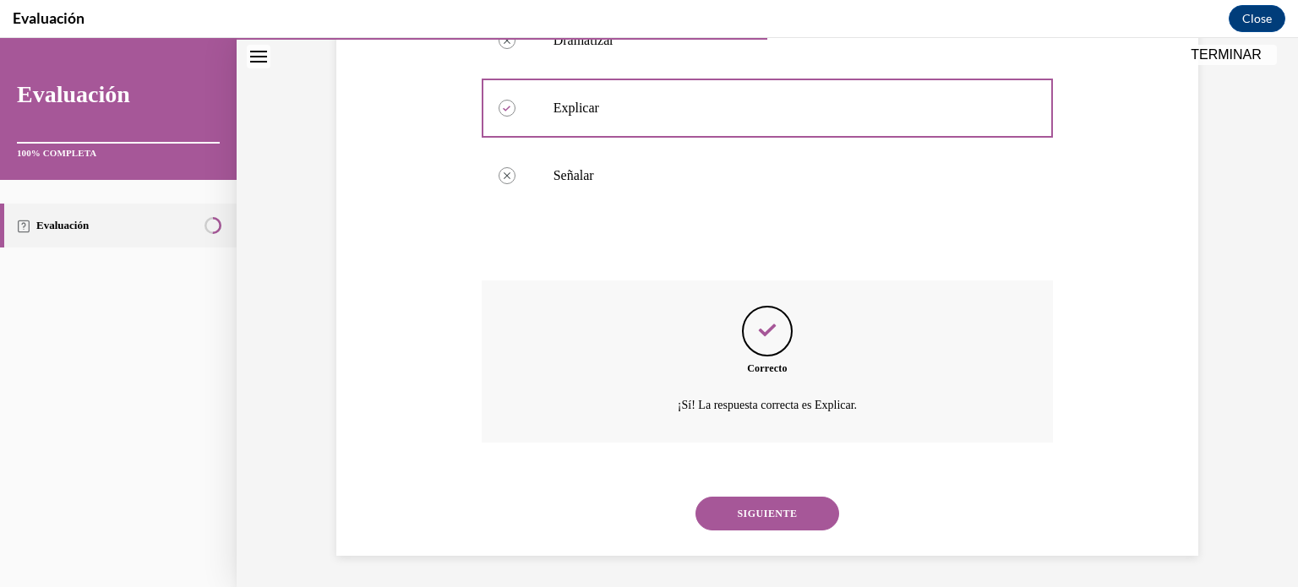
scroll to position [478, 0]
click at [792, 511] on button "SIGUIENTE" at bounding box center [767, 512] width 144 height 34
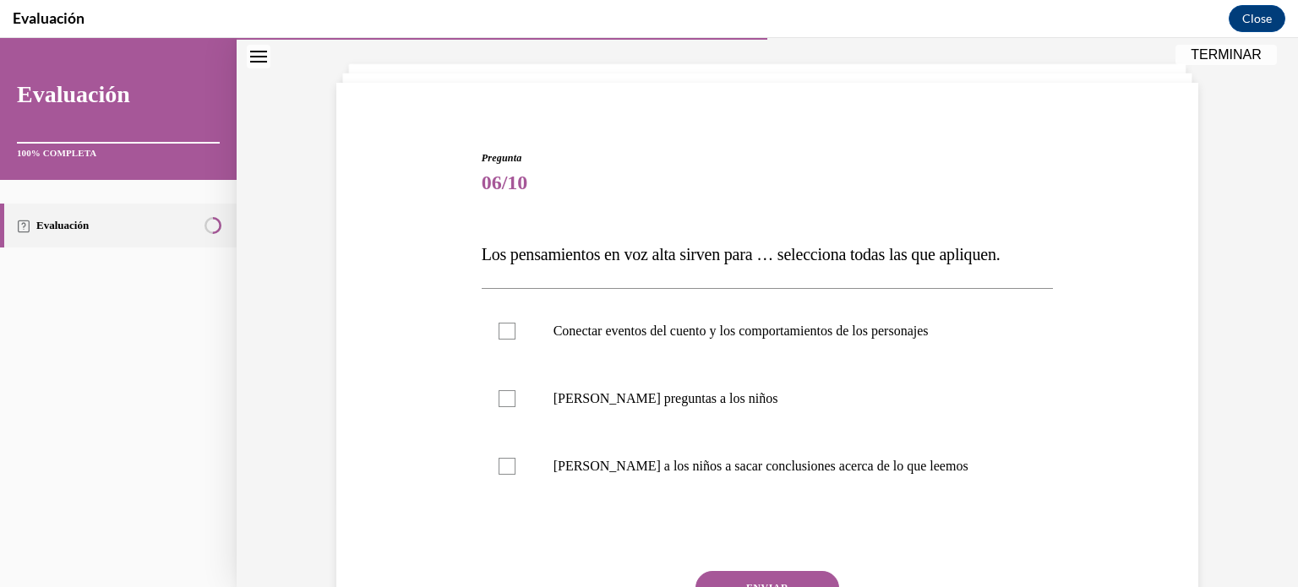
scroll to position [90, 0]
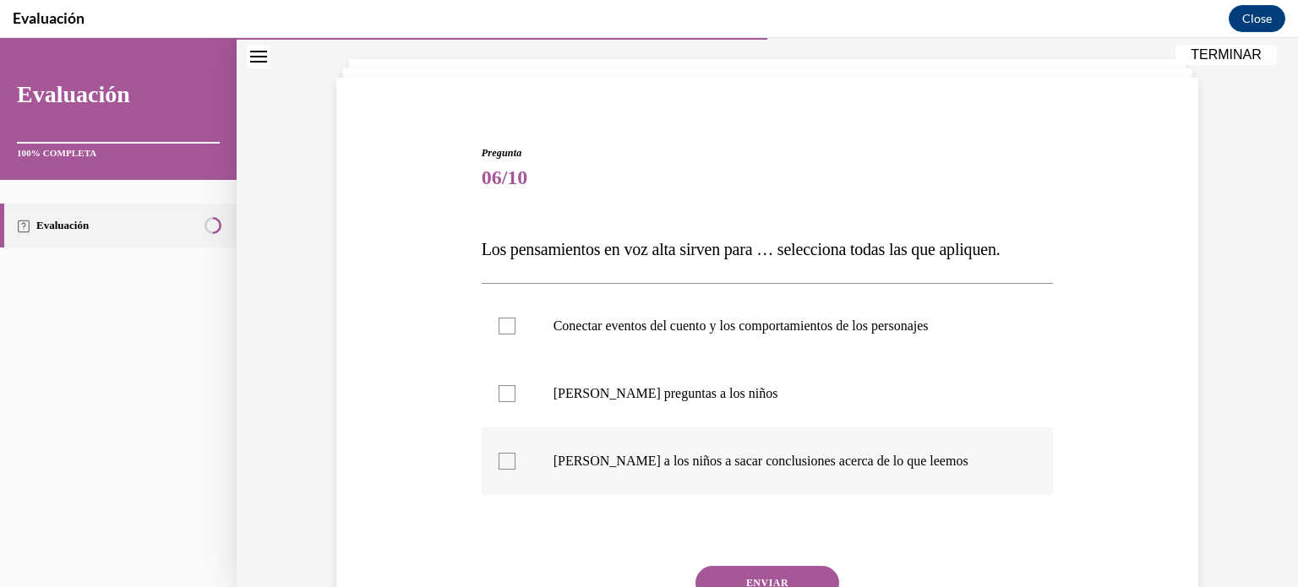
click at [716, 460] on p "[PERSON_NAME] a los niños a sacar conclusiones acerca de lo que leemos" at bounding box center [782, 461] width 458 height 17
click at [515, 460] on input "[PERSON_NAME] a los niños a sacar conclusiones acerca de lo que leemos" at bounding box center [506, 461] width 17 height 17
checkbox input "true"
click at [683, 395] on p "[PERSON_NAME] preguntas a los niños" at bounding box center [782, 393] width 458 height 17
click at [515, 395] on input "[PERSON_NAME] preguntas a los niños" at bounding box center [506, 393] width 17 height 17
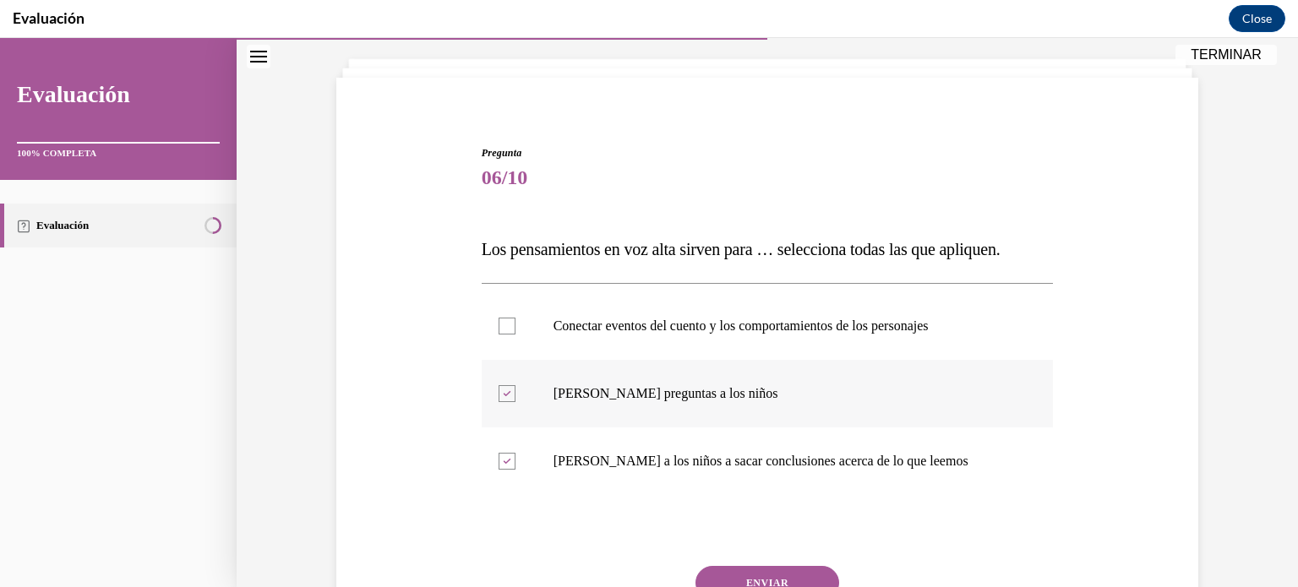
click at [713, 394] on p "[PERSON_NAME] preguntas a los niños" at bounding box center [782, 393] width 458 height 17
click at [515, 394] on input "[PERSON_NAME] preguntas a los niños" at bounding box center [506, 393] width 17 height 17
checkbox input "false"
click at [836, 324] on p "Conectar eventos del cuento y los comportamientos de los personajes" at bounding box center [782, 326] width 458 height 17
click at [515, 324] on input "Conectar eventos del cuento y los comportamientos de los personajes" at bounding box center [506, 326] width 17 height 17
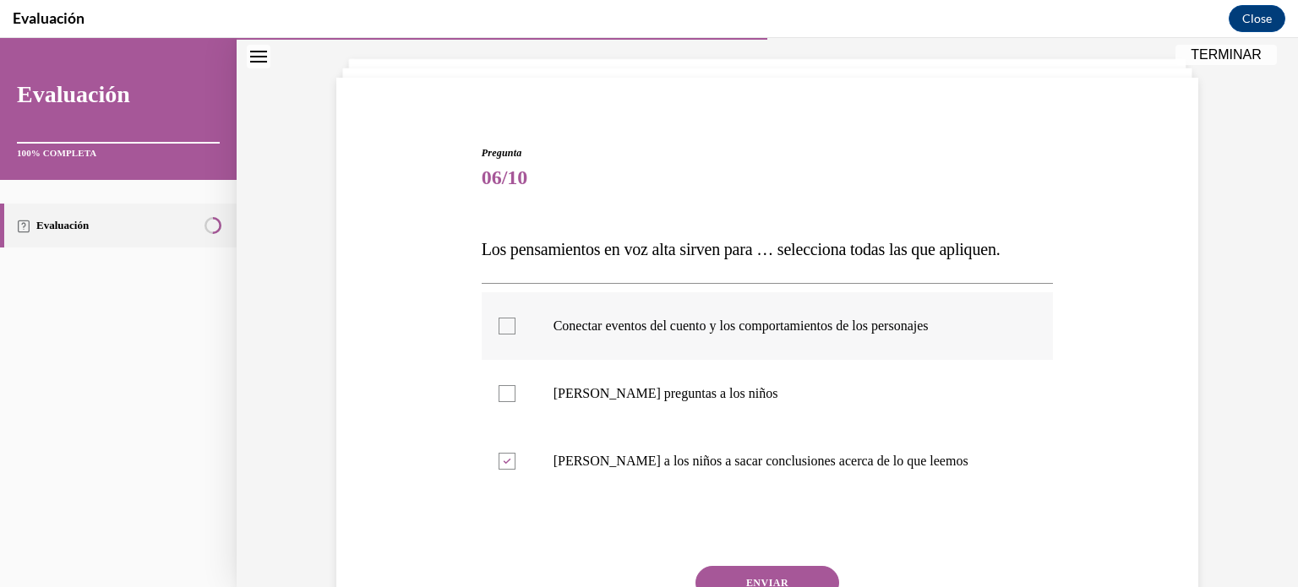
checkbox input "true"
click at [774, 400] on p "[PERSON_NAME] preguntas a los niños" at bounding box center [782, 393] width 458 height 17
click at [515, 400] on input "[PERSON_NAME] preguntas a los niños" at bounding box center [506, 393] width 17 height 17
checkbox input "true"
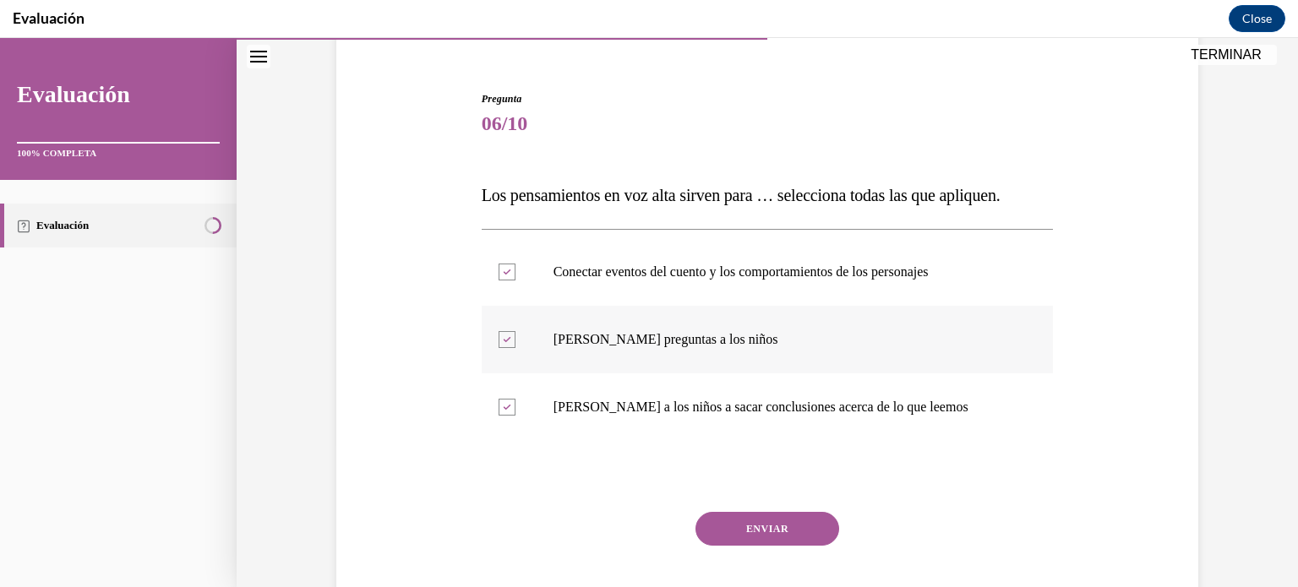
scroll to position [182, 0]
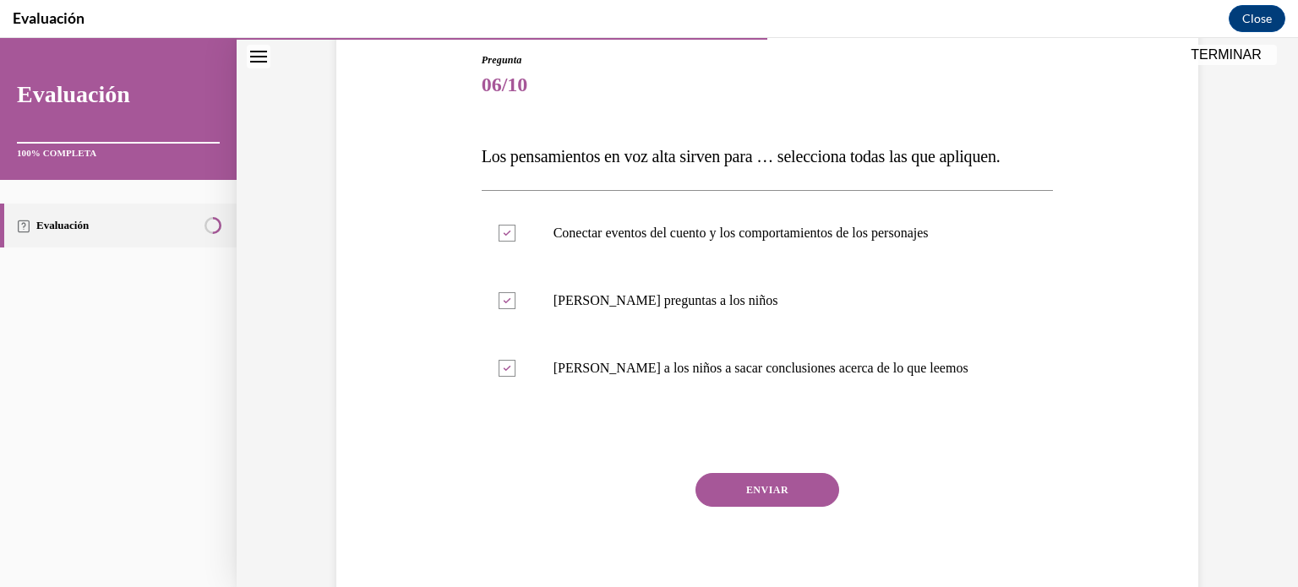
click at [770, 497] on button "ENVIAR" at bounding box center [767, 490] width 144 height 34
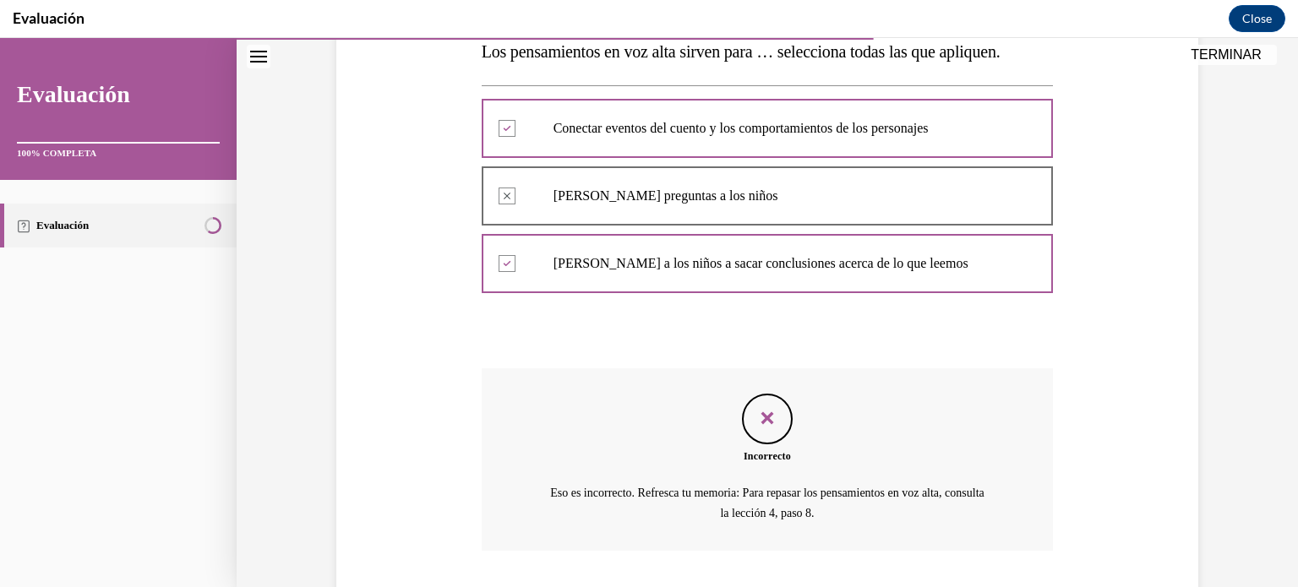
scroll to position [275, 0]
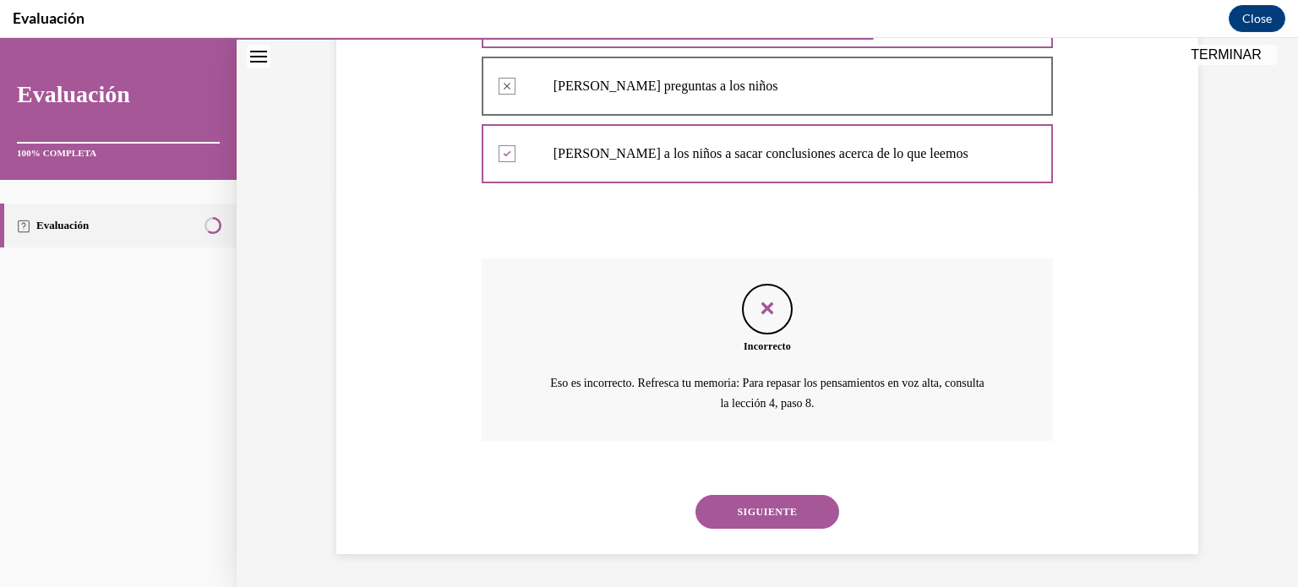
click at [764, 503] on button "SIGUIENTE" at bounding box center [767, 512] width 144 height 34
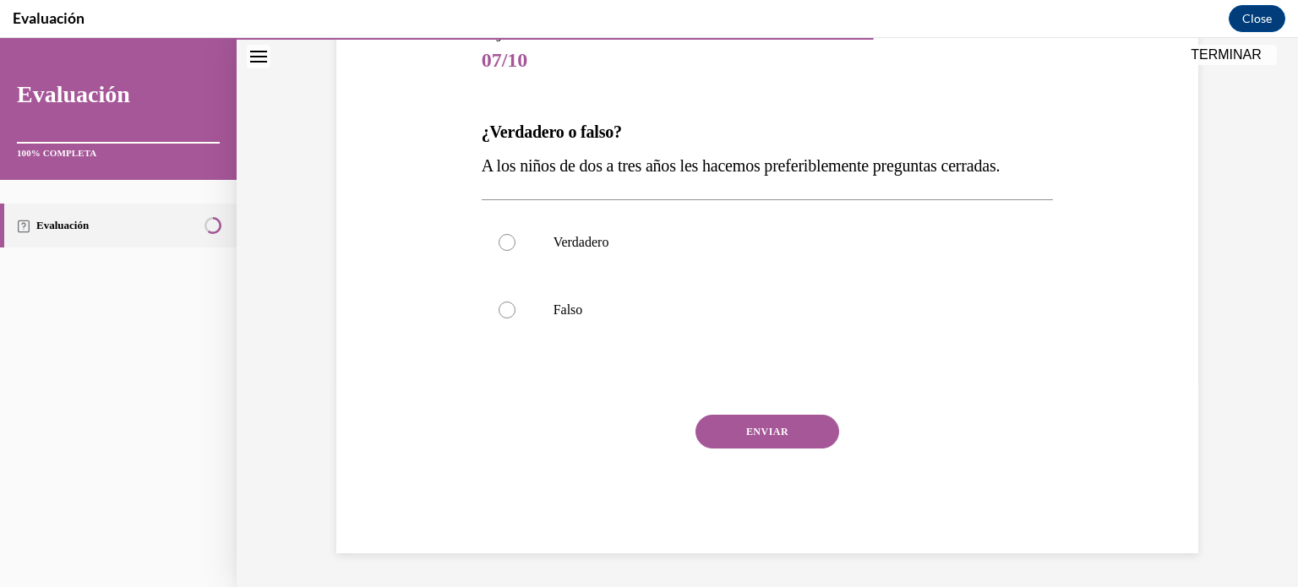
scroll to position [187, 0]
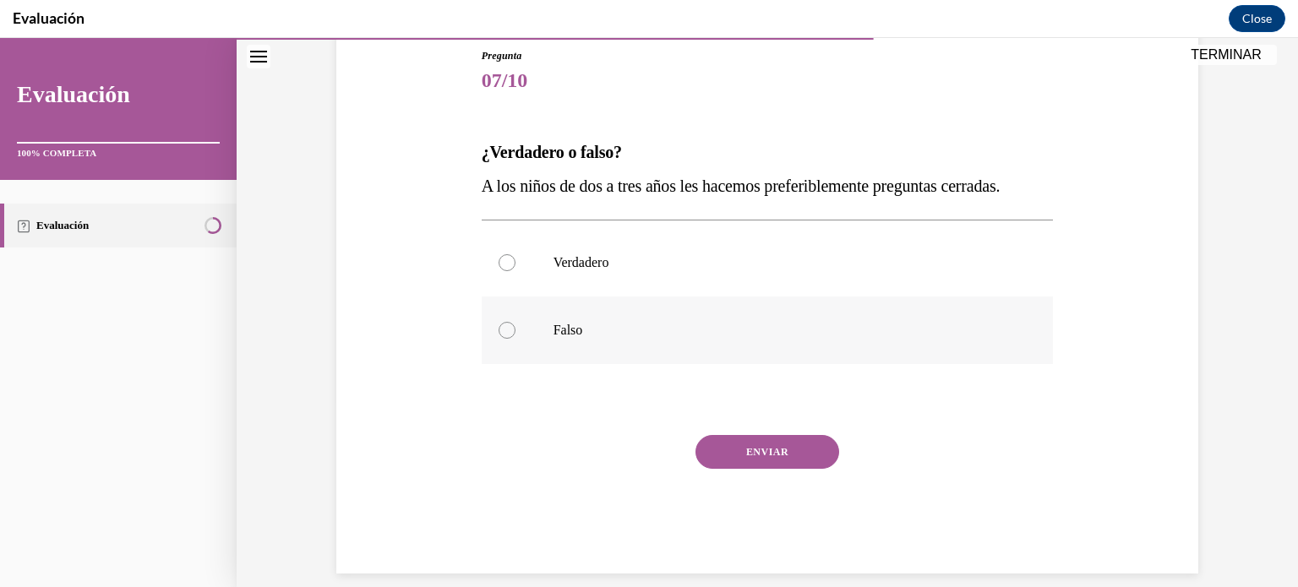
click at [732, 342] on label "Falso" at bounding box center [768, 331] width 572 height 68
click at [515, 339] on input "Falso" at bounding box center [506, 330] width 17 height 17
radio input "true"
click at [774, 448] on button "ENVIAR" at bounding box center [767, 452] width 144 height 34
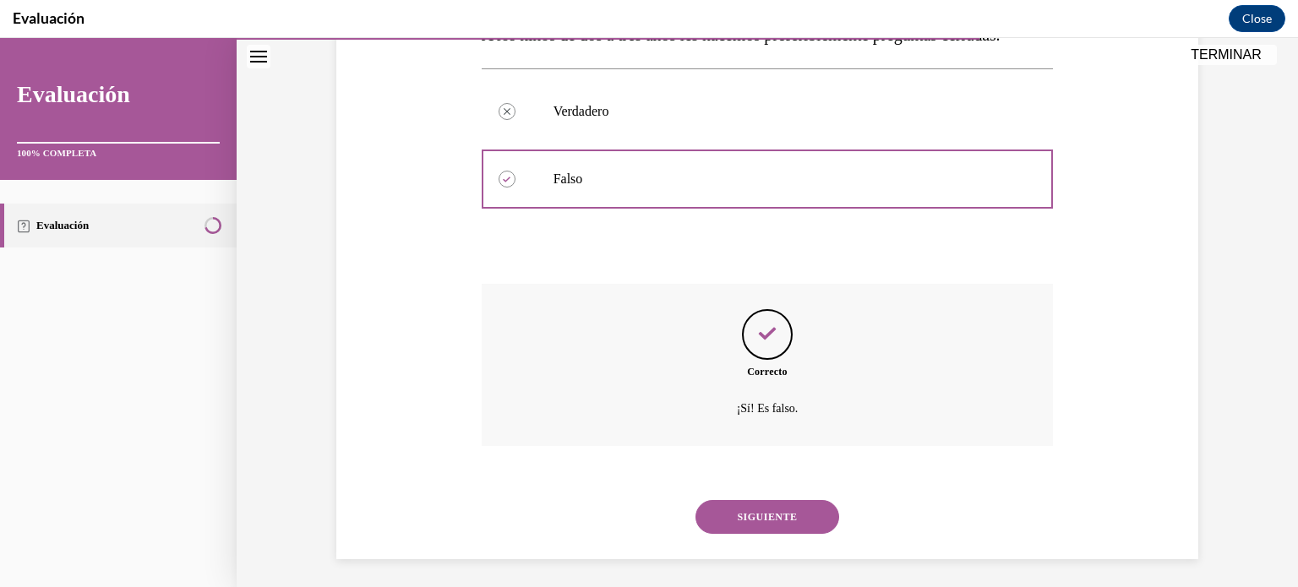
scroll to position [343, 0]
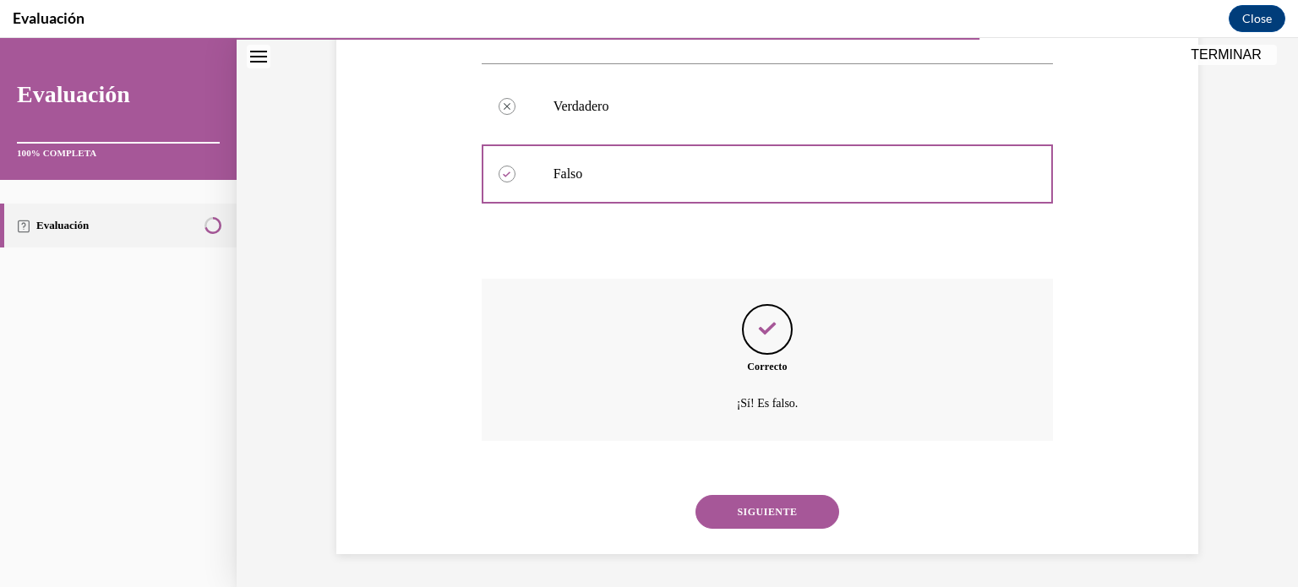
click at [786, 519] on button "SIGUIENTE" at bounding box center [767, 512] width 144 height 34
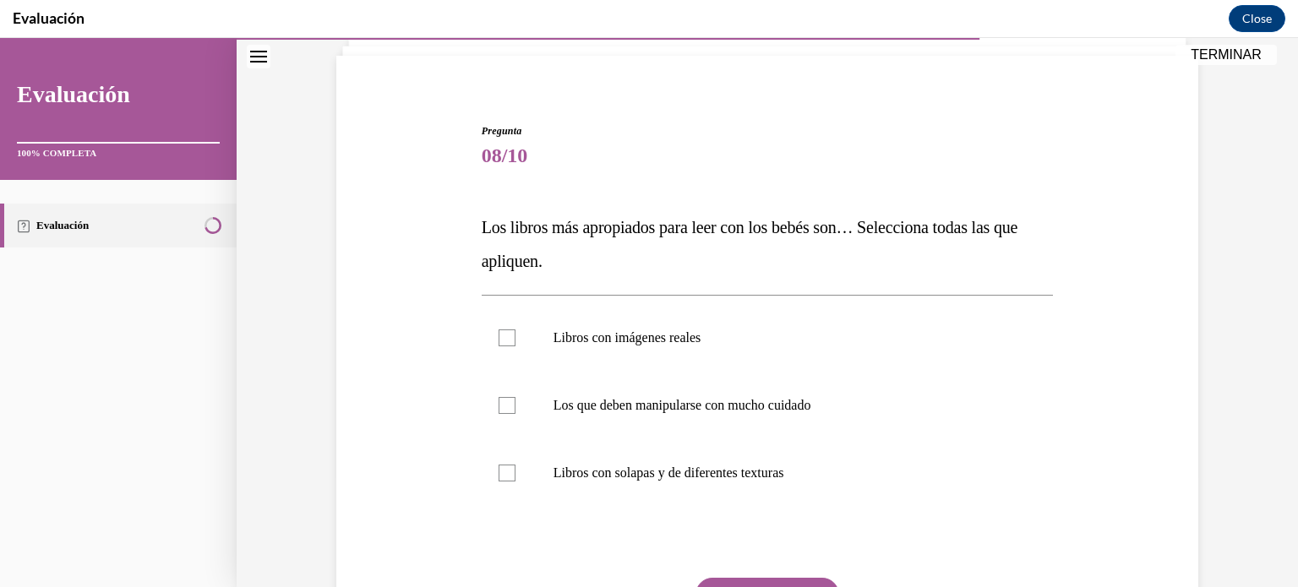
scroll to position [114, 0]
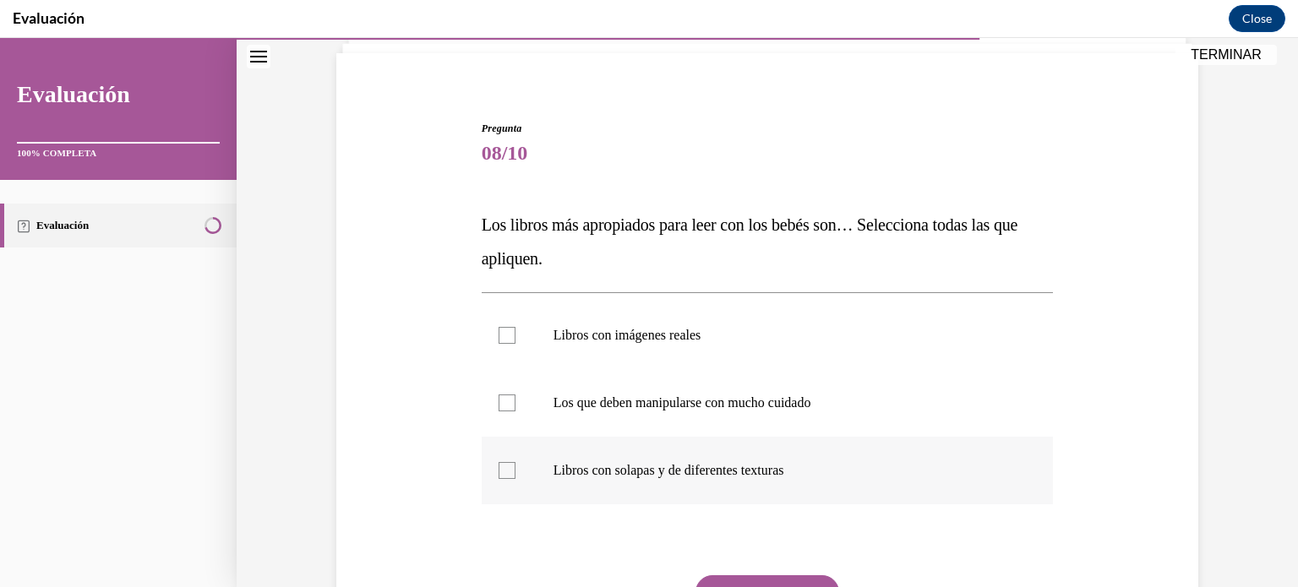
click at [721, 477] on p "Libros con solapas y de diferentes texturas" at bounding box center [782, 470] width 458 height 17
click at [515, 477] on input "Libros con solapas y de diferentes texturas" at bounding box center [506, 470] width 17 height 17
checkbox input "true"
click at [718, 340] on p "Libros con imágenes reales" at bounding box center [782, 335] width 458 height 17
click at [515, 340] on input "Libros con imágenes reales" at bounding box center [506, 335] width 17 height 17
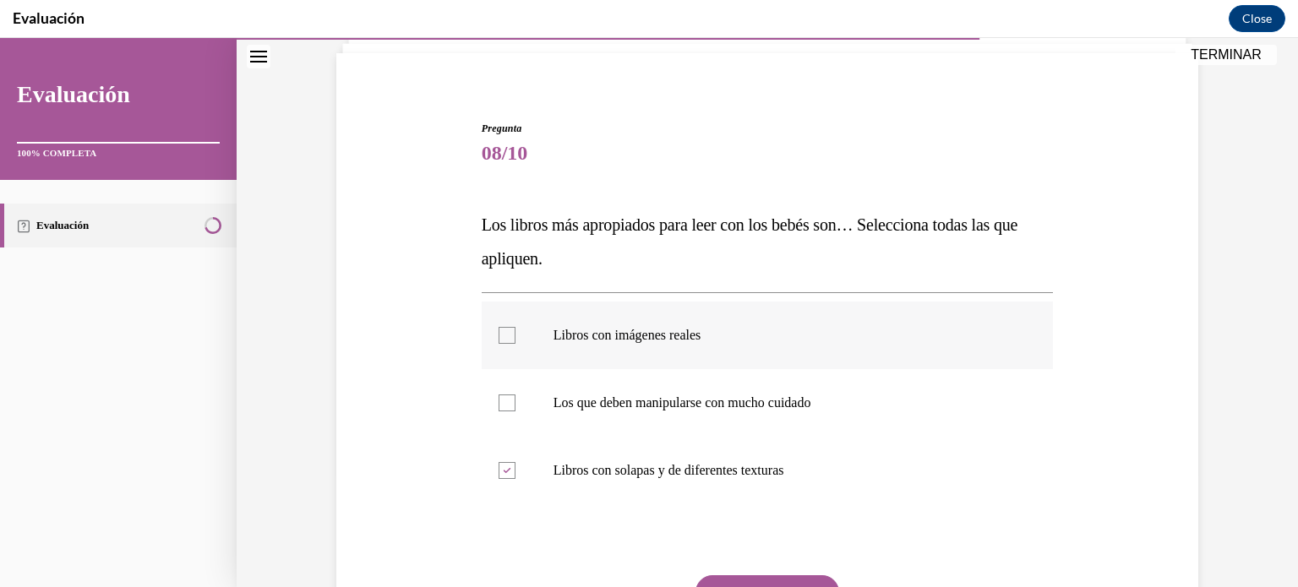
checkbox input "true"
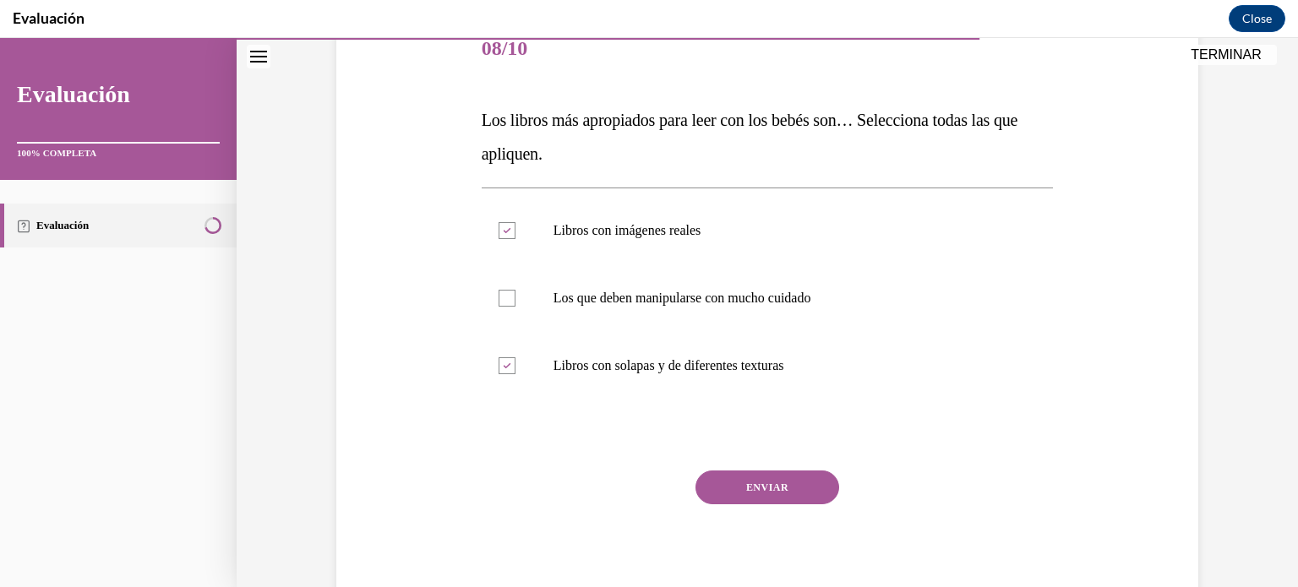
click at [777, 486] on button "ENVIAR" at bounding box center [767, 488] width 144 height 34
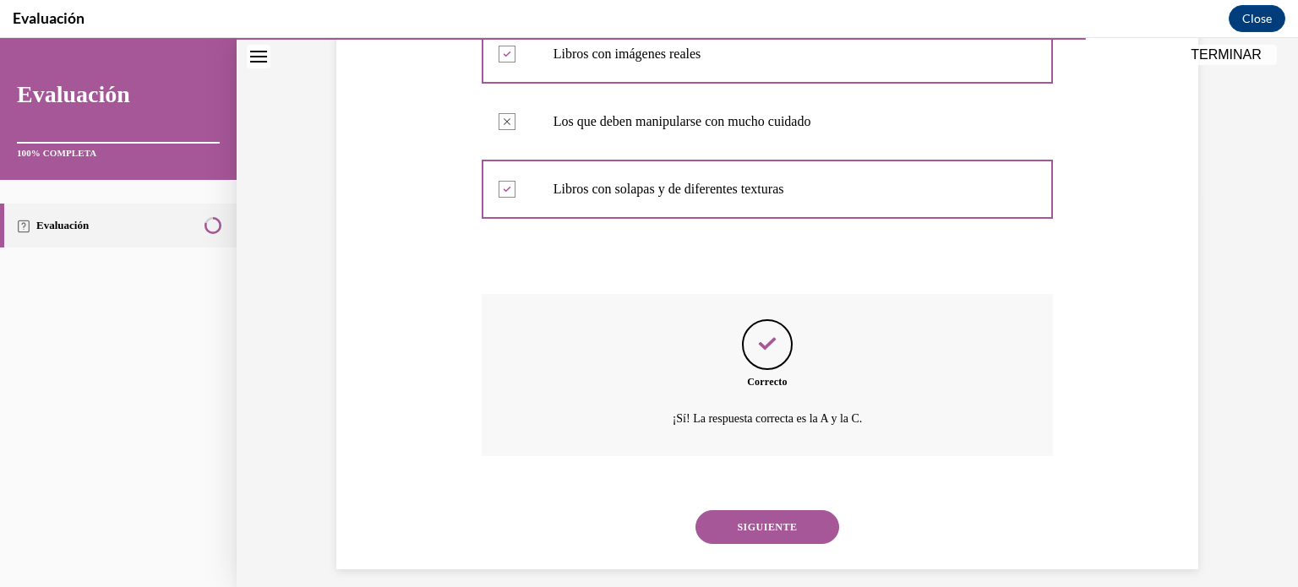
scroll to position [411, 0]
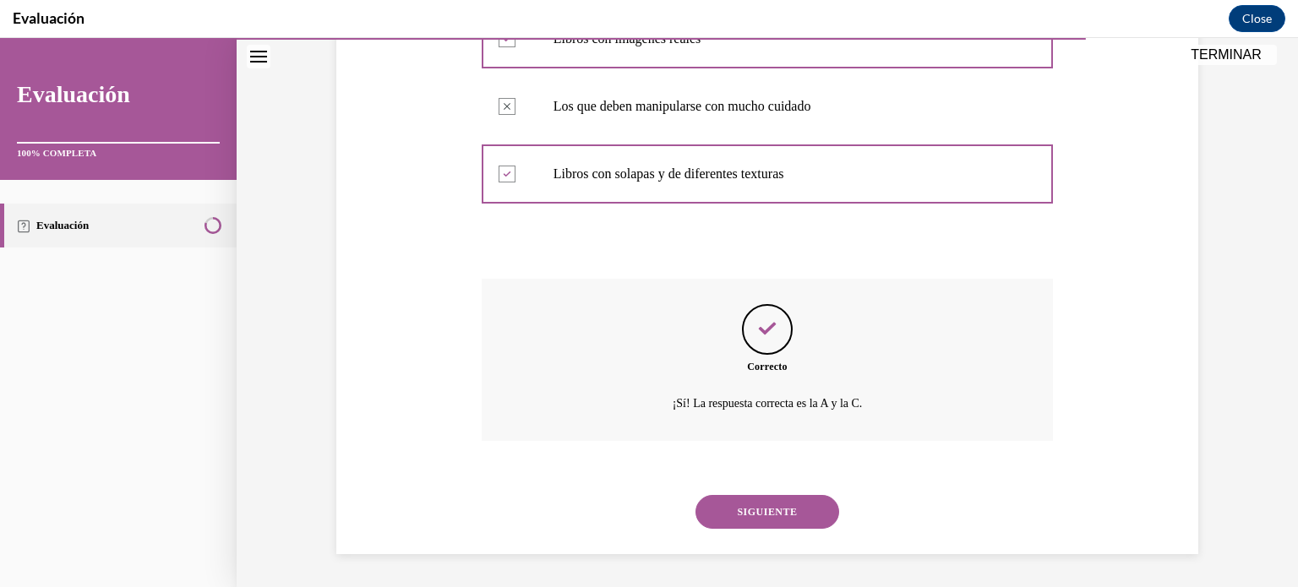
click at [788, 517] on button "SIGUIENTE" at bounding box center [767, 512] width 144 height 34
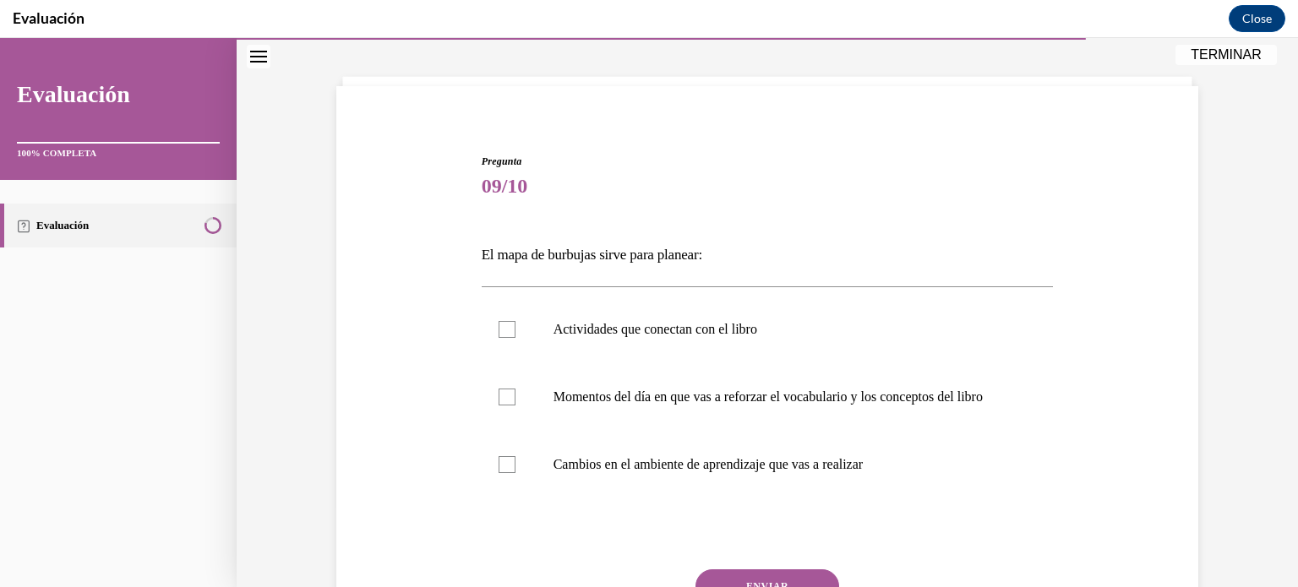
scroll to position [94, 0]
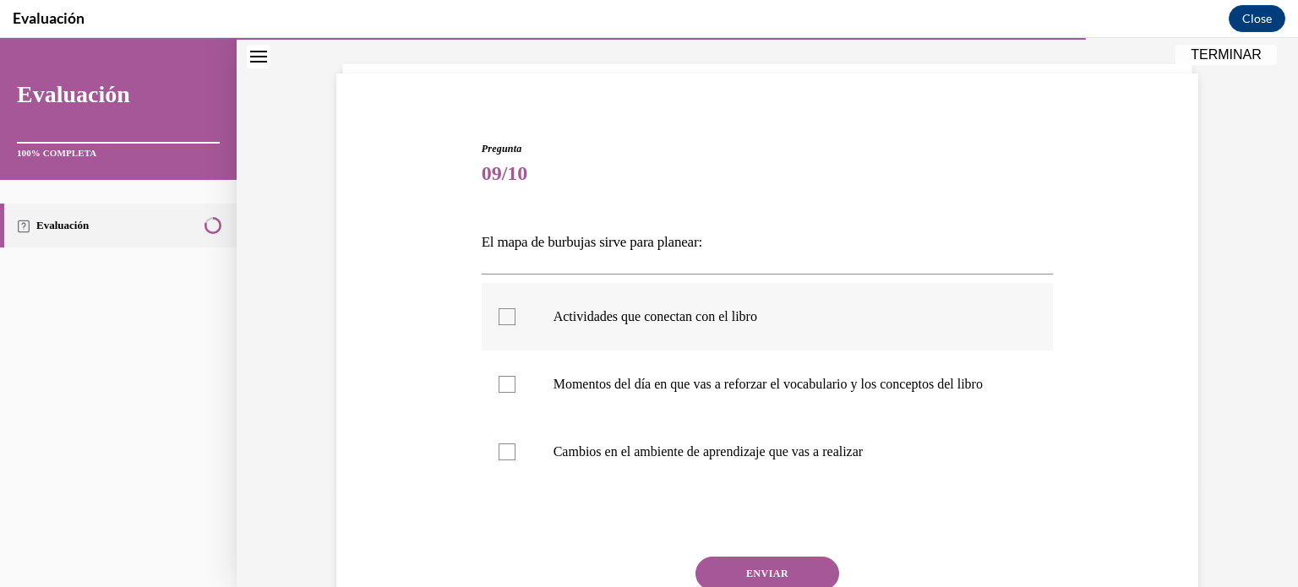
click at [706, 312] on p "Actividades que conectan con el libro" at bounding box center [782, 316] width 458 height 17
click at [515, 312] on input "Actividades que conectan con el libro" at bounding box center [506, 316] width 17 height 17
checkbox input "true"
click at [718, 393] on p "Momentos del día en que vas a reforzar el vocabulario y los conceptos del libro" at bounding box center [782, 384] width 458 height 17
click at [515, 393] on input "Momentos del día en que vas a reforzar el vocabulario y los conceptos del libro" at bounding box center [506, 384] width 17 height 17
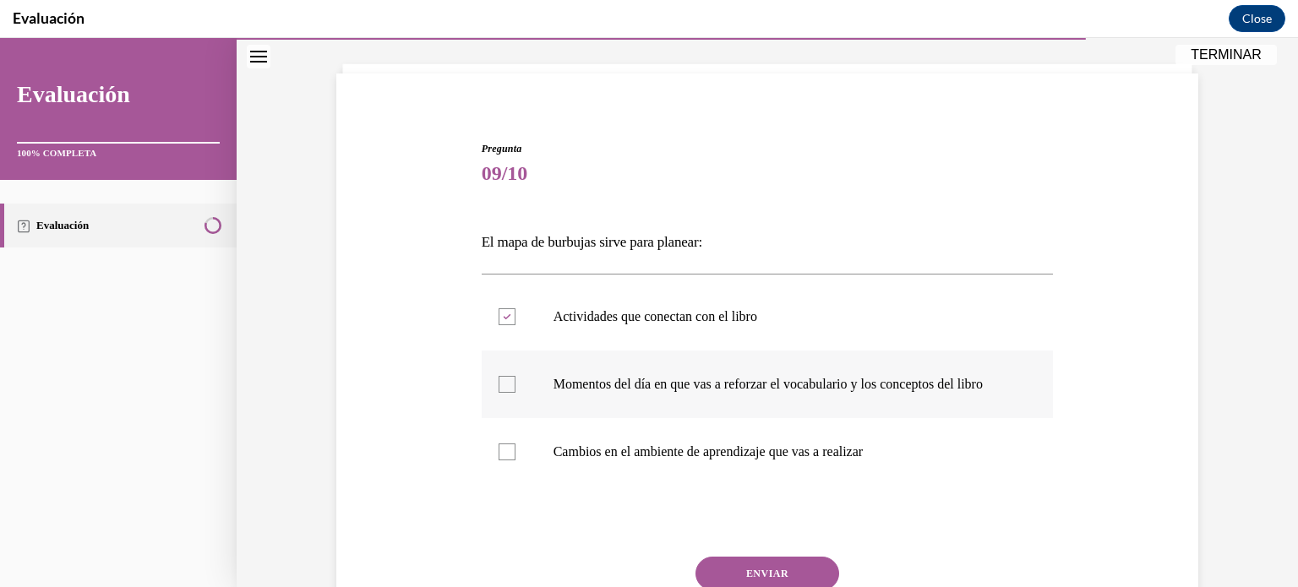
checkbox input "true"
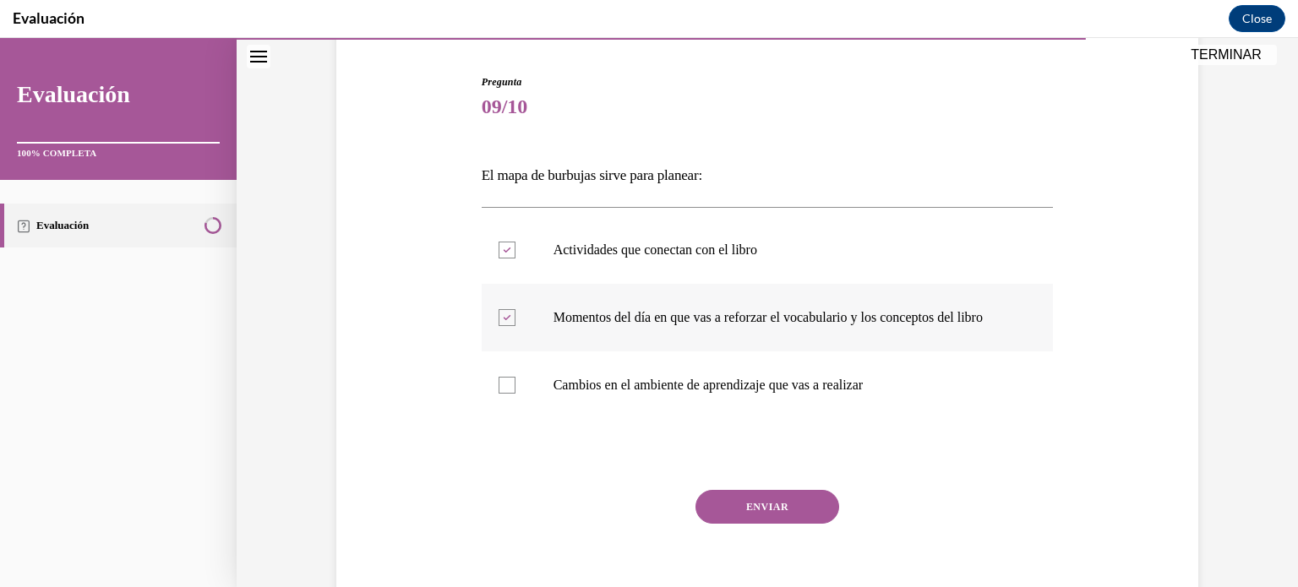
scroll to position [252, 0]
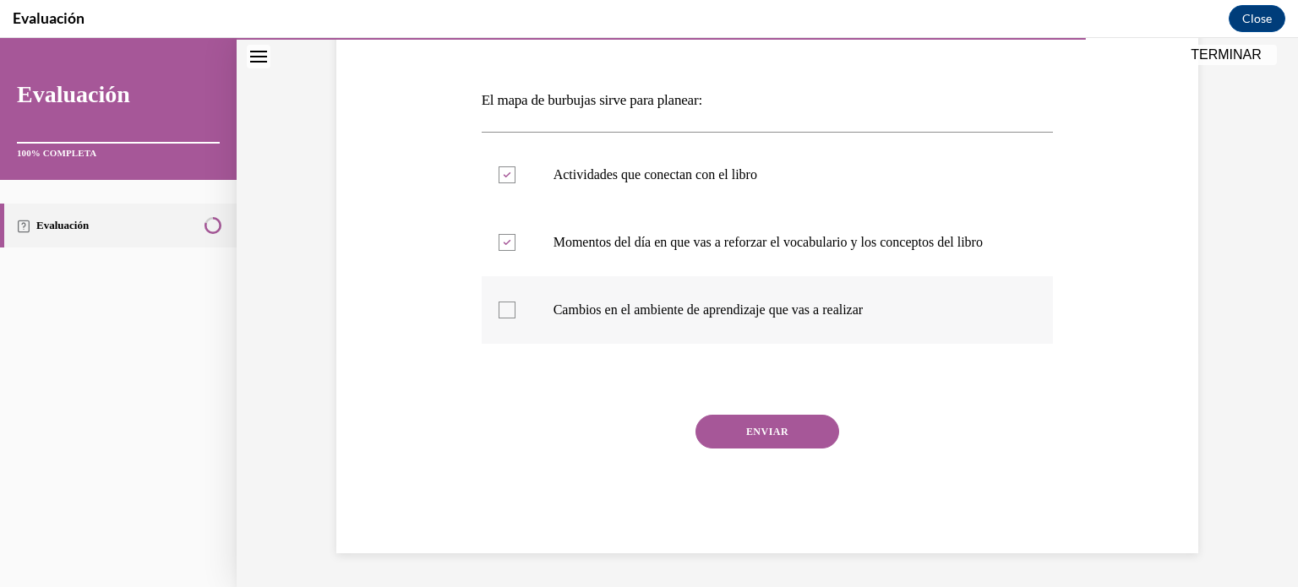
click at [775, 318] on p "Cambios en el ambiente de aprendizaje que vas a realizar" at bounding box center [782, 310] width 458 height 17
click at [515, 318] on input "Cambios en el ambiente de aprendizaje que vas a realizar" at bounding box center [506, 310] width 17 height 17
checkbox input "true"
click at [756, 427] on button "ENVIAR" at bounding box center [767, 432] width 144 height 34
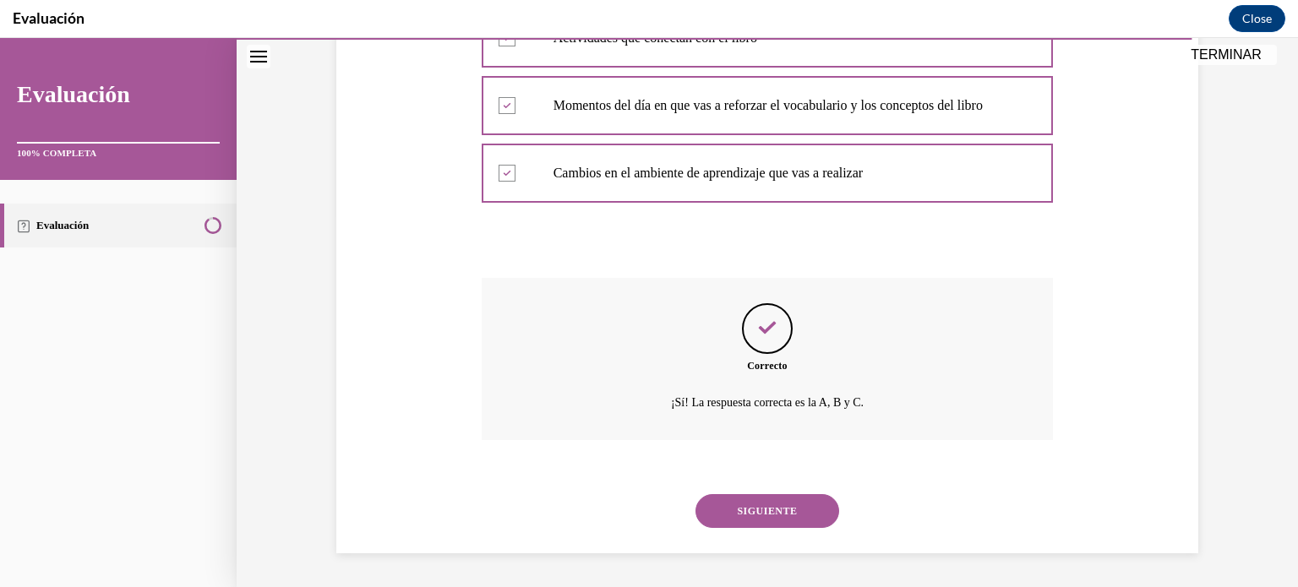
scroll to position [389, 0]
click at [768, 495] on button "SIGUIENTE" at bounding box center [767, 511] width 144 height 34
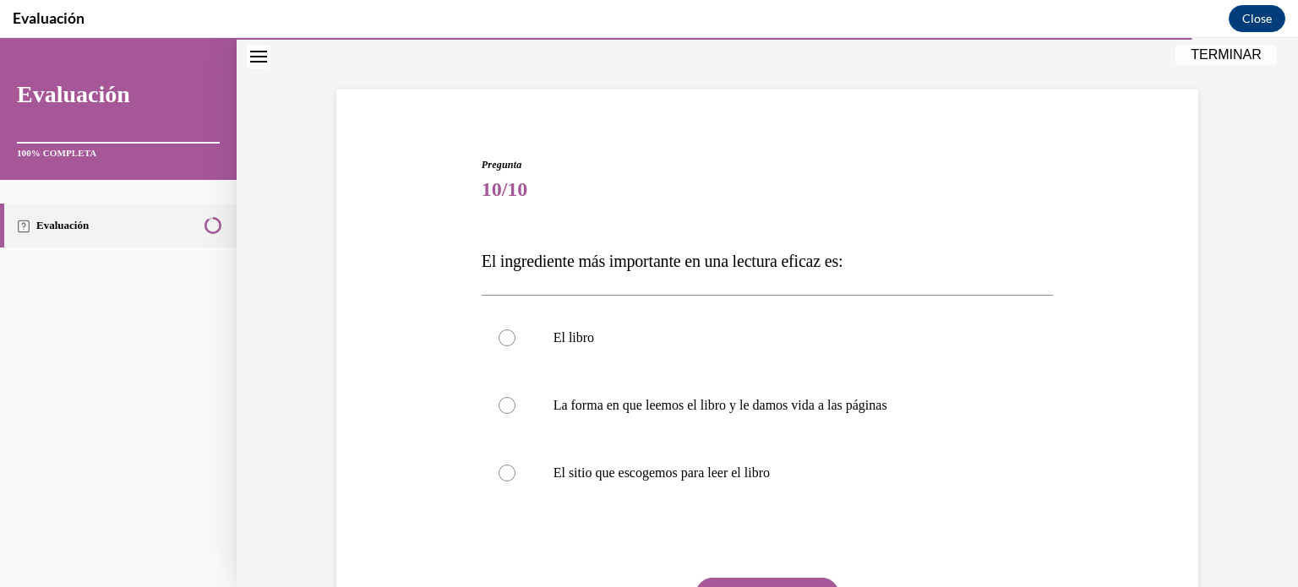
scroll to position [79, 0]
click at [726, 468] on p "El sitio que escogemos para leer el libro" at bounding box center [782, 471] width 458 height 17
click at [515, 468] on input "El sitio que escogemos para leer el libro" at bounding box center [506, 471] width 17 height 17
radio input "true"
click at [730, 397] on p "La forma en que leemos el libro y le damos vida a las páginas" at bounding box center [782, 403] width 458 height 17
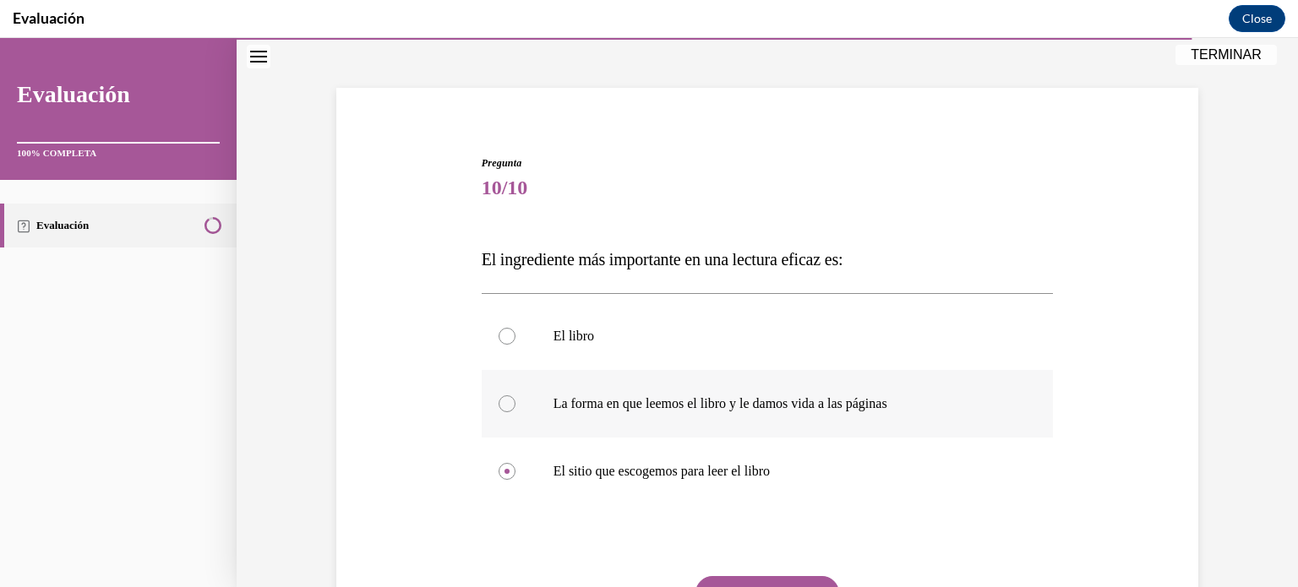
click at [515, 397] on input "La forma en que leemos el libro y le damos vida a las páginas" at bounding box center [506, 403] width 17 height 17
radio input "true"
click at [733, 328] on p "El libro" at bounding box center [782, 336] width 458 height 17
click at [515, 328] on input "El libro" at bounding box center [506, 336] width 17 height 17
radio input "true"
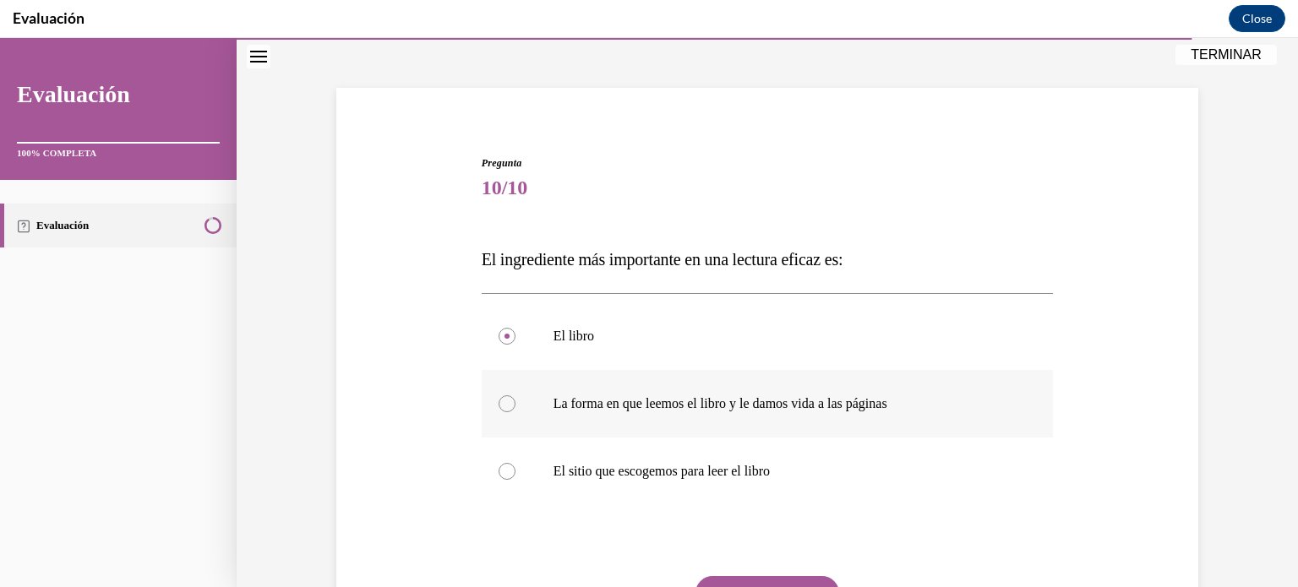
click at [736, 402] on p "La forma en que leemos el libro y le damos vida a las páginas" at bounding box center [782, 403] width 458 height 17
click at [515, 402] on input "La forma en que leemos el libro y le damos vida a las páginas" at bounding box center [506, 403] width 17 height 17
radio input "true"
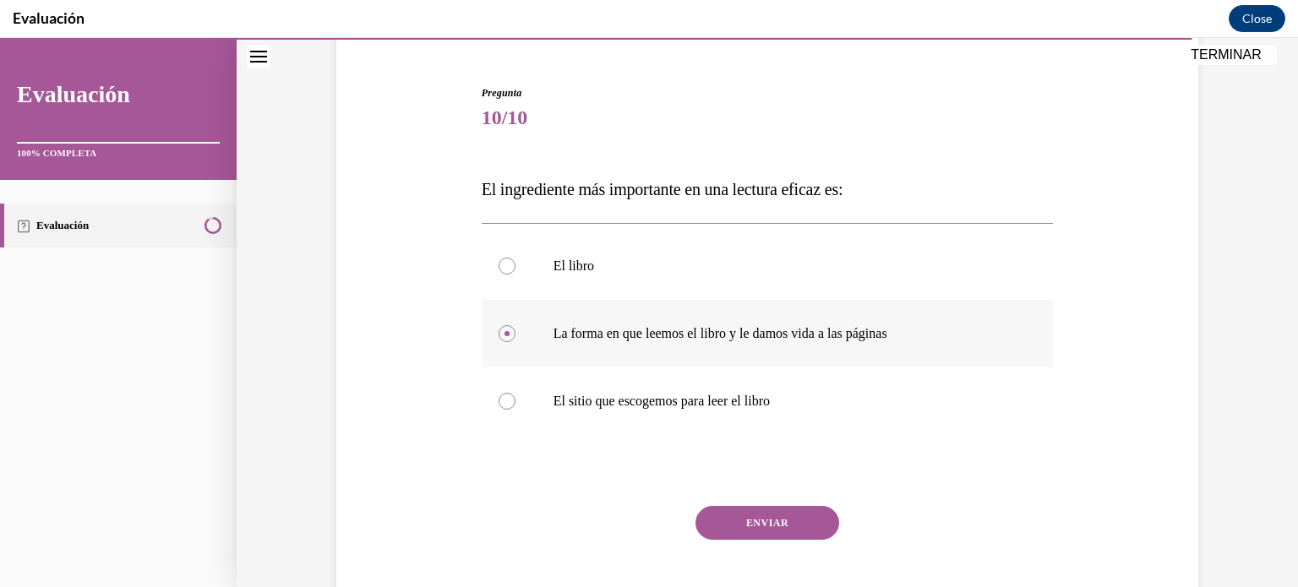
scroll to position [155, 0]
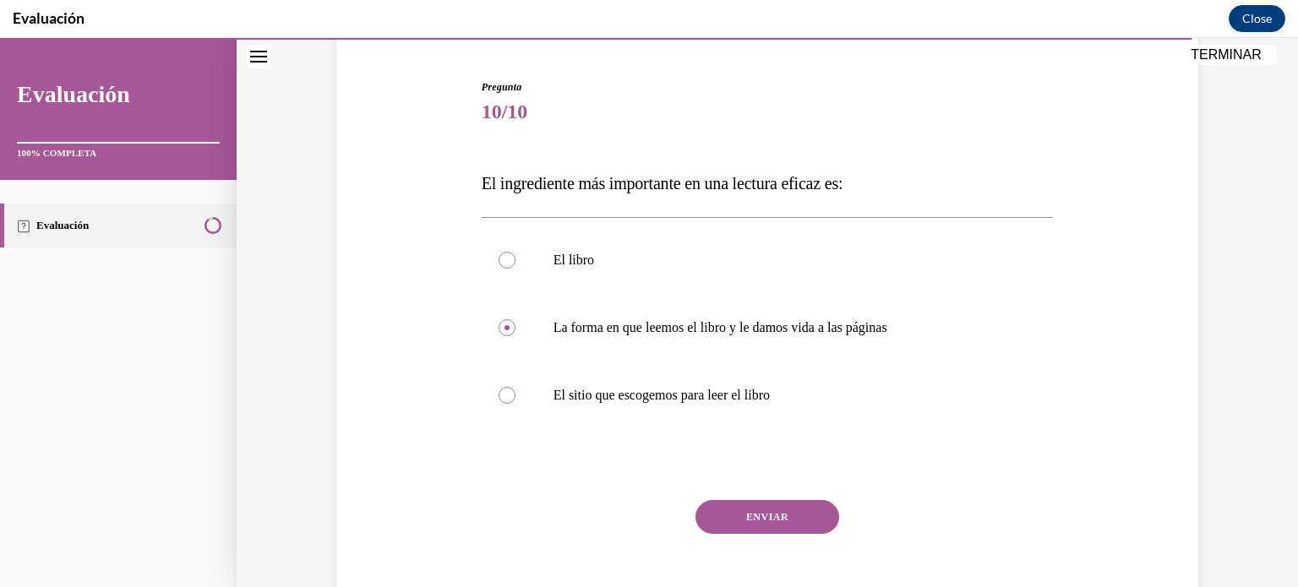
click at [738, 509] on button "ENVIAR" at bounding box center [767, 517] width 144 height 34
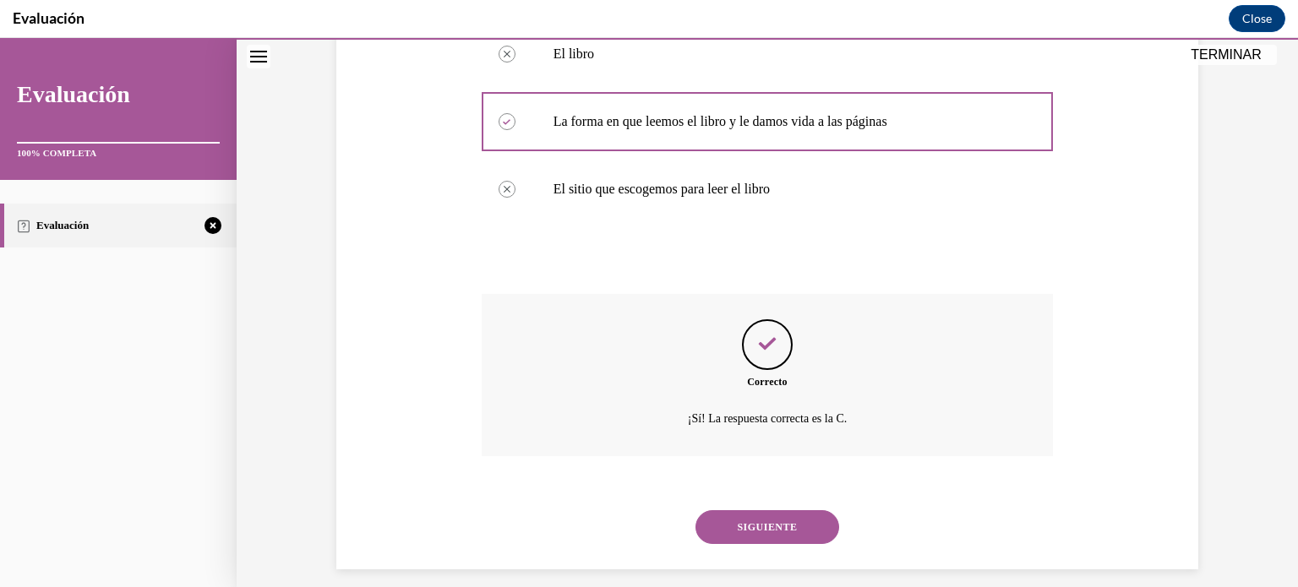
scroll to position [377, 0]
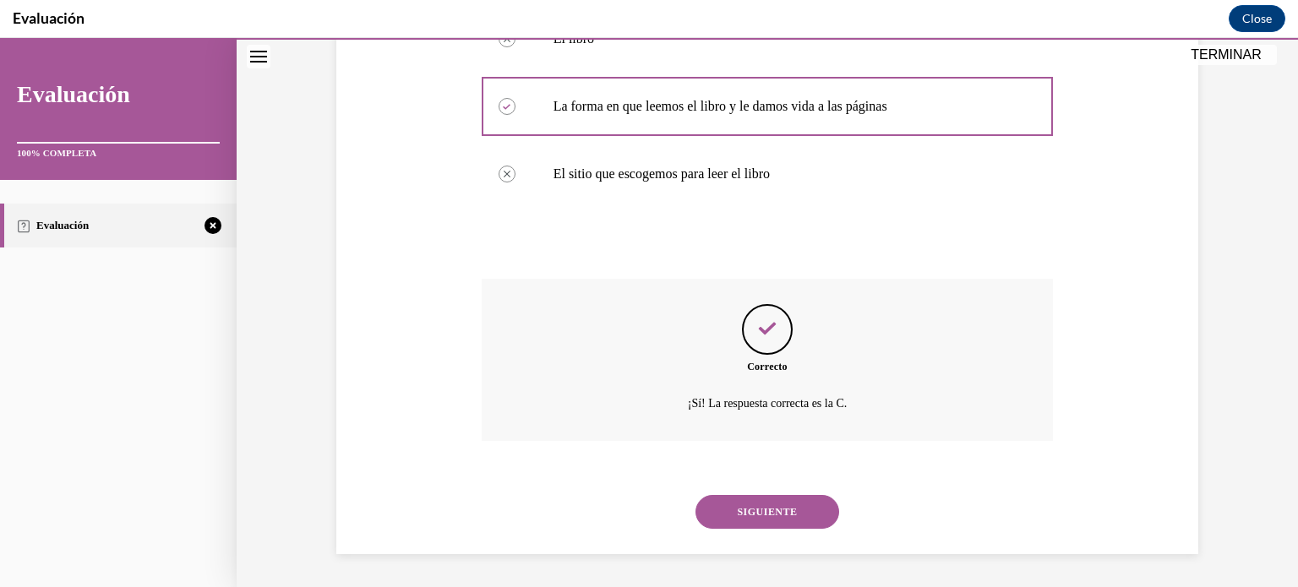
click at [743, 511] on button "SIGUIENTE" at bounding box center [767, 512] width 144 height 34
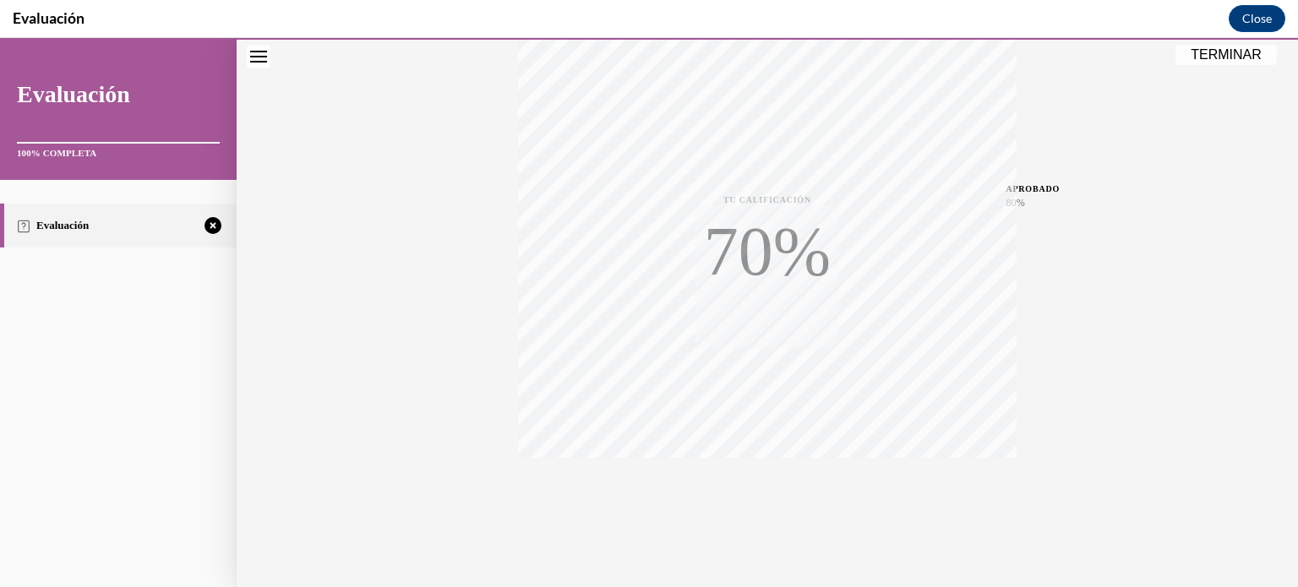
scroll to position [316, 0]
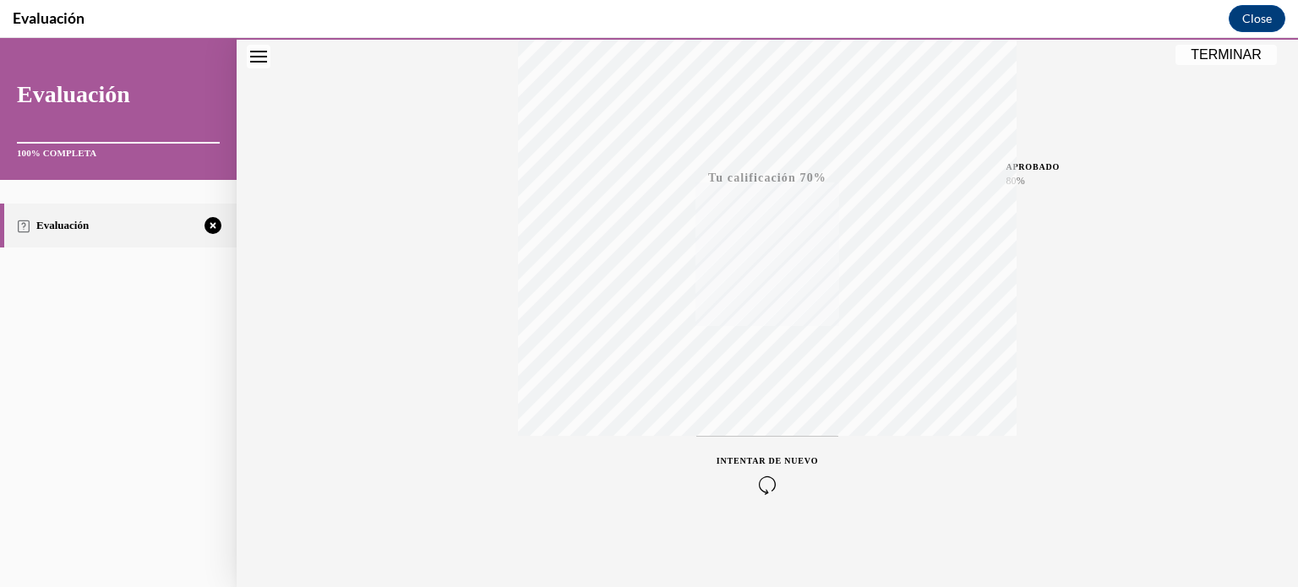
click at [750, 480] on icon "button" at bounding box center [766, 485] width 101 height 19
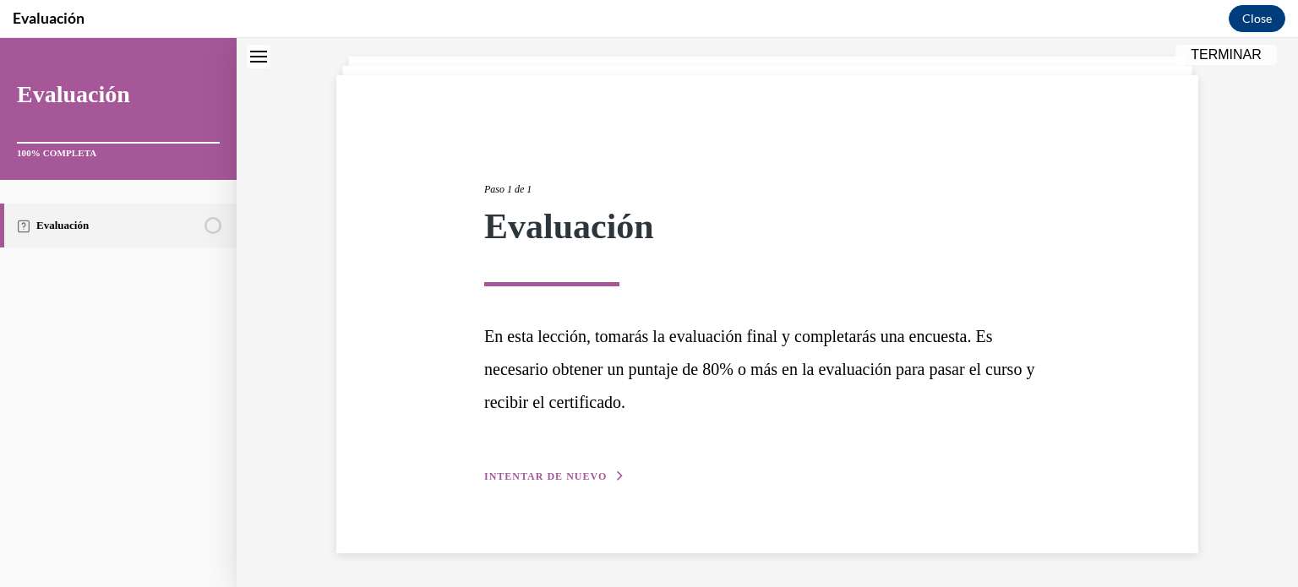
scroll to position [91, 0]
click at [563, 479] on span "INTENTAR DE NUEVO" at bounding box center [545, 477] width 122 height 12
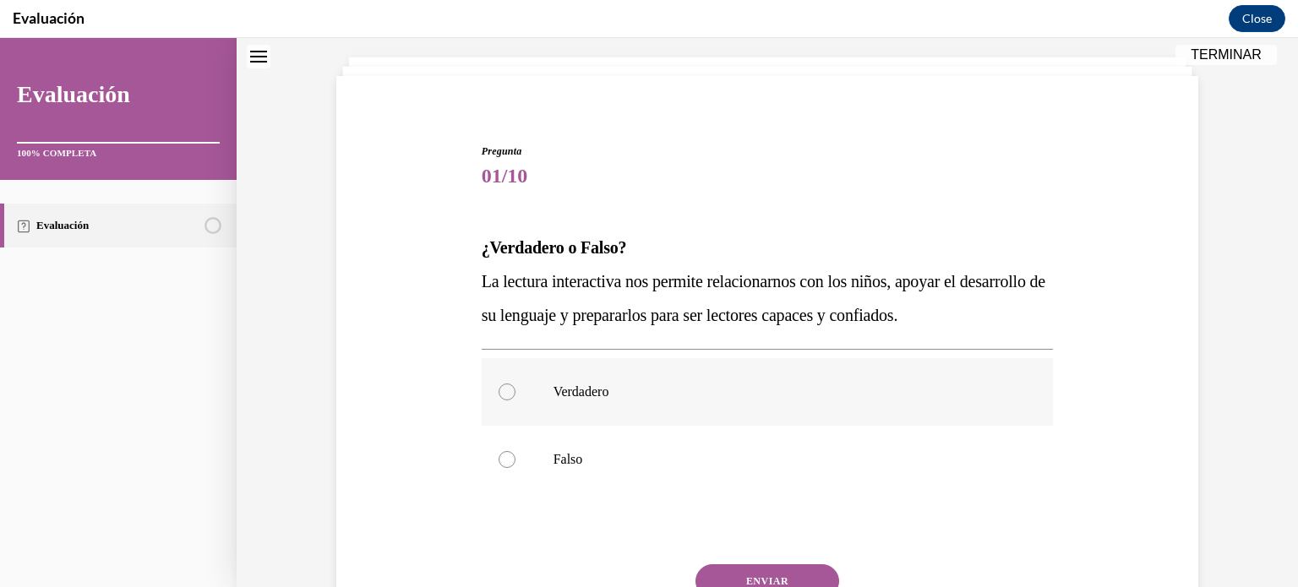
click at [516, 400] on label "Verdadero" at bounding box center [768, 392] width 572 height 68
click at [515, 400] on input "Verdadero" at bounding box center [506, 392] width 17 height 17
radio input "true"
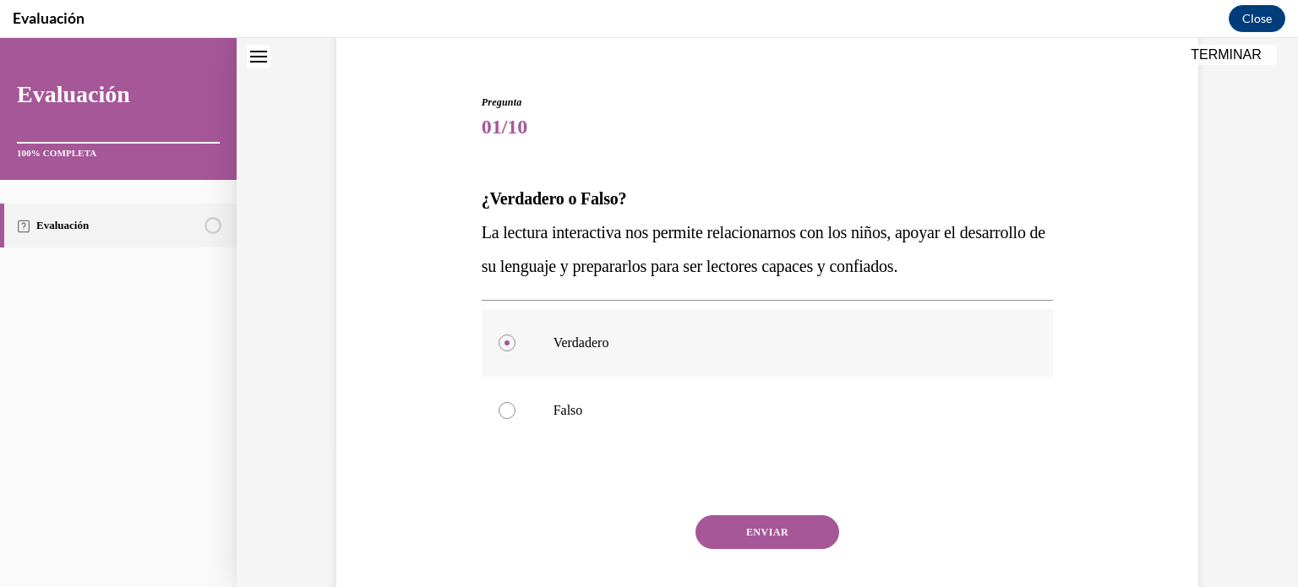
scroll to position [147, 0]
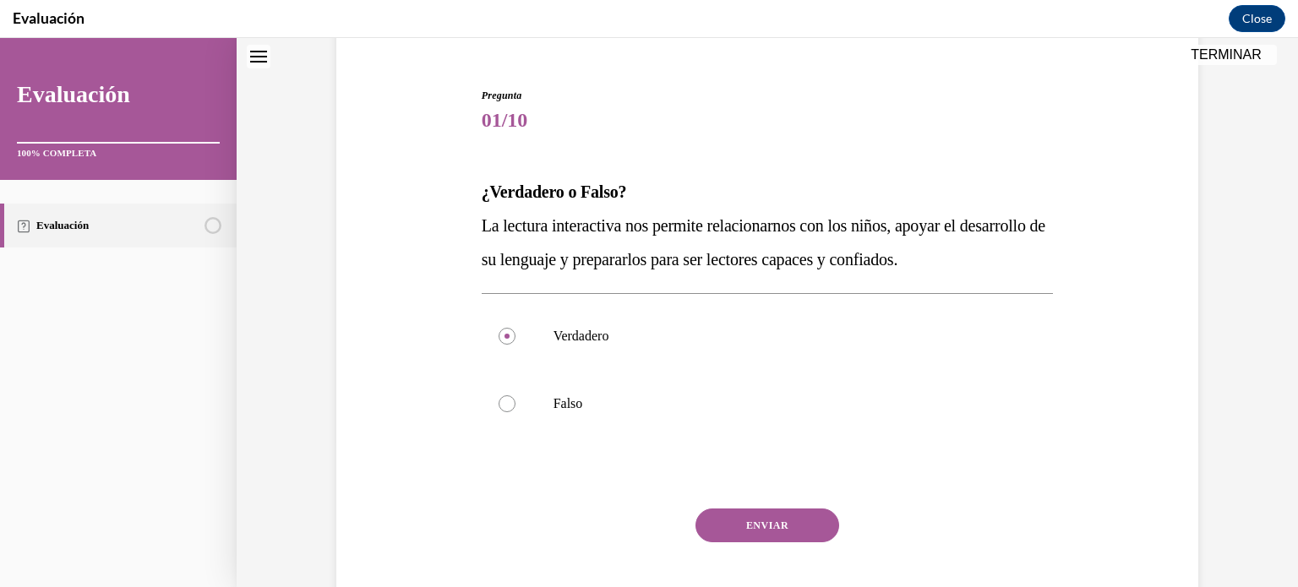
click at [769, 529] on button "ENVIAR" at bounding box center [767, 526] width 144 height 34
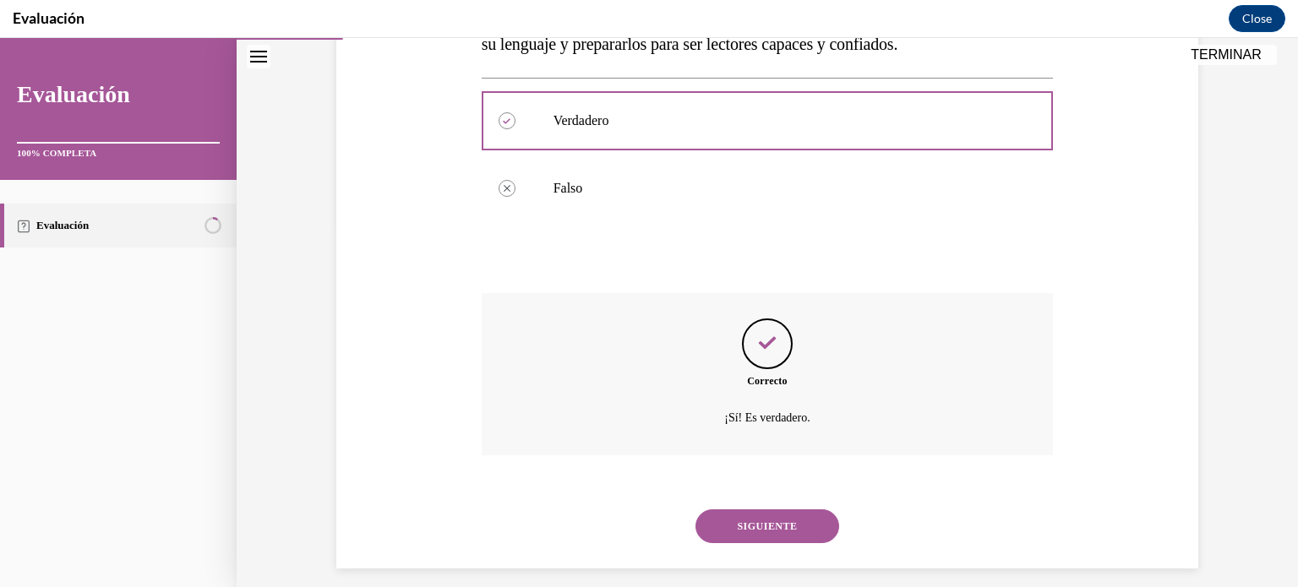
scroll to position [377, 0]
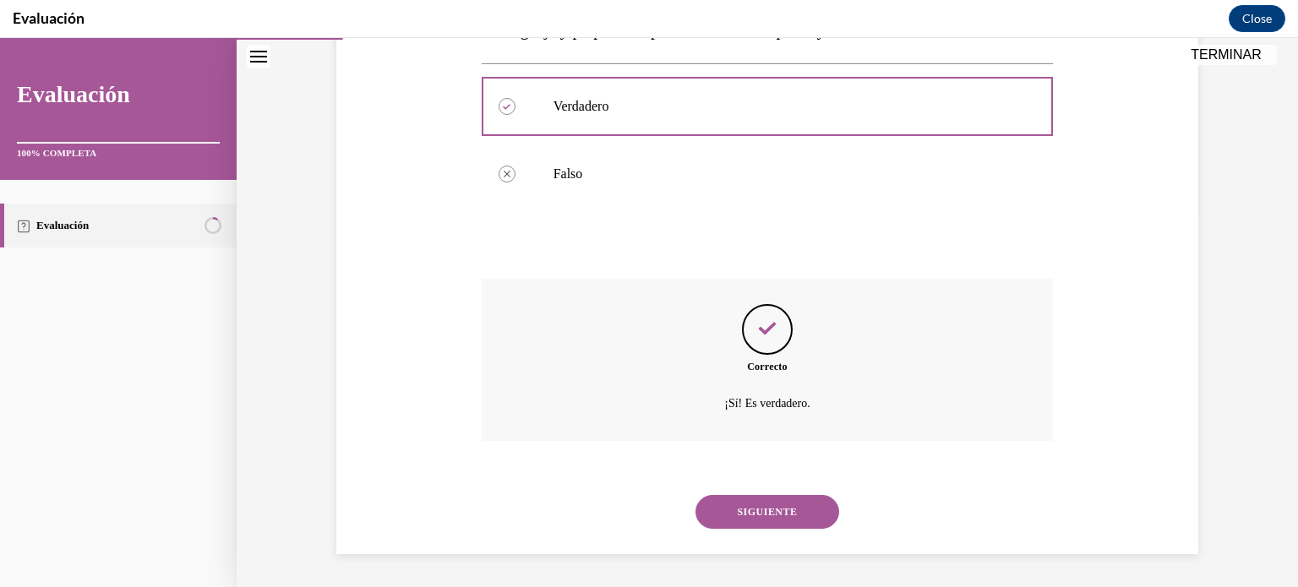
click at [801, 517] on button "SIGUIENTE" at bounding box center [767, 512] width 144 height 34
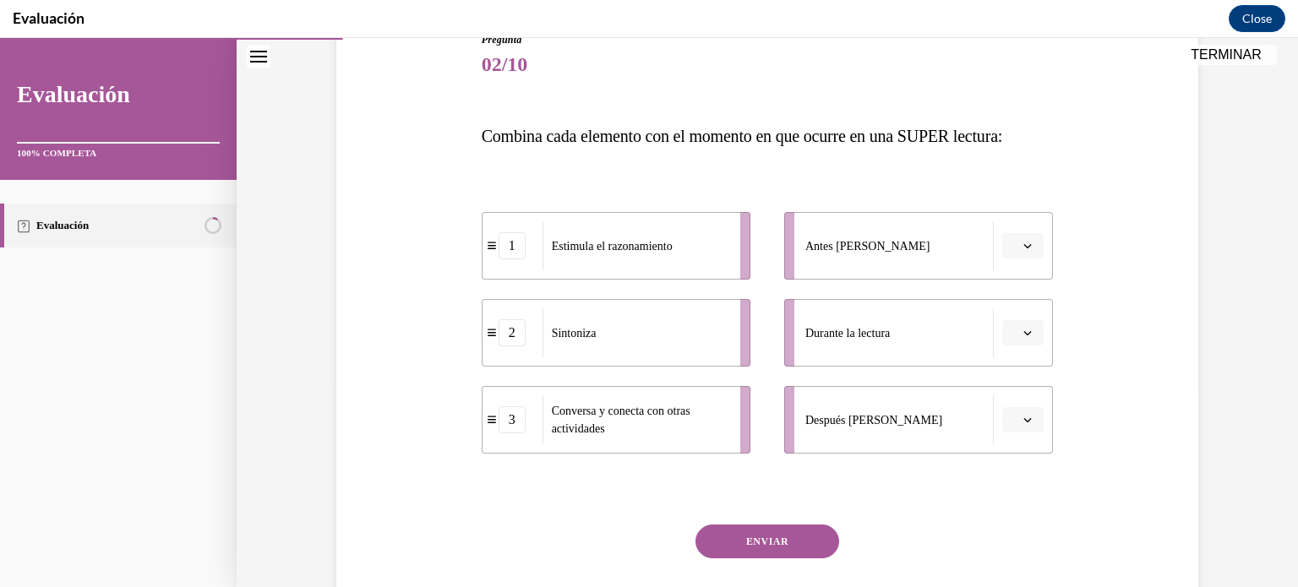
scroll to position [200, 0]
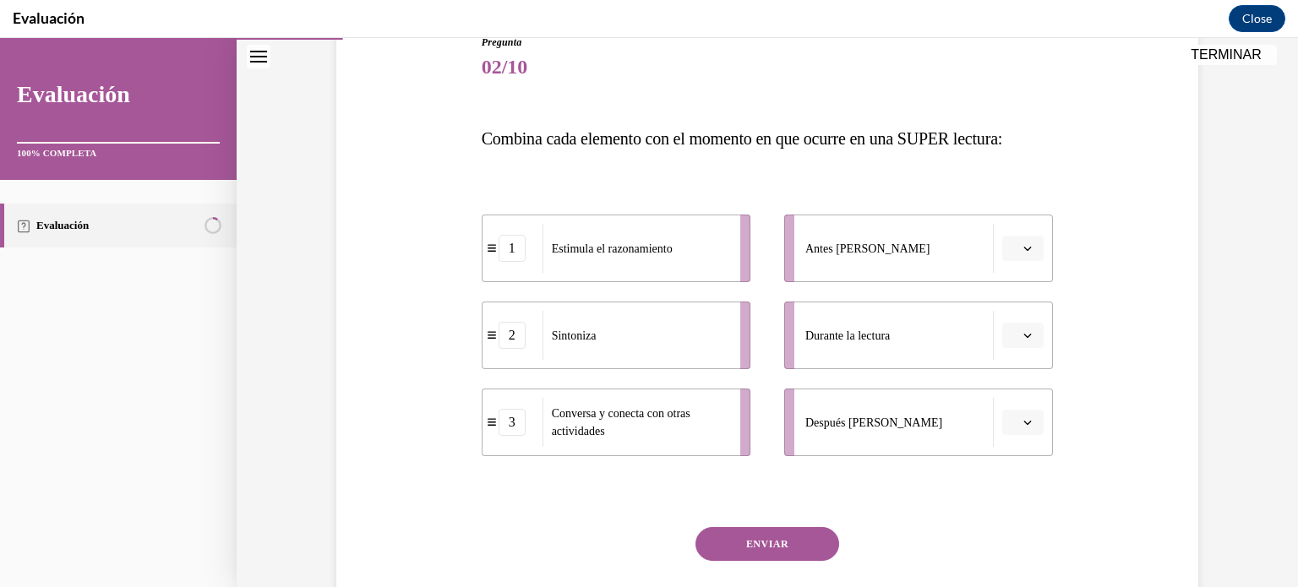
click at [1026, 425] on icon "button" at bounding box center [1027, 422] width 8 height 8
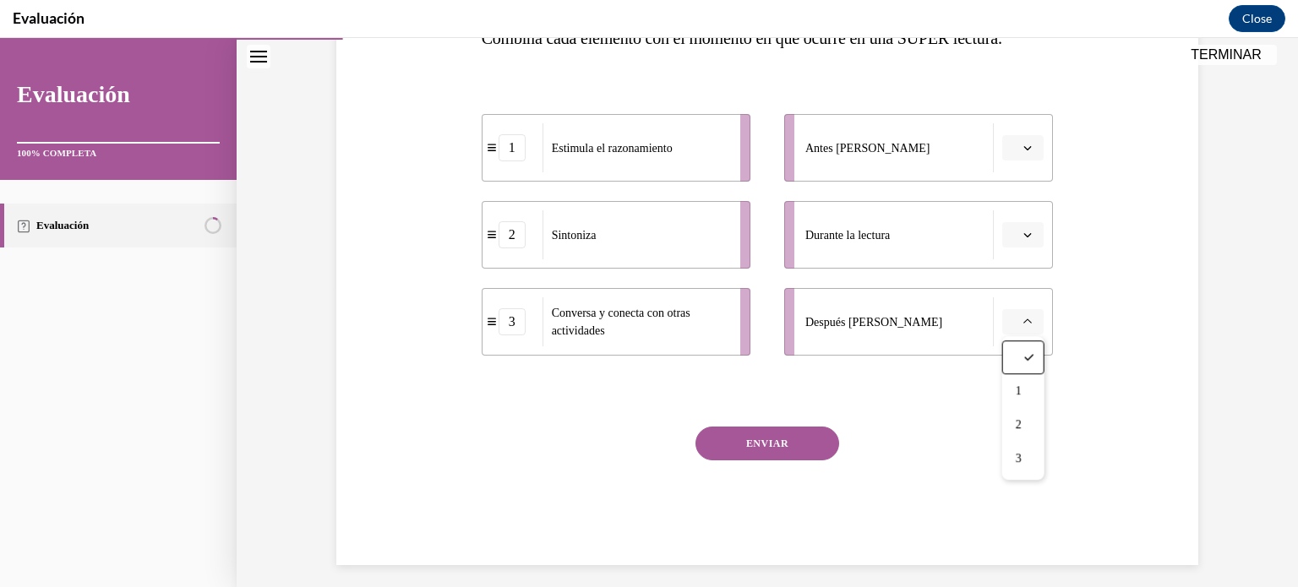
scroll to position [302, 0]
click at [1013, 460] on div "3" at bounding box center [1023, 459] width 42 height 34
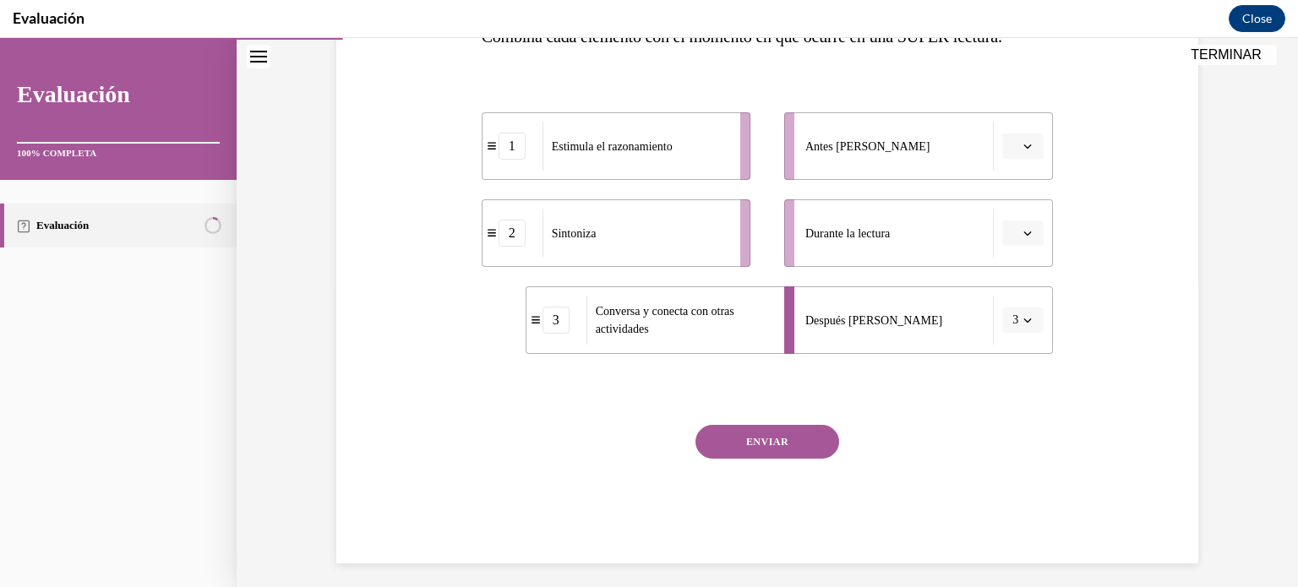
click at [1026, 229] on icon "button" at bounding box center [1027, 233] width 8 height 8
click at [1020, 295] on div "1" at bounding box center [1021, 304] width 42 height 34
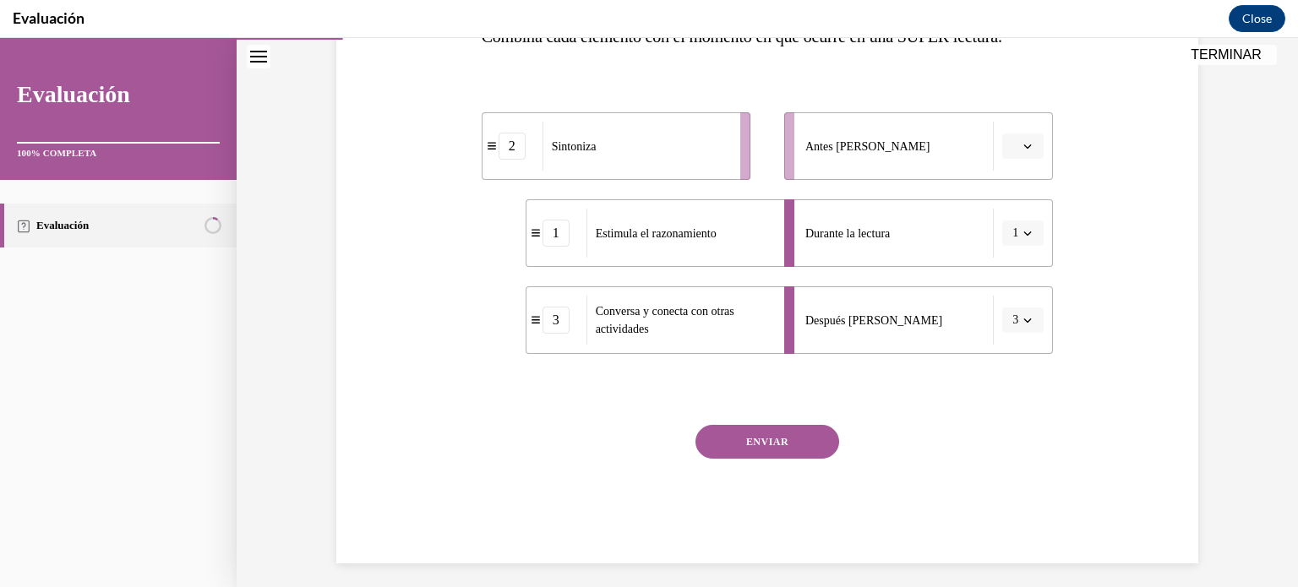
click at [1022, 147] on span "button" at bounding box center [1027, 146] width 12 height 12
click at [1026, 239] on div "2" at bounding box center [1021, 251] width 42 height 34
click at [796, 443] on button "ENVIAR" at bounding box center [767, 442] width 144 height 34
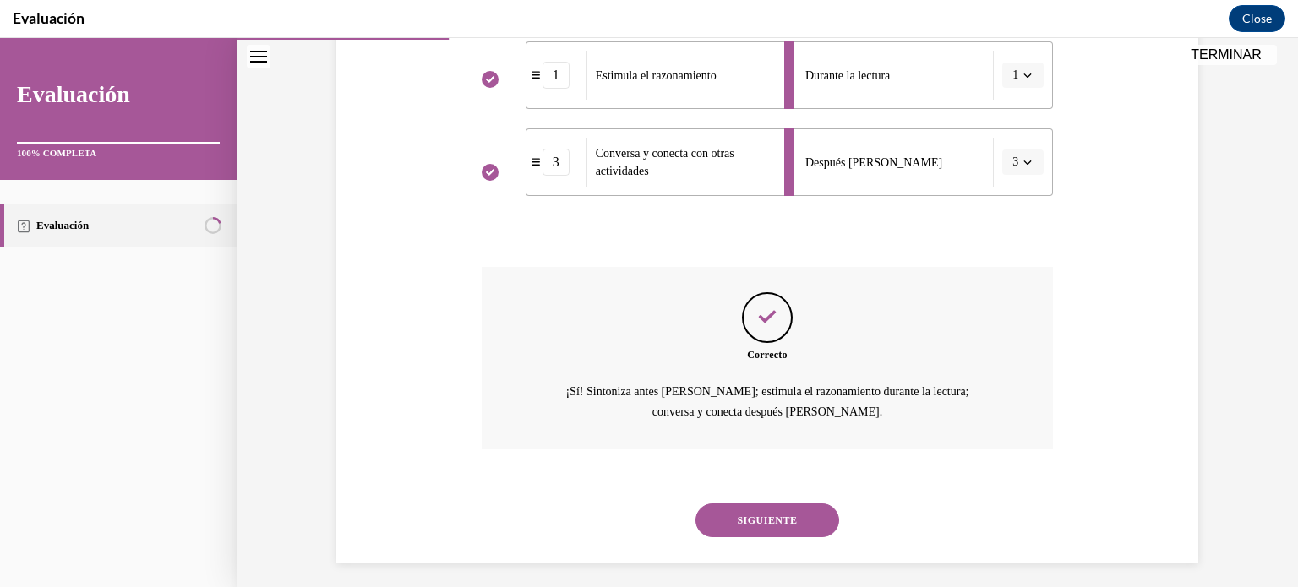
scroll to position [469, 0]
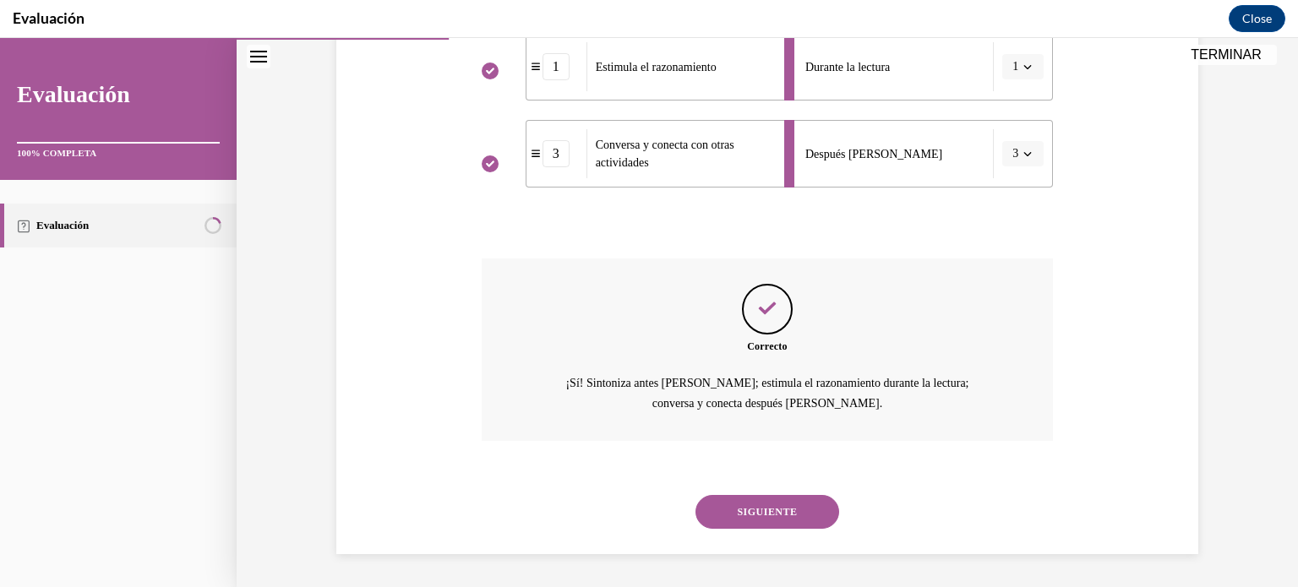
click at [794, 516] on button "SIGUIENTE" at bounding box center [767, 512] width 144 height 34
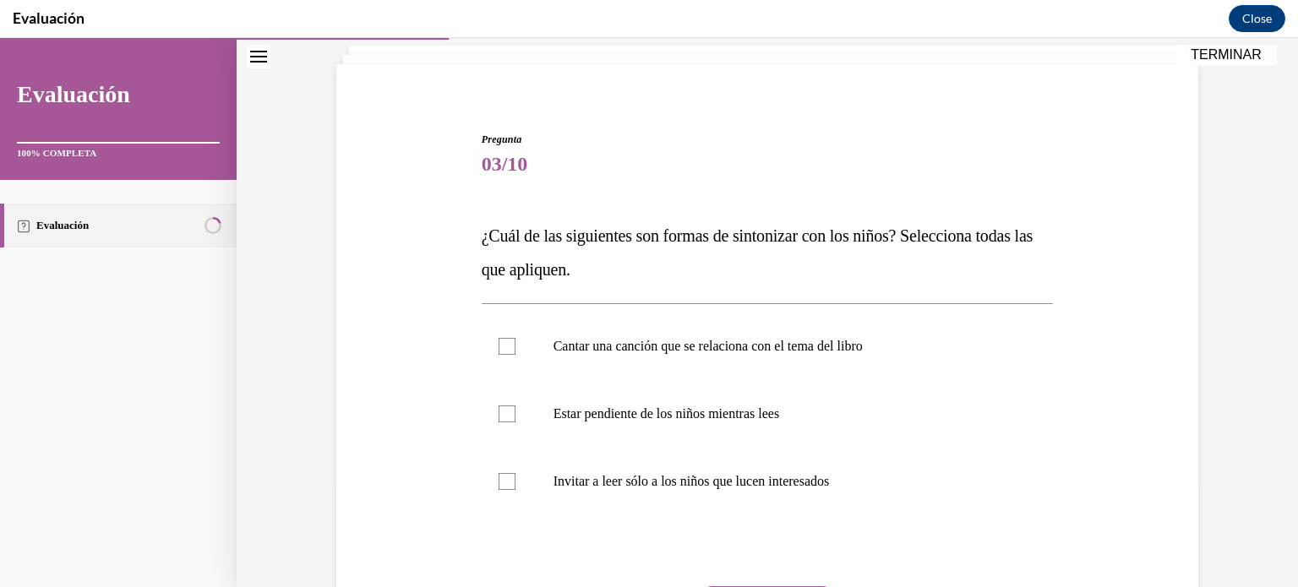
scroll to position [105, 0]
click at [525, 349] on label "Cantar una canción que se relaciona con el tema del libro" at bounding box center [768, 345] width 572 height 68
click at [515, 349] on input "Cantar una canción que se relaciona con el tema del libro" at bounding box center [506, 344] width 17 height 17
checkbox input "true"
click at [588, 405] on p "Estar pendiente de los niños mientras lees" at bounding box center [782, 412] width 458 height 17
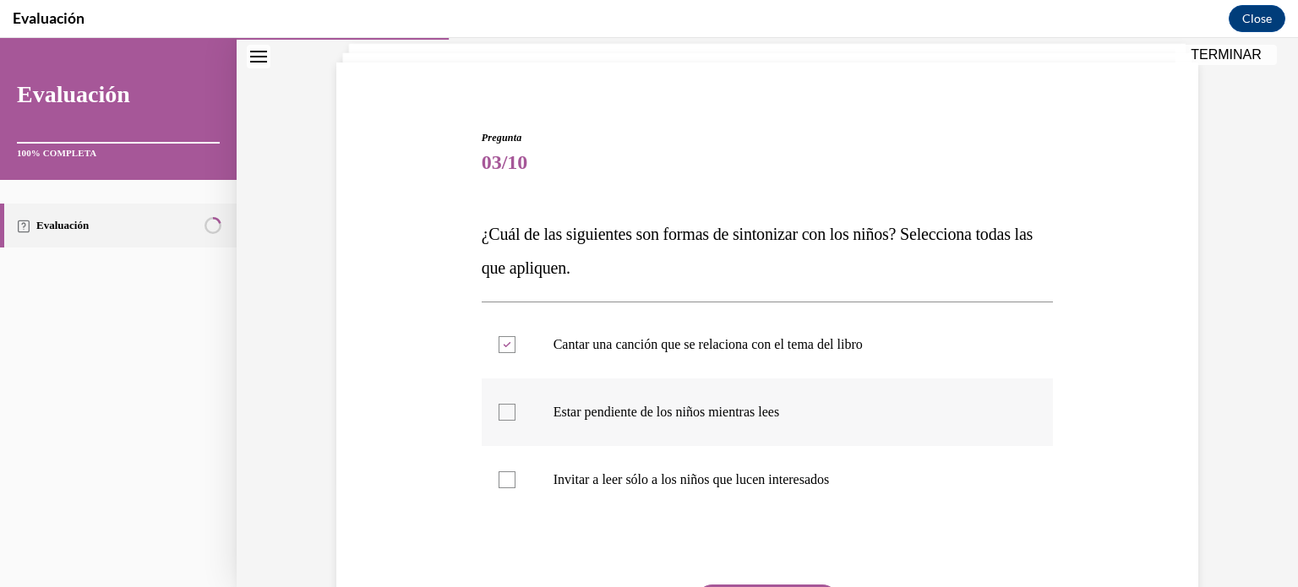
click at [515, 405] on input "Estar pendiente de los niños mientras lees" at bounding box center [506, 412] width 17 height 17
checkbox input "true"
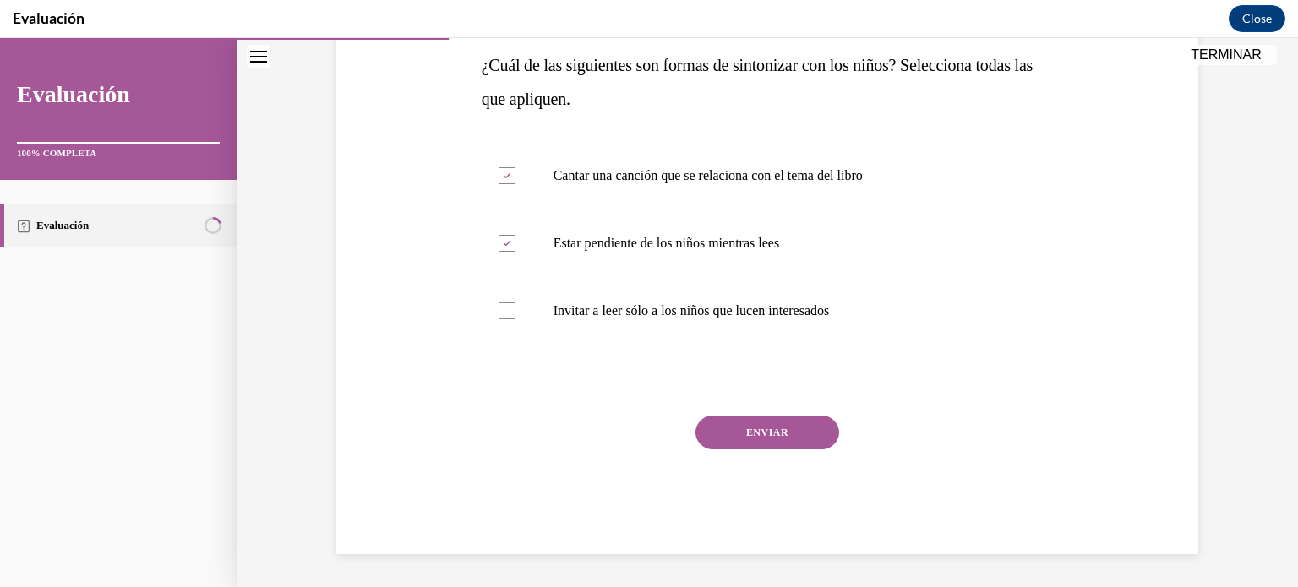
click at [767, 436] on button "ENVIAR" at bounding box center [767, 433] width 144 height 34
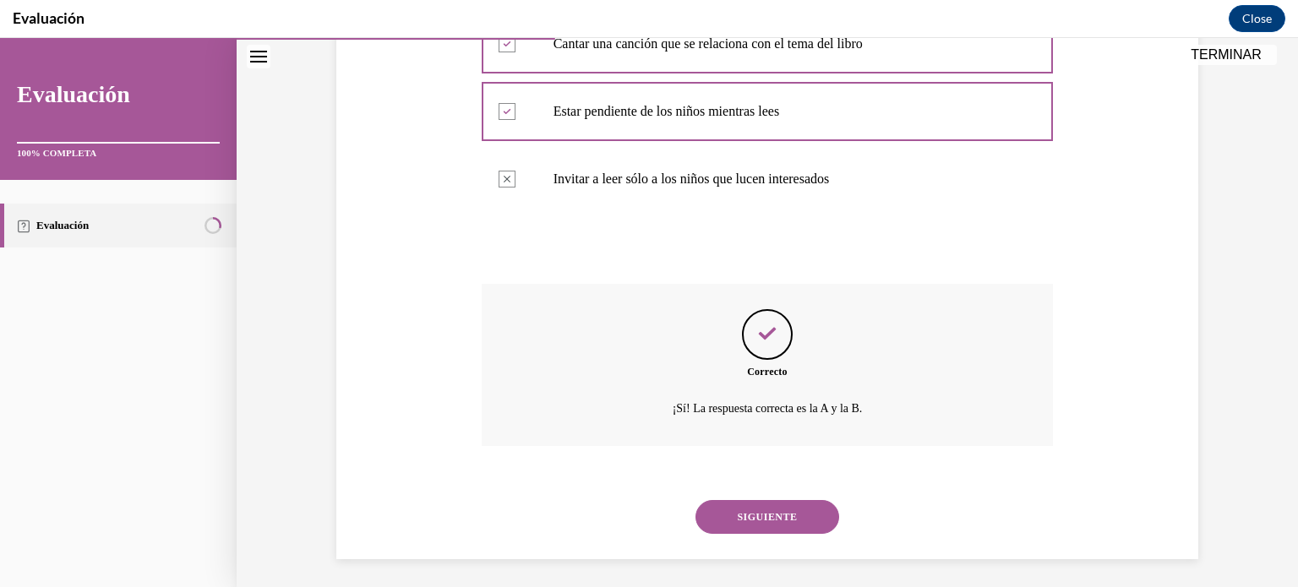
scroll to position [411, 0]
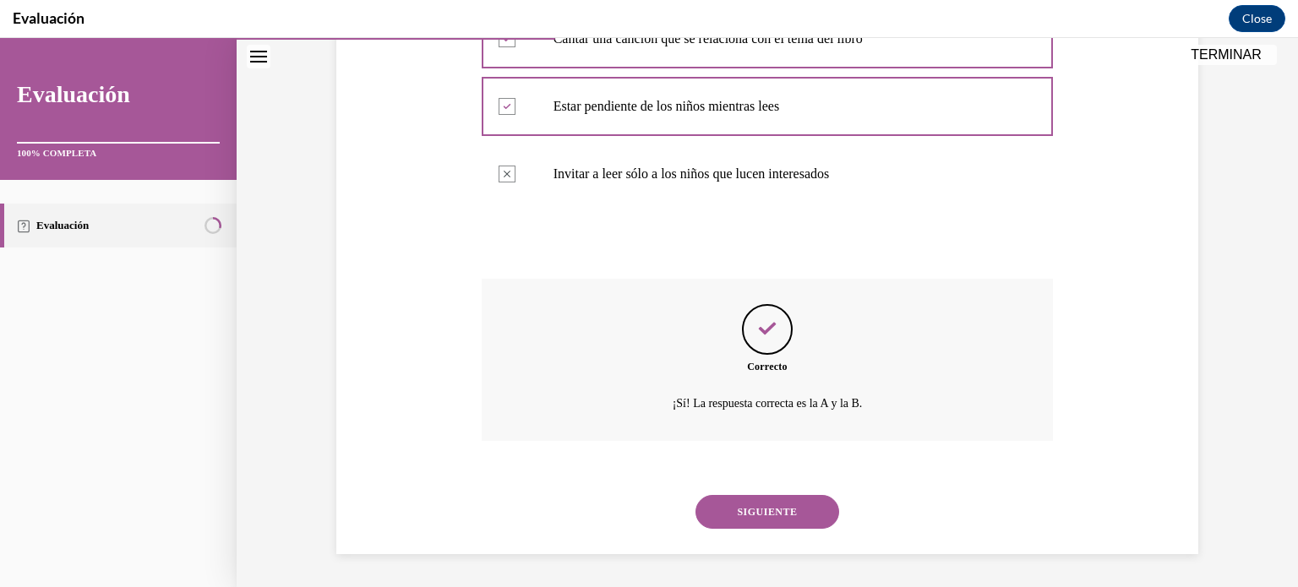
click at [795, 527] on button "SIGUIENTE" at bounding box center [767, 512] width 144 height 34
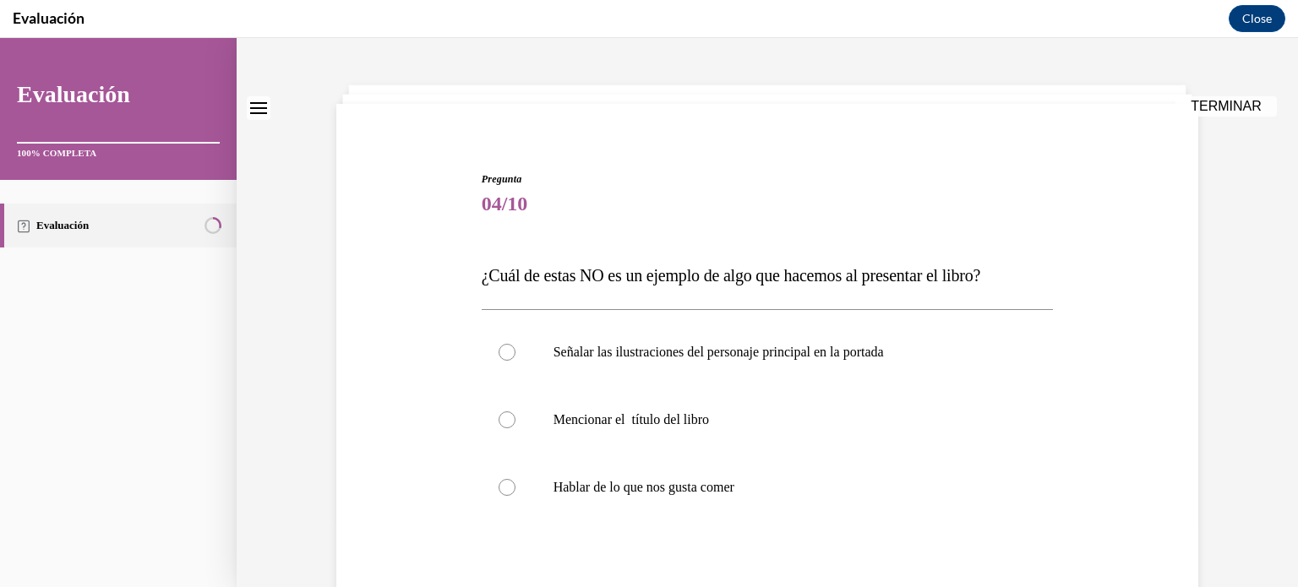
scroll to position [91, 0]
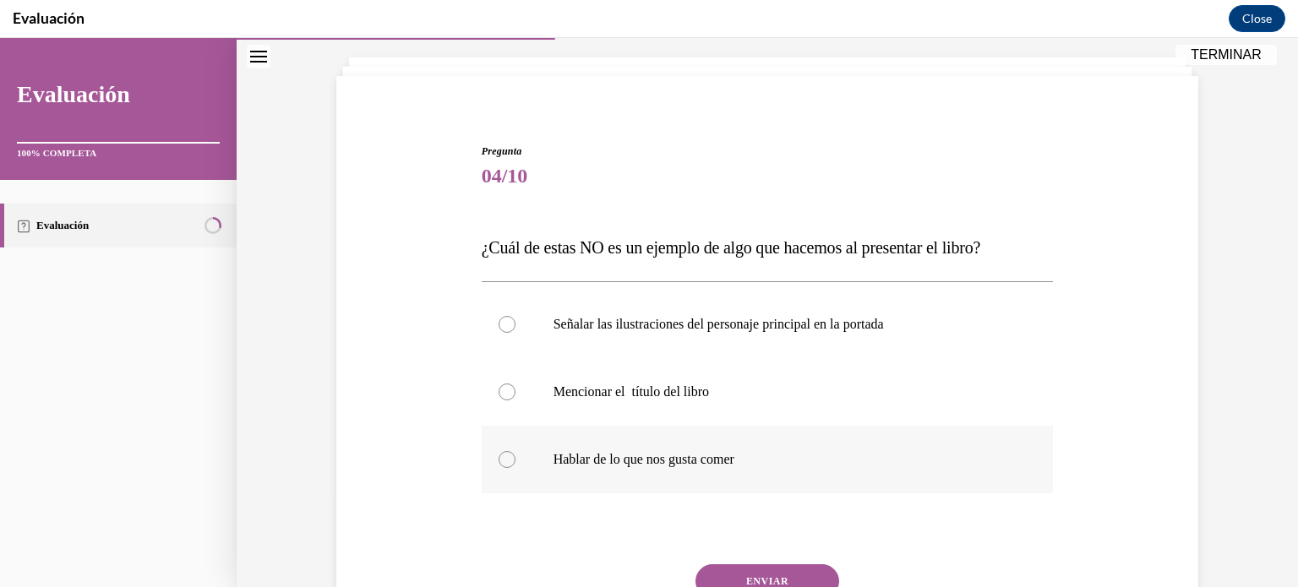
click at [718, 471] on label "Hablar de lo que nos gusta comer" at bounding box center [768, 460] width 572 height 68
click at [515, 468] on input "Hablar de lo que nos gusta comer" at bounding box center [506, 459] width 17 height 17
radio input "true"
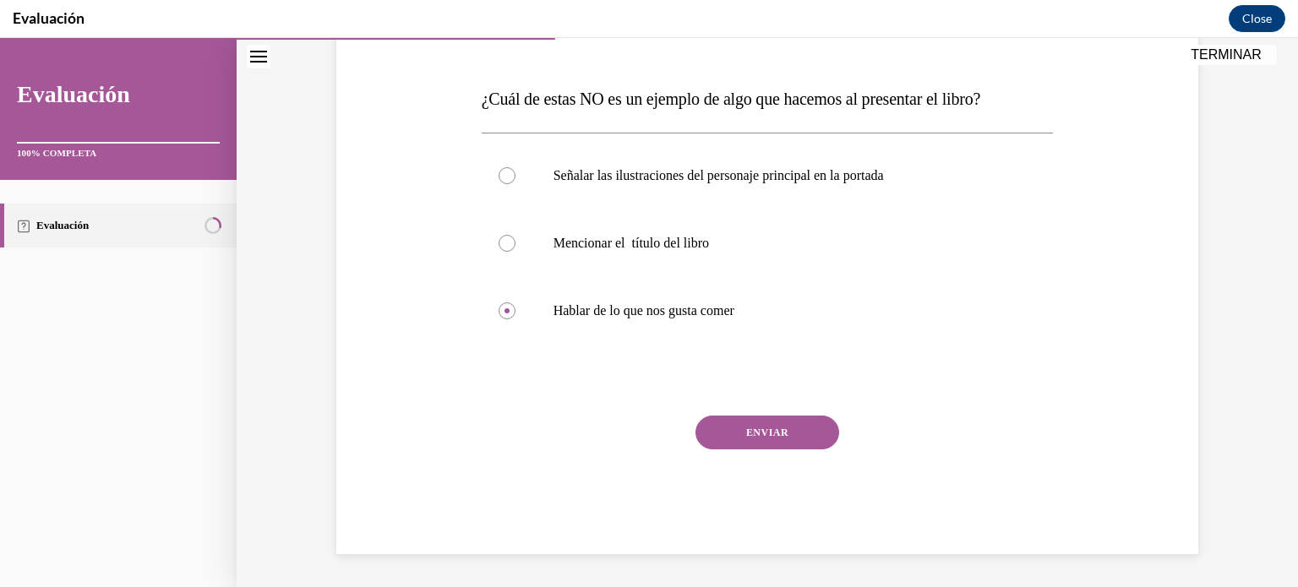
click at [767, 430] on button "ENVIAR" at bounding box center [767, 433] width 144 height 34
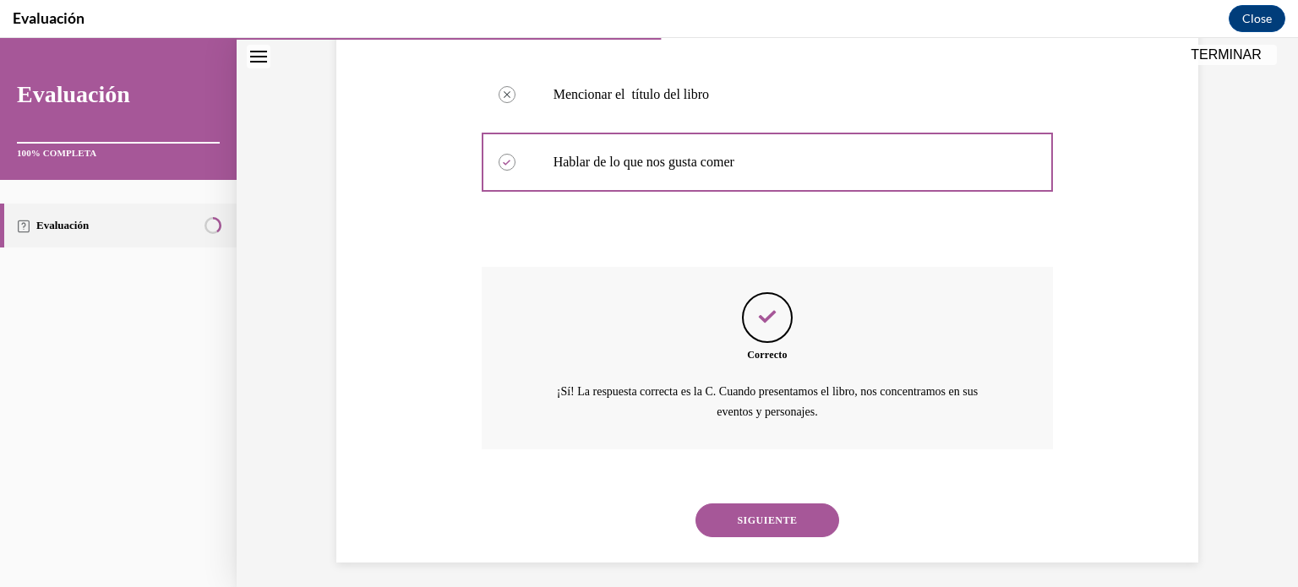
scroll to position [397, 0]
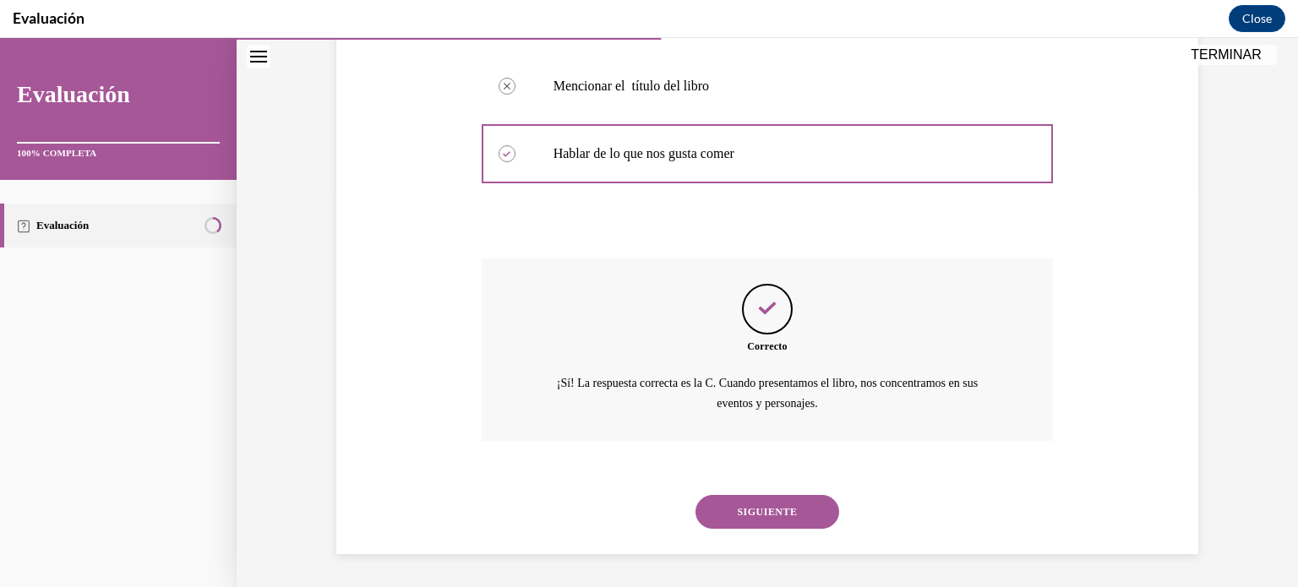
click at [782, 510] on button "SIGUIENTE" at bounding box center [767, 512] width 144 height 34
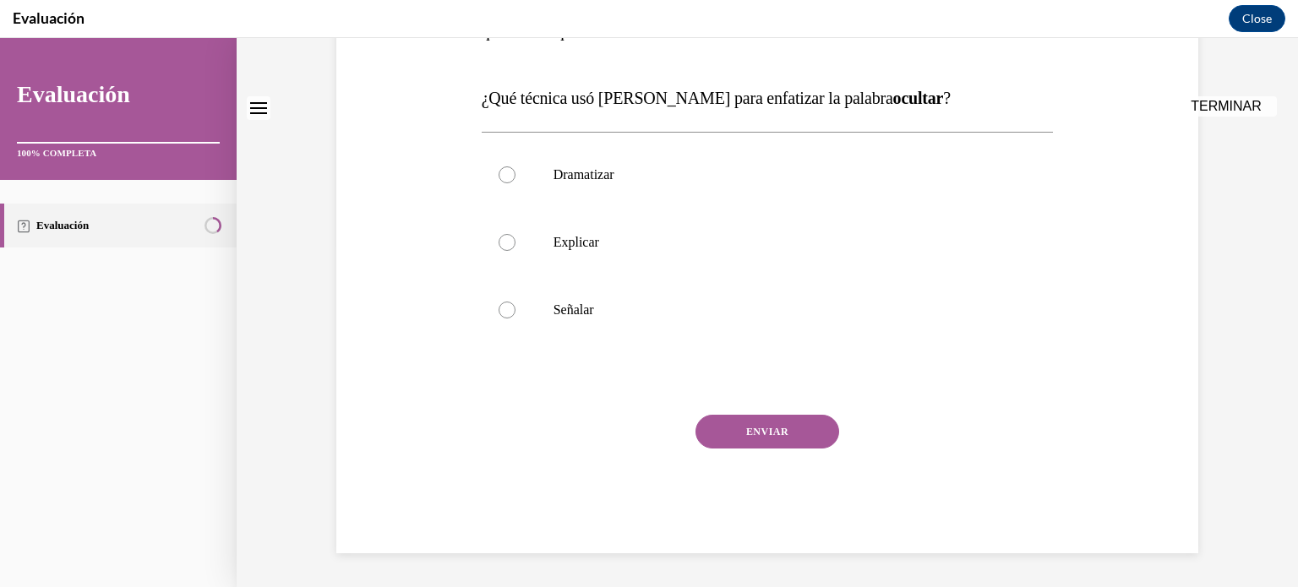
scroll to position [0, 0]
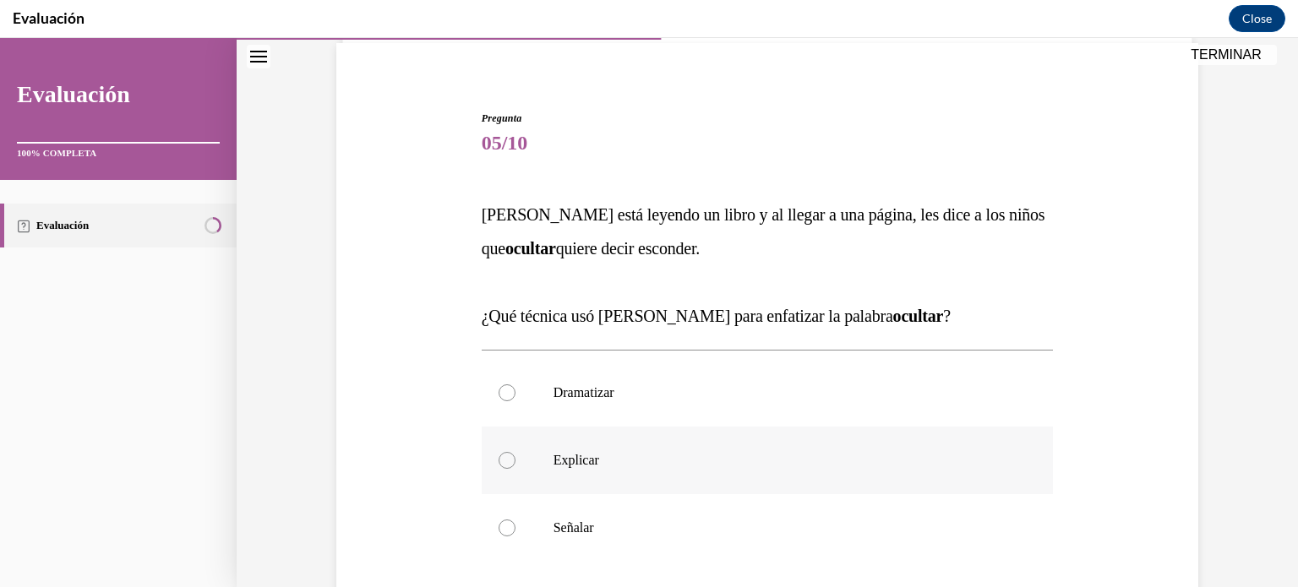
click at [684, 476] on label "Explicar" at bounding box center [768, 461] width 572 height 68
click at [515, 469] on input "Explicar" at bounding box center [506, 460] width 17 height 17
radio input "true"
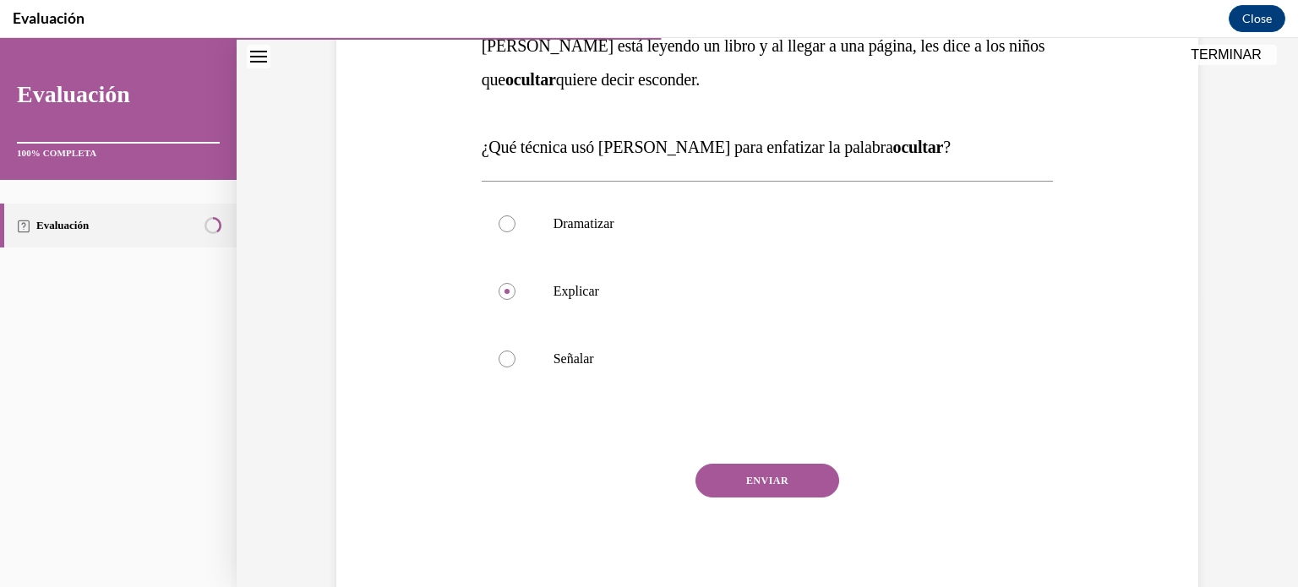
click at [787, 478] on button "ENVIAR" at bounding box center [767, 481] width 144 height 34
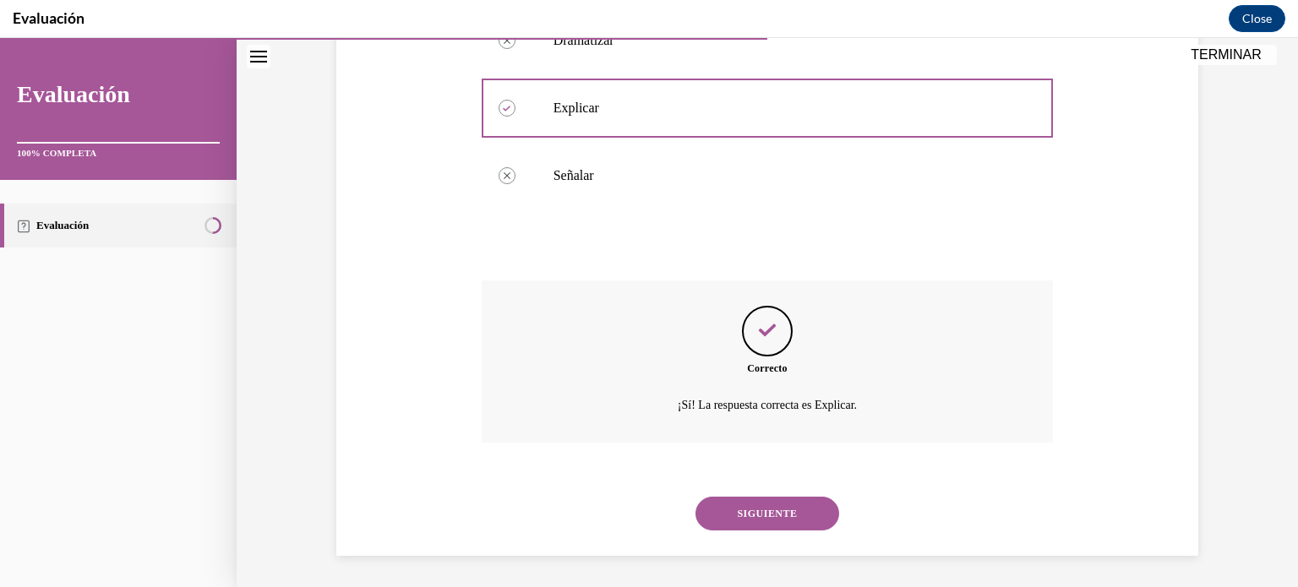
scroll to position [478, 0]
click at [784, 507] on button "SIGUIENTE" at bounding box center [767, 512] width 144 height 34
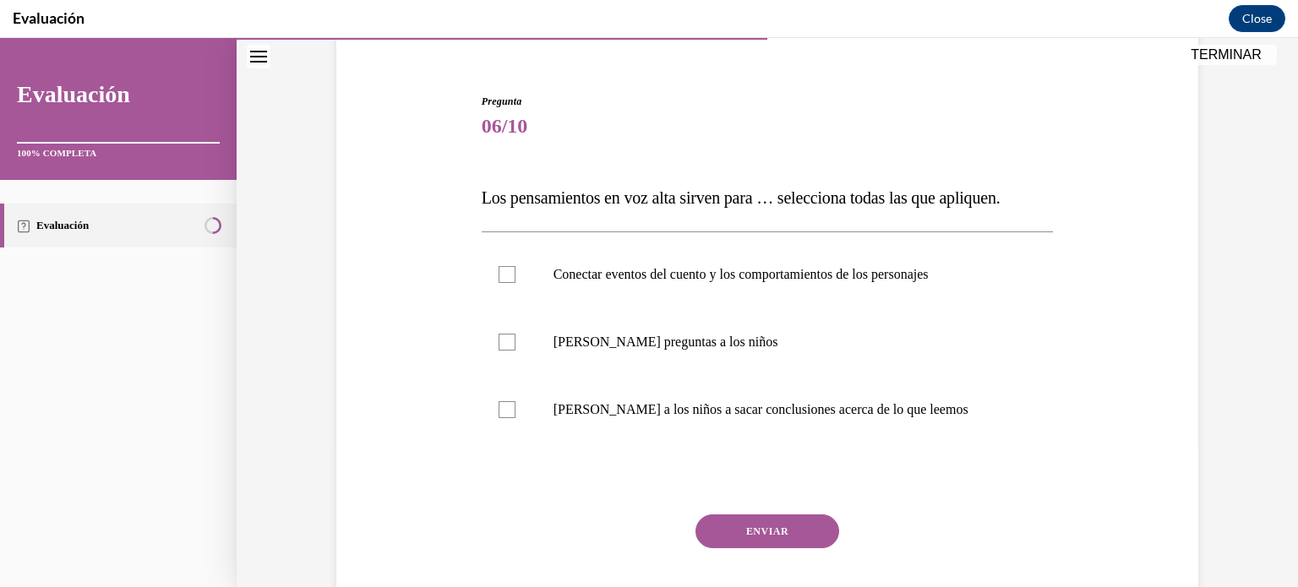
scroll to position [142, 0]
click at [754, 264] on label "Conectar eventos del cuento y los comportamientos de los personajes" at bounding box center [768, 274] width 572 height 68
click at [515, 265] on input "Conectar eventos del cuento y los comportamientos de los personajes" at bounding box center [506, 273] width 17 height 17
checkbox input "true"
click at [757, 413] on p "[PERSON_NAME] a los niños a sacar conclusiones acerca de lo que leemos" at bounding box center [782, 408] width 458 height 17
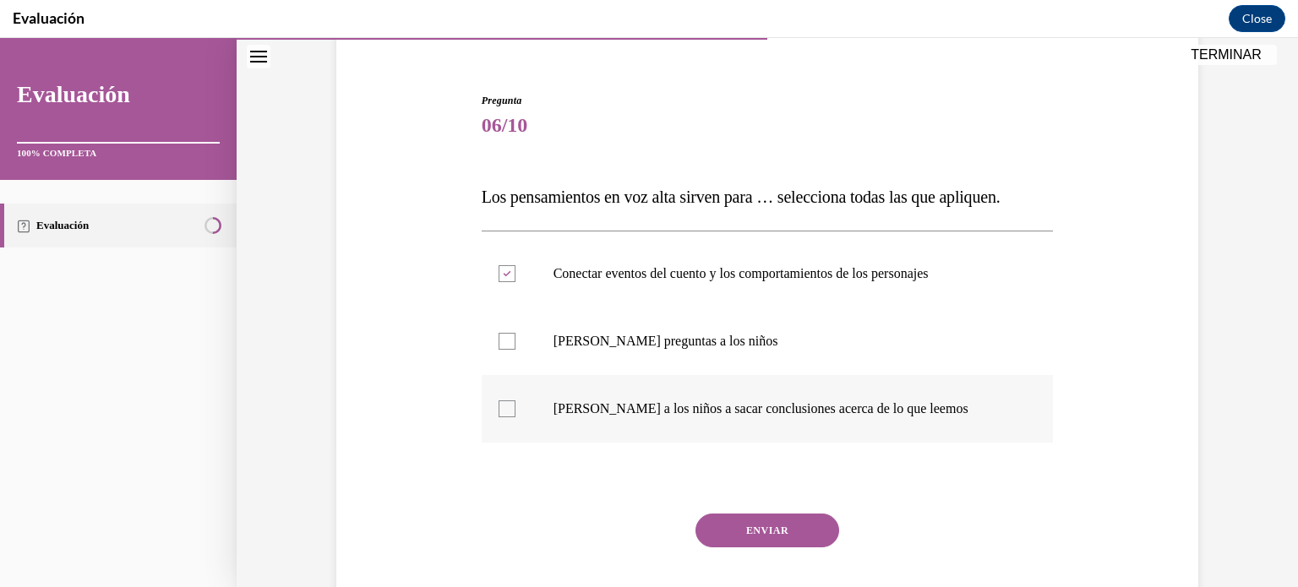
click at [515, 413] on input "[PERSON_NAME] a los niños a sacar conclusiones acerca de lo que leemos" at bounding box center [506, 408] width 17 height 17
checkbox input "true"
click at [764, 541] on button "ENVIAR" at bounding box center [767, 531] width 144 height 34
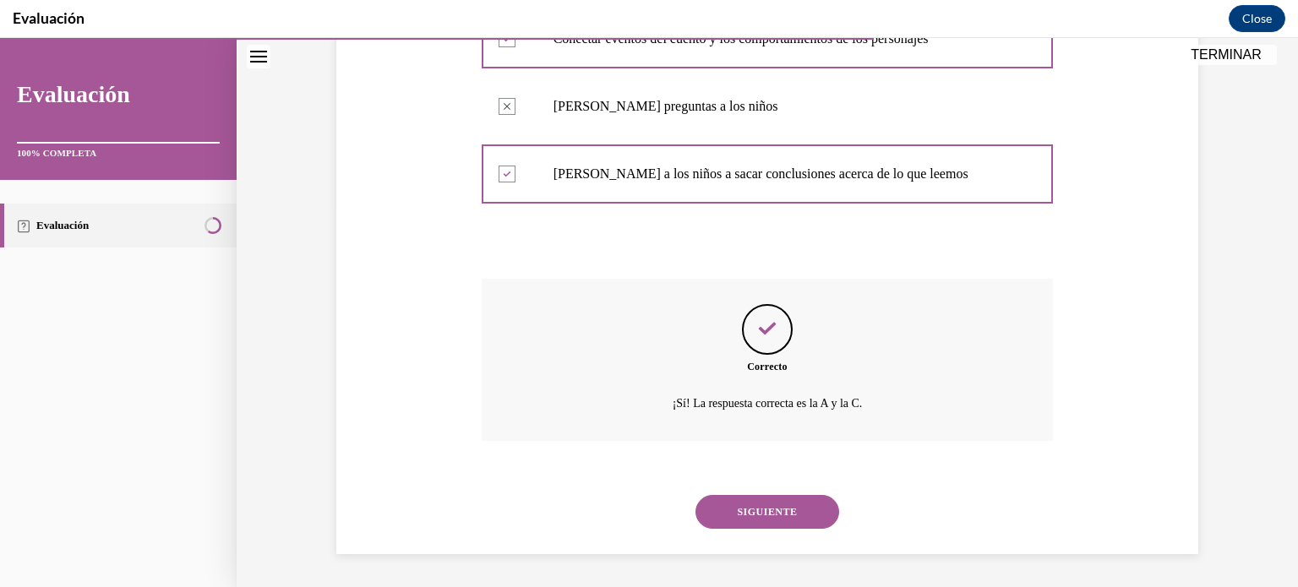
click at [786, 515] on button "SIGUIENTE" at bounding box center [767, 512] width 144 height 34
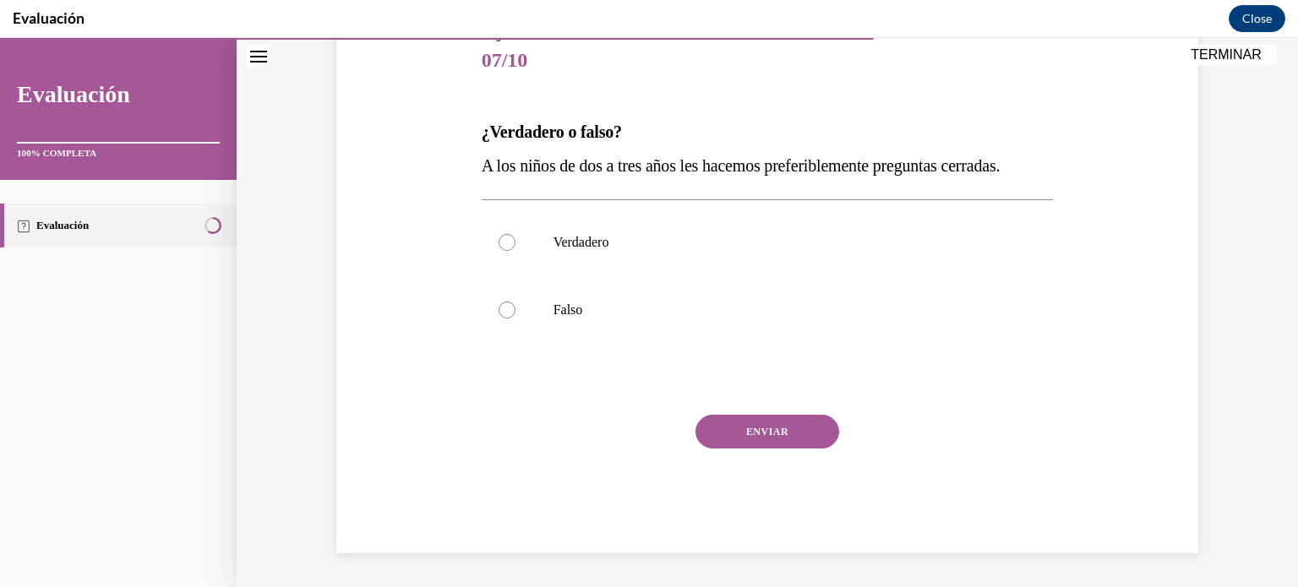
scroll to position [187, 0]
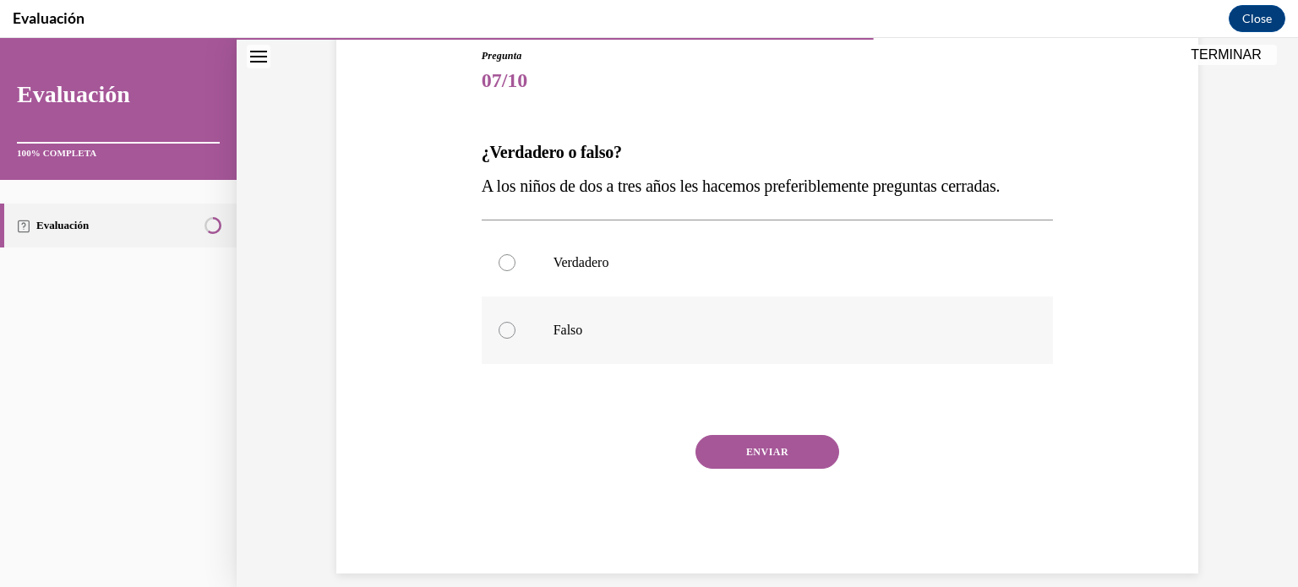
click at [764, 338] on label "Falso" at bounding box center [768, 331] width 572 height 68
click at [515, 338] on input "Falso" at bounding box center [506, 330] width 17 height 17
radio input "true"
click at [779, 449] on button "ENVIAR" at bounding box center [767, 452] width 144 height 34
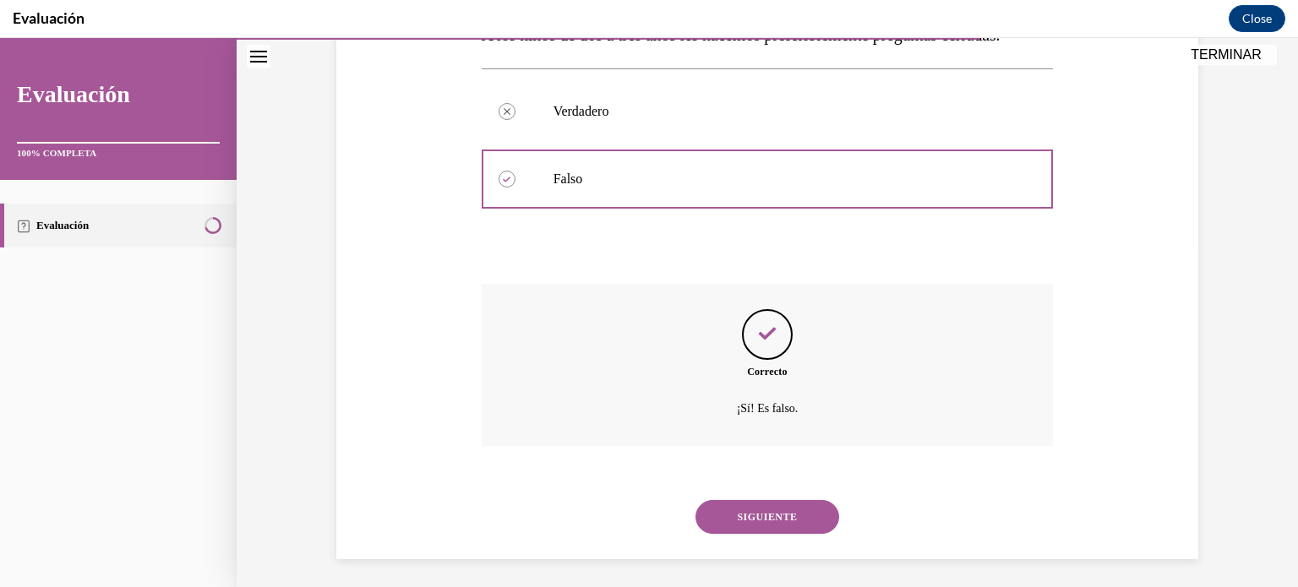
scroll to position [343, 0]
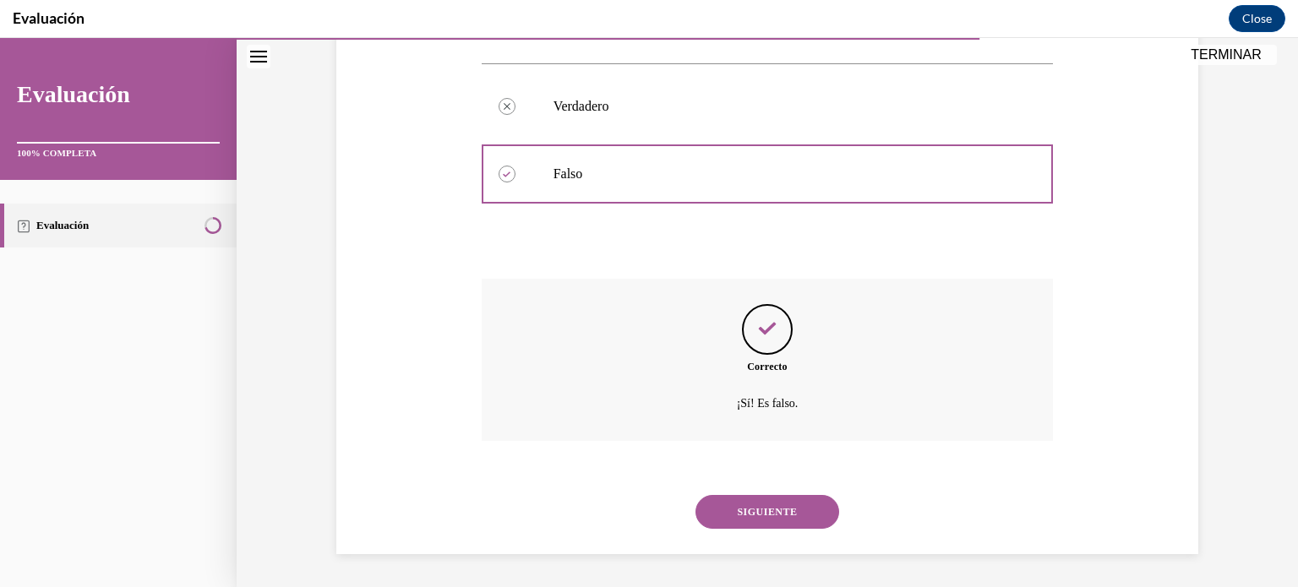
click at [782, 504] on button "SIGUIENTE" at bounding box center [767, 512] width 144 height 34
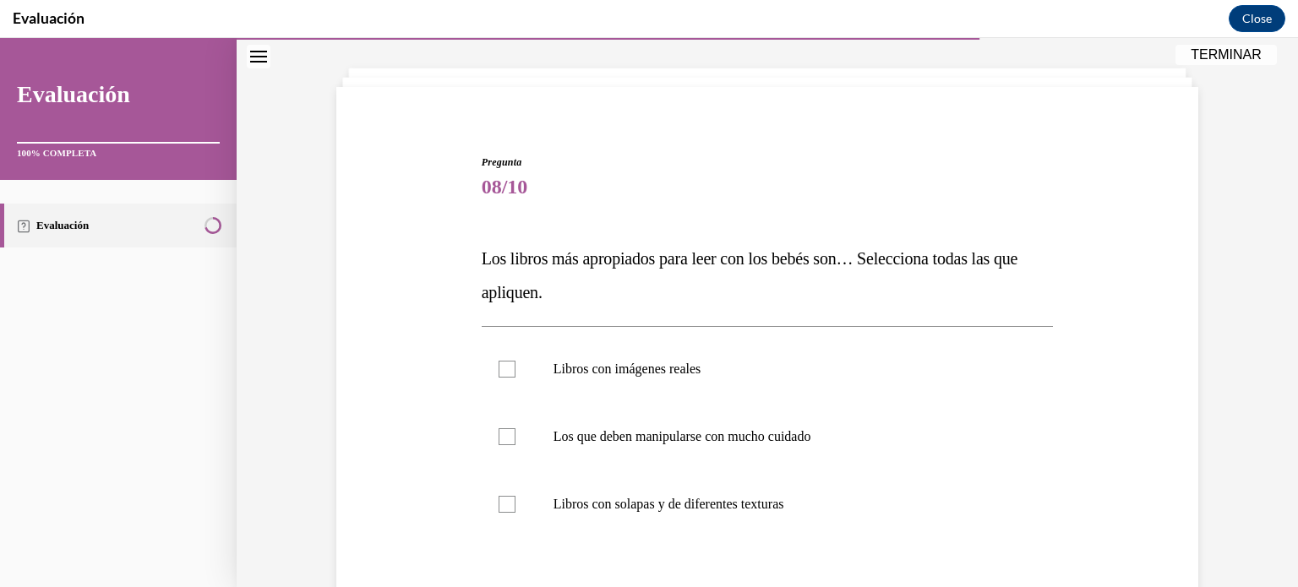
scroll to position [106, 0]
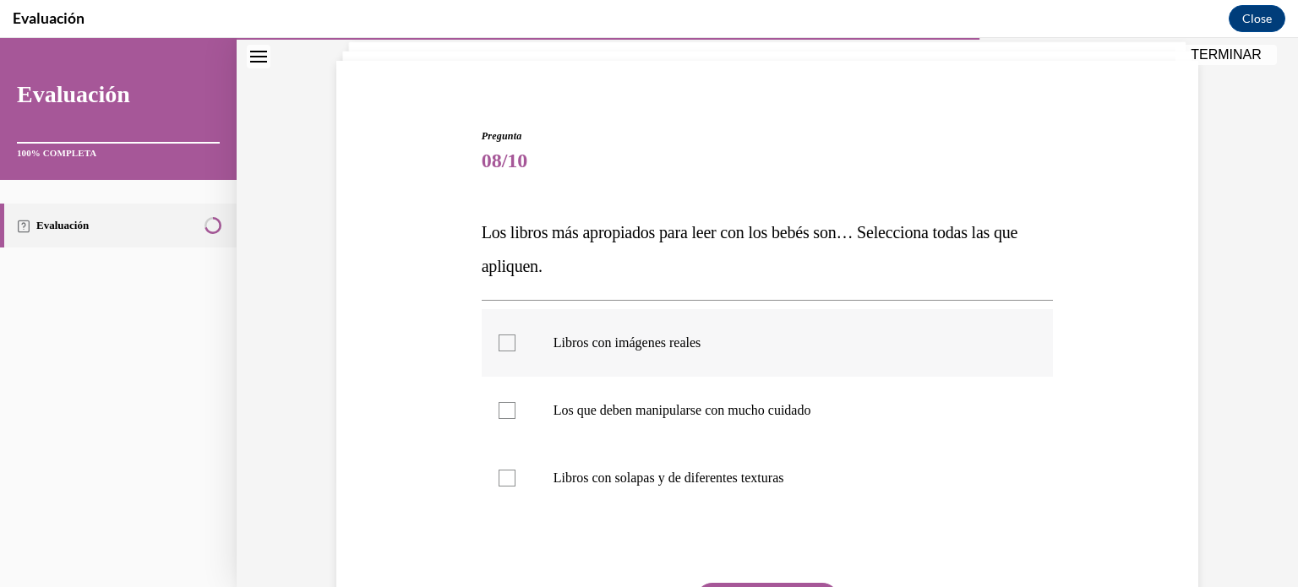
click at [754, 342] on p "Libros con imágenes reales" at bounding box center [782, 343] width 458 height 17
click at [515, 342] on input "Libros con imágenes reales" at bounding box center [506, 343] width 17 height 17
checkbox input "true"
click at [750, 466] on label "Libros con solapas y de diferentes texturas" at bounding box center [768, 478] width 572 height 68
click at [515, 470] on input "Libros con solapas y de diferentes texturas" at bounding box center [506, 478] width 17 height 17
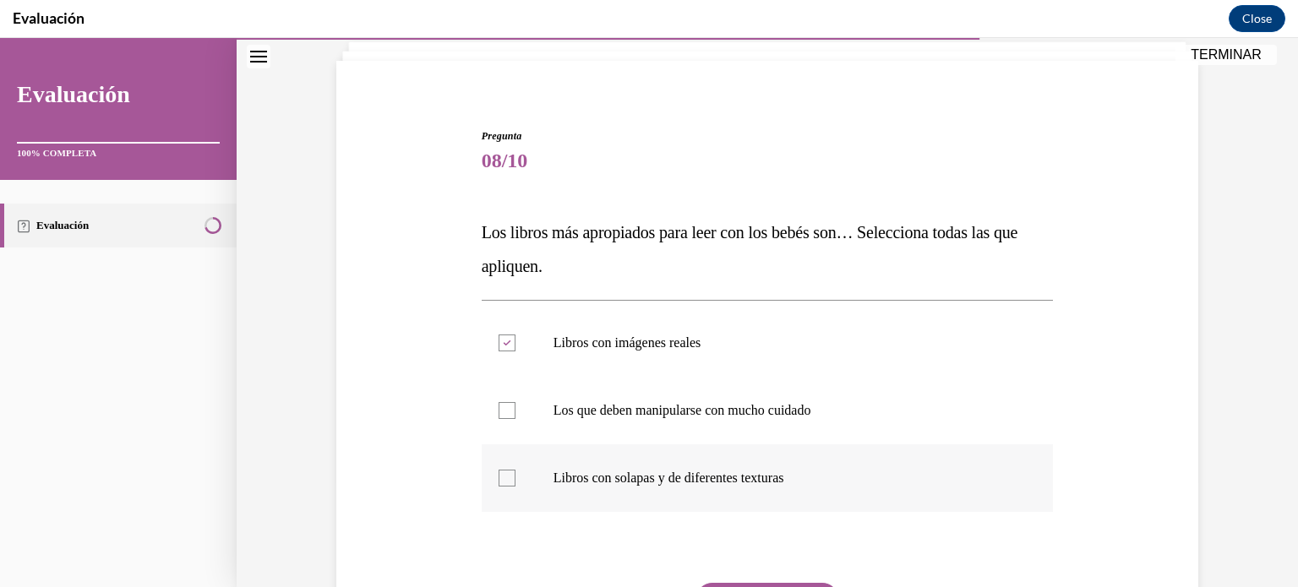
checkbox input "true"
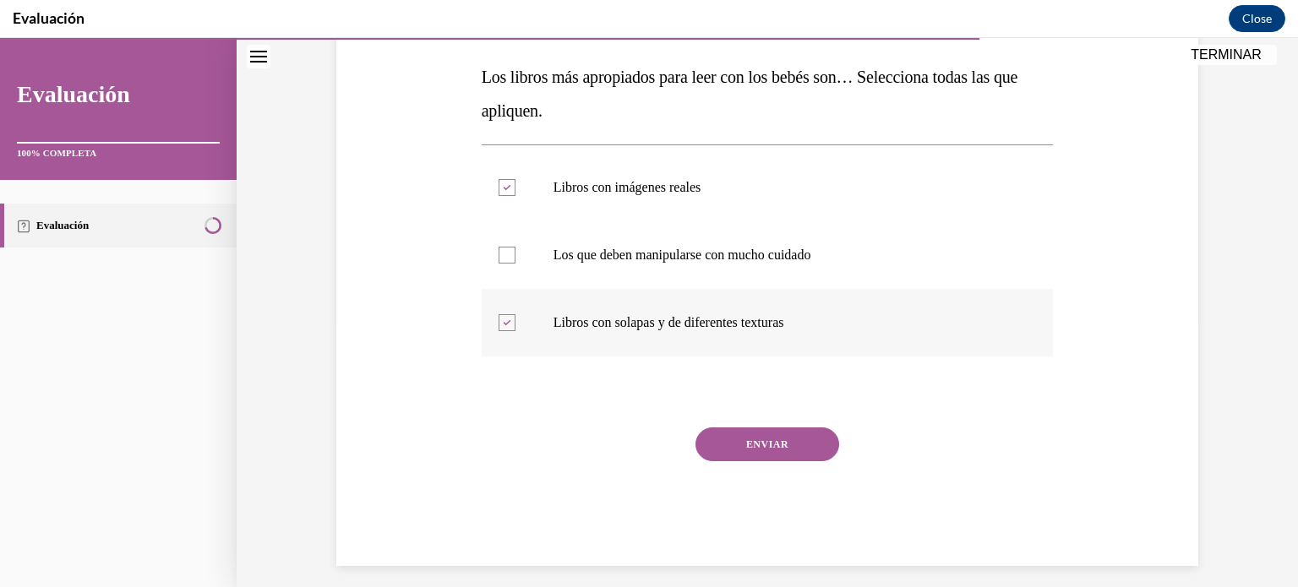
scroll to position [274, 0]
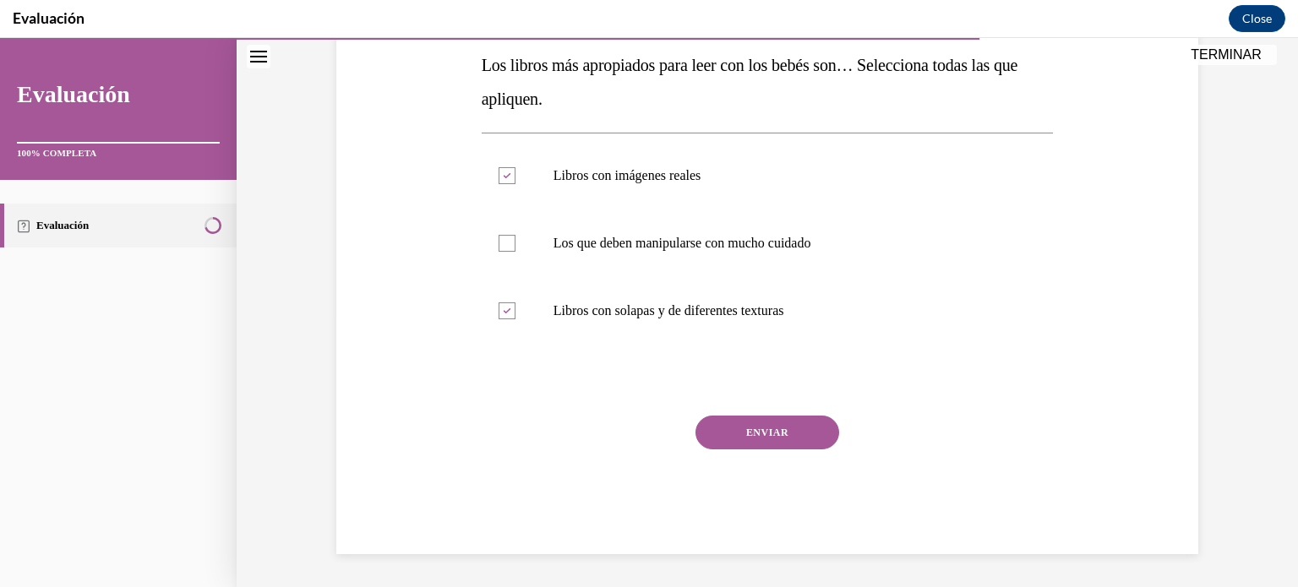
click at [768, 420] on button "ENVIAR" at bounding box center [767, 433] width 144 height 34
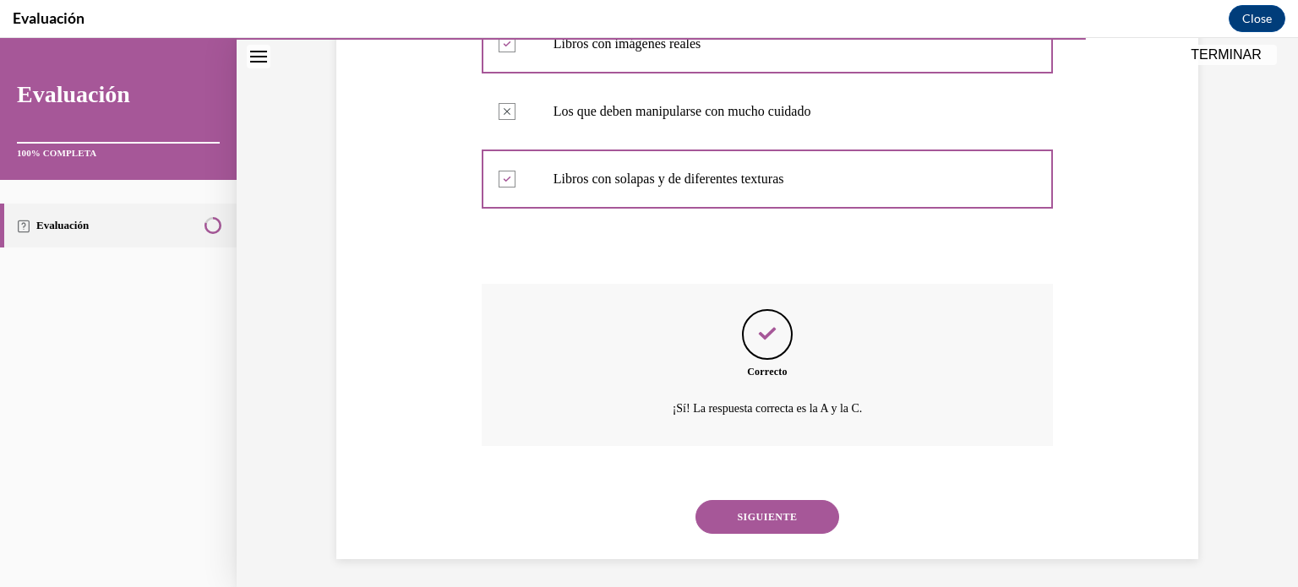
scroll to position [411, 0]
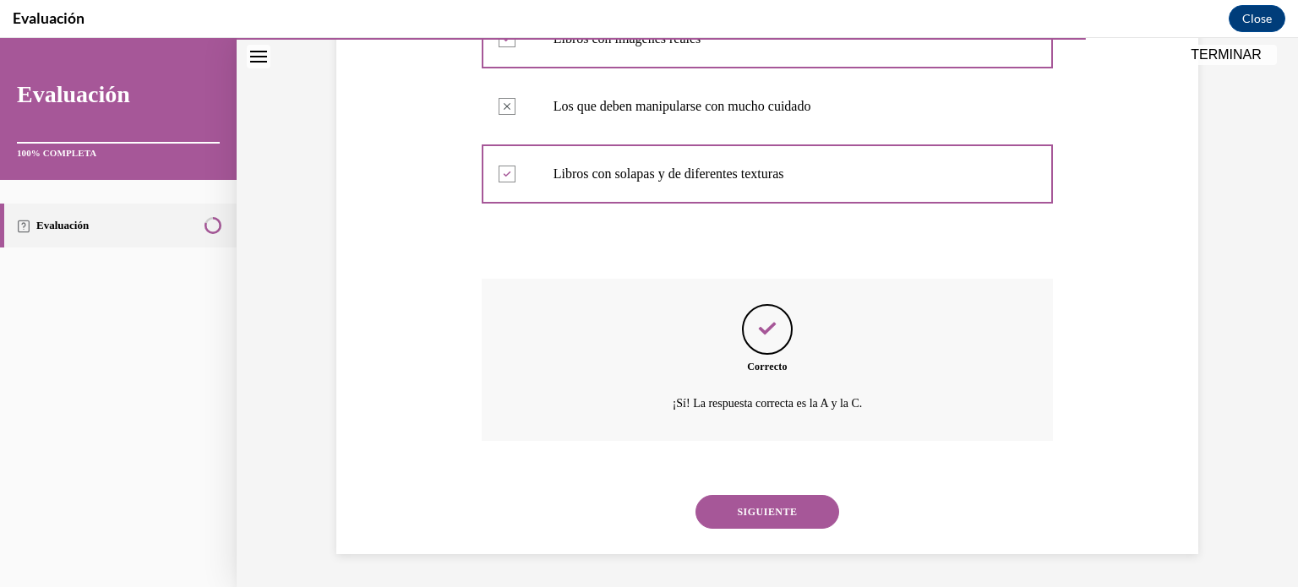
click at [770, 511] on button "SIGUIENTE" at bounding box center [767, 512] width 144 height 34
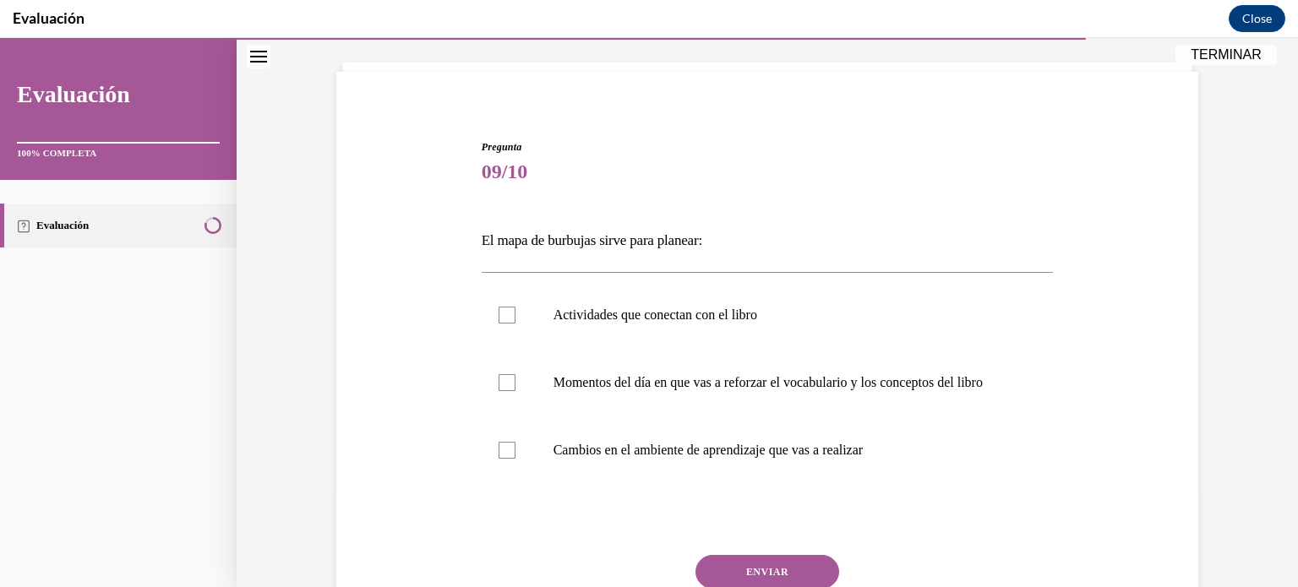
scroll to position [100, 0]
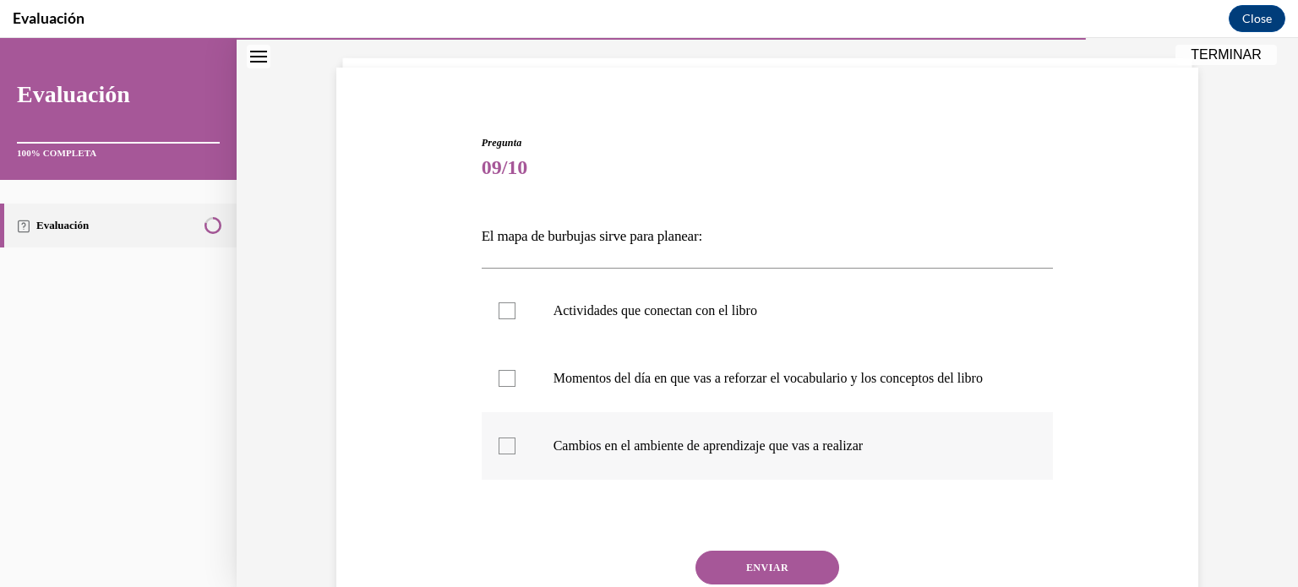
click at [771, 454] on p "Cambios en el ambiente de aprendizaje que vas a realizar" at bounding box center [782, 446] width 458 height 17
click at [515, 454] on input "Cambios en el ambiente de aprendizaje que vas a realizar" at bounding box center [506, 446] width 17 height 17
checkbox input "true"
click at [832, 387] on p "Momentos del día en que vas a reforzar el vocabulario y los conceptos del libro" at bounding box center [782, 378] width 458 height 17
click at [515, 387] on input "Momentos del día en que vas a reforzar el vocabulario y los conceptos del libro" at bounding box center [506, 378] width 17 height 17
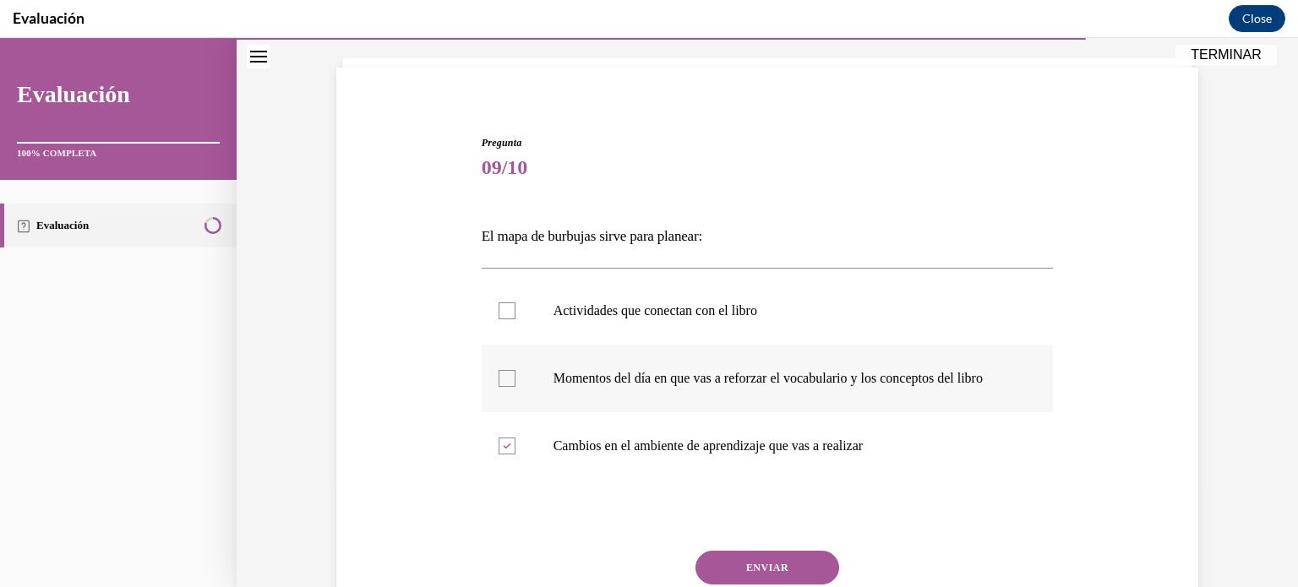
checkbox input "true"
click at [910, 316] on p "Actividades que conectan con el libro" at bounding box center [782, 310] width 458 height 17
click at [515, 316] on input "Actividades que conectan con el libro" at bounding box center [506, 310] width 17 height 17
checkbox input "true"
click at [852, 454] on p "Cambios en el ambiente de aprendizaje que vas a realizar" at bounding box center [782, 446] width 458 height 17
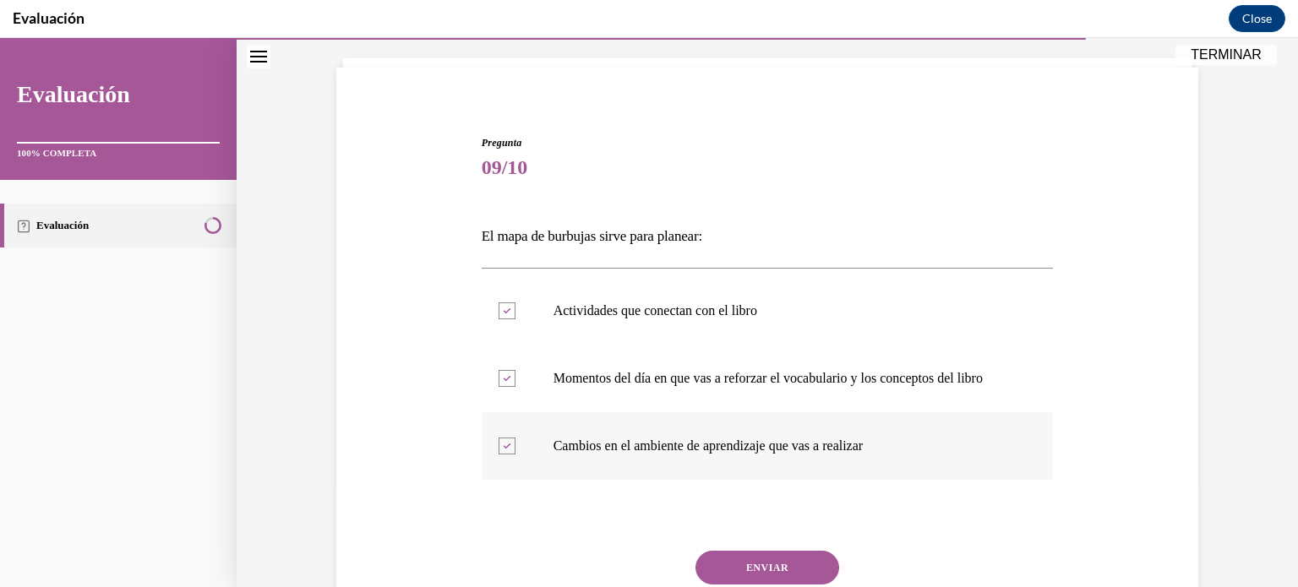
click at [515, 454] on input "Cambios en el ambiente de aprendizaje que vas a realizar" at bounding box center [506, 446] width 17 height 17
checkbox input "false"
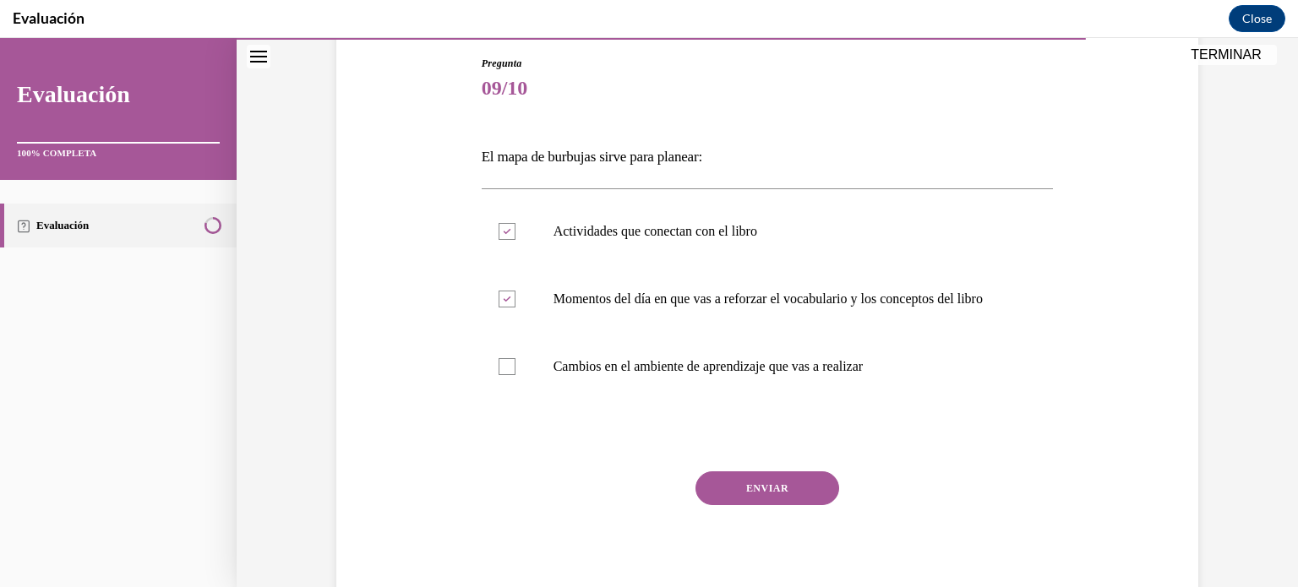
click at [785, 505] on button "ENVIAR" at bounding box center [767, 488] width 144 height 34
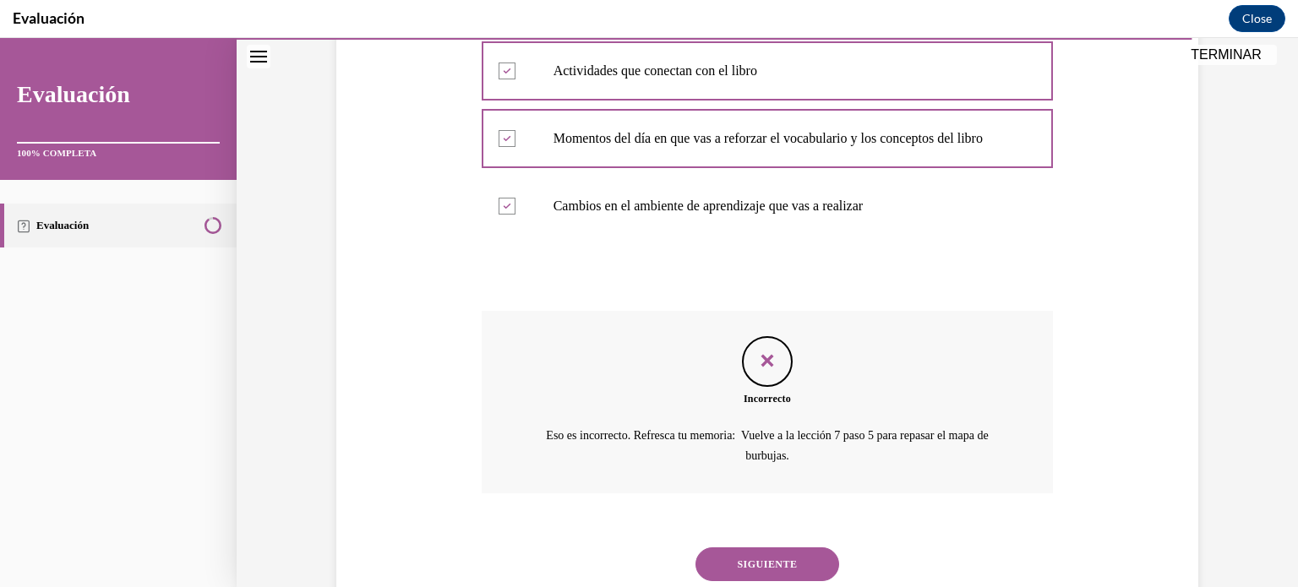
scroll to position [375, 0]
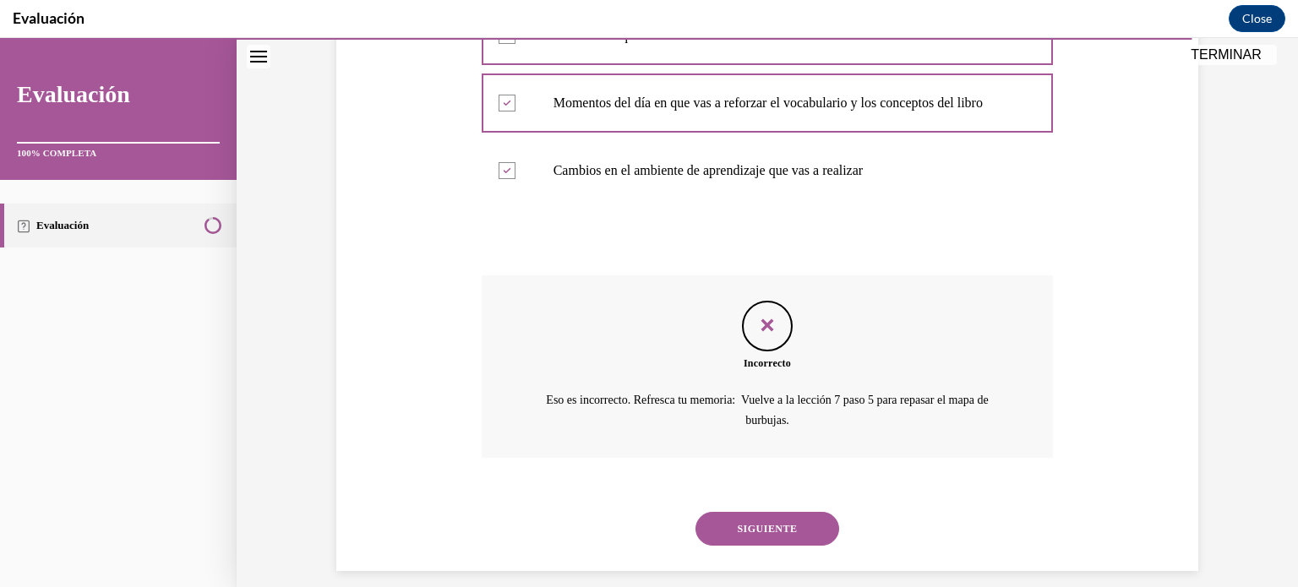
click at [787, 546] on button "SIGUIENTE" at bounding box center [767, 529] width 144 height 34
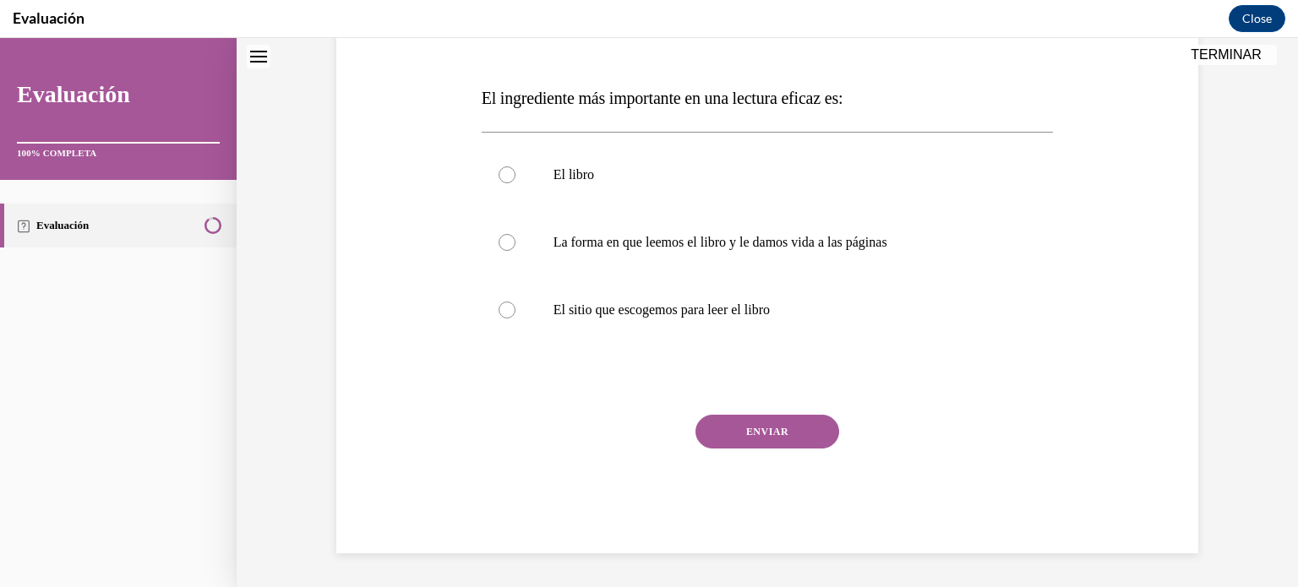
scroll to position [0, 0]
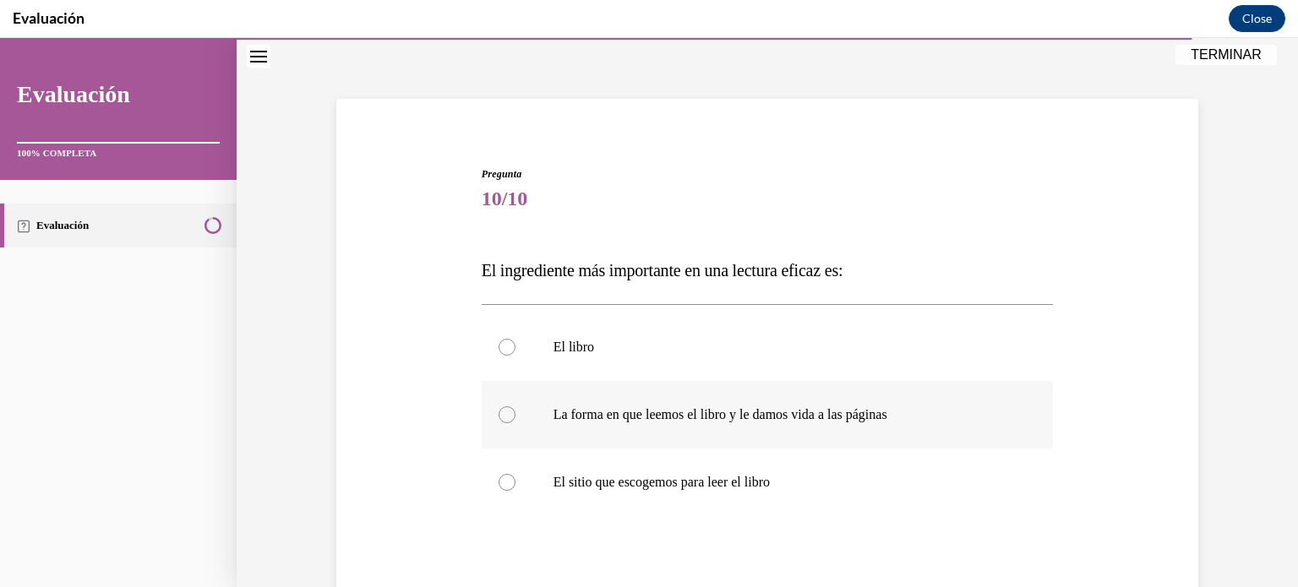
click at [849, 424] on label "La forma en que leemos el libro y le damos vida a las páginas" at bounding box center [768, 415] width 572 height 68
click at [515, 423] on input "La forma en que leemos el libro y le damos vida a las páginas" at bounding box center [506, 414] width 17 height 17
radio input "true"
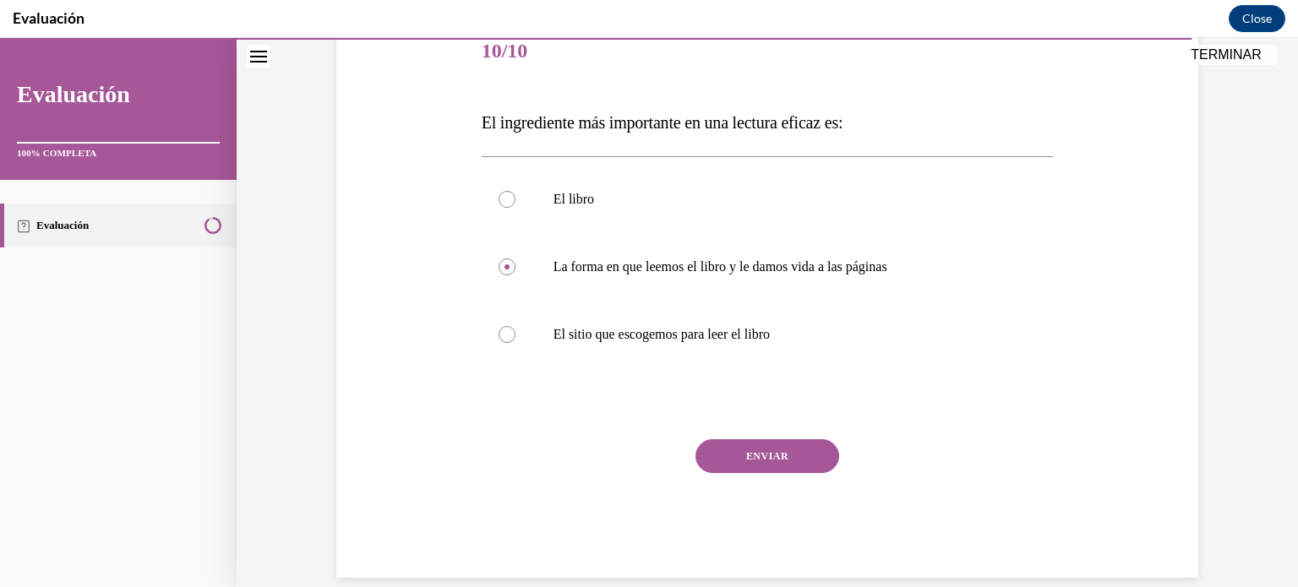
click at [786, 465] on button "ENVIAR" at bounding box center [767, 456] width 144 height 34
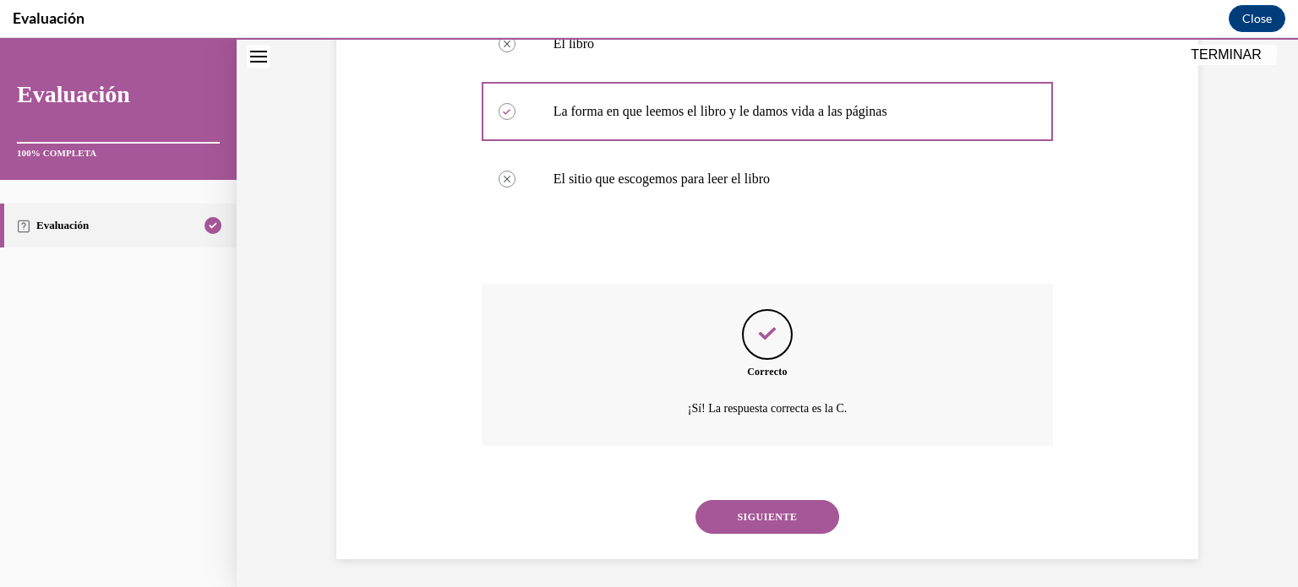
scroll to position [377, 0]
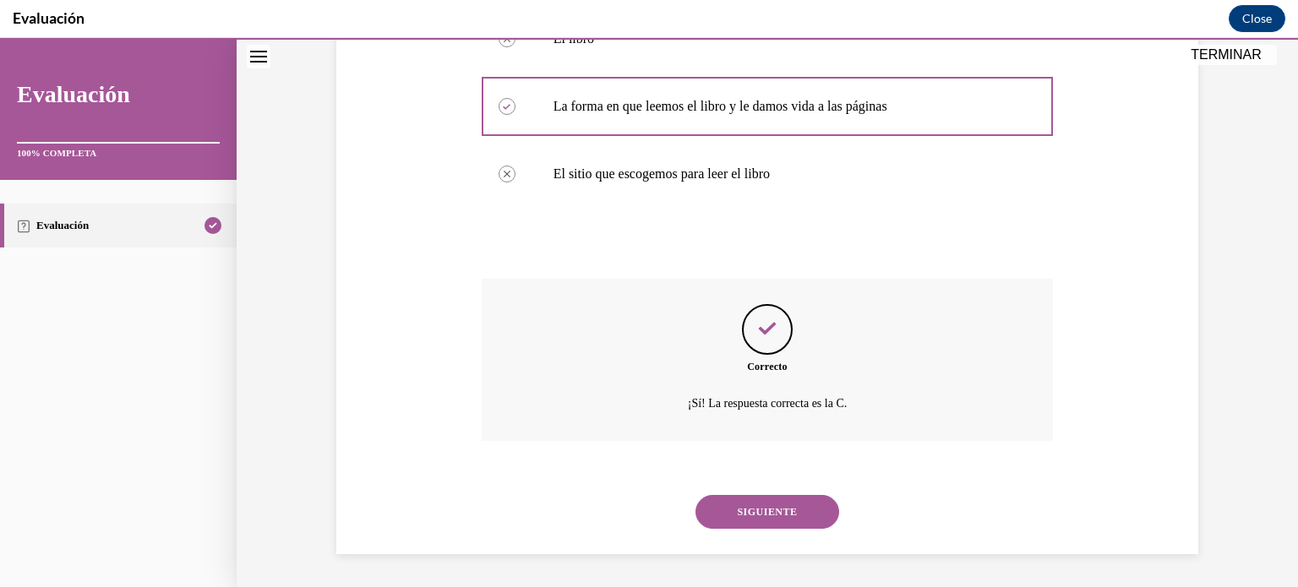
click at [800, 496] on button "SIGUIENTE" at bounding box center [767, 512] width 144 height 34
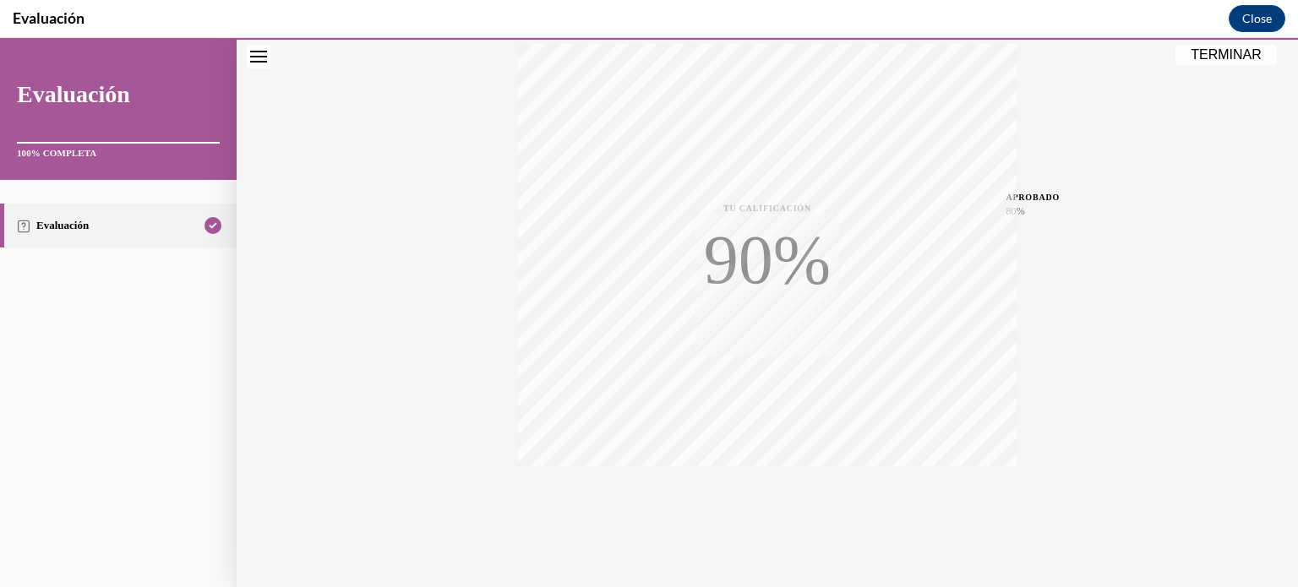
scroll to position [316, 0]
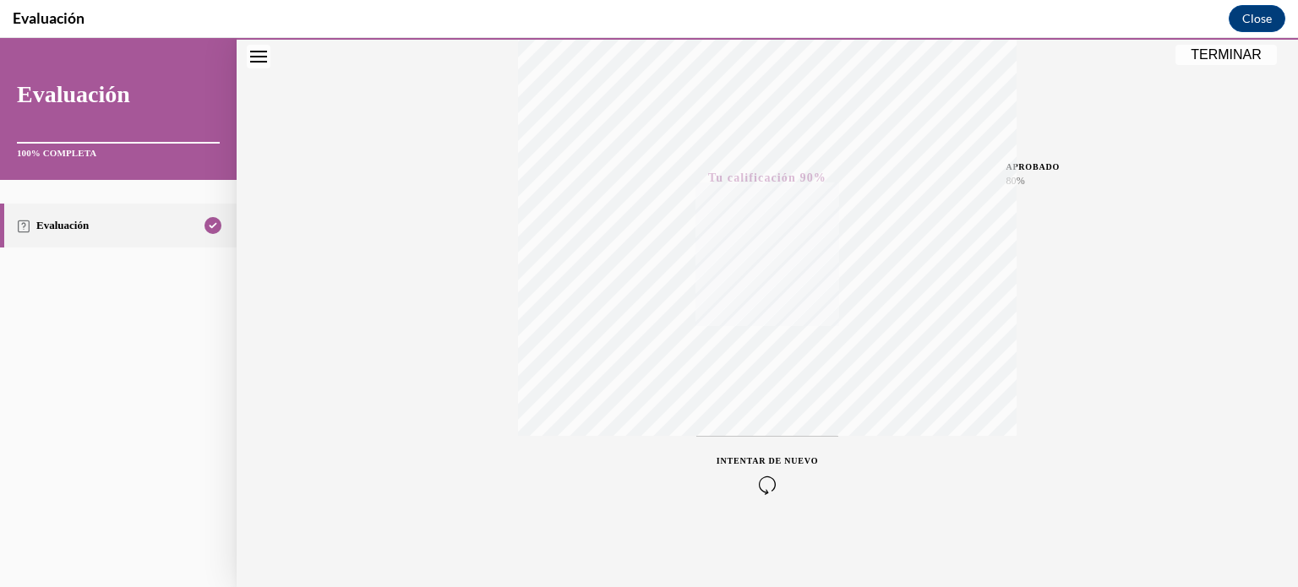
click at [1229, 52] on button "TERMINAR" at bounding box center [1225, 55] width 101 height 20
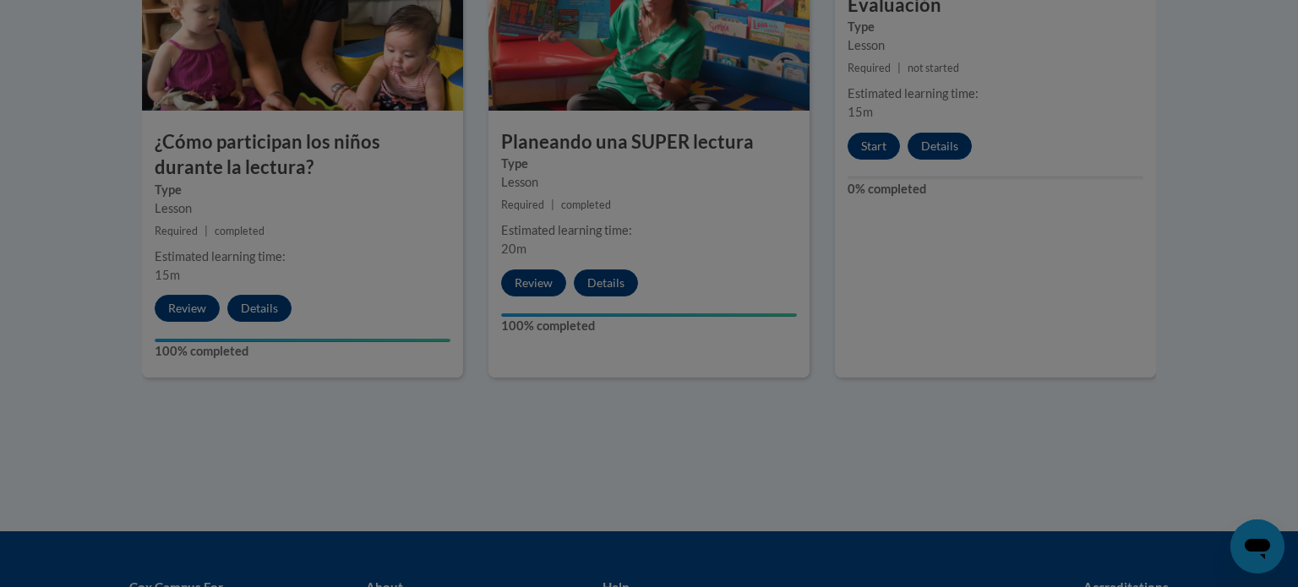
scroll to position [0, 0]
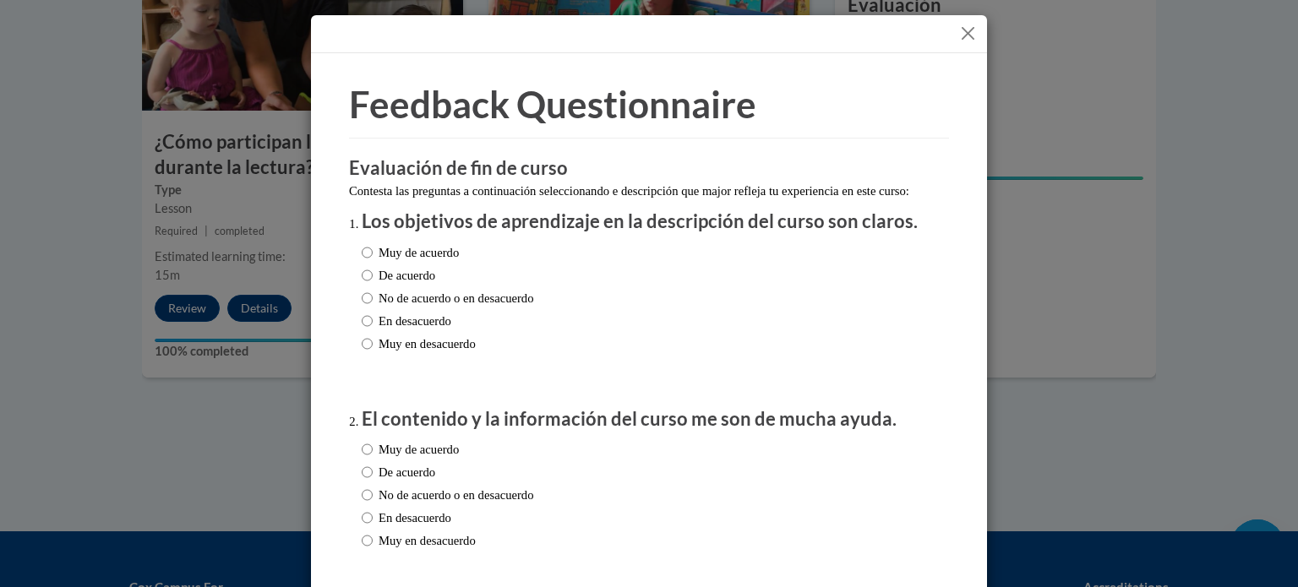
click at [399, 262] on label "Muy de acuerdo" at bounding box center [410, 252] width 97 height 19
click at [373, 262] on input "Muy de acuerdo" at bounding box center [367, 252] width 11 height 19
radio input "true"
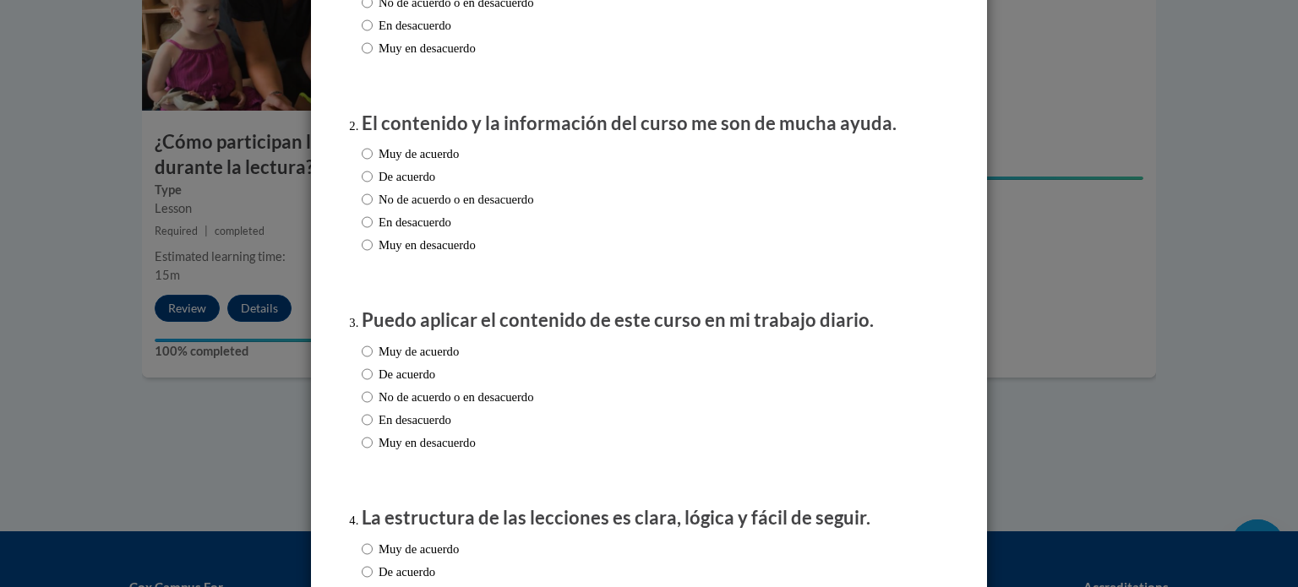
scroll to position [299, 0]
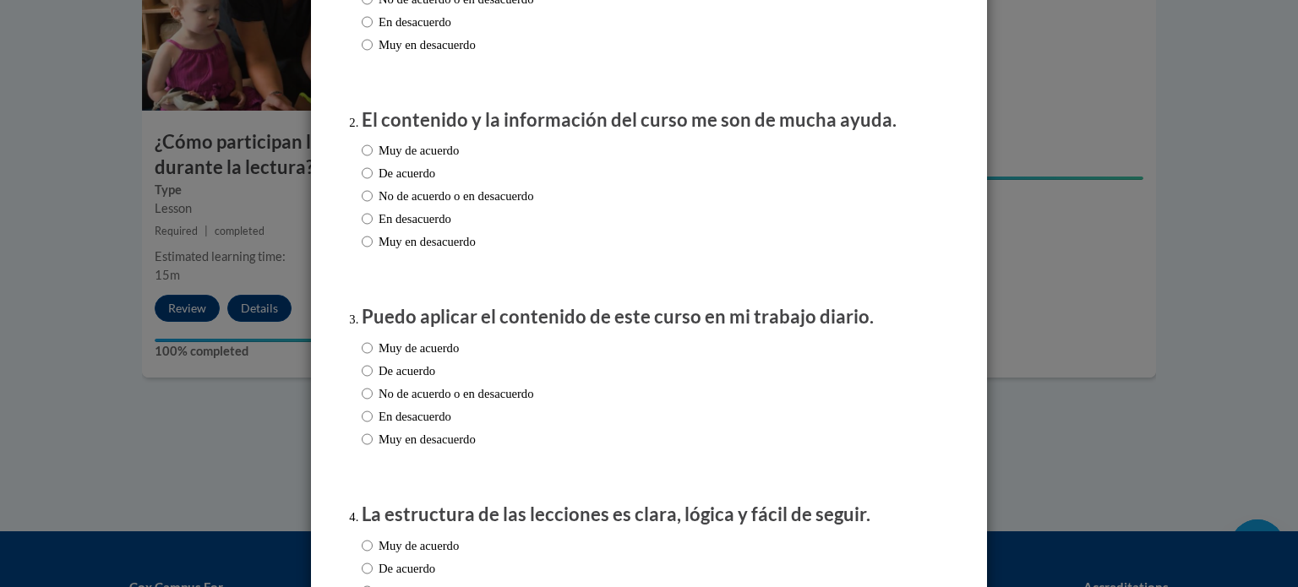
click at [391, 160] on label "Muy de acuerdo" at bounding box center [410, 150] width 97 height 19
click at [373, 160] on input "Muy de acuerdo" at bounding box center [367, 150] width 11 height 19
radio input "true"
click at [405, 357] on label "Muy de acuerdo" at bounding box center [410, 348] width 97 height 19
click at [373, 357] on input "Muy de acuerdo" at bounding box center [367, 348] width 11 height 19
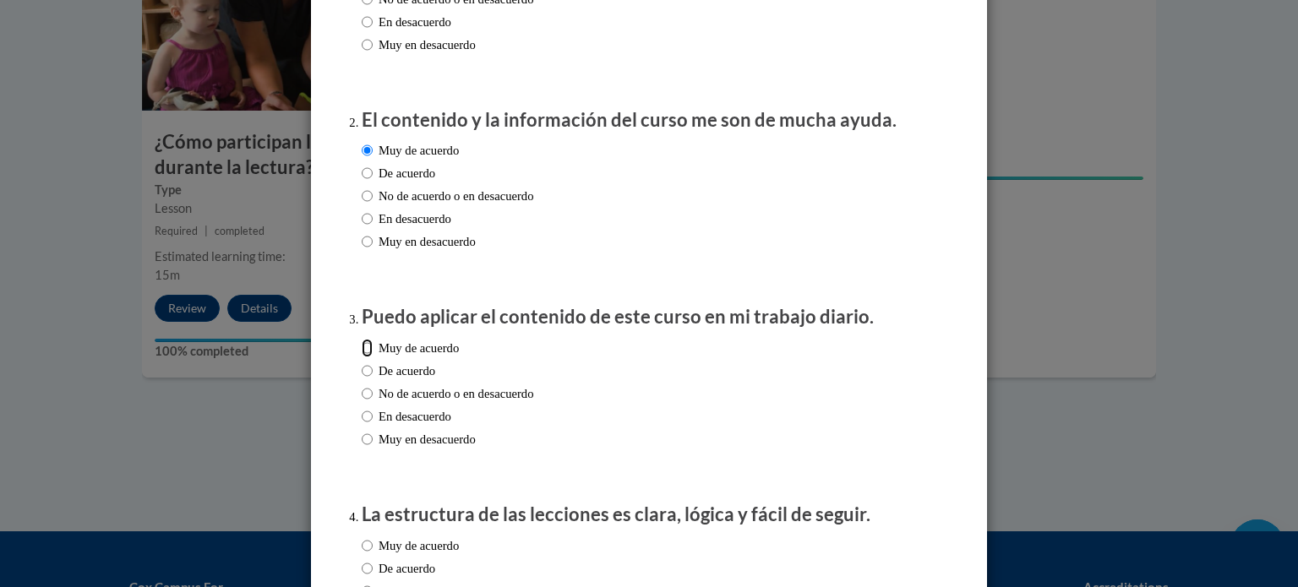
radio input "true"
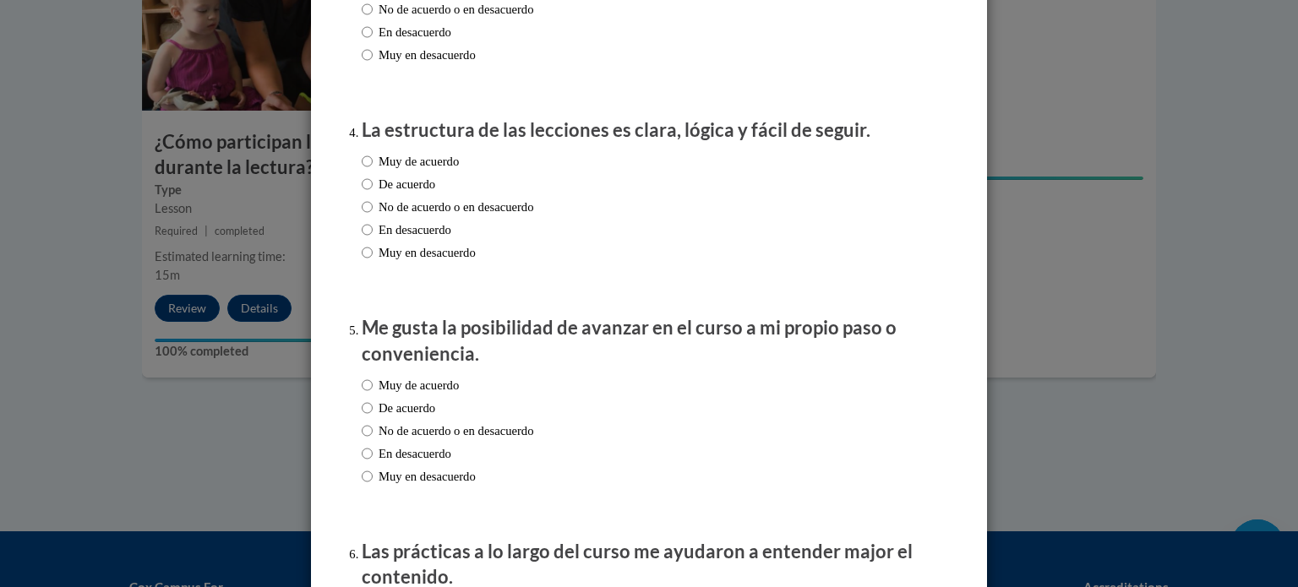
scroll to position [684, 0]
click at [421, 170] on label "Muy de acuerdo" at bounding box center [410, 160] width 97 height 19
click at [373, 170] on input "Muy de acuerdo" at bounding box center [367, 160] width 11 height 19
radio input "true"
click at [414, 394] on label "Muy de acuerdo" at bounding box center [410, 384] width 97 height 19
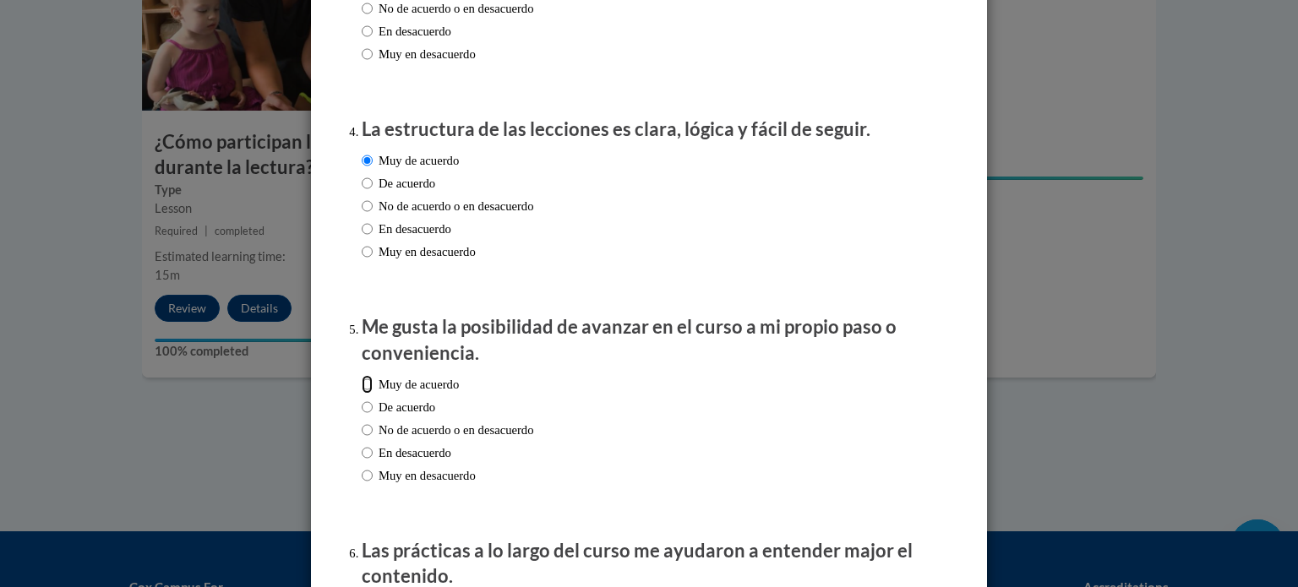
click at [373, 394] on input "Muy de acuerdo" at bounding box center [367, 384] width 11 height 19
radio input "true"
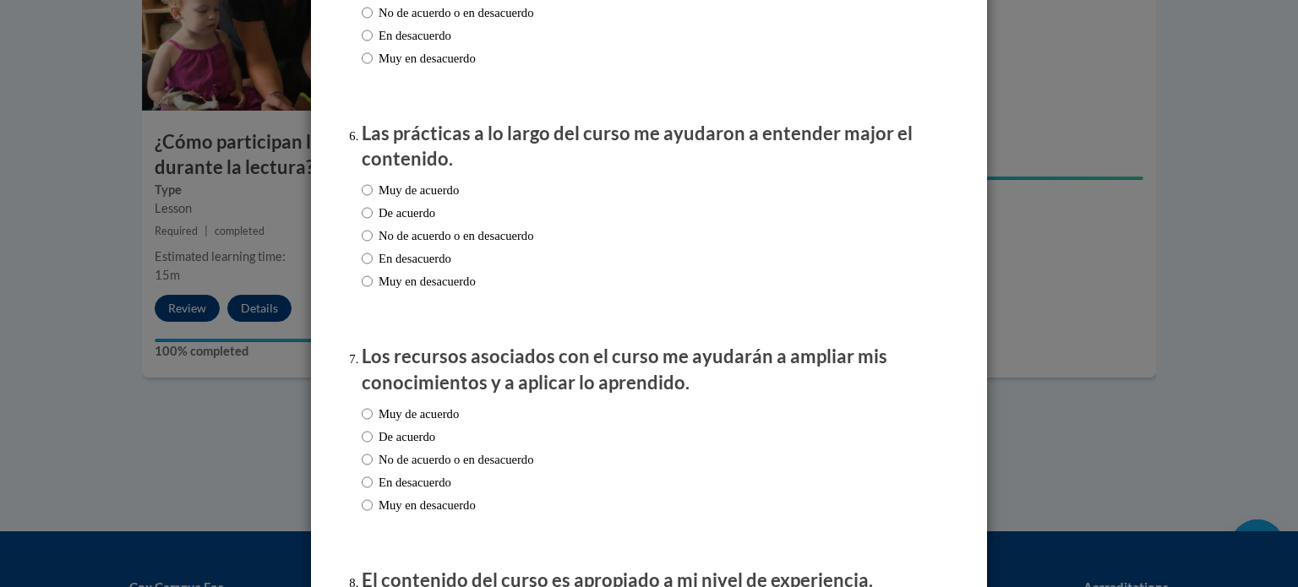
scroll to position [1103, 0]
click at [440, 198] on label "Muy de acuerdo" at bounding box center [410, 188] width 97 height 19
click at [373, 198] on input "Muy de acuerdo" at bounding box center [367, 188] width 11 height 19
radio input "true"
click at [427, 422] on label "Muy de acuerdo" at bounding box center [410, 412] width 97 height 19
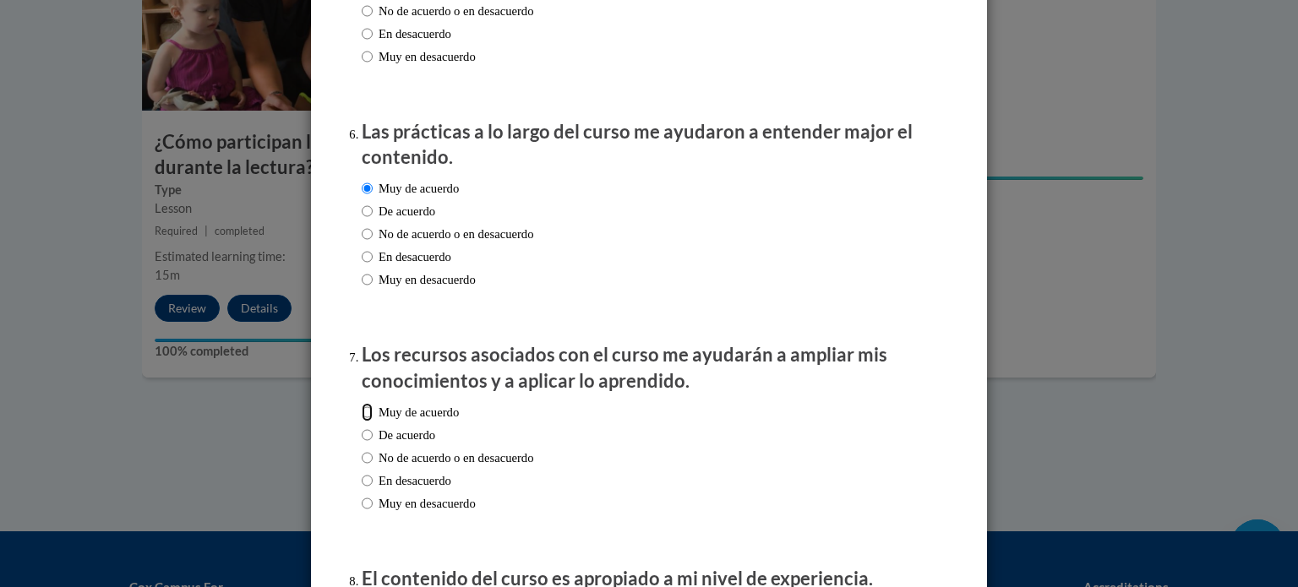
click at [373, 422] on input "Muy de acuerdo" at bounding box center [367, 412] width 11 height 19
radio input "true"
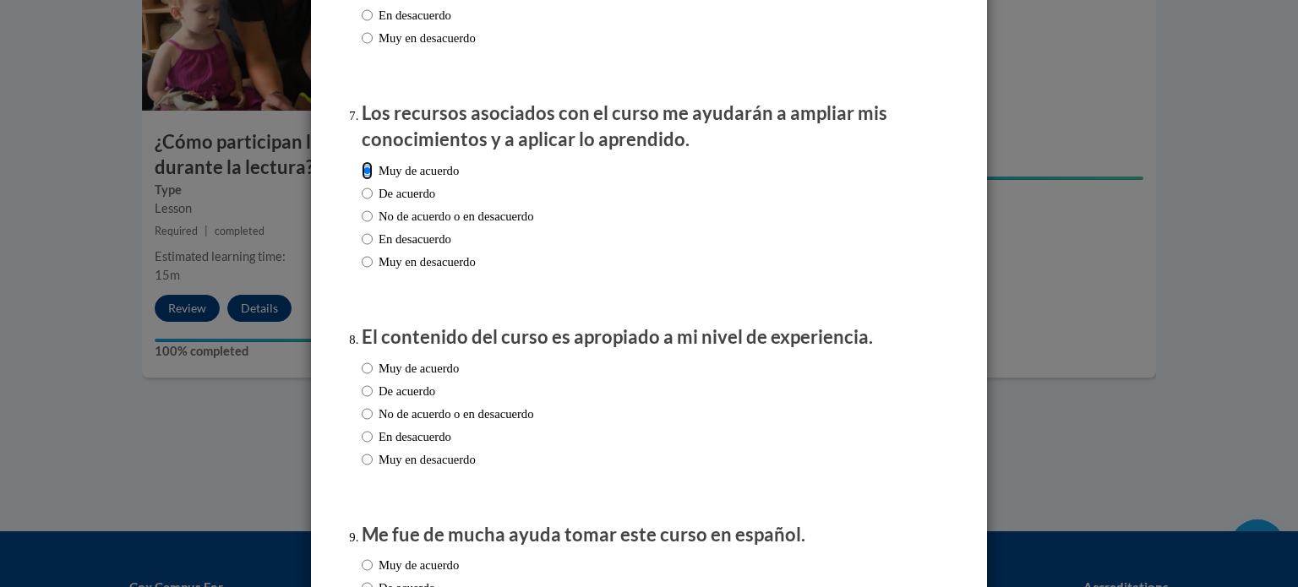
scroll to position [1535, 0]
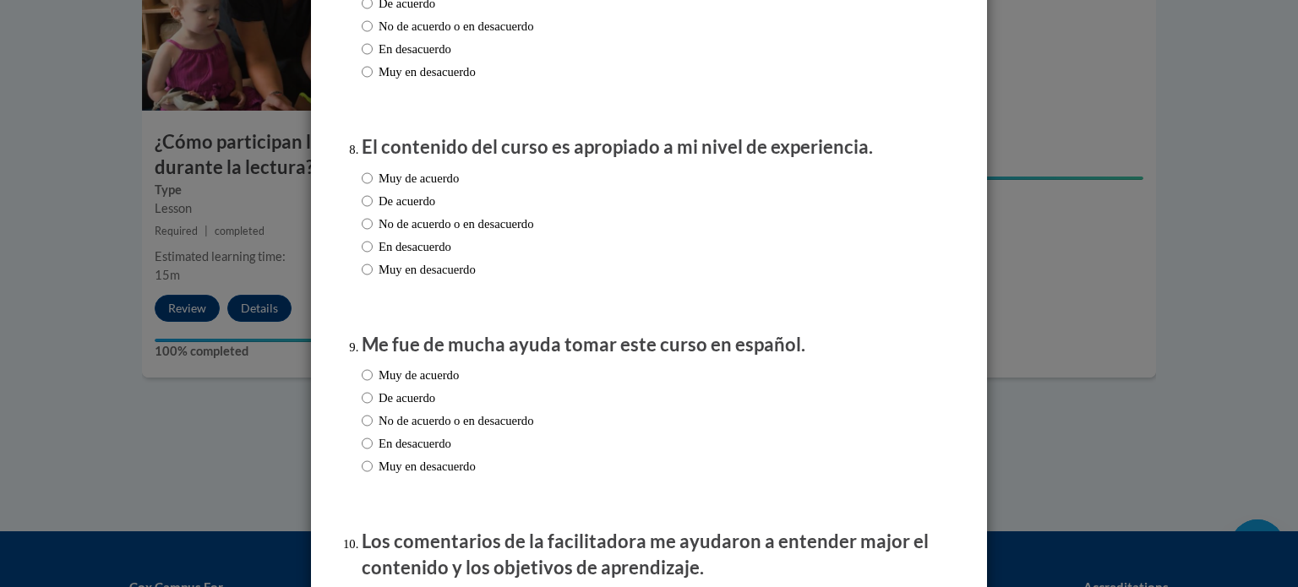
click at [425, 188] on label "Muy de acuerdo" at bounding box center [410, 178] width 97 height 19
click at [373, 188] on input "Muy de acuerdo" at bounding box center [367, 178] width 11 height 19
radio input "true"
click at [405, 384] on label "Muy de acuerdo" at bounding box center [410, 375] width 97 height 19
click at [373, 384] on input "Muy de acuerdo" at bounding box center [367, 375] width 11 height 19
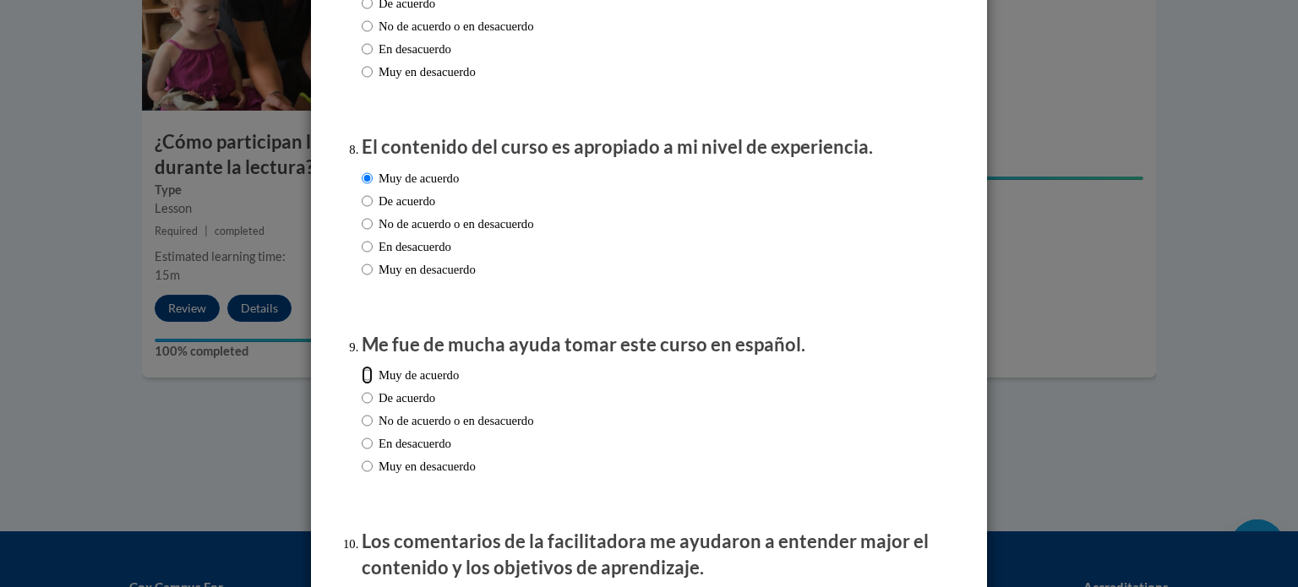
radio input "true"
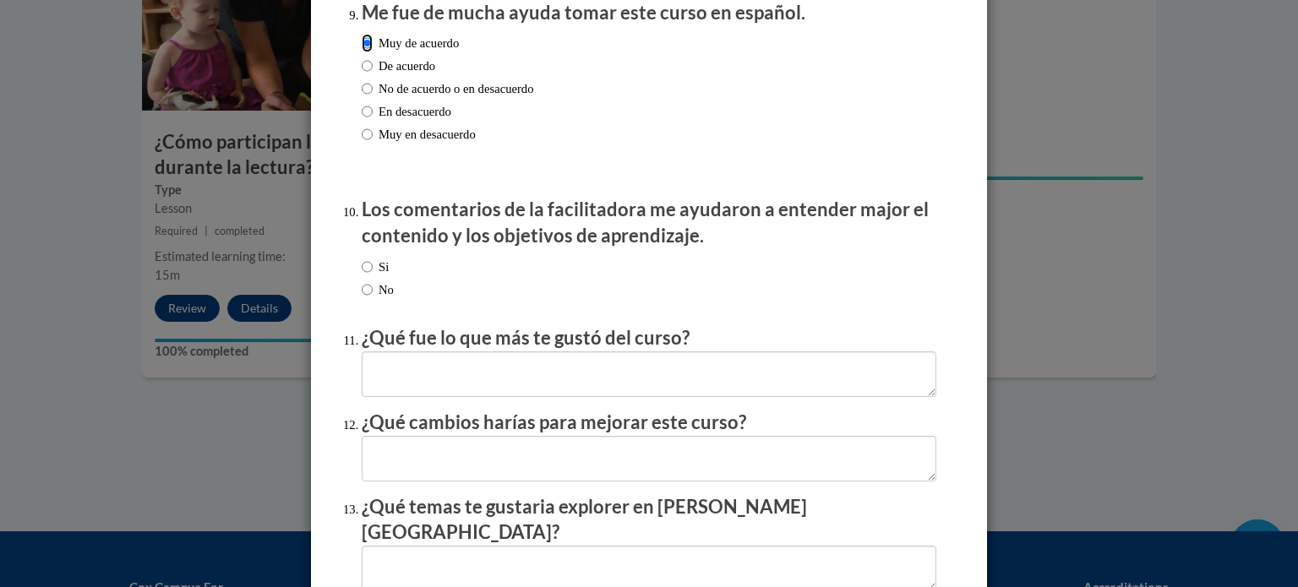
scroll to position [1870, 0]
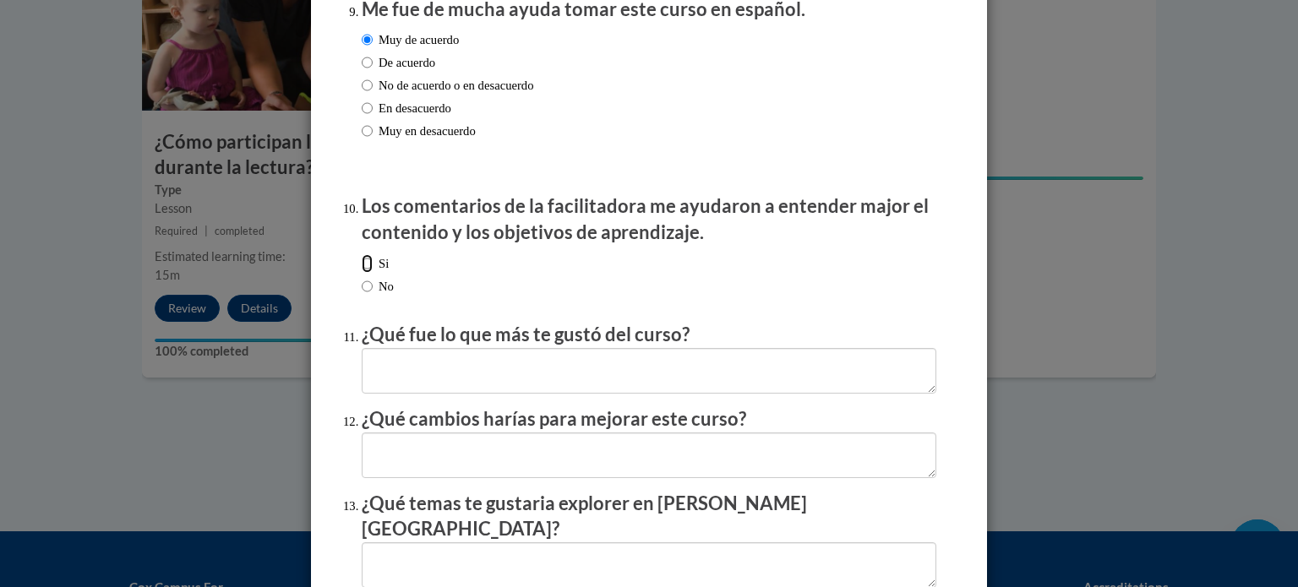
click at [371, 273] on input "Si" at bounding box center [367, 263] width 11 height 19
radio input "true"
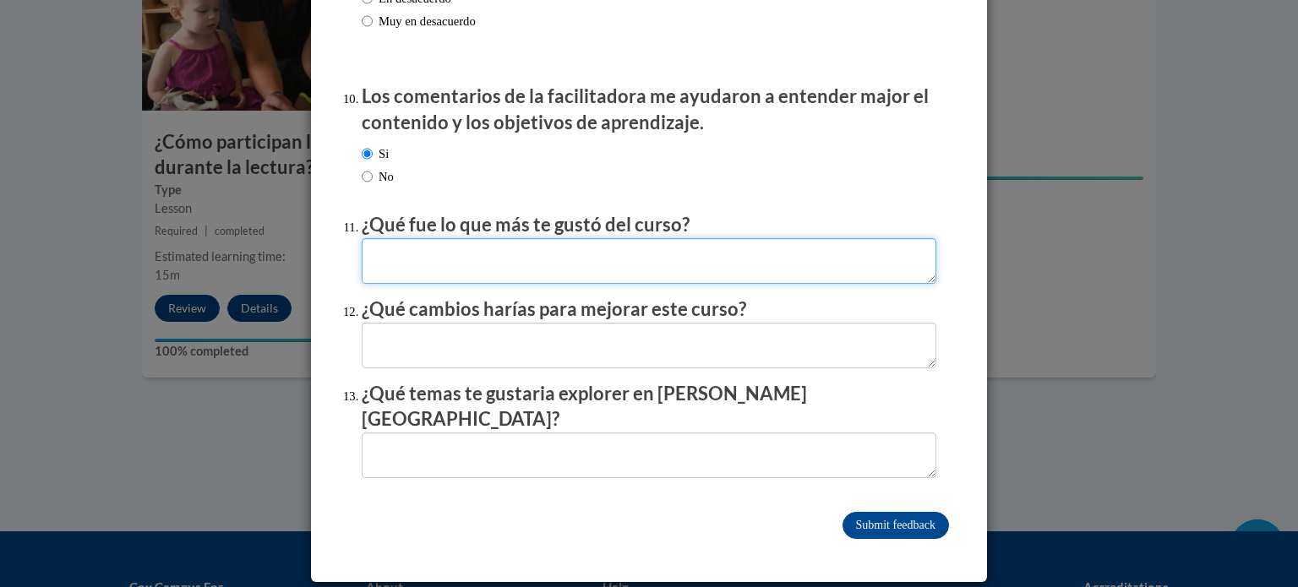
click at [561, 274] on textarea at bounding box center [649, 261] width 574 height 46
type textarea "aprender sobre como mejorar El como le Leo a los ninos"
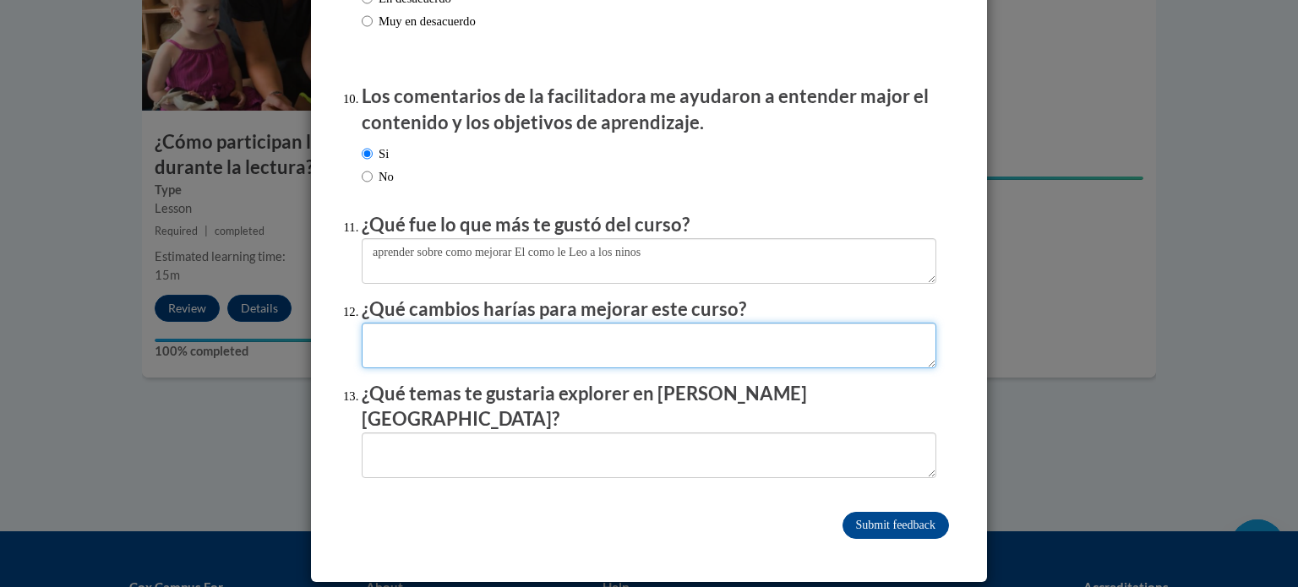
click at [601, 355] on textarea at bounding box center [649, 346] width 574 height 46
type textarea "nada Todo estaq bastante claro"
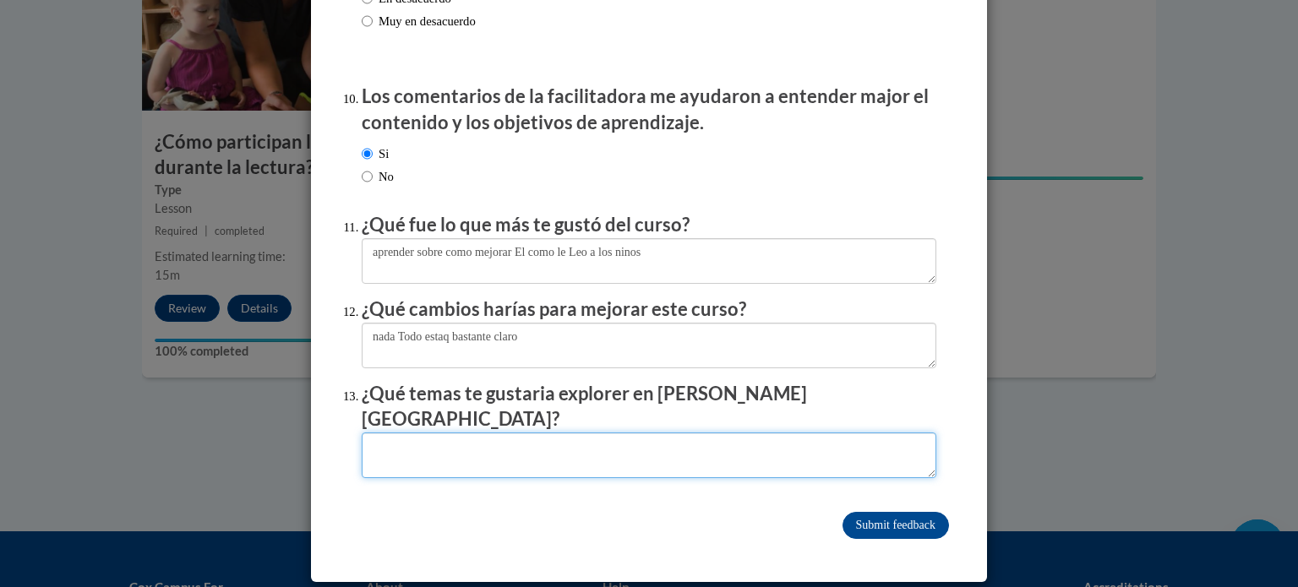
click at [691, 433] on textarea at bounding box center [649, 456] width 574 height 46
type textarea "habilidades lectoras"
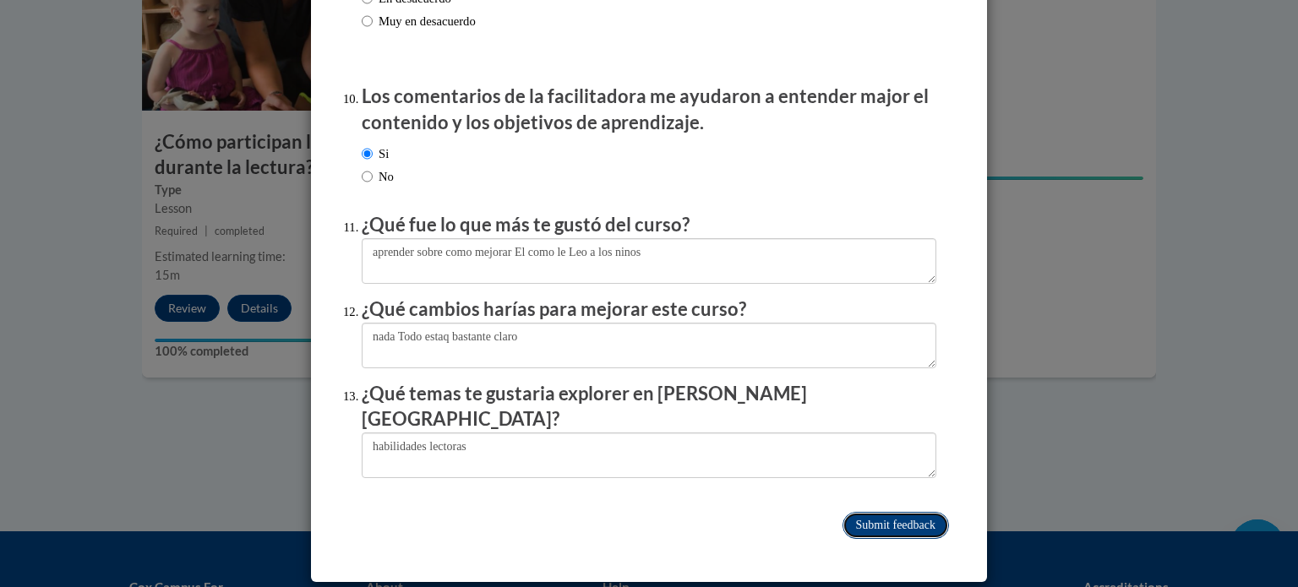
click at [890, 517] on input "Submit feedback" at bounding box center [895, 525] width 106 height 27
